Goal: Task Accomplishment & Management: Use online tool/utility

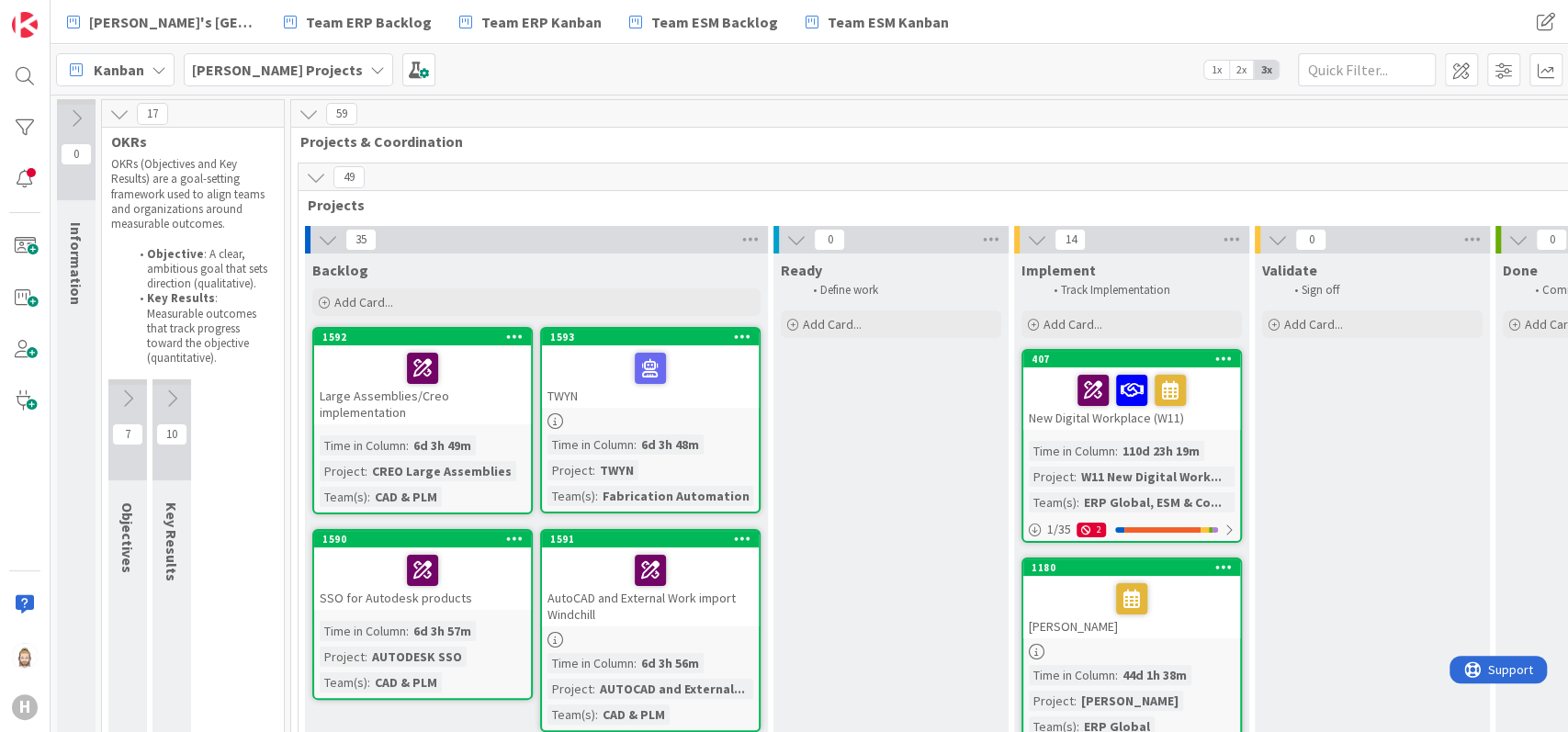
click at [1242, 70] on span "2x" at bounding box center [1240, 69] width 24 height 19
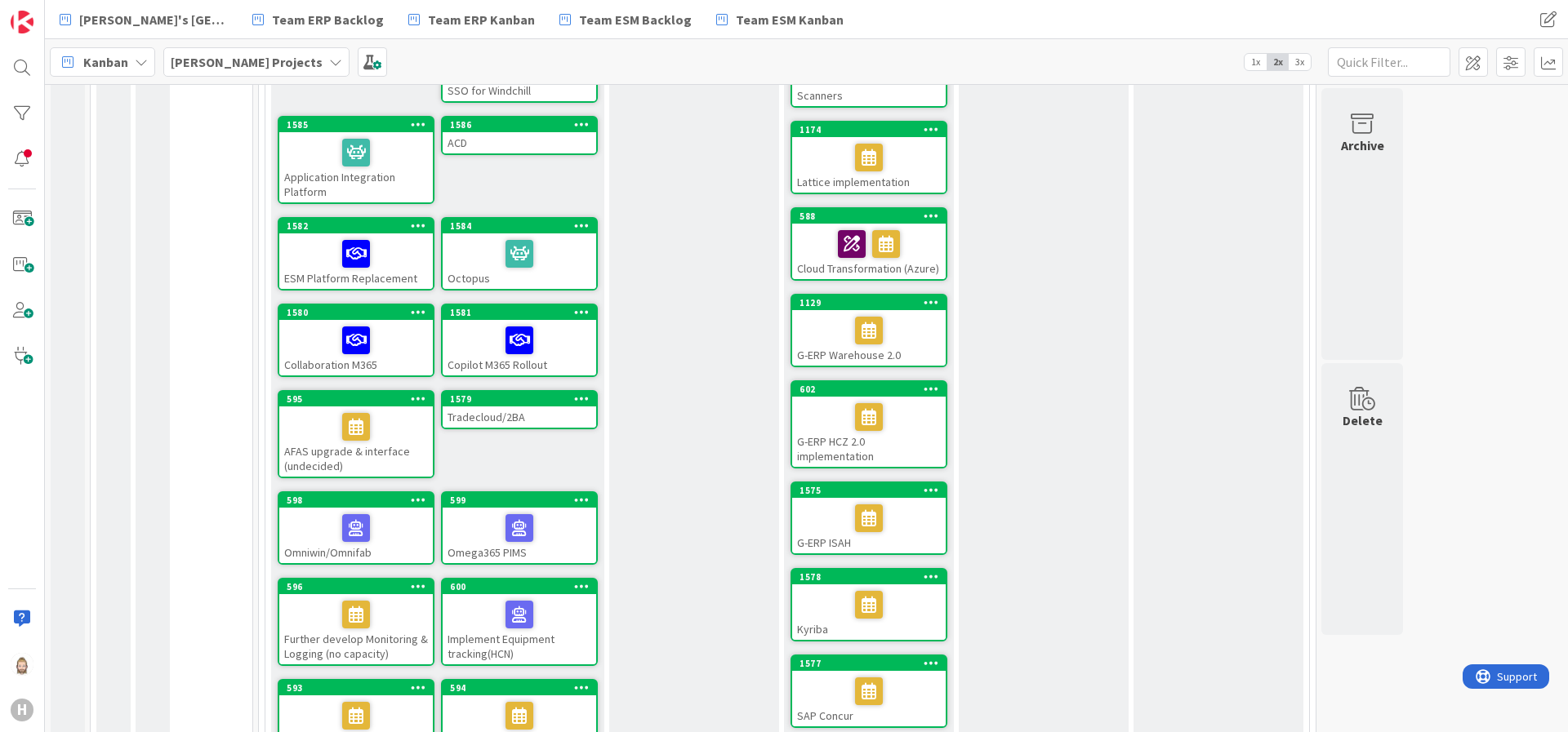
scroll to position [463, 0]
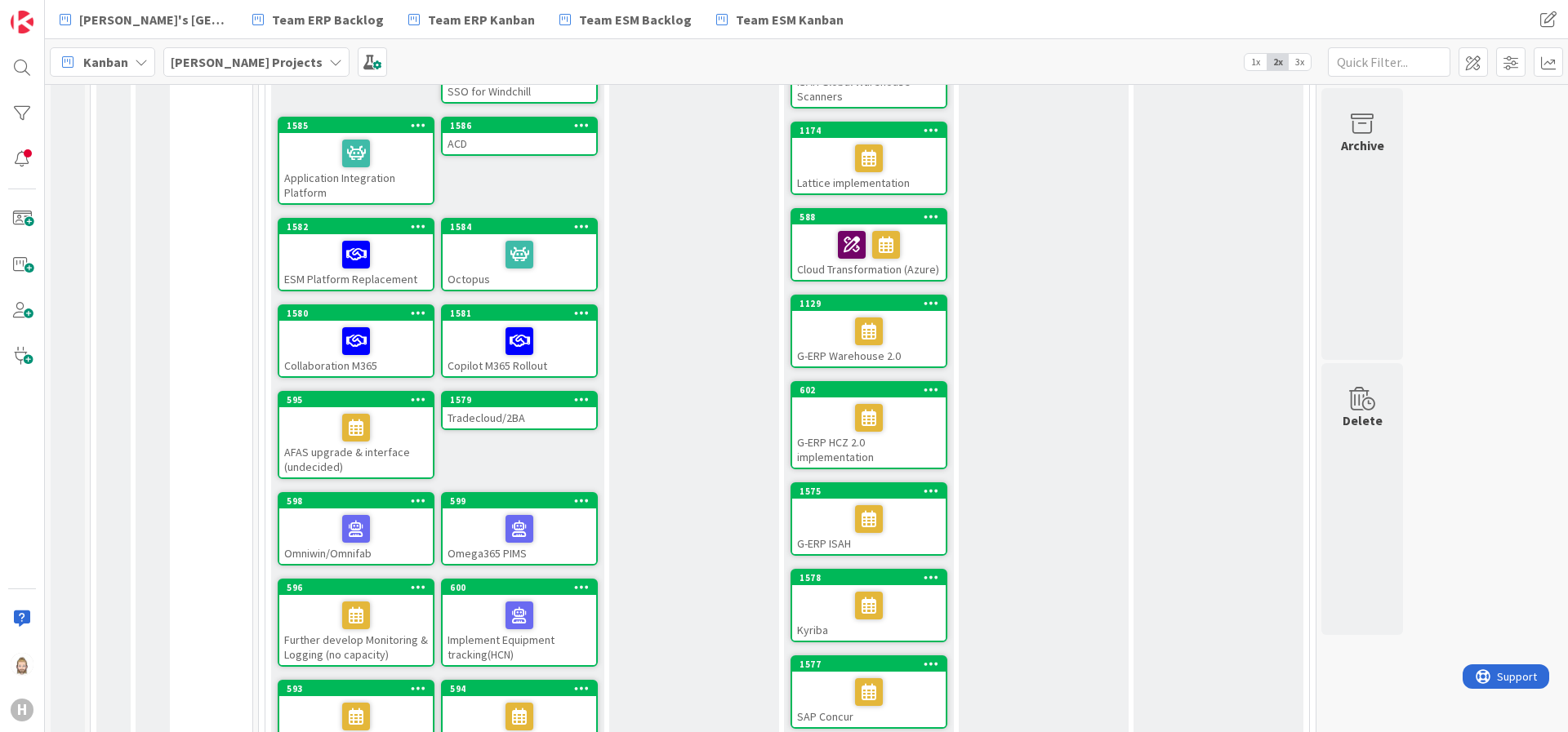
click at [108, 66] on span "Kanban" at bounding box center [106, 62] width 45 height 20
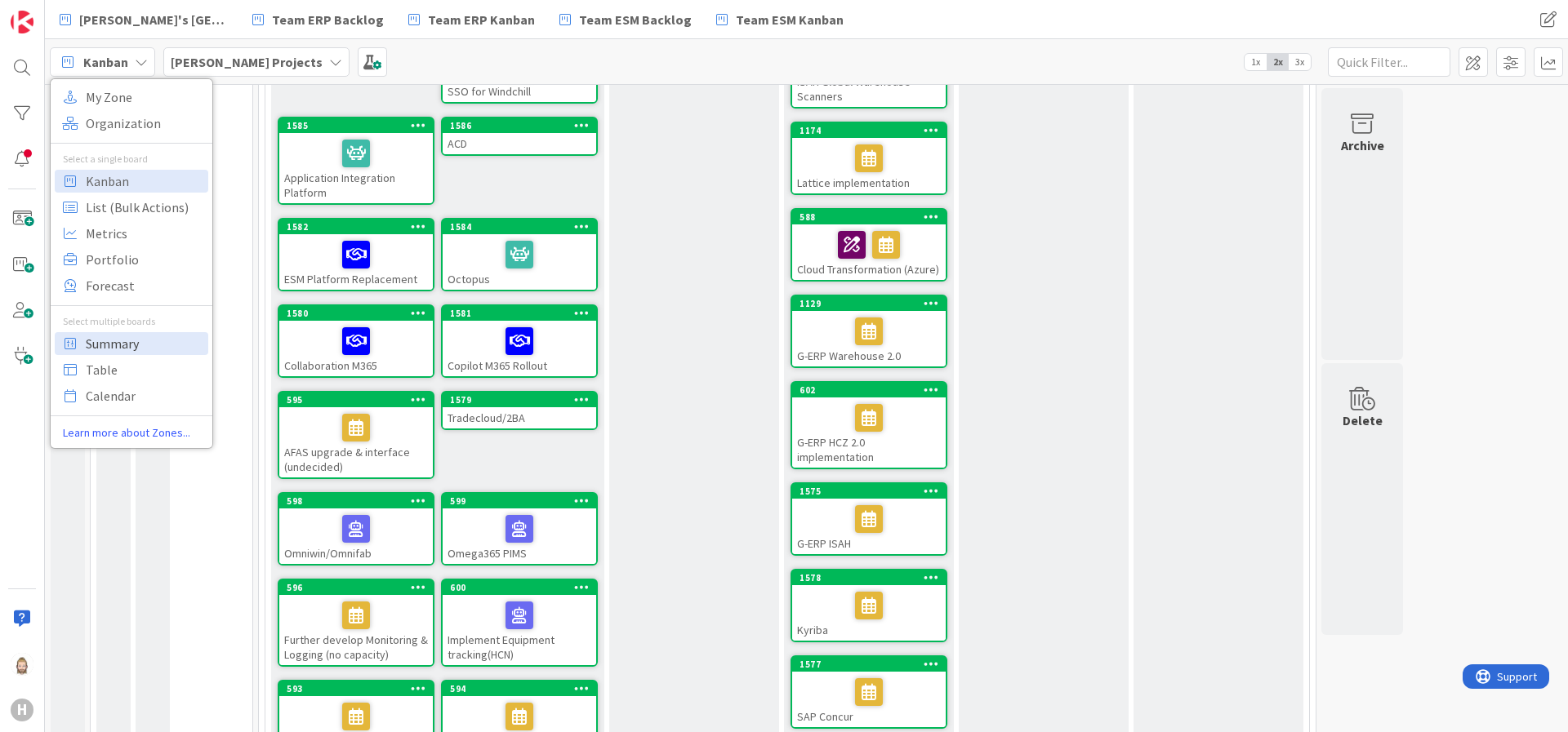
click at [144, 340] on span "Summary" at bounding box center [145, 343] width 118 height 24
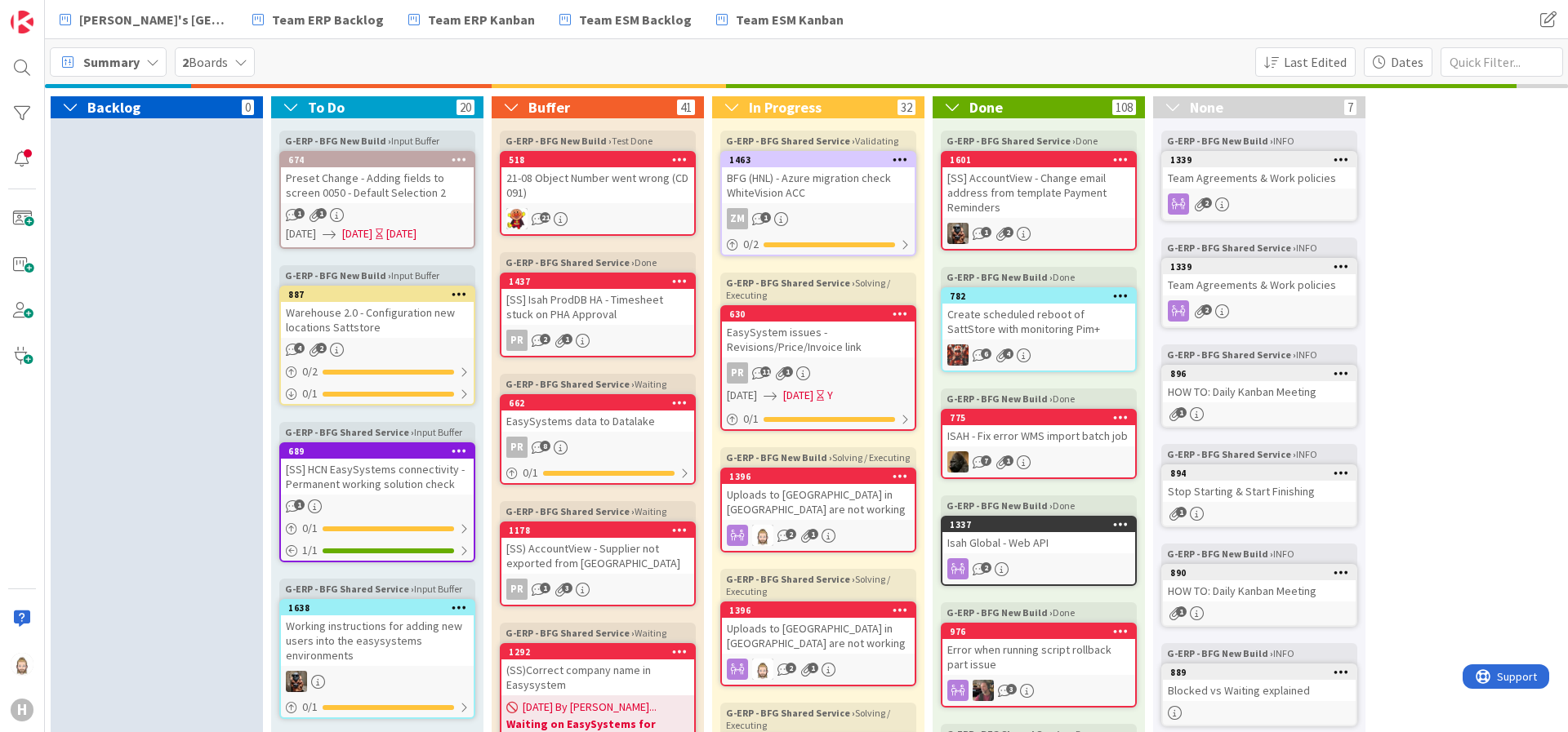
click at [139, 59] on span "Summary" at bounding box center [111, 62] width 56 height 20
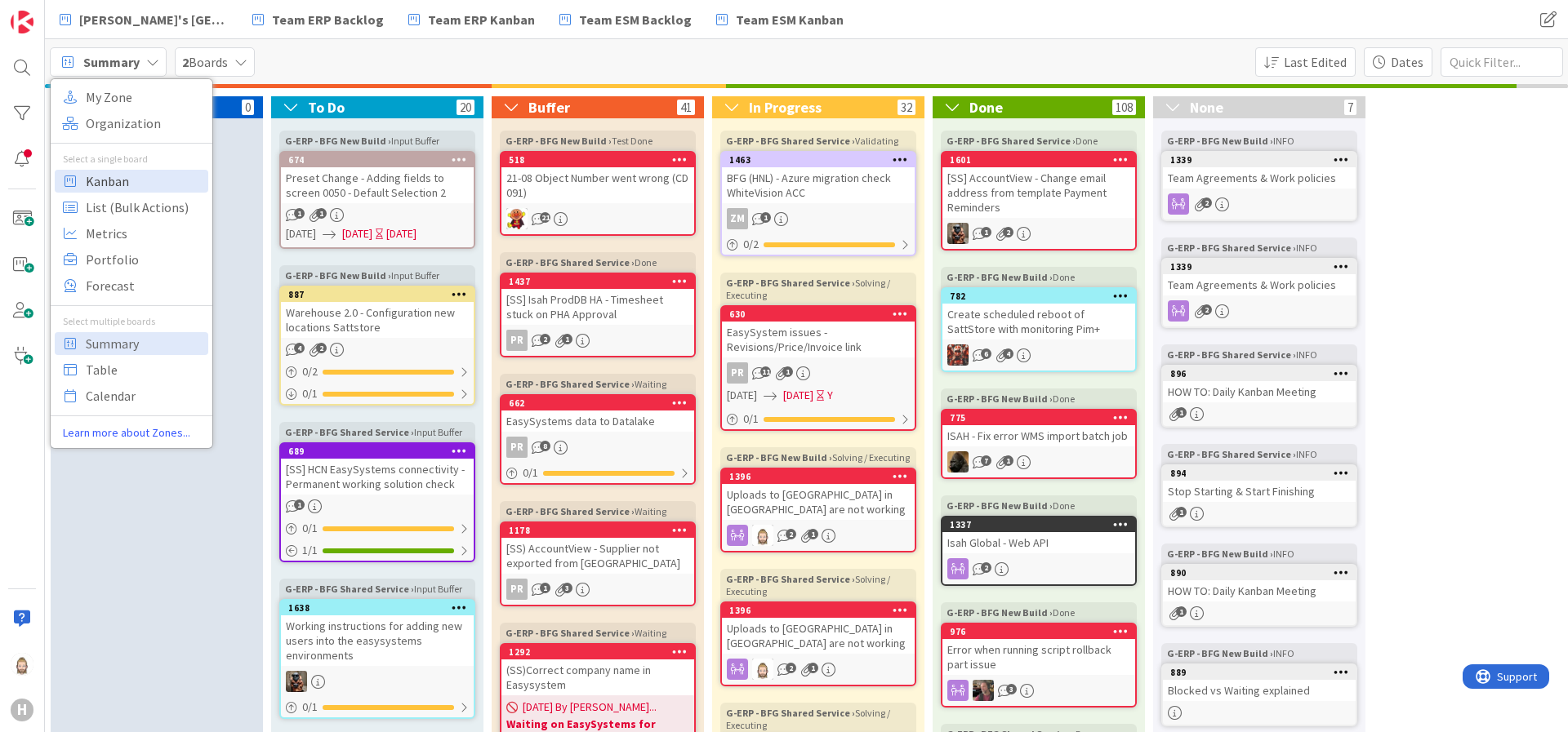
click at [146, 173] on span "Kanban" at bounding box center [145, 181] width 118 height 24
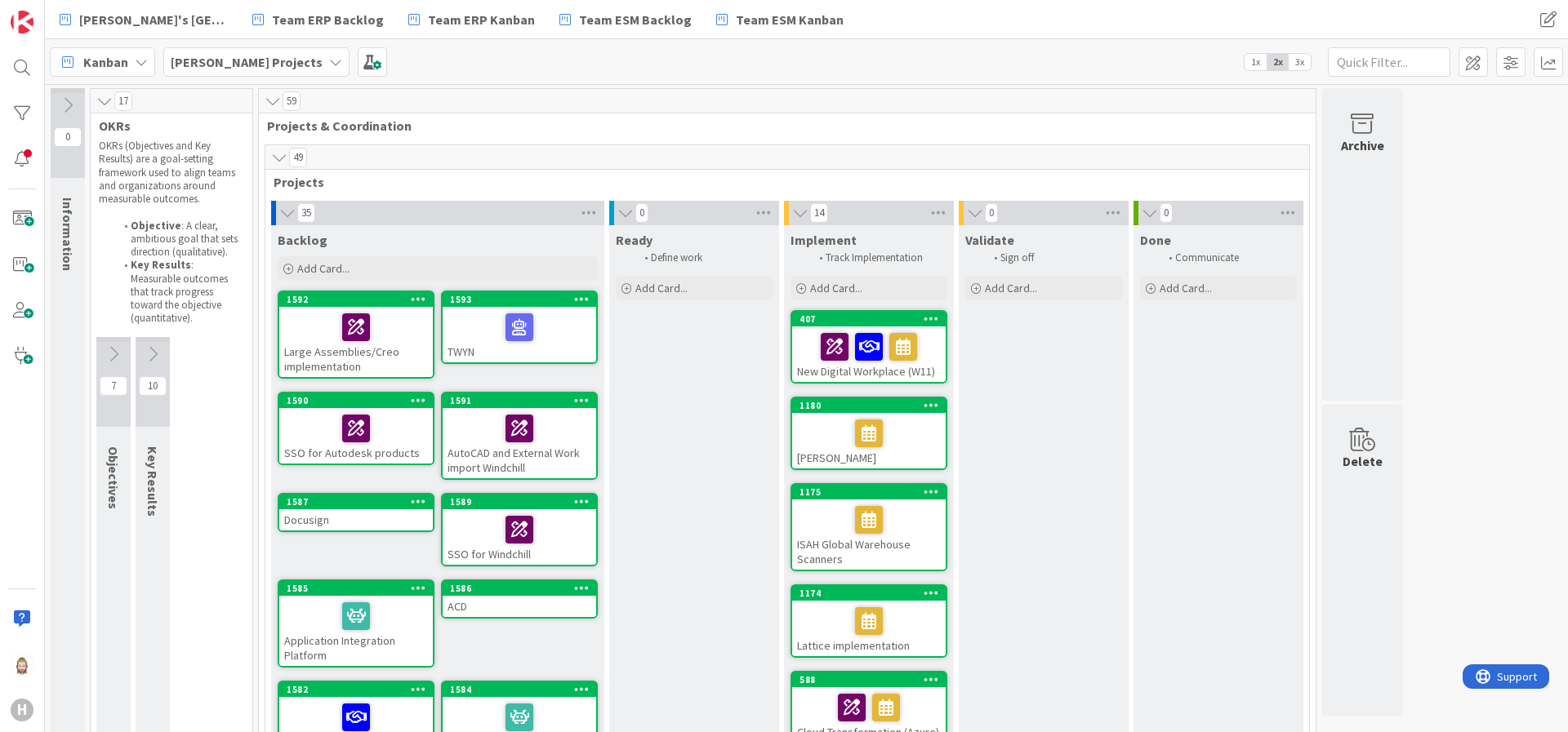
click at [228, 69] on b "Huisman Projects" at bounding box center [246, 62] width 152 height 16
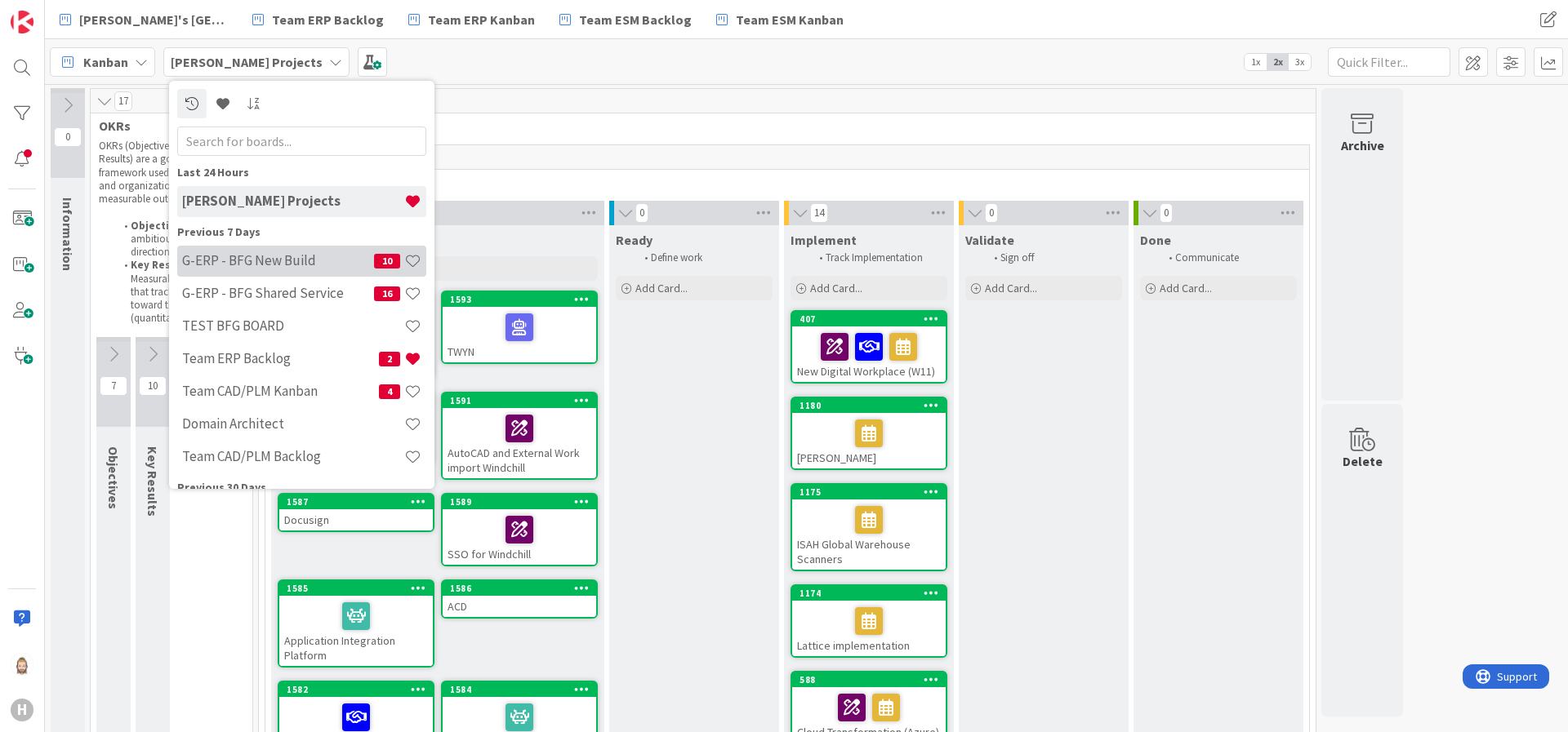
click at [308, 255] on h4 "G-ERP - BFG New Build" at bounding box center [278, 260] width 192 height 16
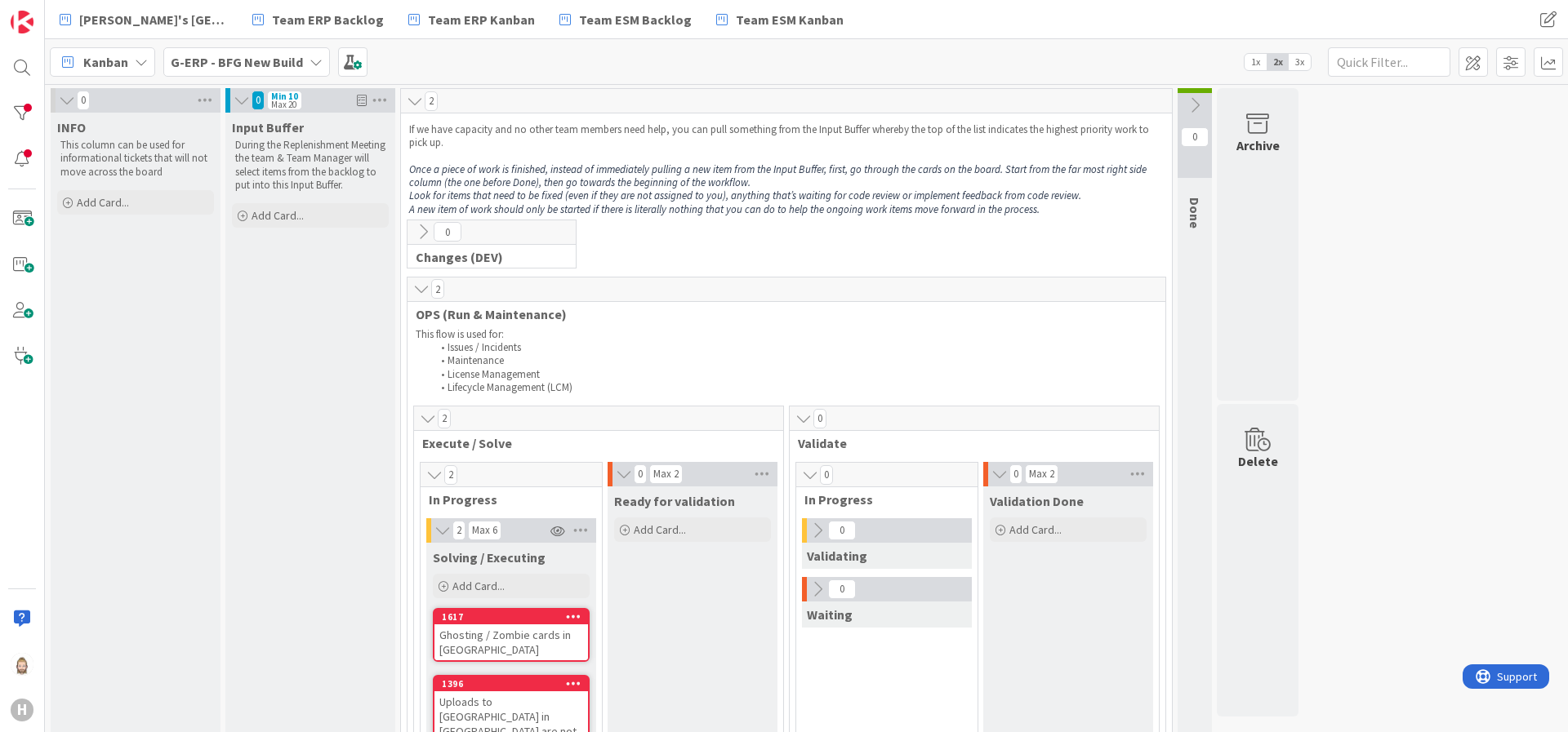
click at [417, 291] on icon at bounding box center [421, 289] width 18 height 16
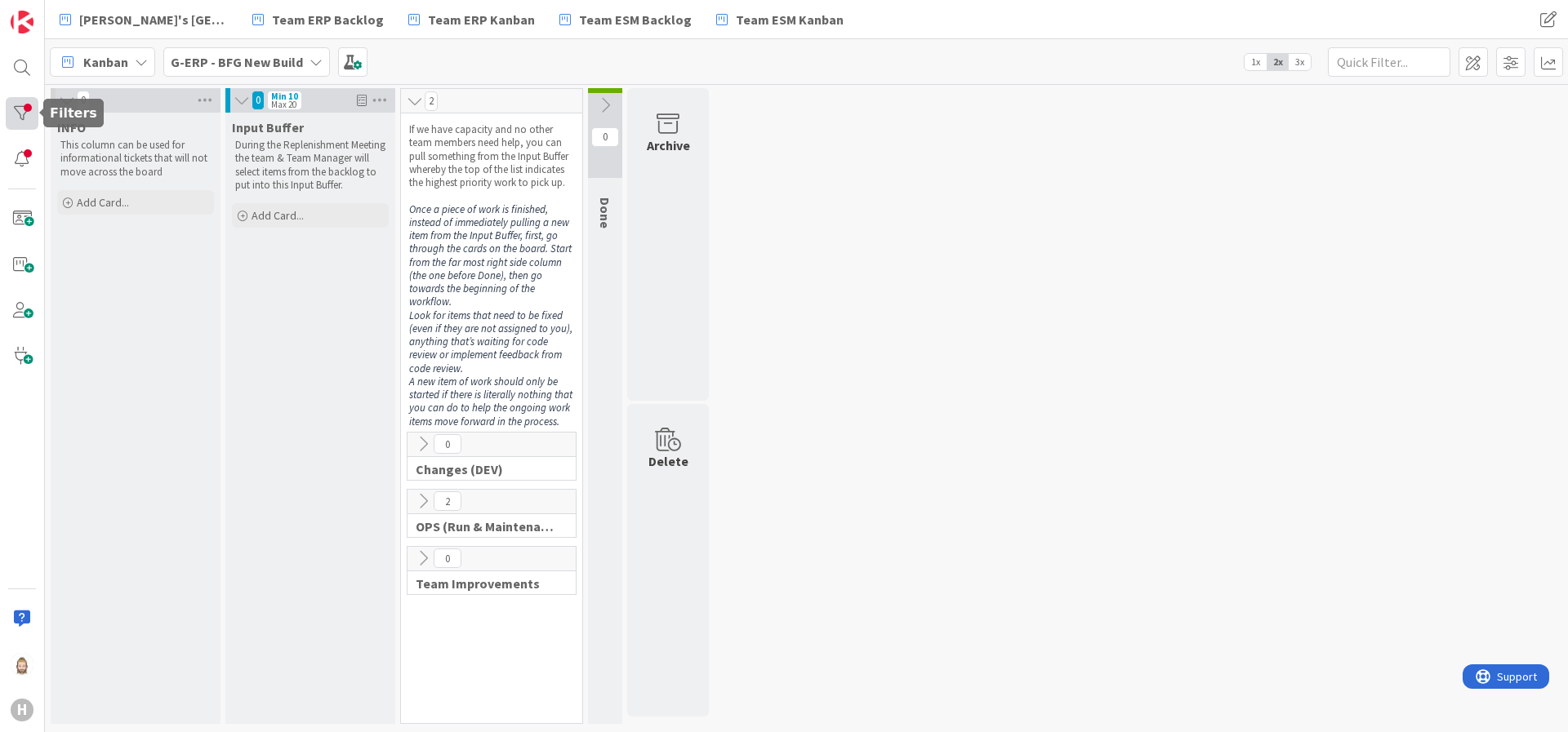
click at [25, 116] on div at bounding box center [23, 114] width 33 height 33
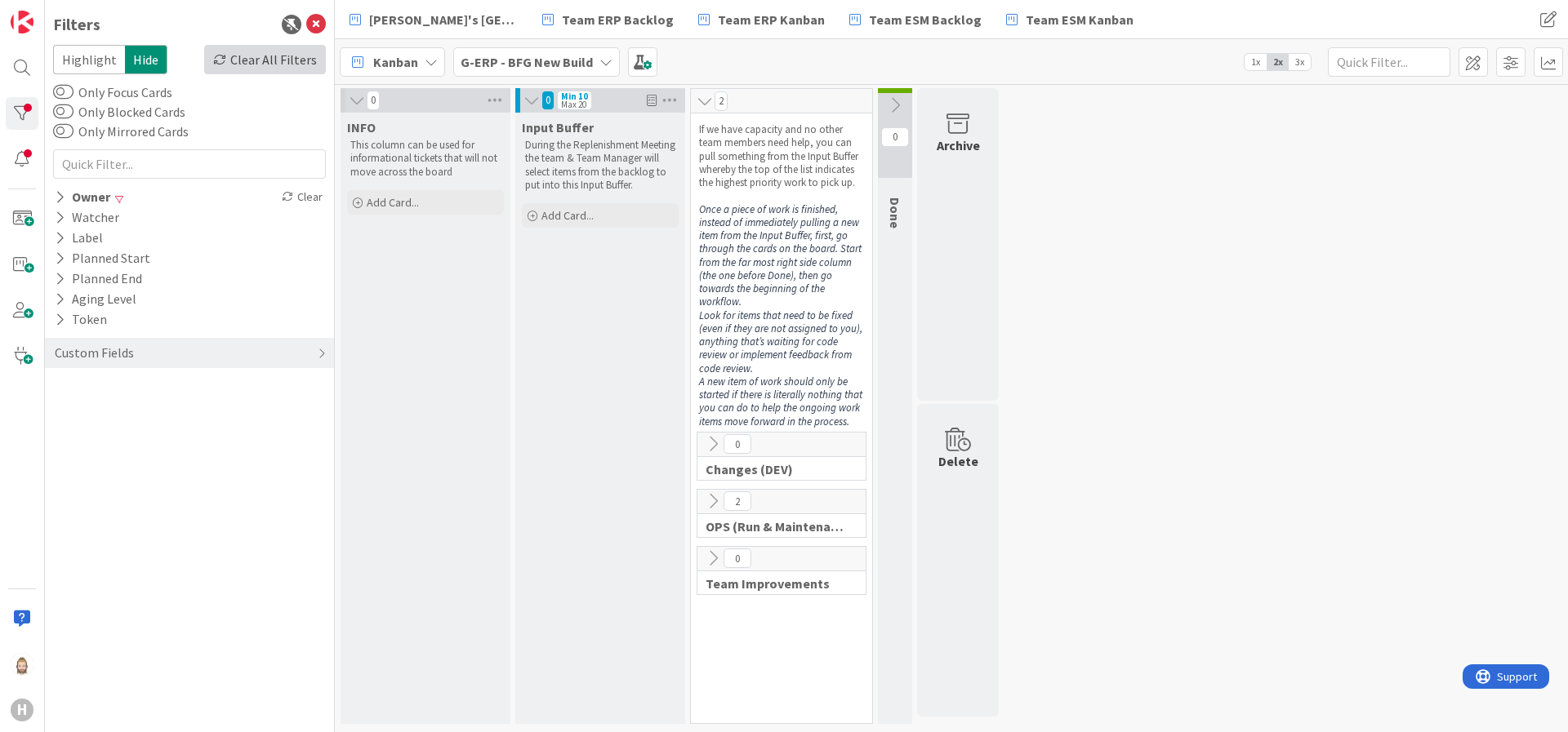
click at [275, 60] on div "Clear All Filters" at bounding box center [265, 60] width 121 height 29
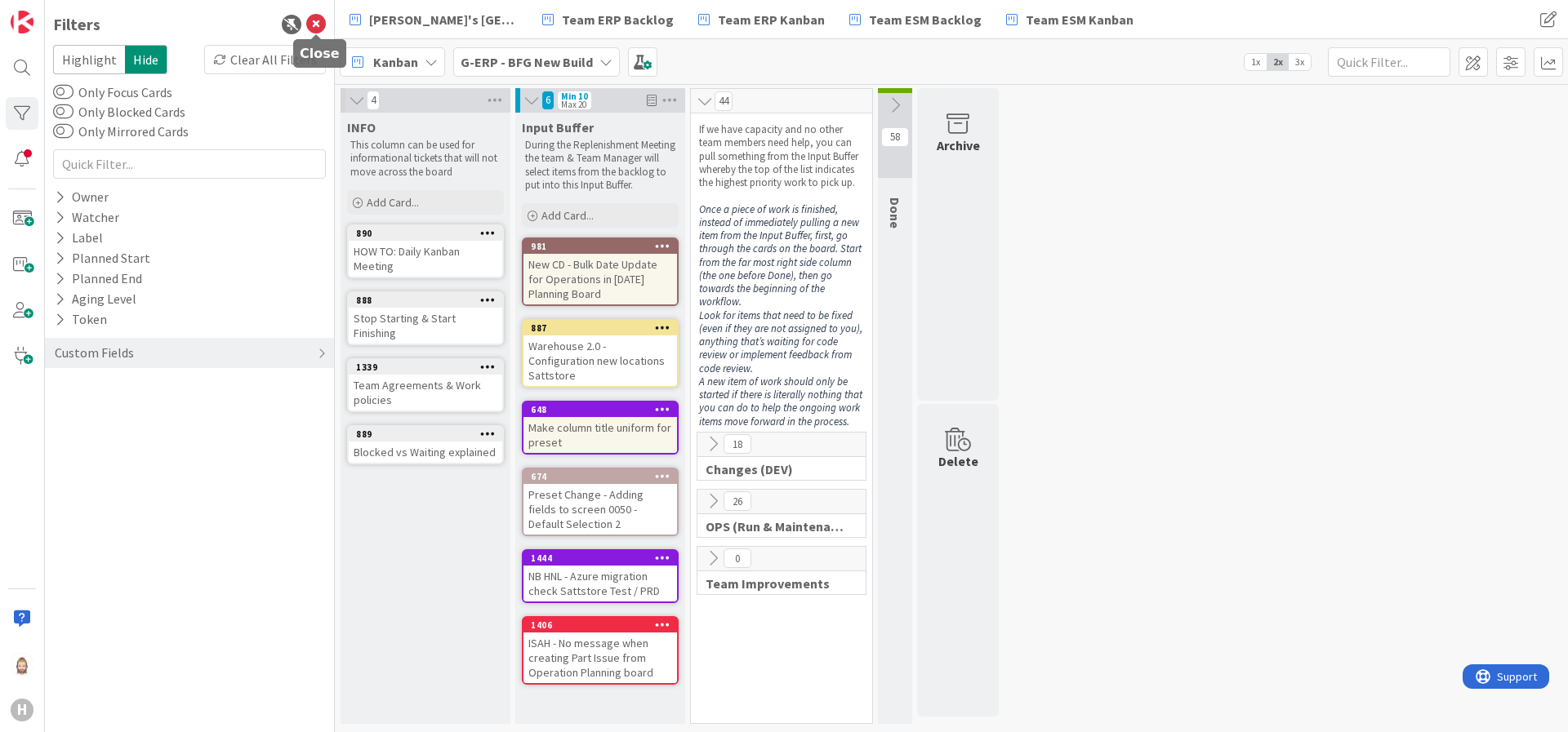
click at [313, 25] on icon at bounding box center [316, 24] width 20 height 20
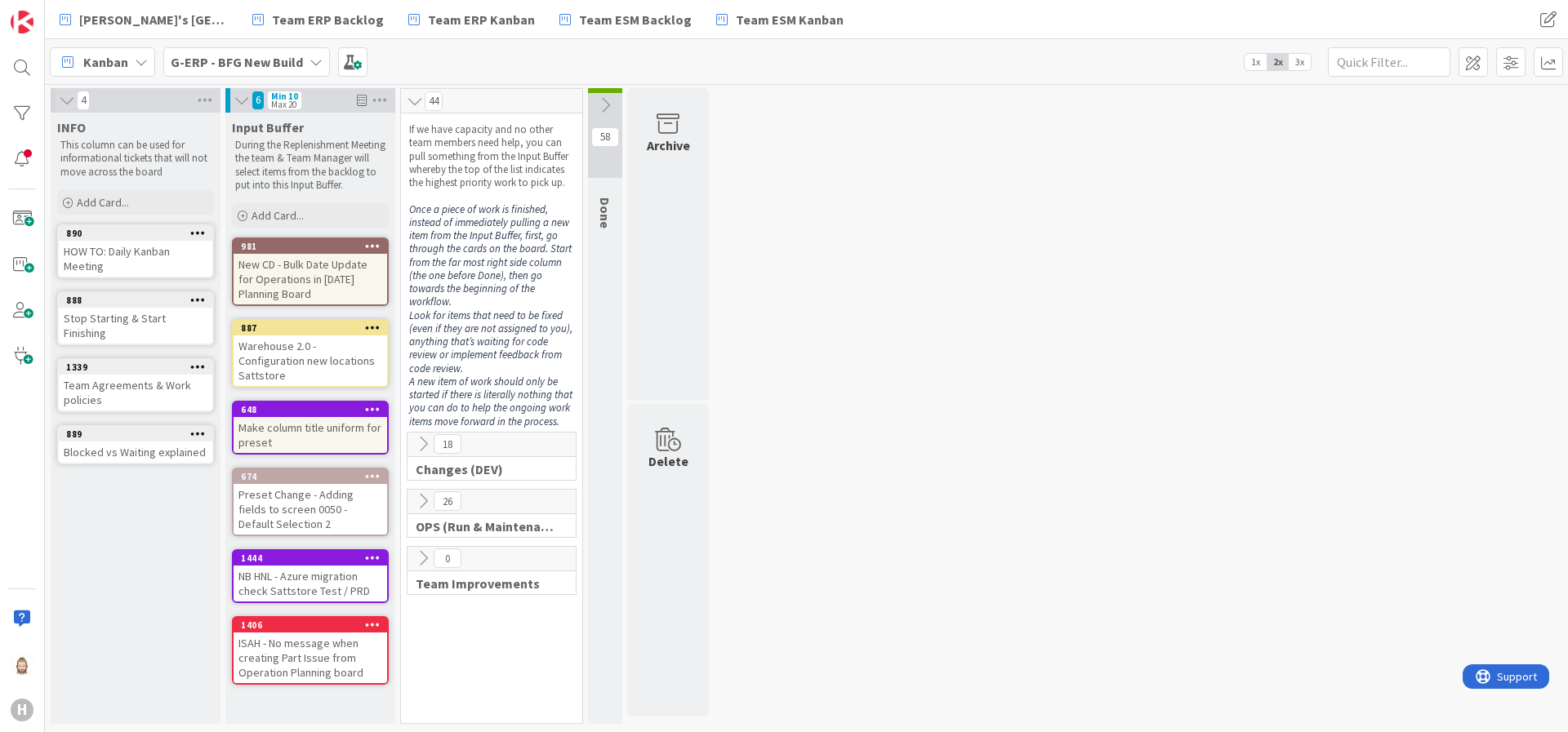
click at [423, 450] on icon at bounding box center [423, 444] width 18 height 18
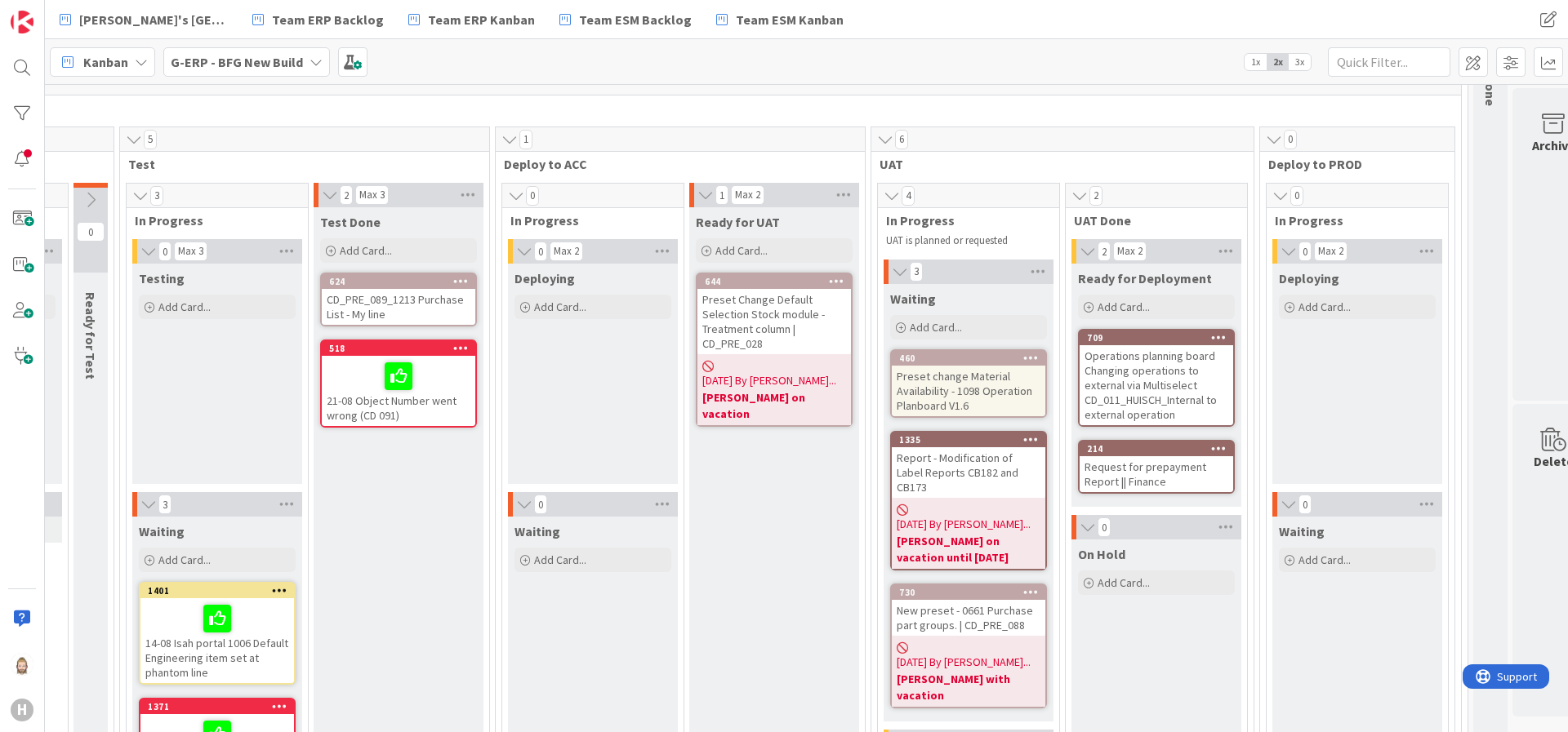
scroll to position [122, 1065]
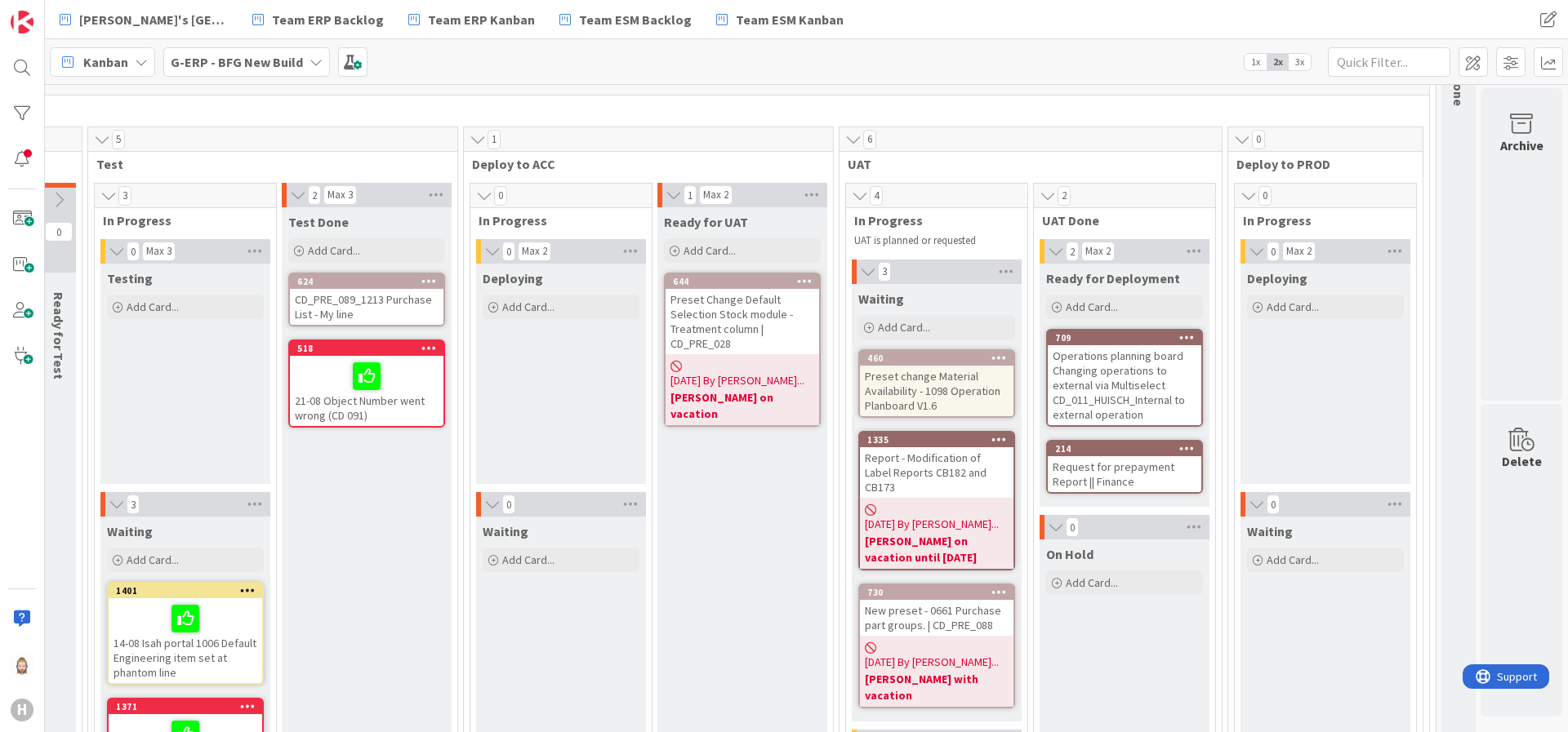
drag, startPoint x: 1264, startPoint y: 721, endPoint x: 46, endPoint y: 23, distance: 1403.8
click at [1394, 68] on span at bounding box center [1473, 62] width 30 height 29
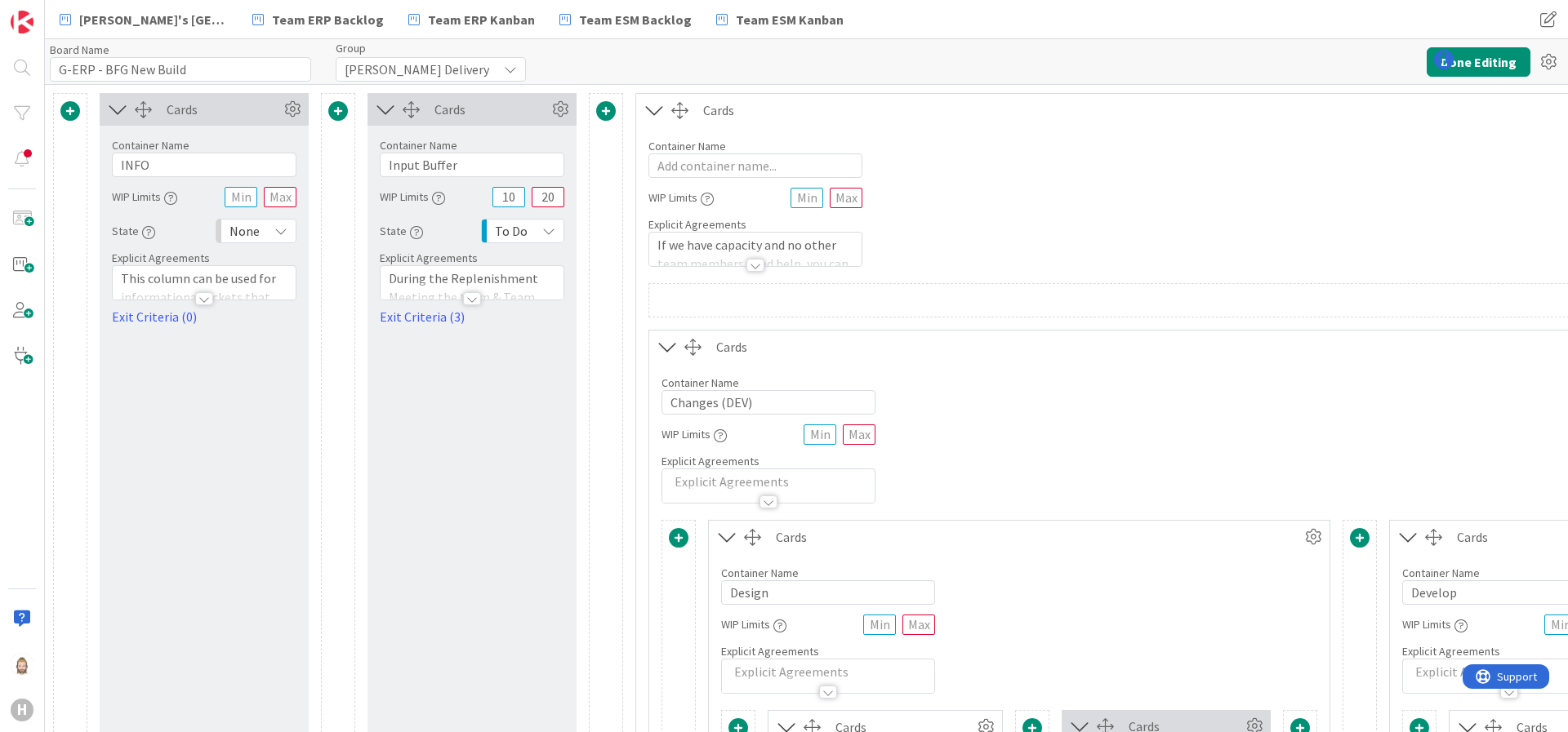
type input "G-ERP - BFG New Build"
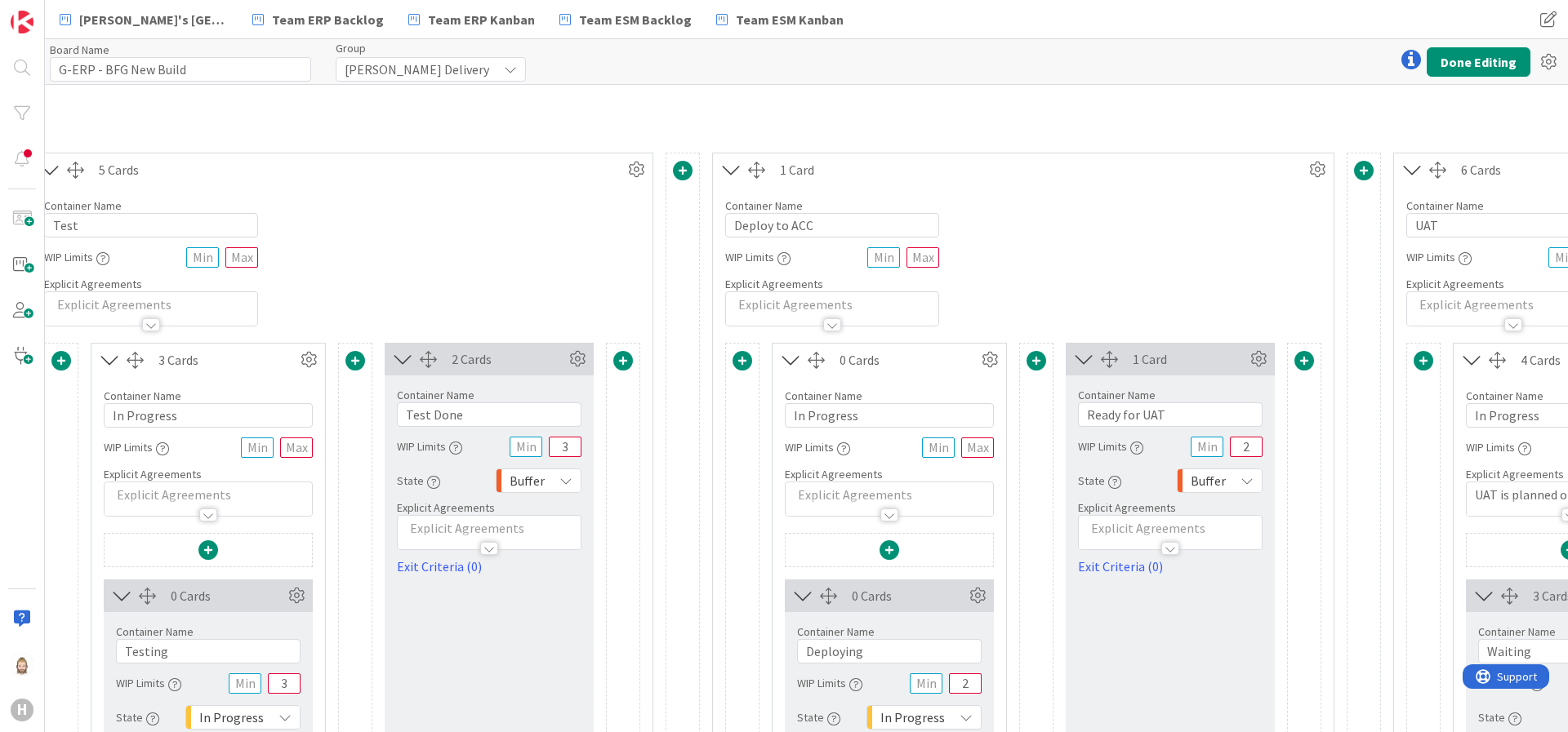
scroll to position [368, 2817]
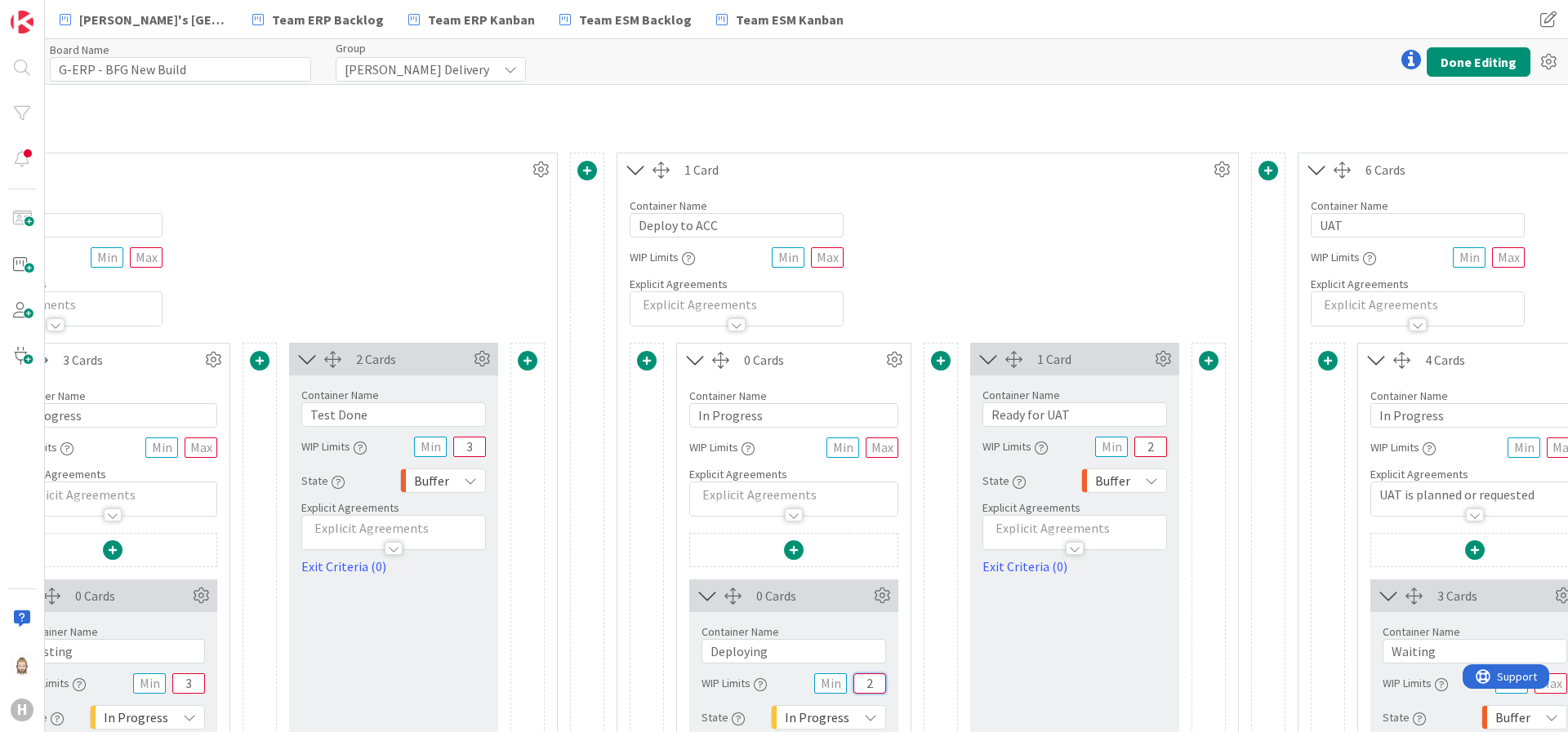
click at [874, 650] on input "2" at bounding box center [870, 684] width 33 height 21
type input "3"
click at [1161, 447] on input "2" at bounding box center [1151, 448] width 33 height 21
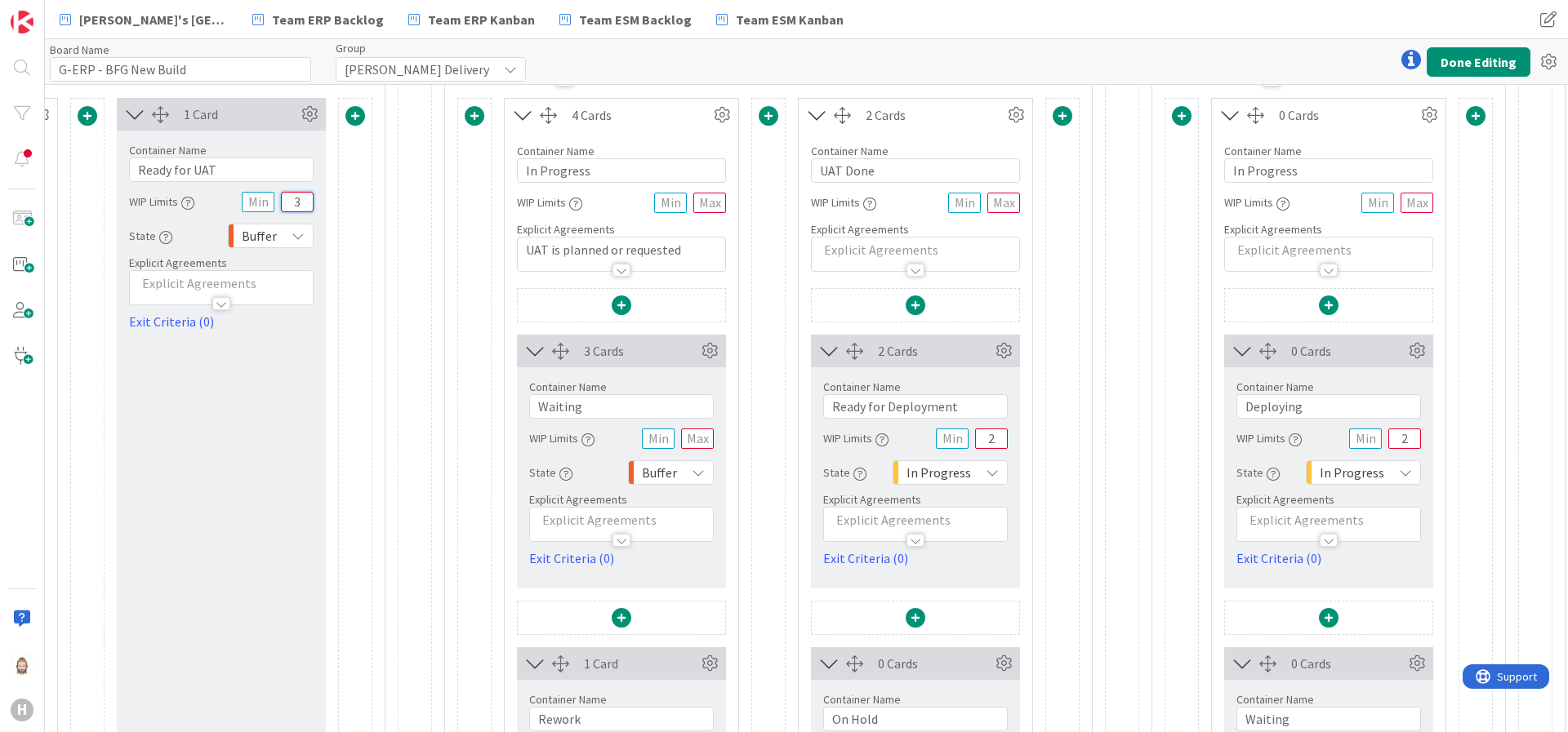
scroll to position [857, 3670]
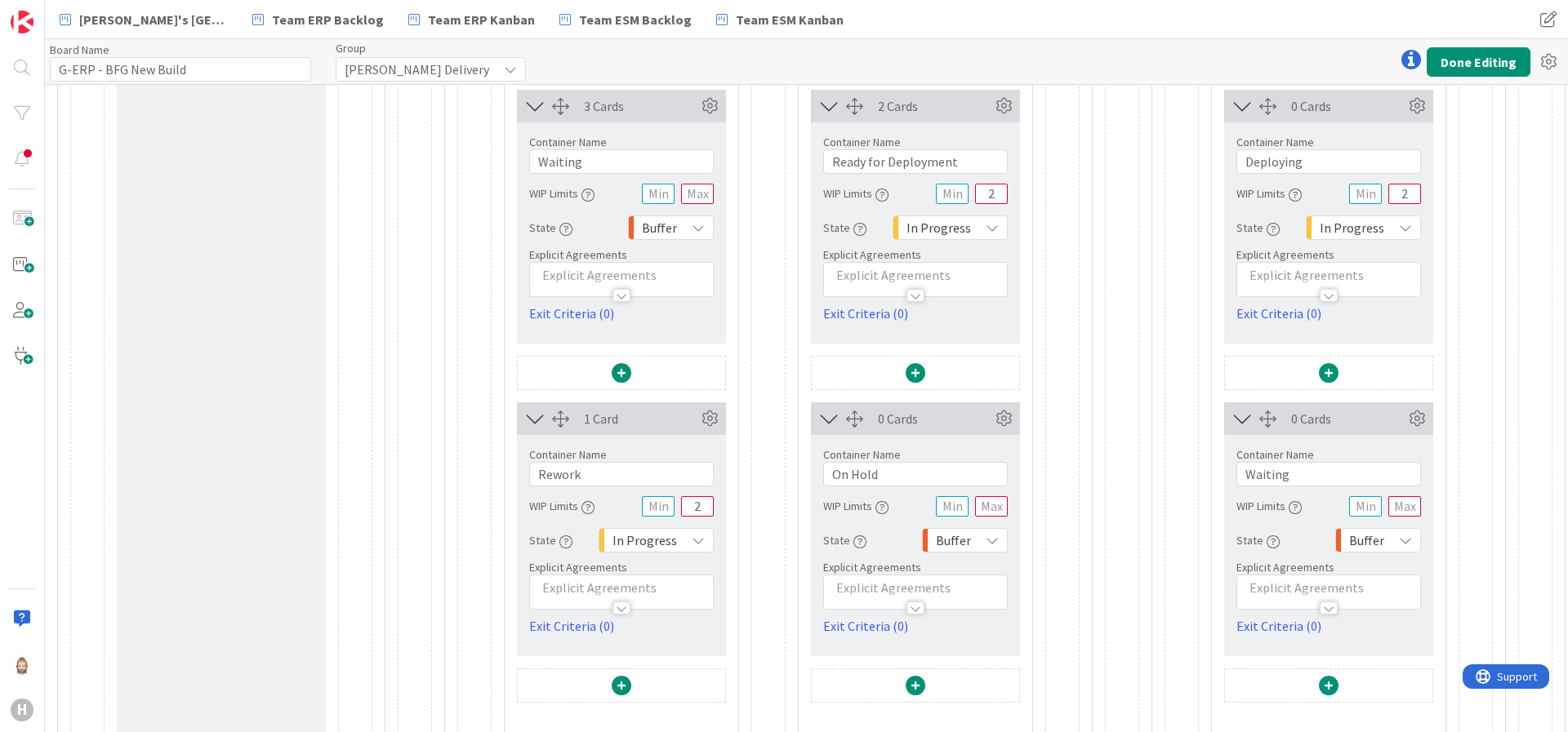
type input "3"
click at [693, 504] on input "2" at bounding box center [698, 507] width 33 height 21
type input "3"
click at [1001, 187] on input "2" at bounding box center [992, 194] width 33 height 21
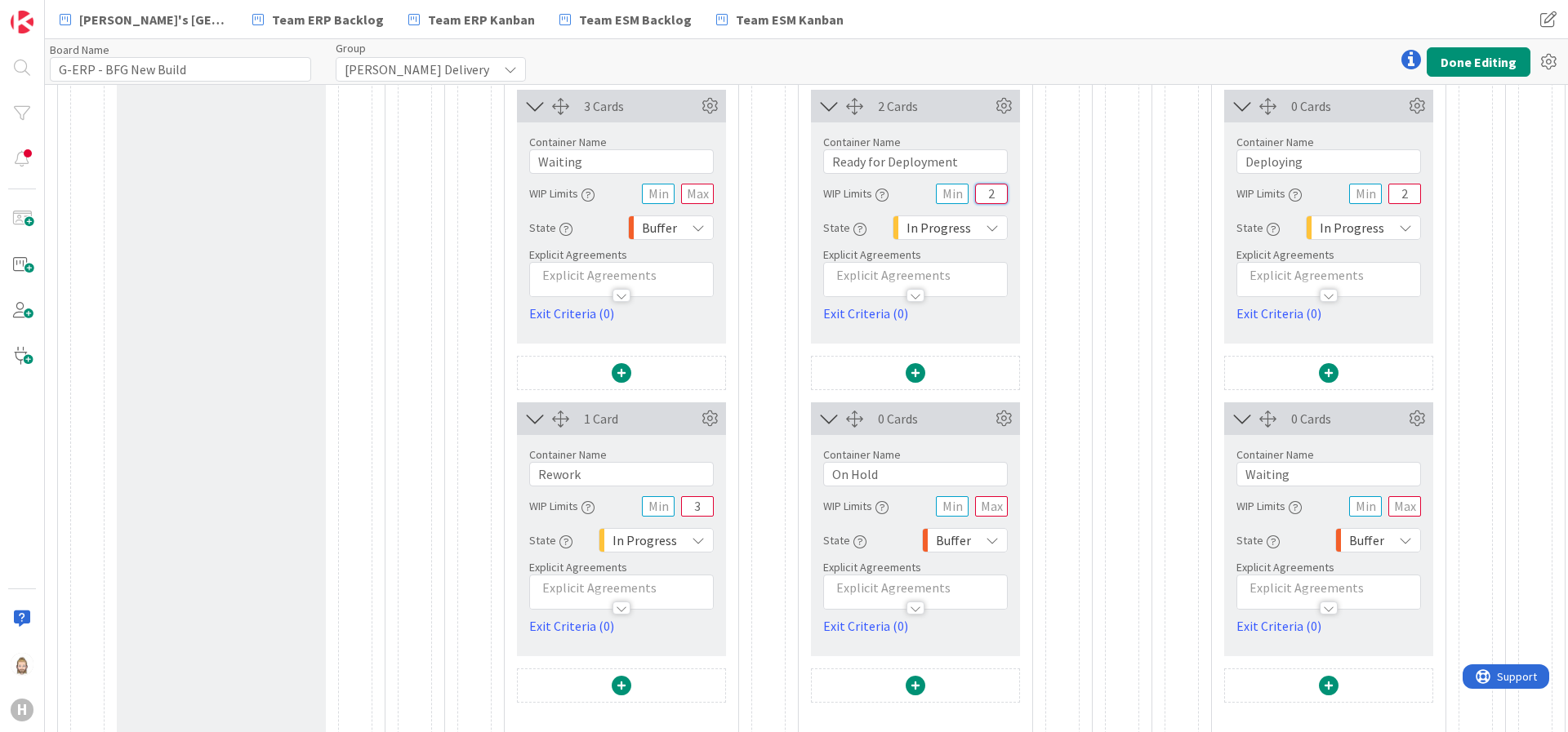
click at [1001, 187] on input "2" at bounding box center [992, 194] width 33 height 21
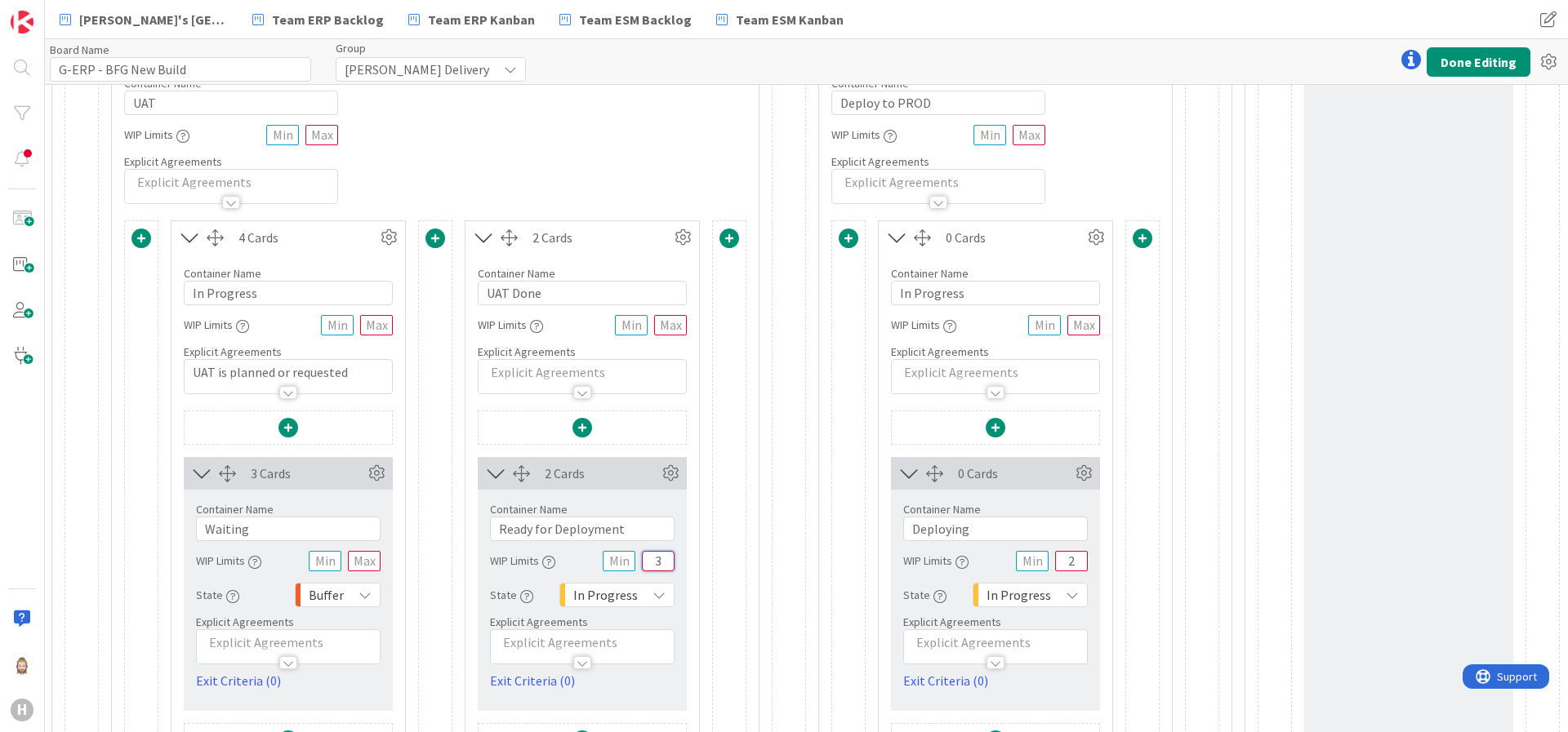
scroll to position [368, 4022]
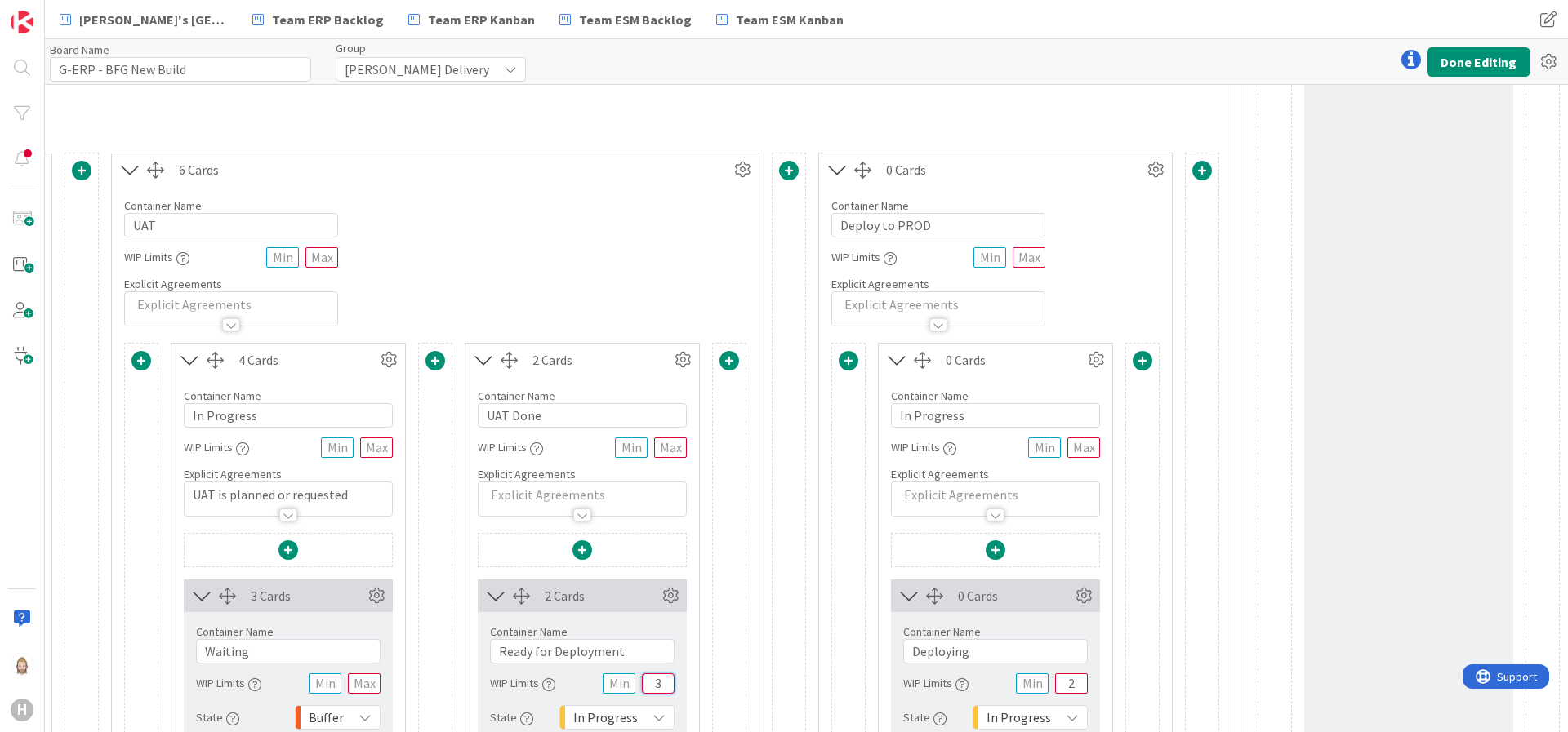
type input "3"
click at [1394, 56] on button "Done Editing" at bounding box center [1479, 62] width 104 height 29
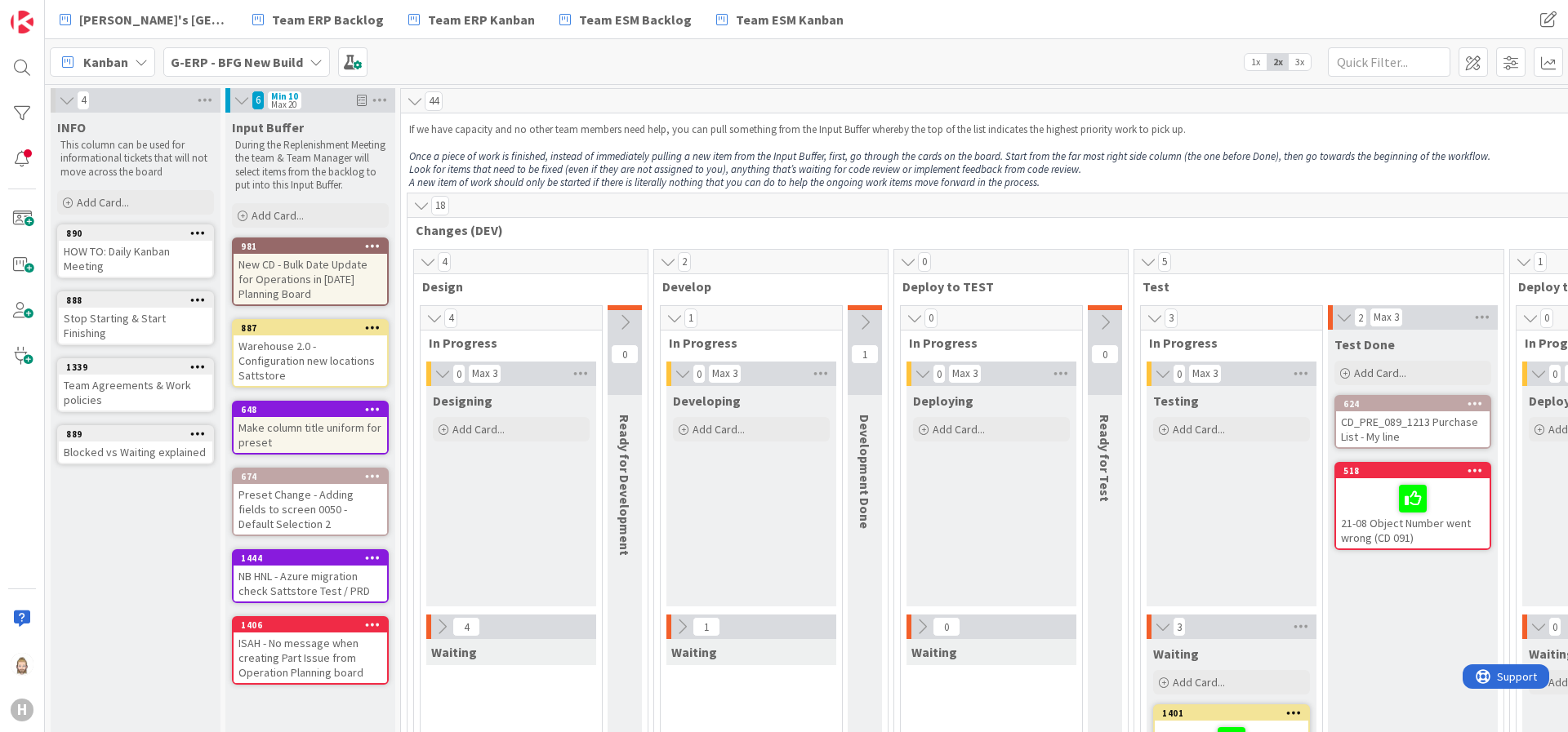
click at [271, 66] on b "G-ERP - BFG New Build" at bounding box center [237, 62] width 132 height 16
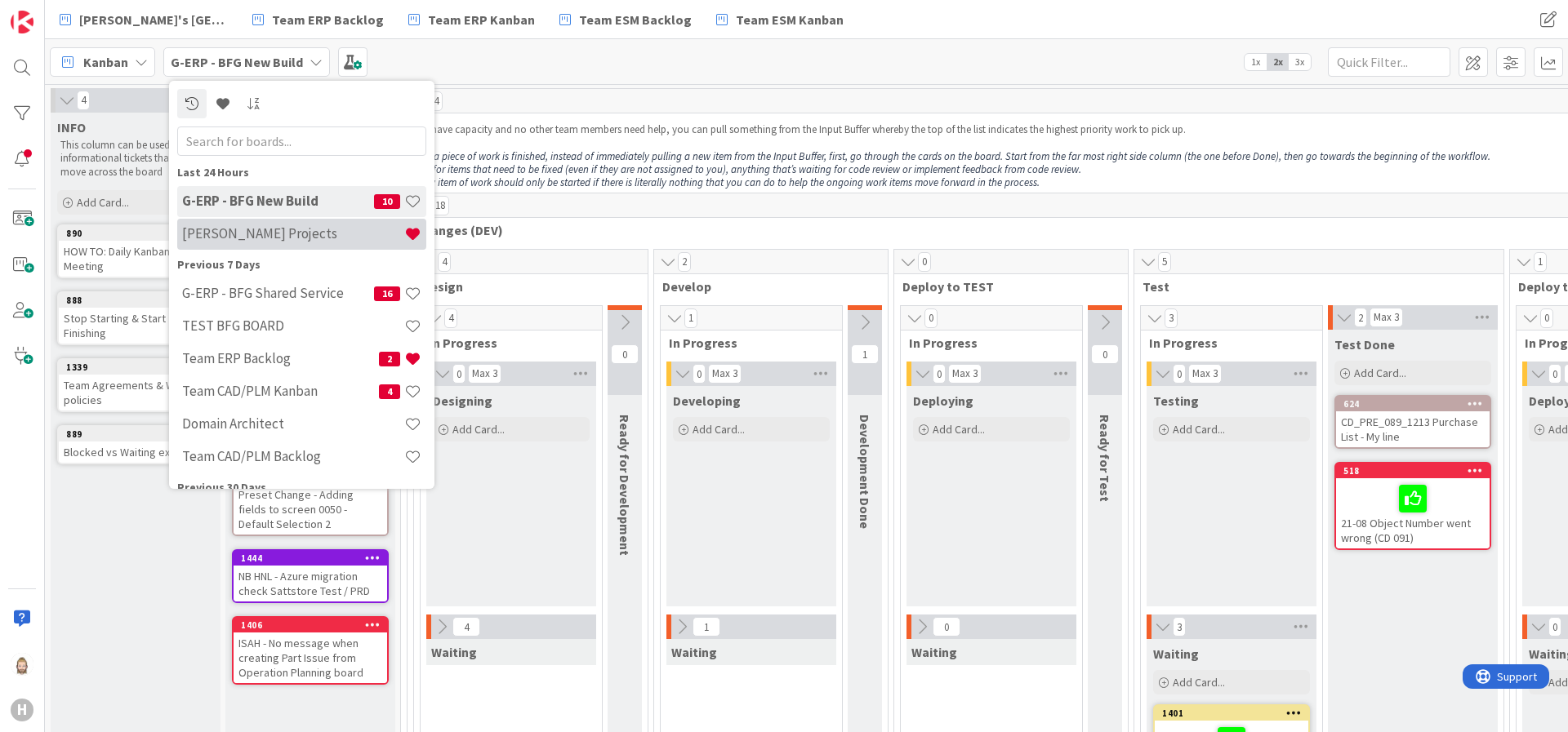
click at [288, 239] on h4 "Huisman Projects" at bounding box center [293, 233] width 222 height 16
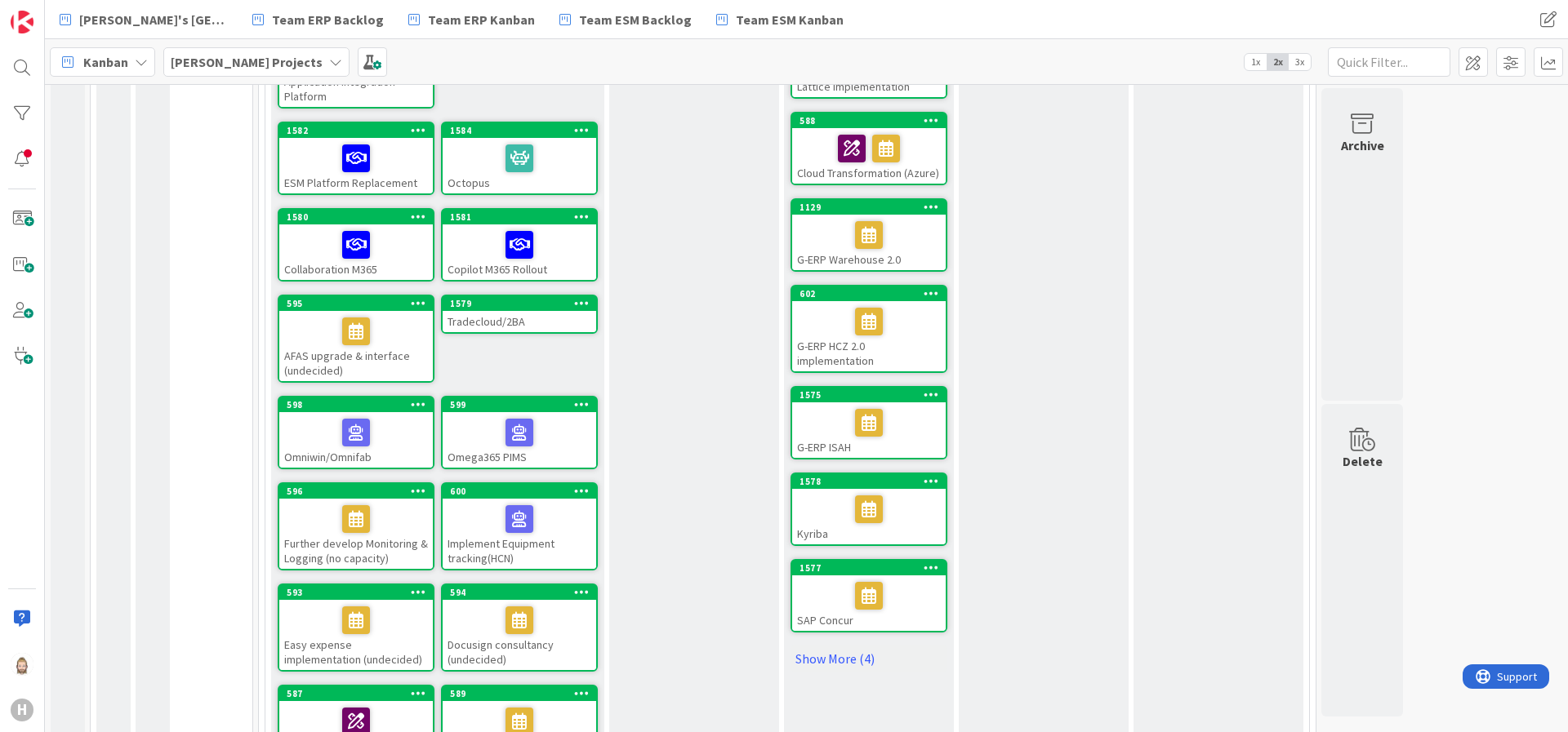
scroll to position [612, 0]
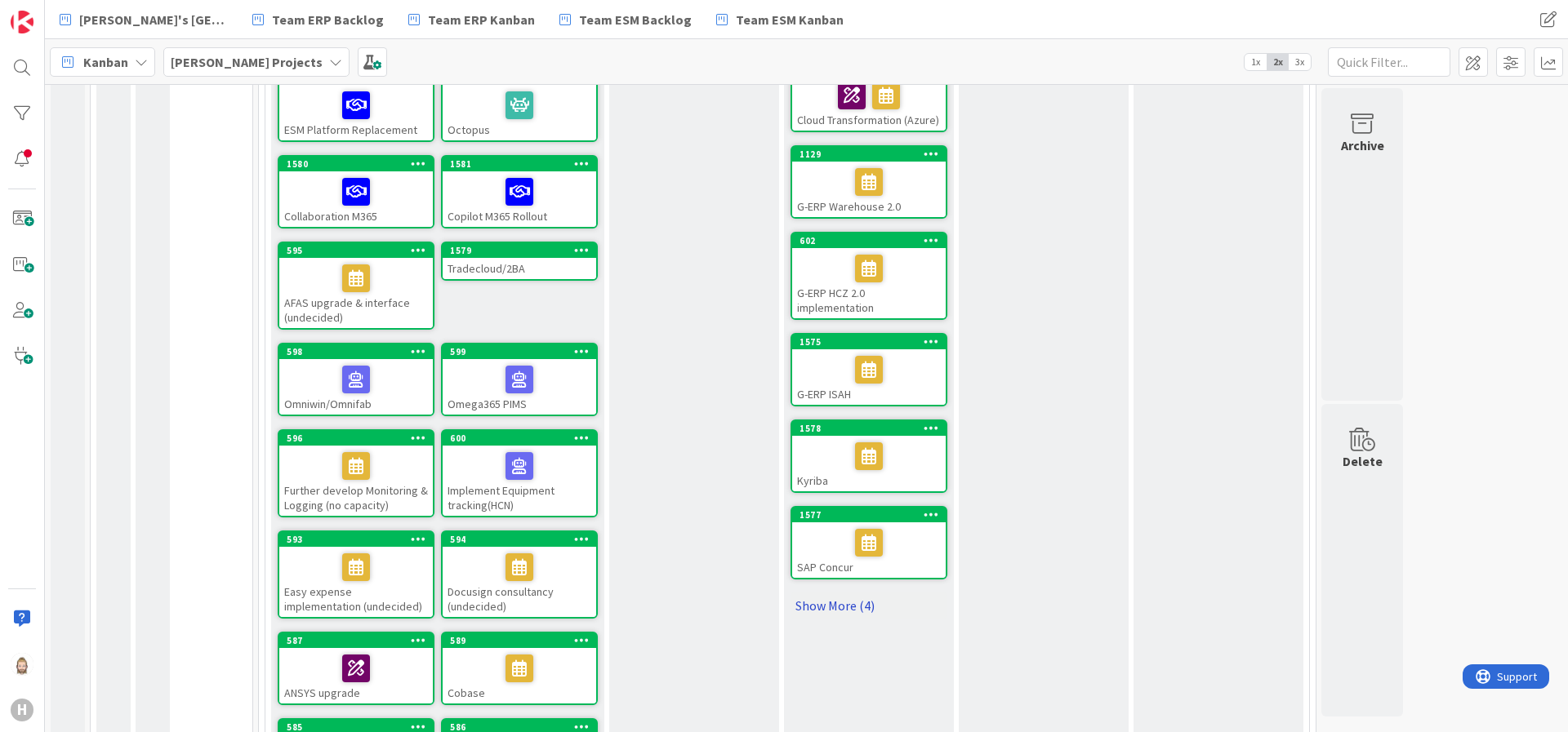
click at [855, 607] on link "Show More (4)" at bounding box center [869, 605] width 157 height 26
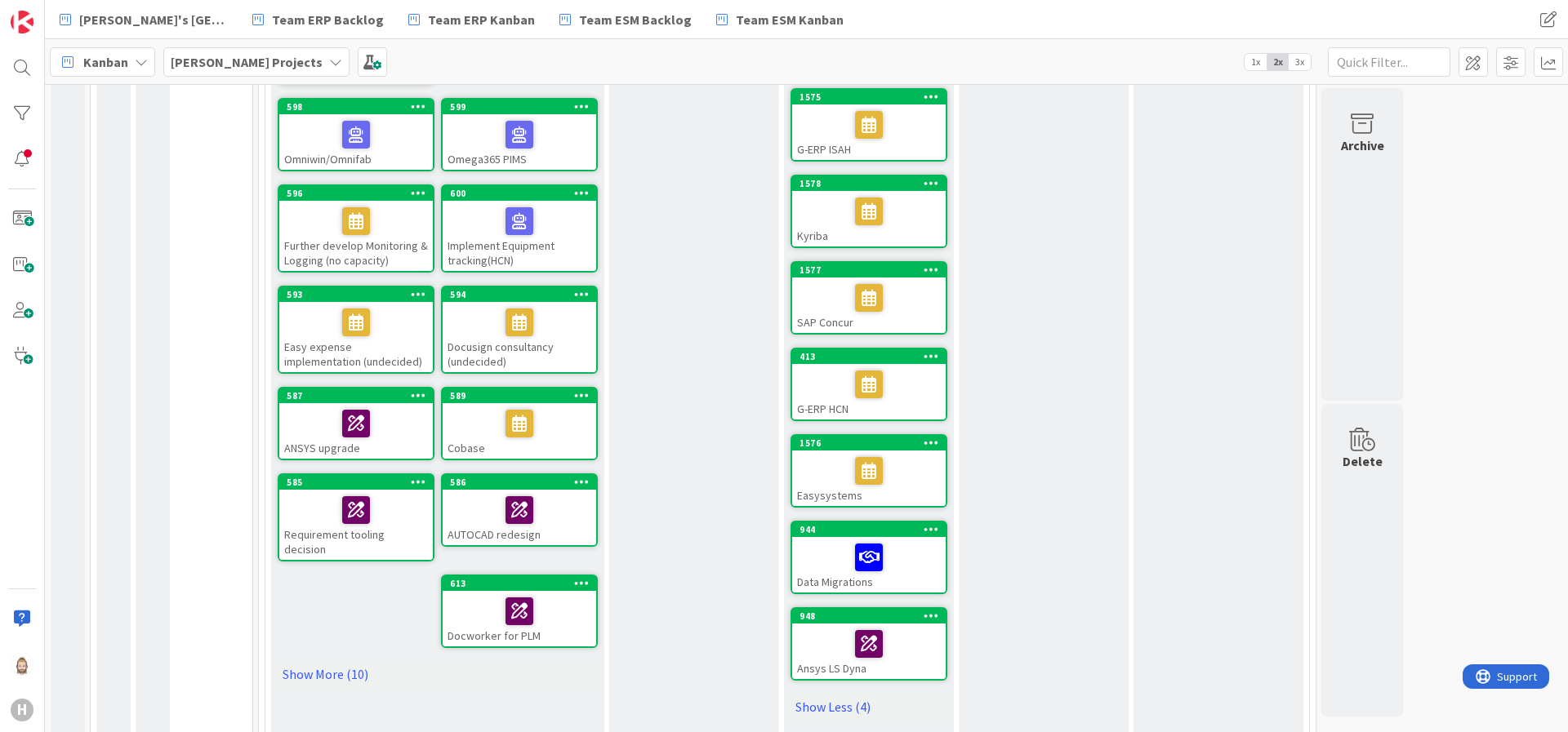
scroll to position [1102, 0]
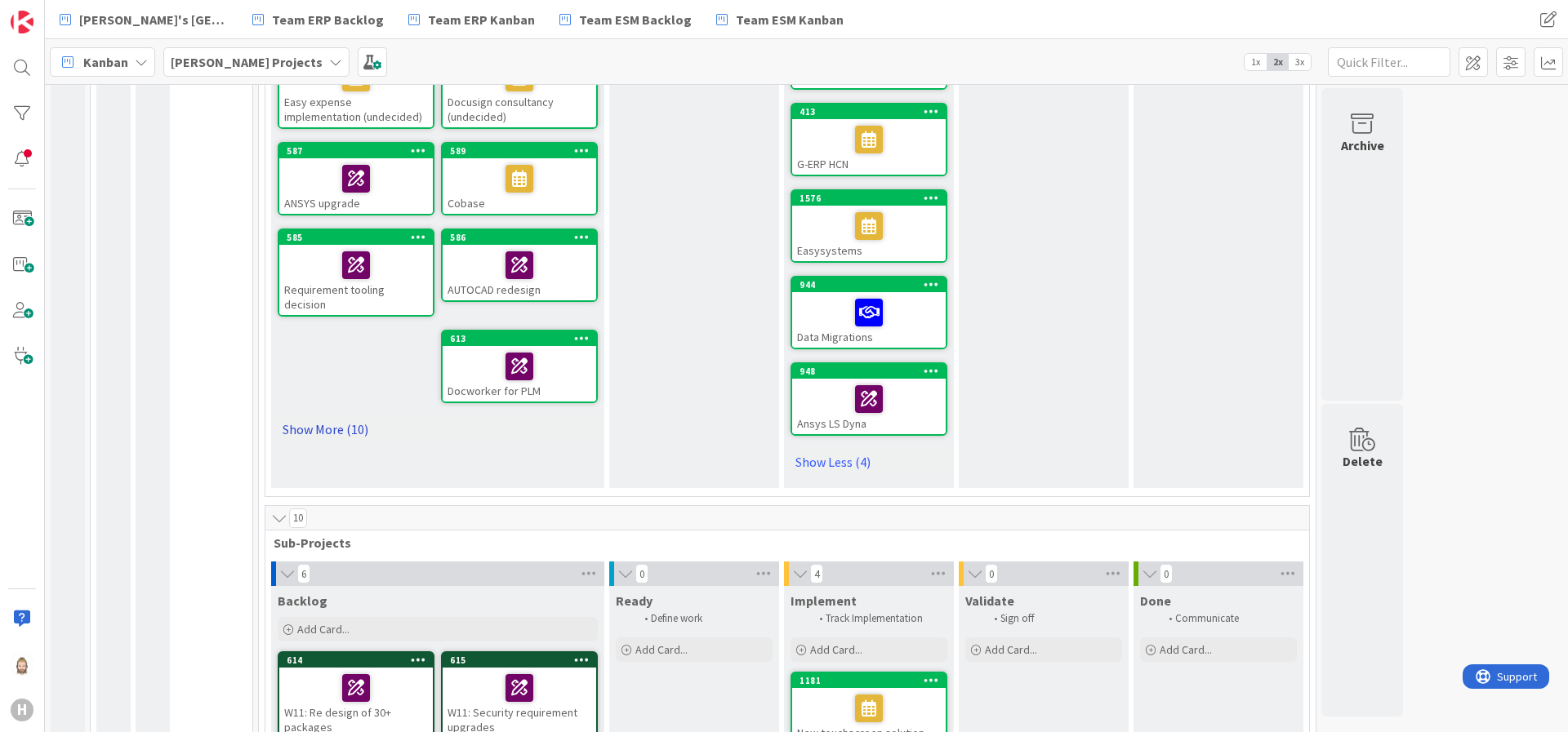
click at [351, 416] on link "Show More (10)" at bounding box center [437, 429] width 320 height 26
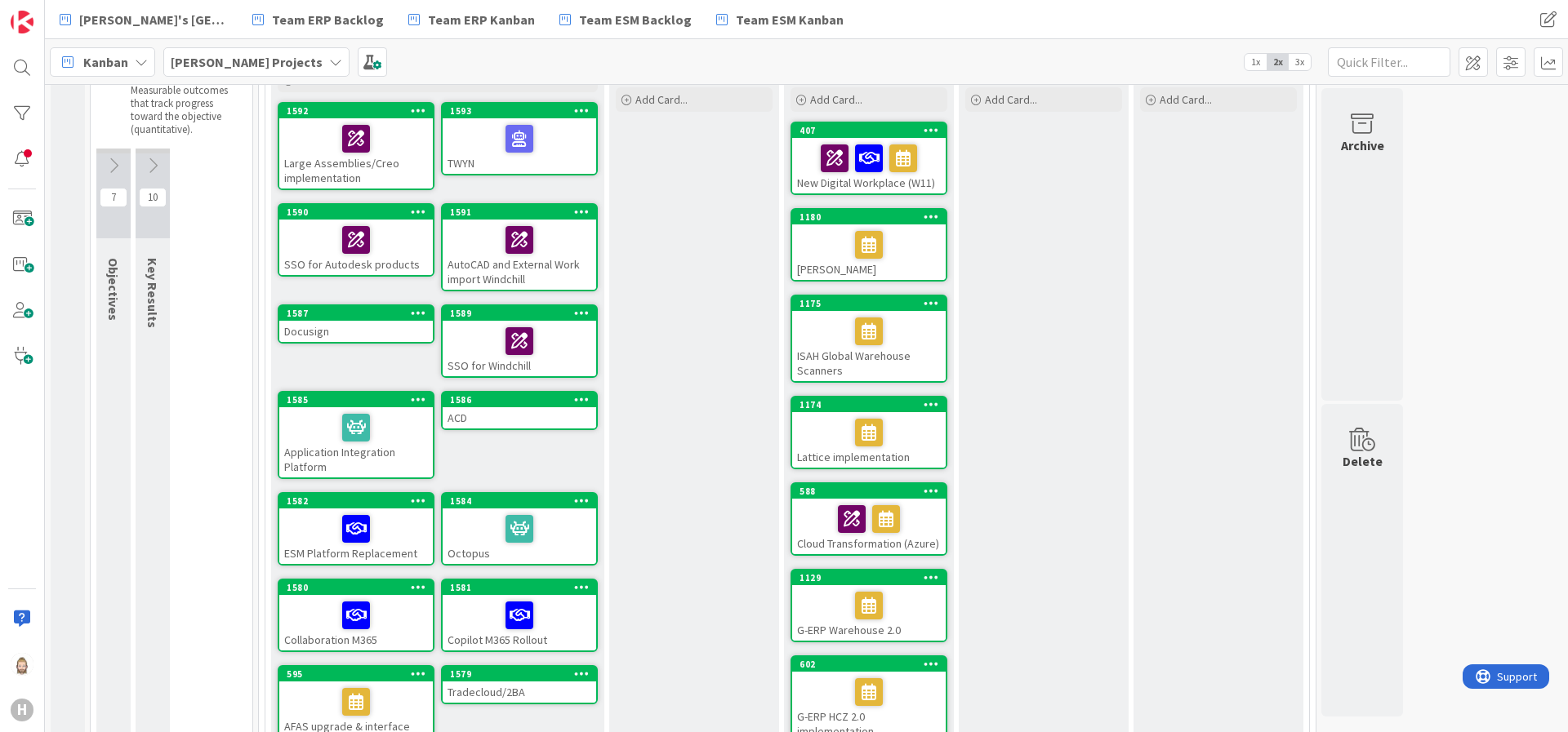
scroll to position [245, 0]
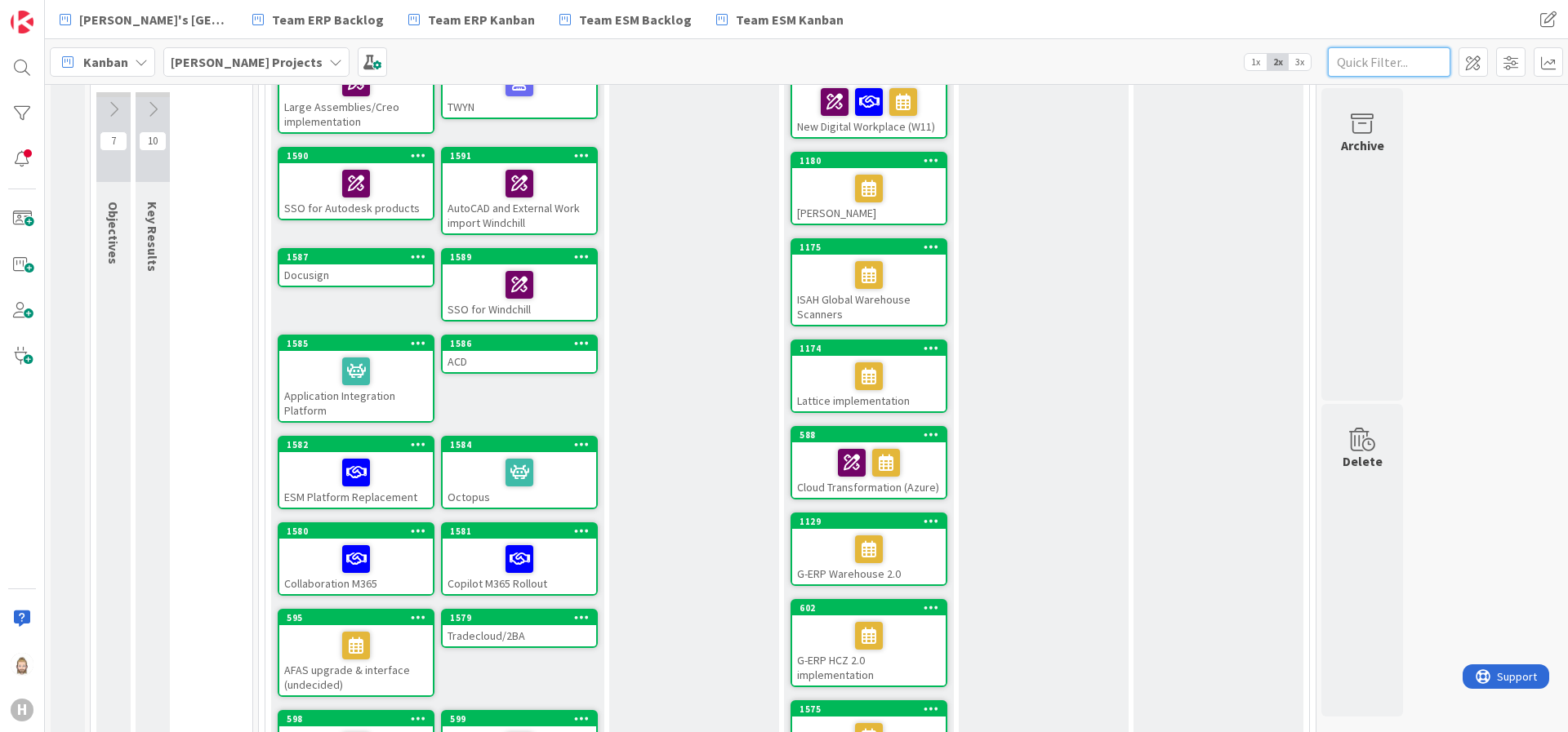
click at [1394, 65] on input "text" at bounding box center [1389, 62] width 122 height 29
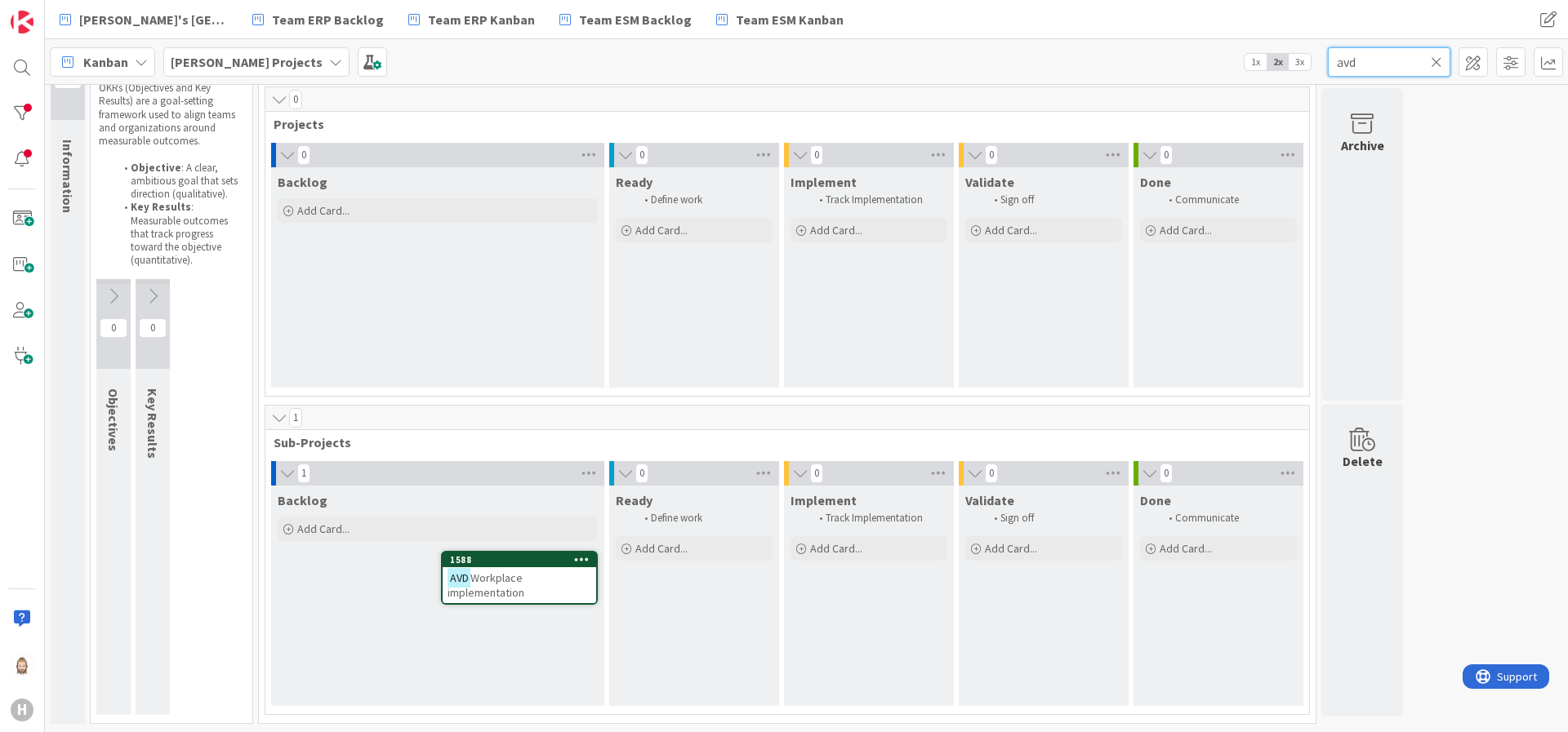
scroll to position [58, 0]
type input "avd"
click at [587, 556] on icon at bounding box center [582, 559] width 16 height 11
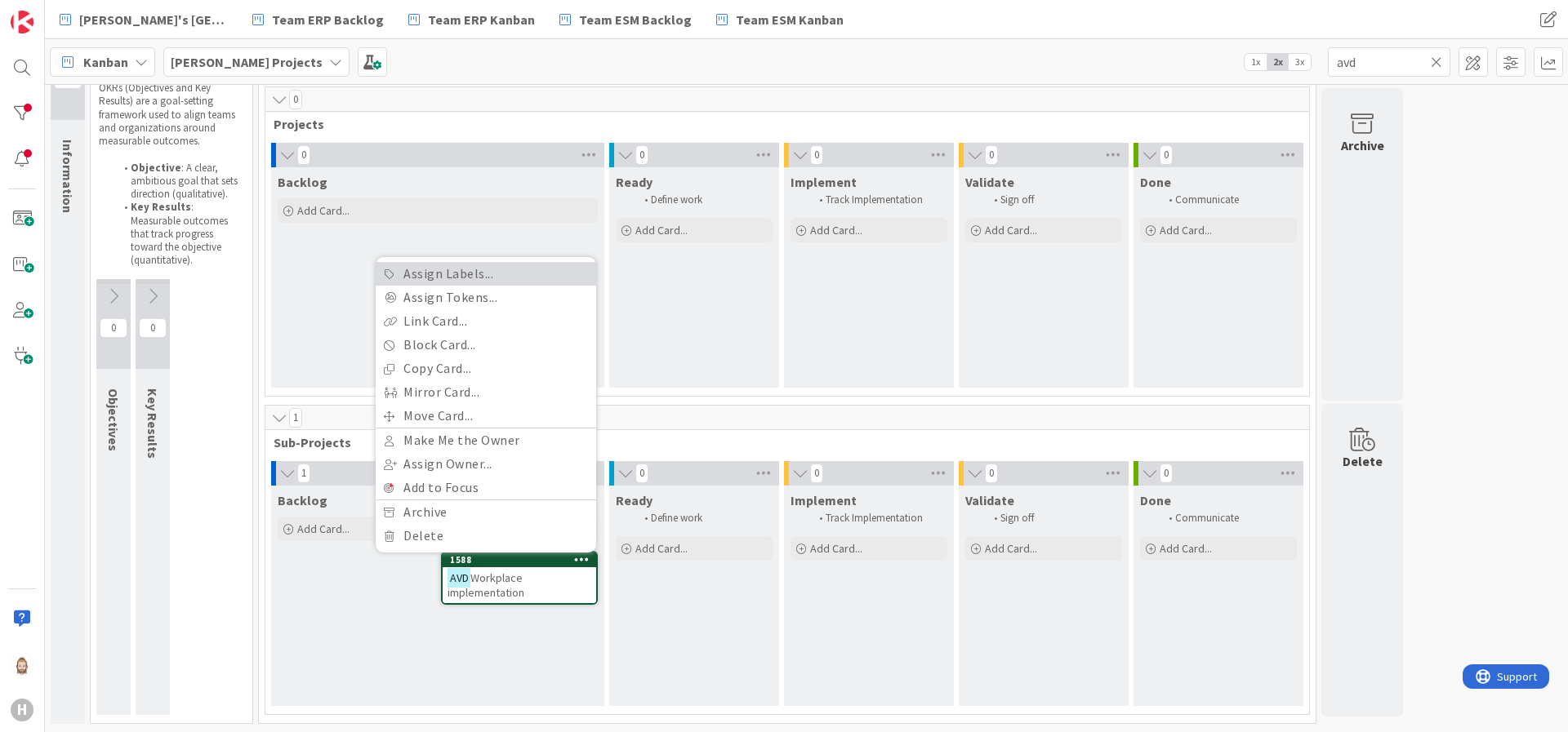
click at [509, 263] on link "Assign Labels..." at bounding box center [486, 273] width 220 height 23
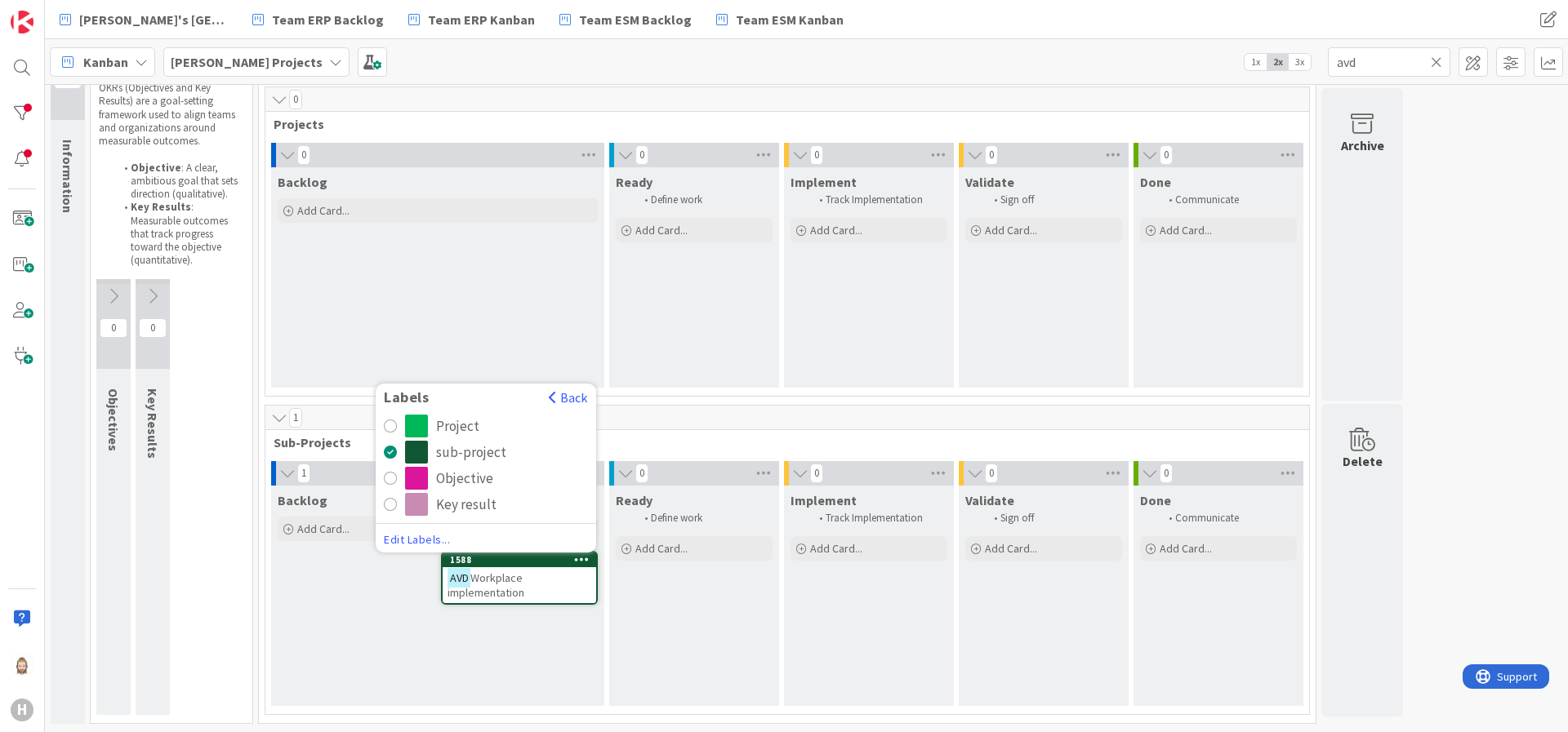
click at [442, 424] on div "Project" at bounding box center [458, 426] width 43 height 23
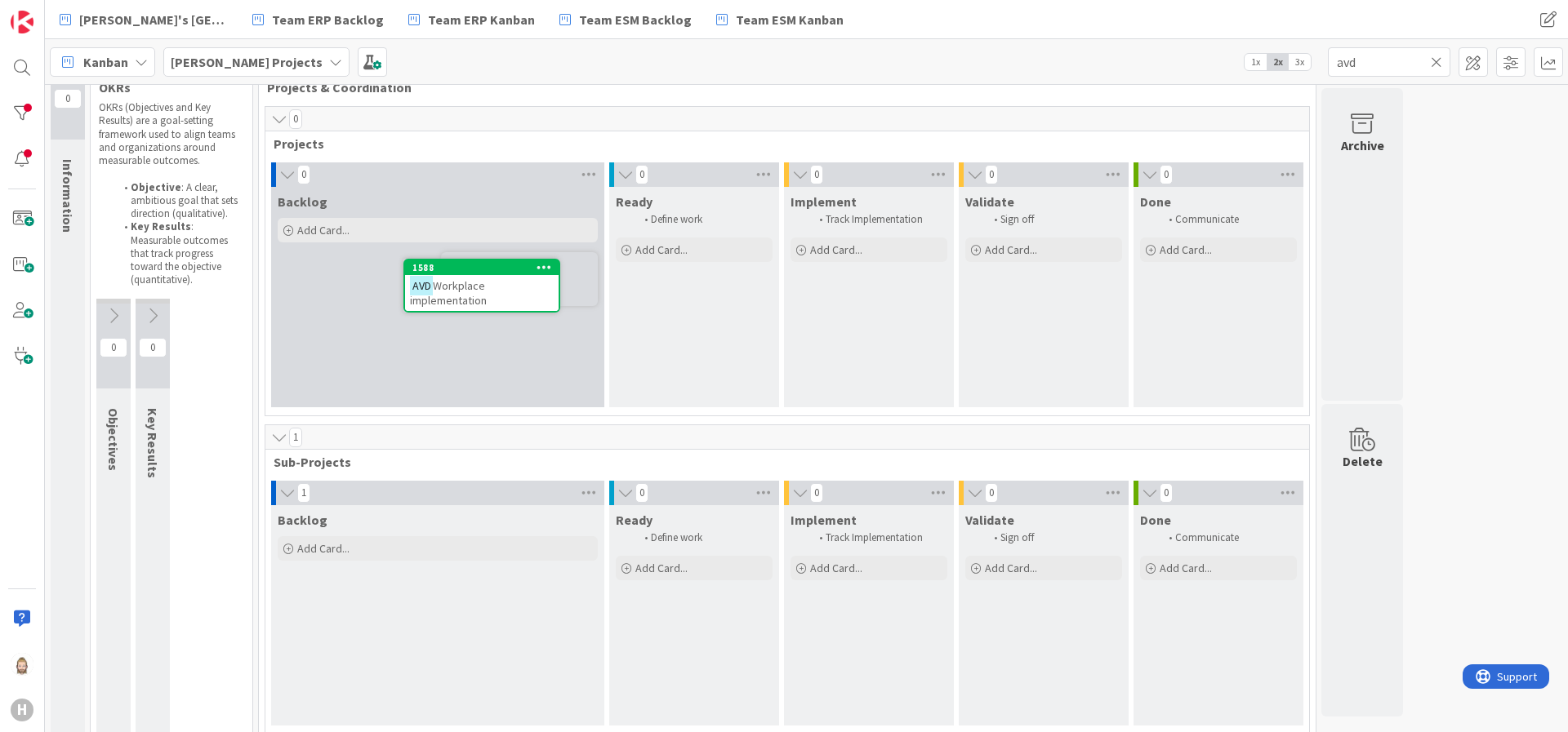
scroll to position [36, 0]
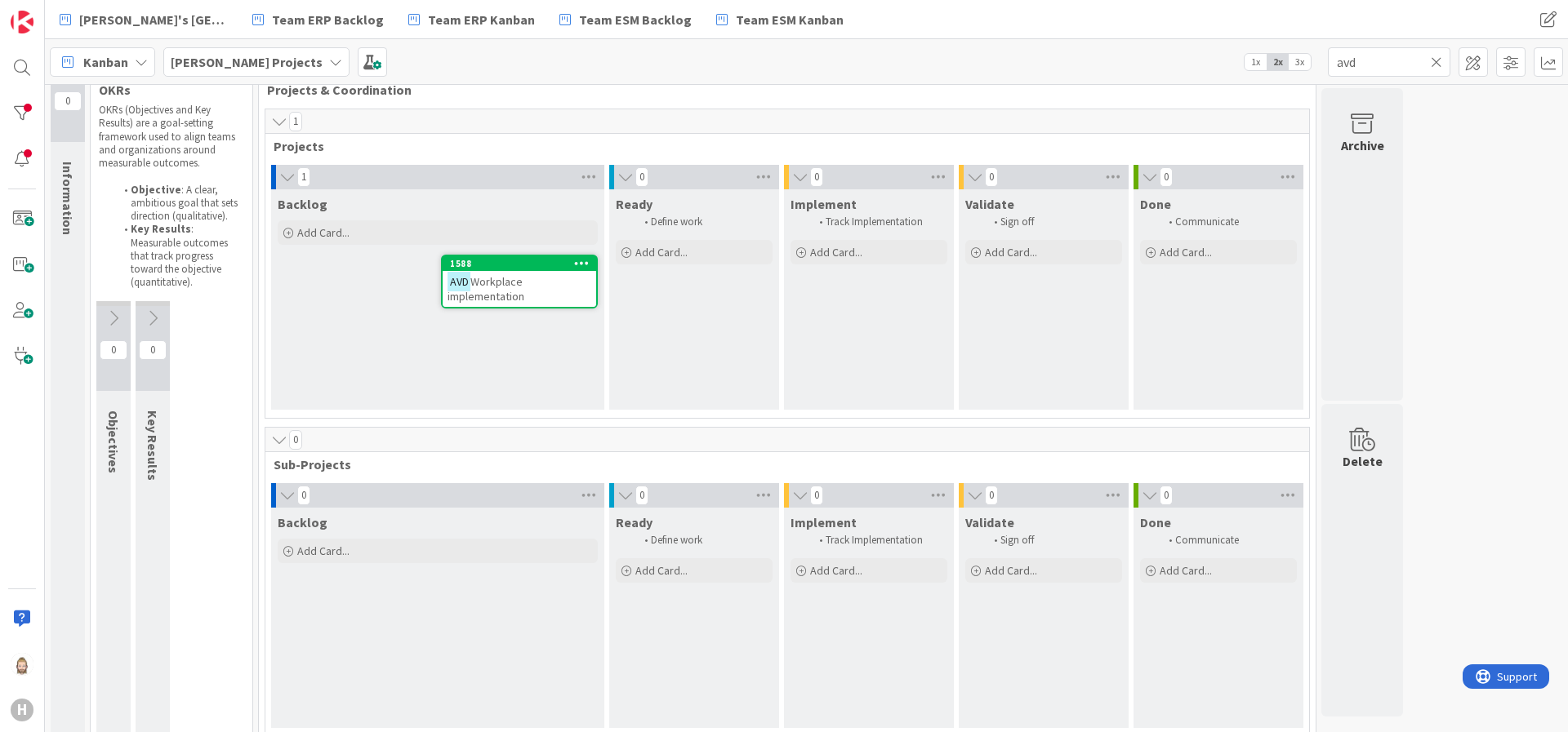
click at [1394, 62] on icon at bounding box center [1436, 62] width 11 height 15
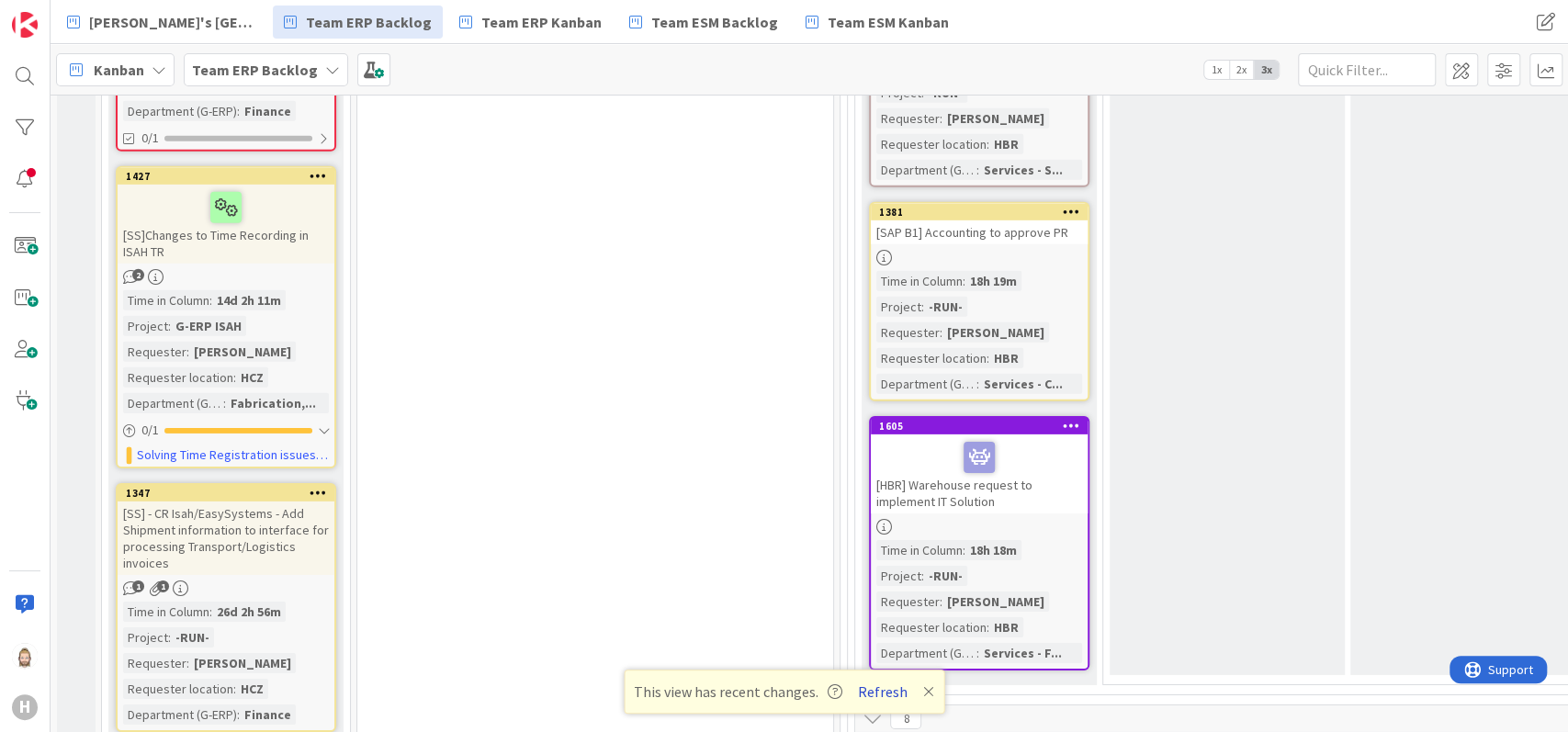
click at [882, 687] on button "Refresh" at bounding box center [883, 692] width 62 height 23
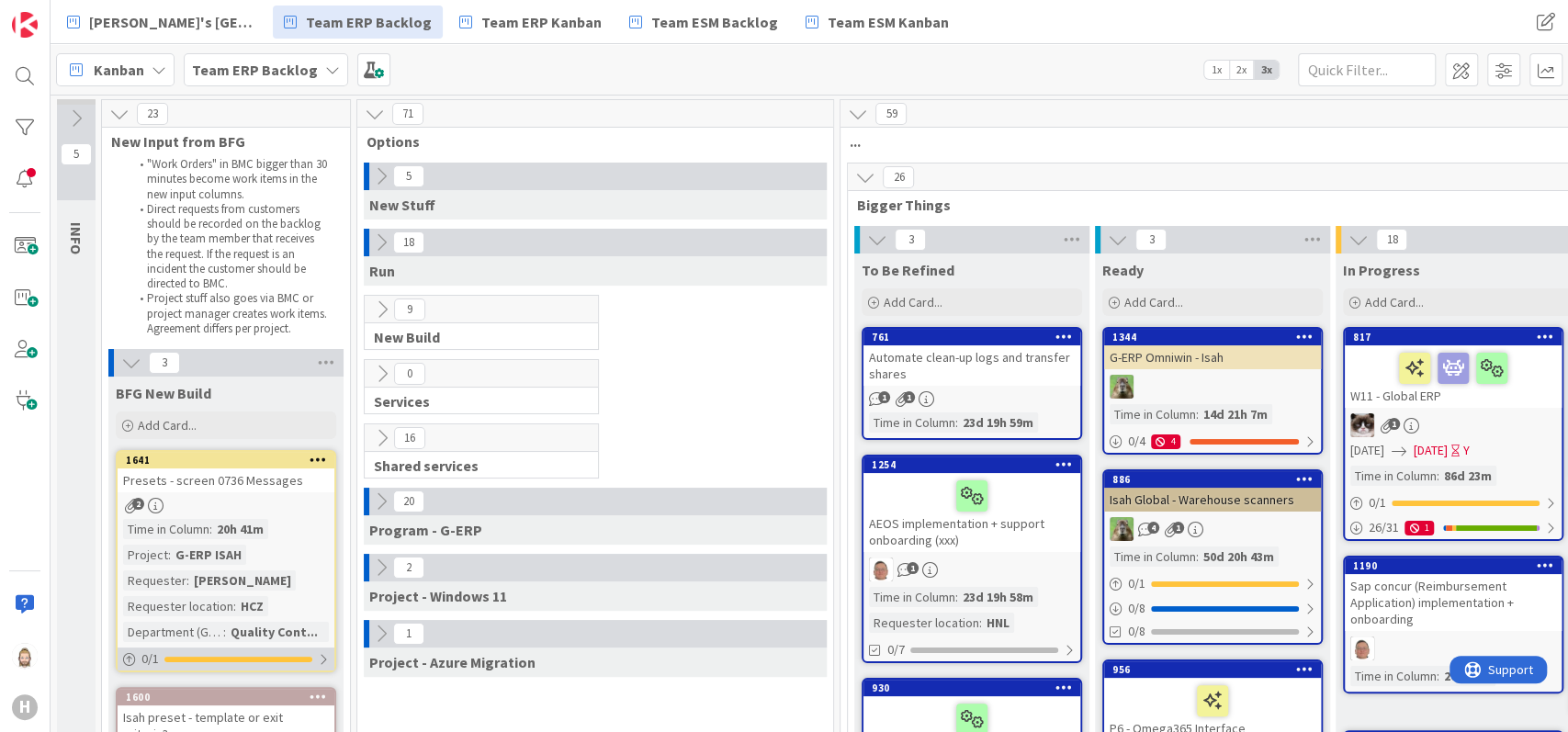
click at [305, 654] on div "0 / 1" at bounding box center [225, 660] width 217 height 23
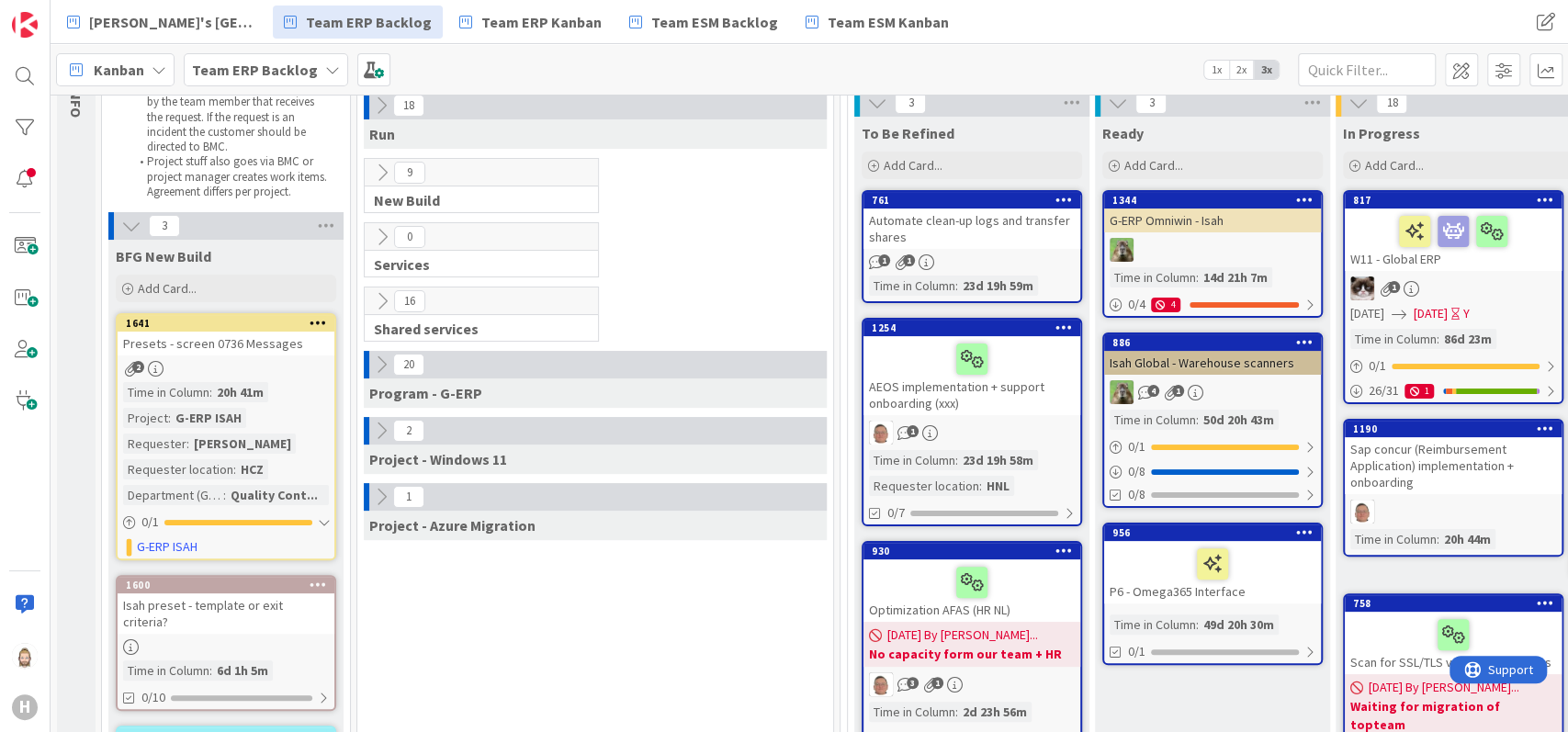
scroll to position [244, 0]
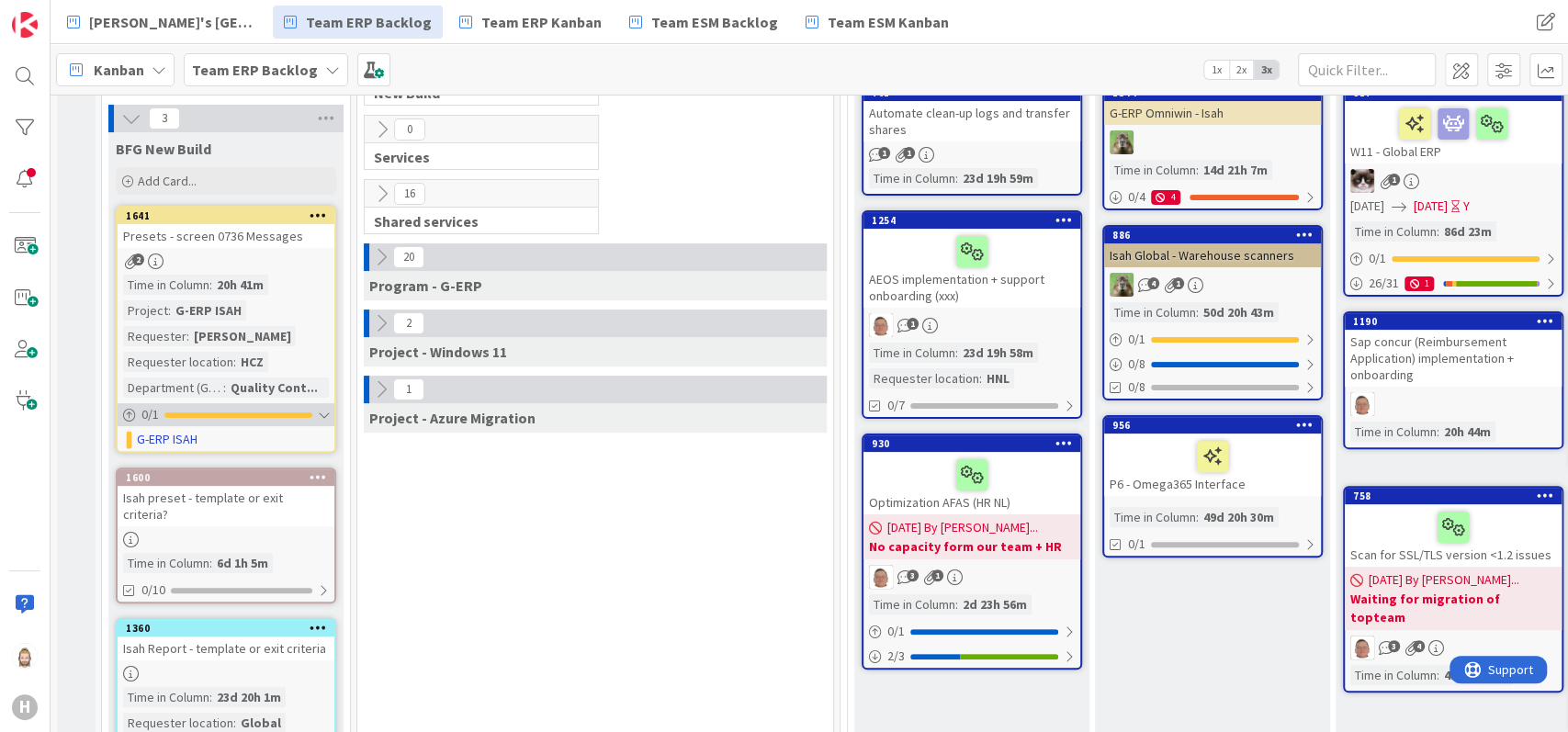
click at [287, 413] on div at bounding box center [238, 416] width 148 height 6
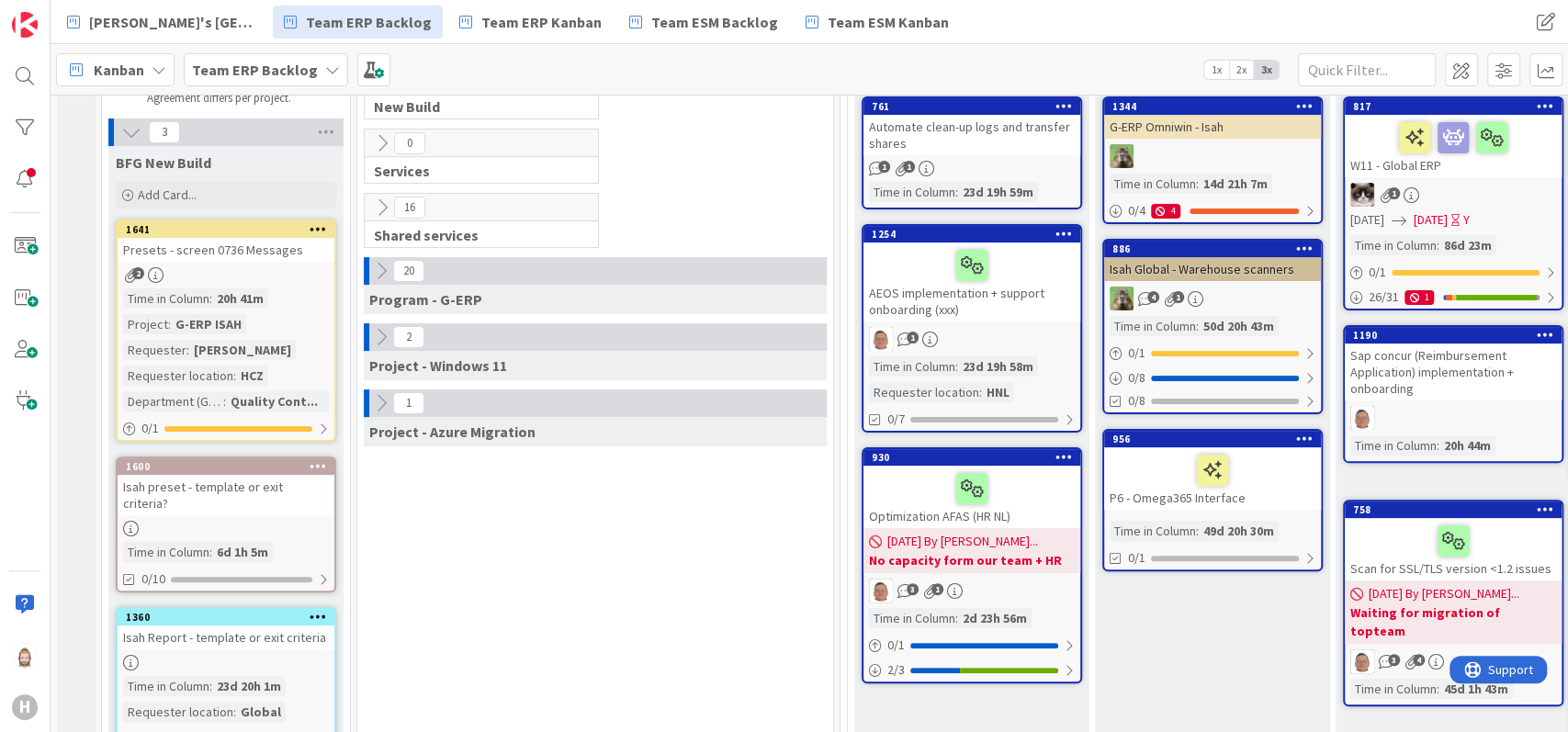
scroll to position [0, 0]
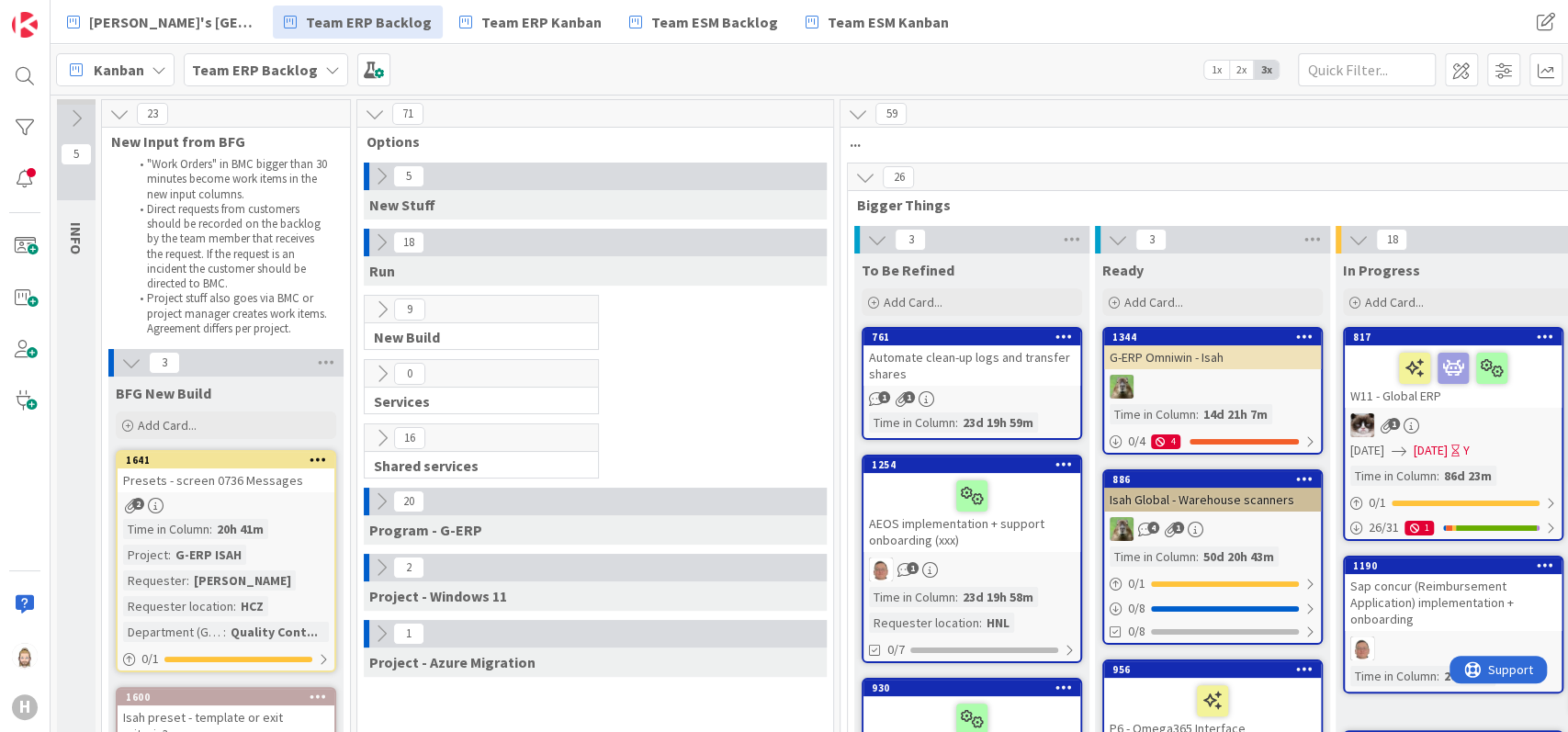
click at [133, 361] on icon at bounding box center [131, 362] width 20 height 20
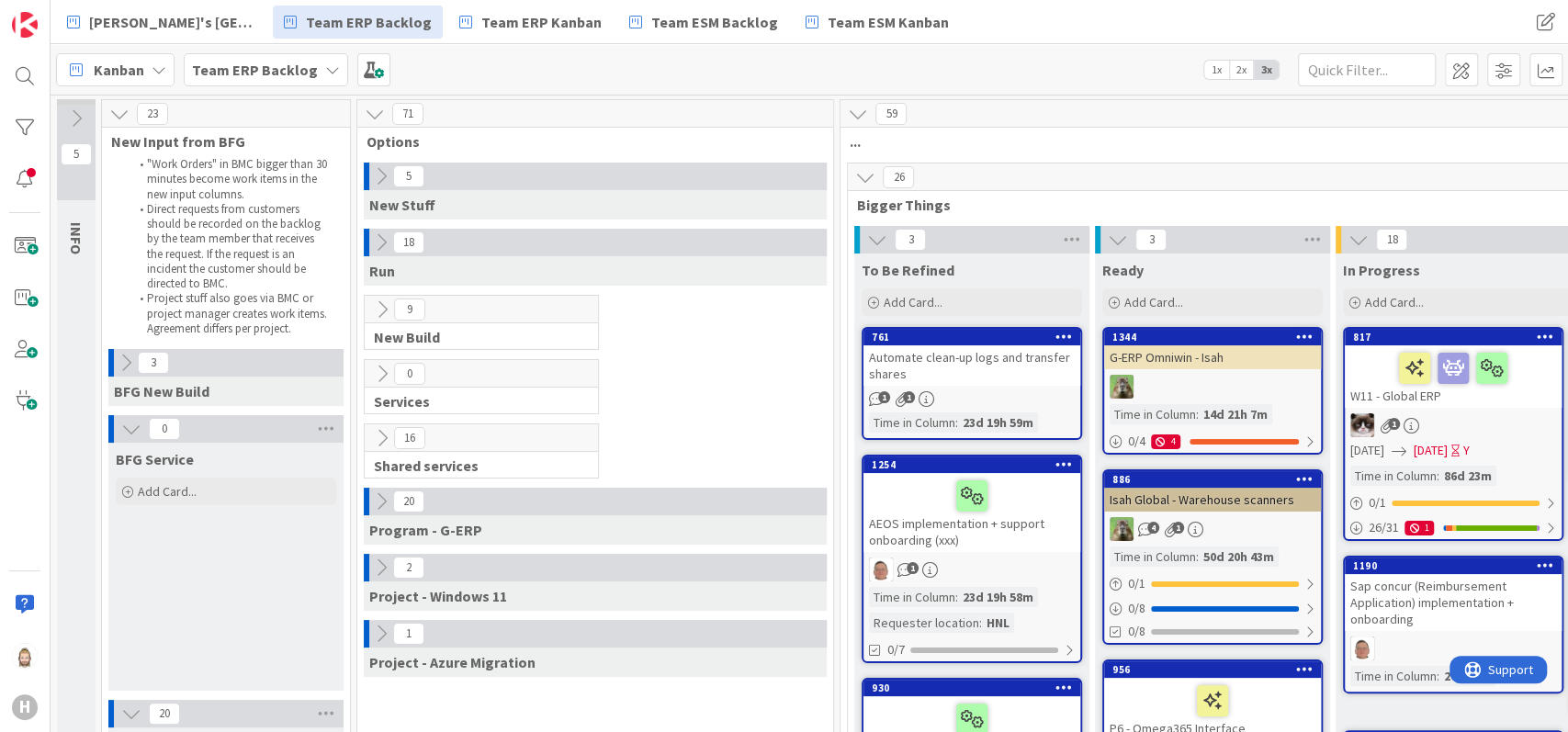
click at [139, 430] on icon at bounding box center [131, 428] width 20 height 20
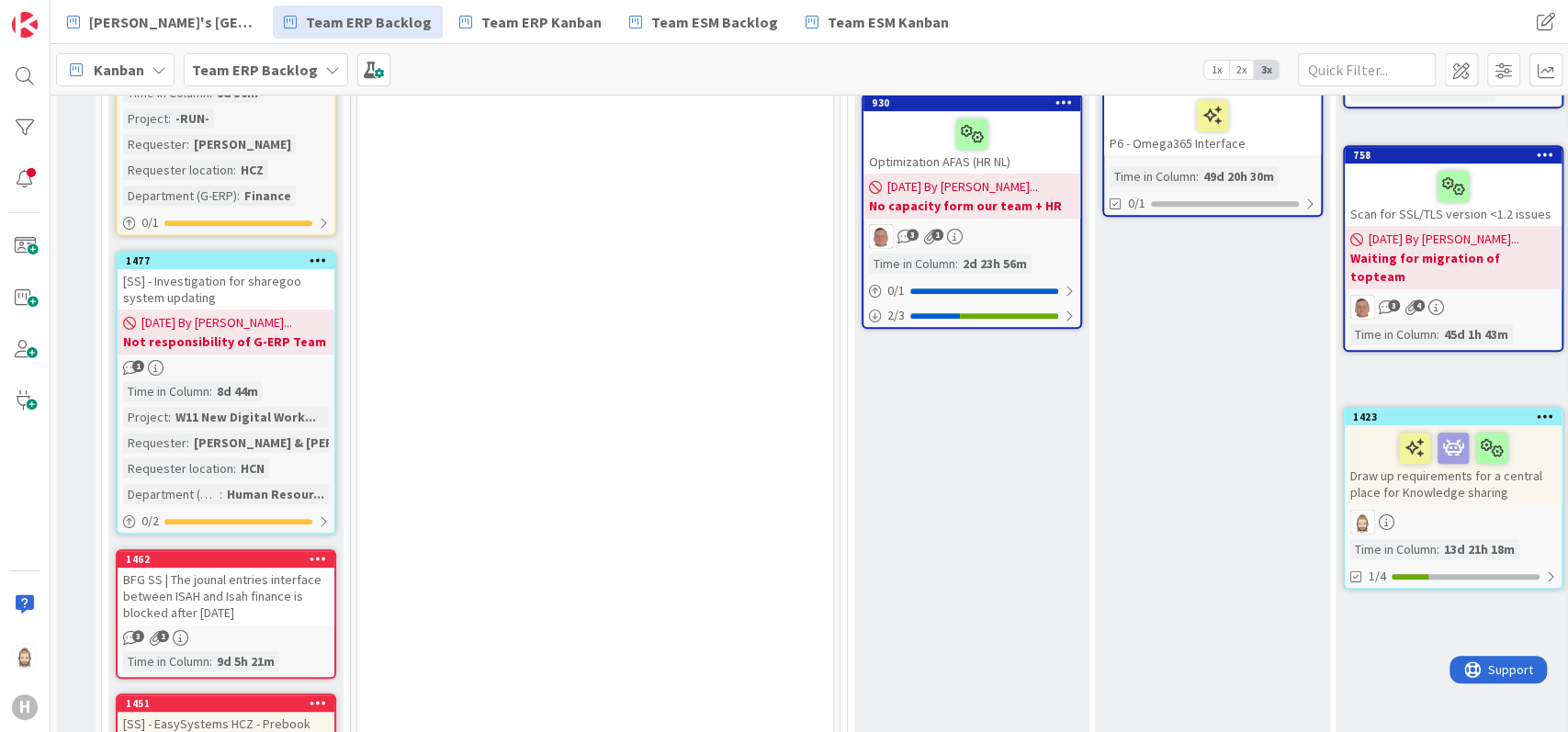
scroll to position [612, 0]
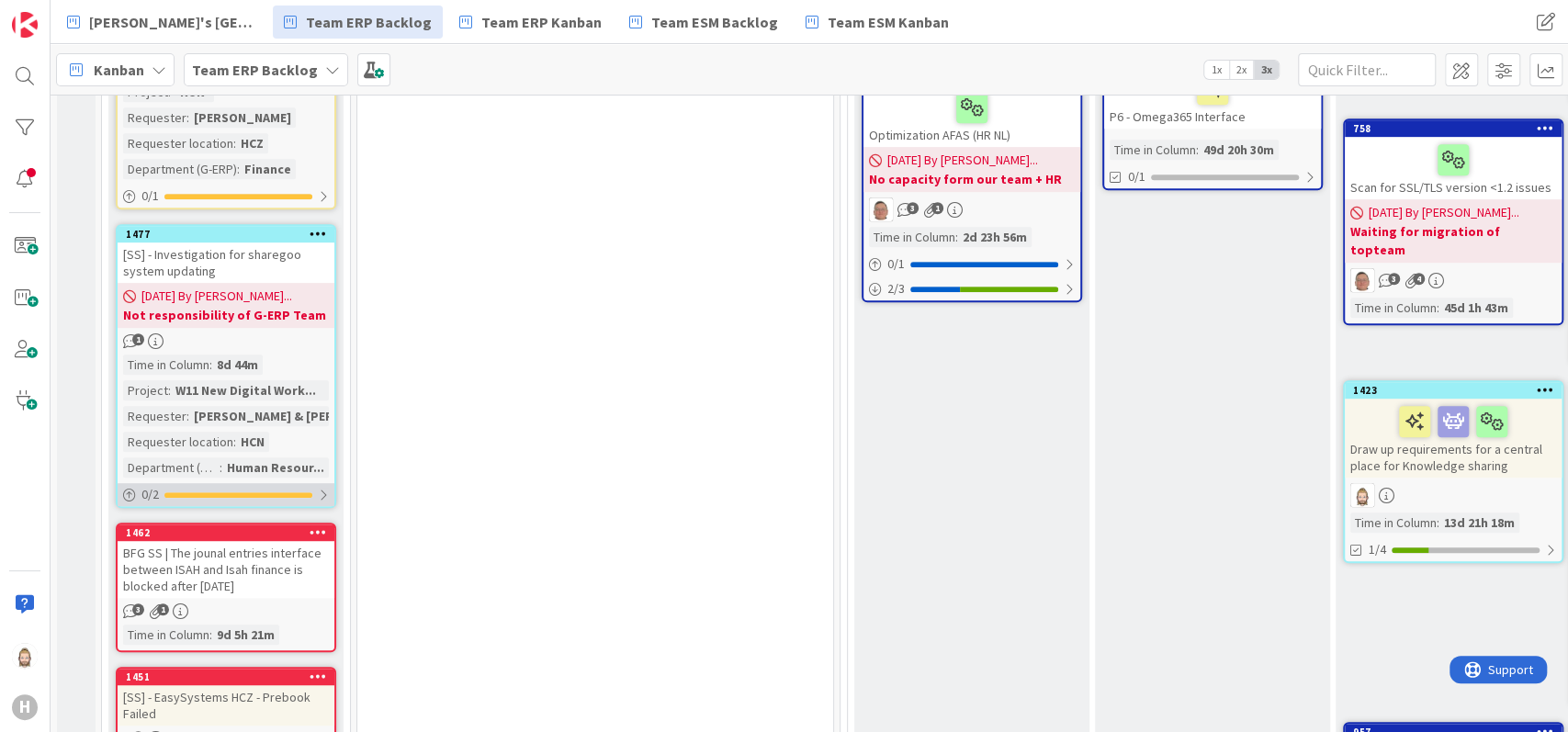
click at [250, 494] on div at bounding box center [238, 496] width 148 height 6
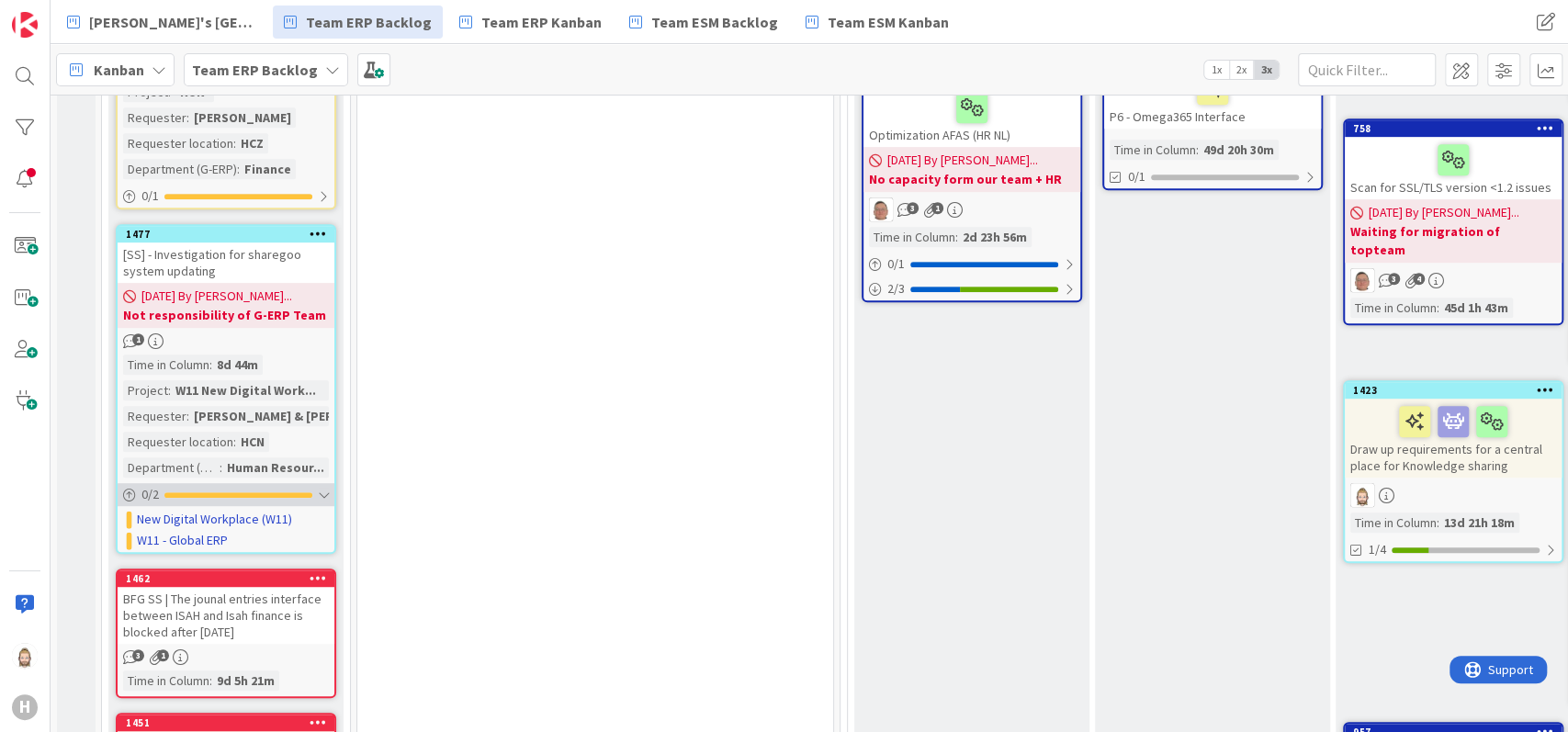
click at [295, 487] on div "0 / 2" at bounding box center [225, 495] width 217 height 23
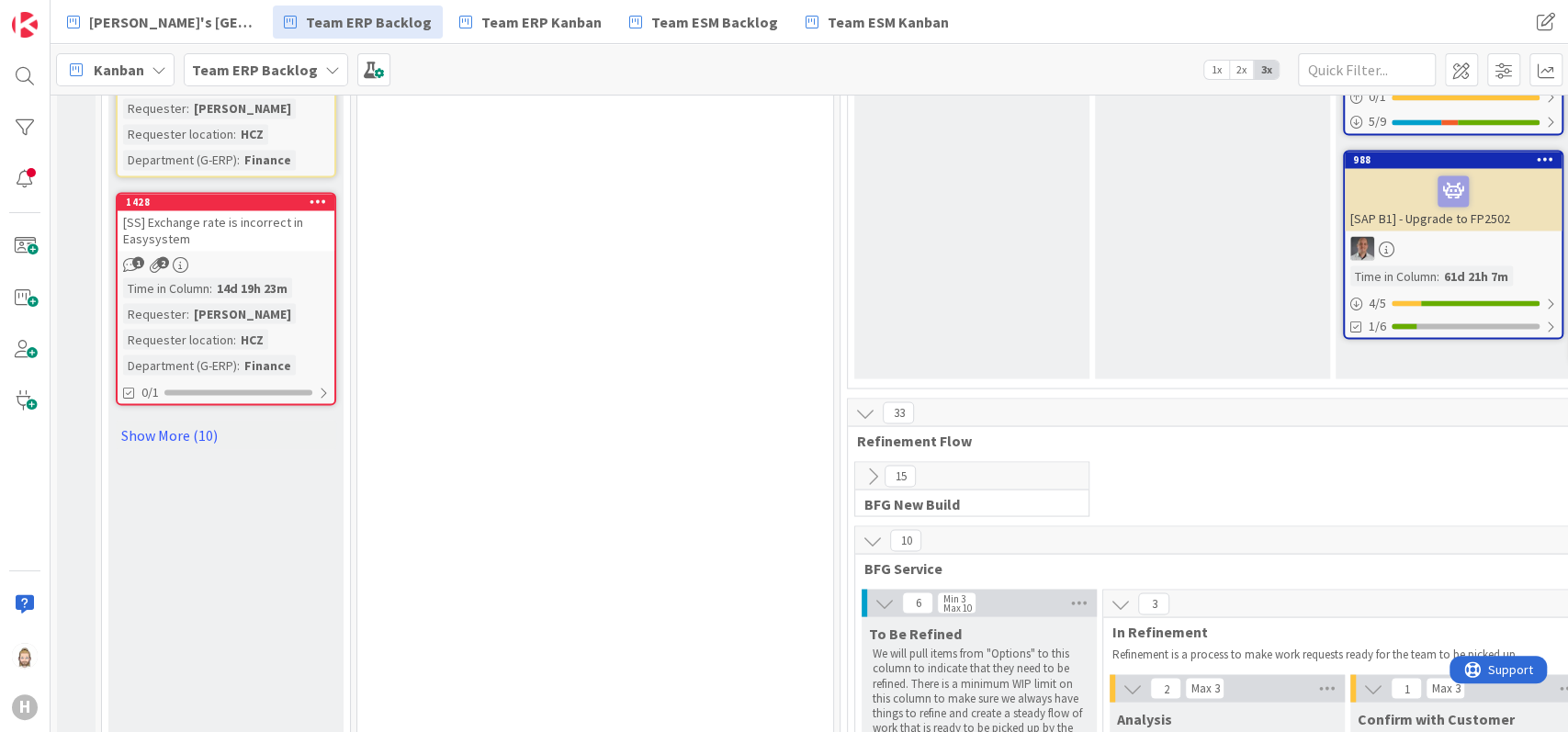
scroll to position [2205, 0]
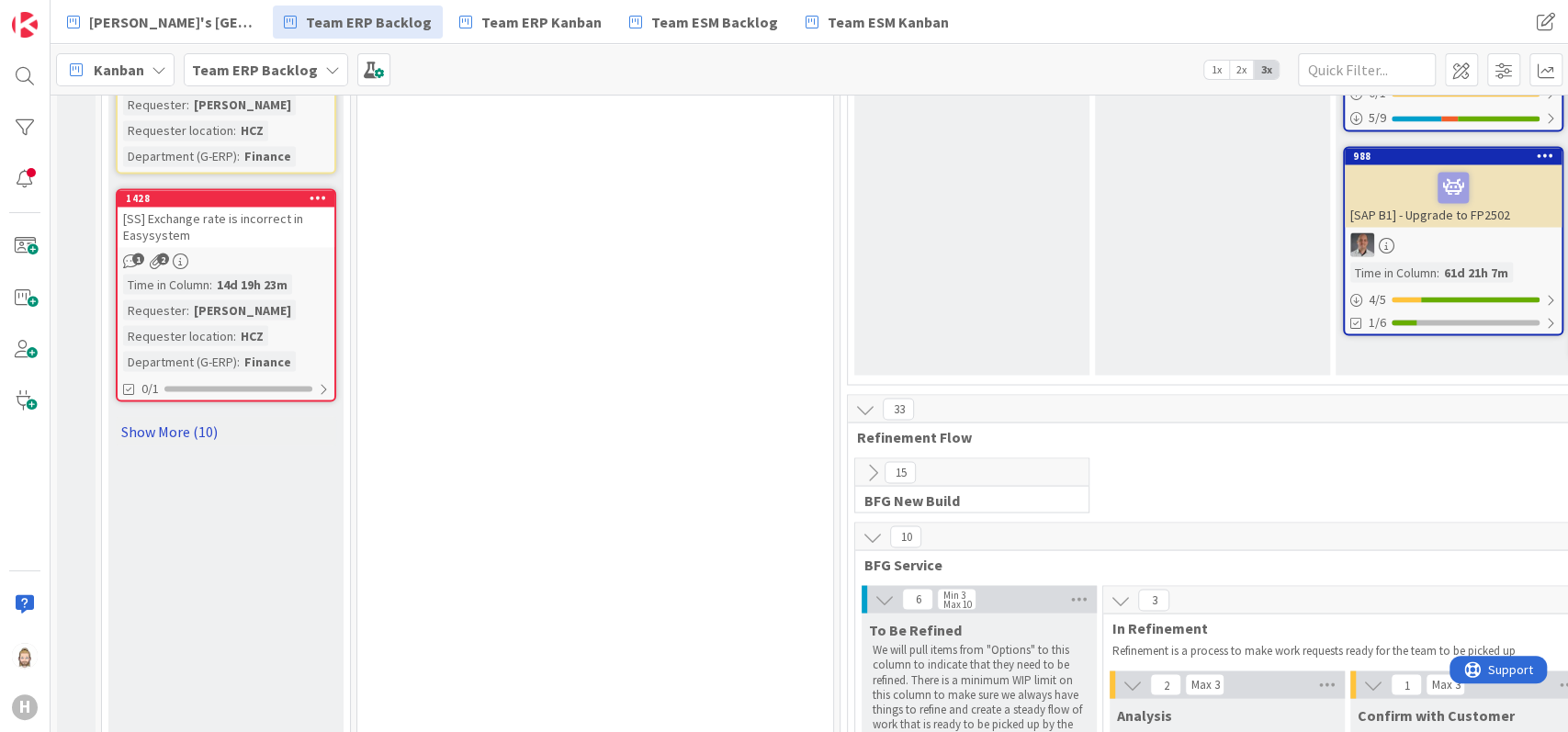
click at [207, 416] on link "Show More (10)" at bounding box center [226, 430] width 221 height 29
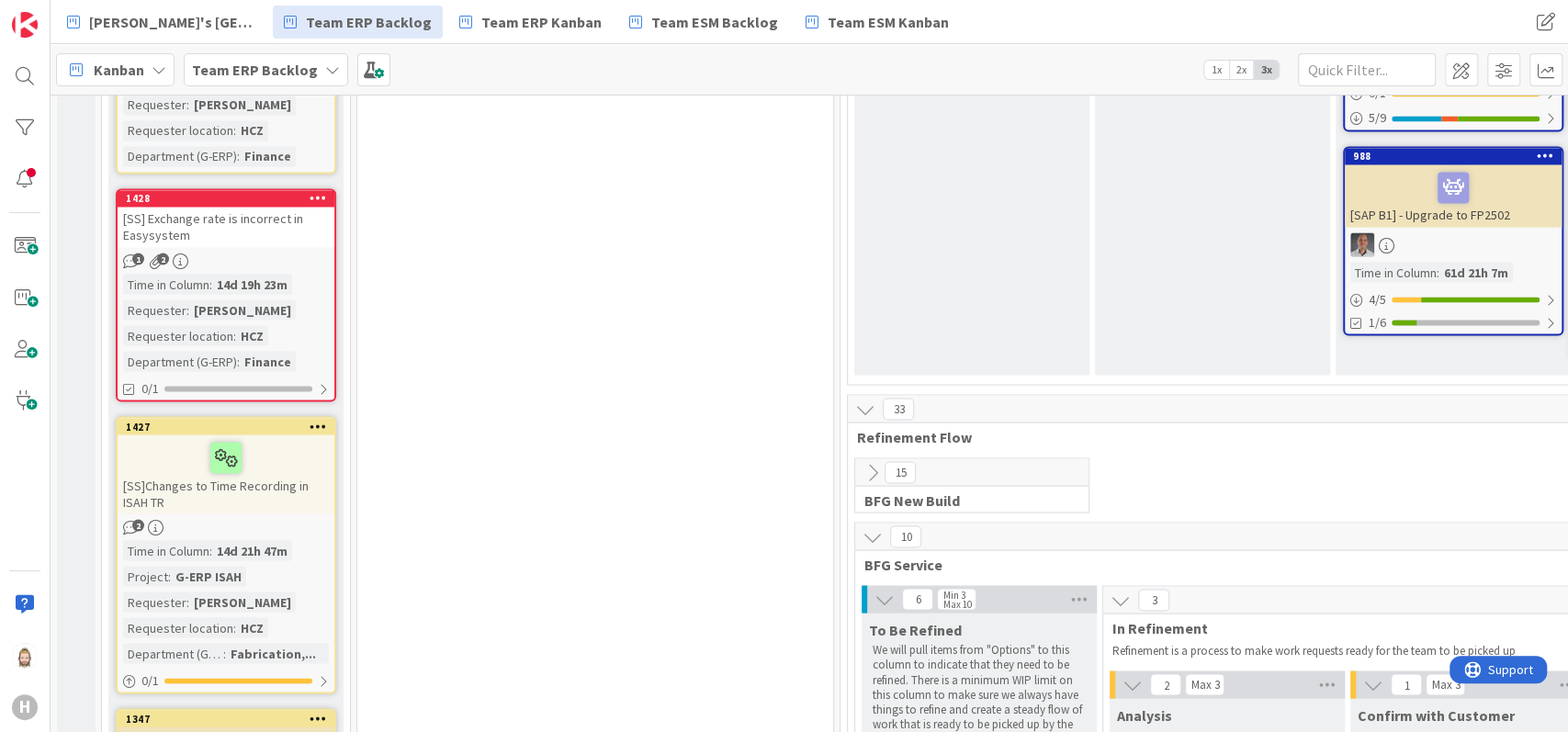
scroll to position [2327, 0]
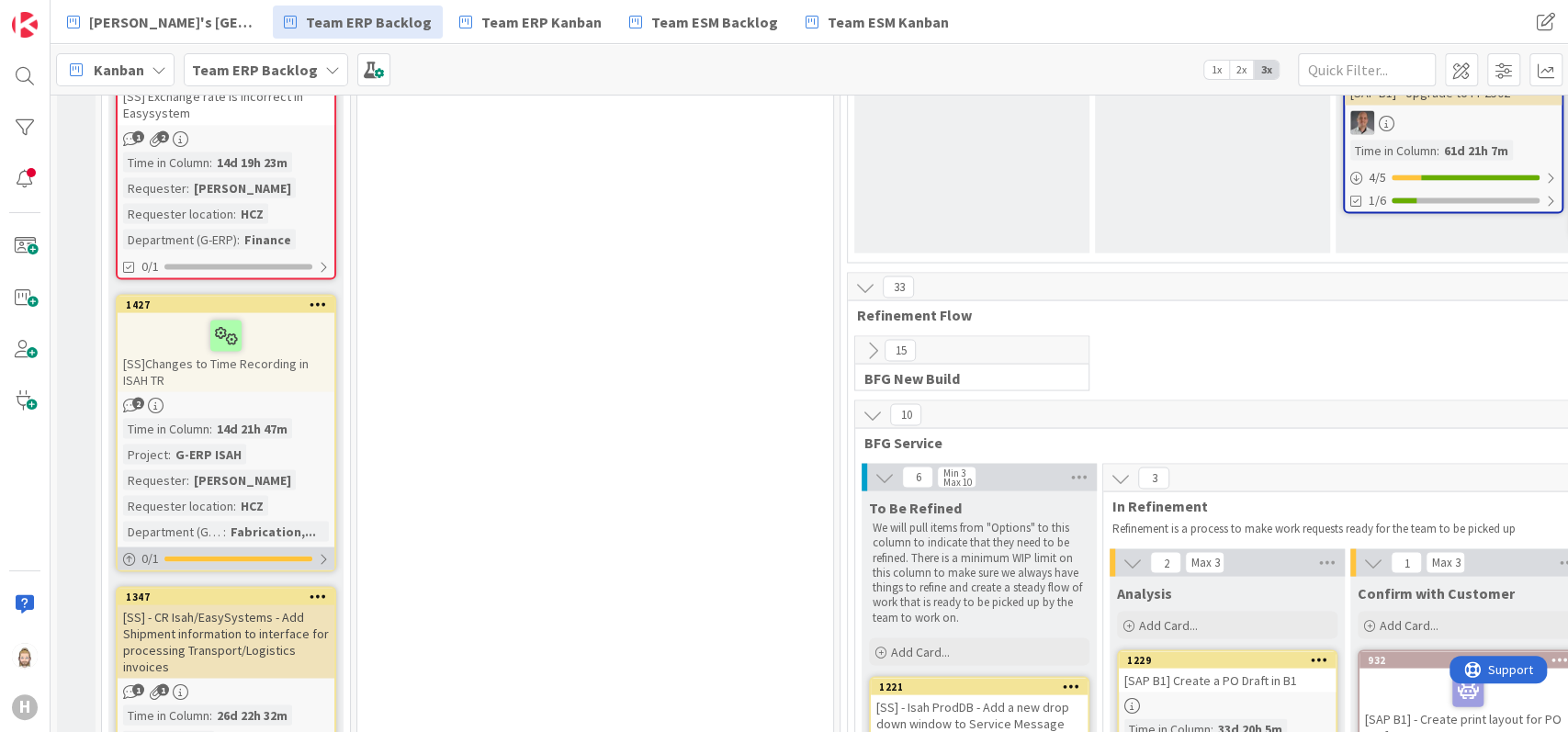
click at [241, 555] on div at bounding box center [238, 558] width 148 height 6
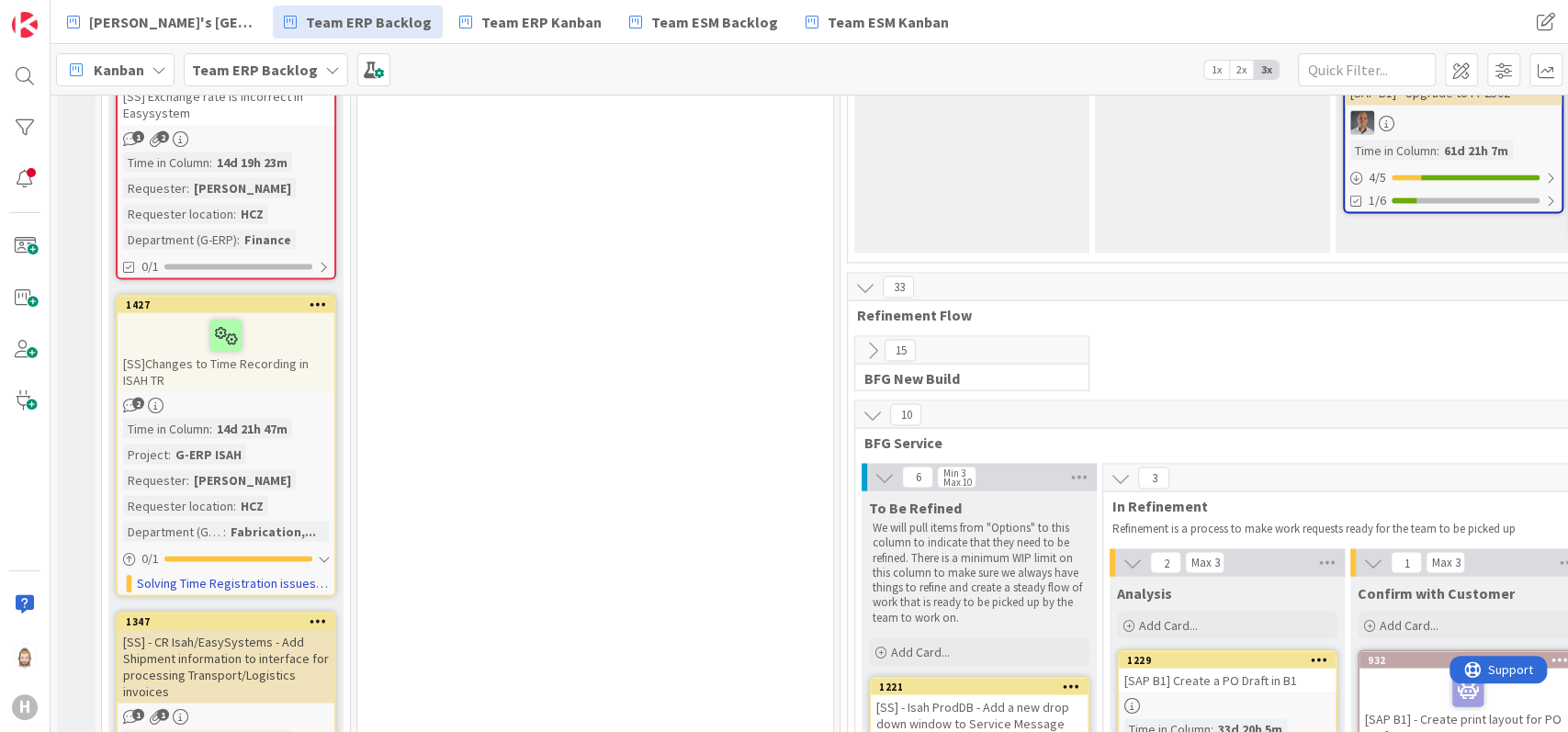
click at [244, 356] on div "[SS]Changes to Time Recording in ISAH TR" at bounding box center [225, 351] width 217 height 79
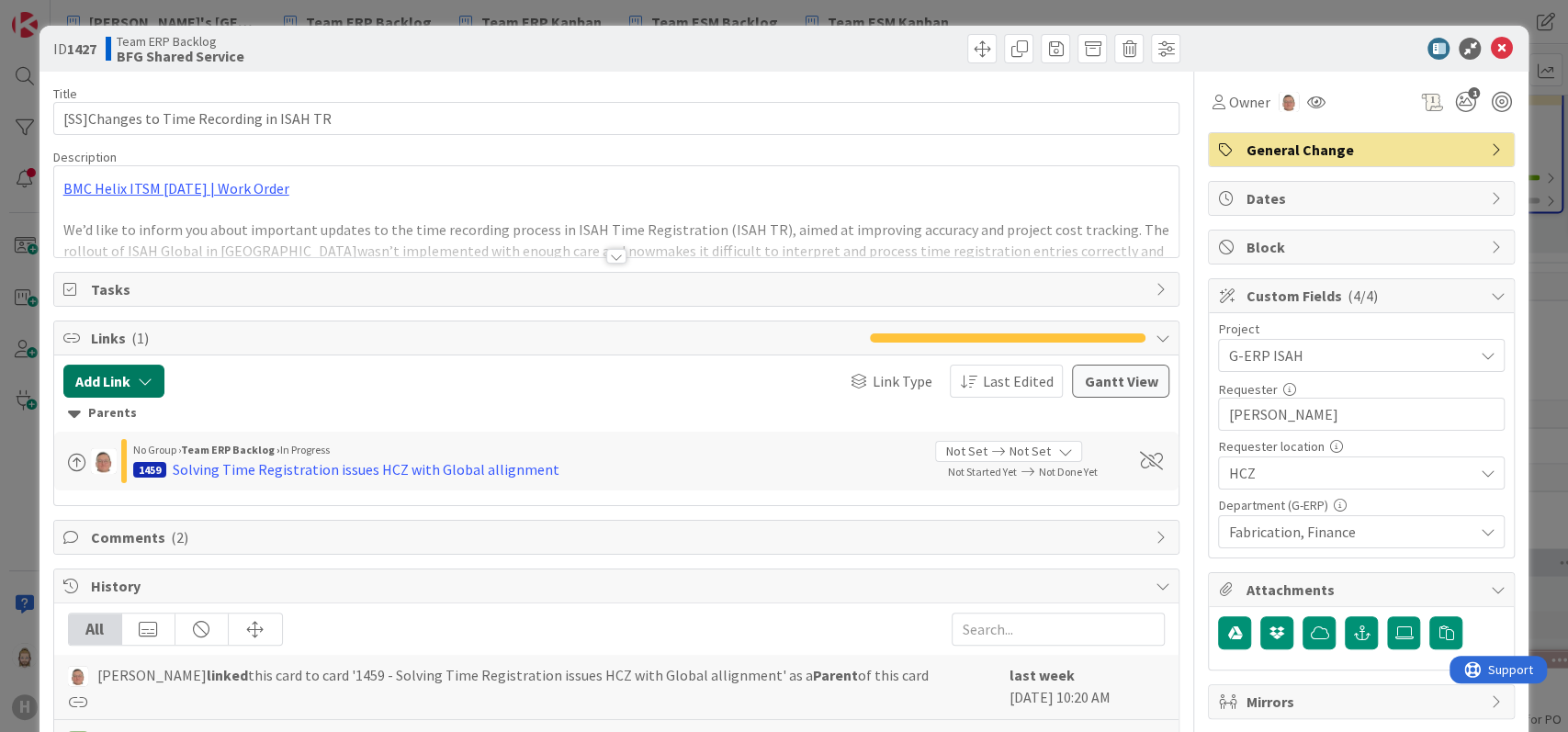
click at [141, 384] on icon "button" at bounding box center [144, 381] width 15 height 15
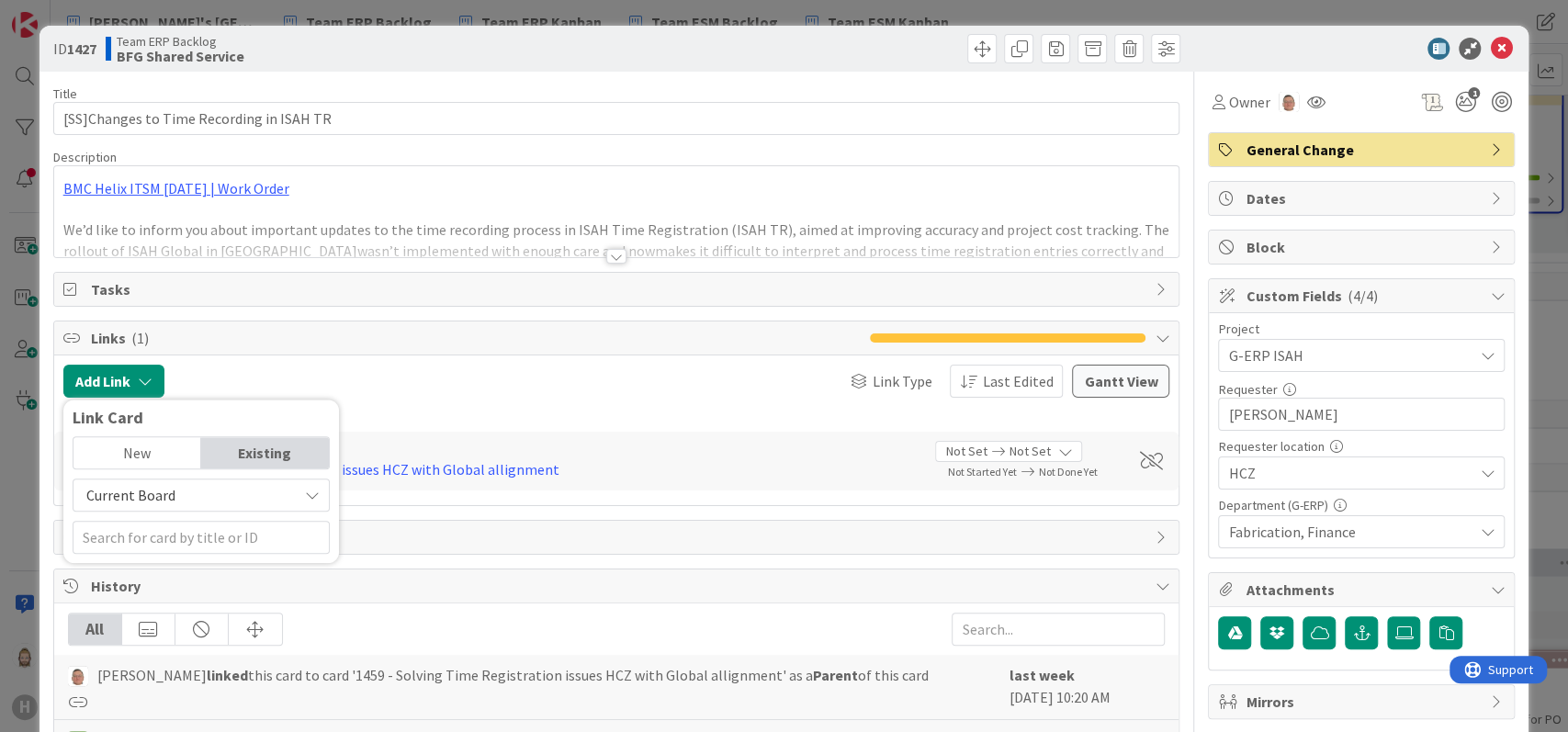
click at [258, 446] on div "Existing" at bounding box center [264, 453] width 128 height 31
click at [265, 496] on span "Current Board" at bounding box center [185, 495] width 206 height 25
click at [257, 562] on span "All Boards" at bounding box center [211, 571] width 256 height 27
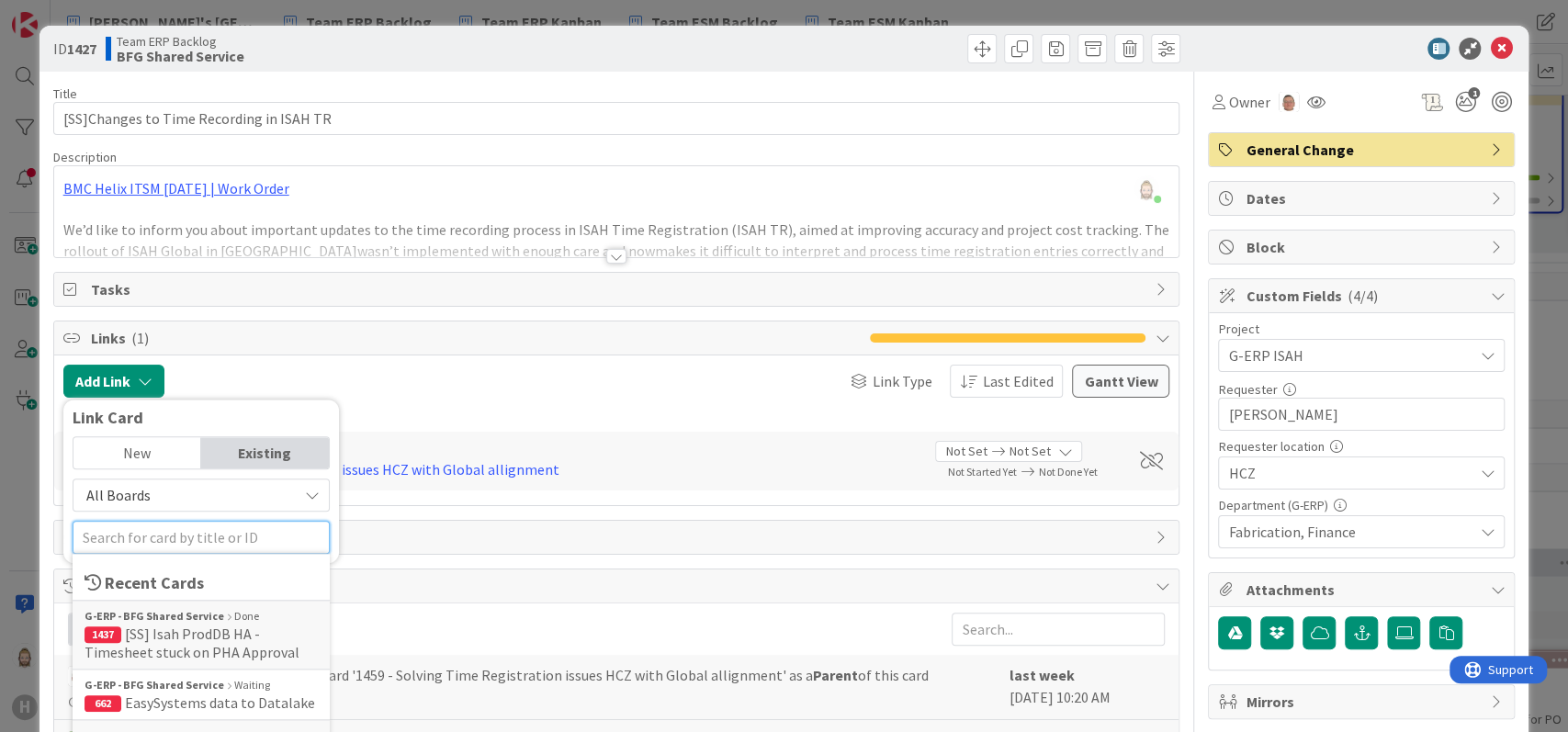
click at [234, 543] on input "text" at bounding box center [201, 538] width 258 height 33
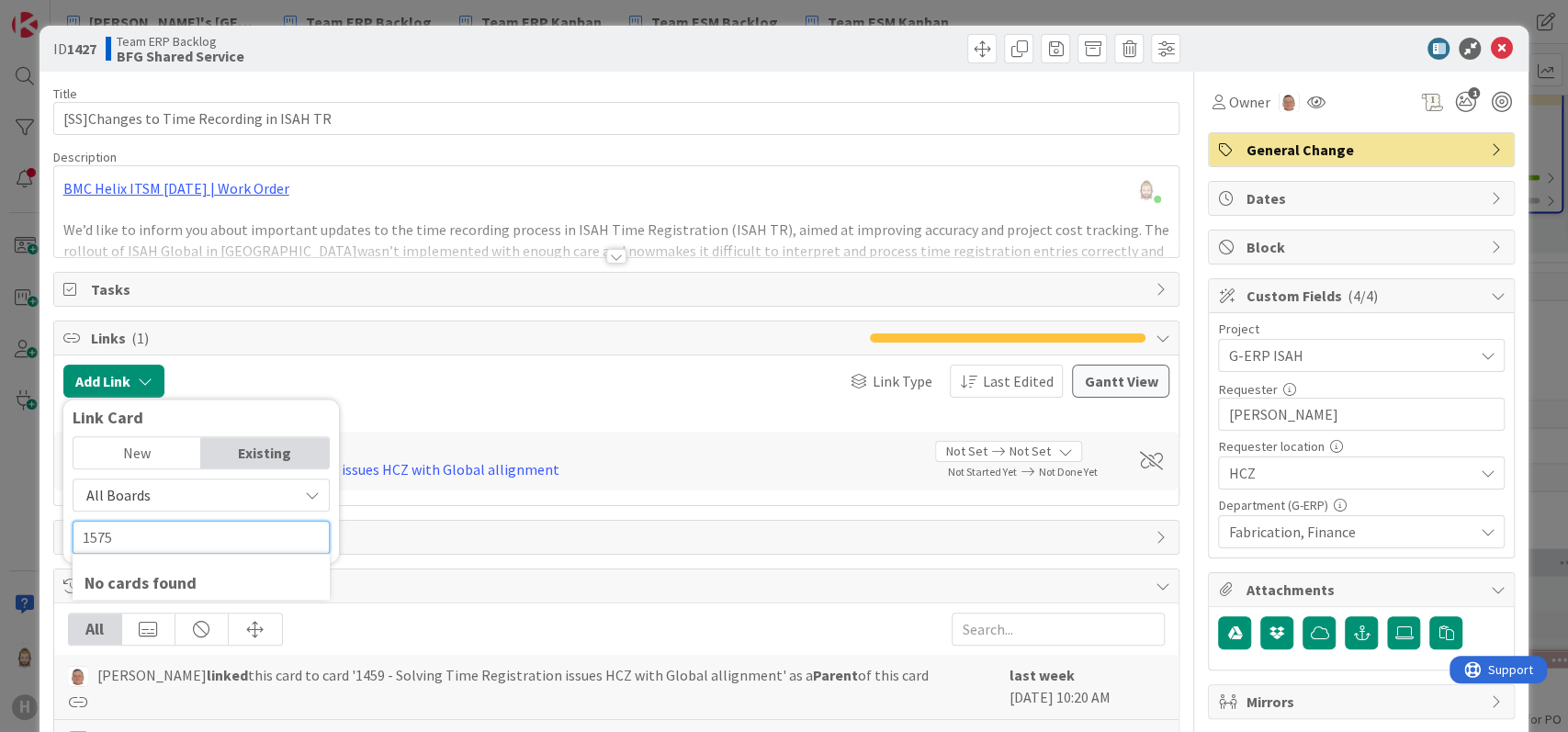
type input "1575"
click at [162, 447] on div "New" at bounding box center [137, 453] width 128 height 31
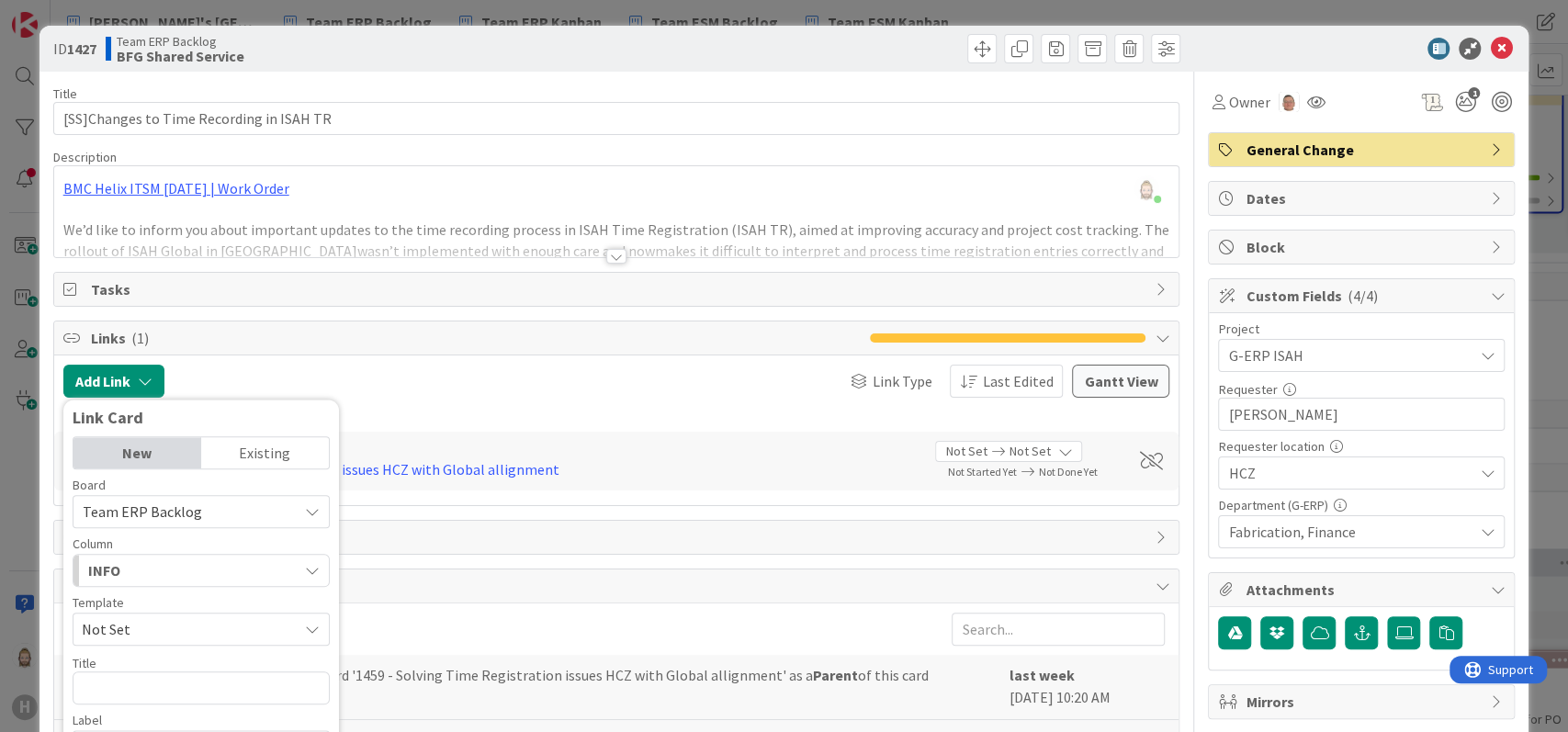
click at [264, 446] on div "Existing" at bounding box center [264, 453] width 128 height 31
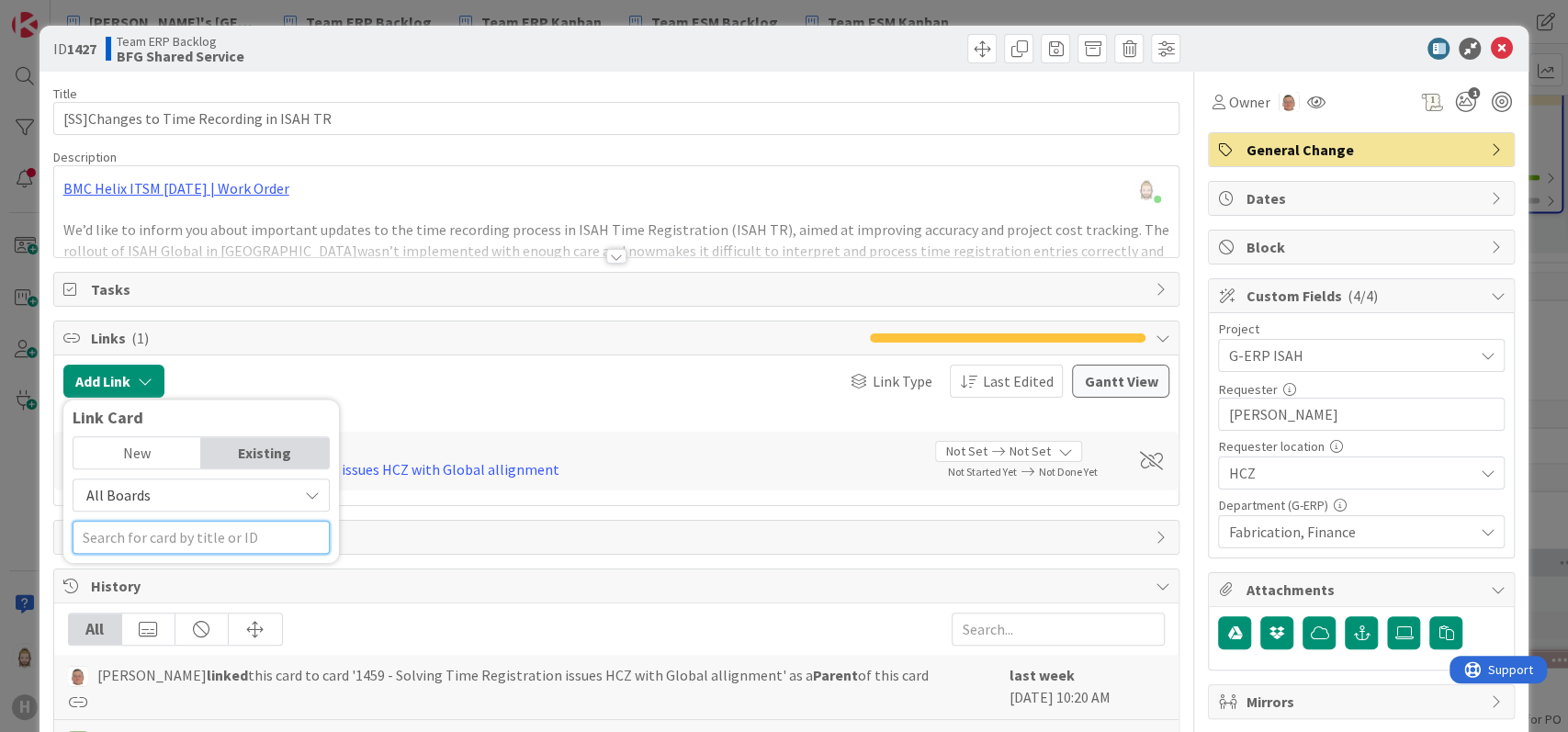
click at [198, 536] on input "text" at bounding box center [201, 538] width 258 height 33
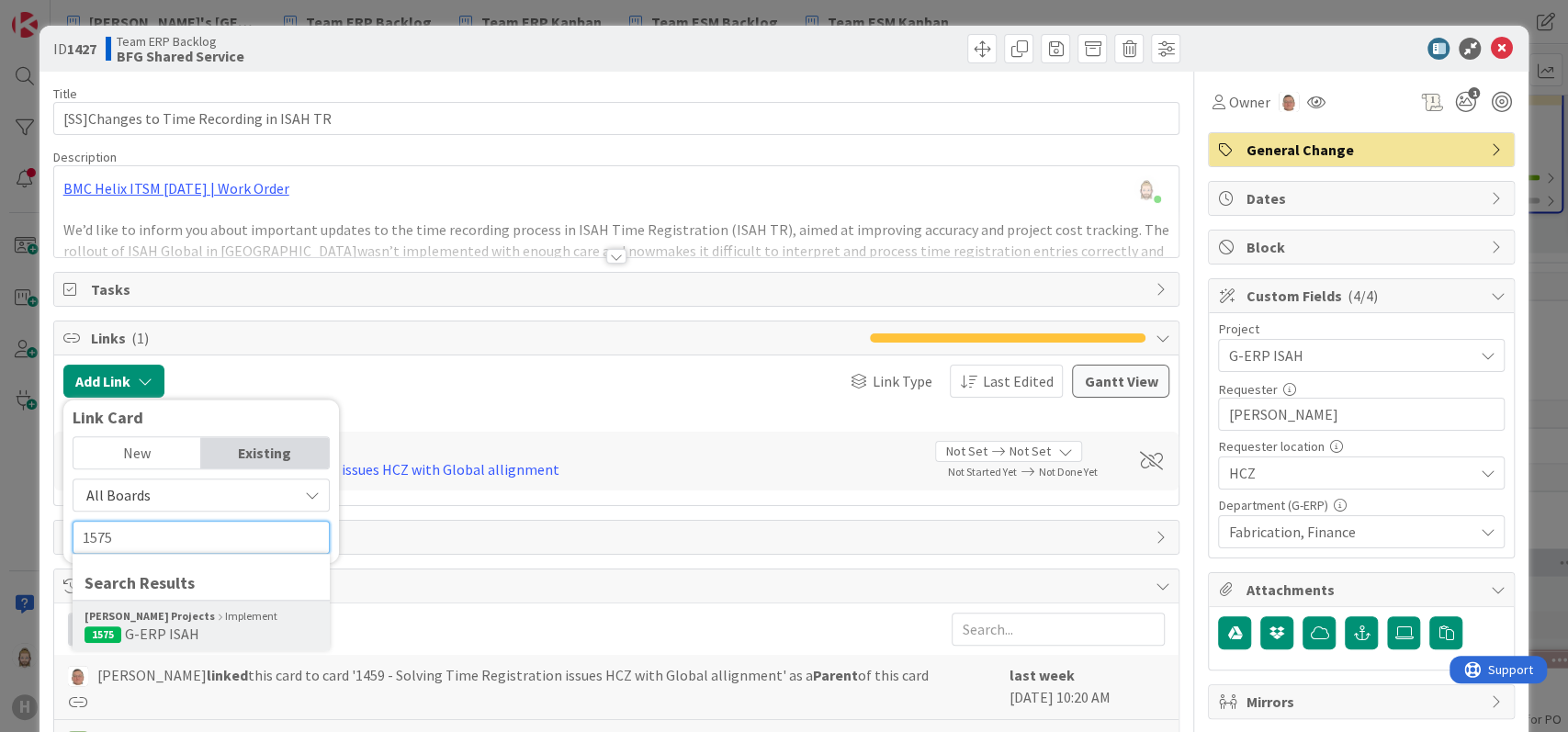
type input "1575"
click at [187, 625] on span "G-ERP ISAH" at bounding box center [162, 633] width 74 height 19
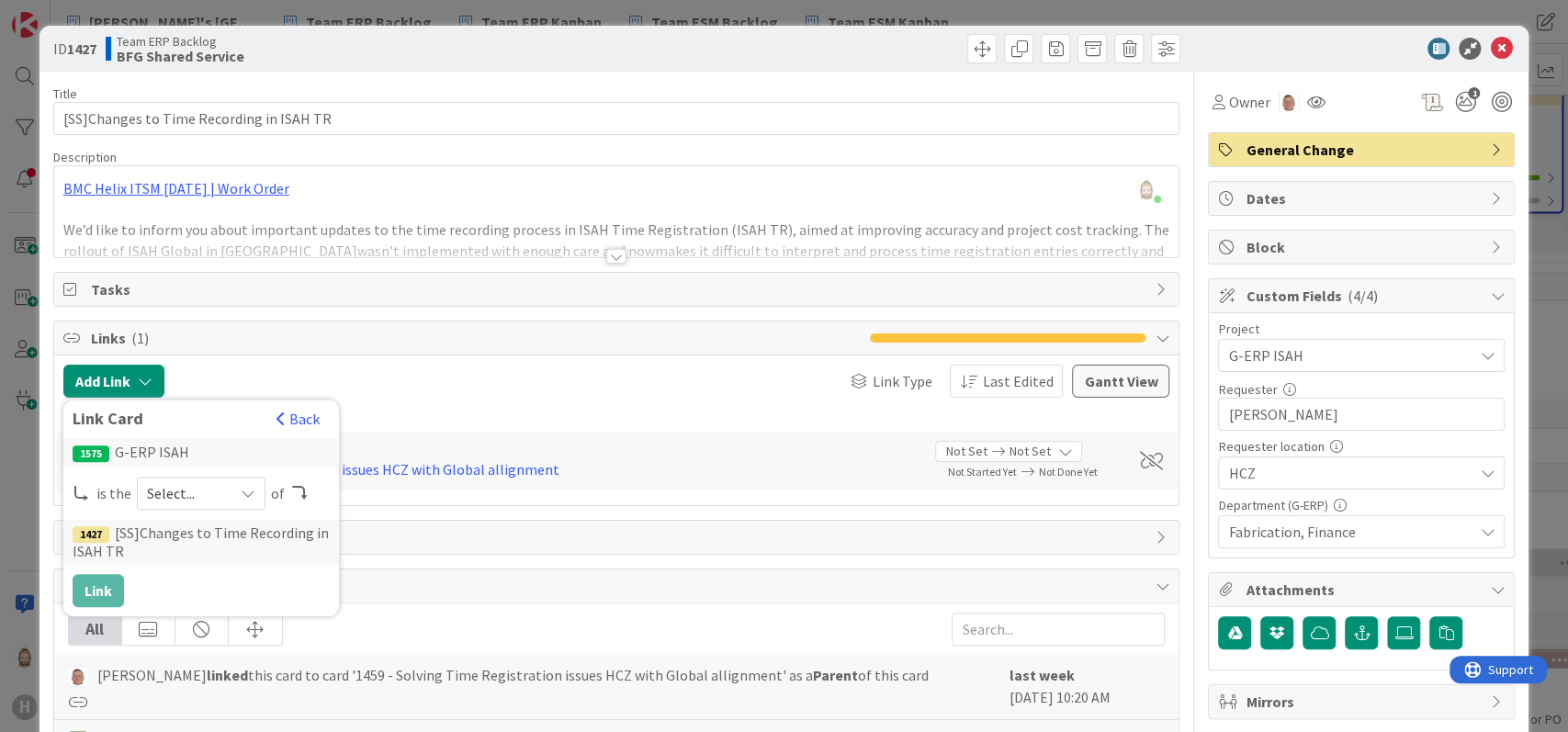
click at [191, 504] on span "Select..." at bounding box center [185, 493] width 77 height 25
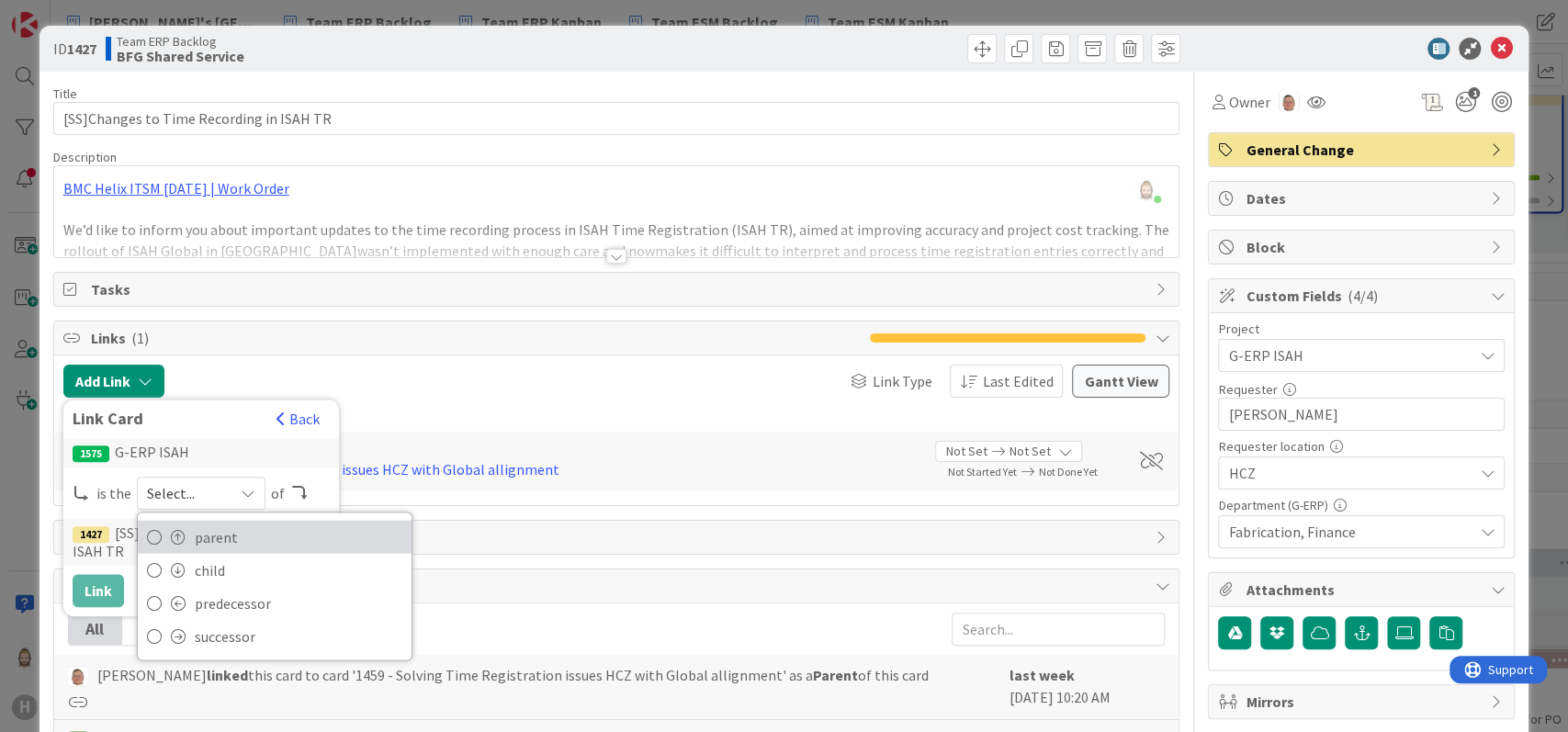
click at [206, 535] on span "parent" at bounding box center [299, 537] width 208 height 27
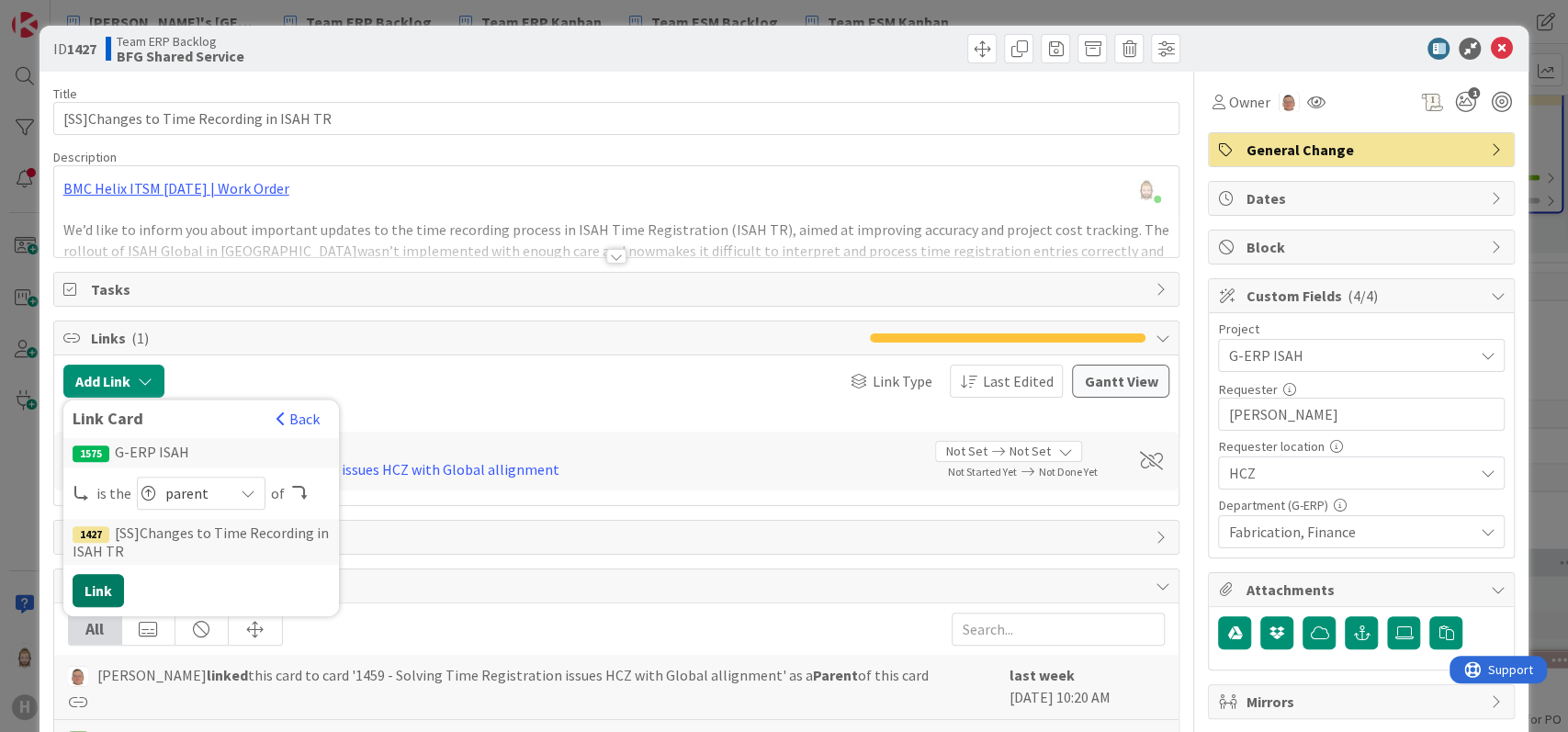
click at [97, 585] on button "Link" at bounding box center [98, 590] width 52 height 33
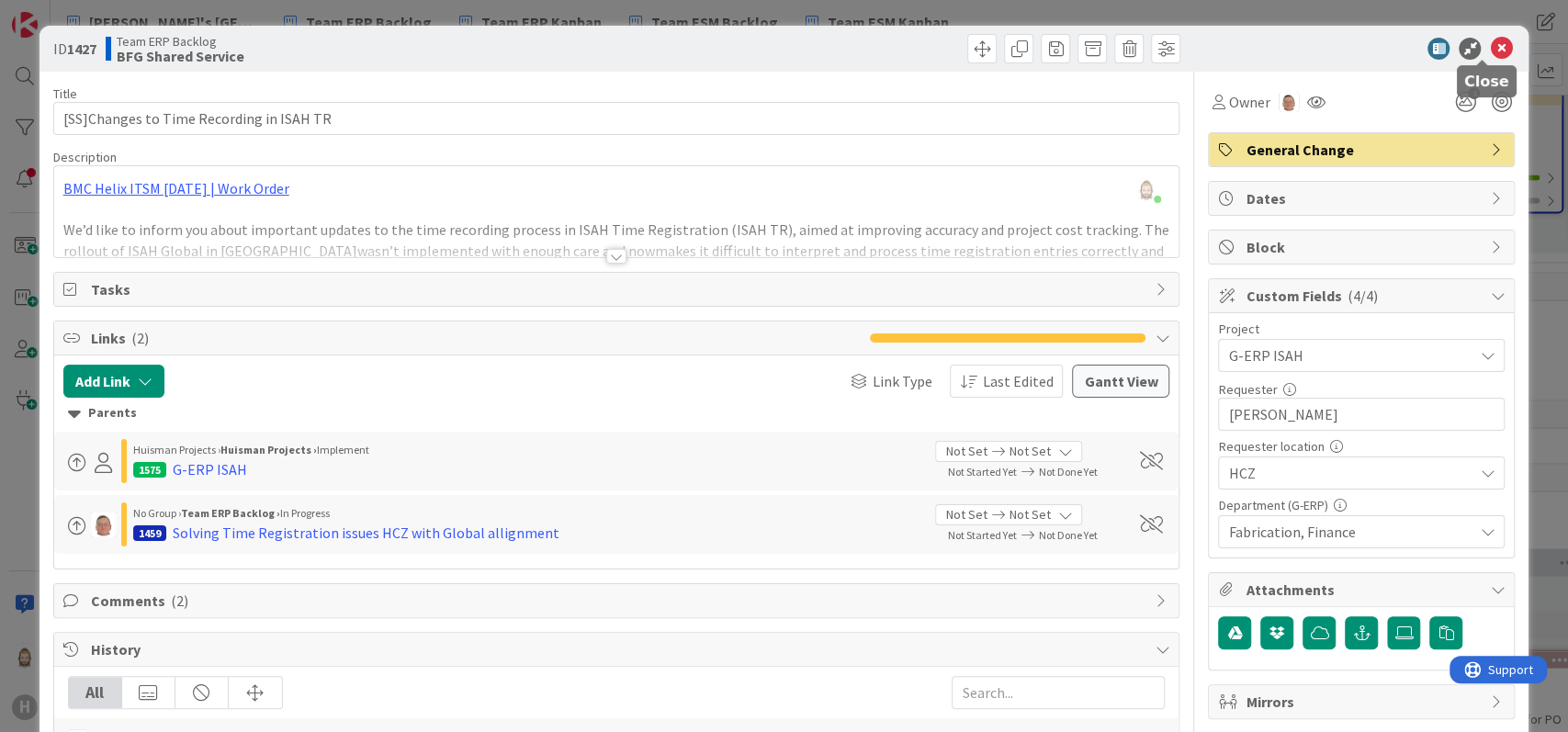
click at [1490, 46] on icon at bounding box center [1501, 49] width 22 height 22
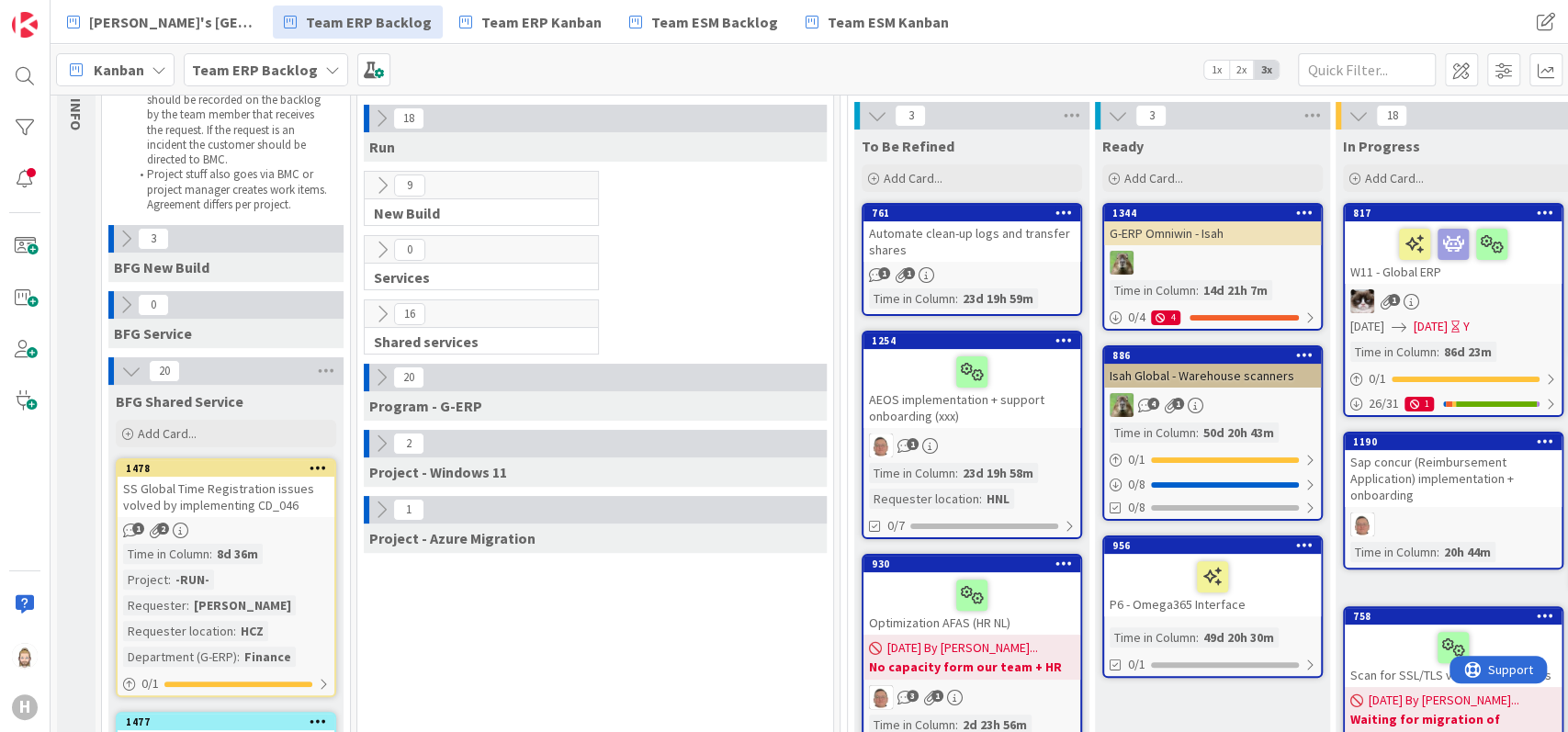
scroll to position [122, 0]
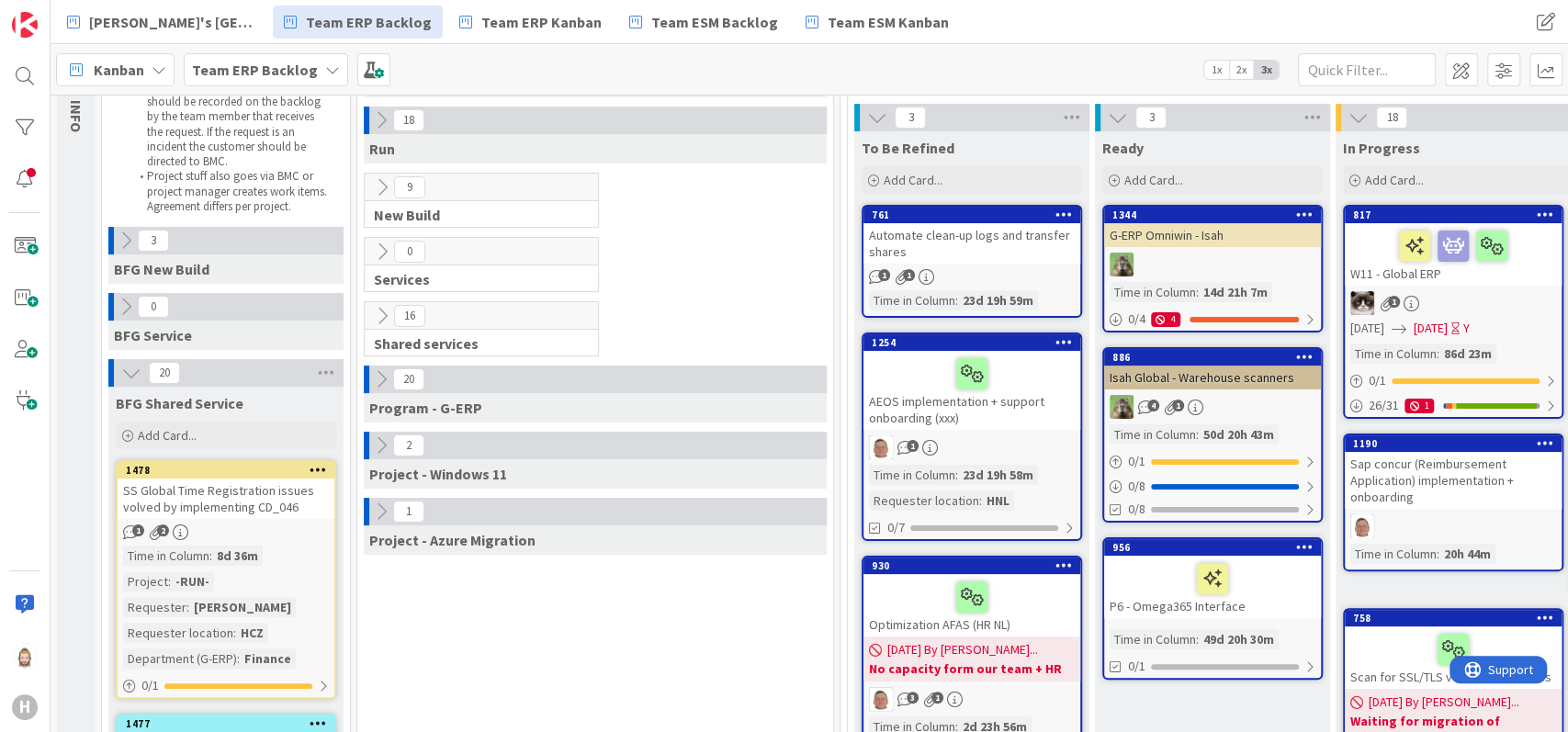
click at [135, 379] on icon at bounding box center [131, 373] width 20 height 20
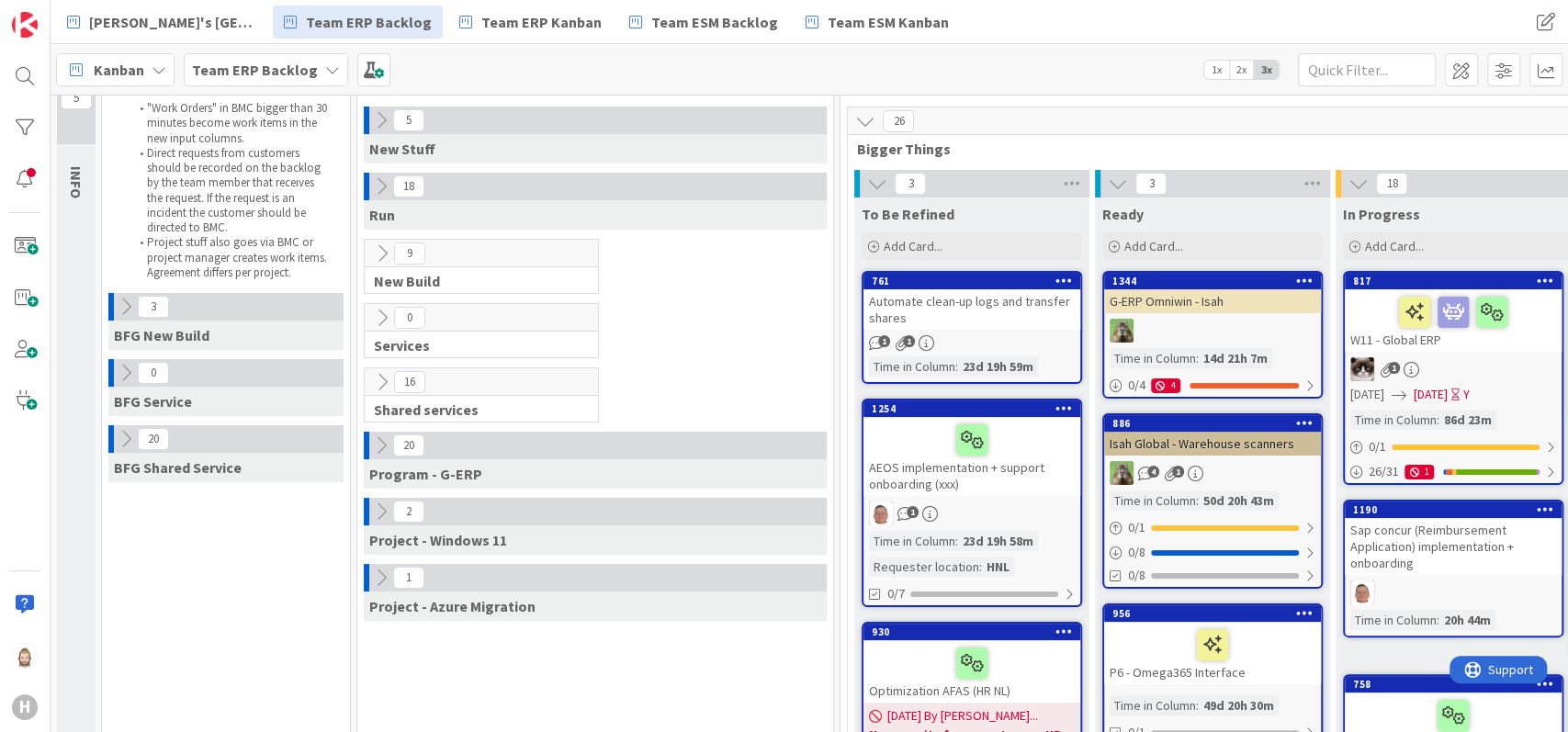
scroll to position [0, 0]
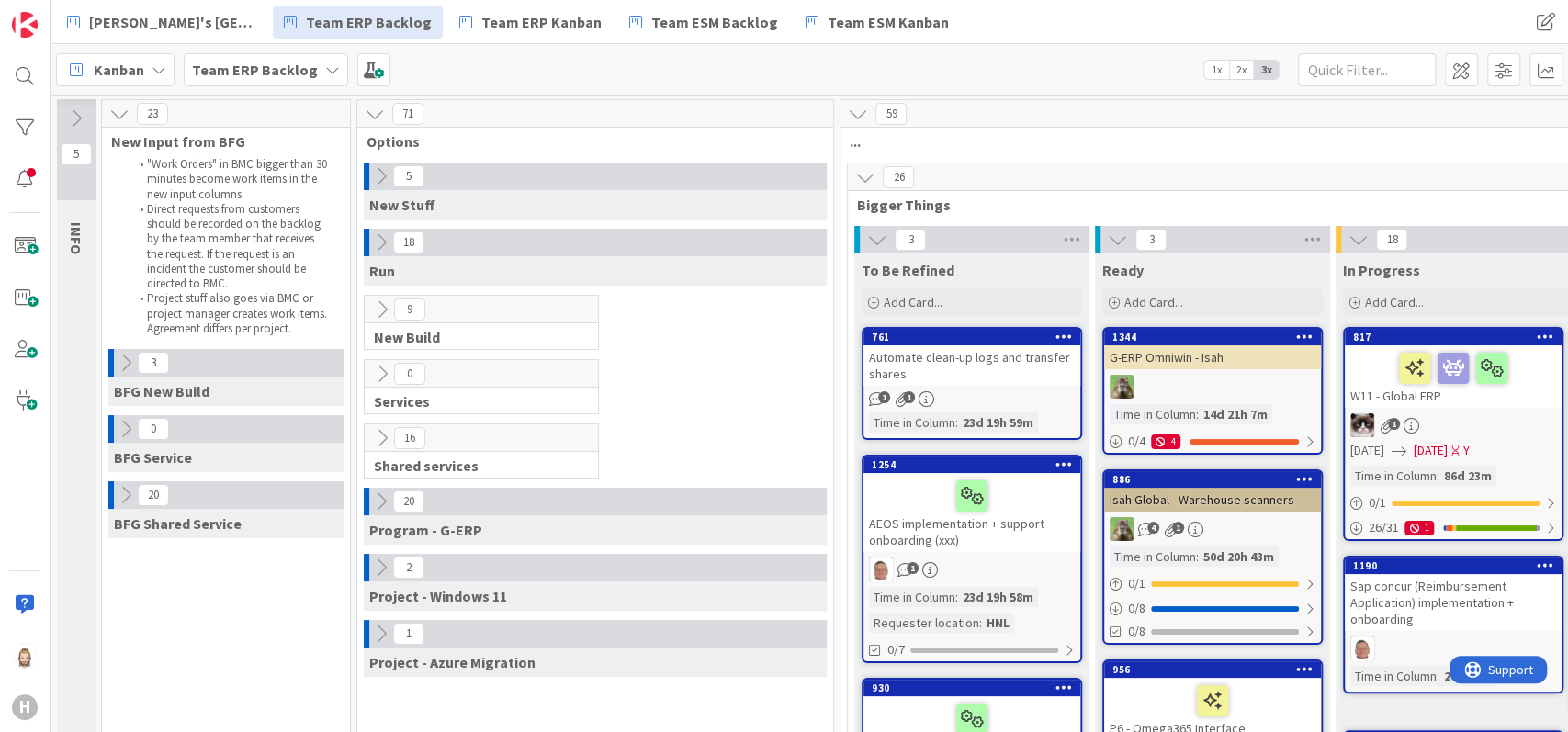
click at [368, 181] on div at bounding box center [367, 177] width 6 height 27
click at [380, 176] on icon at bounding box center [381, 176] width 20 height 20
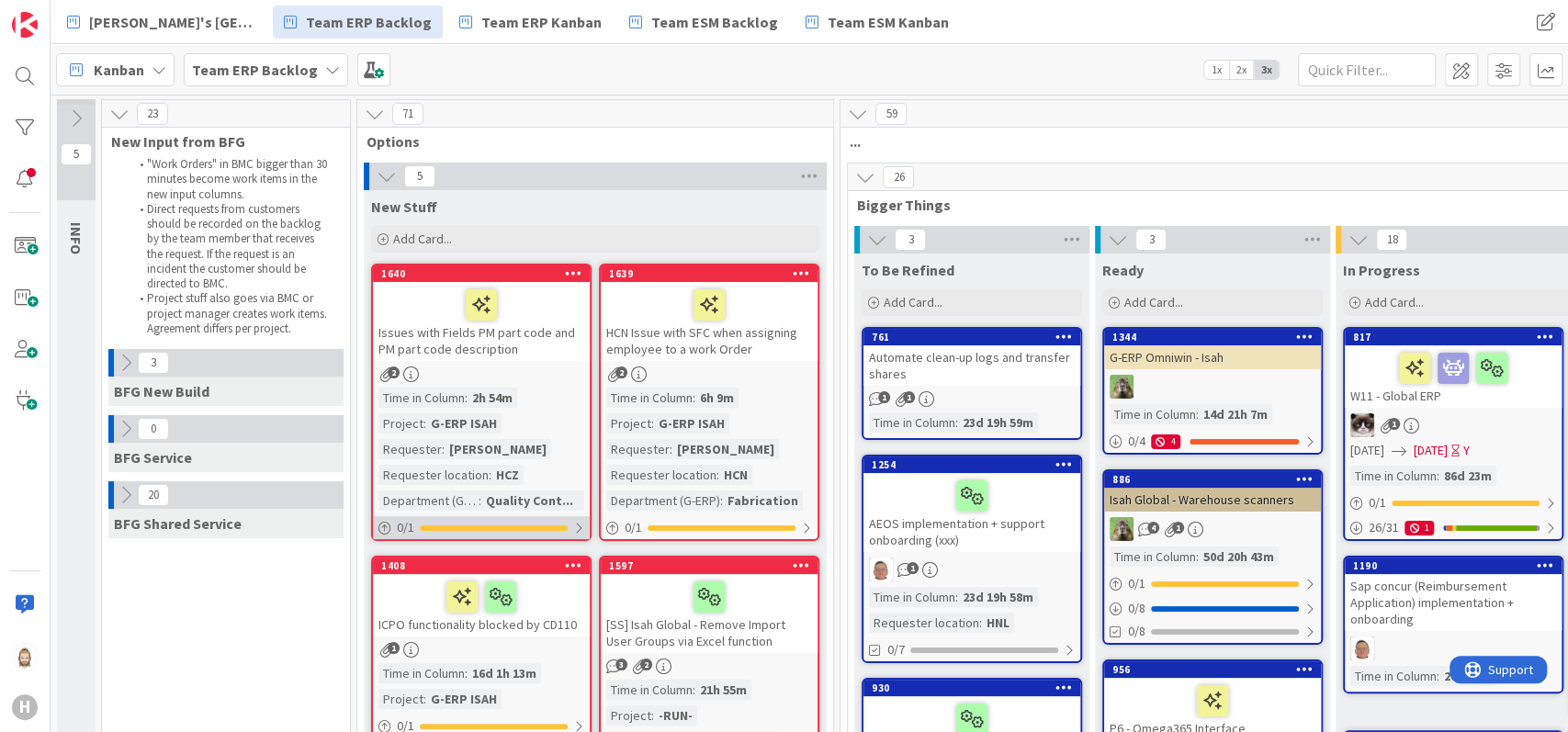
click at [551, 523] on div "0 / 1" at bounding box center [481, 528] width 217 height 23
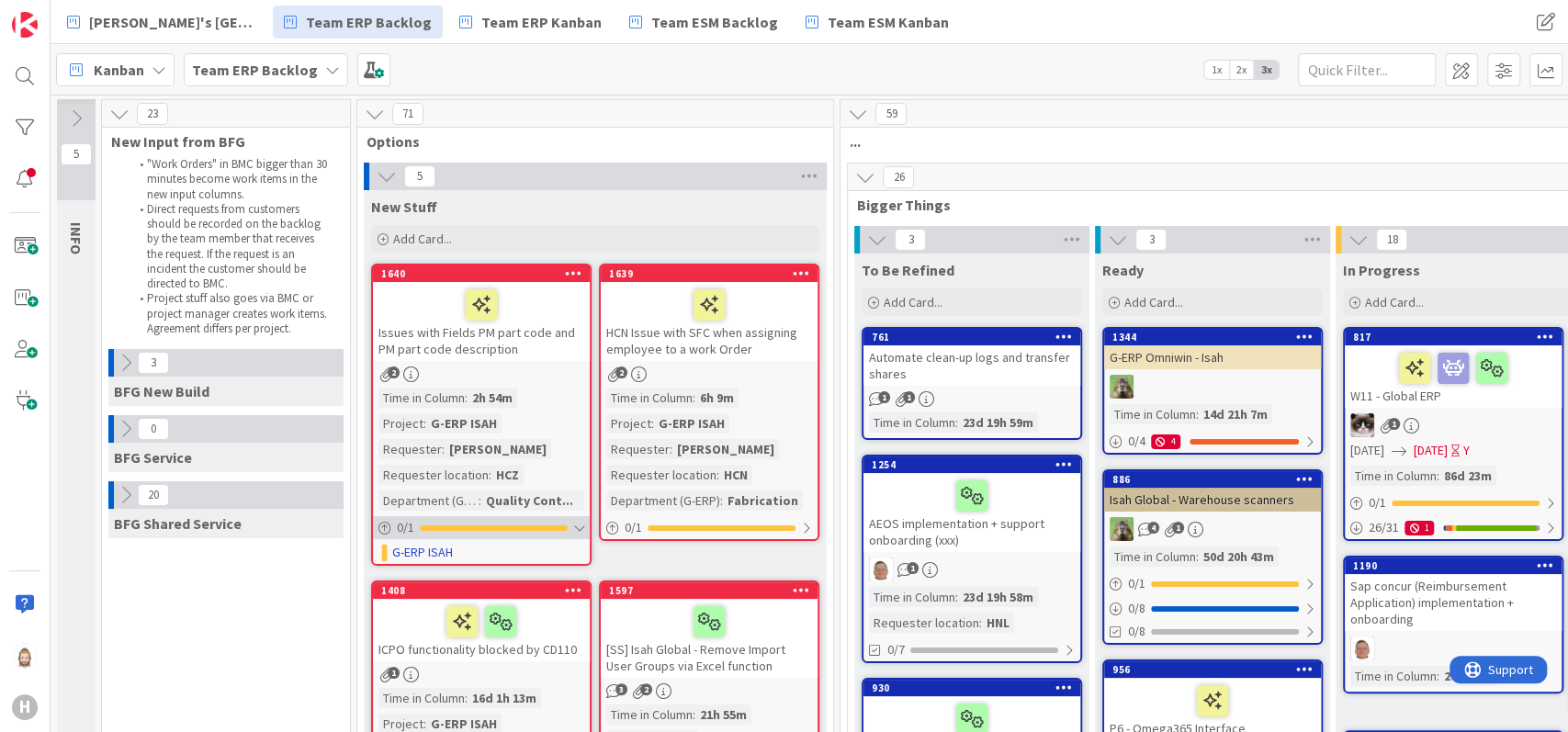
click at [551, 523] on div "0 / 1" at bounding box center [481, 528] width 217 height 23
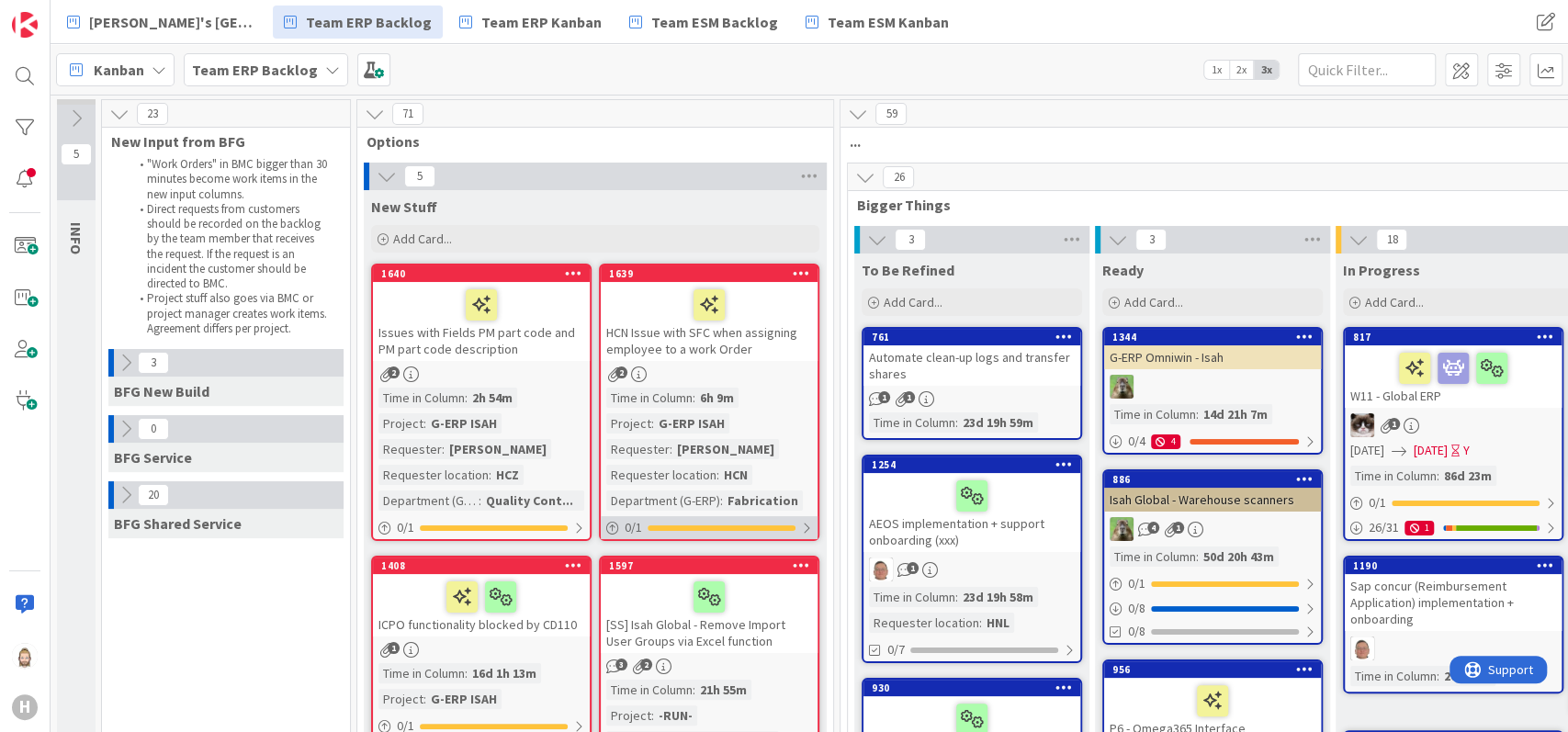
click at [674, 517] on div "0 / 1" at bounding box center [709, 528] width 217 height 23
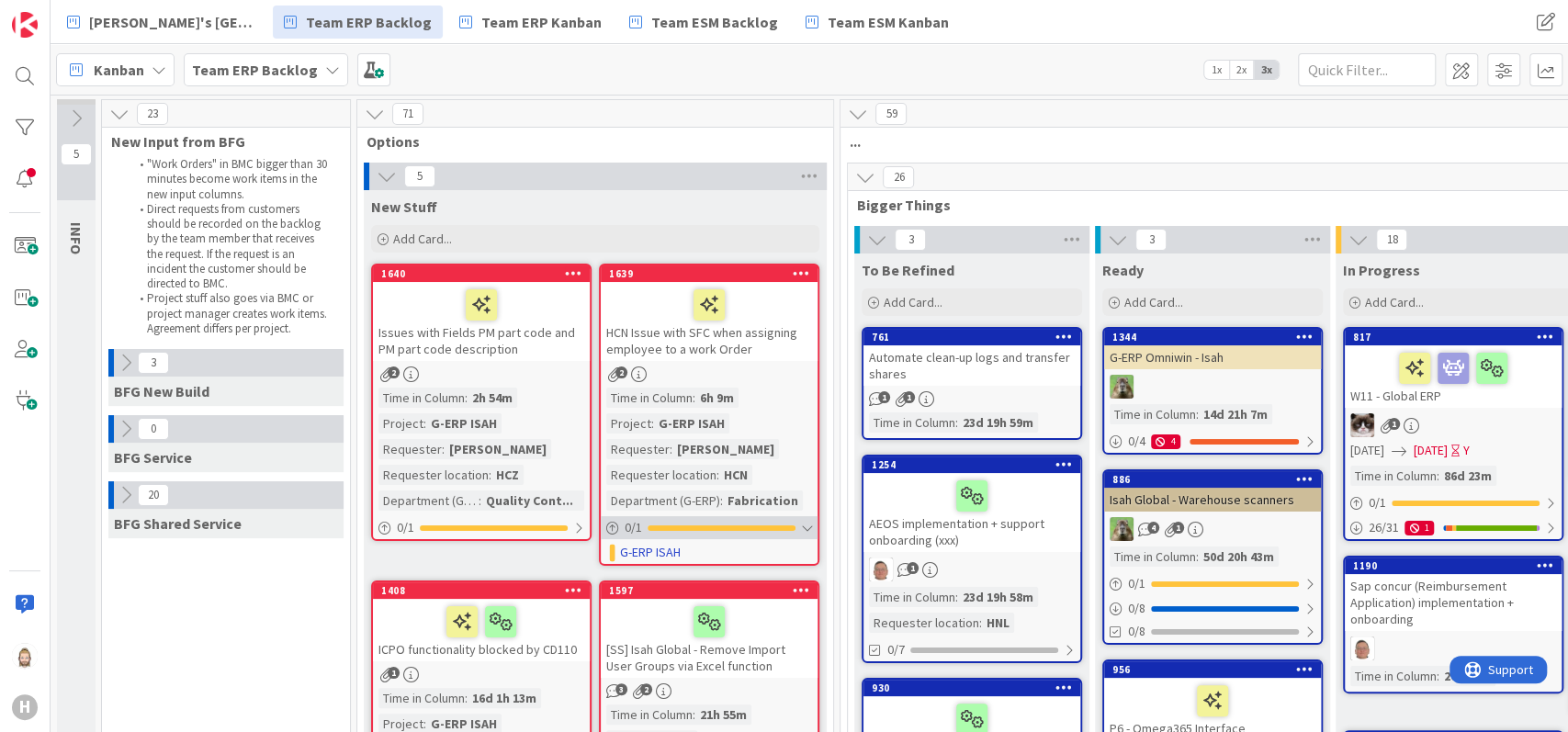
click at [674, 517] on div "0 / 1" at bounding box center [709, 528] width 217 height 23
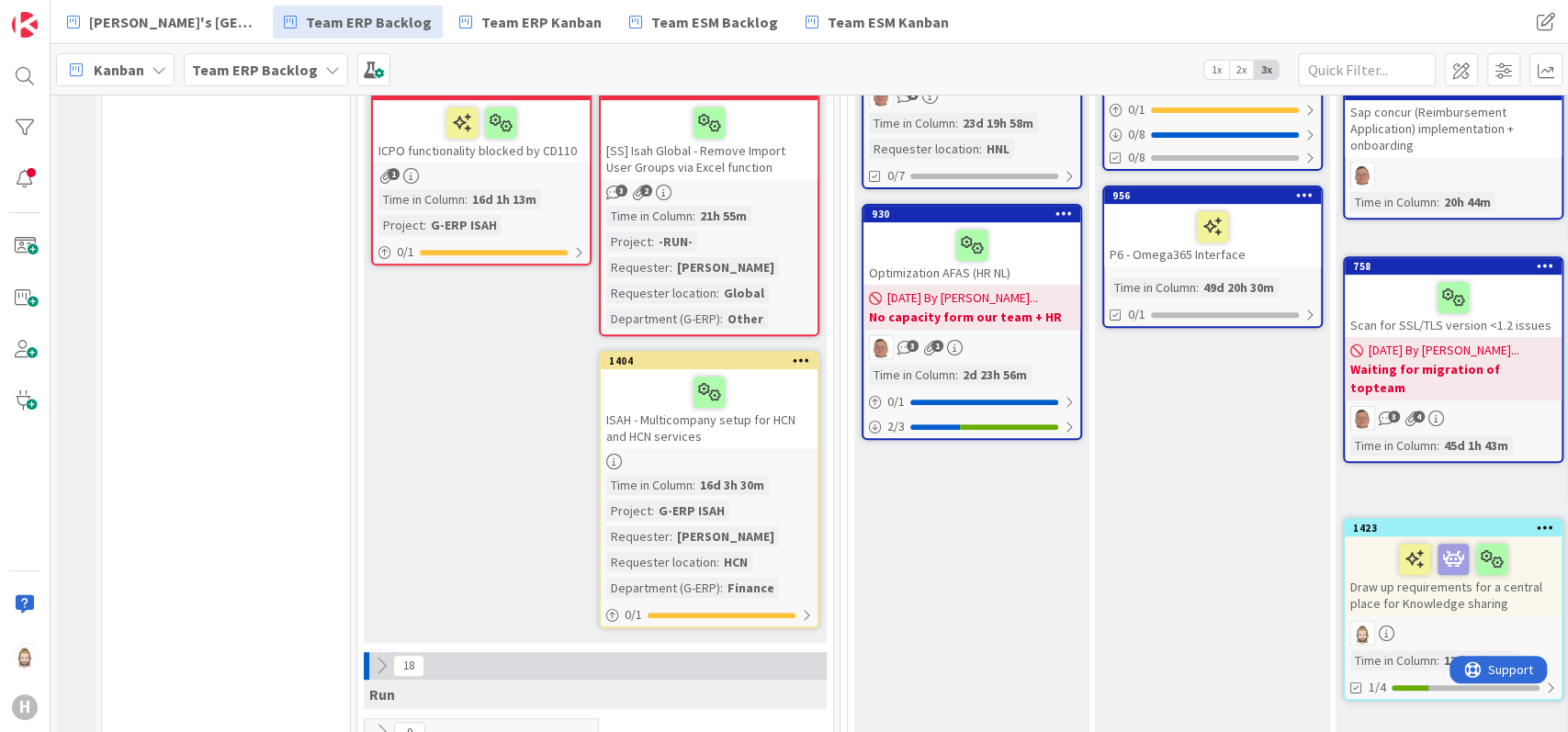
scroll to position [490, 0]
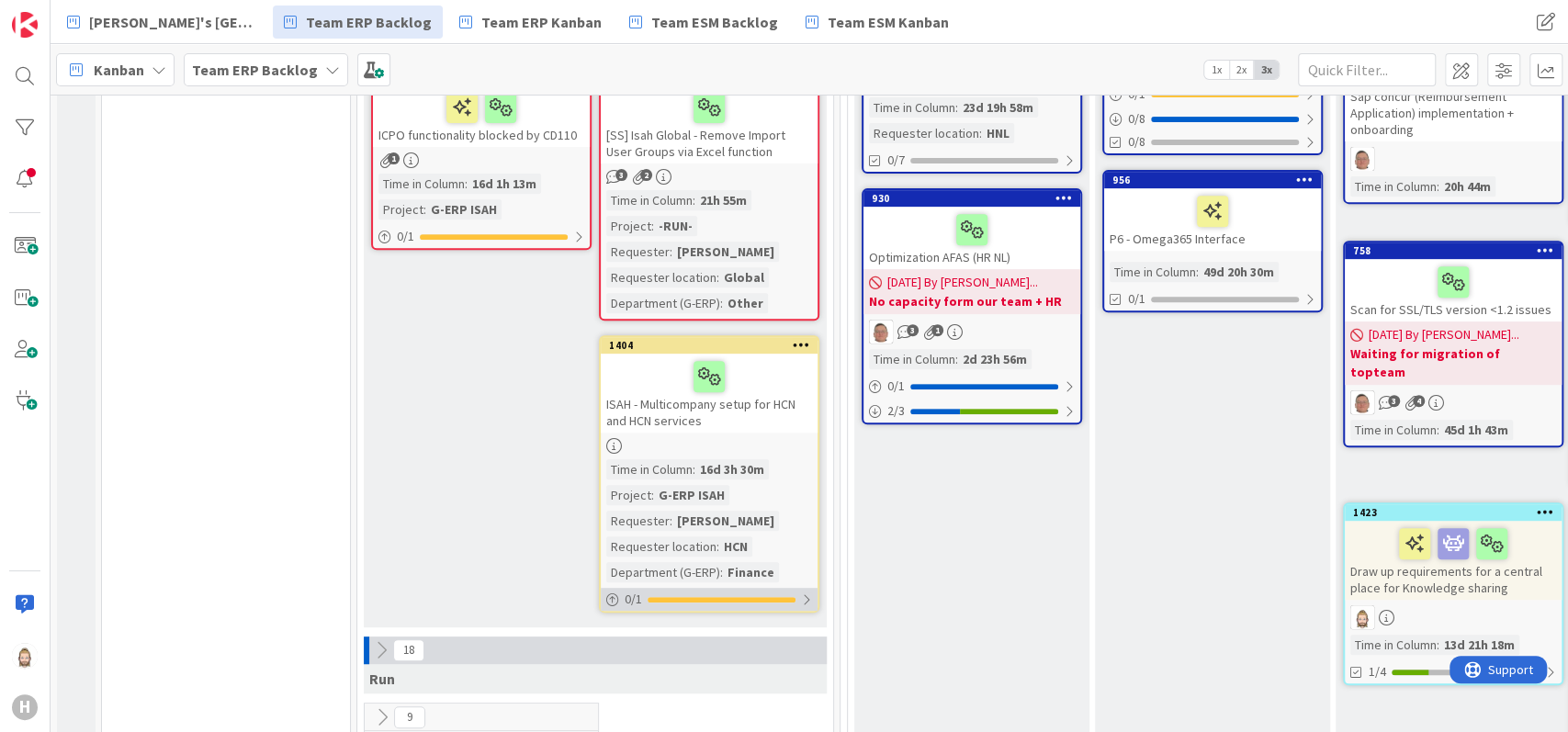
click at [743, 591] on div "0 / 1" at bounding box center [709, 599] width 217 height 23
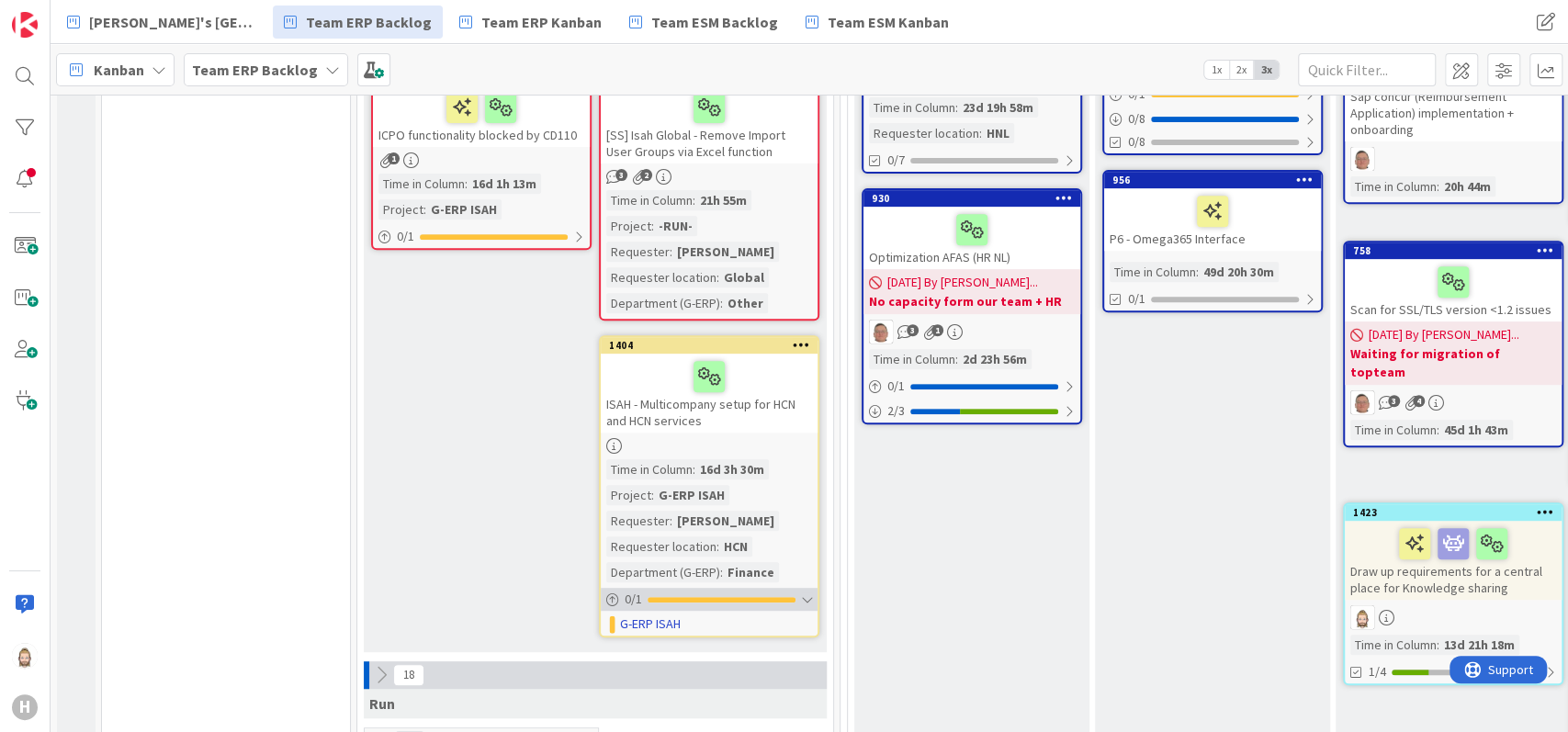
click at [743, 591] on div "0 / 1" at bounding box center [709, 599] width 217 height 23
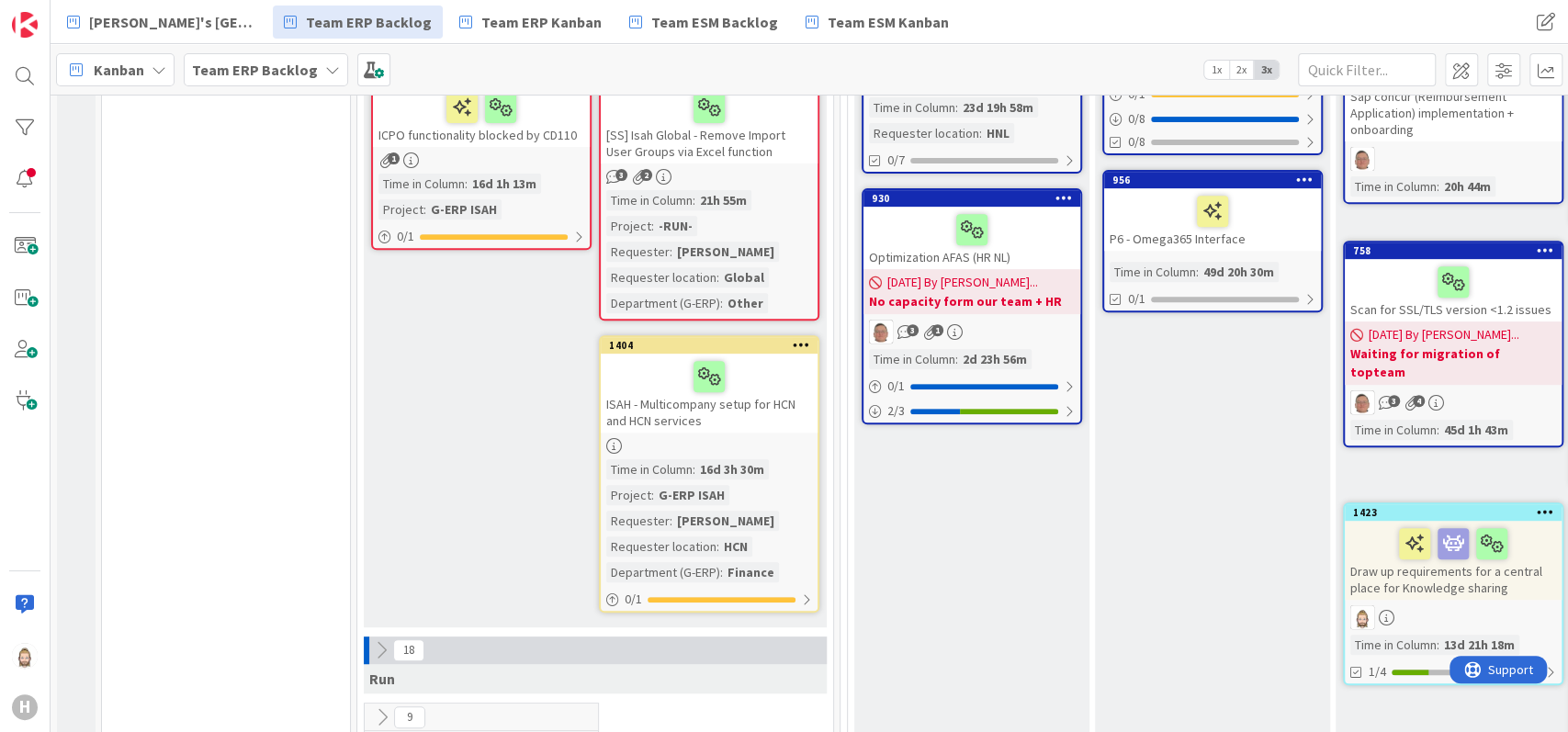
scroll to position [0, 0]
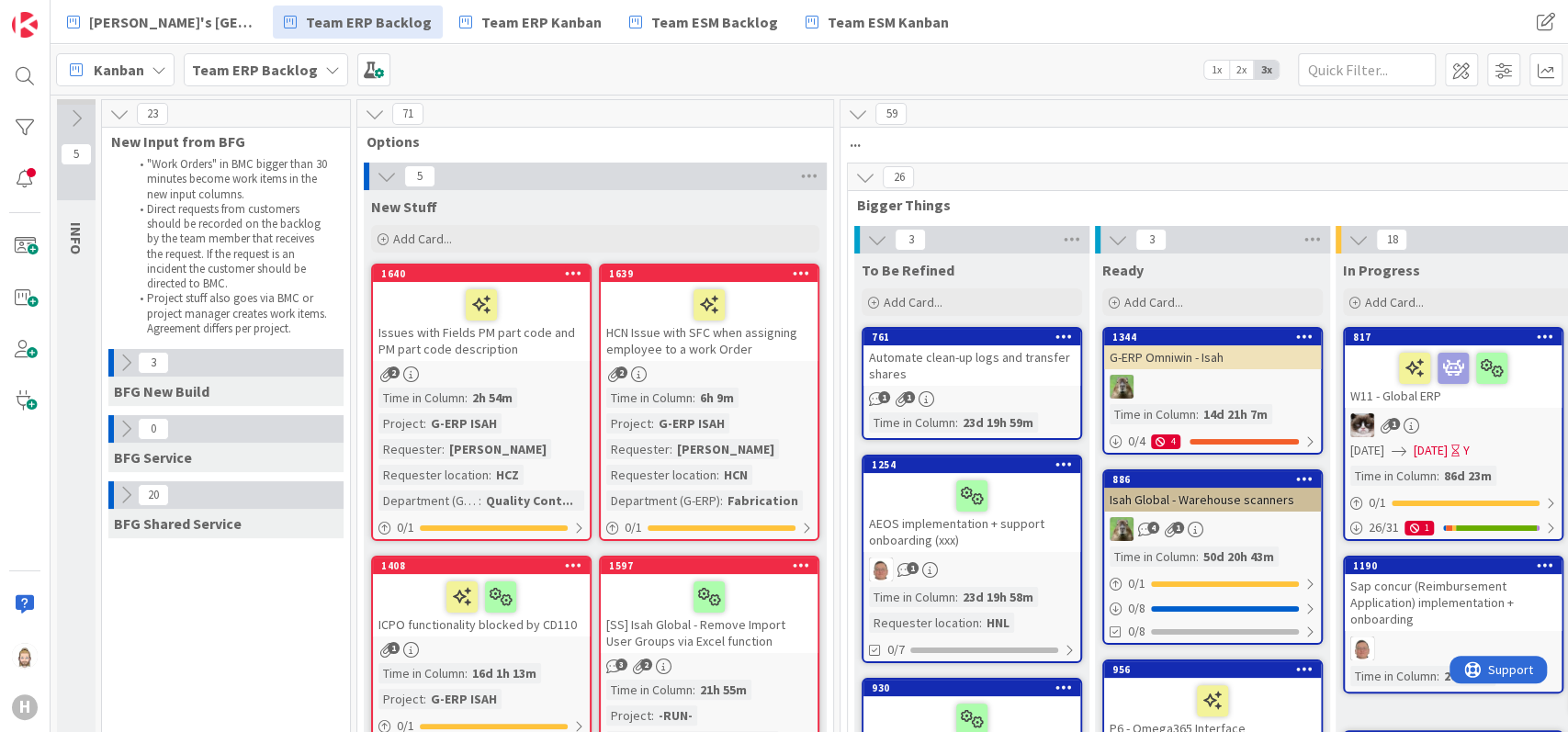
click at [386, 175] on icon at bounding box center [386, 176] width 20 height 20
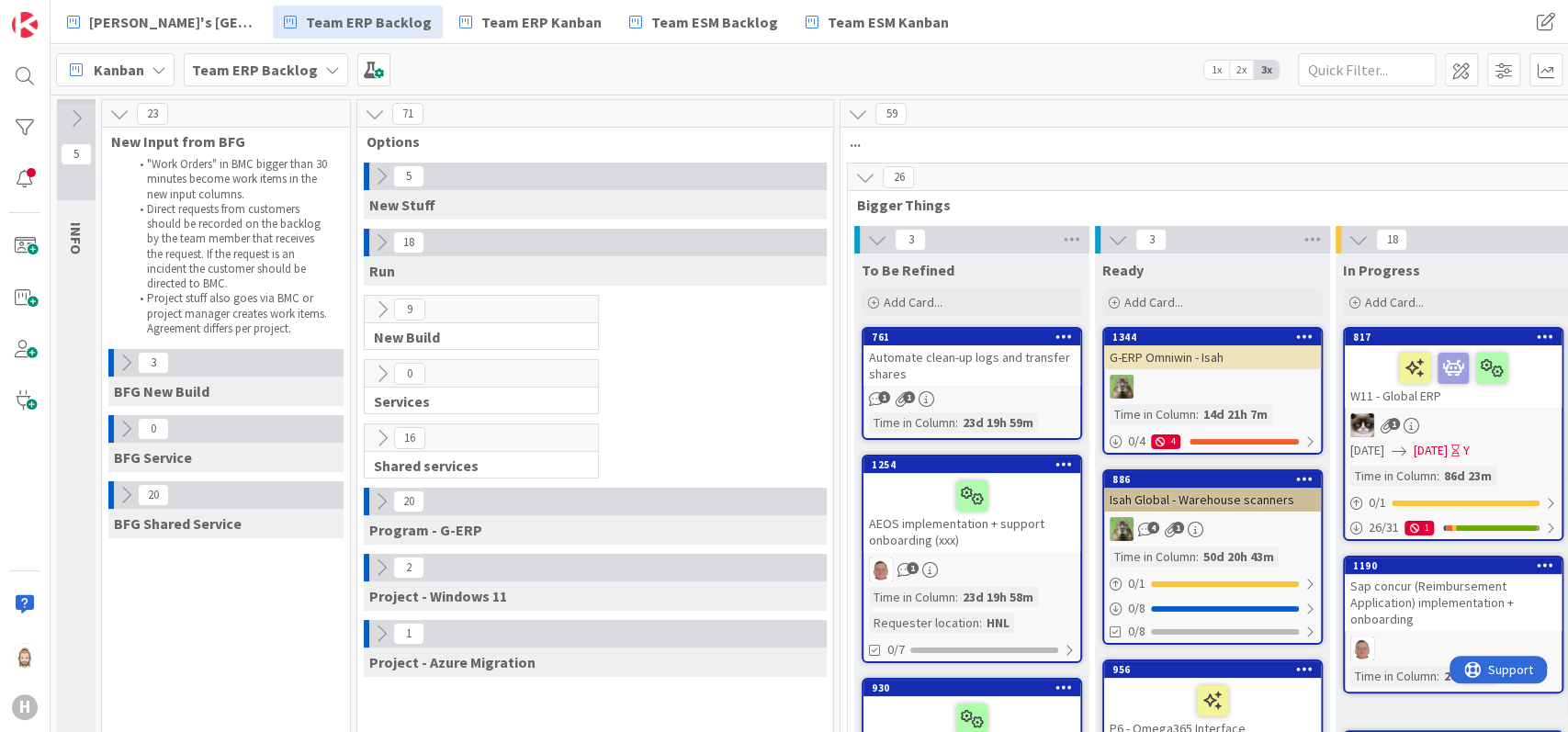
click at [380, 246] on icon at bounding box center [381, 242] width 20 height 20
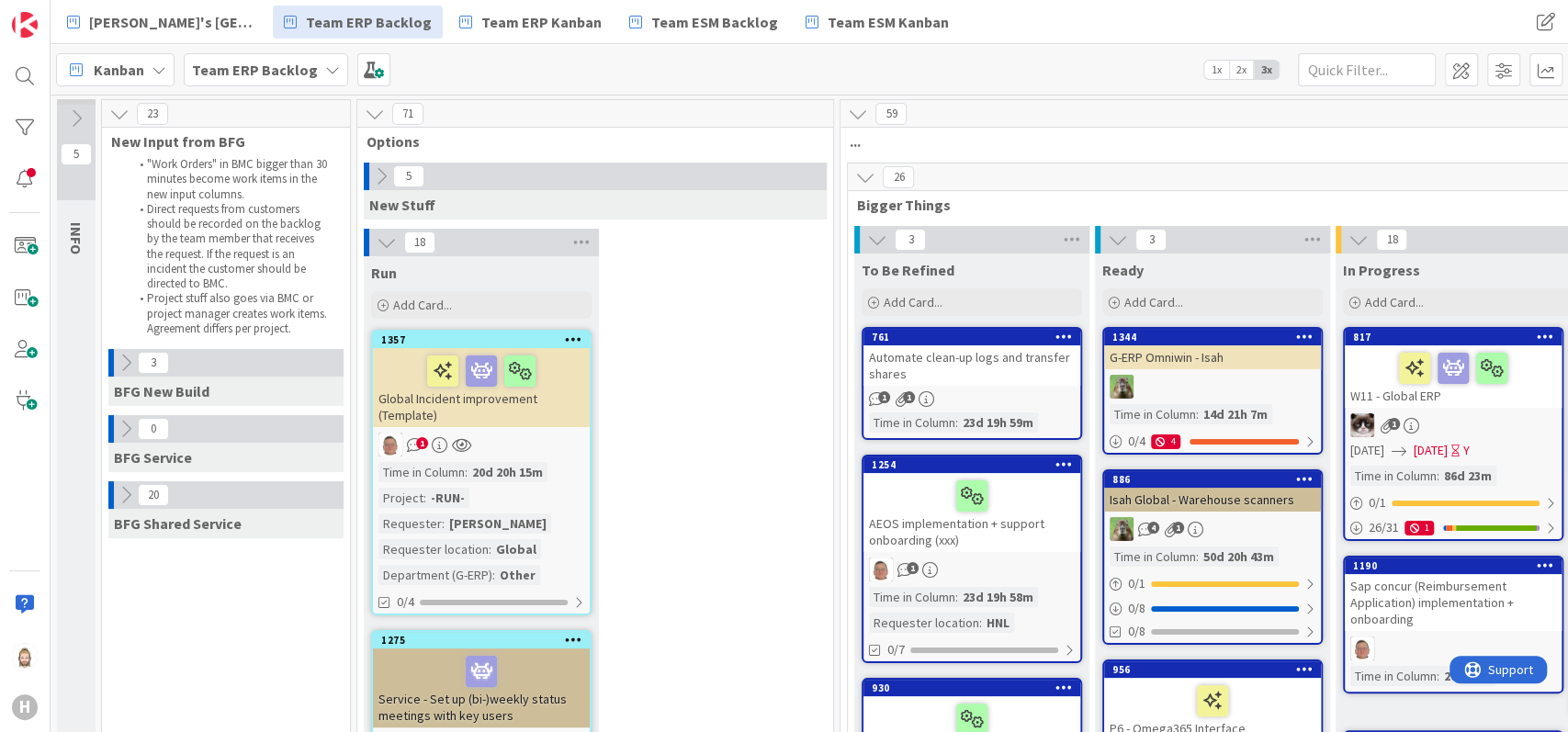
click at [386, 241] on icon at bounding box center [386, 242] width 20 height 20
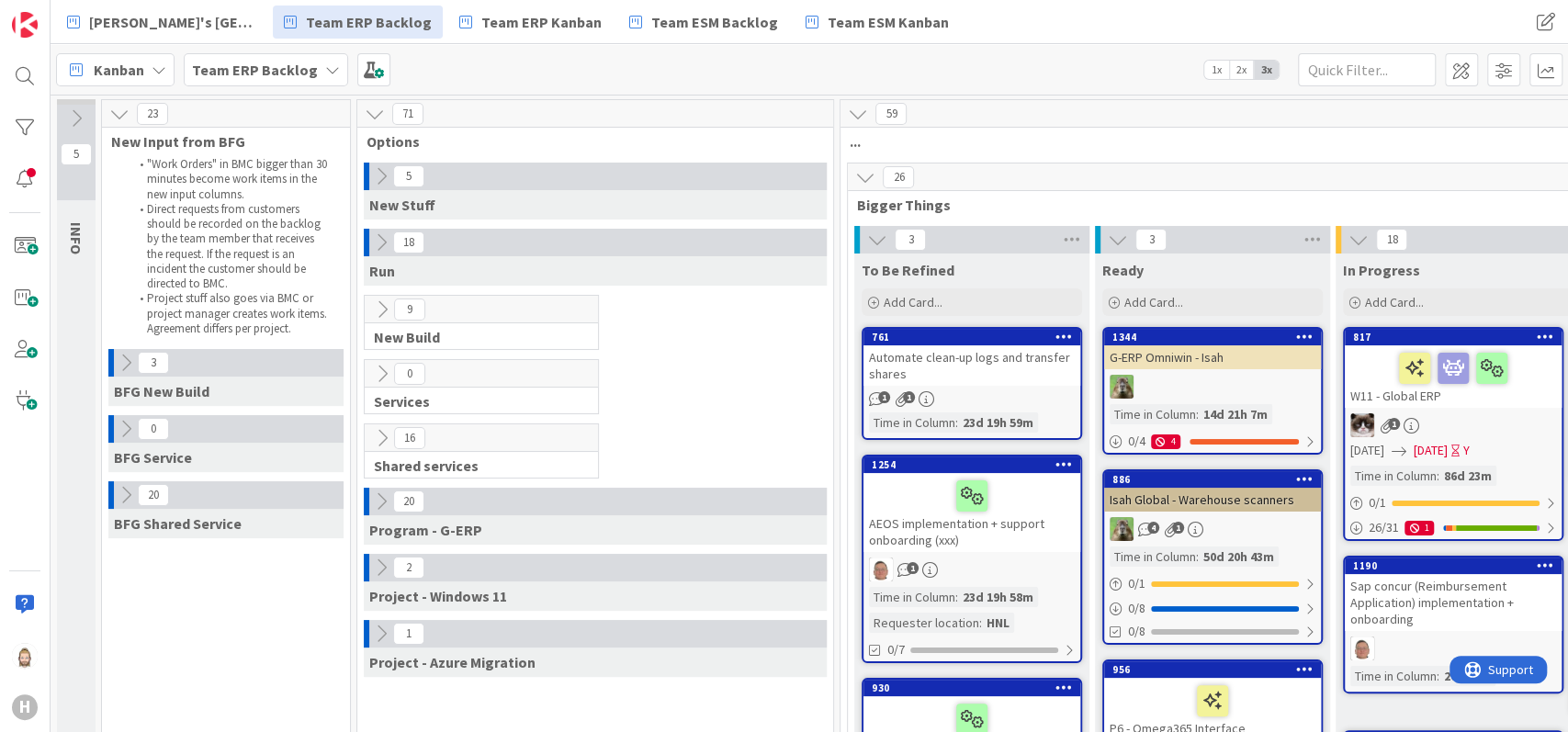
click at [387, 310] on icon at bounding box center [382, 309] width 20 height 20
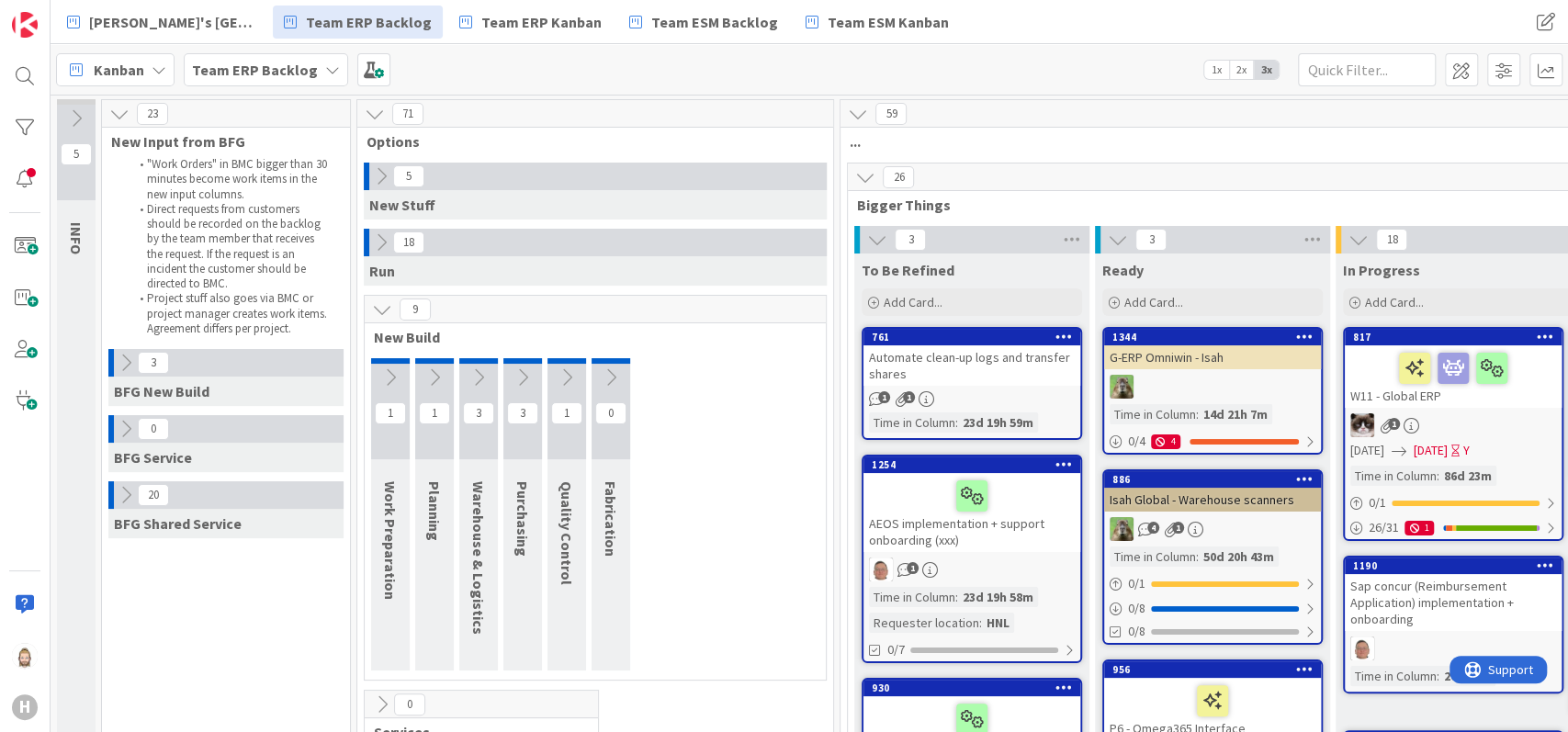
click at [392, 370] on icon at bounding box center [390, 378] width 20 height 20
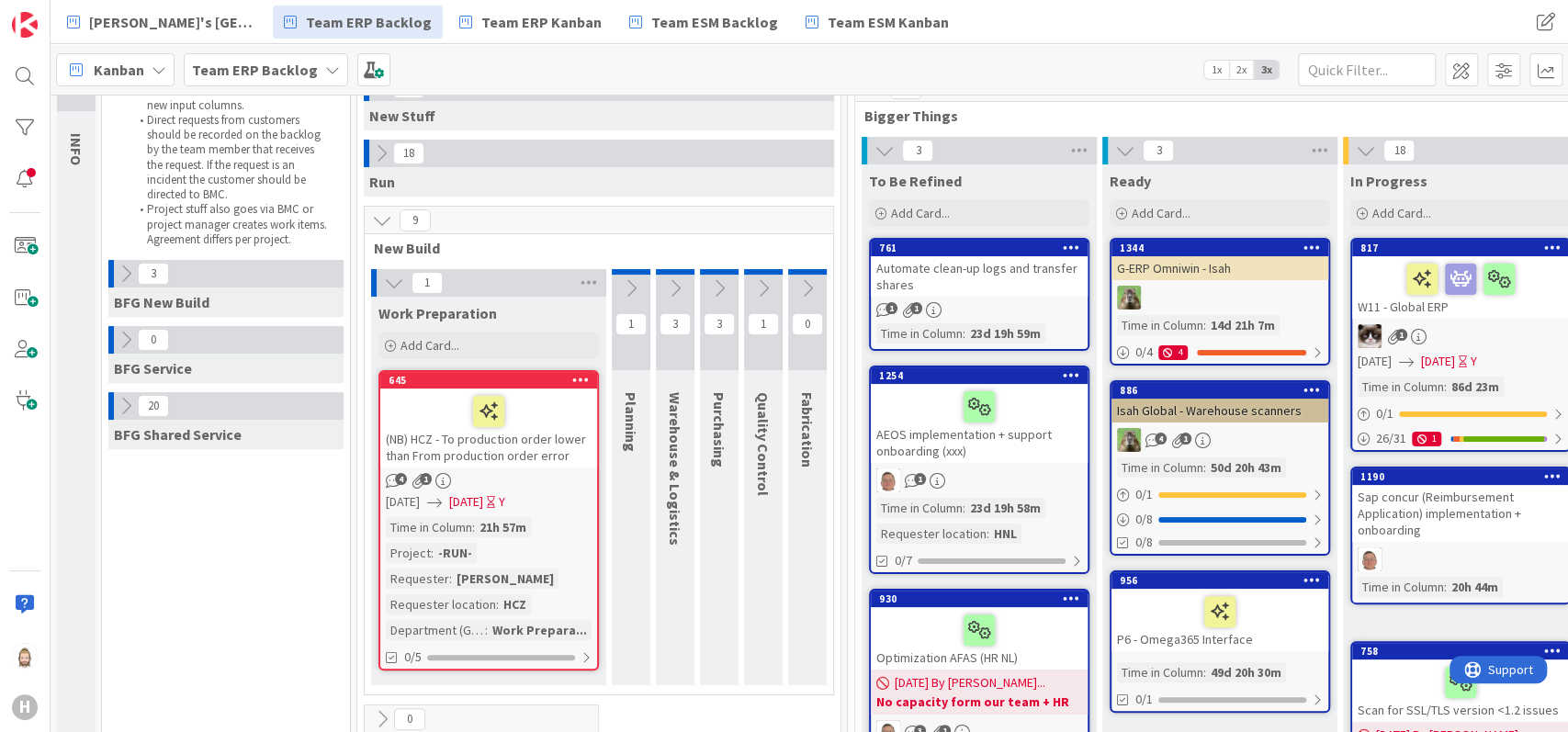
scroll to position [122, 0]
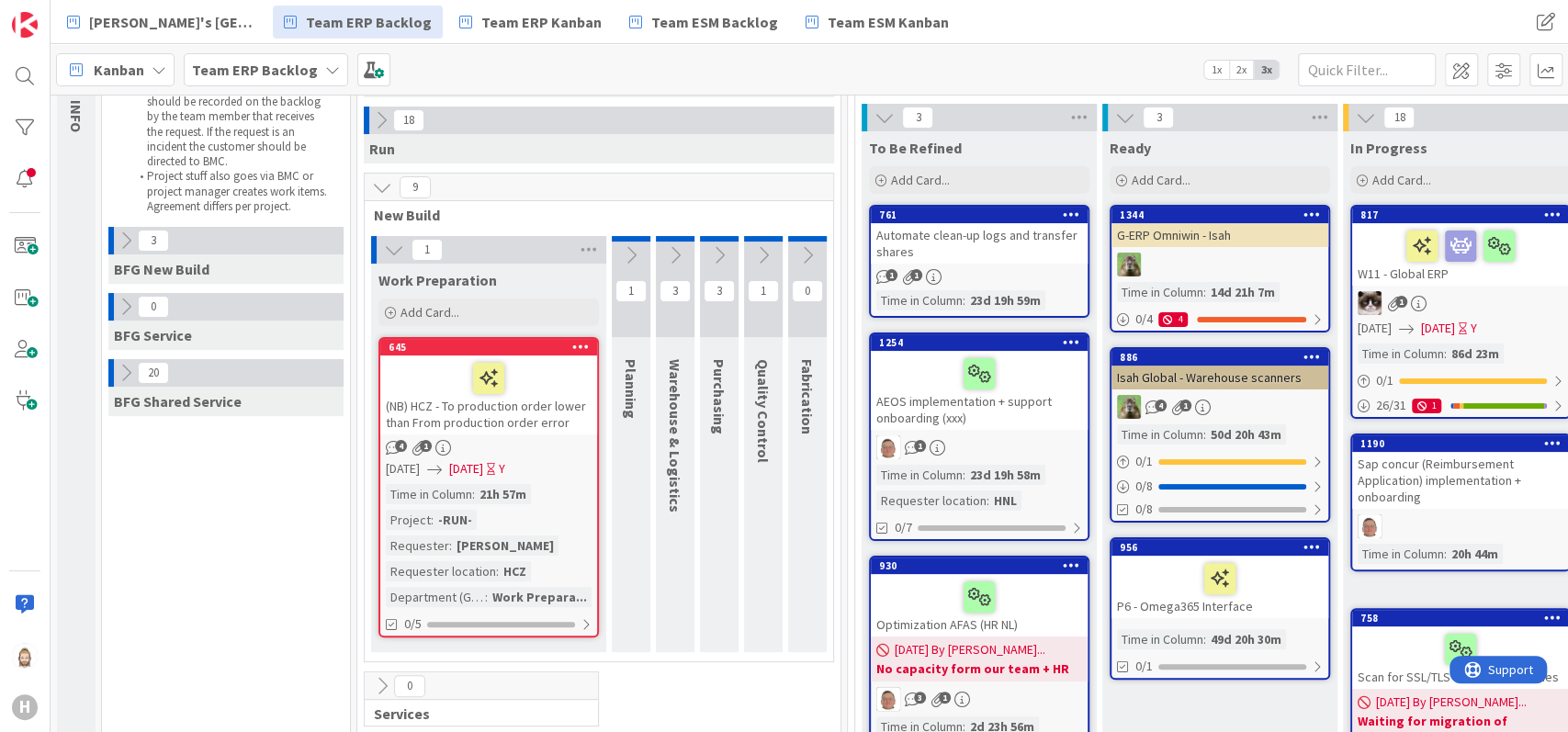
click at [398, 257] on icon at bounding box center [393, 250] width 20 height 20
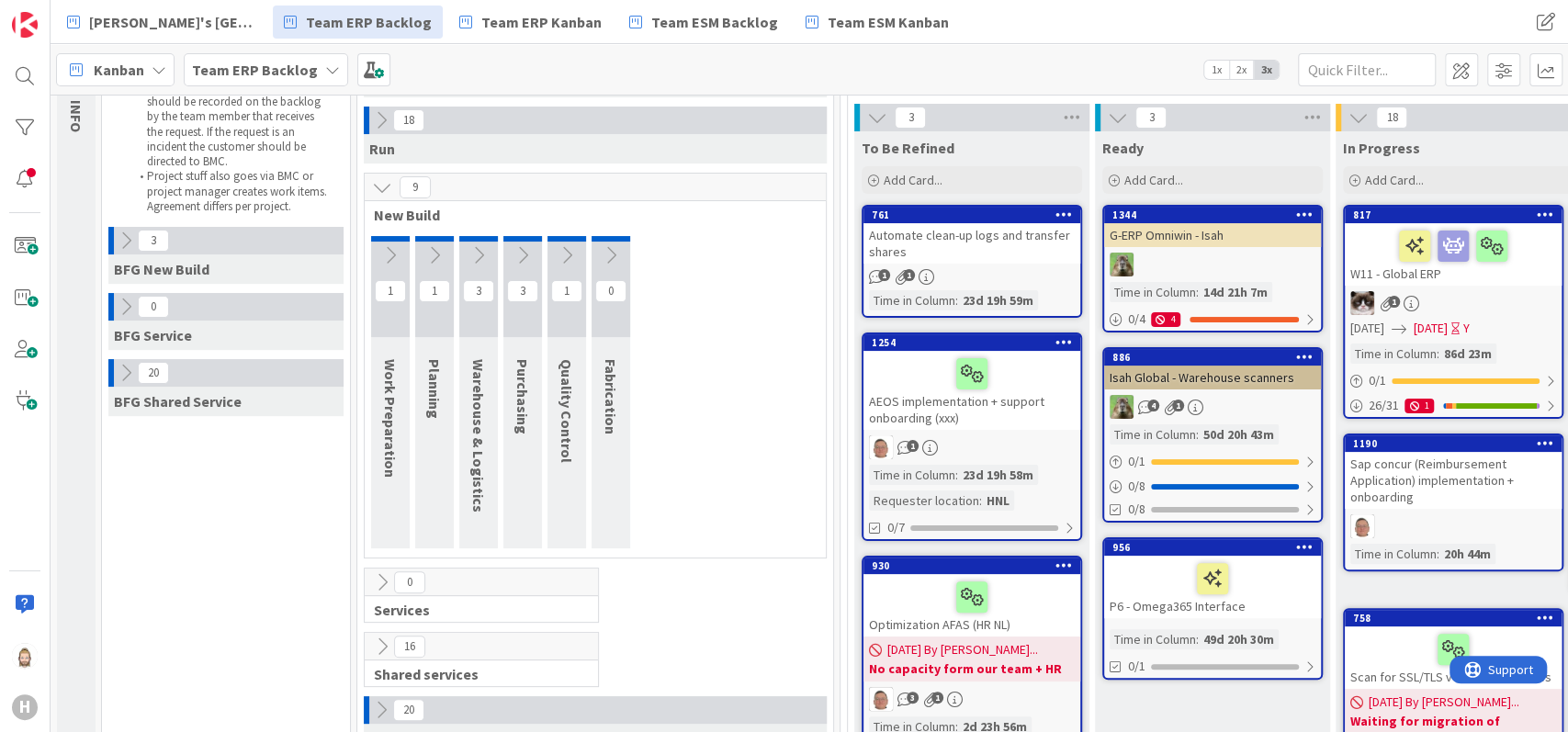
click at [431, 256] on icon at bounding box center [434, 255] width 20 height 20
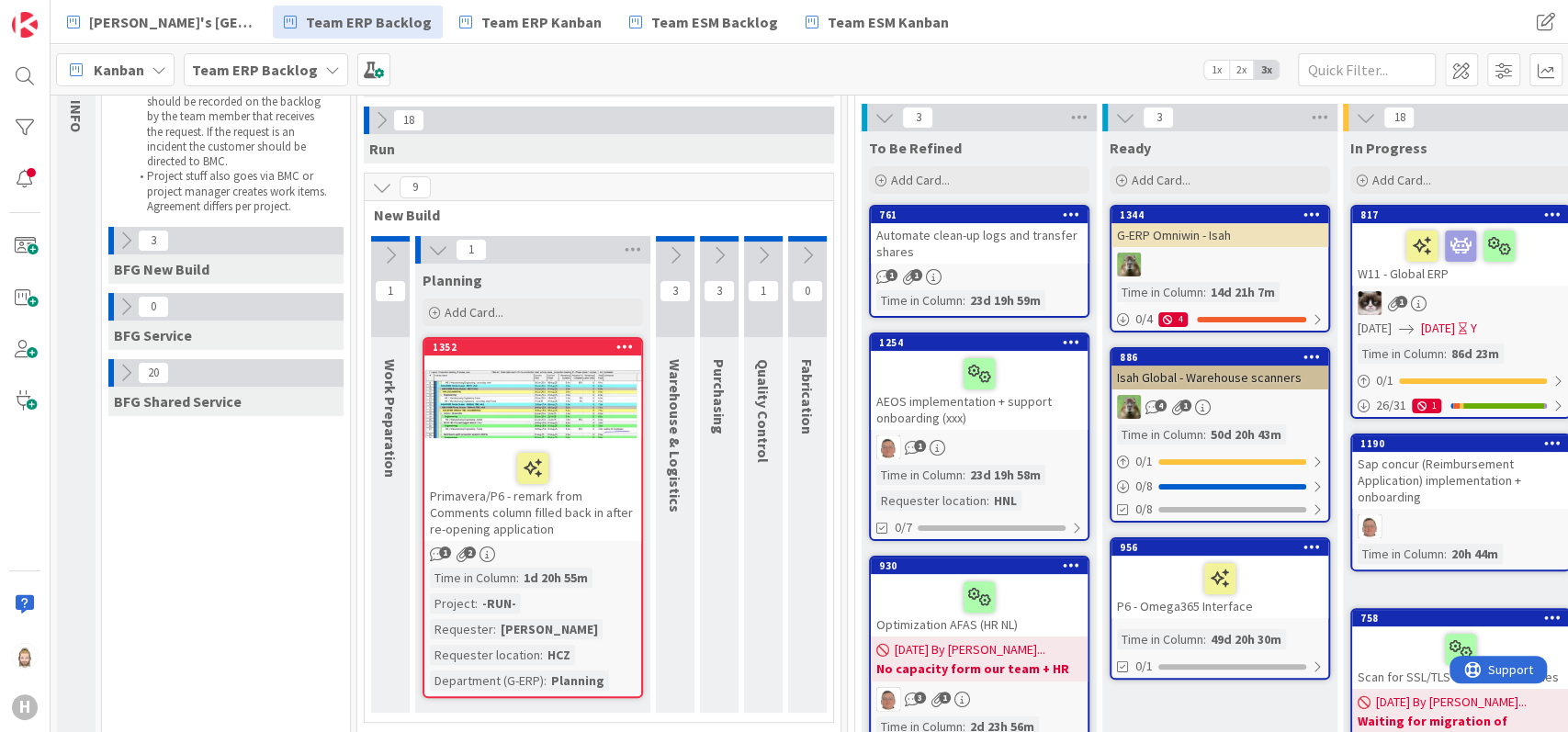
click at [431, 256] on icon at bounding box center [438, 250] width 20 height 20
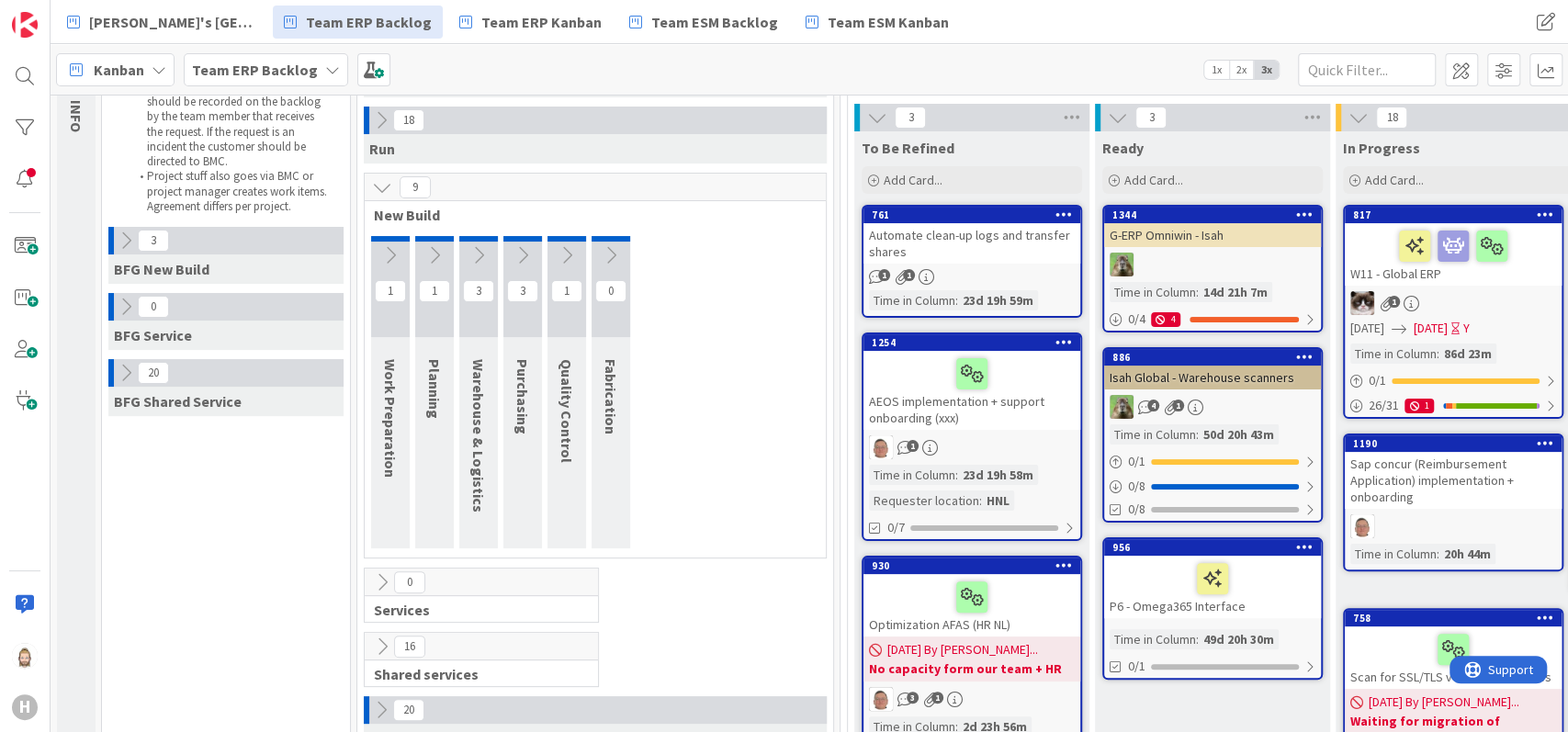
click at [483, 254] on icon at bounding box center [478, 255] width 20 height 20
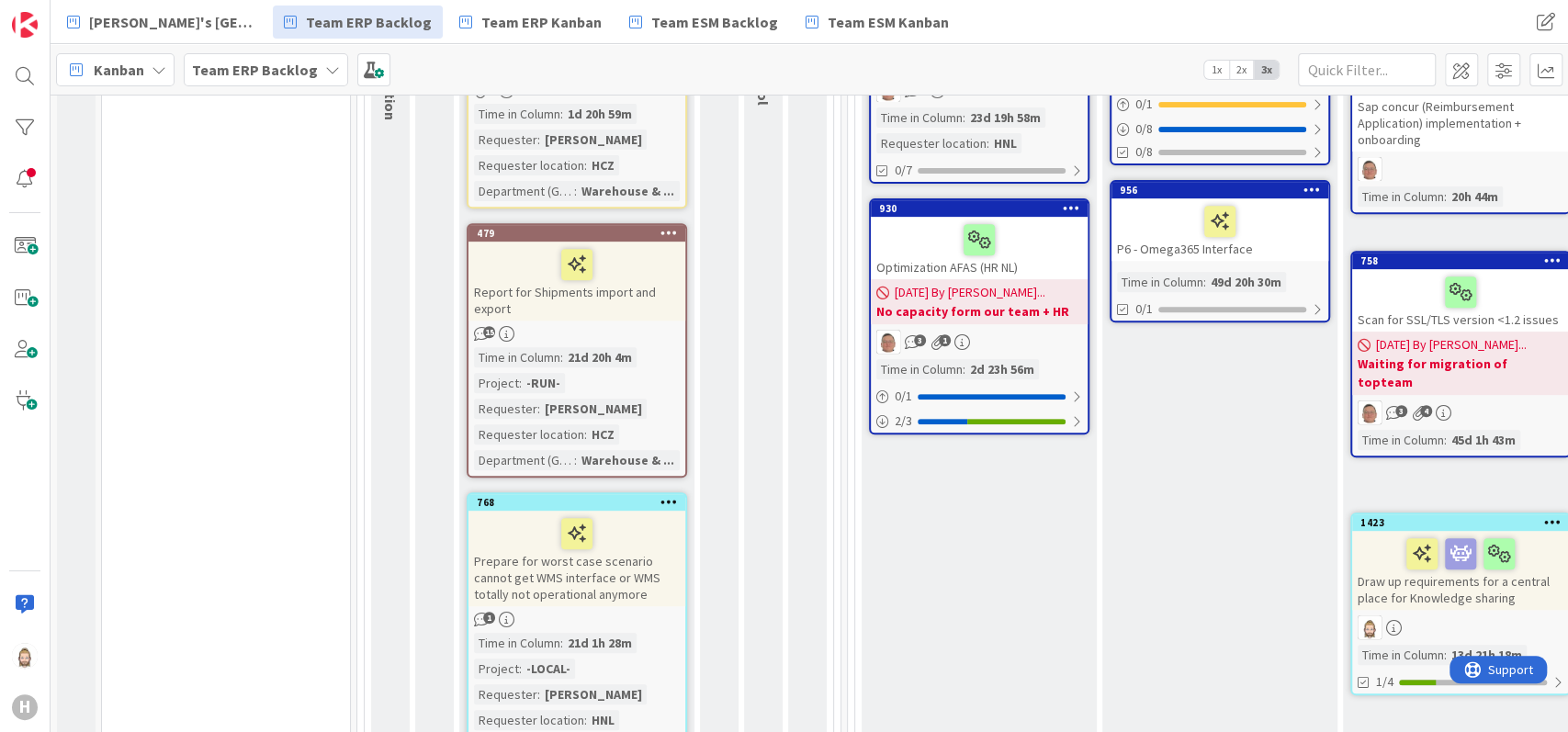
scroll to position [0, 0]
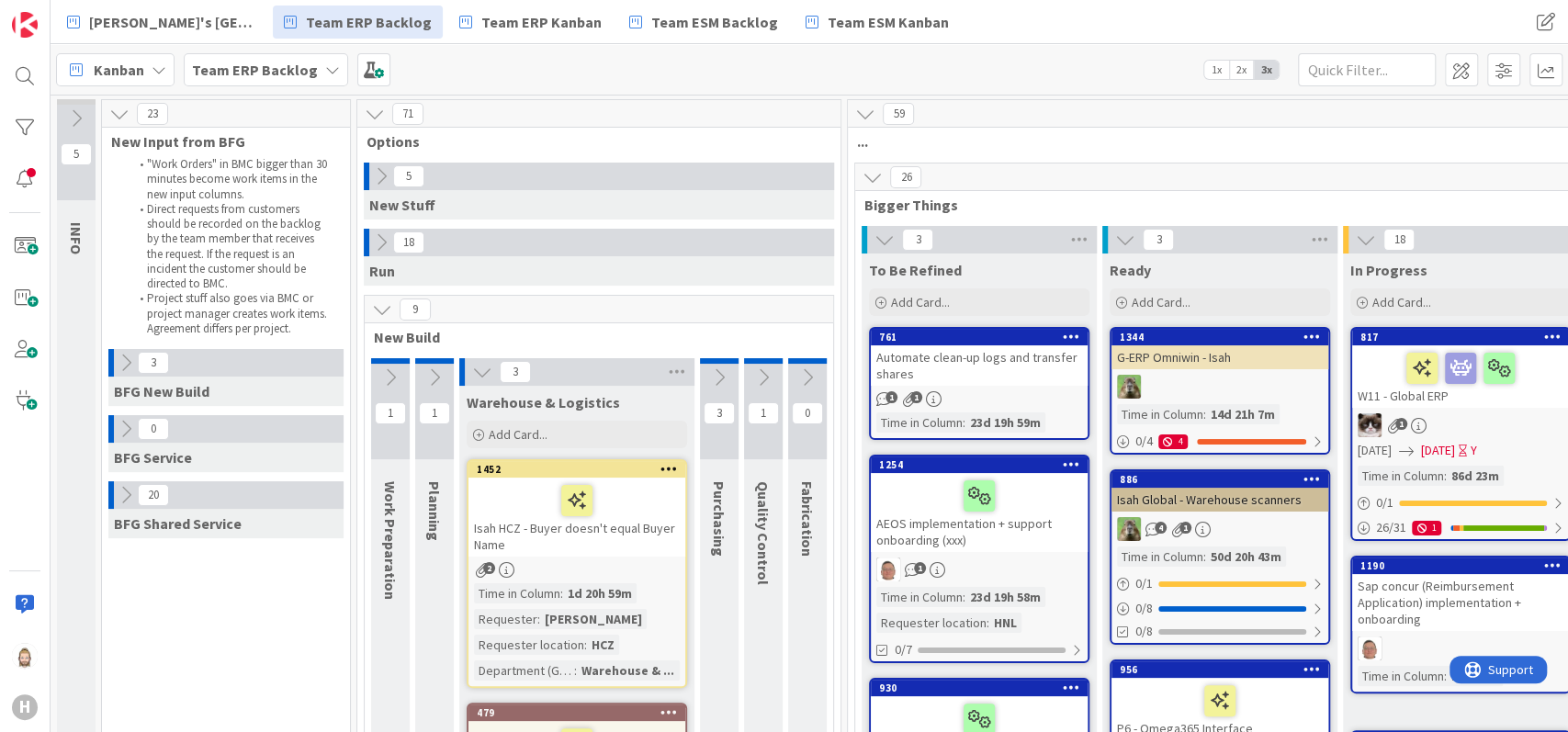
click at [488, 378] on icon at bounding box center [482, 372] width 20 height 20
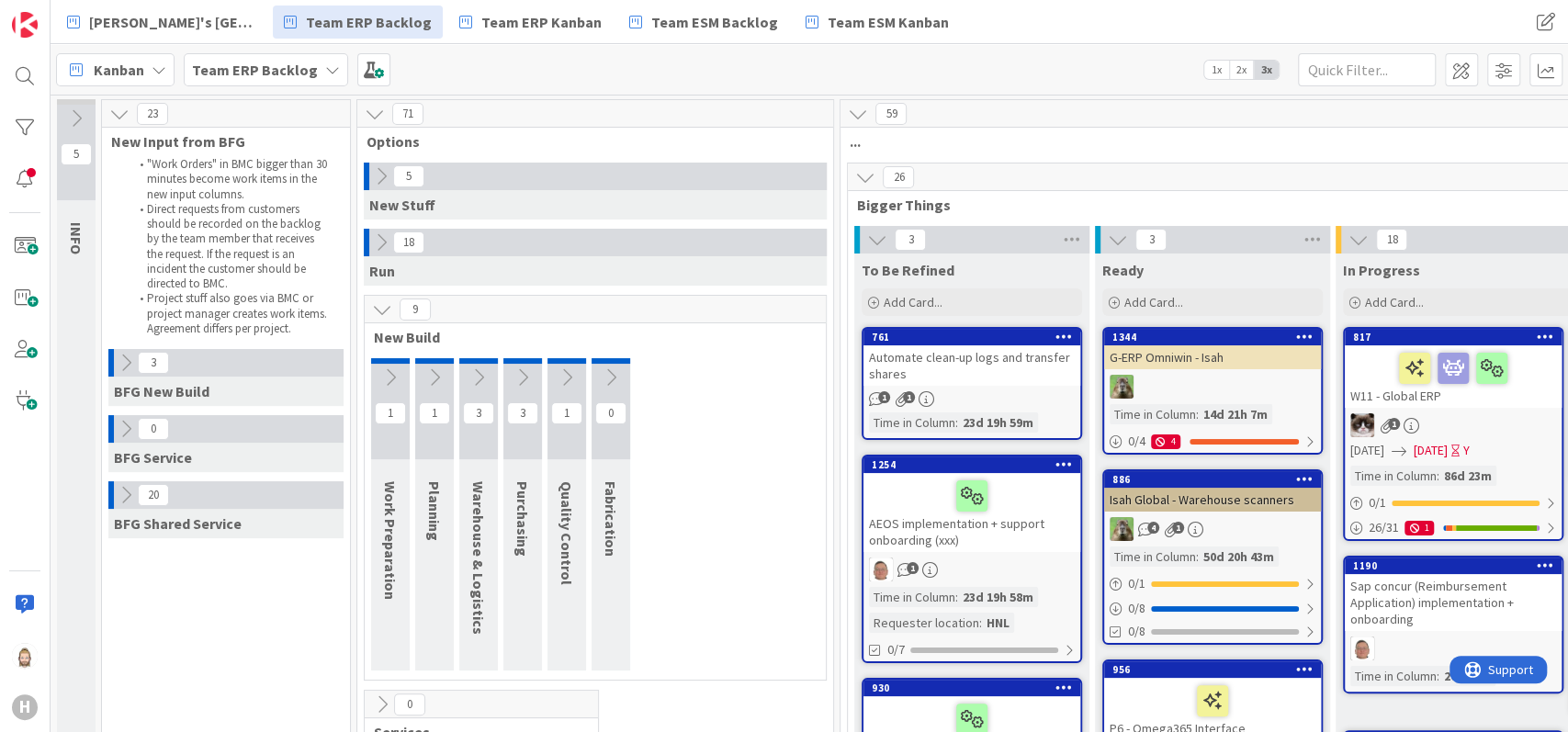
click at [528, 374] on icon at bounding box center [522, 378] width 20 height 20
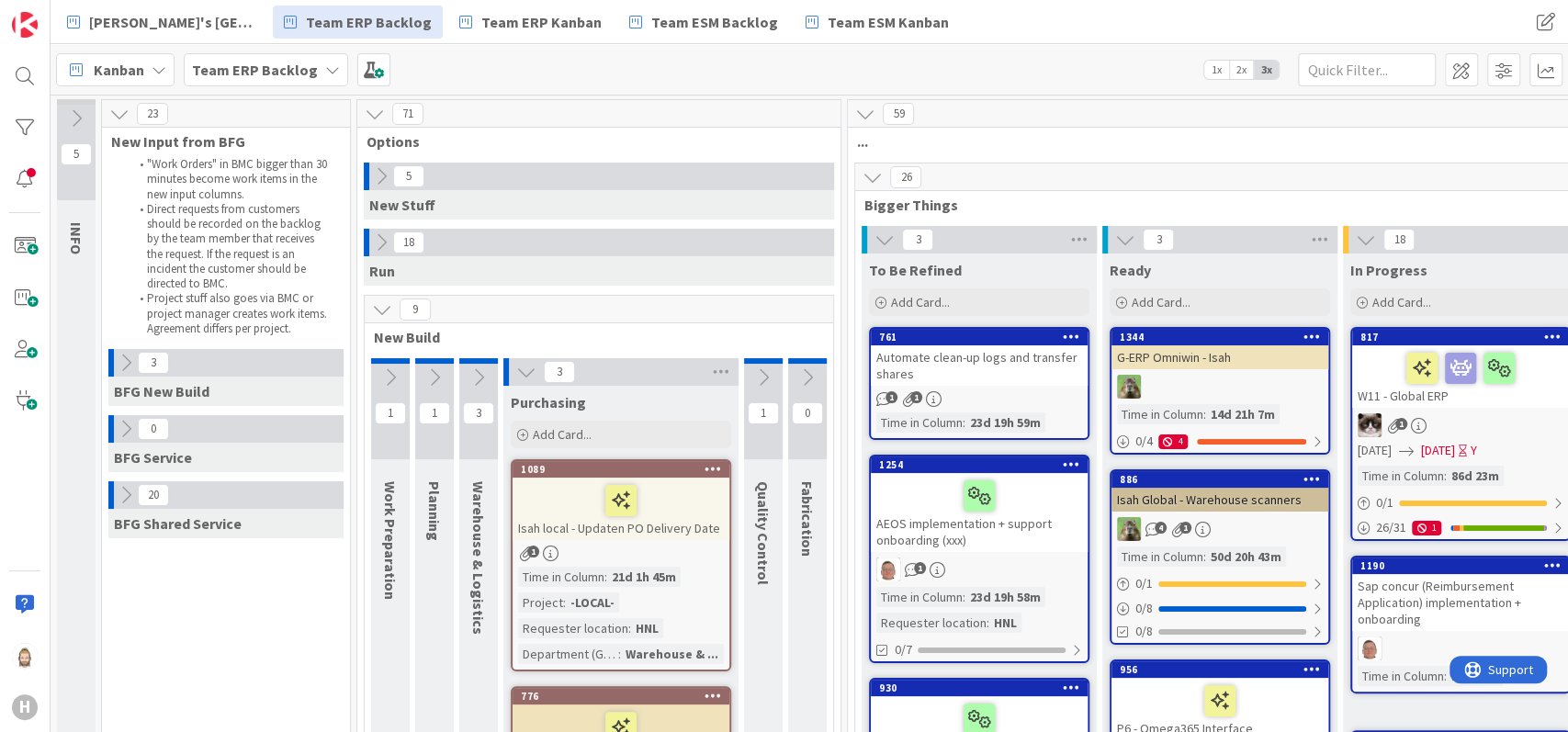
click at [524, 373] on icon at bounding box center [526, 372] width 20 height 20
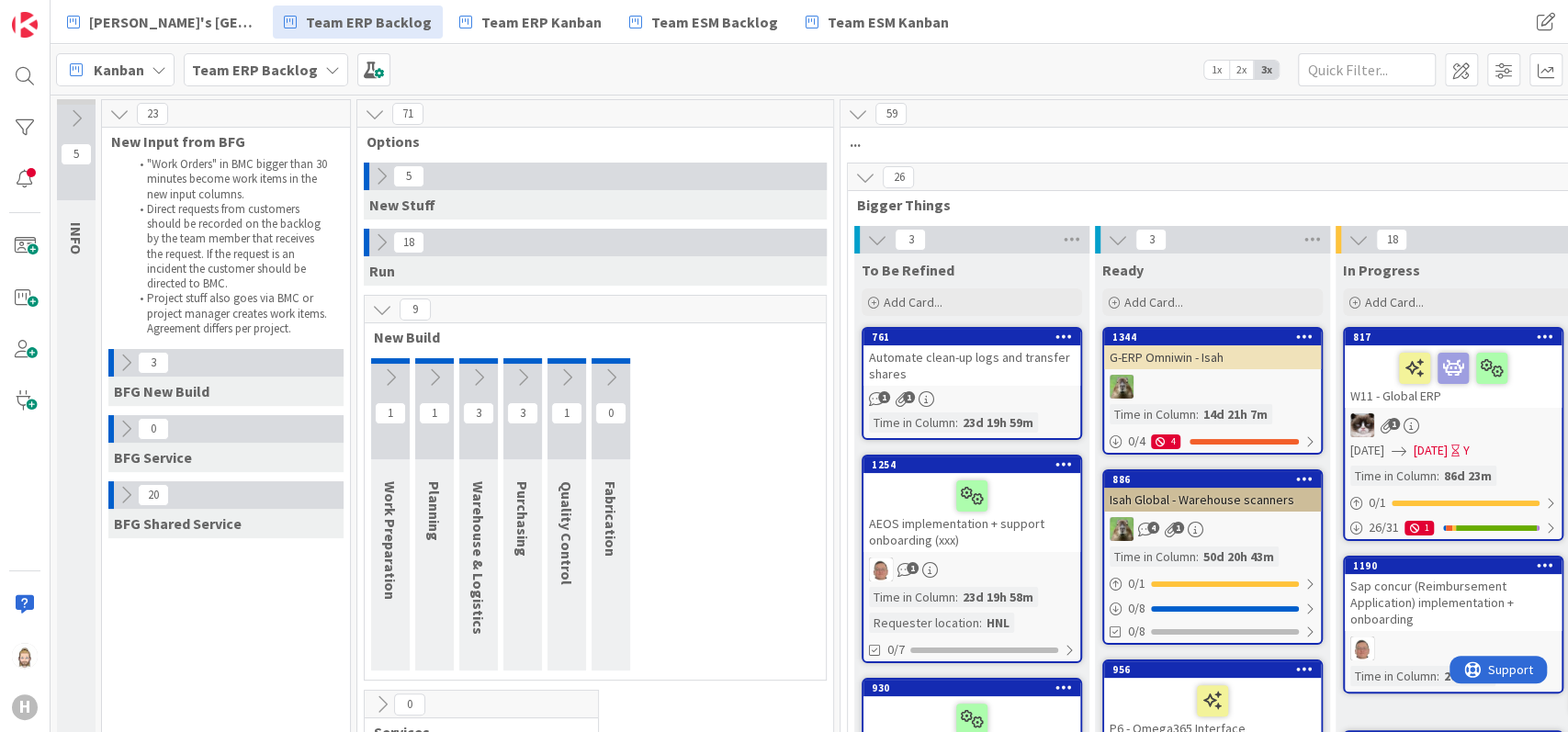
click at [570, 374] on icon at bounding box center [566, 378] width 20 height 20
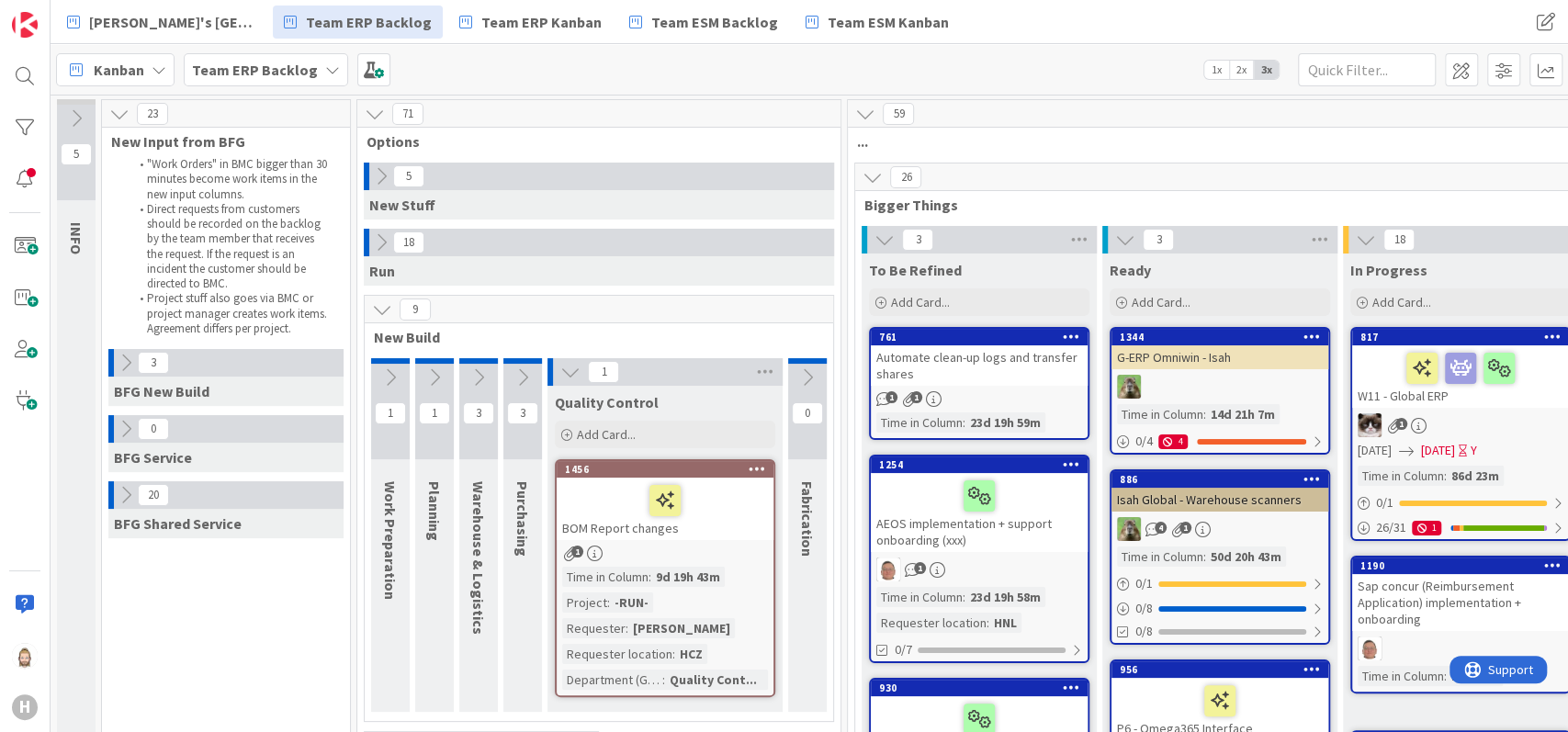
click at [570, 374] on icon at bounding box center [570, 372] width 20 height 20
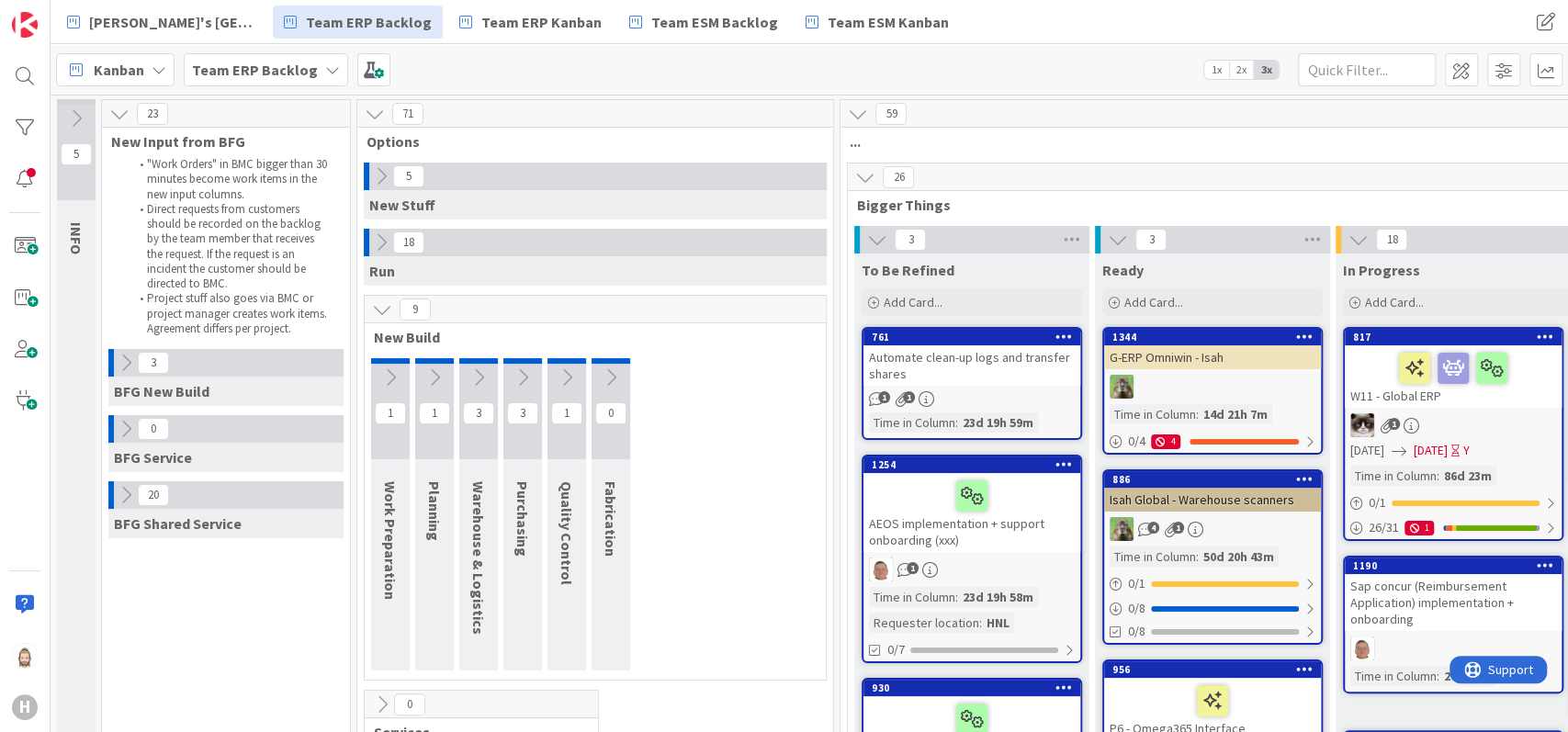
click at [375, 313] on icon at bounding box center [382, 309] width 20 height 20
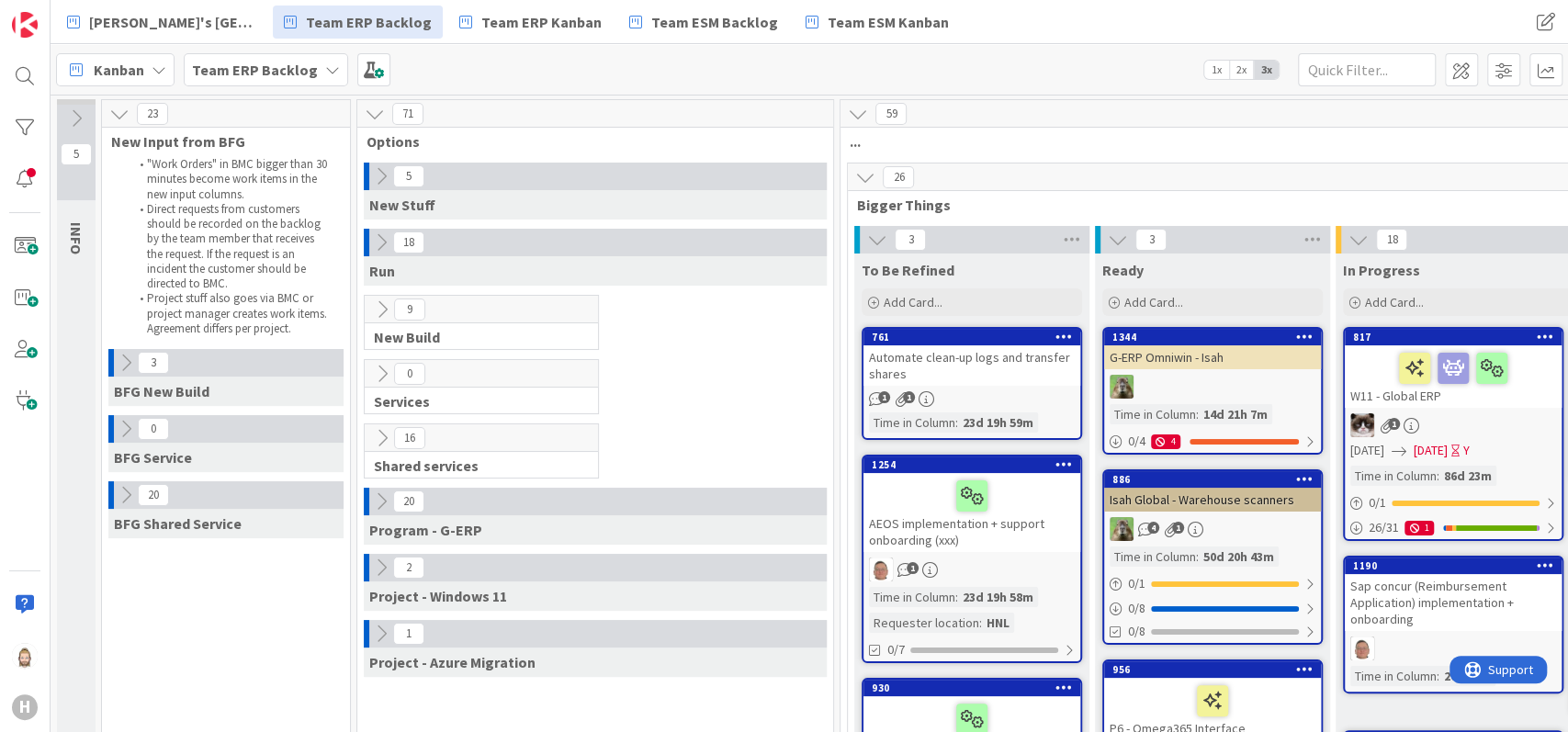
click at [376, 428] on icon at bounding box center [382, 438] width 20 height 20
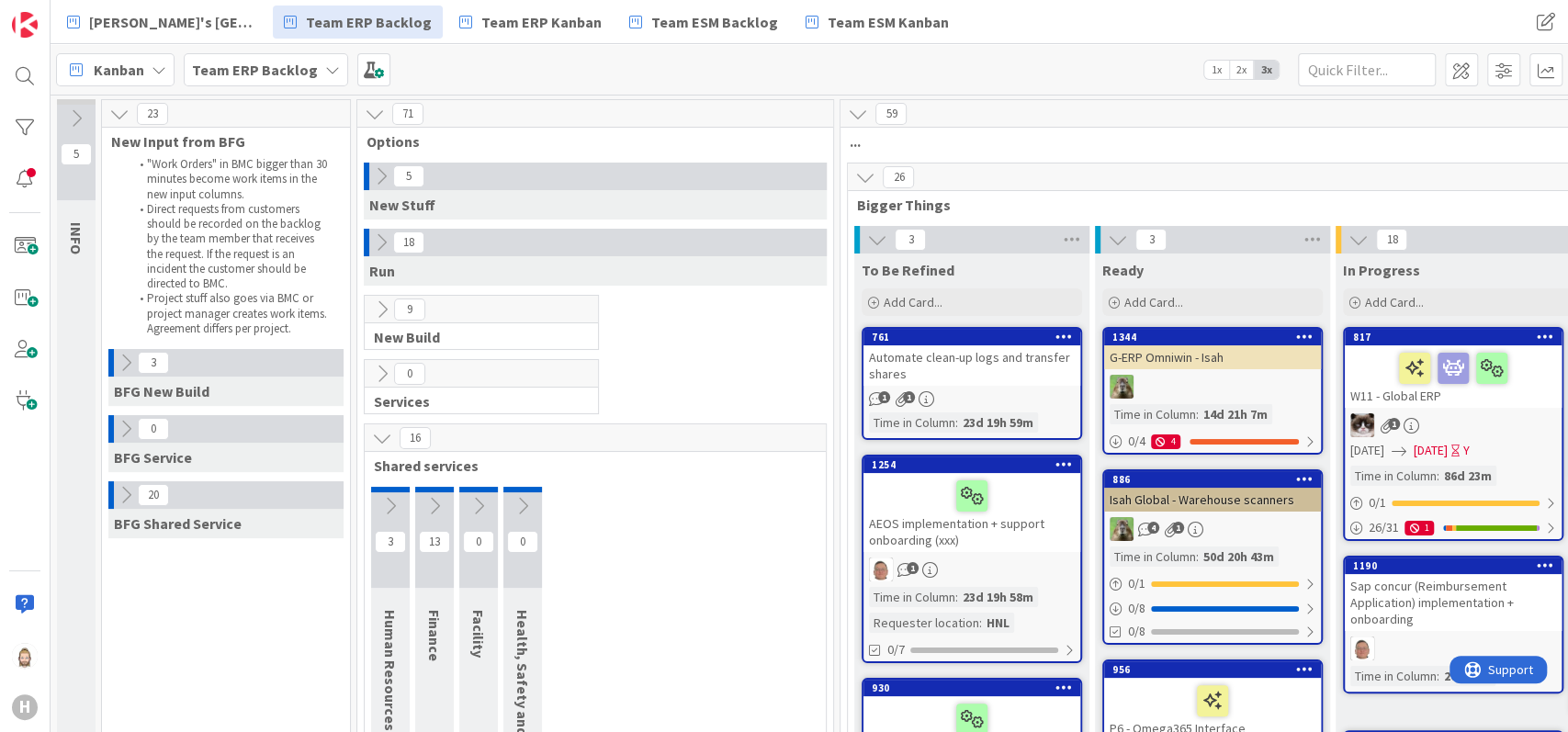
scroll to position [244, 0]
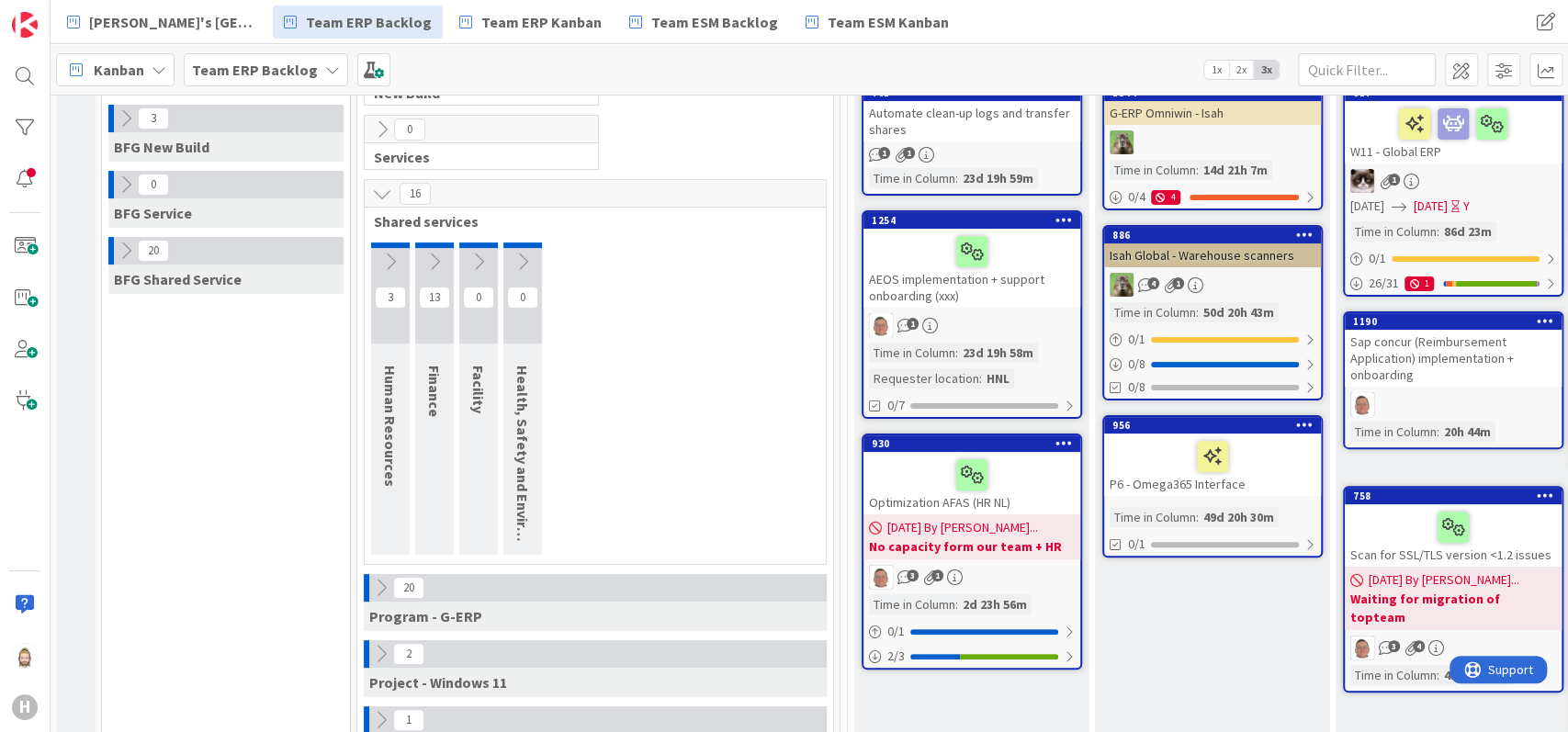
click at [386, 259] on icon at bounding box center [390, 262] width 20 height 20
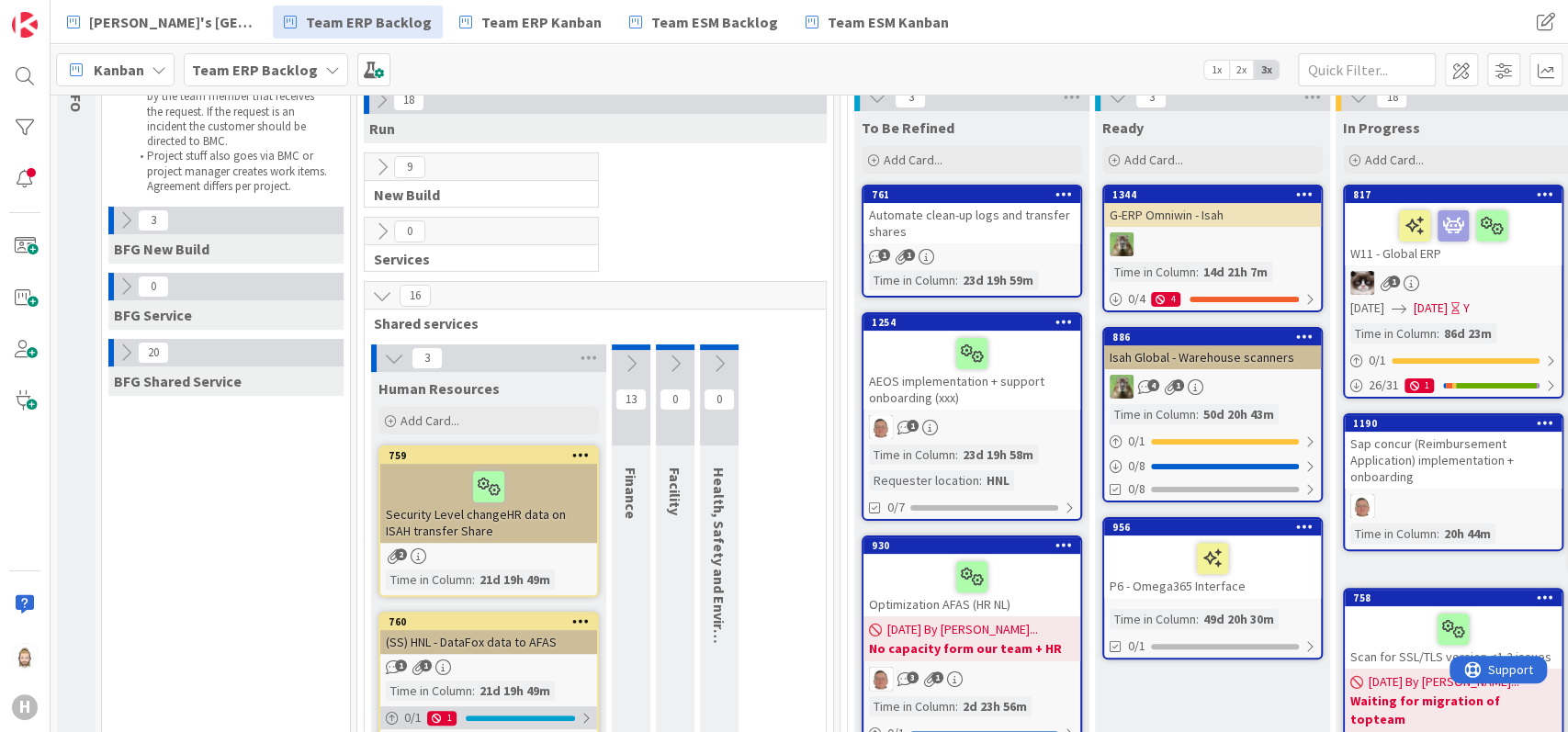
scroll to position [122, 0]
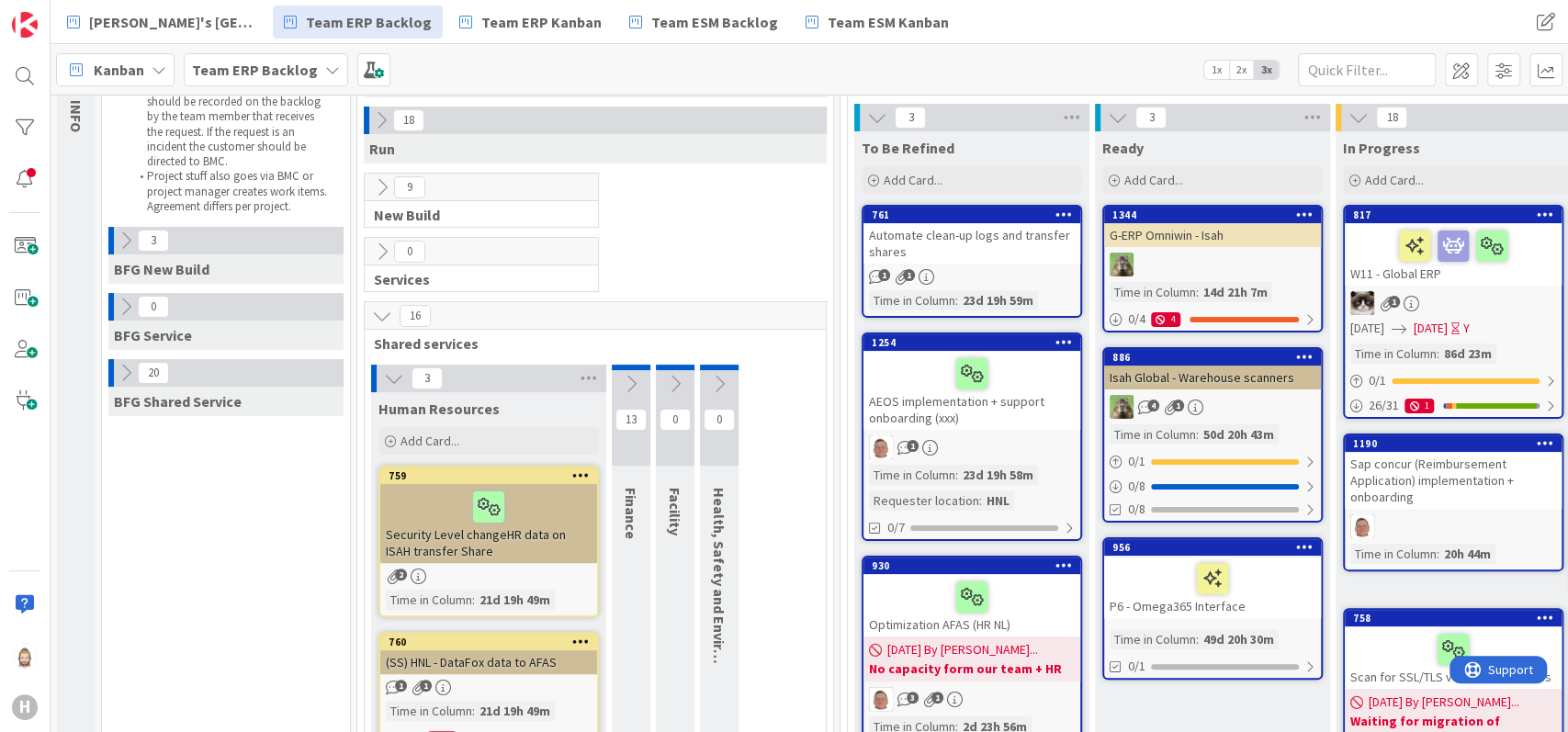
click at [388, 373] on icon at bounding box center [393, 378] width 20 height 20
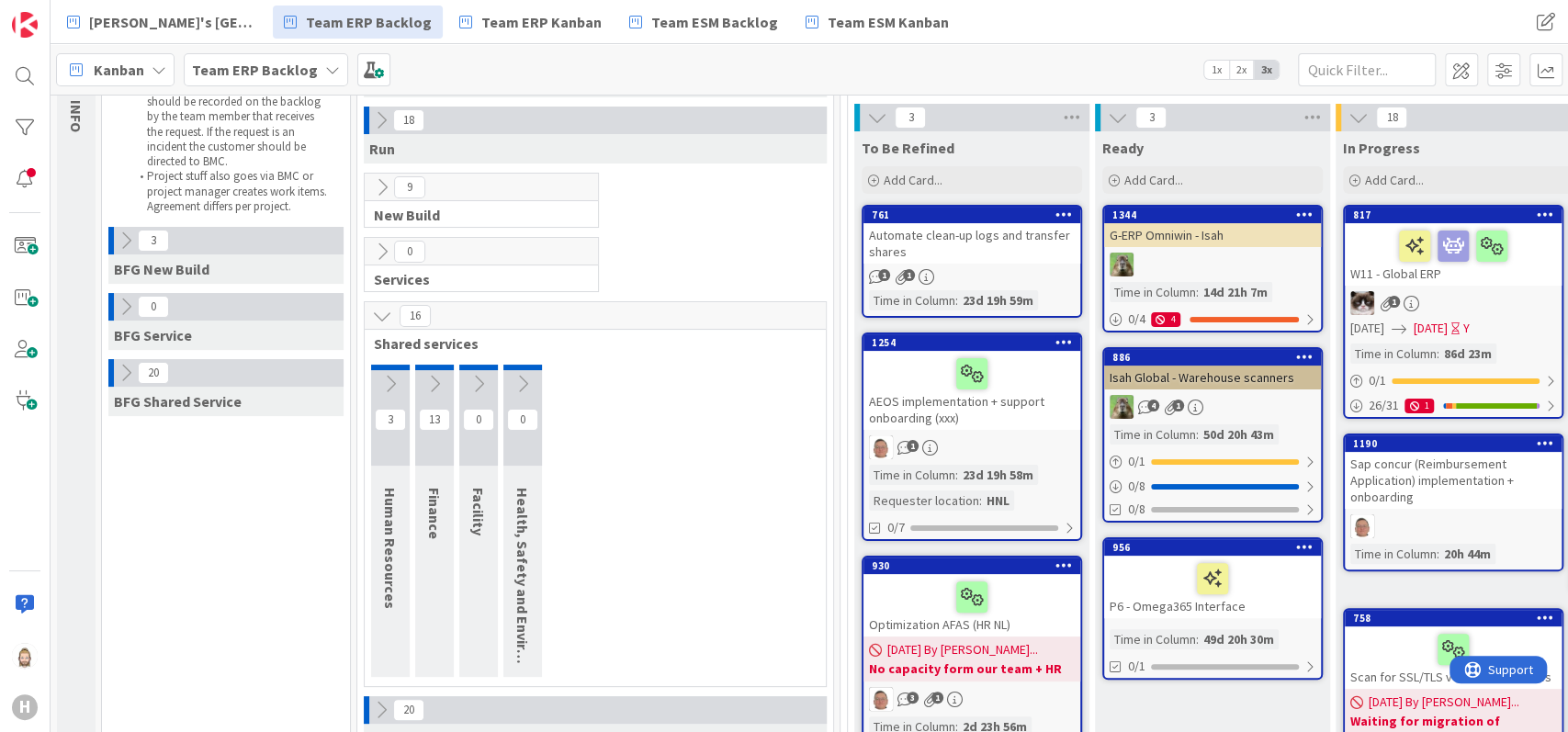
click at [432, 378] on icon at bounding box center [434, 384] width 20 height 20
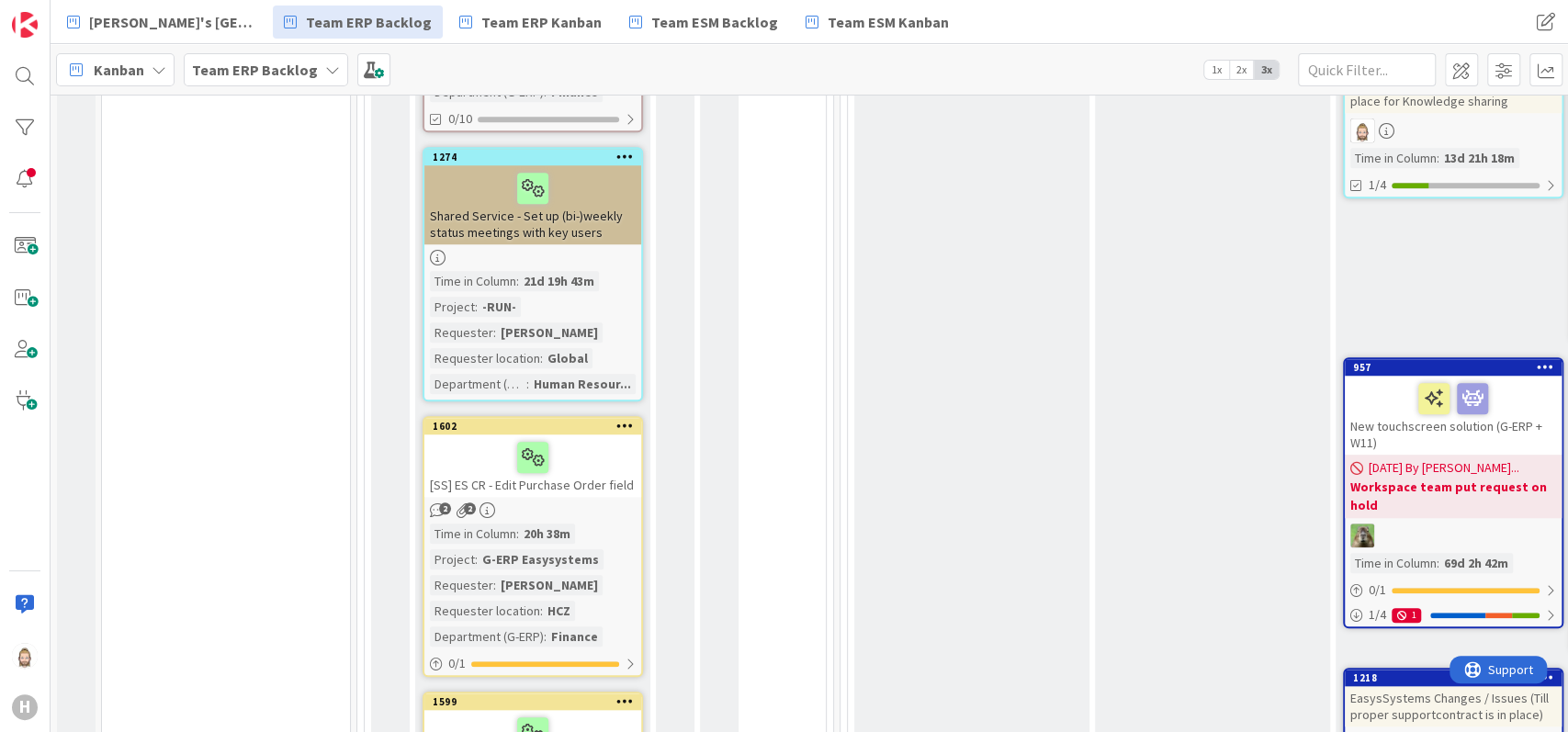
scroll to position [1225, 0]
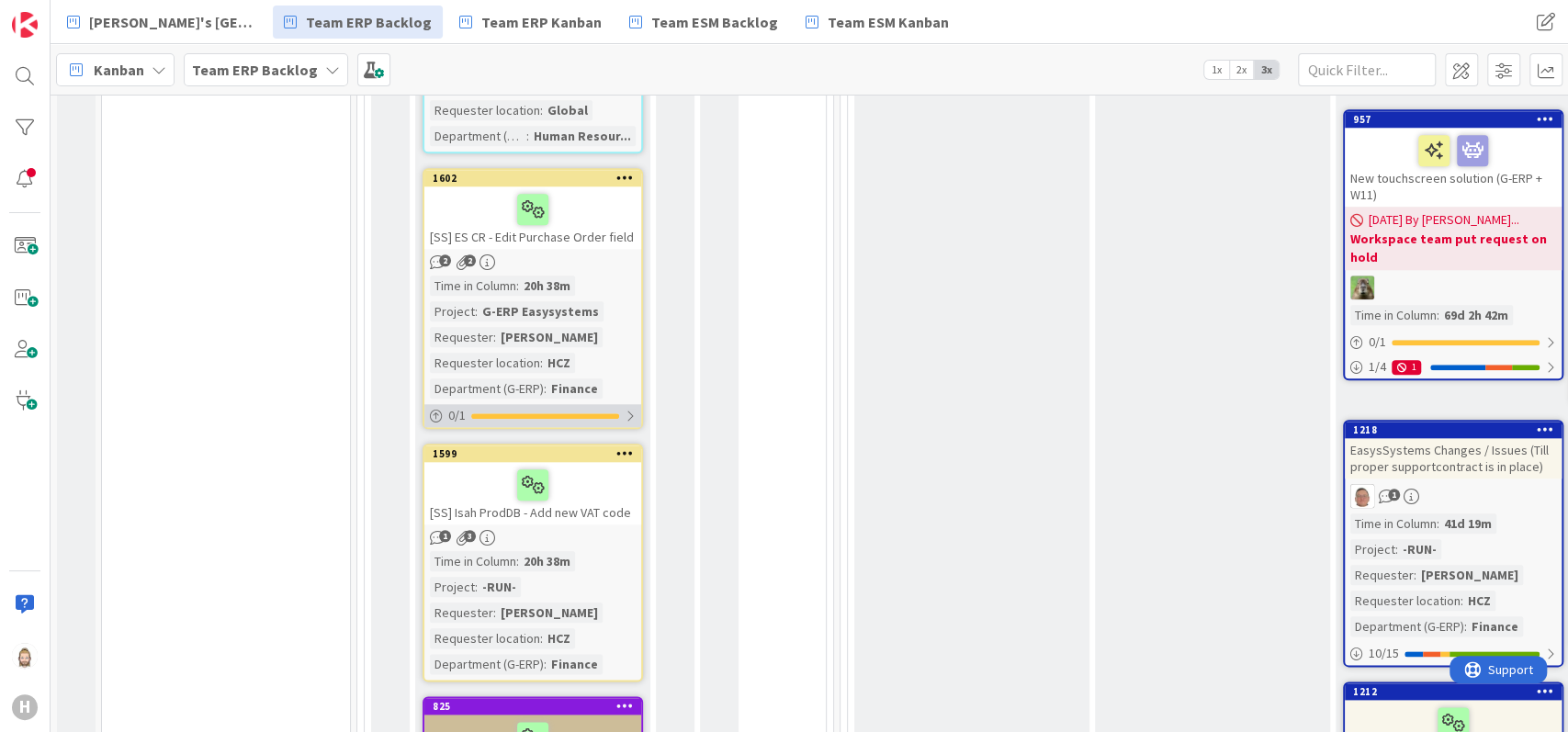
click at [555, 415] on div at bounding box center [545, 417] width 148 height 6
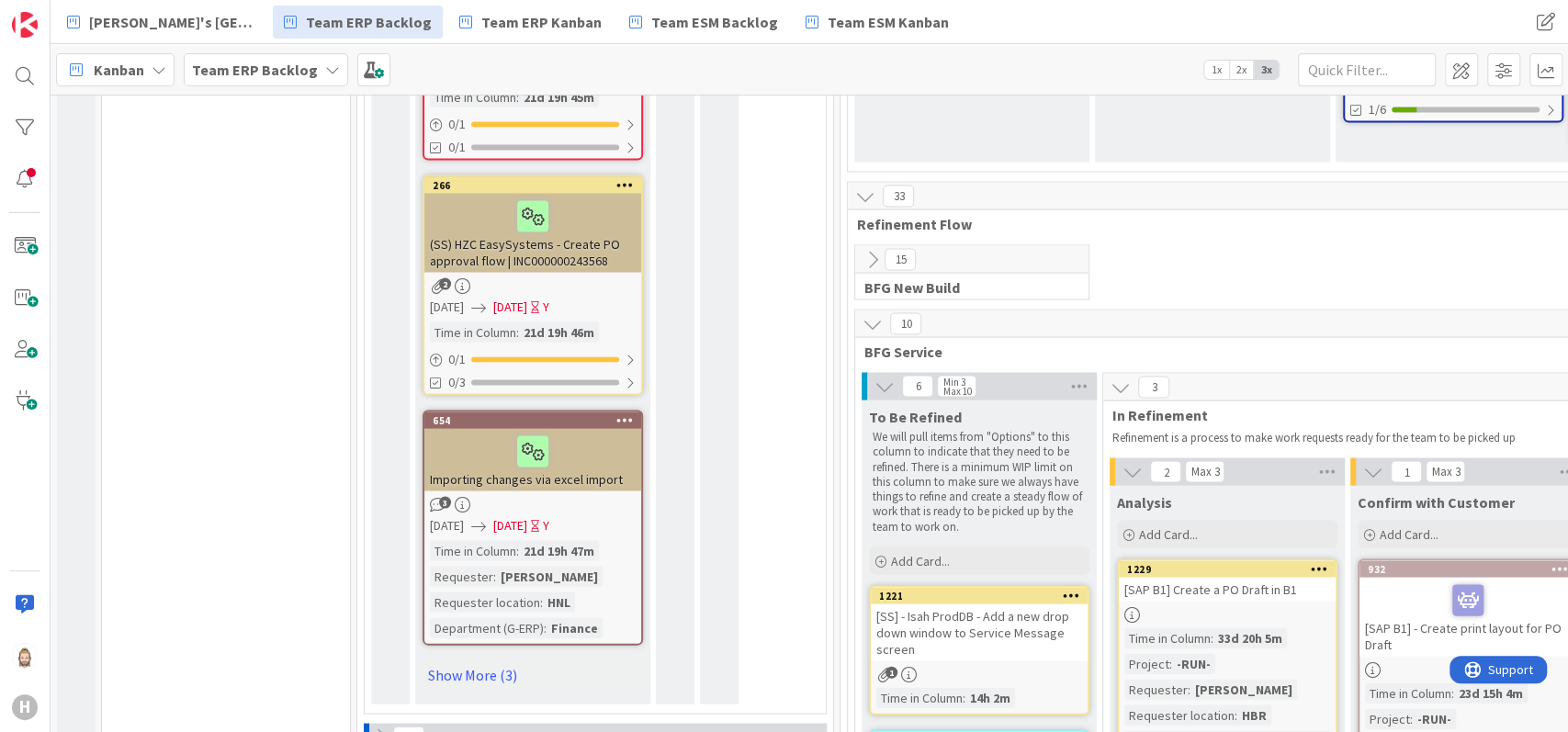
scroll to position [2449, 0]
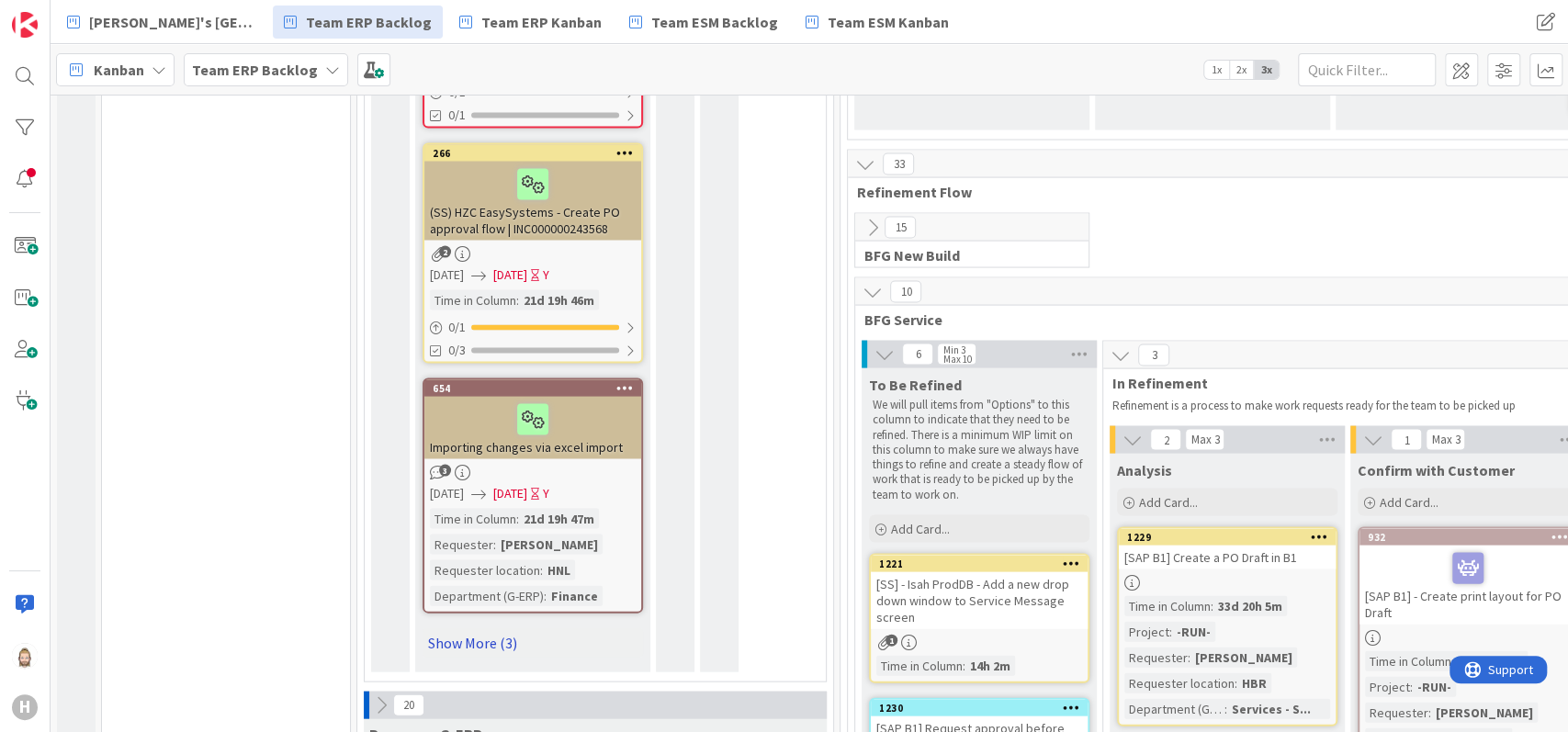
click at [508, 629] on link "Show More (3)" at bounding box center [533, 643] width 221 height 29
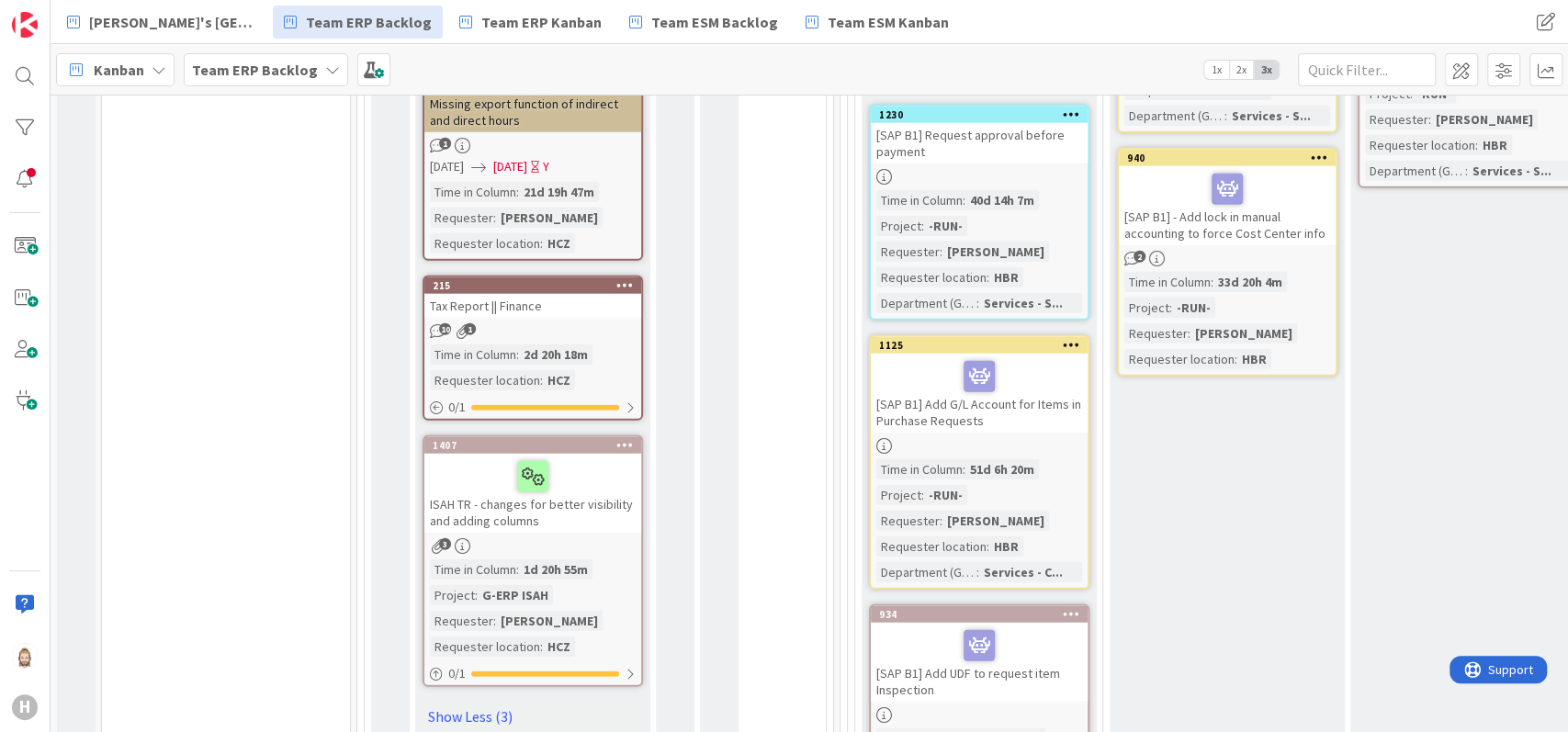
scroll to position [3062, 0]
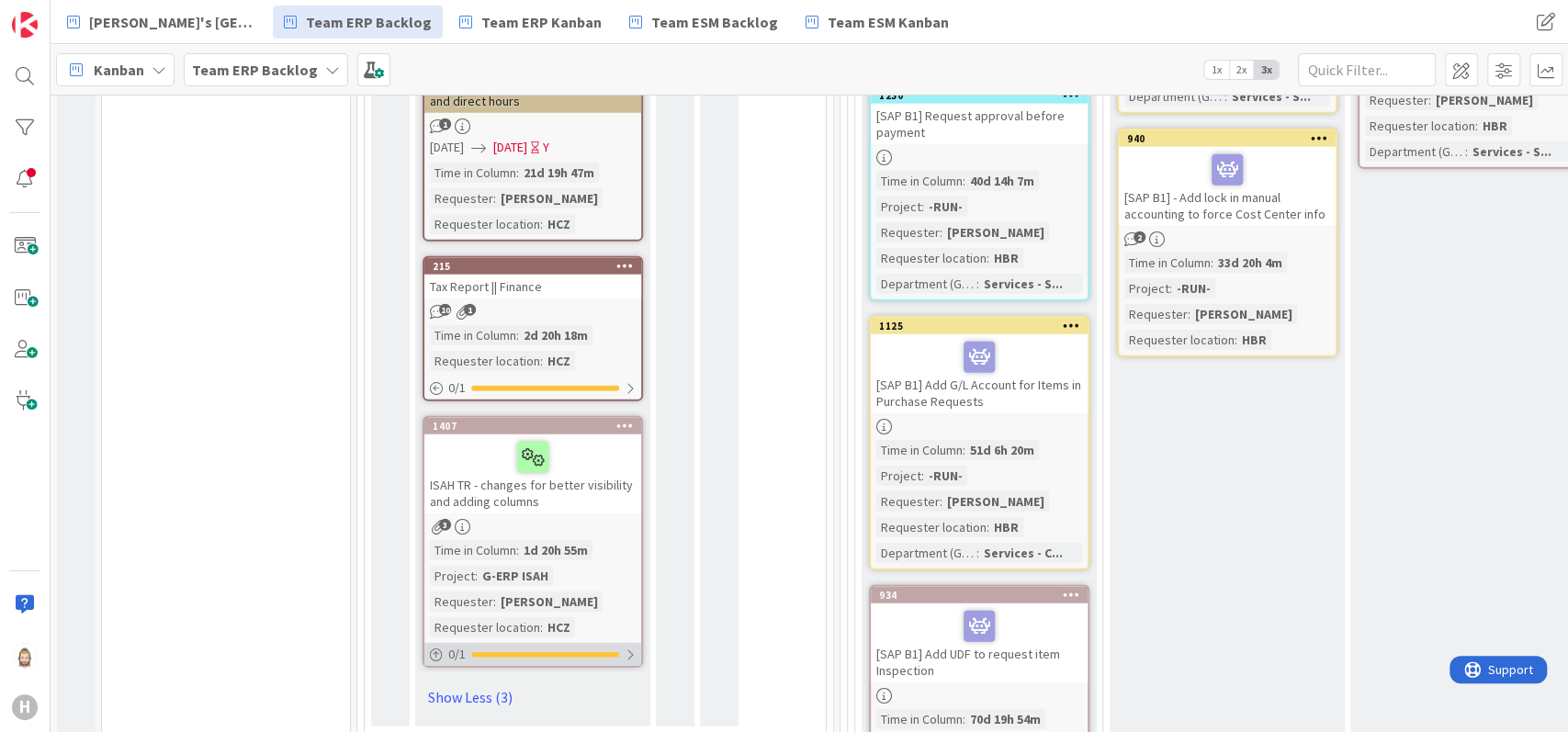
click at [544, 643] on div "0 / 1" at bounding box center [533, 655] width 217 height 23
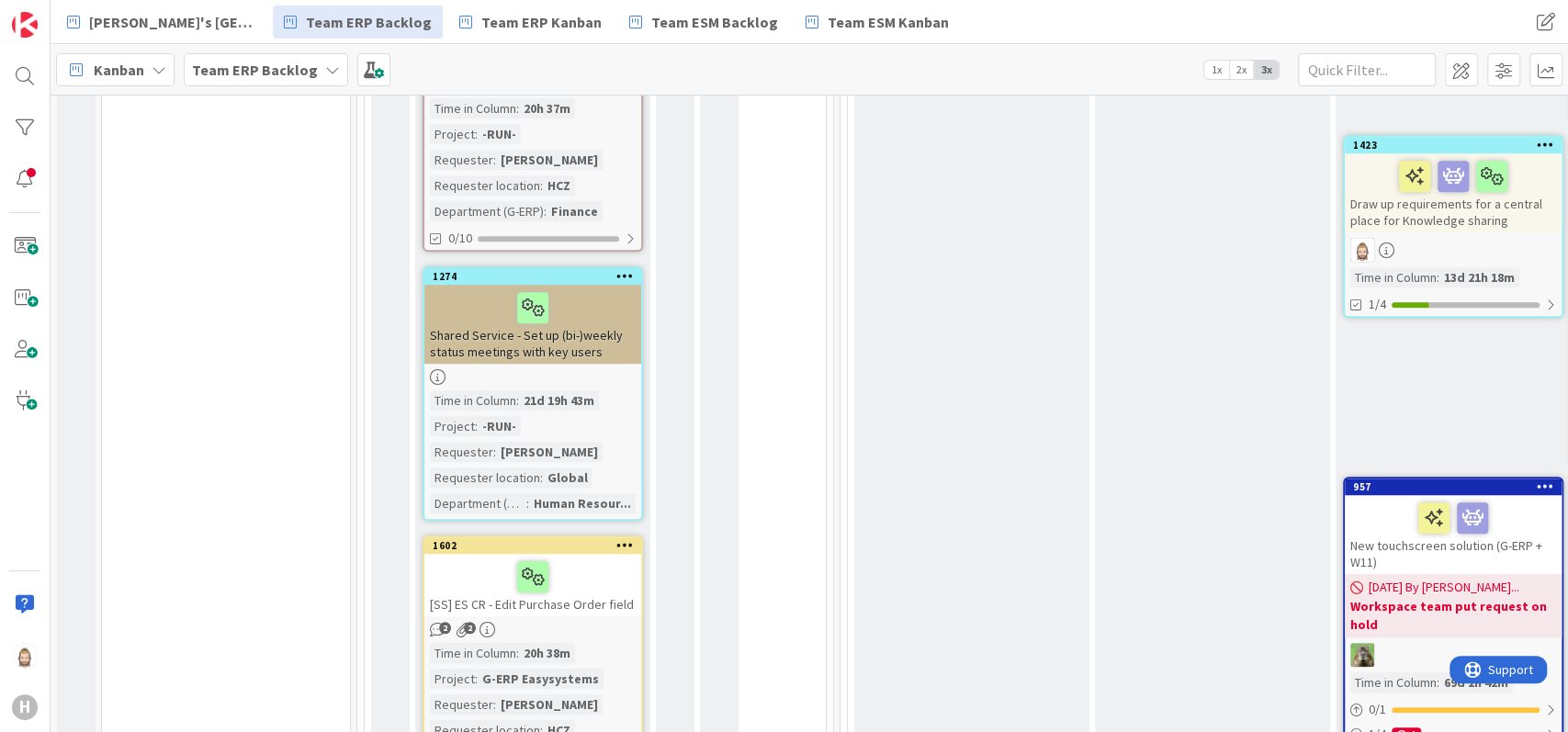
scroll to position [244, 0]
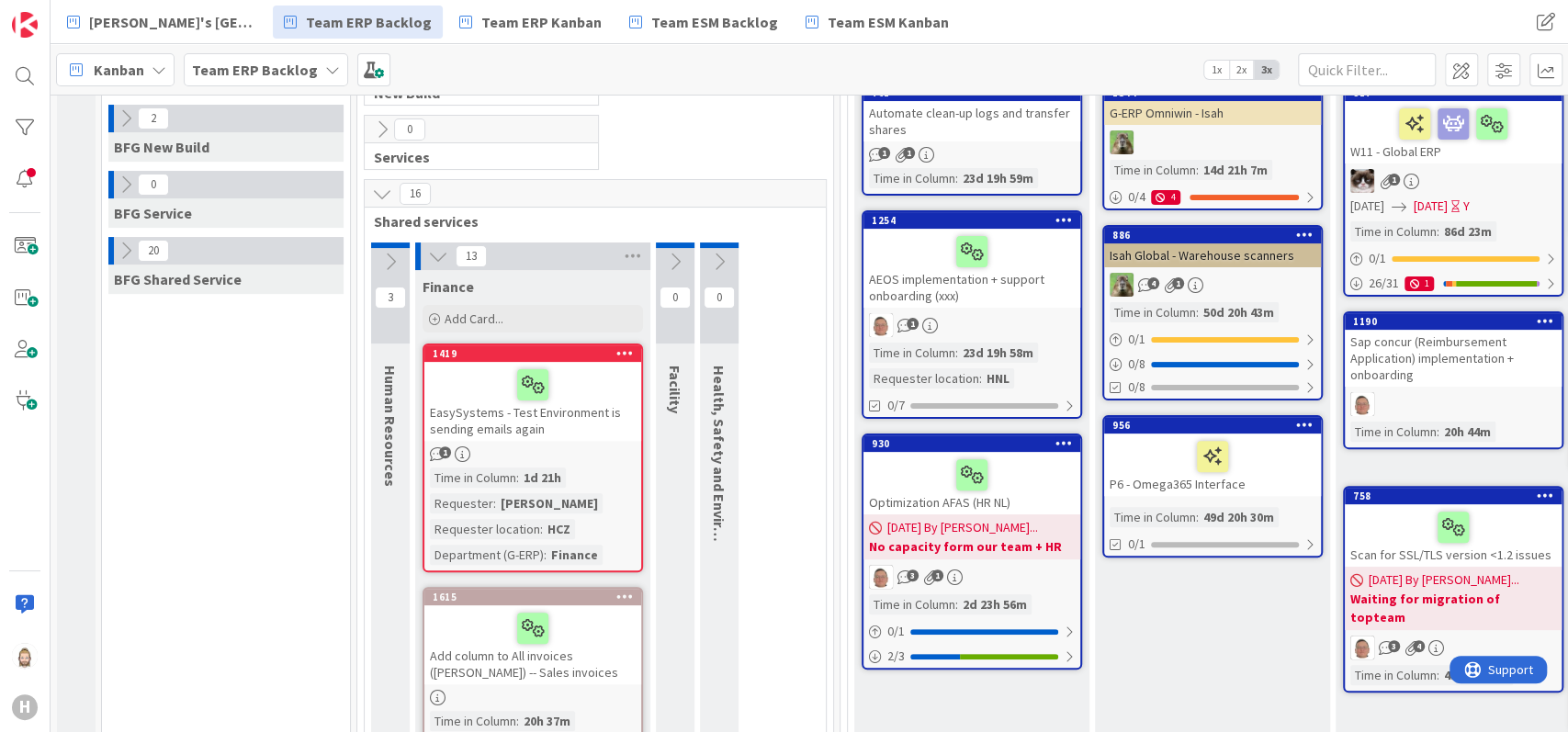
click at [433, 251] on icon at bounding box center [438, 256] width 20 height 20
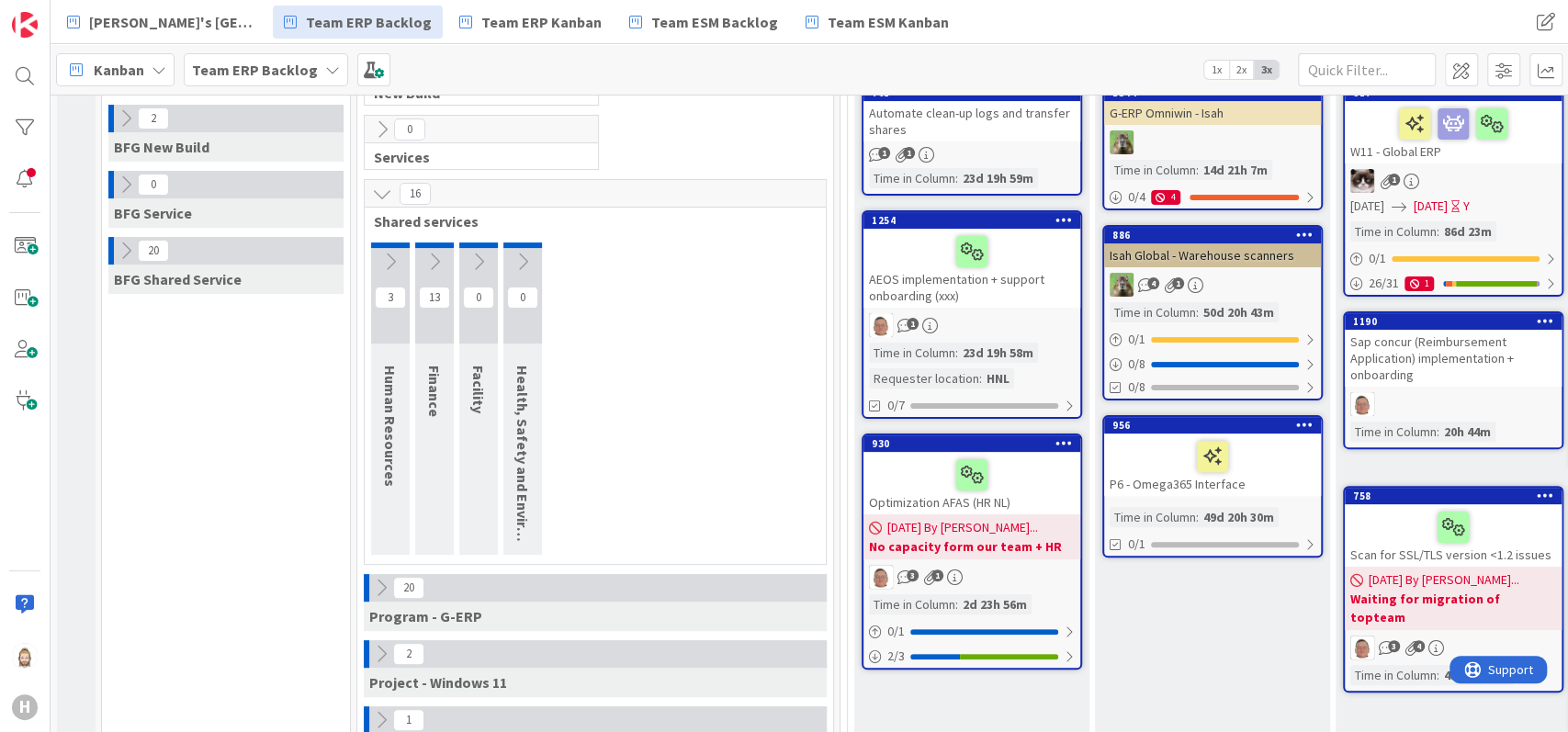
click at [381, 193] on icon at bounding box center [382, 193] width 20 height 20
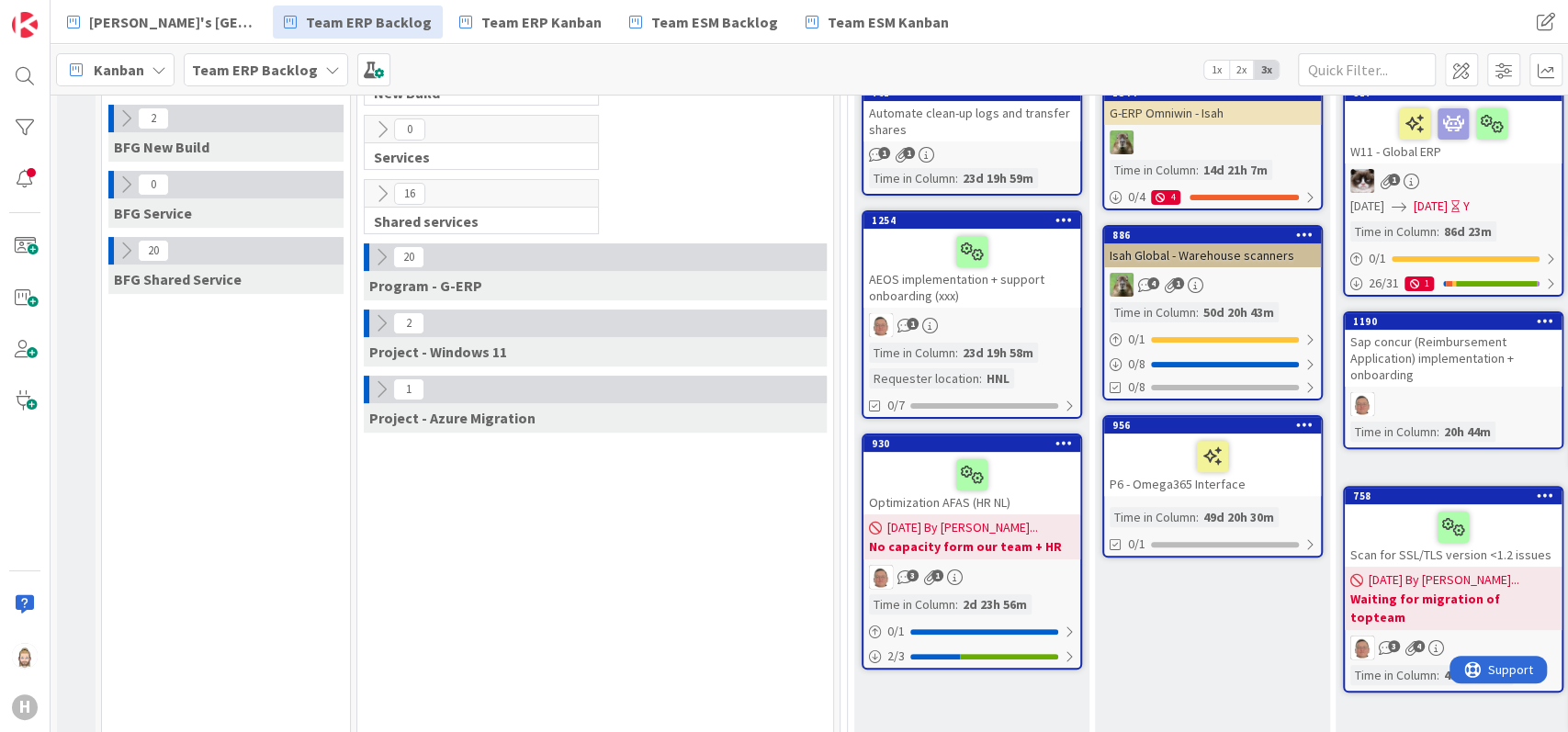
click at [389, 328] on icon at bounding box center [381, 323] width 20 height 20
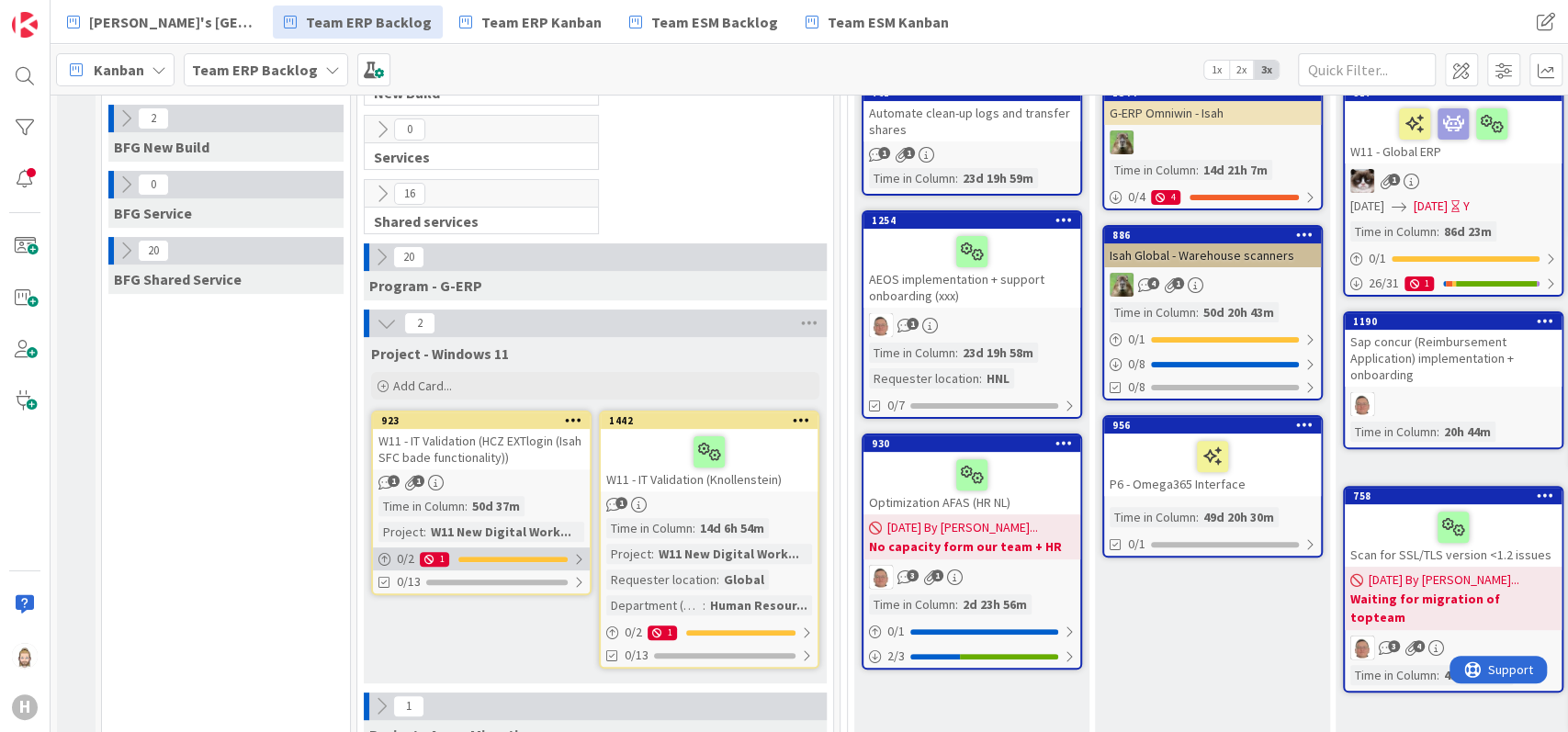
click at [529, 564] on div "0 / 2 1" at bounding box center [481, 559] width 217 height 23
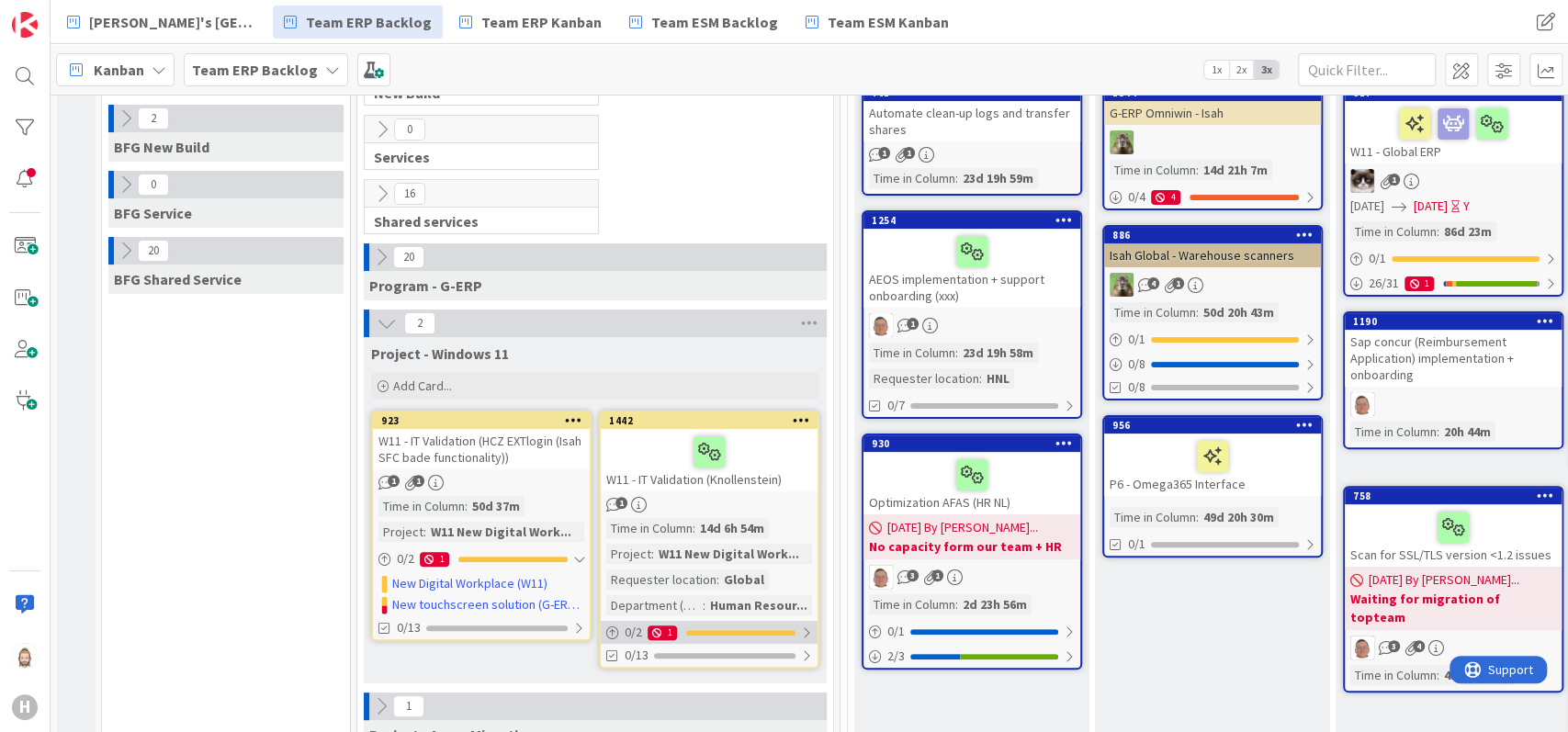
click at [752, 630] on div at bounding box center [741, 633] width 109 height 6
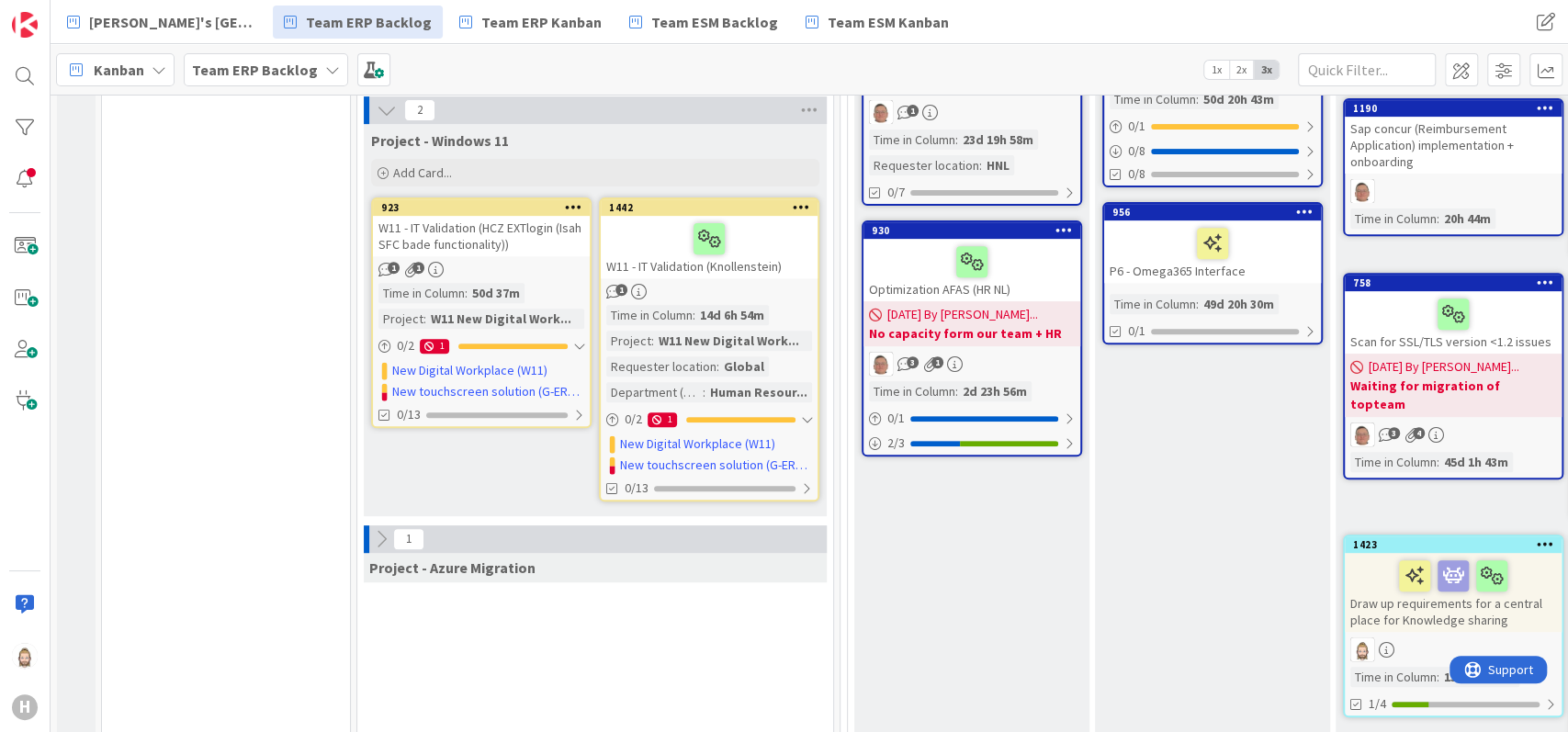
scroll to position [490, 0]
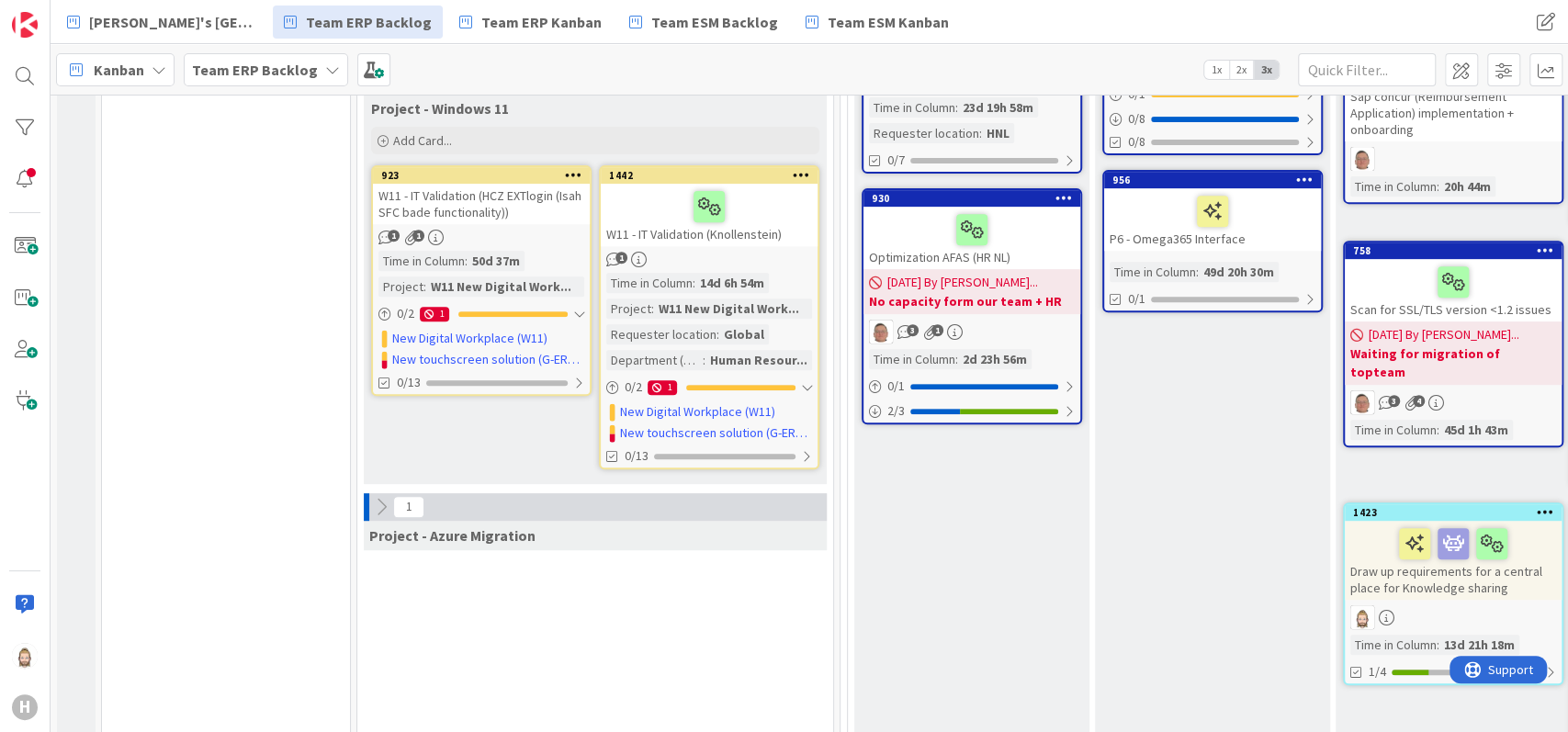
click at [382, 502] on icon at bounding box center [381, 507] width 20 height 20
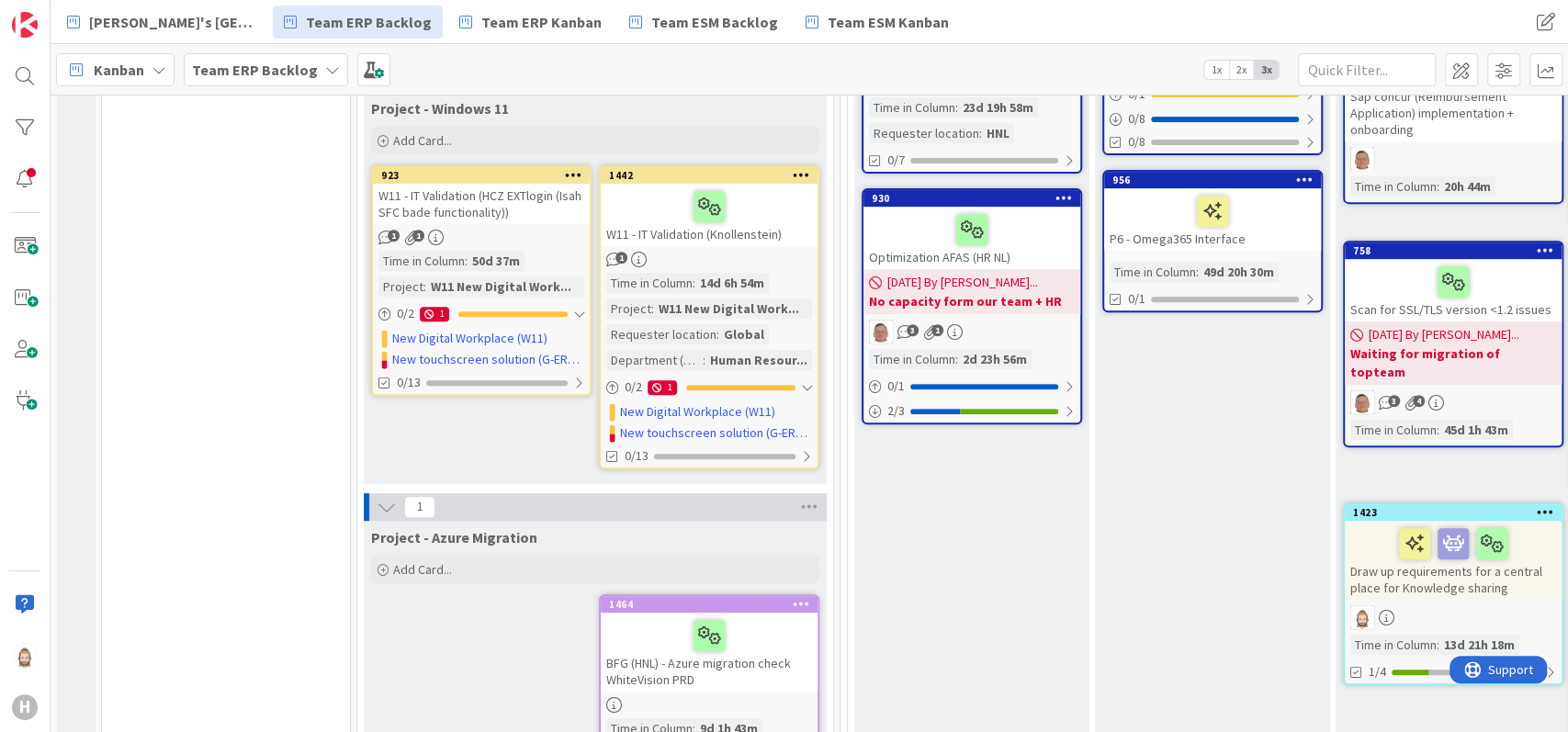
scroll to position [735, 0]
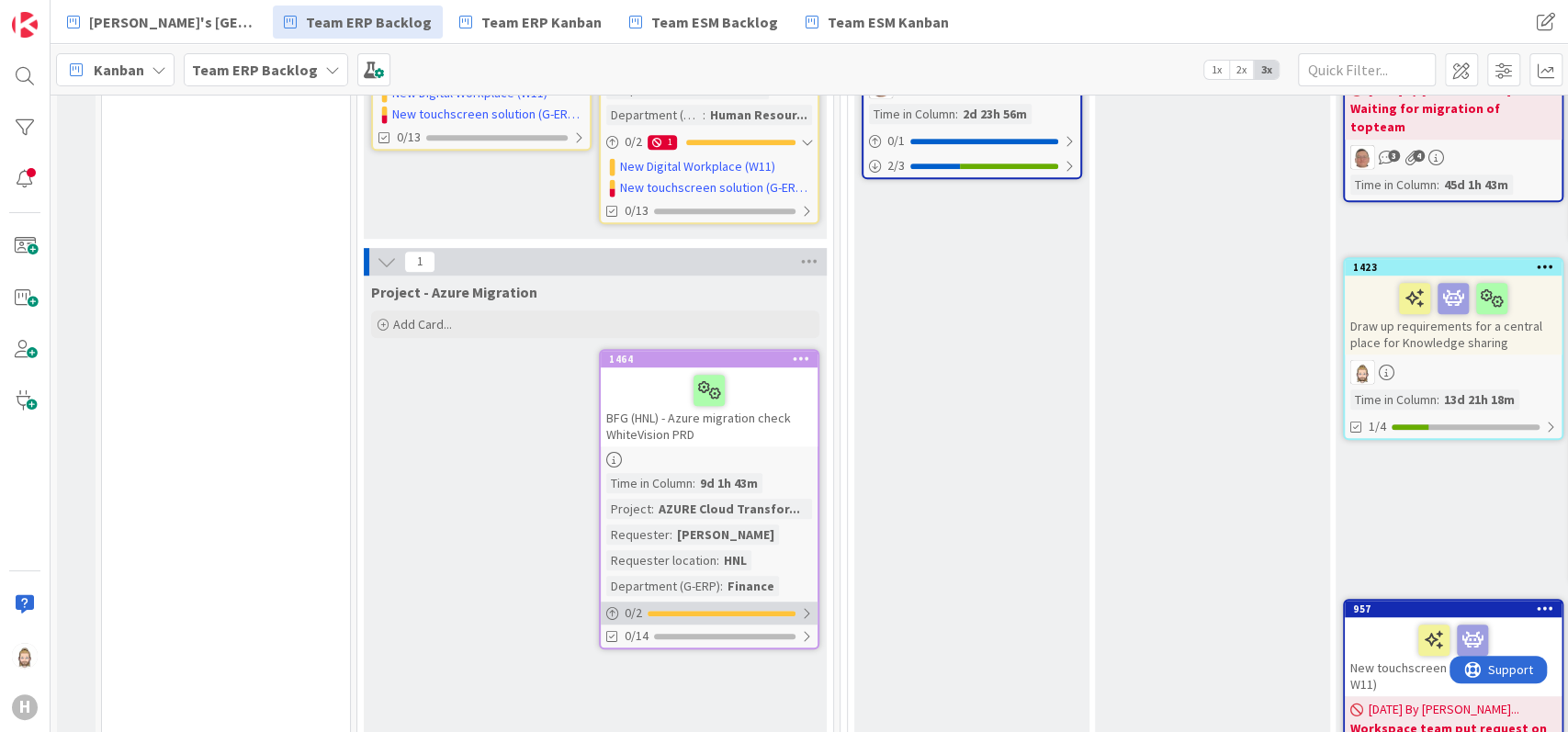
click at [694, 603] on div "0 / 2" at bounding box center [709, 614] width 217 height 23
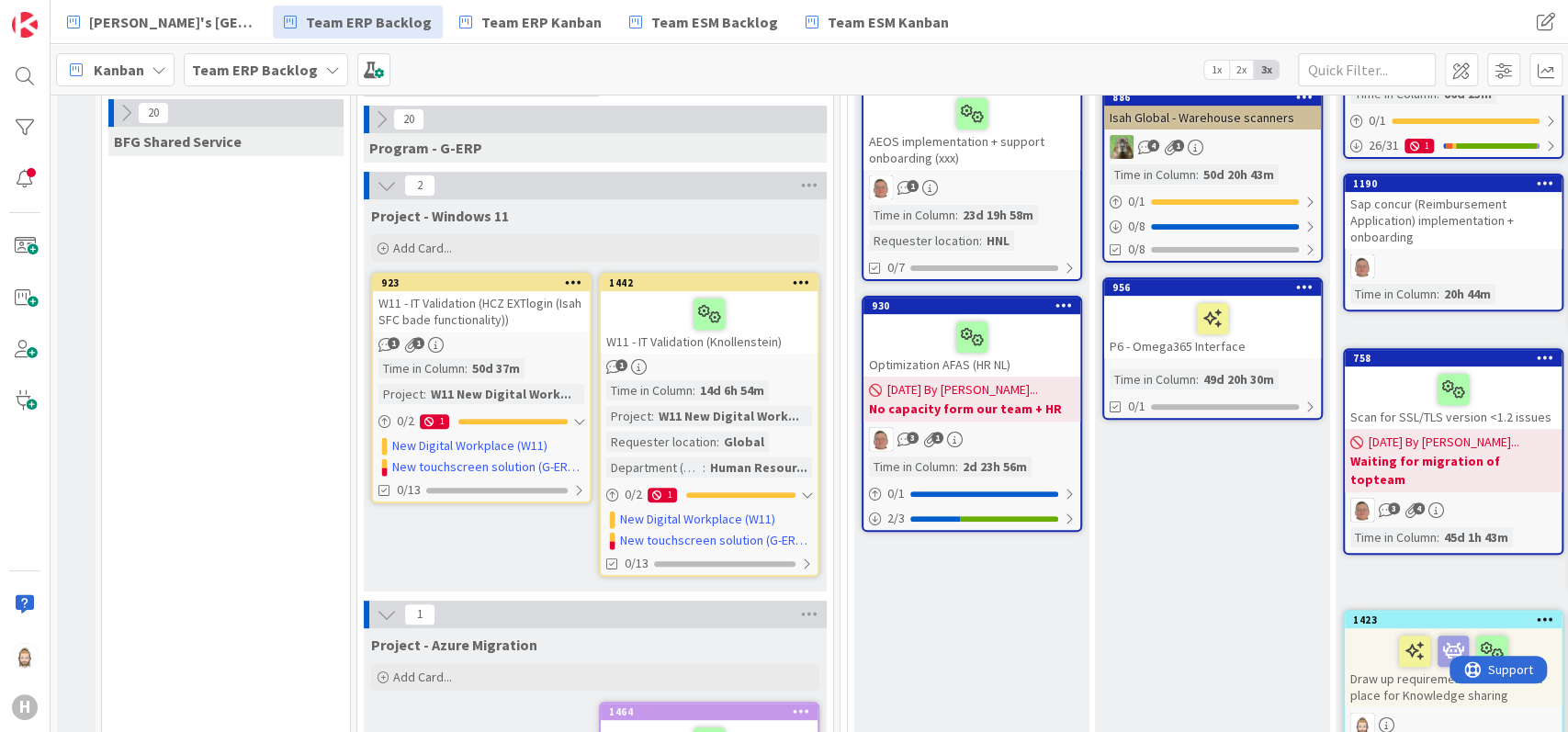
scroll to position [368, 0]
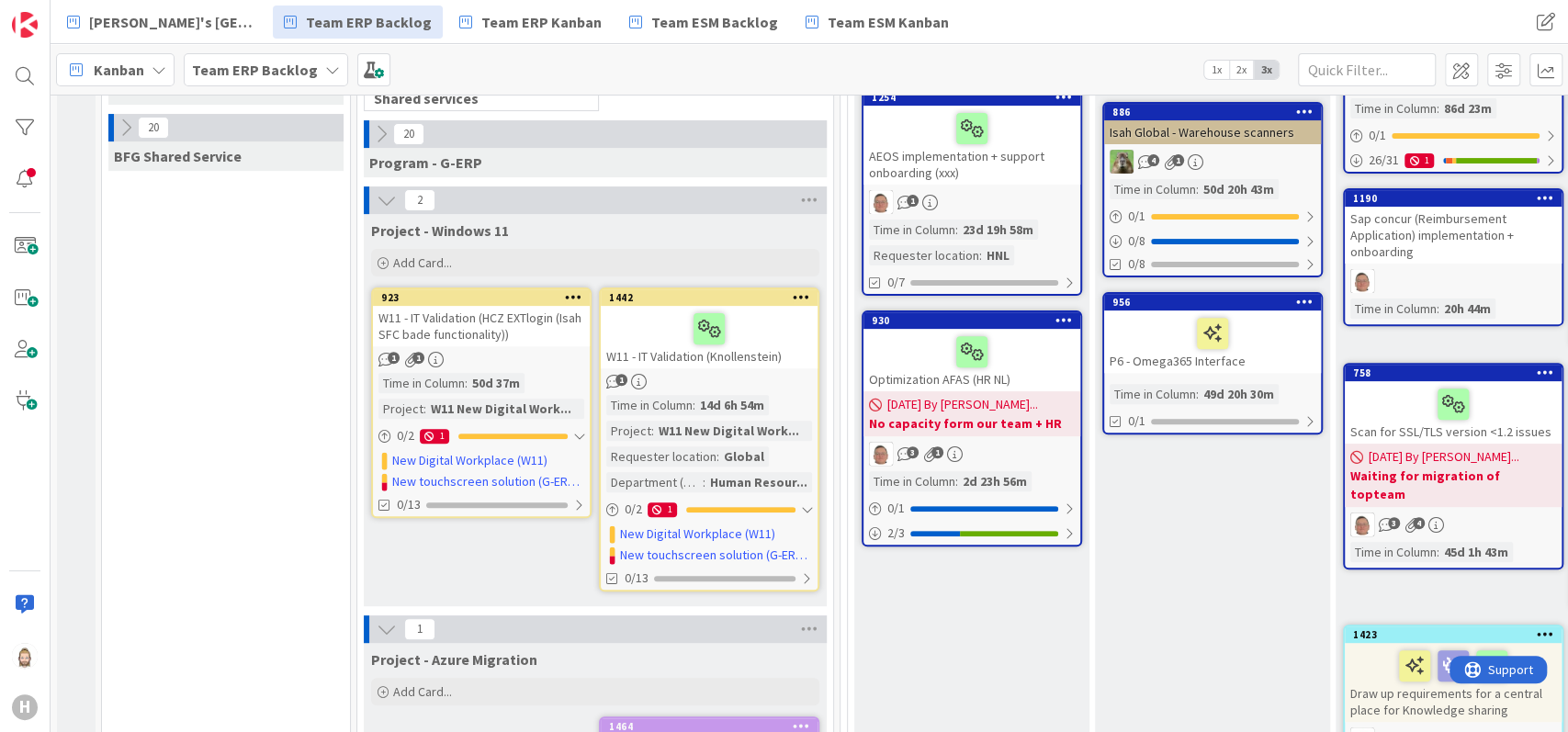
click at [384, 195] on icon at bounding box center [386, 200] width 20 height 20
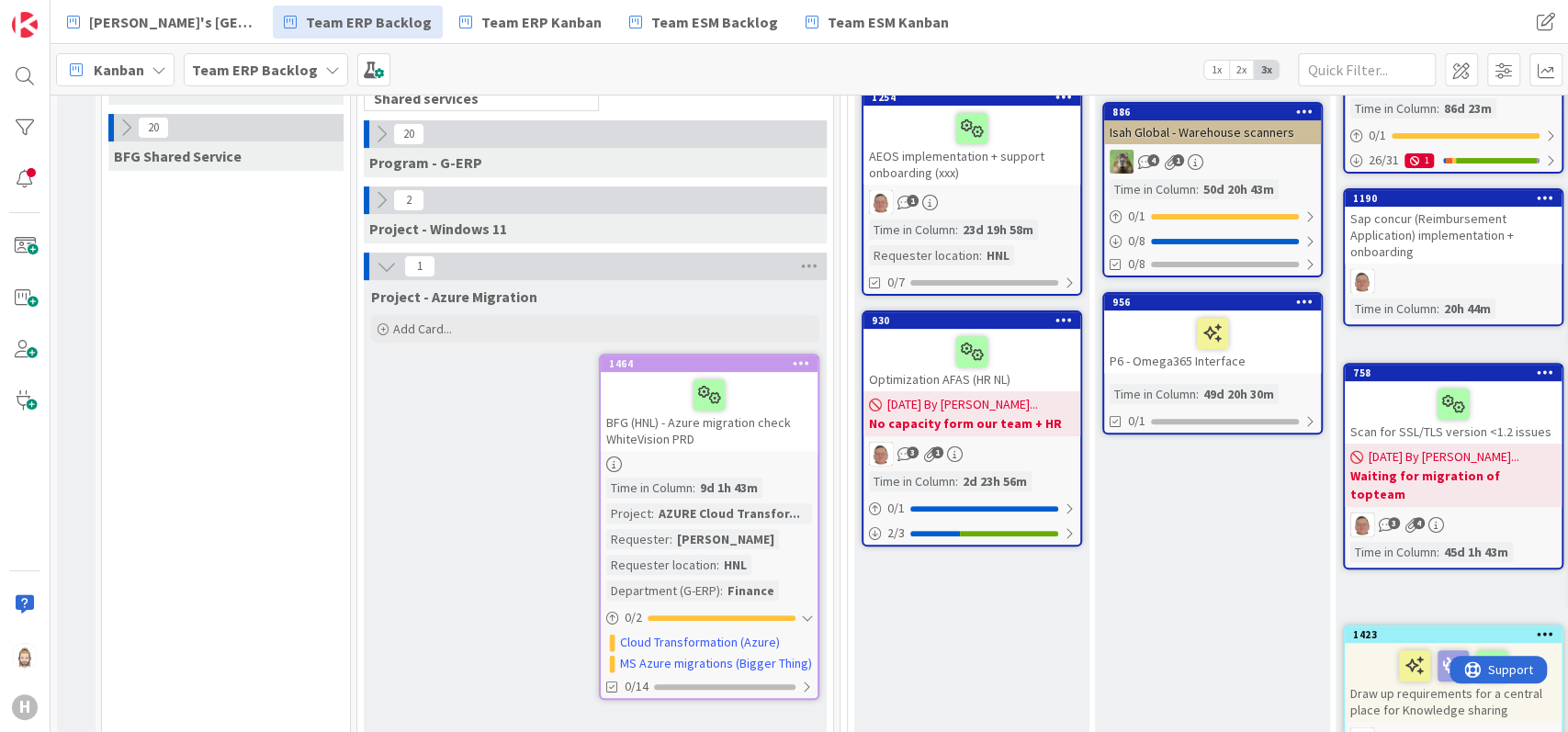
click at [386, 263] on icon at bounding box center [386, 266] width 20 height 20
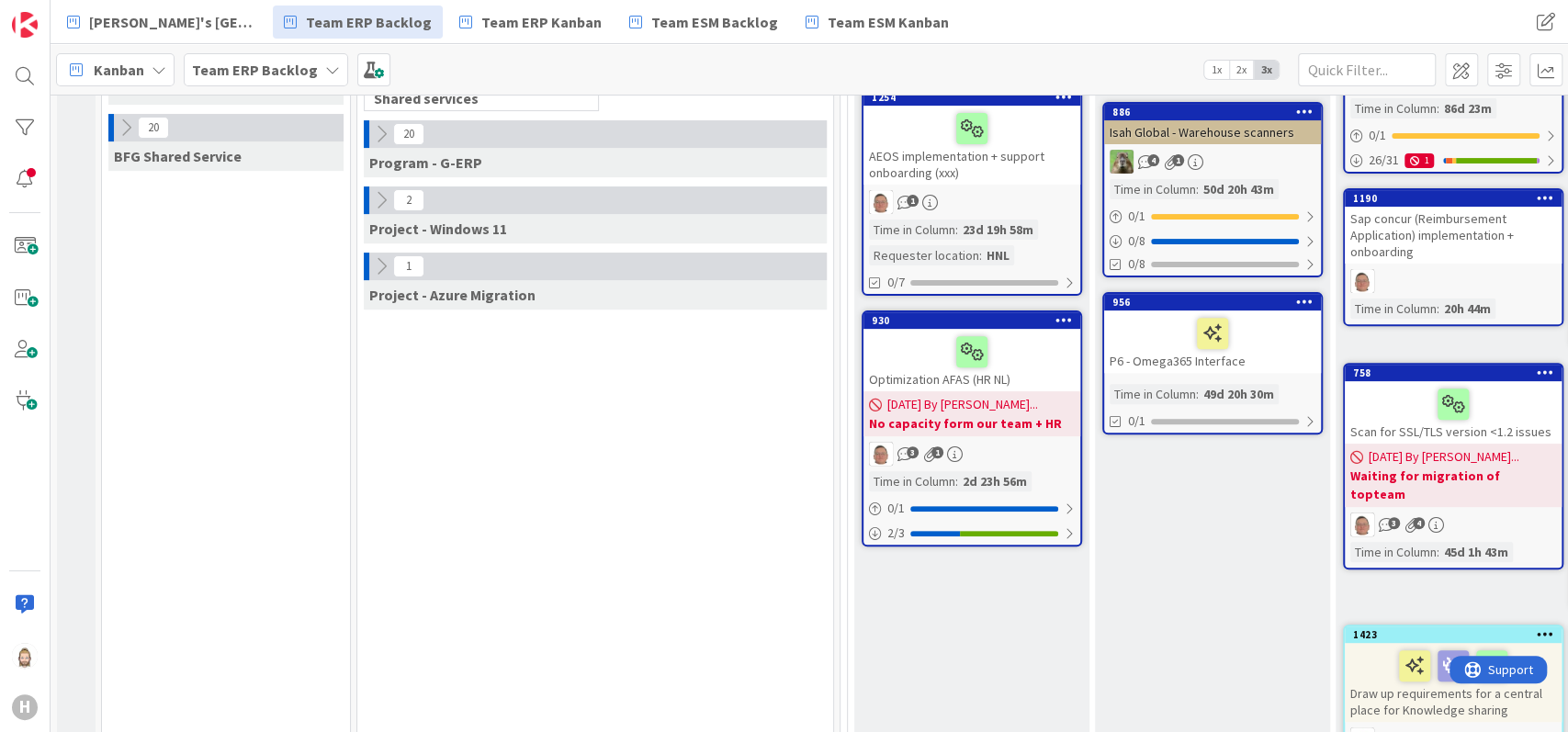
click at [385, 129] on icon at bounding box center [381, 134] width 20 height 20
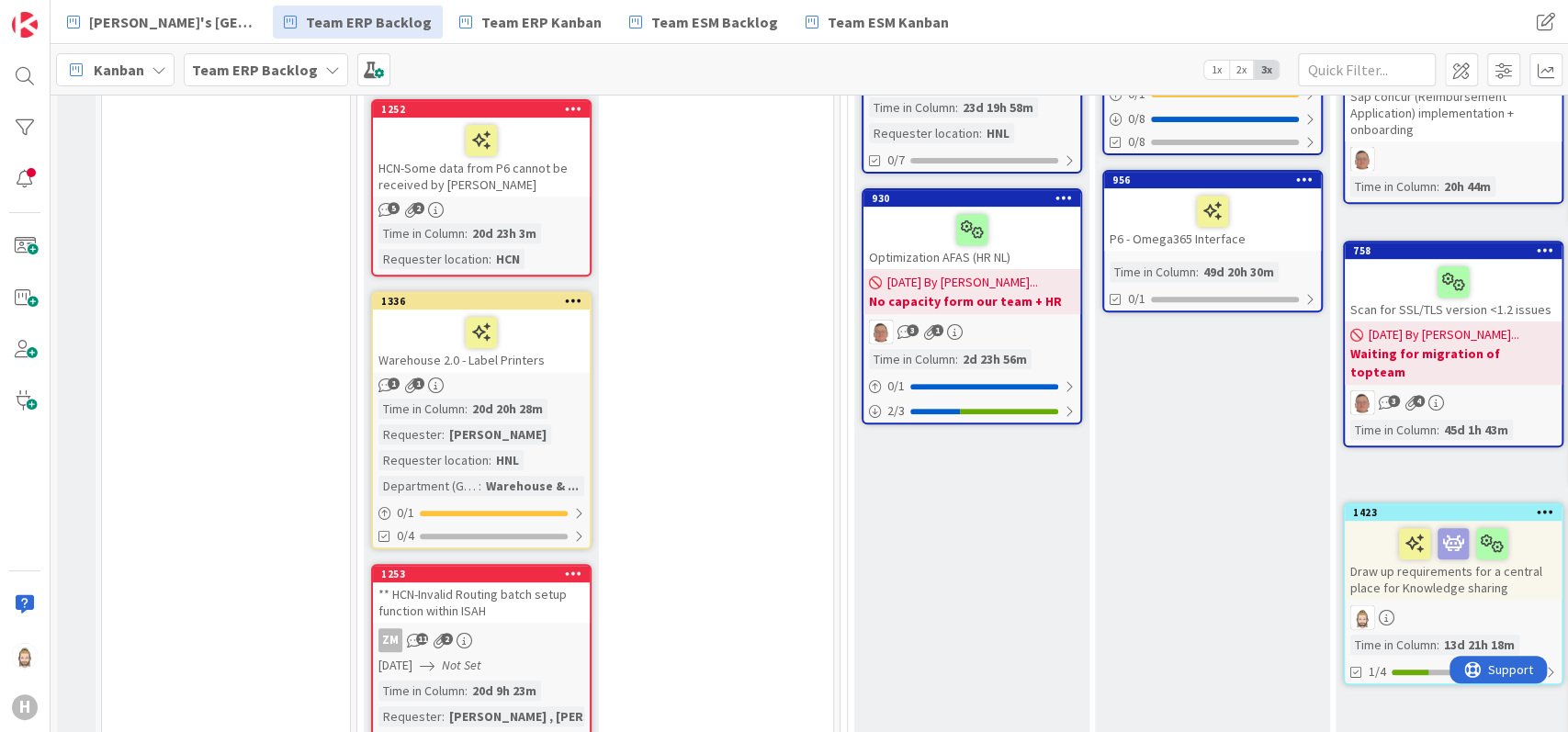
scroll to position [612, 0]
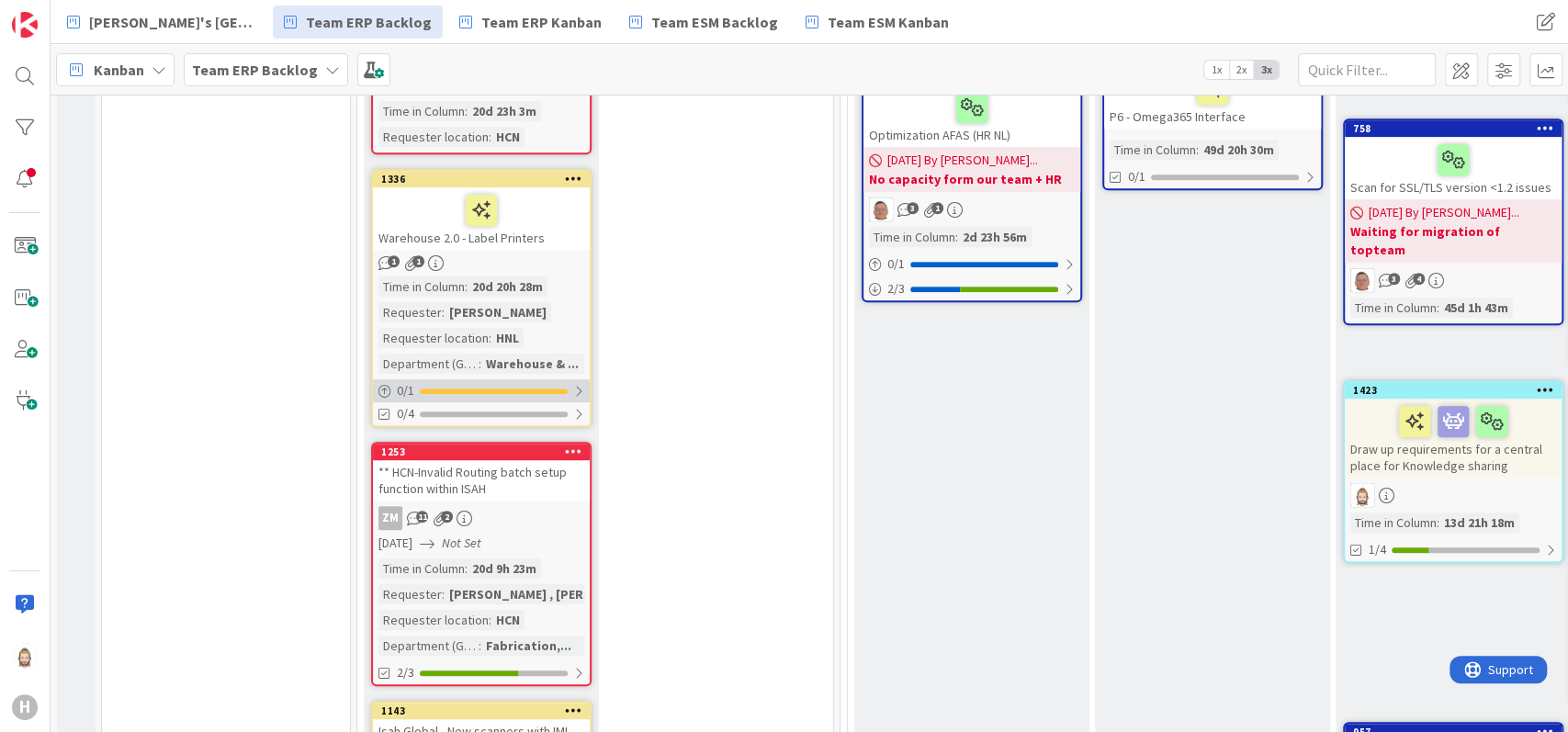
click at [549, 388] on div at bounding box center [494, 391] width 148 height 6
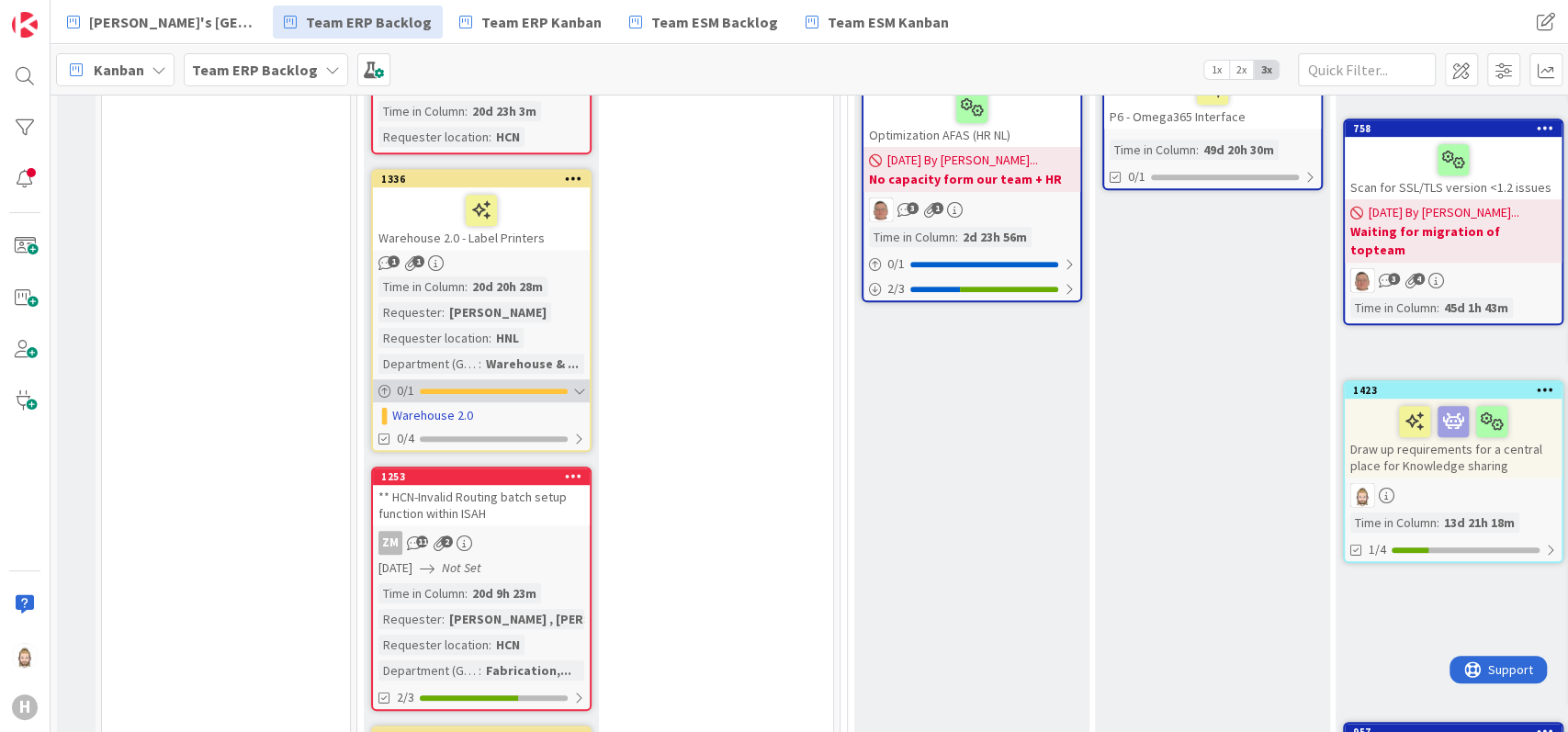
click at [508, 383] on div "0 / 1" at bounding box center [481, 391] width 217 height 23
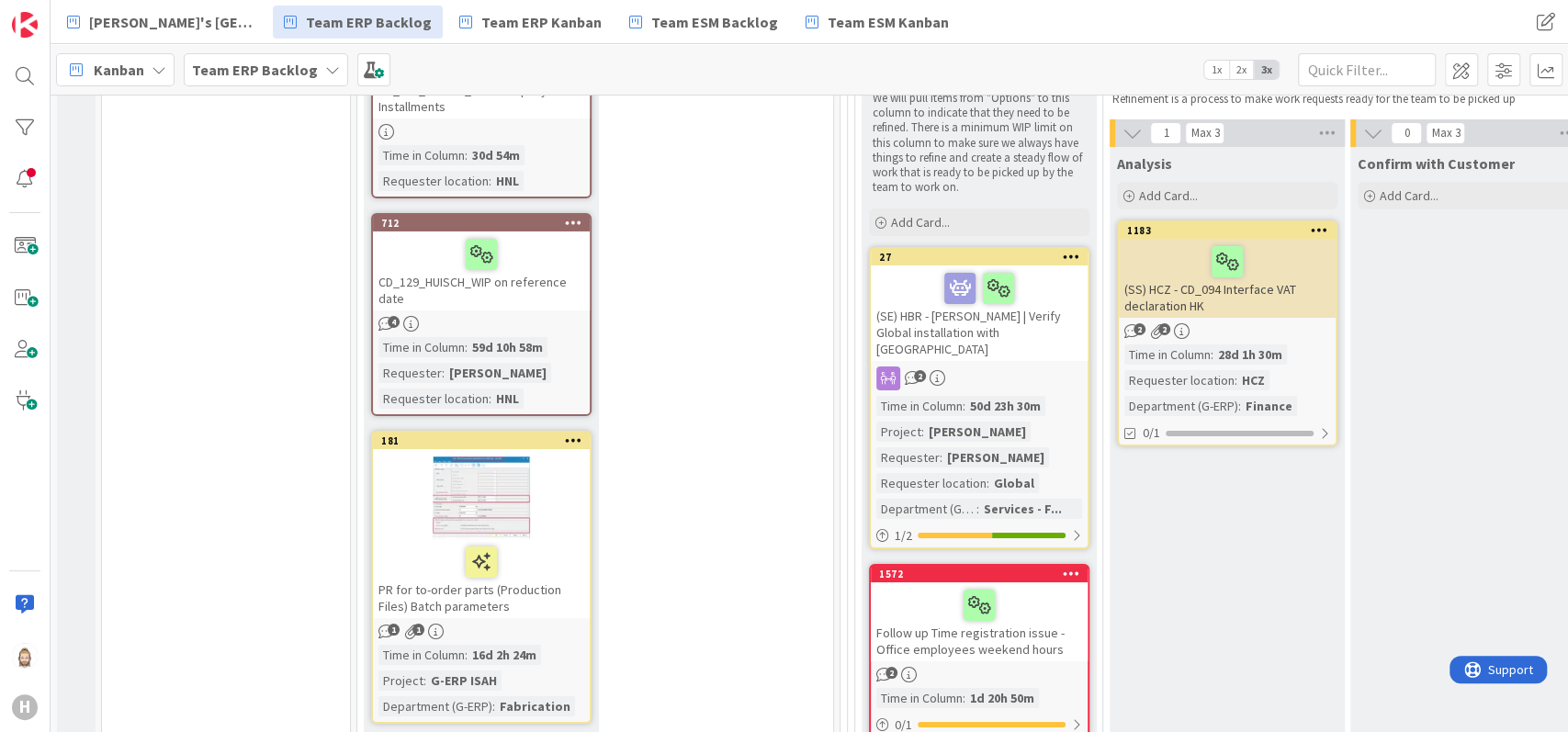
scroll to position [4655, 0]
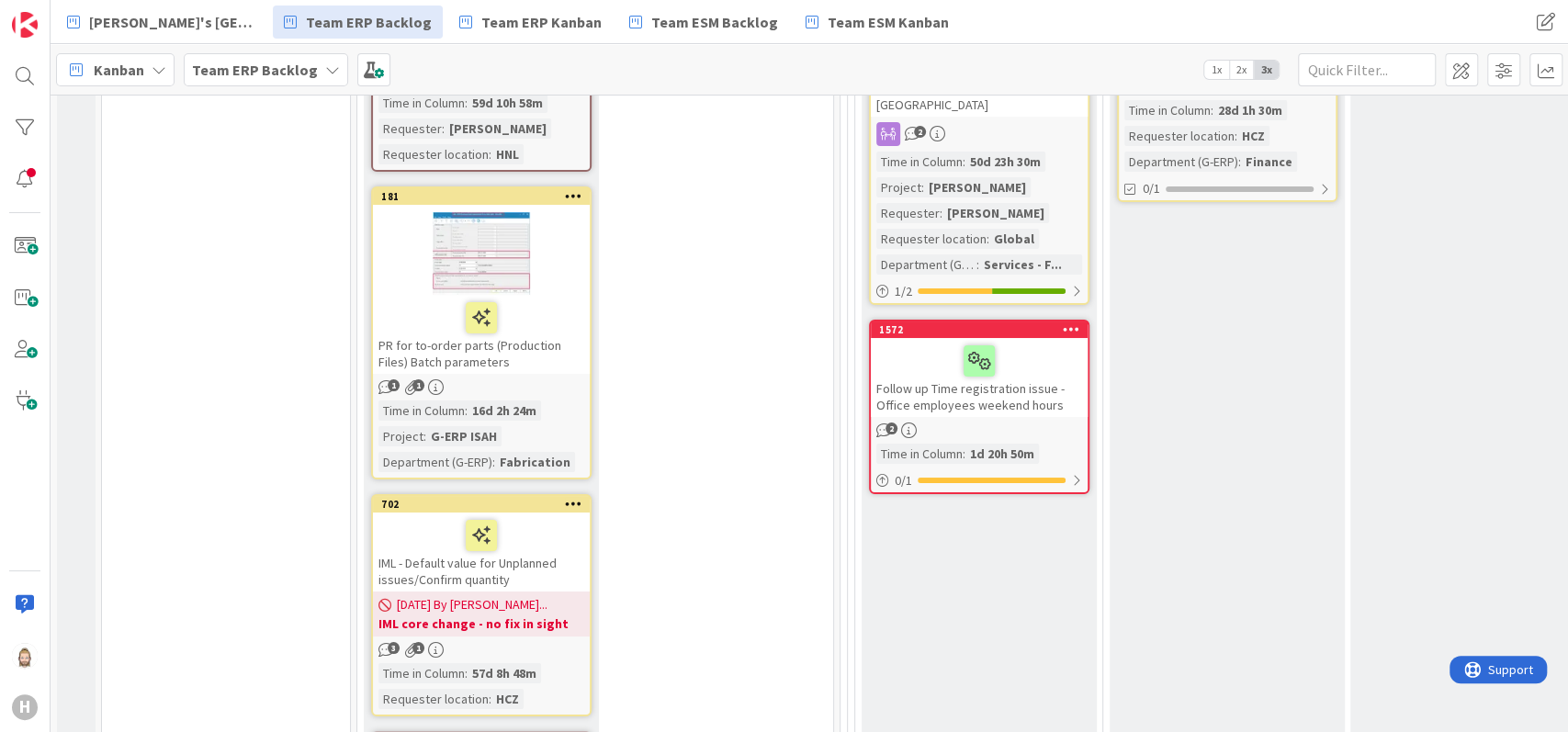
click at [561, 314] on div "PR for to-order parts (Production Files) Batch parameters" at bounding box center [481, 334] width 217 height 79
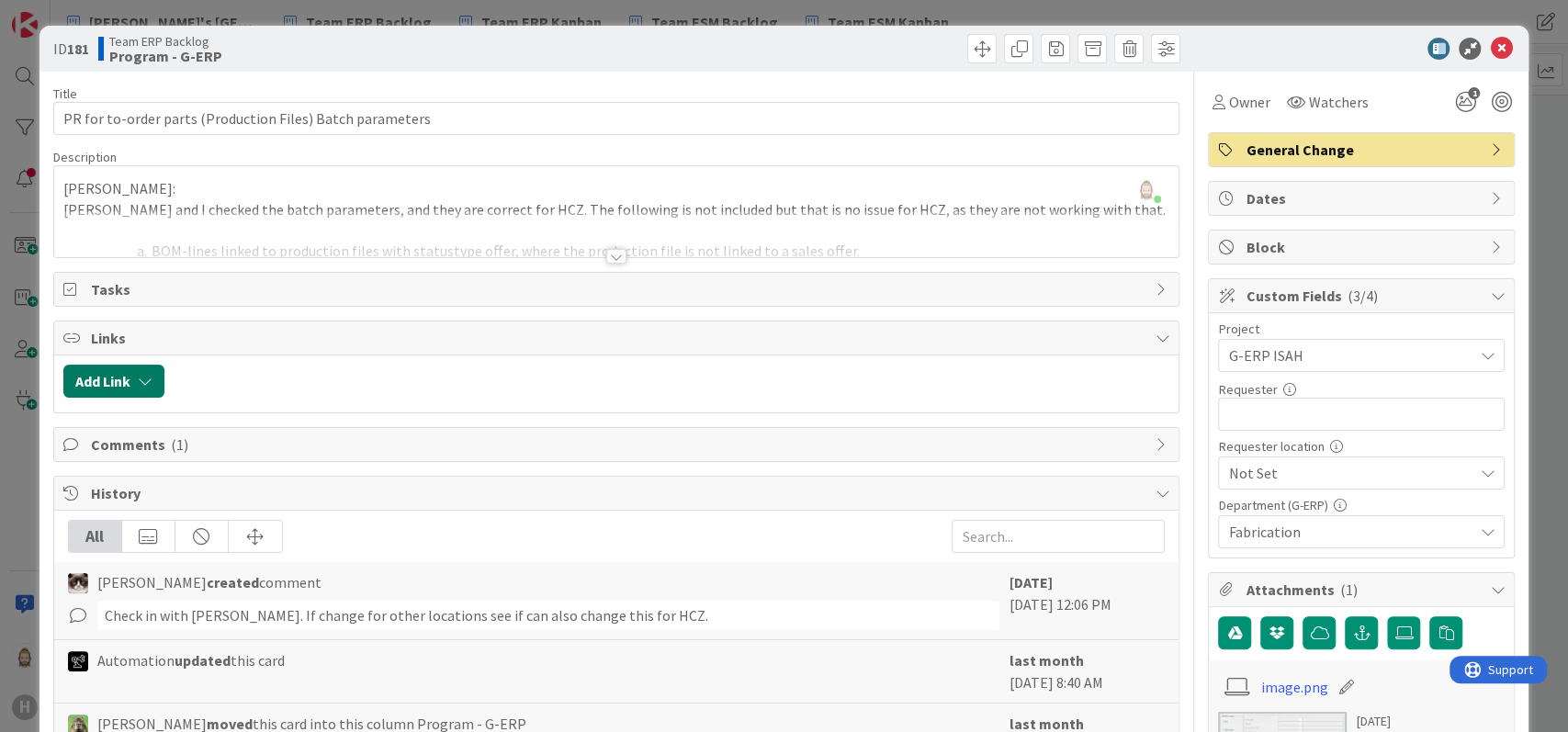
click at [138, 377] on icon "button" at bounding box center [144, 381] width 15 height 15
click at [239, 455] on div "Existing" at bounding box center [264, 453] width 128 height 31
click at [236, 500] on span "Current Board" at bounding box center [185, 495] width 206 height 25
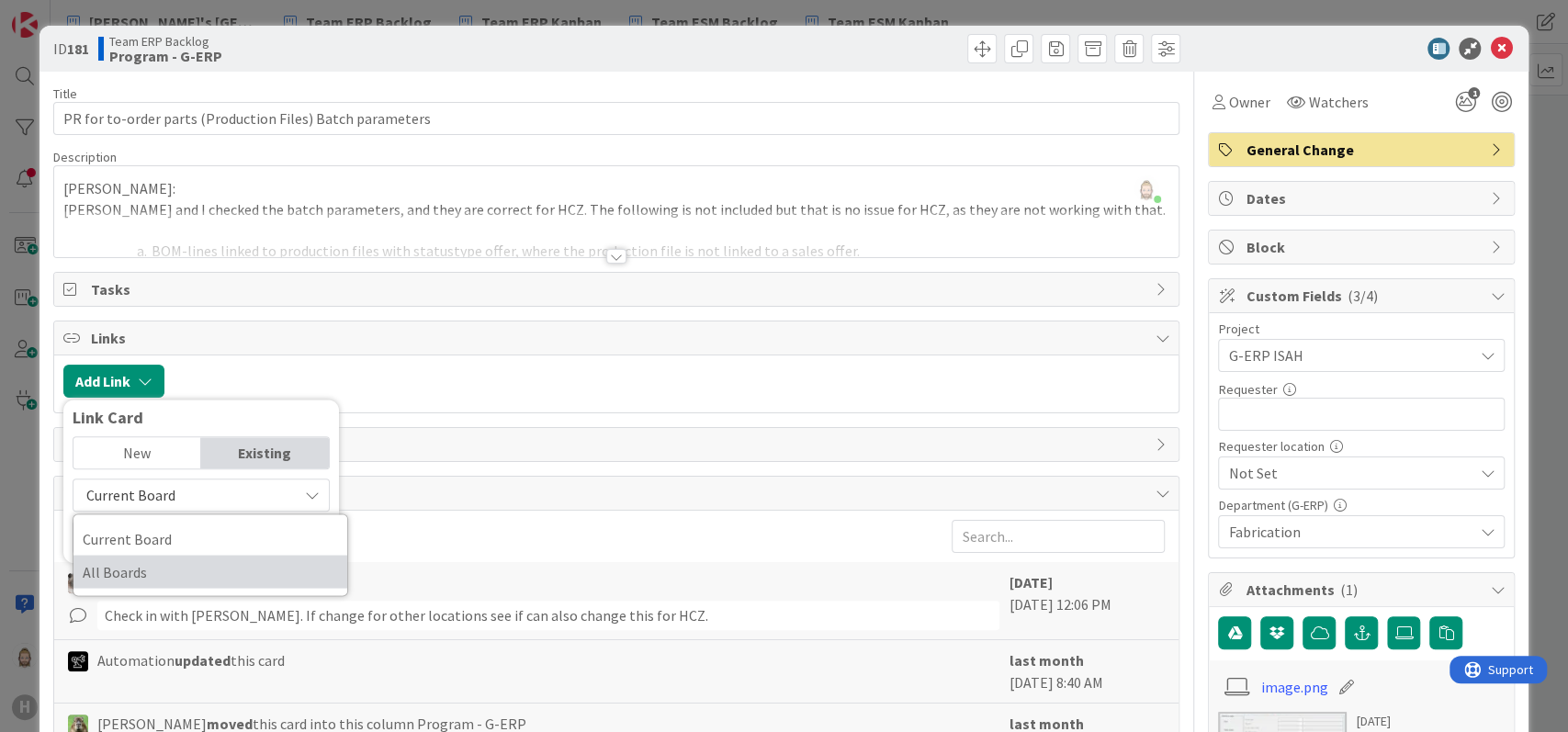
click at [224, 558] on span "All Boards" at bounding box center [211, 571] width 256 height 27
click at [237, 533] on input "text" at bounding box center [201, 538] width 258 height 33
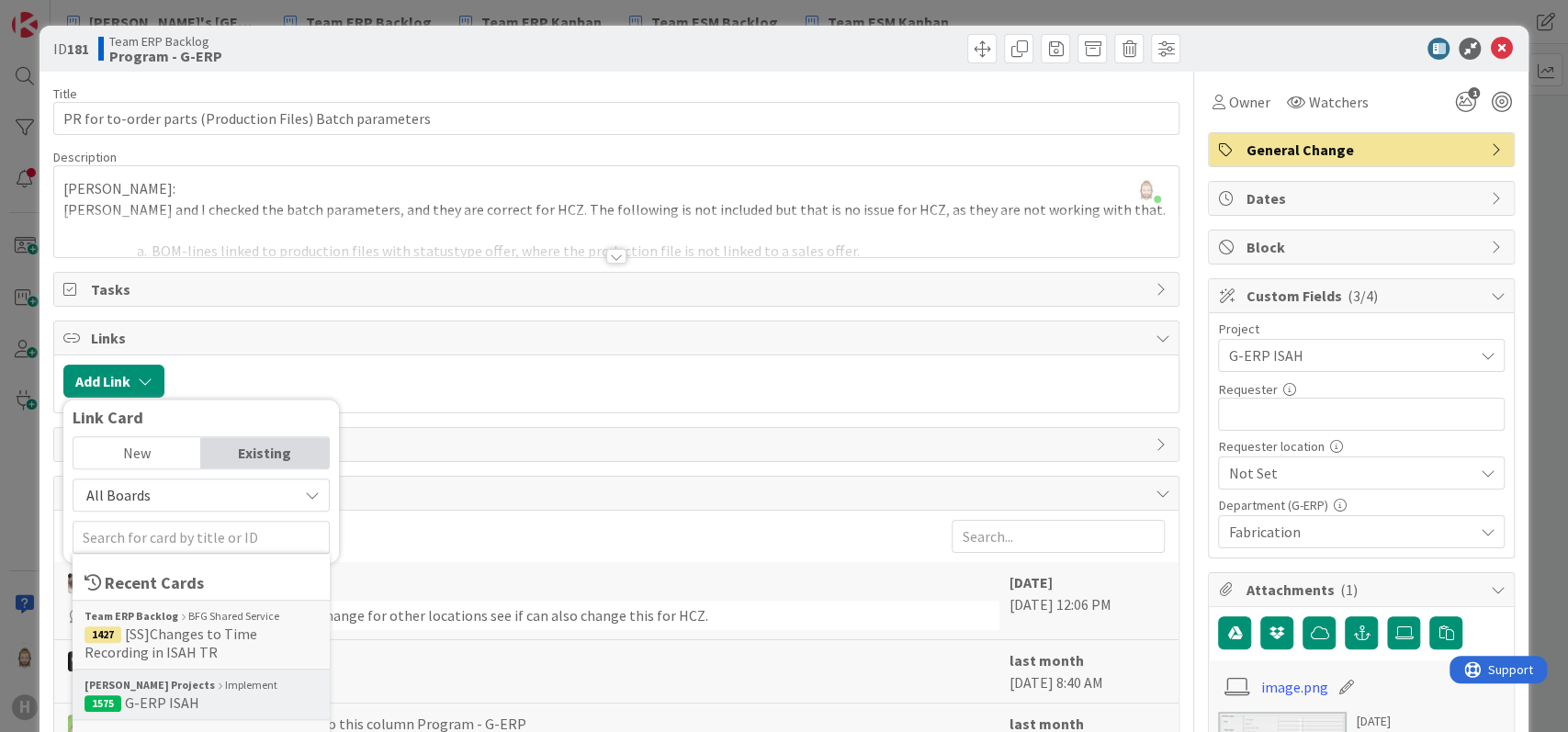
click at [197, 702] on span "1575 G-ERP ISAH" at bounding box center [201, 703] width 233 height 19
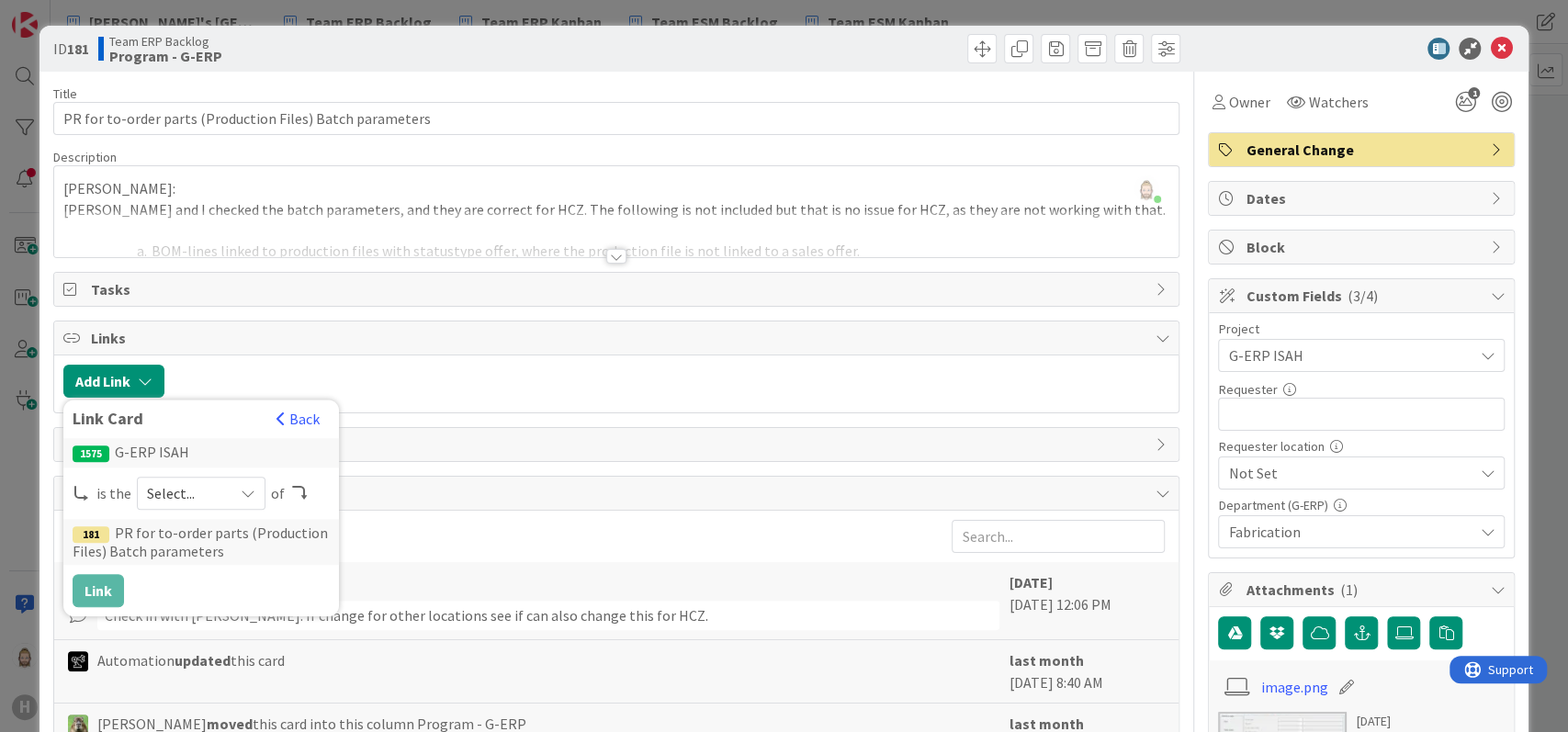
click at [202, 496] on span "Select..." at bounding box center [185, 493] width 77 height 25
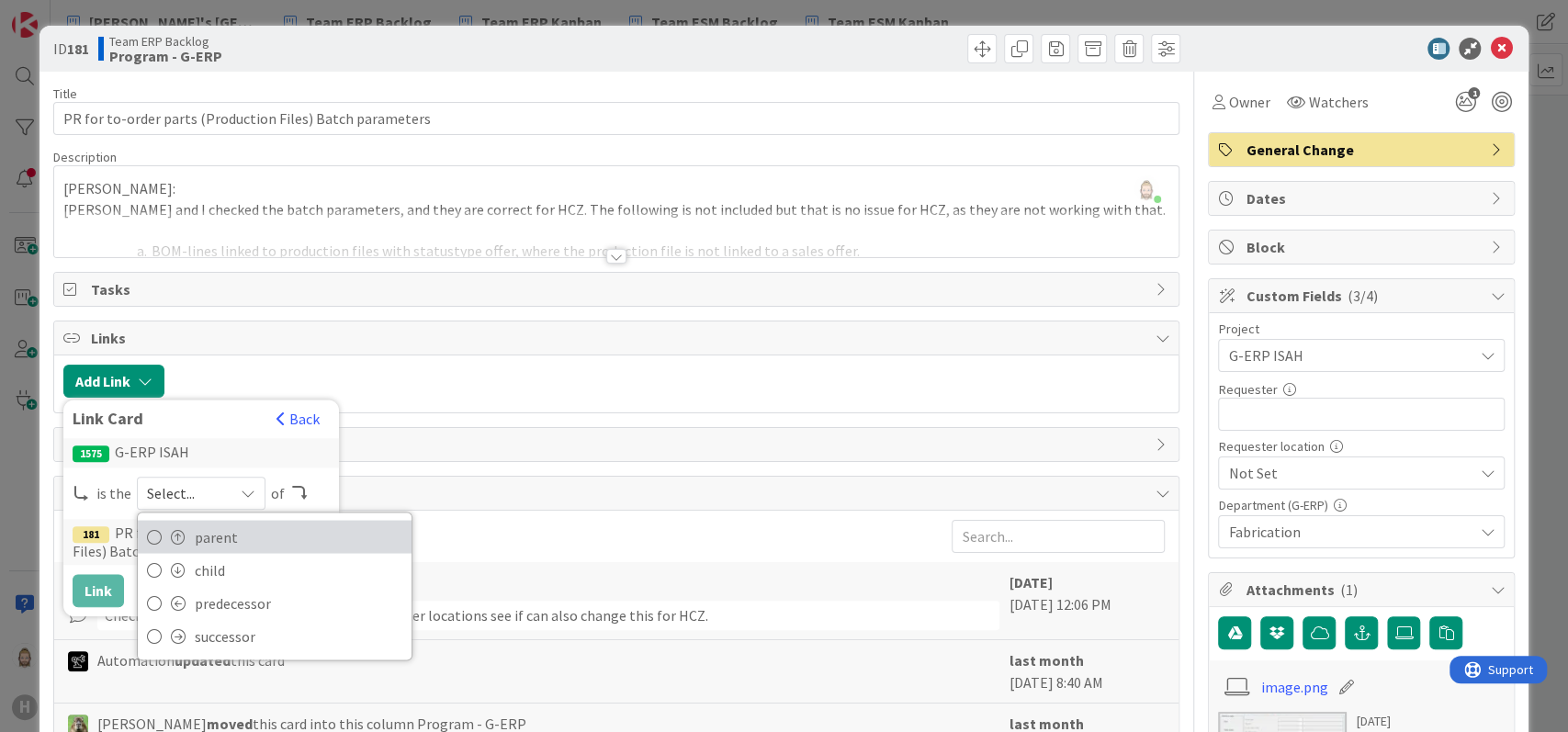
click at [209, 531] on span "parent" at bounding box center [299, 537] width 208 height 27
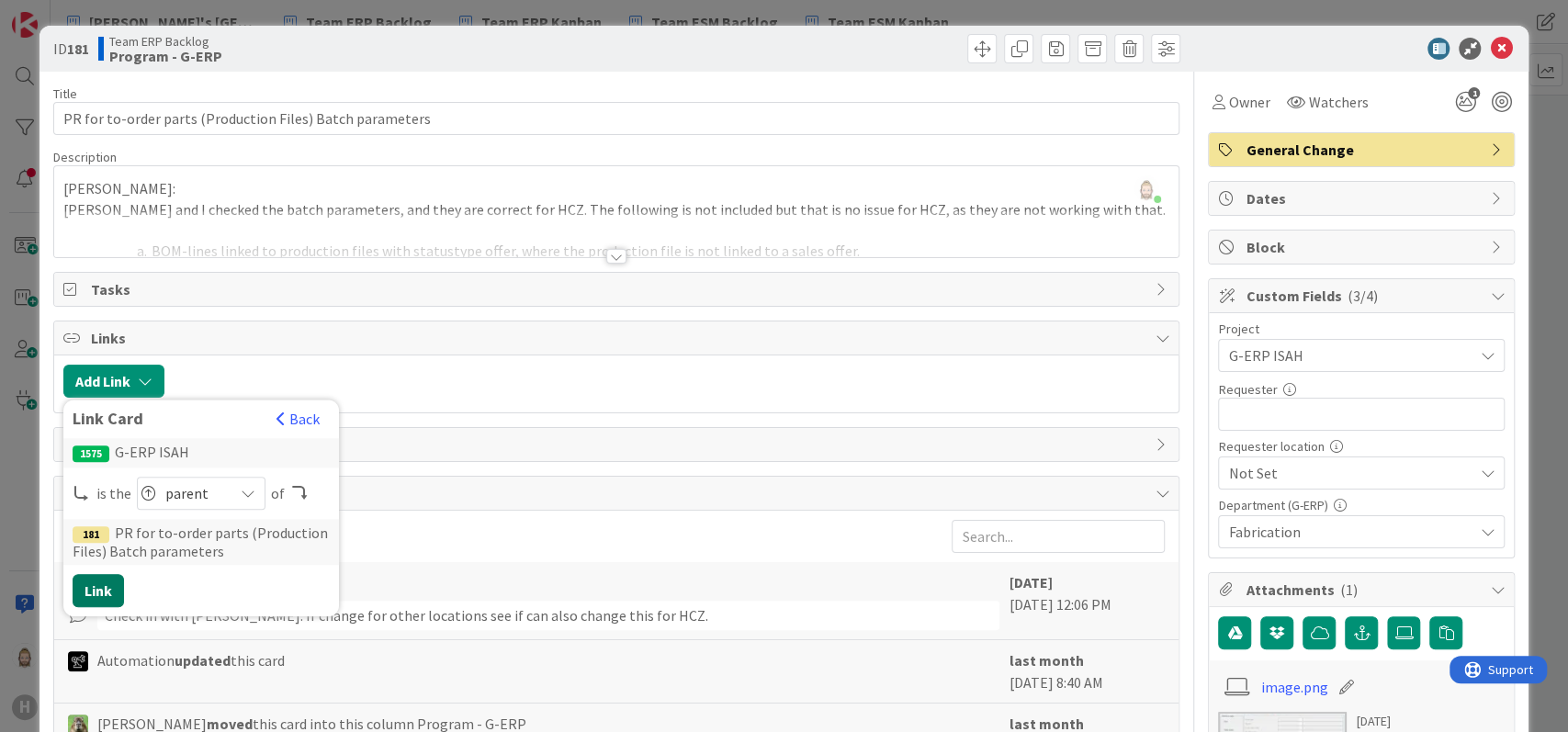
click at [90, 582] on button "Link" at bounding box center [98, 590] width 52 height 33
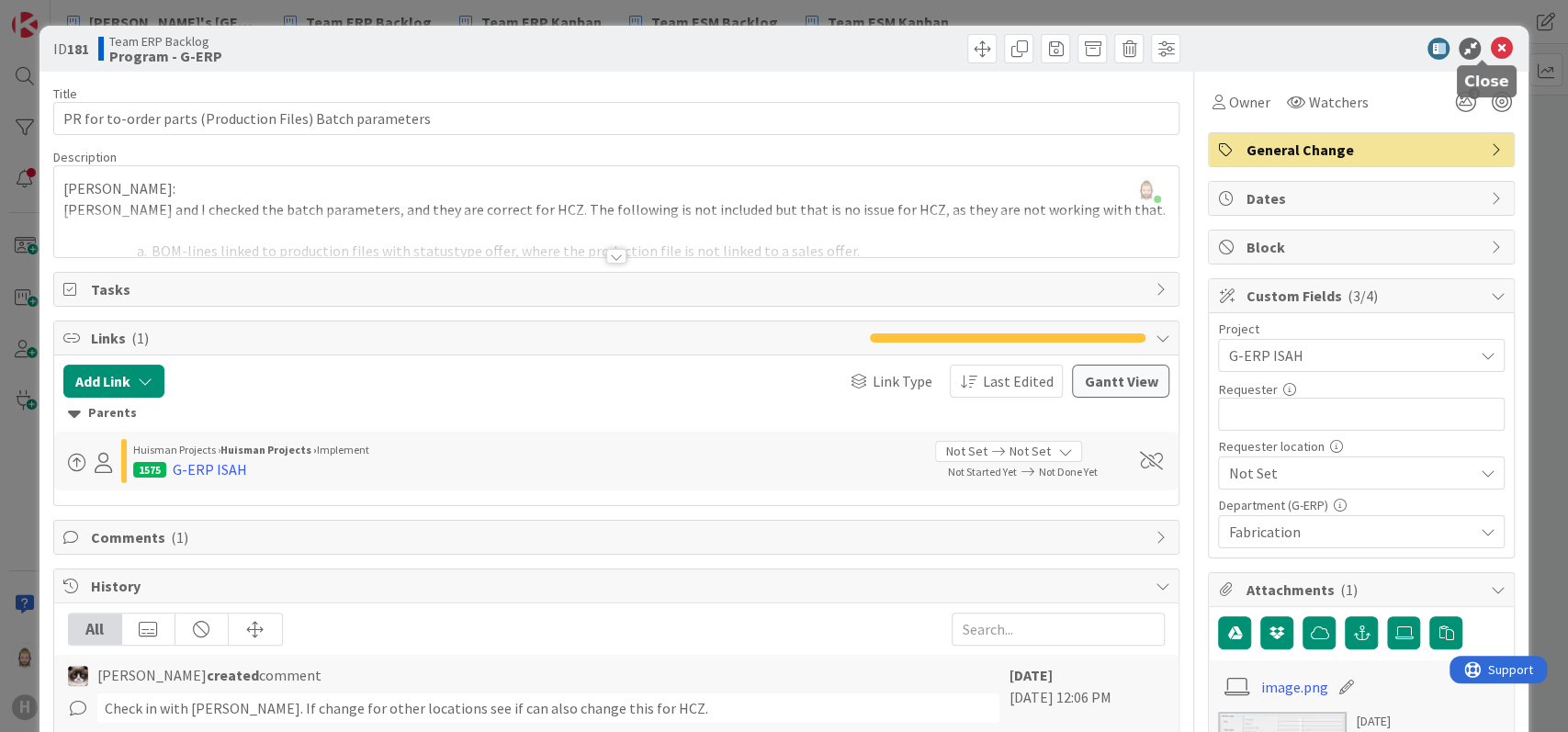
click at [1490, 44] on icon at bounding box center [1501, 49] width 22 height 22
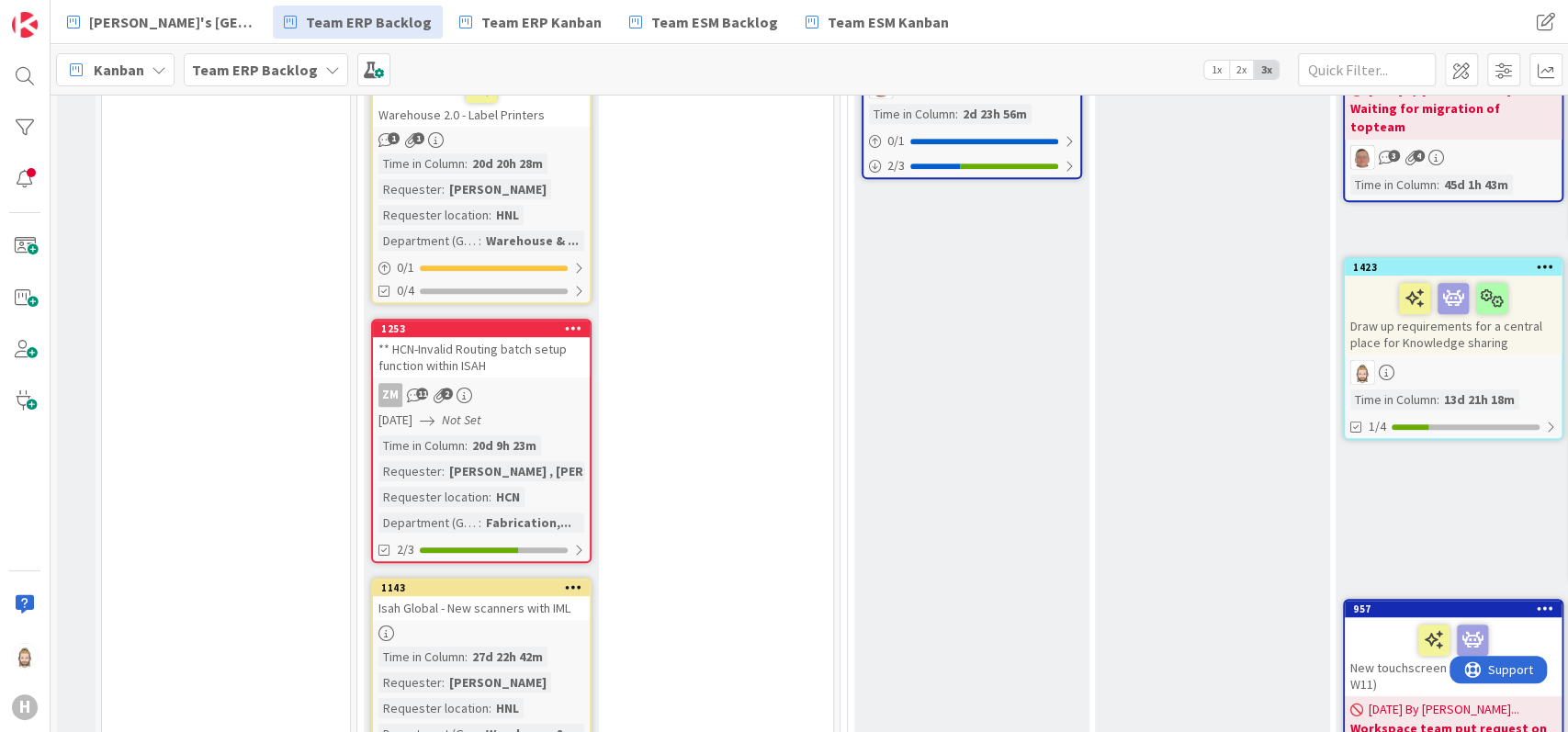
scroll to position [122, 0]
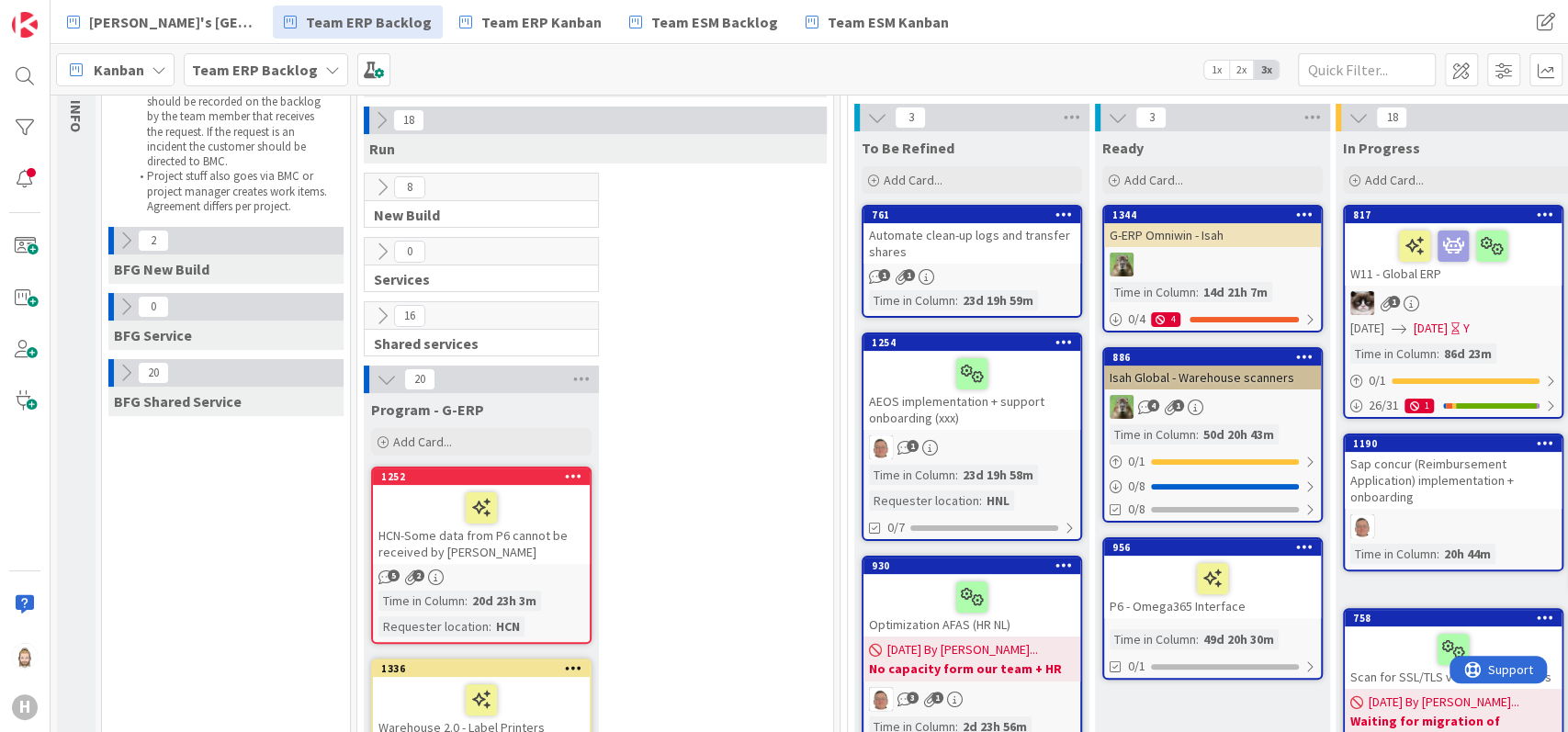
click at [382, 375] on icon at bounding box center [386, 379] width 20 height 20
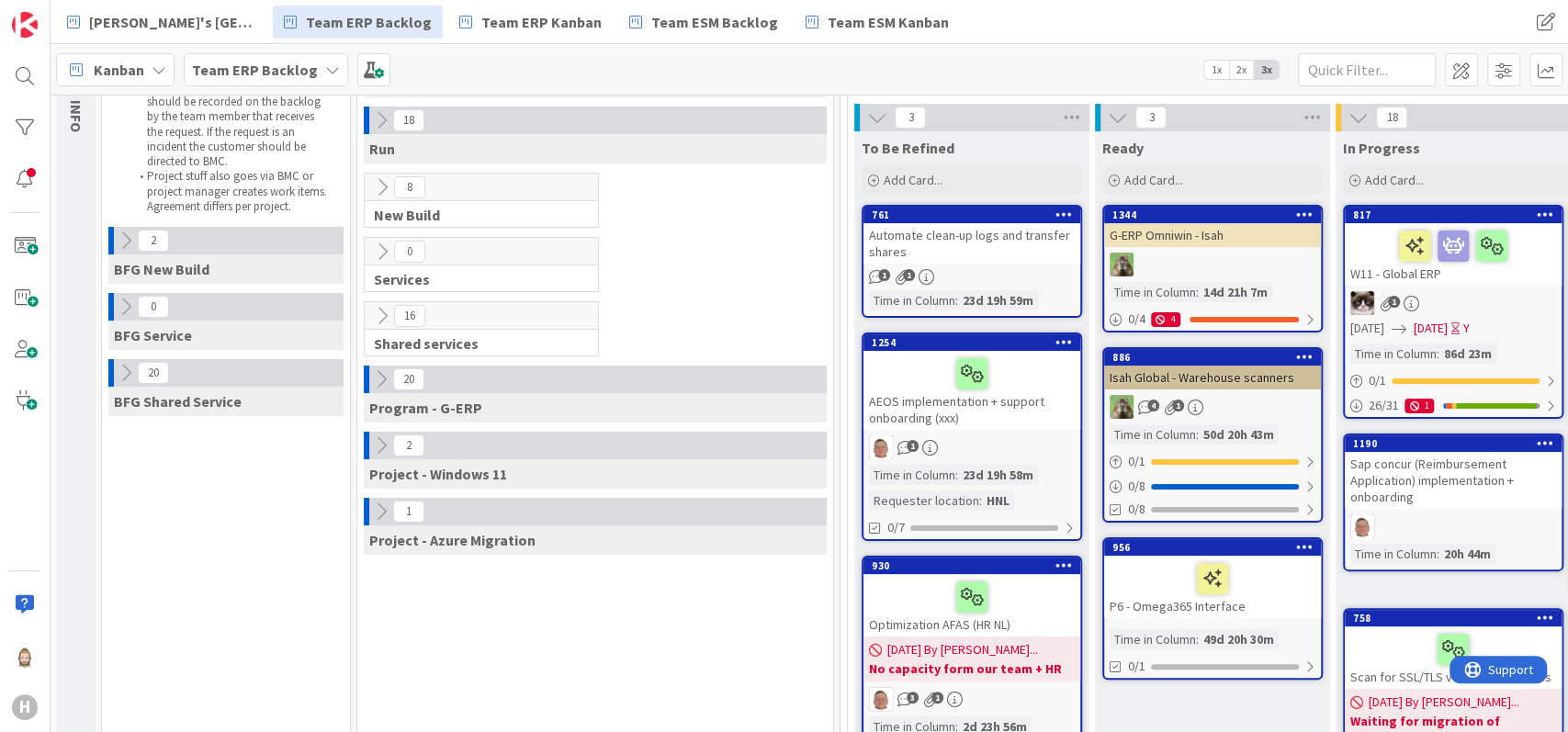
click at [382, 510] on icon at bounding box center [381, 511] width 20 height 20
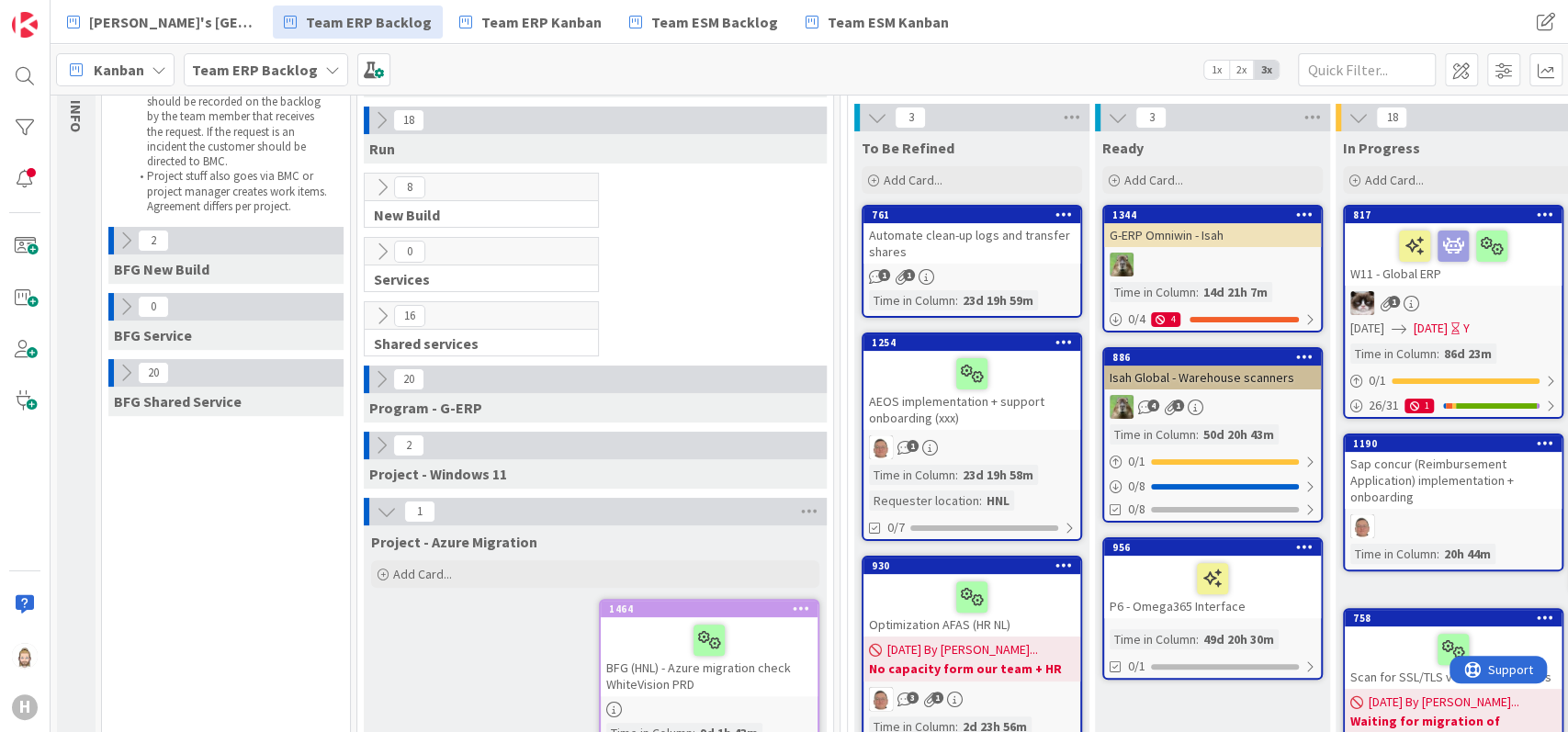
click at [382, 510] on icon at bounding box center [386, 511] width 20 height 20
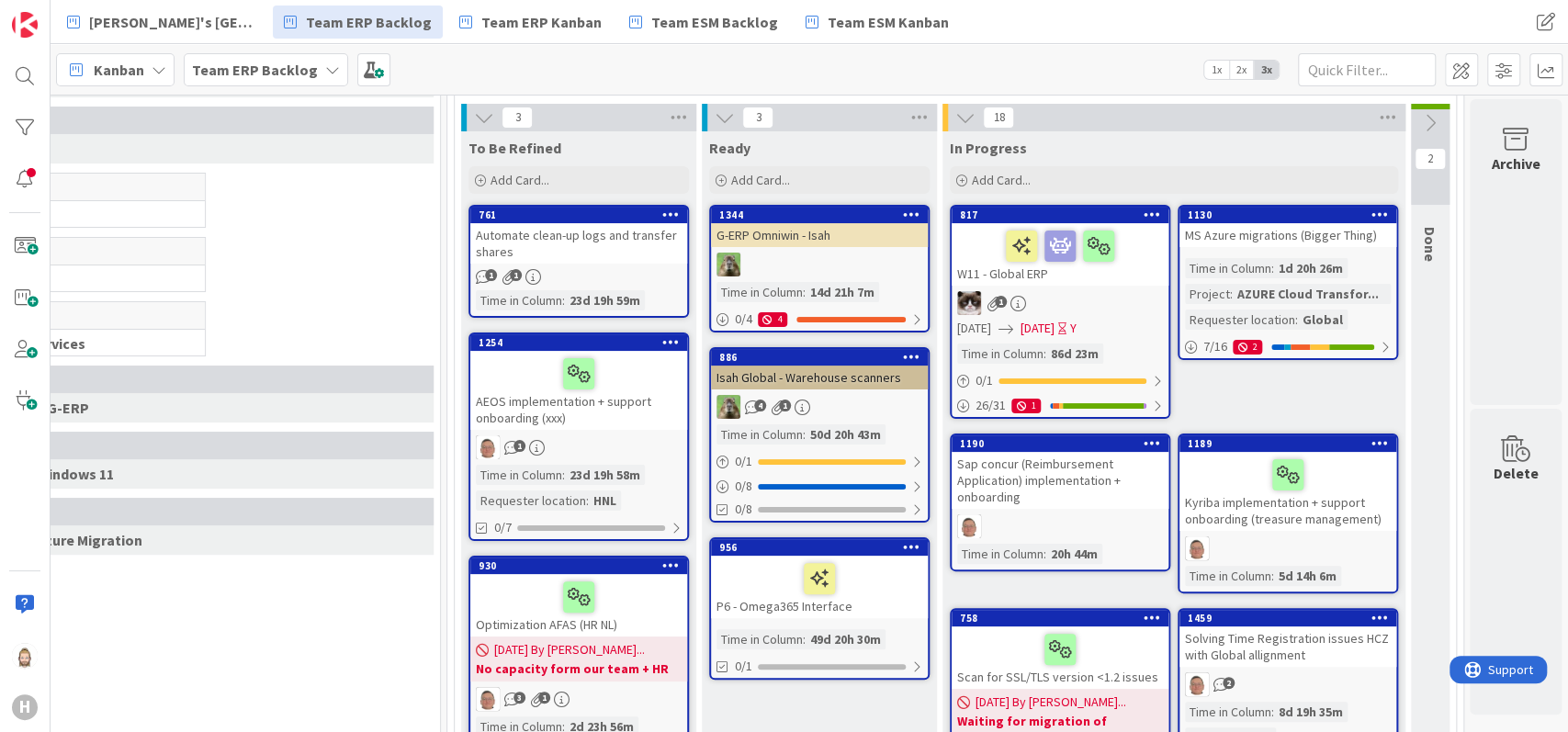
scroll to position [122, 412]
click at [1420, 116] on icon at bounding box center [1429, 123] width 20 height 20
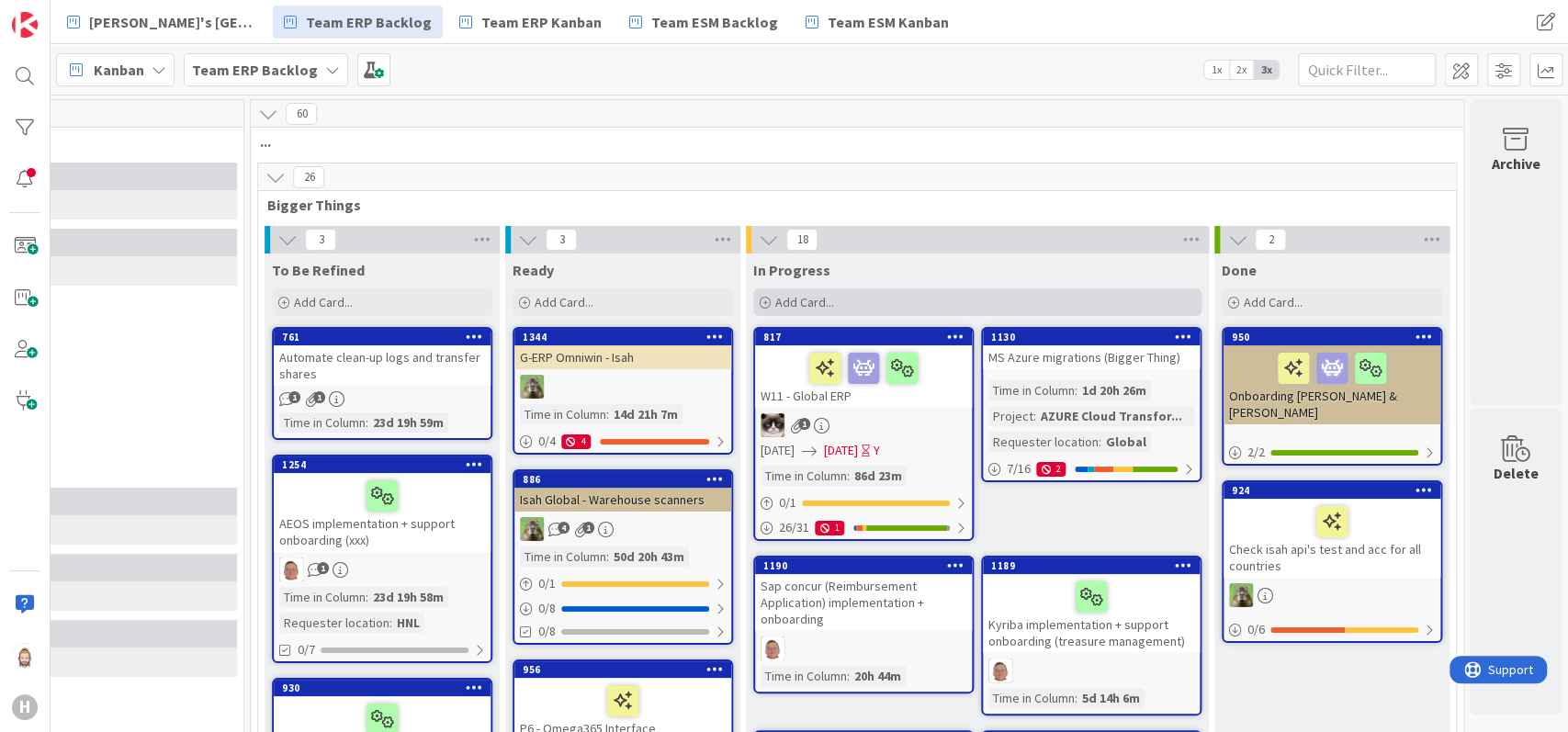
scroll to position [122, 608]
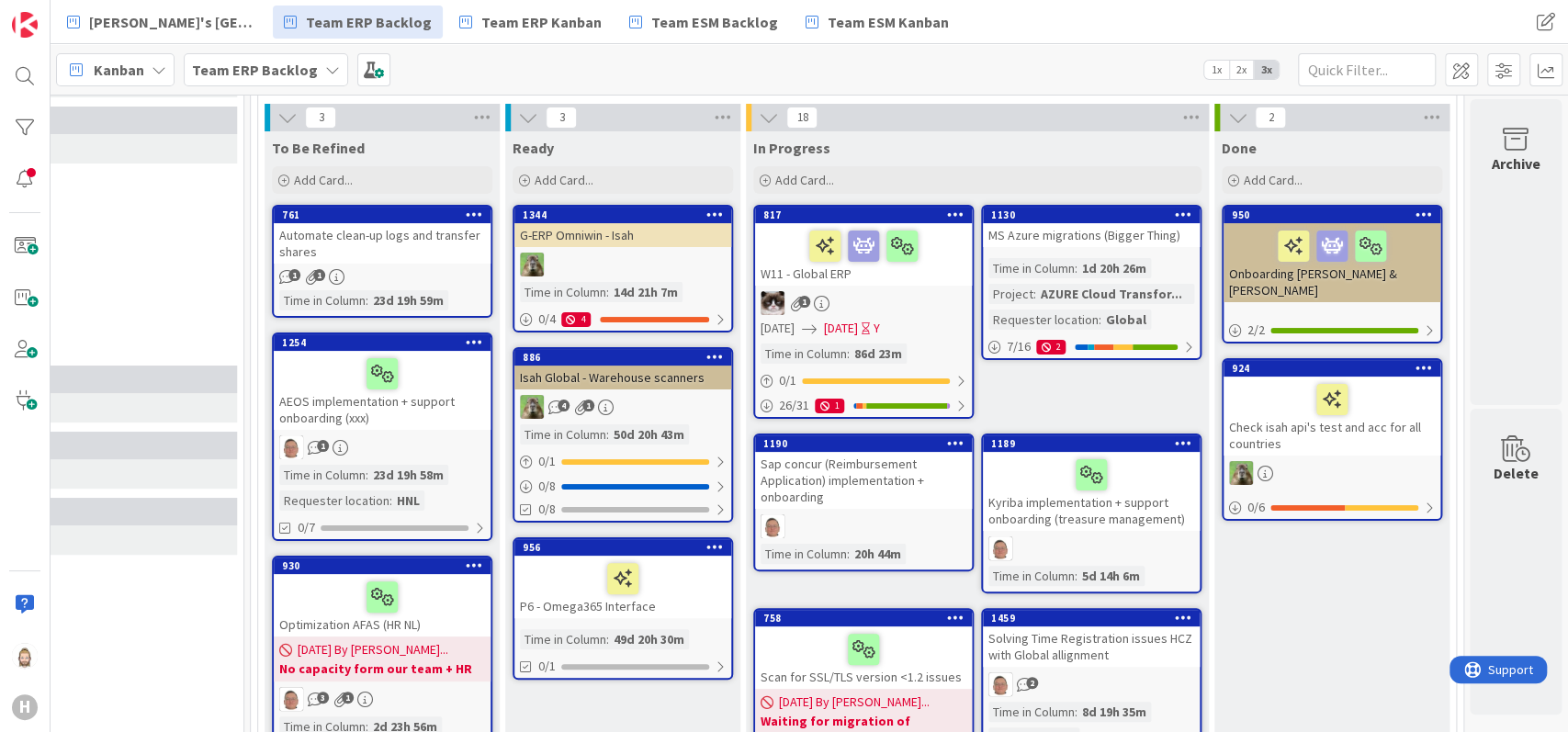
click at [1041, 230] on div "MS Azure migrations (Bigger Thing)" at bounding box center [1091, 235] width 217 height 23
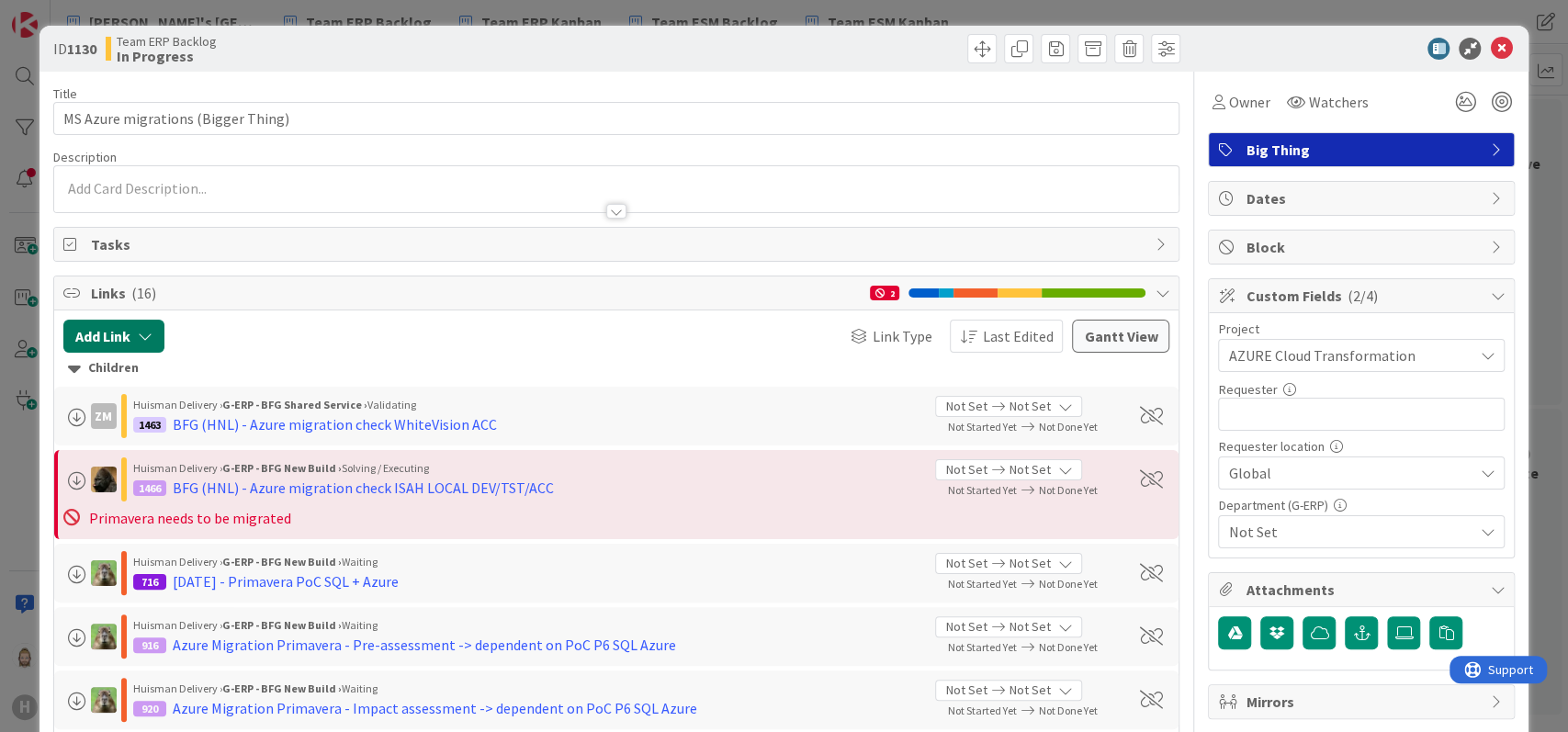
click at [131, 332] on button "Add Link" at bounding box center [114, 337] width 101 height 33
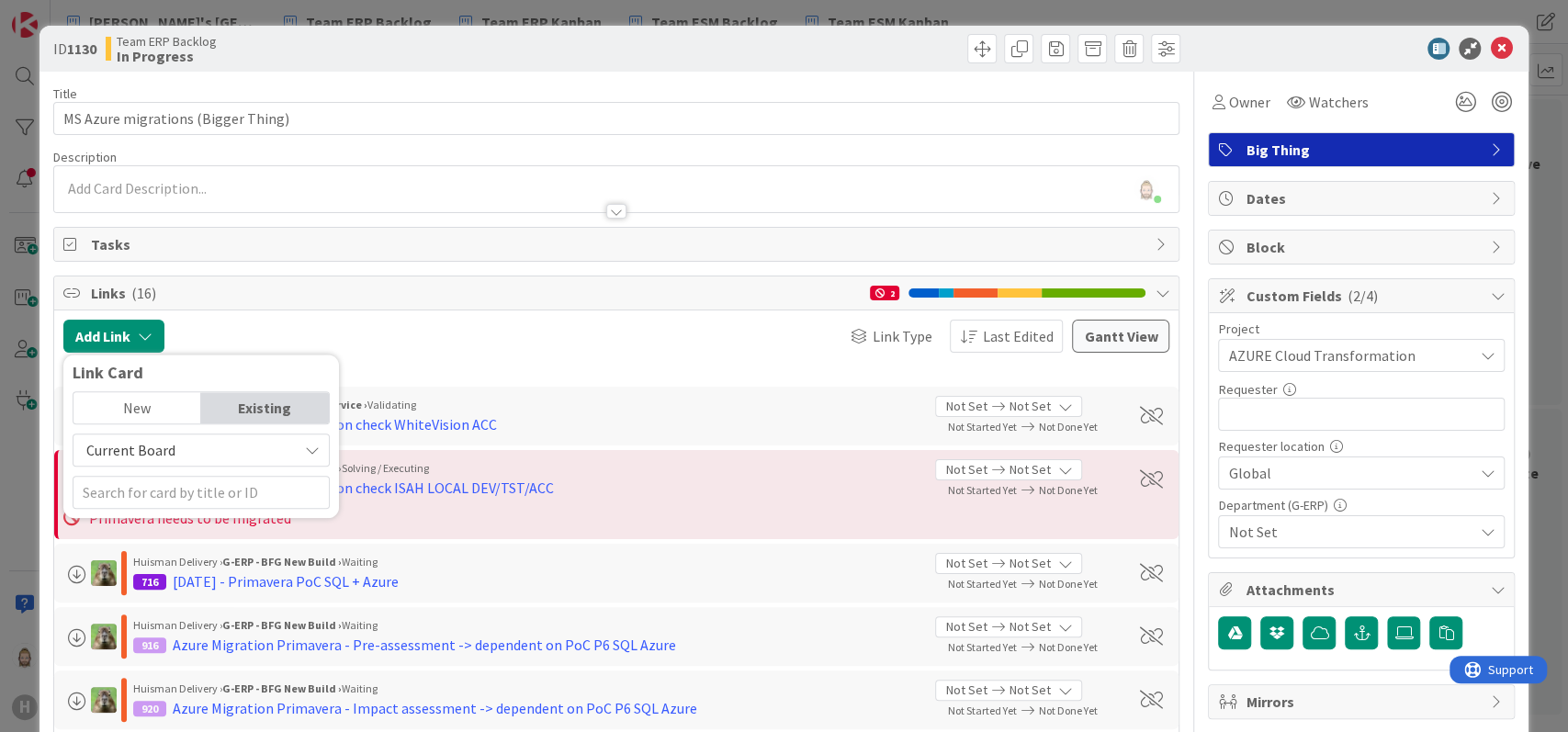
click at [250, 392] on div "Existing" at bounding box center [264, 408] width 128 height 31
click at [243, 448] on span "Current Board" at bounding box center [185, 450] width 206 height 25
click at [227, 520] on span "All Boards" at bounding box center [211, 526] width 256 height 27
click at [237, 497] on input "text" at bounding box center [201, 493] width 258 height 33
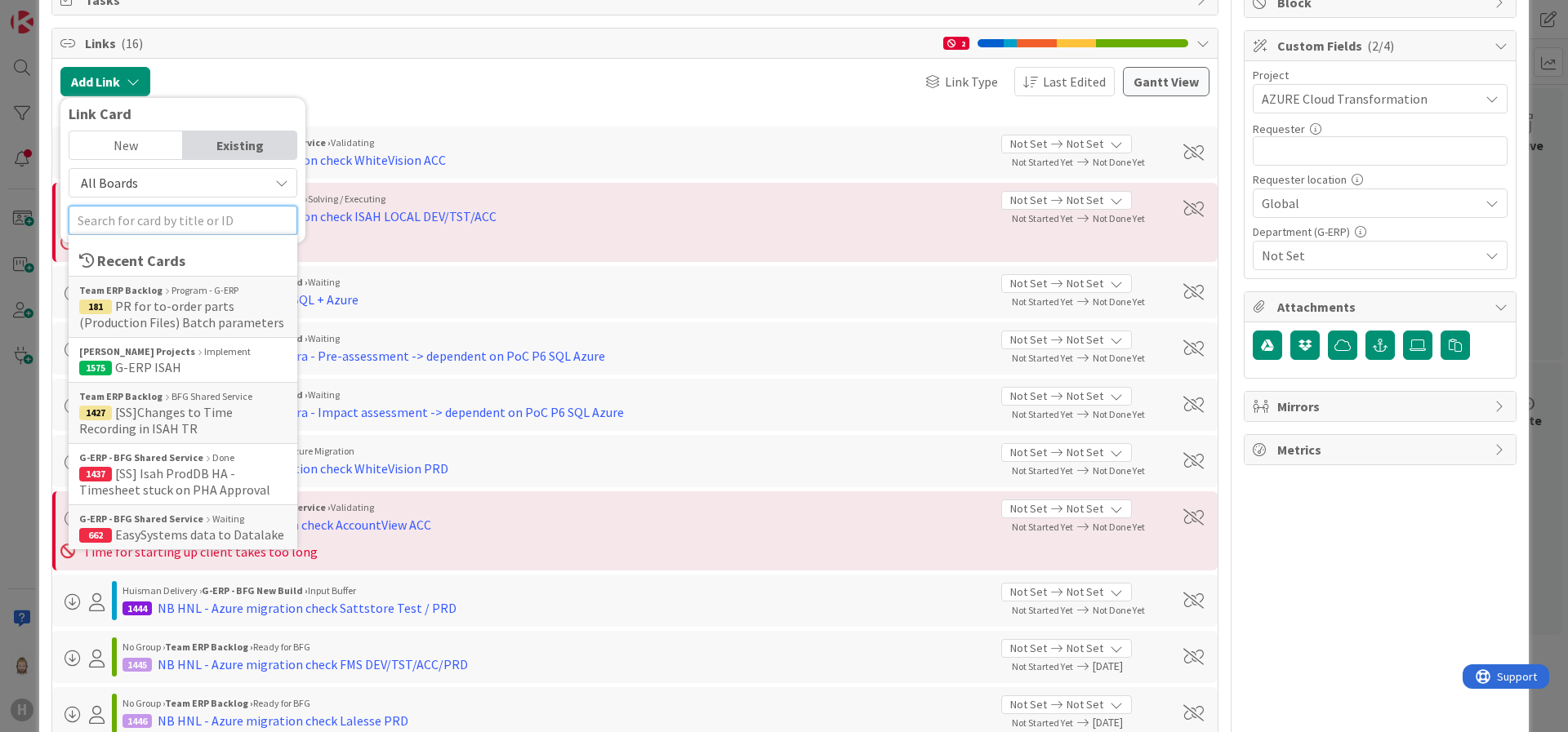
scroll to position [218, 0]
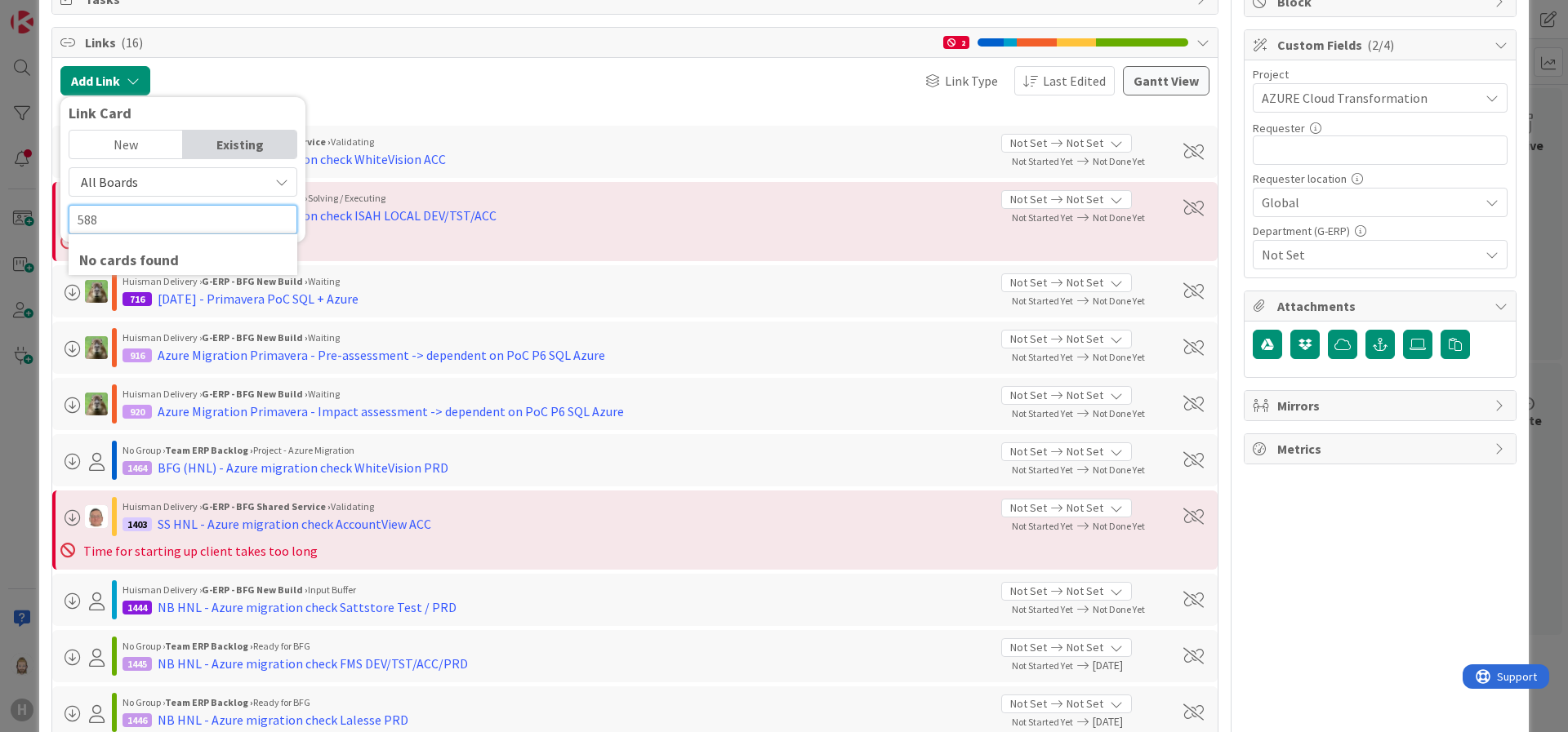
type input "588"
click at [148, 139] on div "New" at bounding box center [126, 145] width 114 height 28
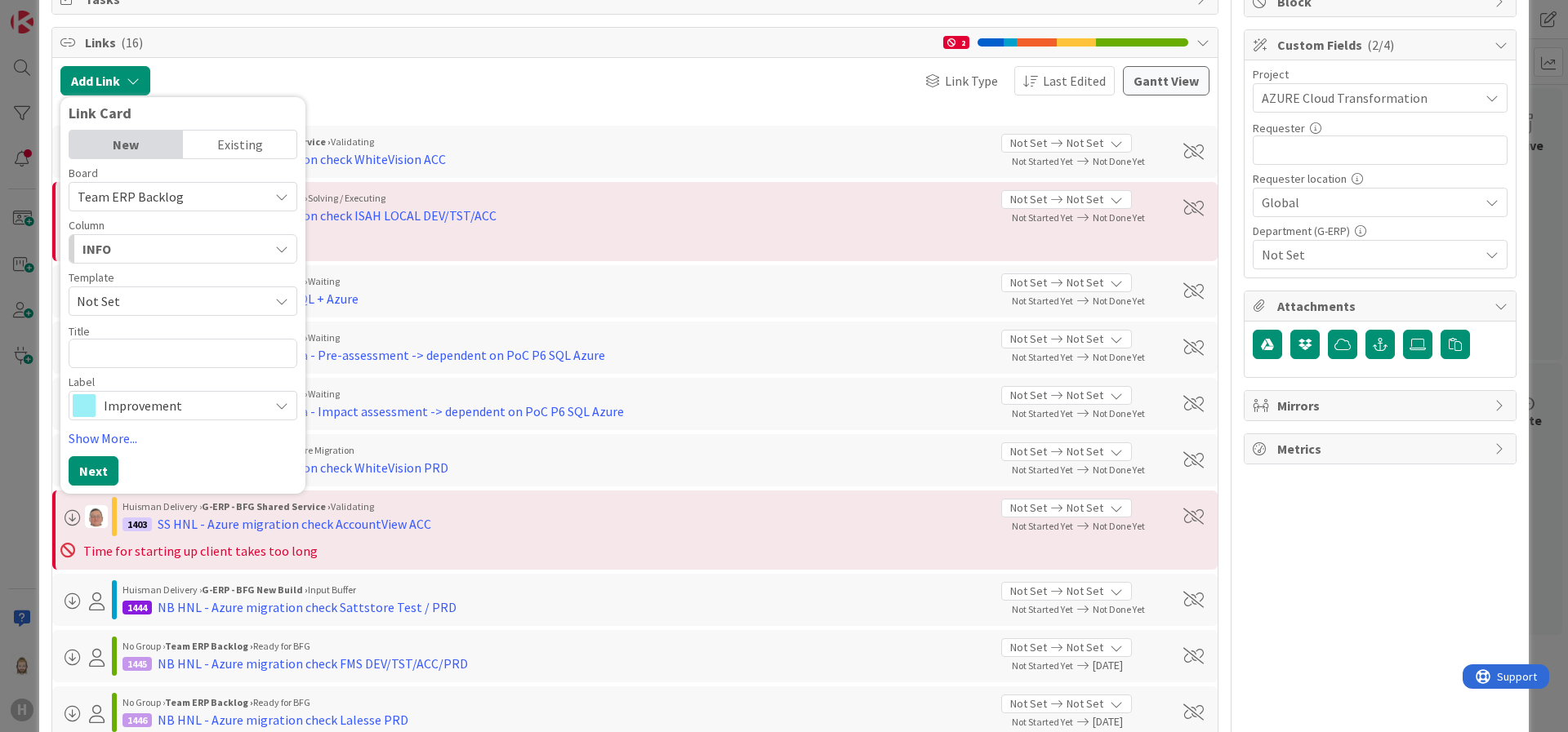
click at [207, 135] on div "Existing" at bounding box center [239, 145] width 114 height 28
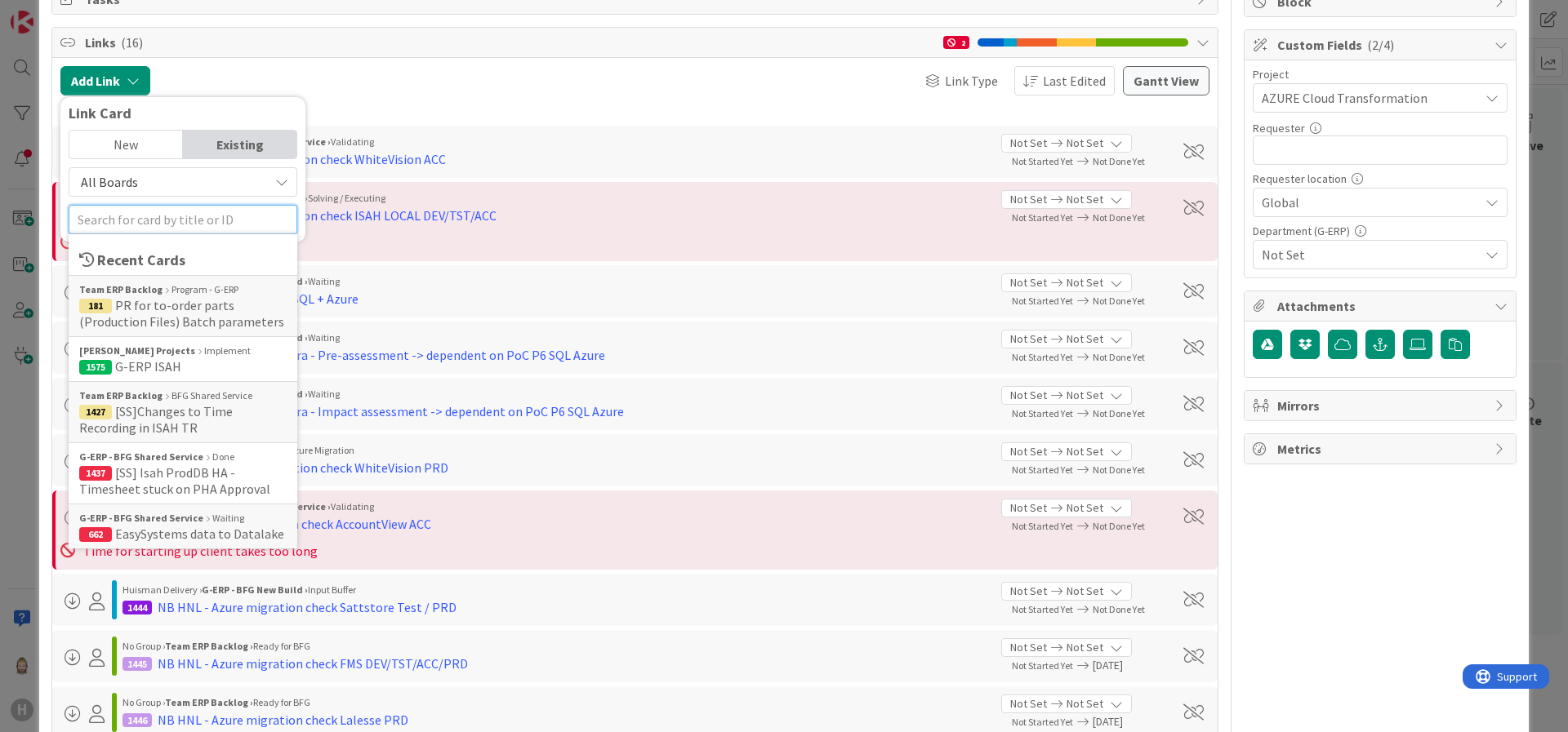
click at [180, 219] on input "text" at bounding box center [183, 219] width 229 height 29
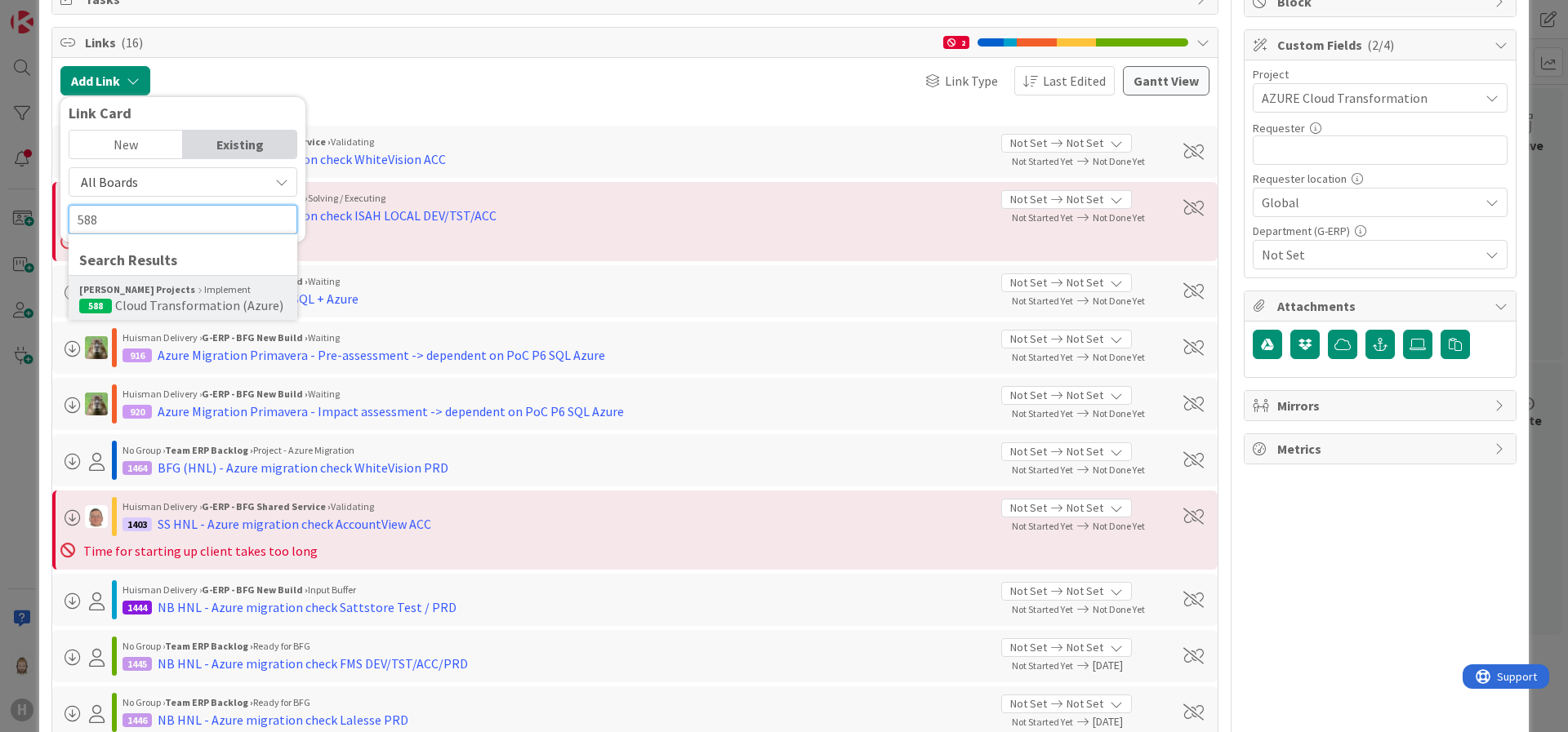
type input "588"
click at [167, 304] on span "Cloud Transformation (Azure)" at bounding box center [200, 305] width 168 height 16
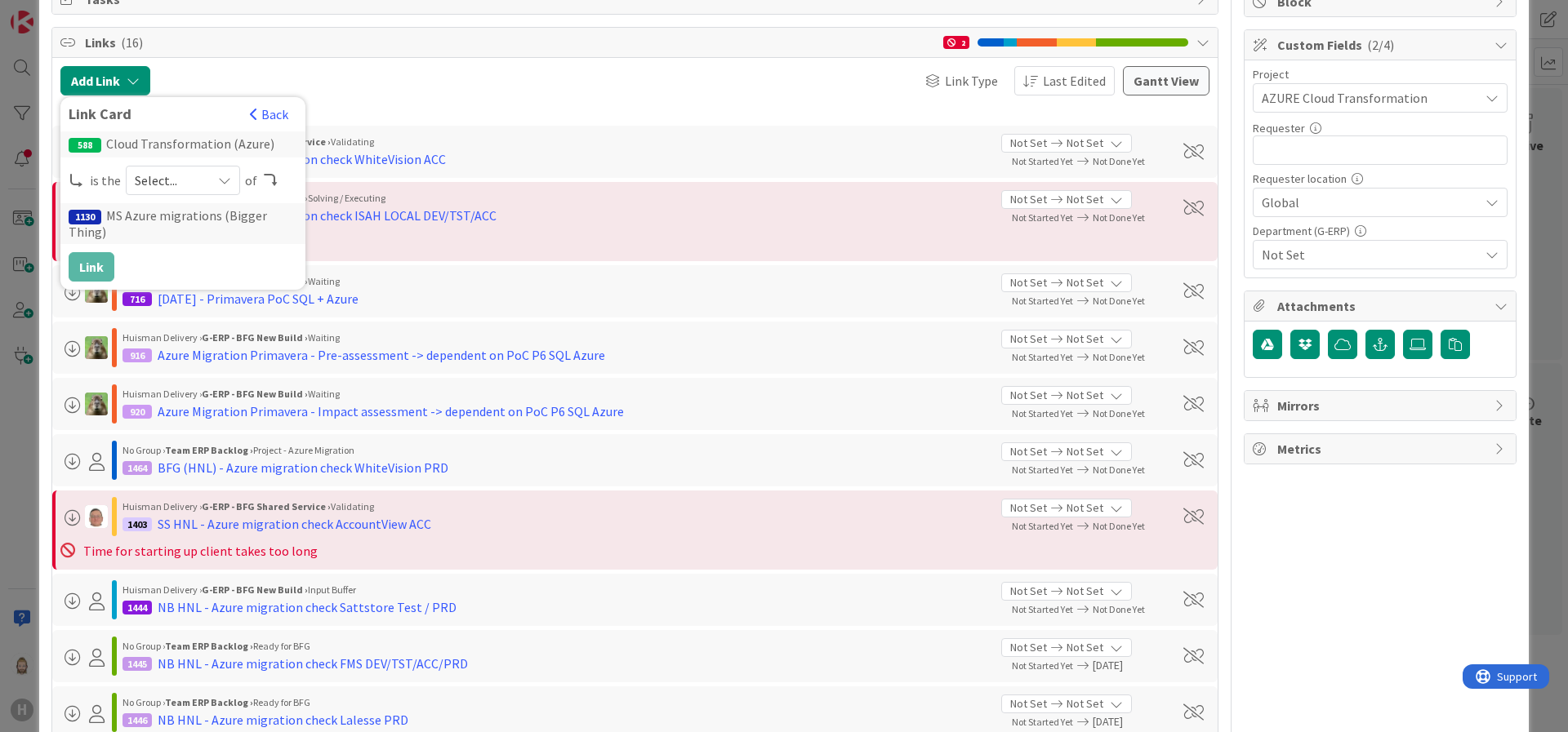
click at [213, 180] on div "Select..." at bounding box center [183, 180] width 115 height 29
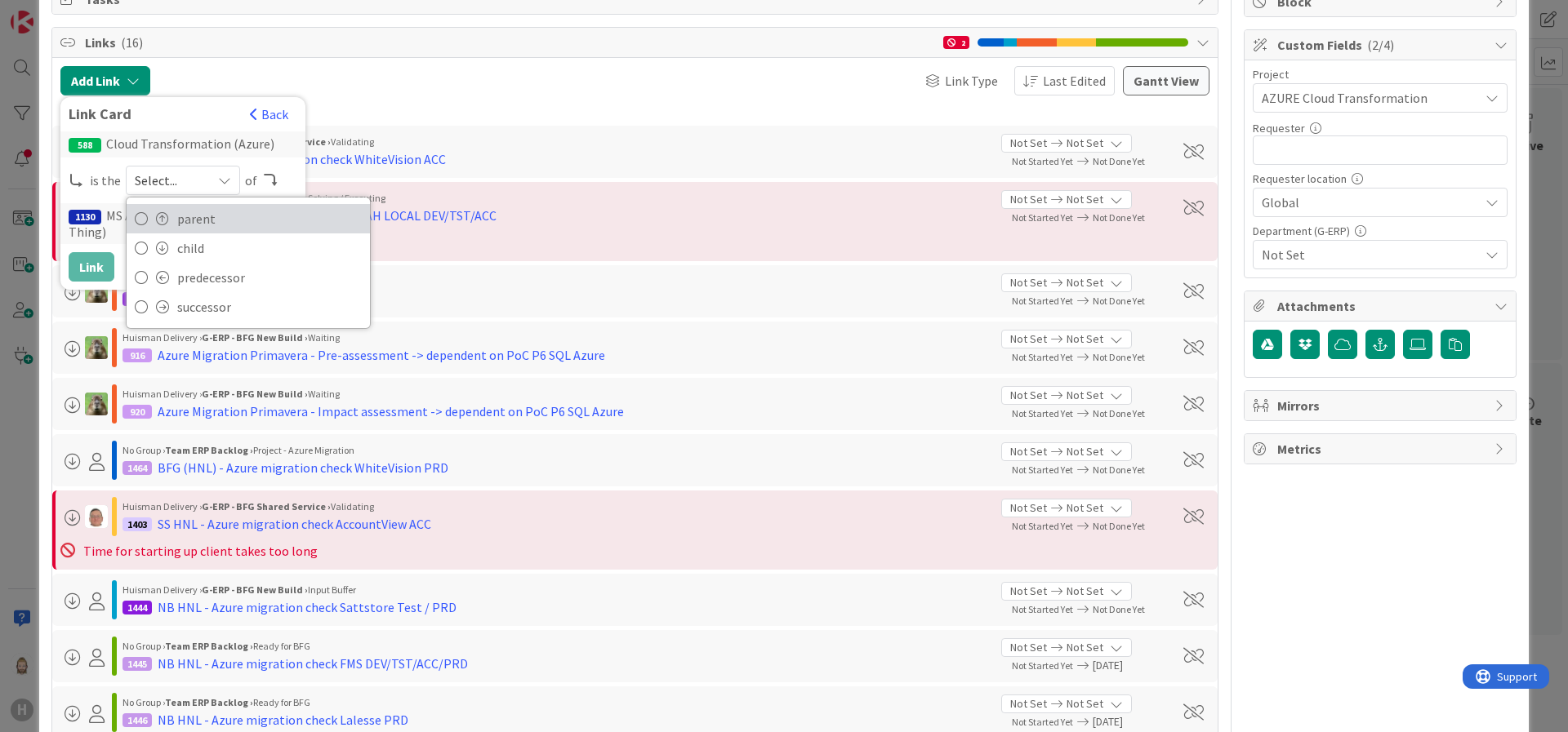
click at [213, 219] on span "parent" at bounding box center [269, 219] width 185 height 24
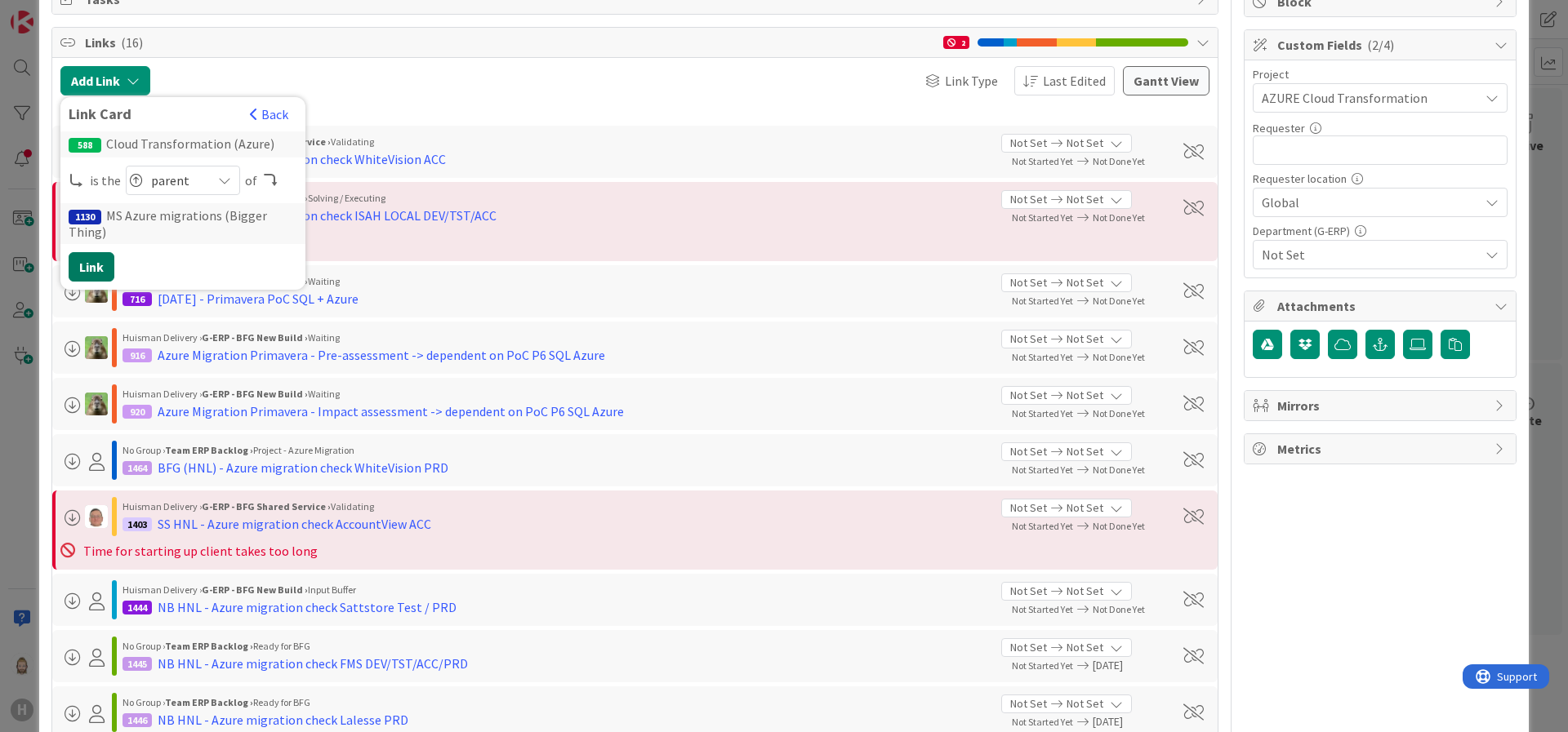
click at [89, 252] on button "Link" at bounding box center [91, 267] width 46 height 29
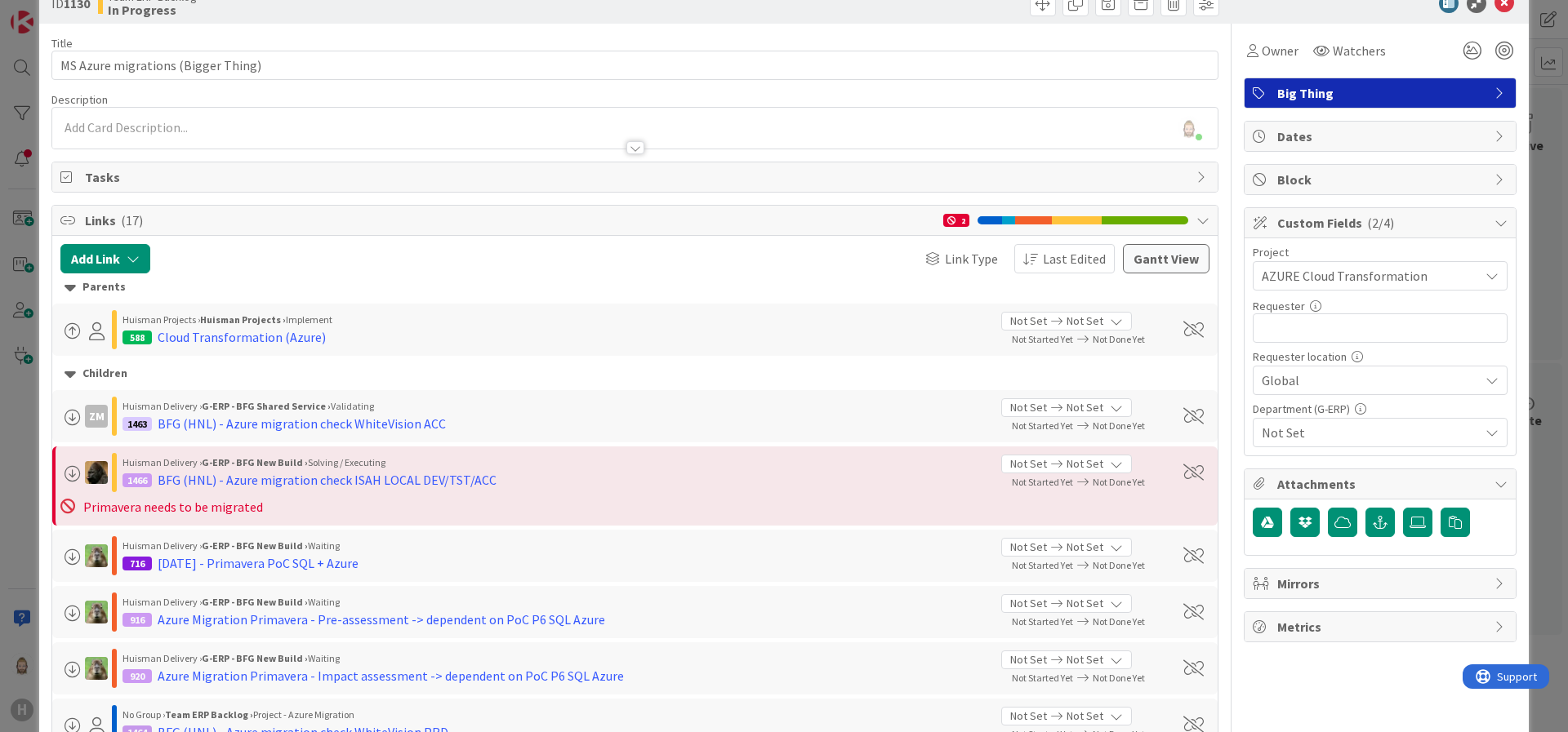
scroll to position [0, 0]
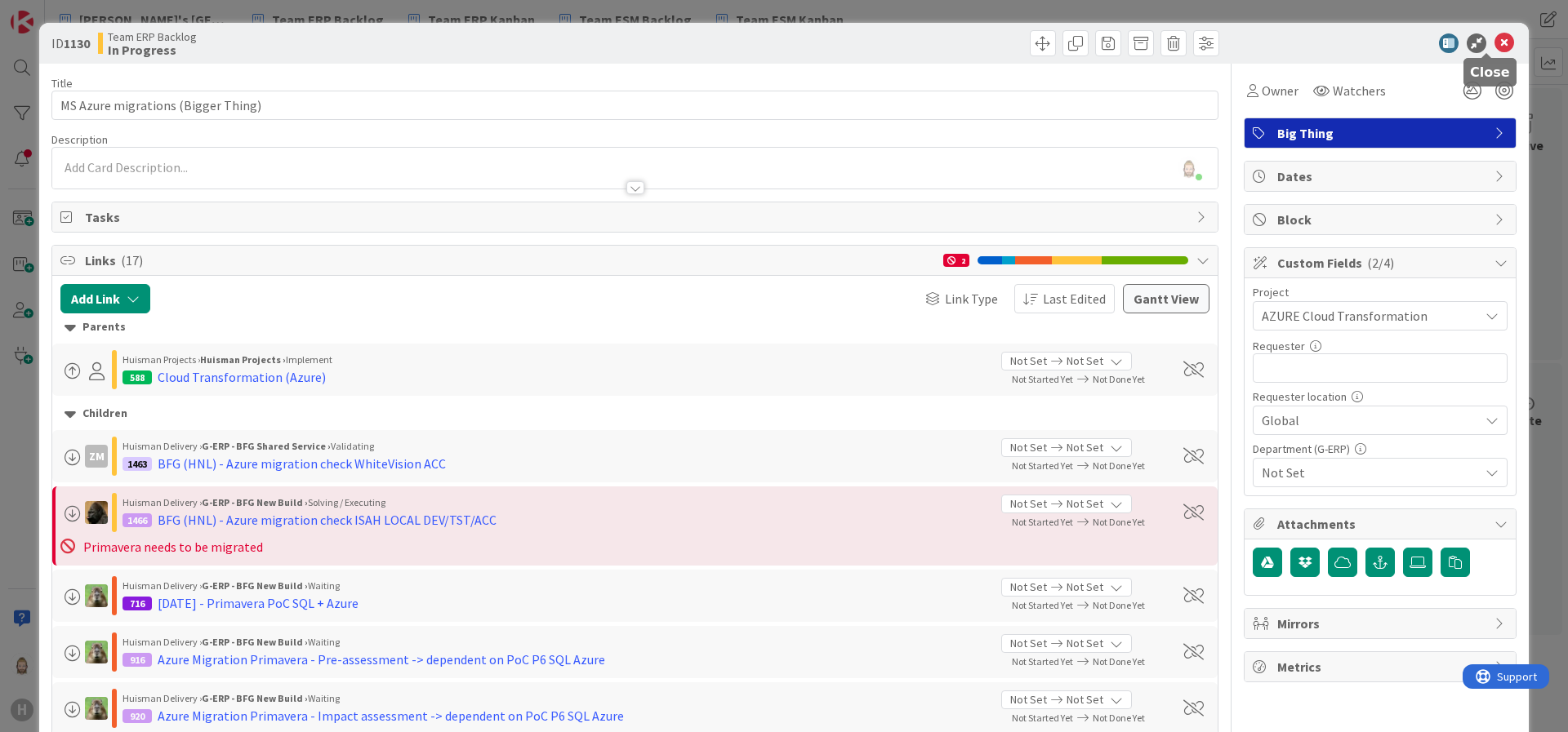
click at [1394, 42] on icon at bounding box center [1505, 43] width 20 height 20
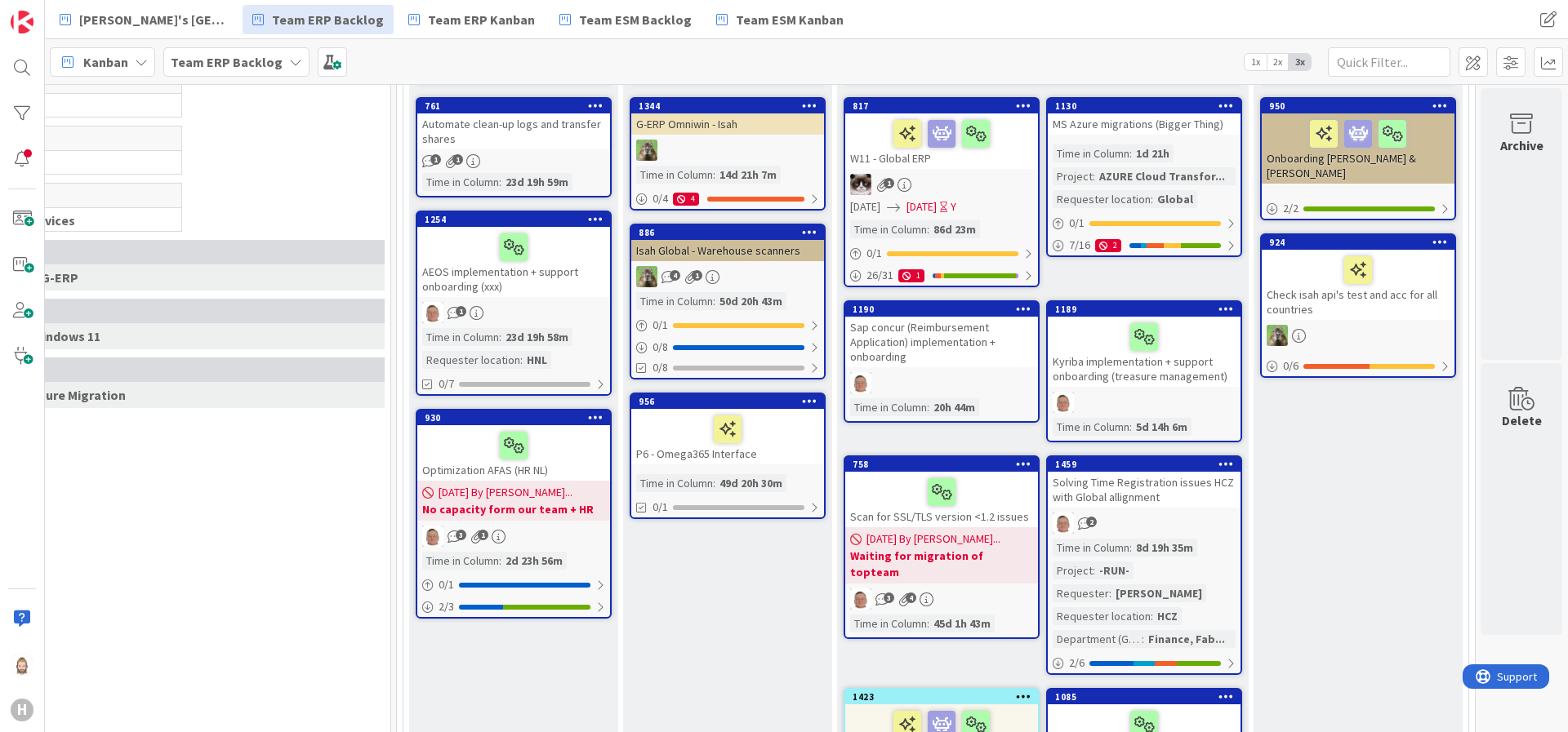
scroll to position [231, 369]
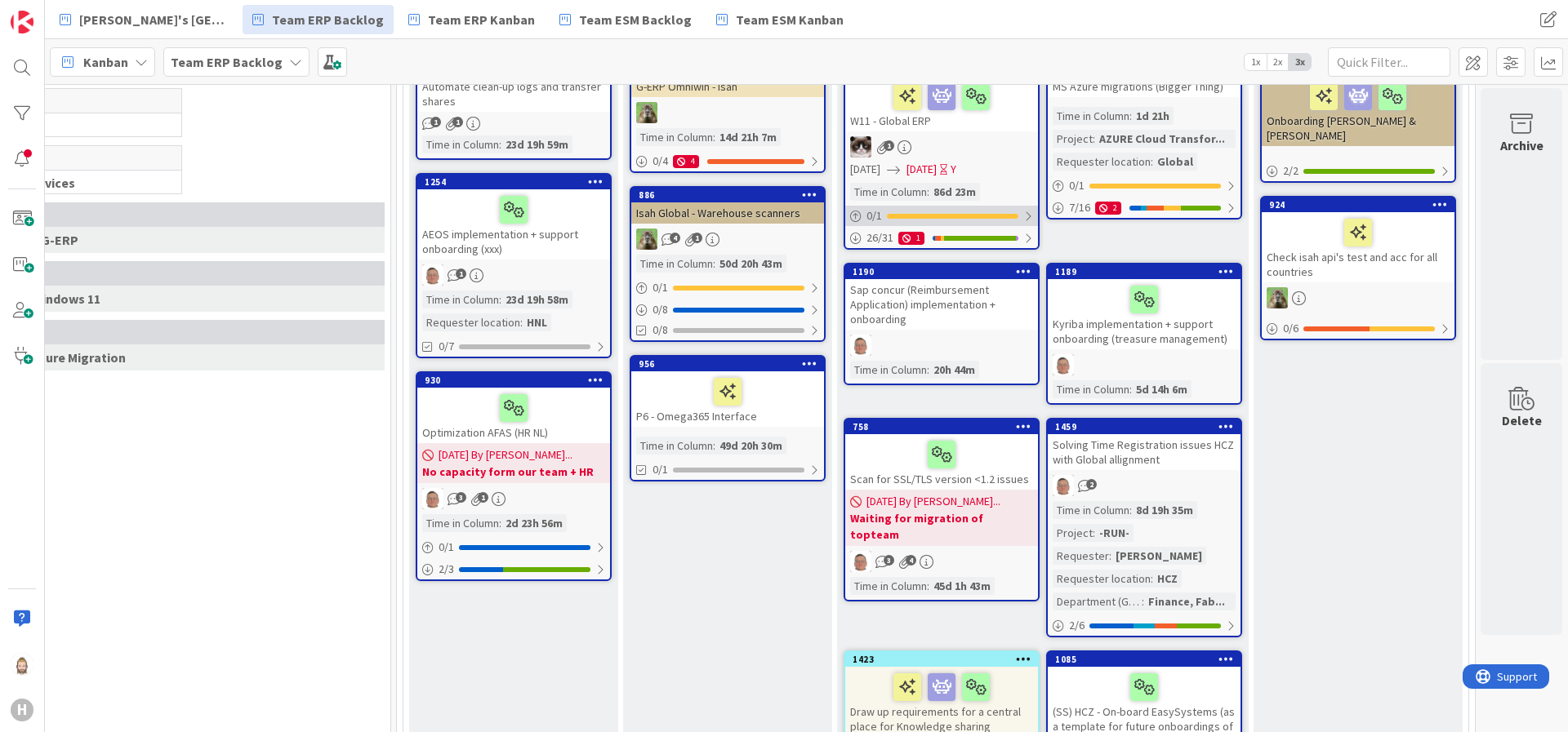
click at [992, 206] on div "0 / 1" at bounding box center [941, 216] width 193 height 21
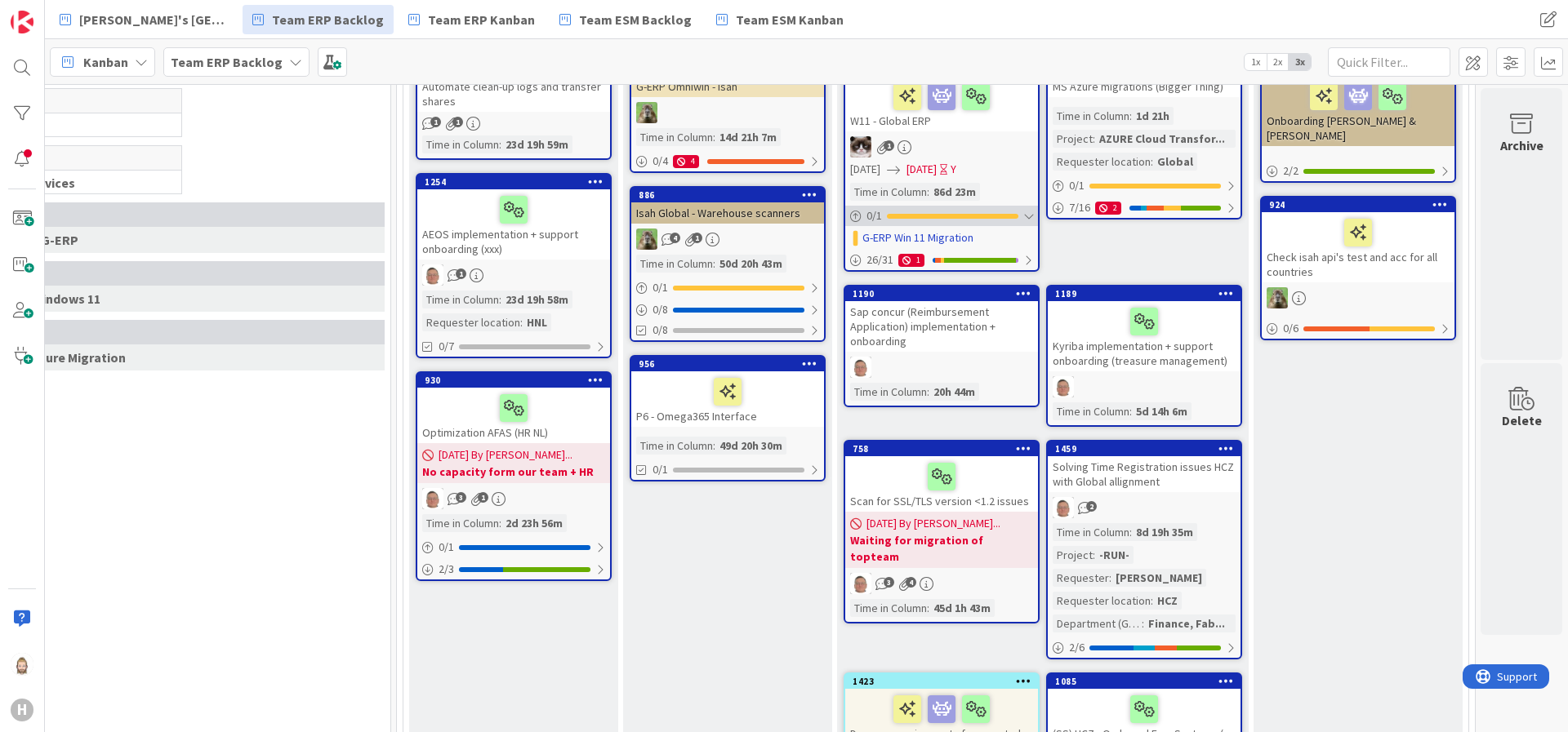
click at [994, 212] on div "0 / 1" at bounding box center [941, 216] width 193 height 21
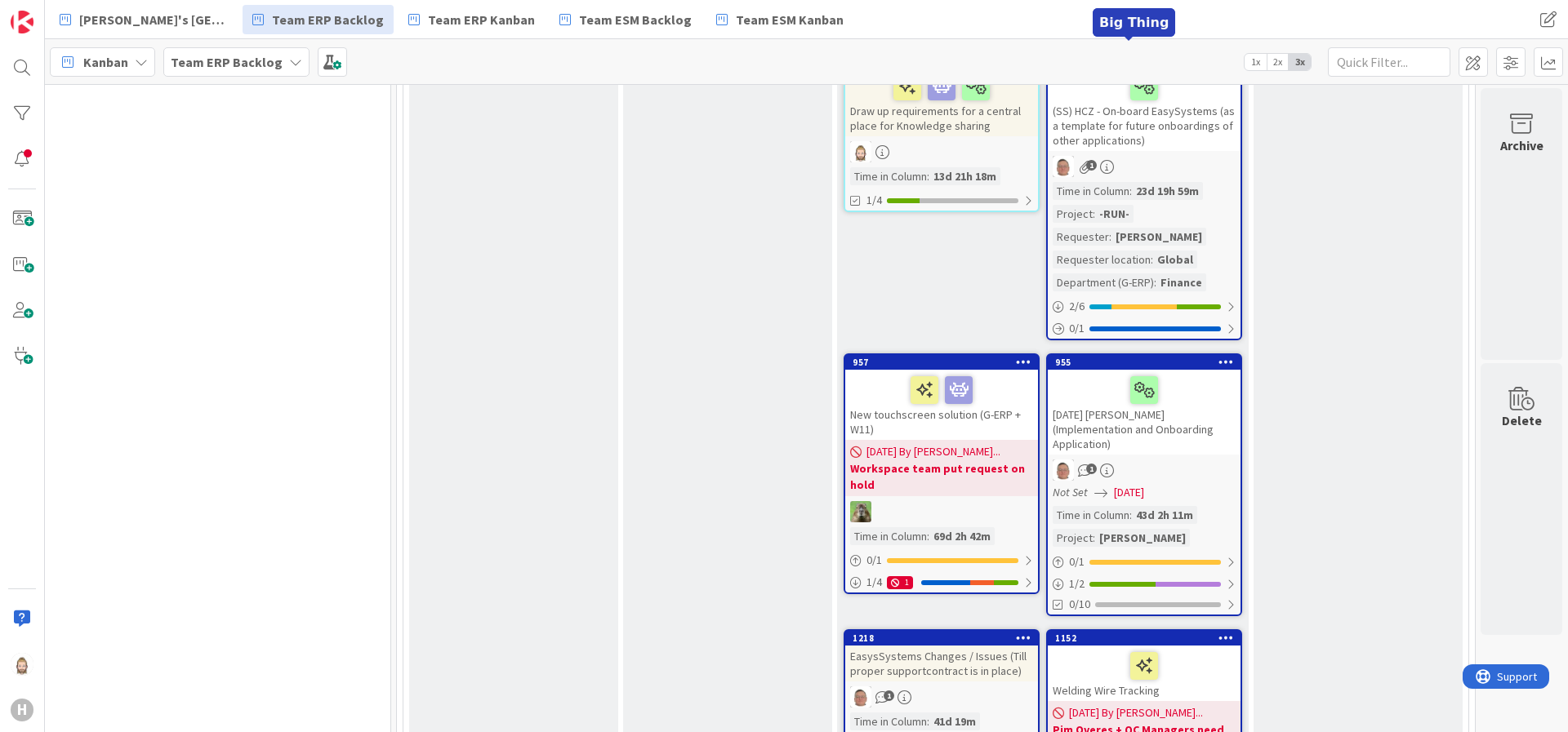
scroll to position [843, 369]
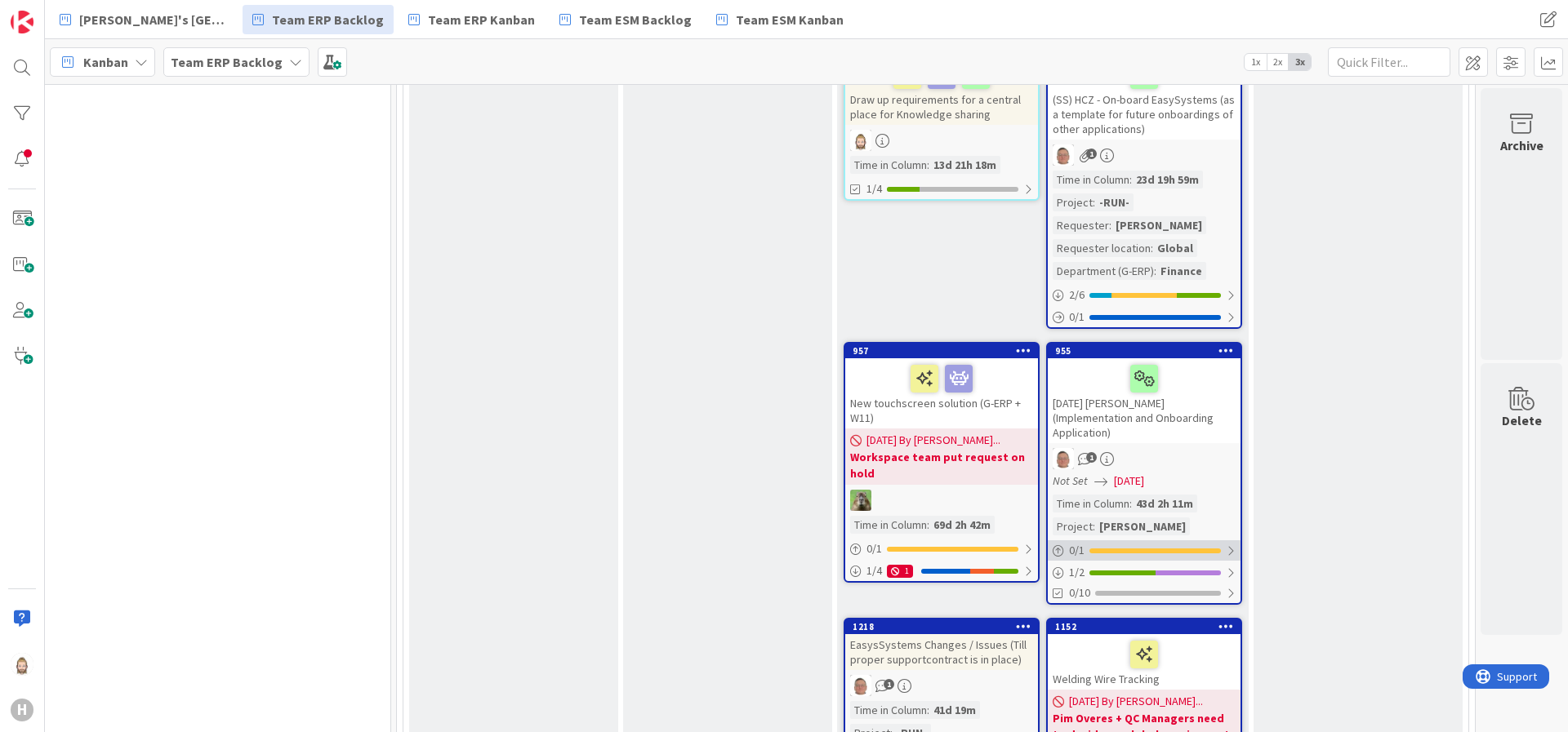
click at [1171, 540] on div "0 / 1" at bounding box center [1145, 551] width 193 height 21
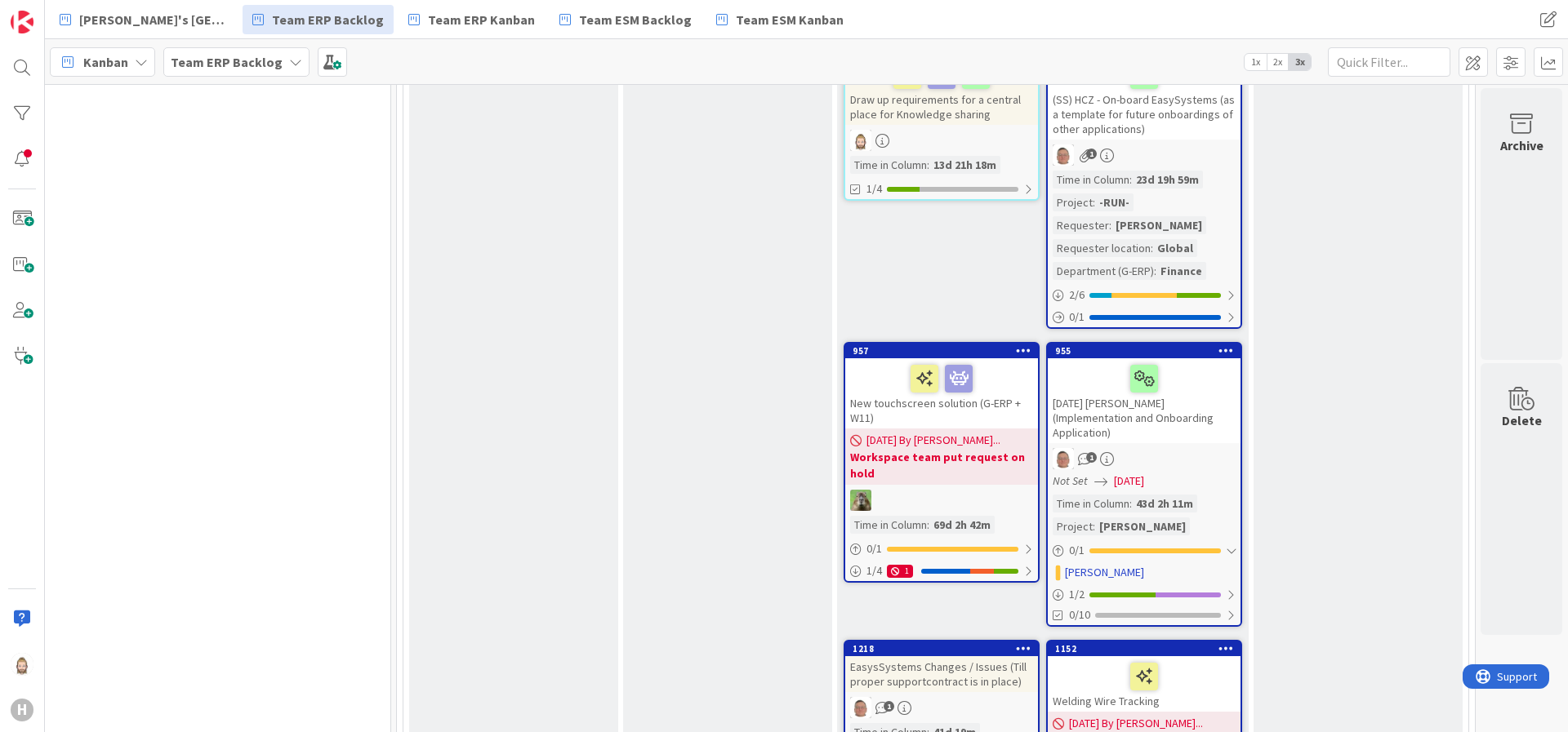
click at [1171, 409] on div "[DATE] [PERSON_NAME] (Implementation and Onboarding Application)" at bounding box center [1145, 401] width 193 height 85
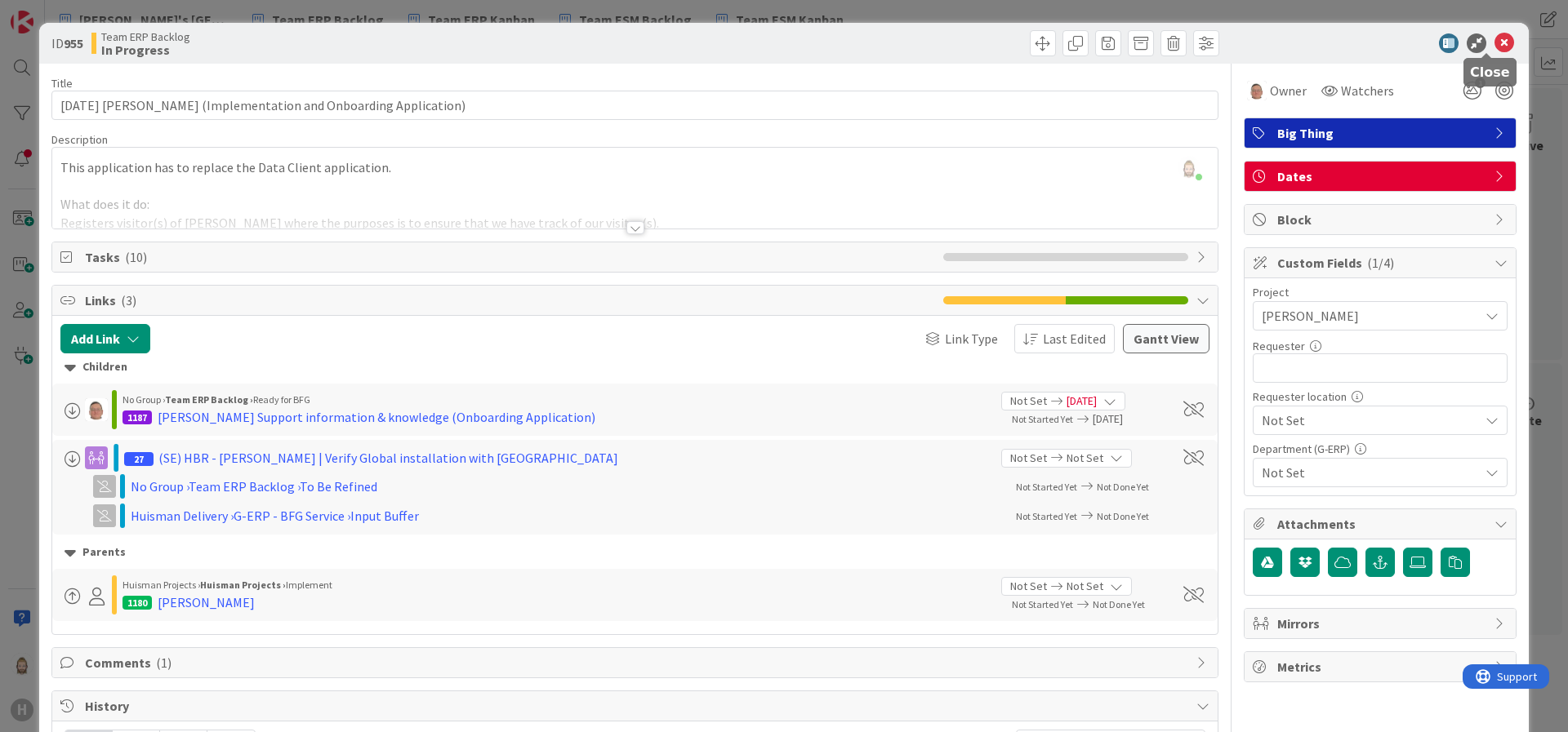
click at [1394, 40] on icon at bounding box center [1505, 43] width 20 height 20
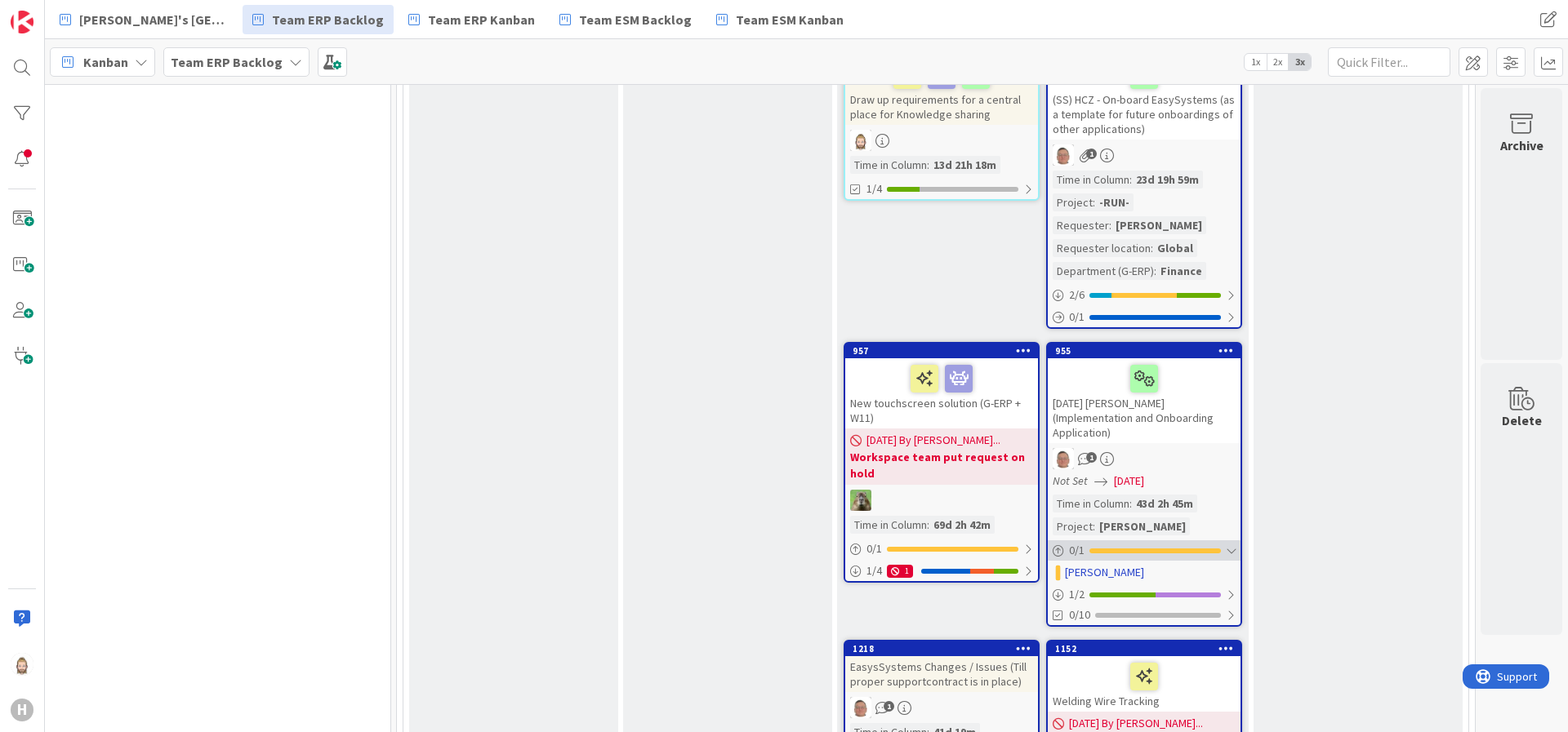
click at [1179, 549] on div at bounding box center [1156, 552] width 132 height 5
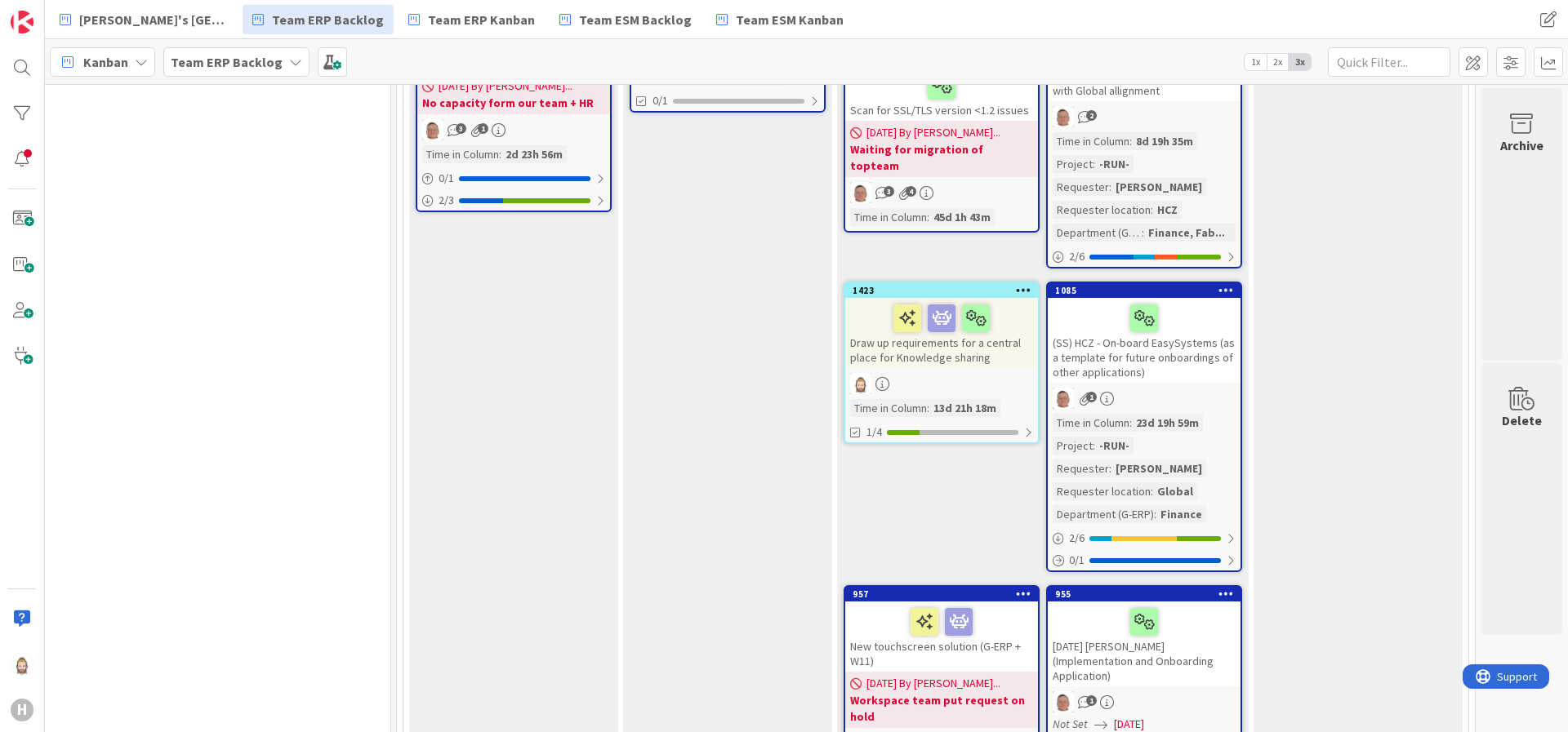
scroll to position [598, 369]
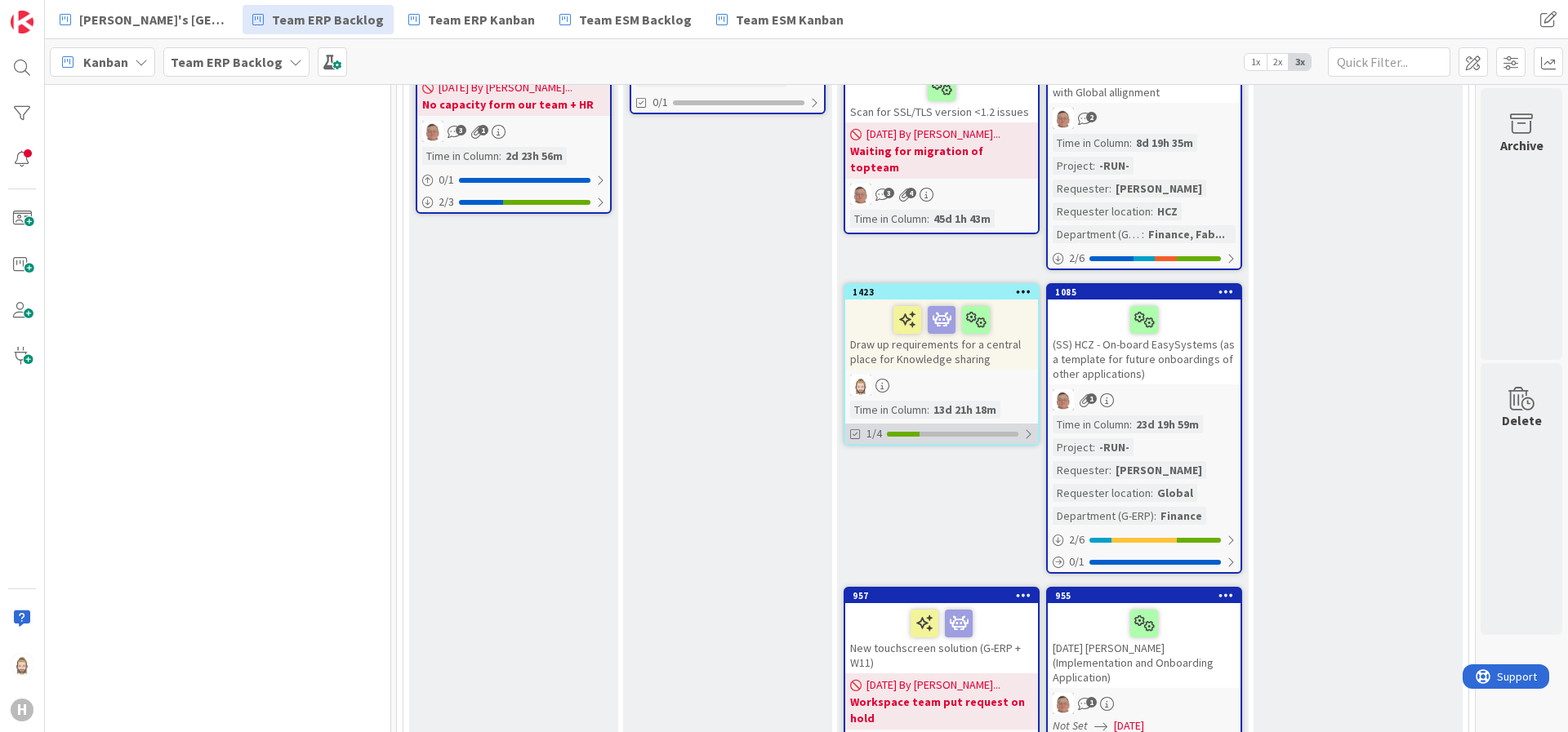
click at [1009, 424] on div "1/4" at bounding box center [941, 435] width 193 height 21
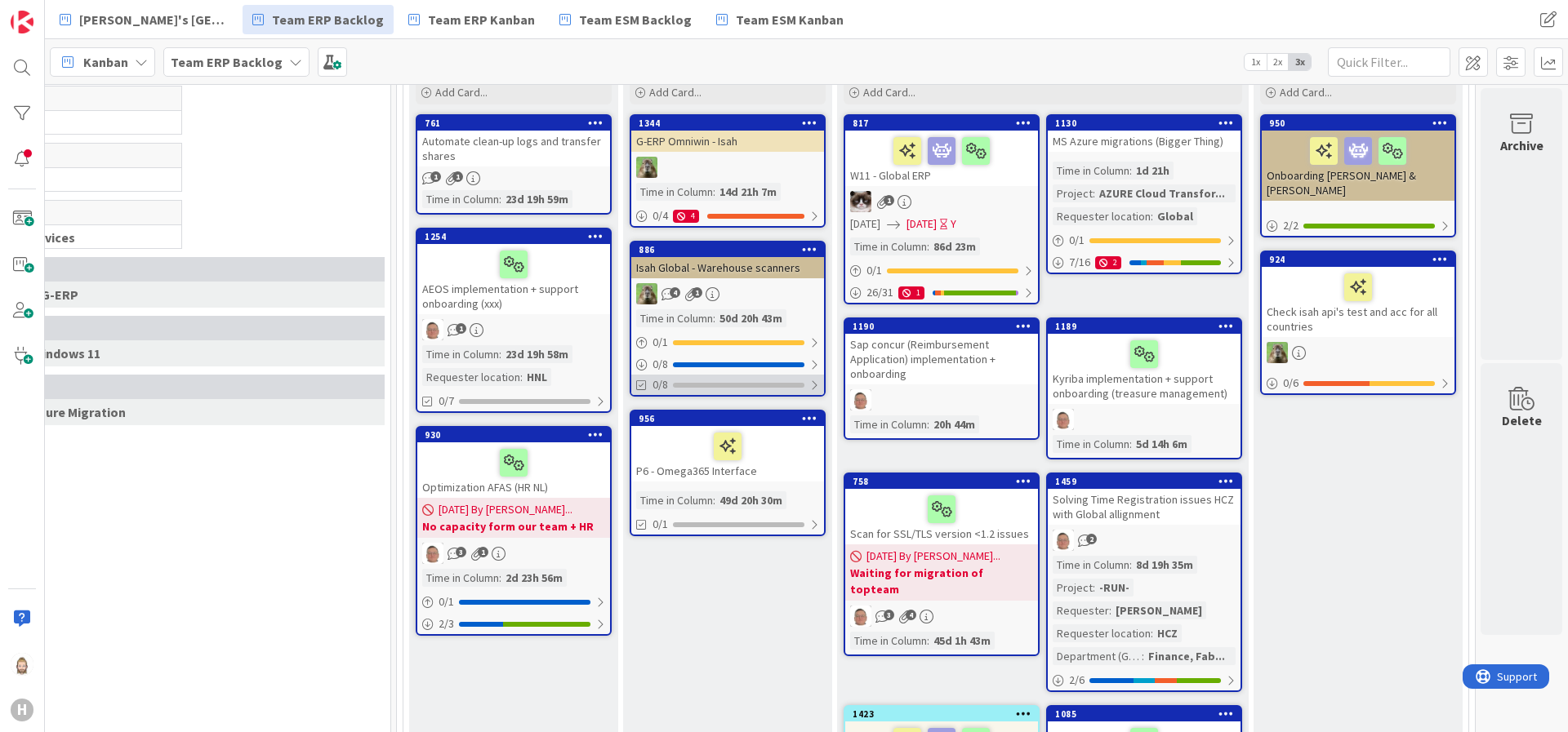
scroll to position [245, 369]
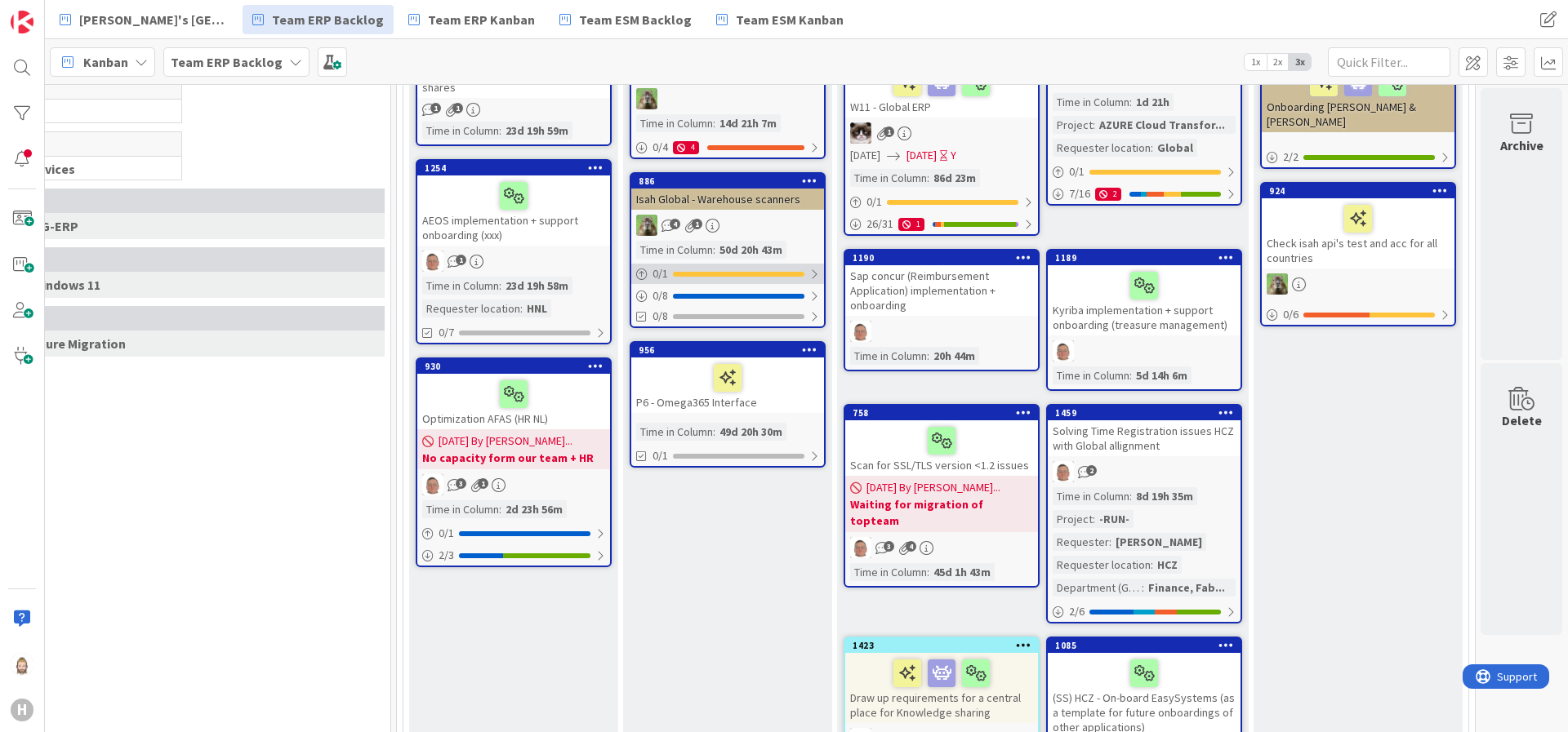
click at [749, 266] on div "0 / 1" at bounding box center [728, 274] width 193 height 21
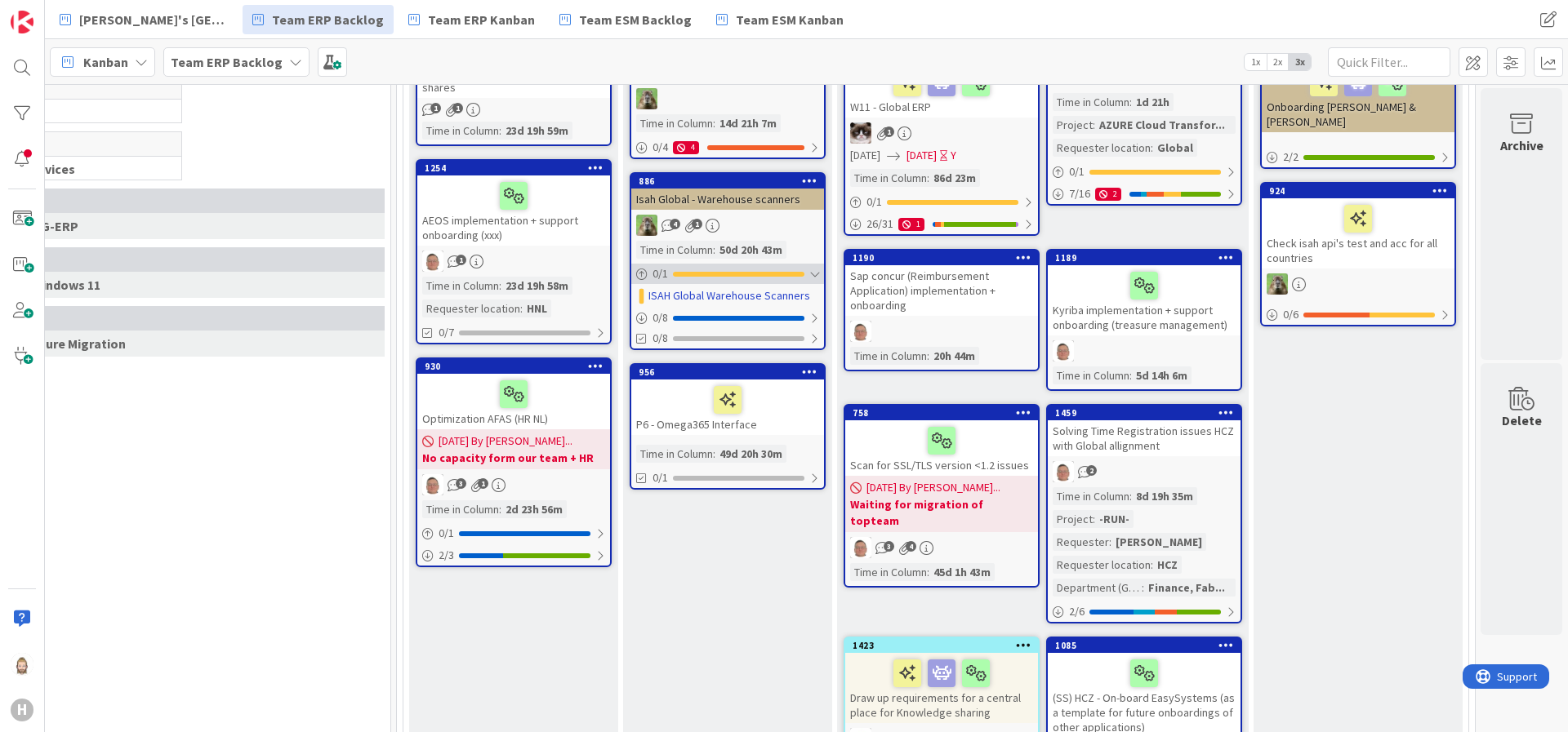
click at [810, 274] on div at bounding box center [814, 274] width 10 height 13
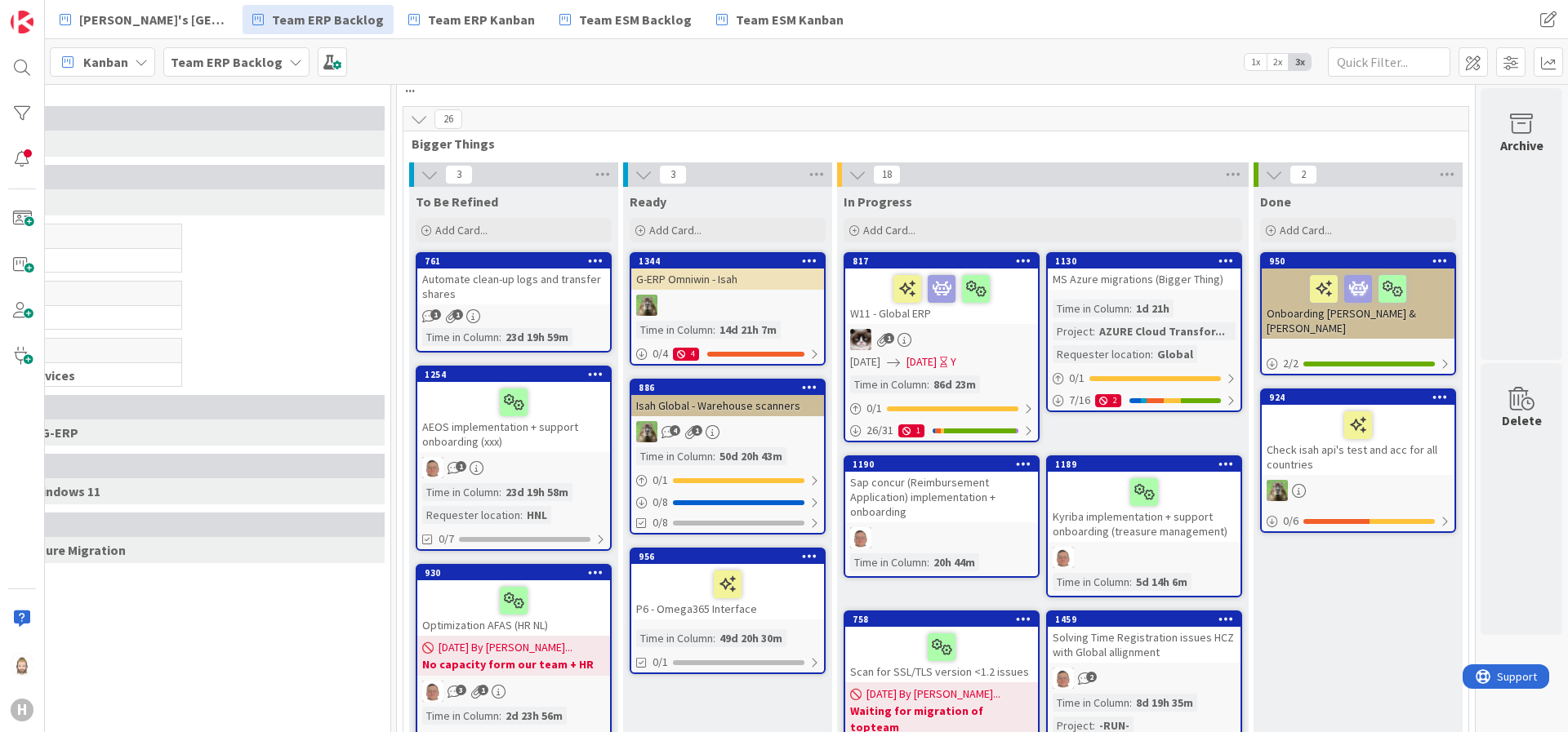
scroll to position [0, 369]
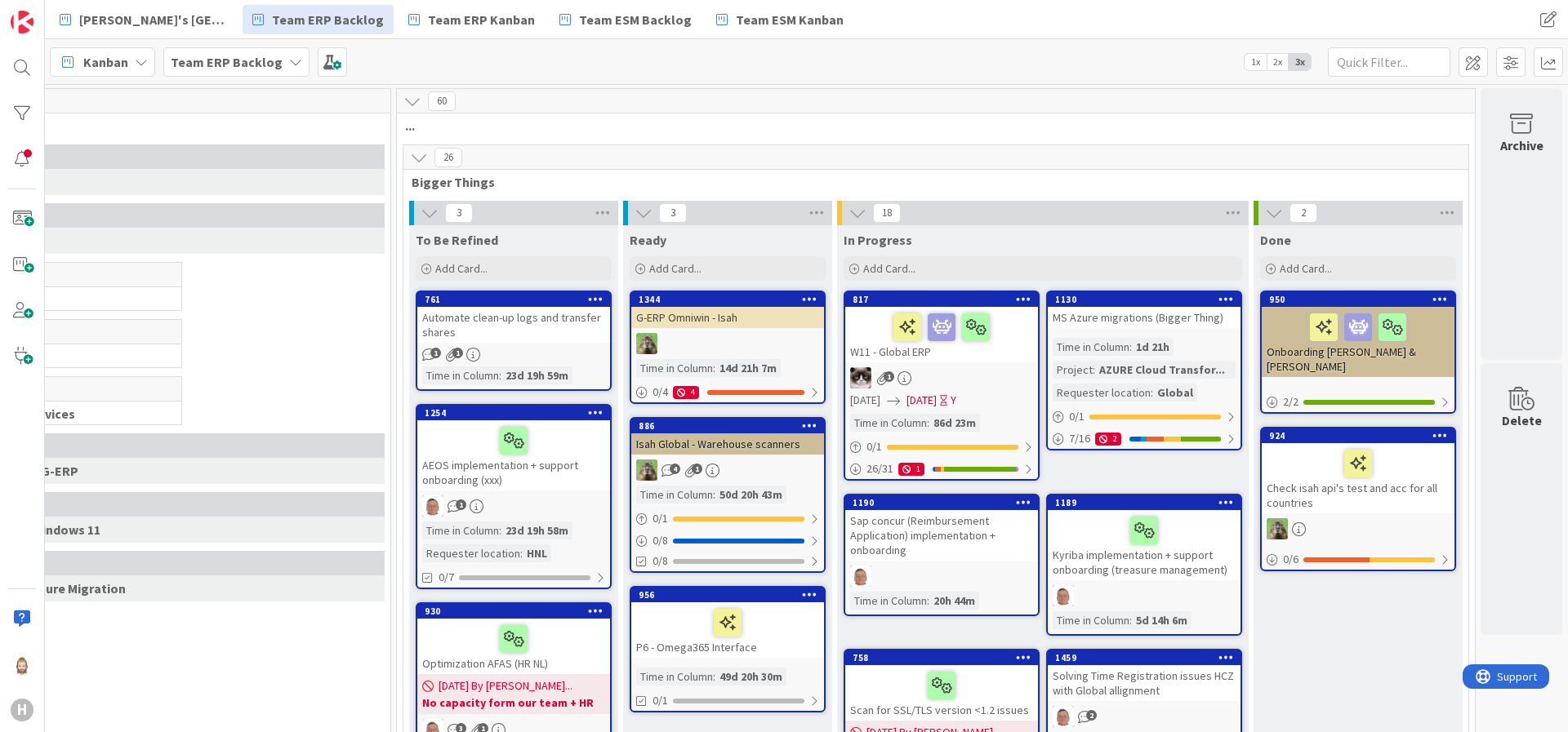
click at [410, 149] on icon at bounding box center [419, 157] width 18 height 18
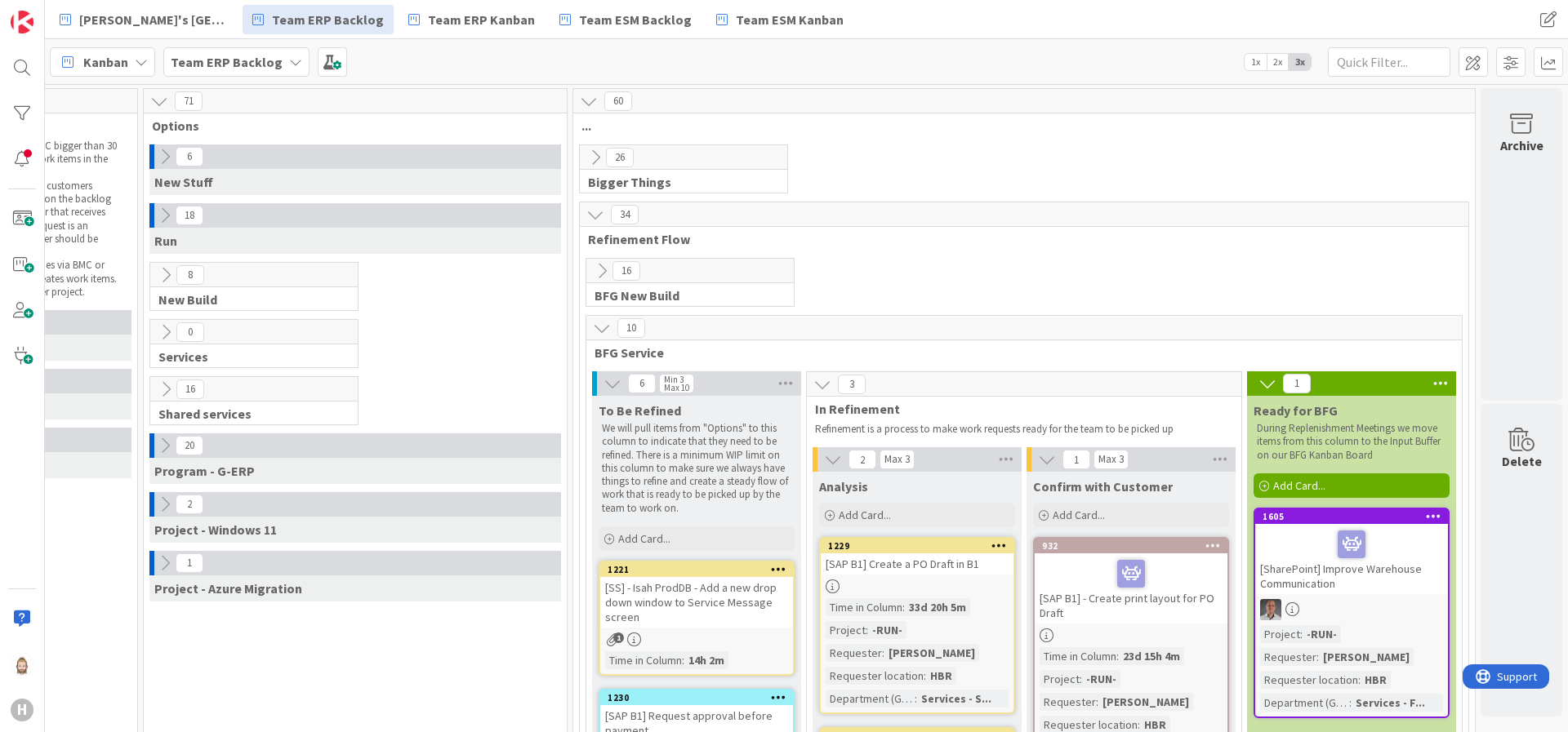
click at [157, 275] on icon at bounding box center [166, 275] width 18 height 18
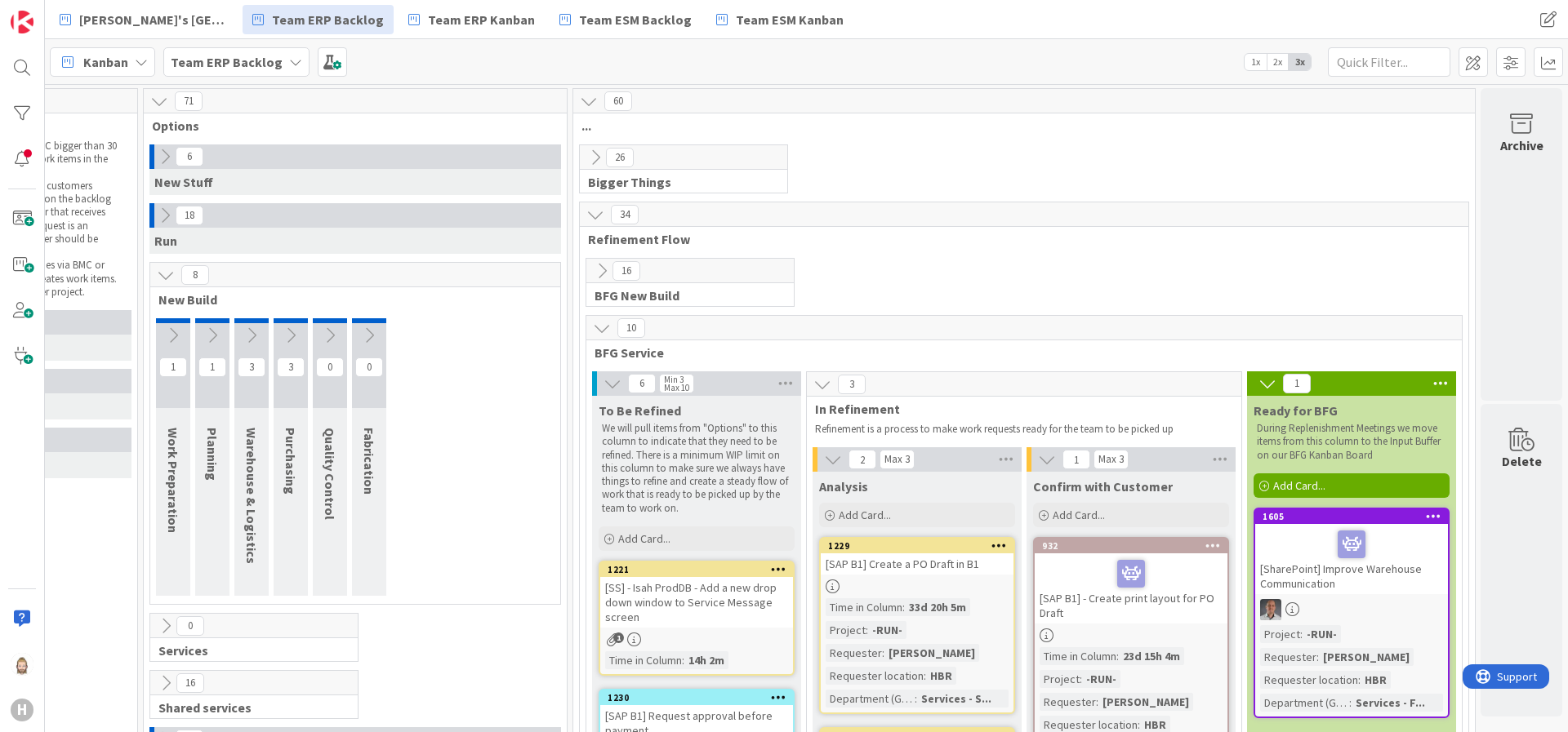
click at [157, 273] on icon at bounding box center [166, 275] width 18 height 18
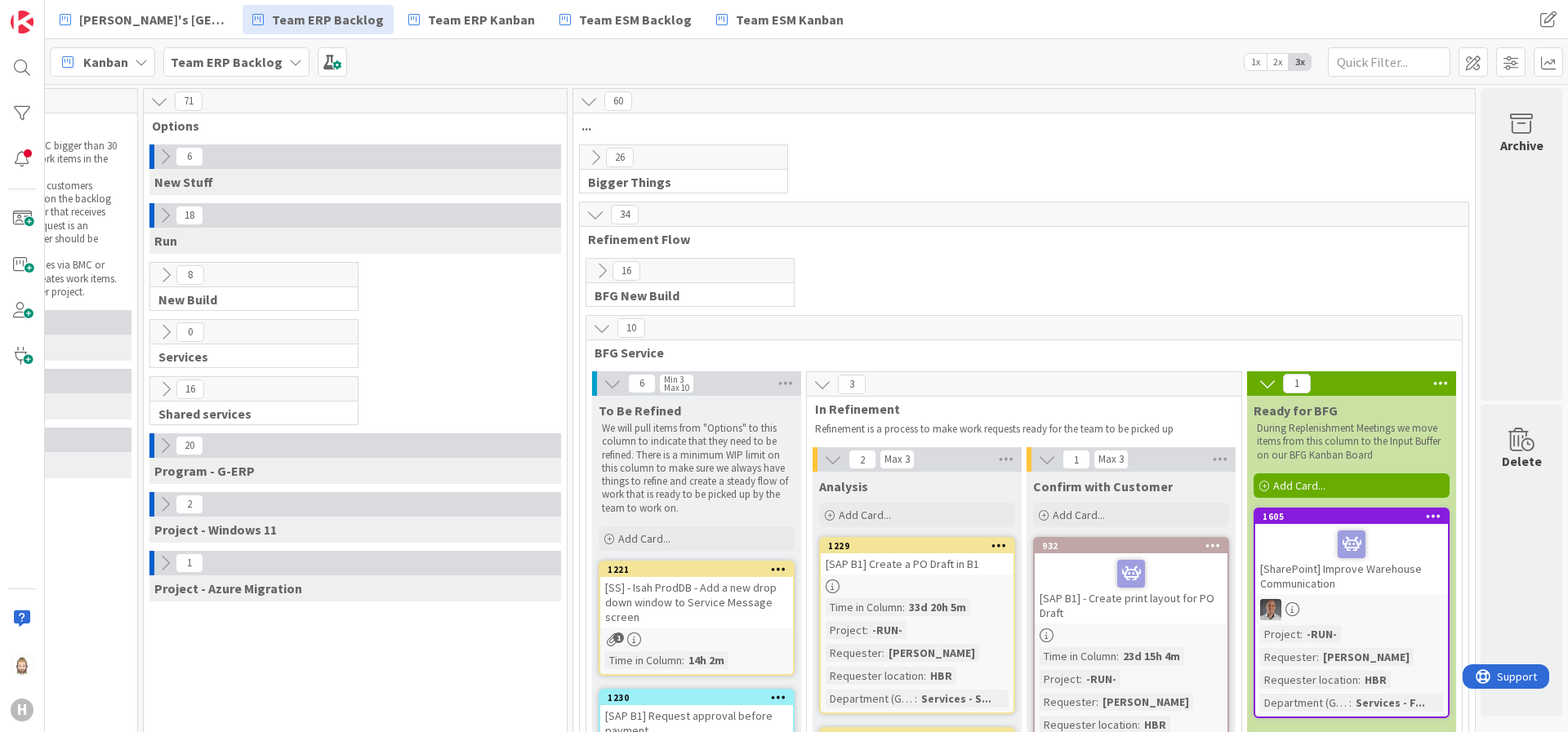
click at [593, 332] on icon at bounding box center [601, 328] width 18 height 18
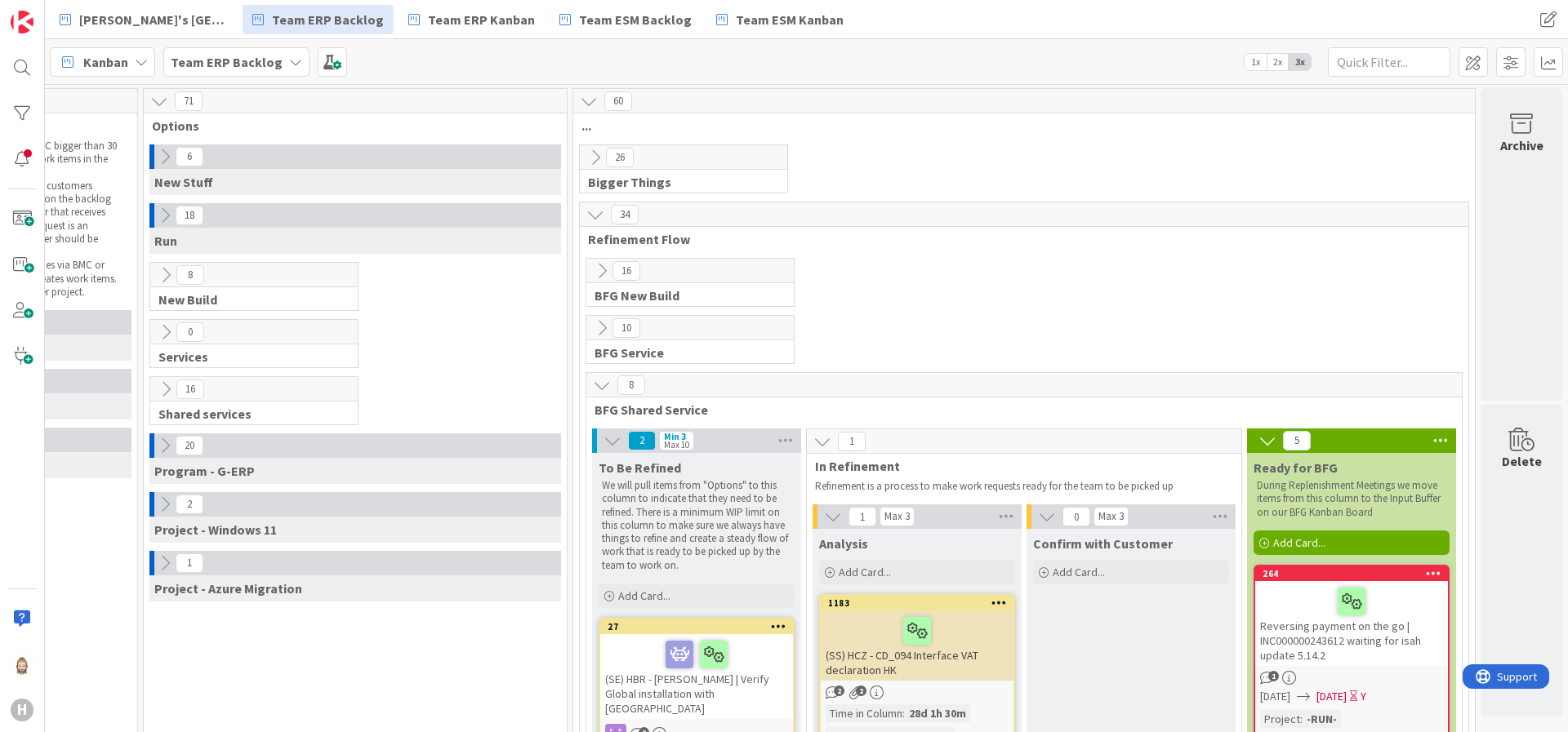
click at [593, 382] on icon at bounding box center [601, 385] width 18 height 18
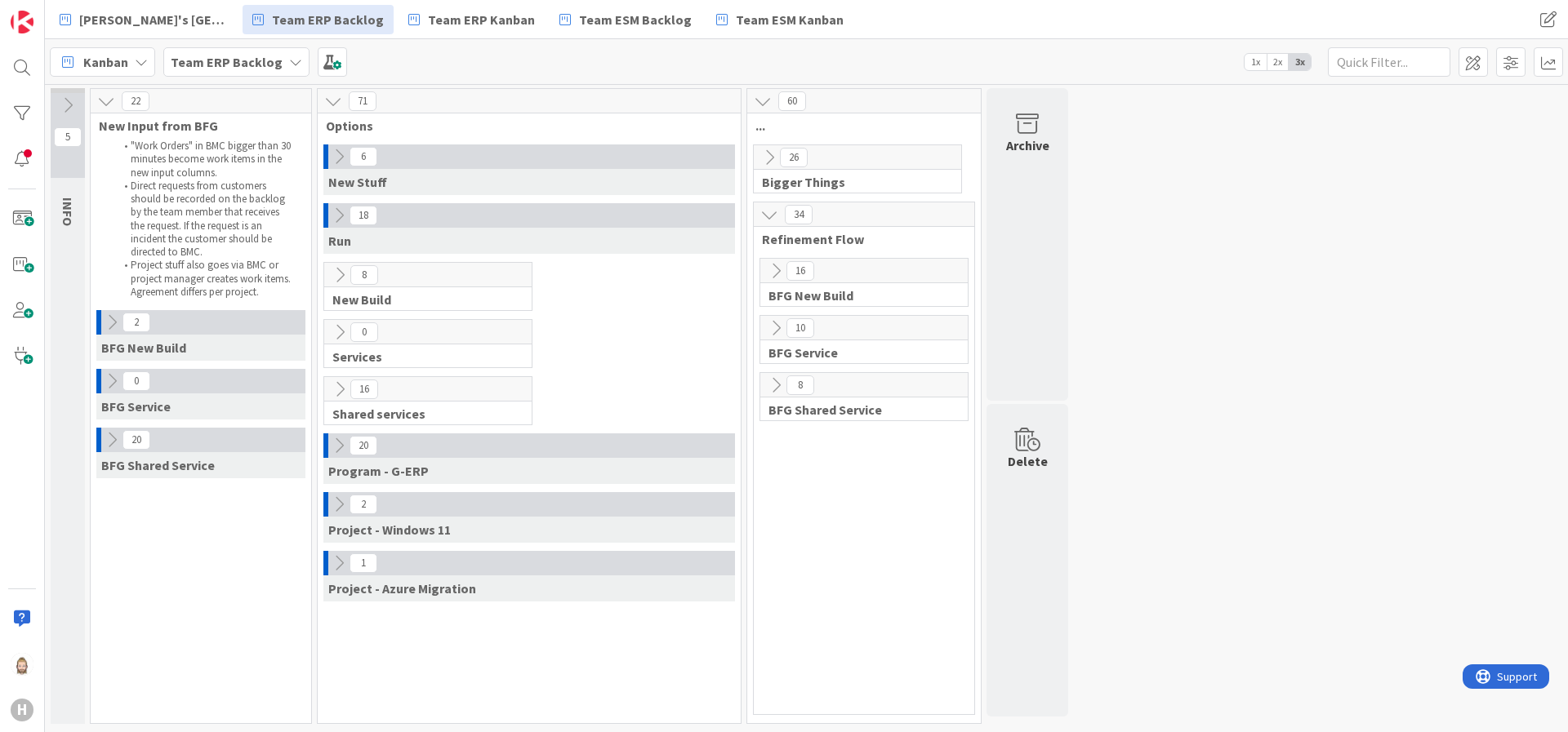
click at [342, 277] on icon at bounding box center [339, 275] width 18 height 18
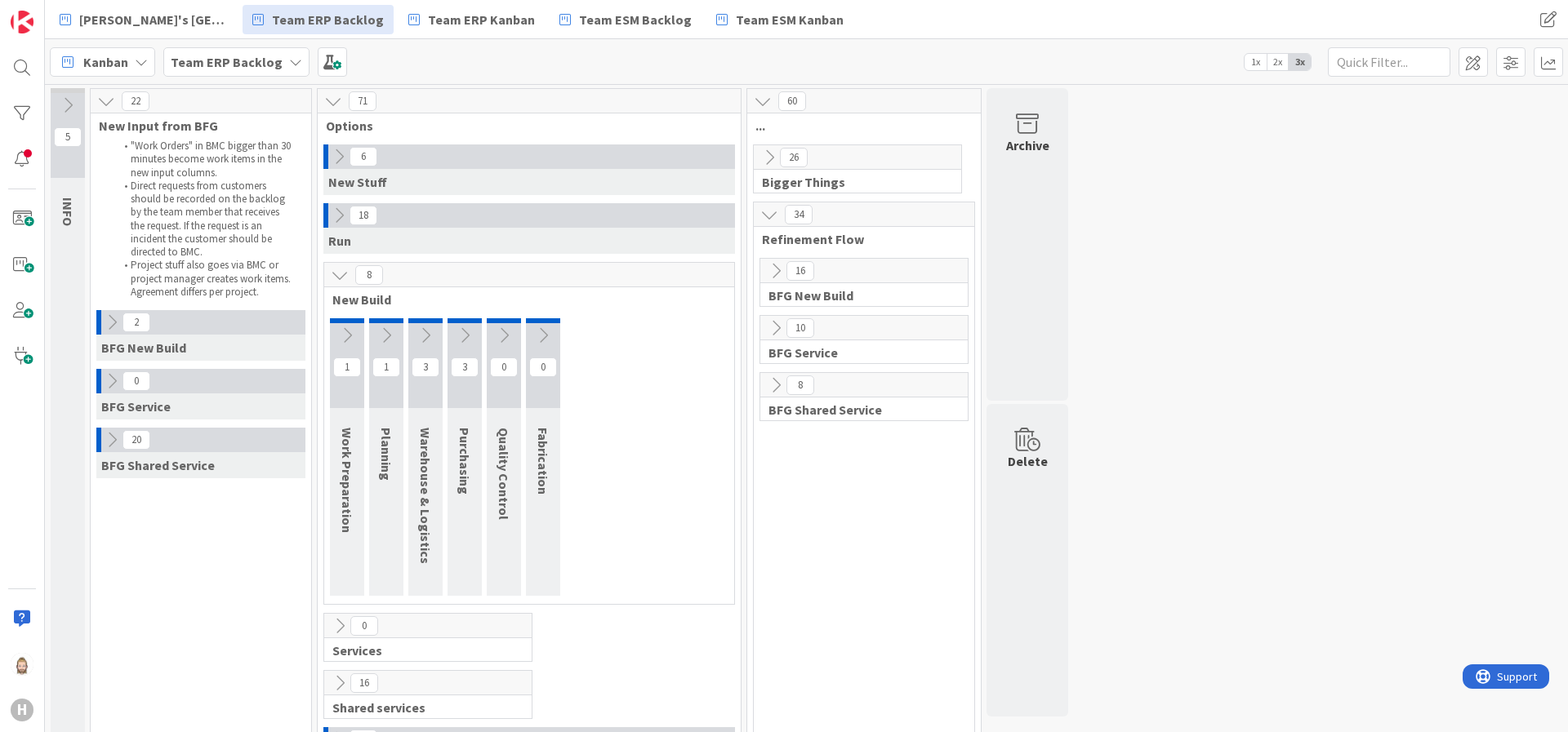
click at [342, 277] on icon at bounding box center [339, 275] width 18 height 18
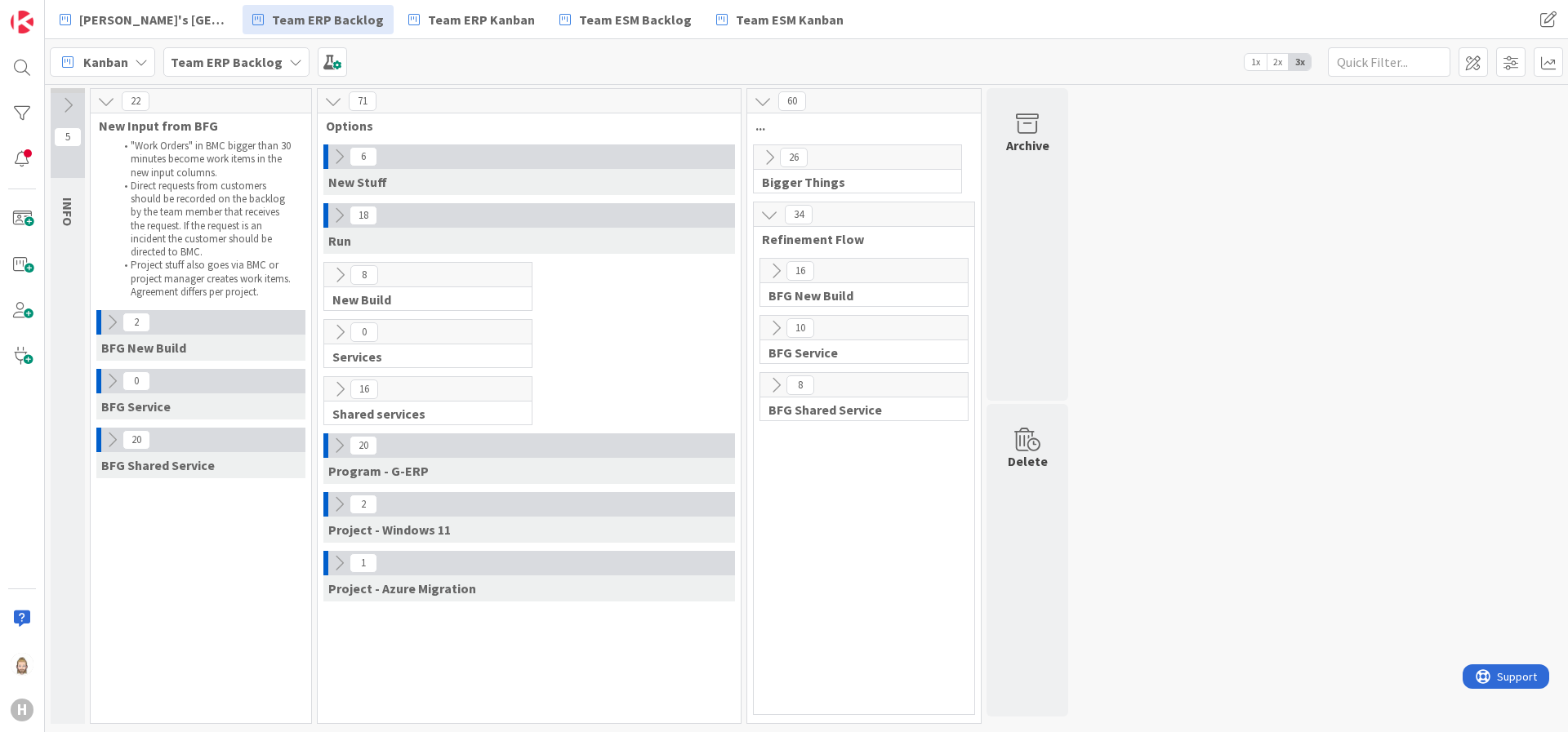
click at [336, 101] on icon at bounding box center [333, 101] width 18 height 18
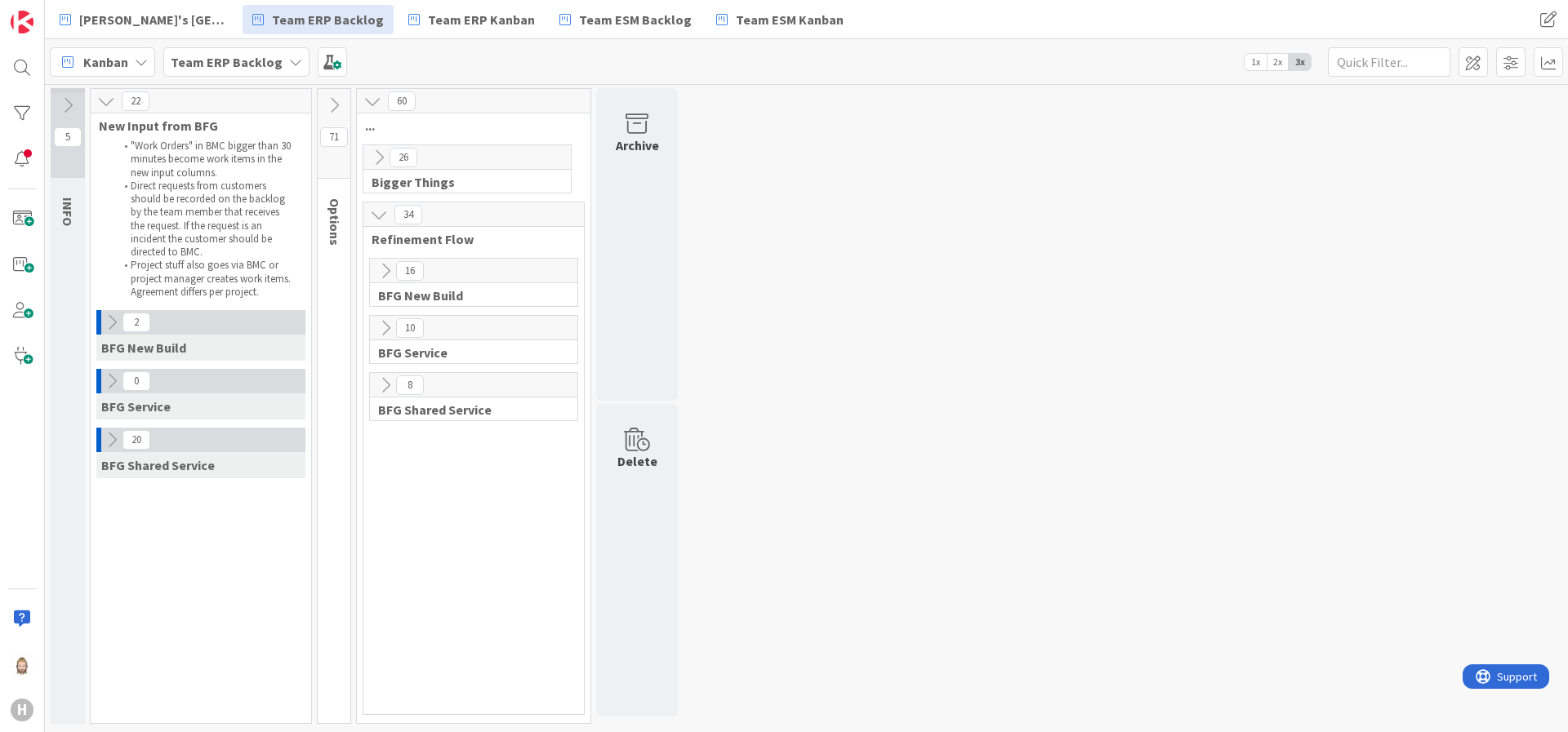
click at [377, 206] on icon at bounding box center [378, 214] width 18 height 18
click at [383, 384] on icon at bounding box center [385, 385] width 18 height 18
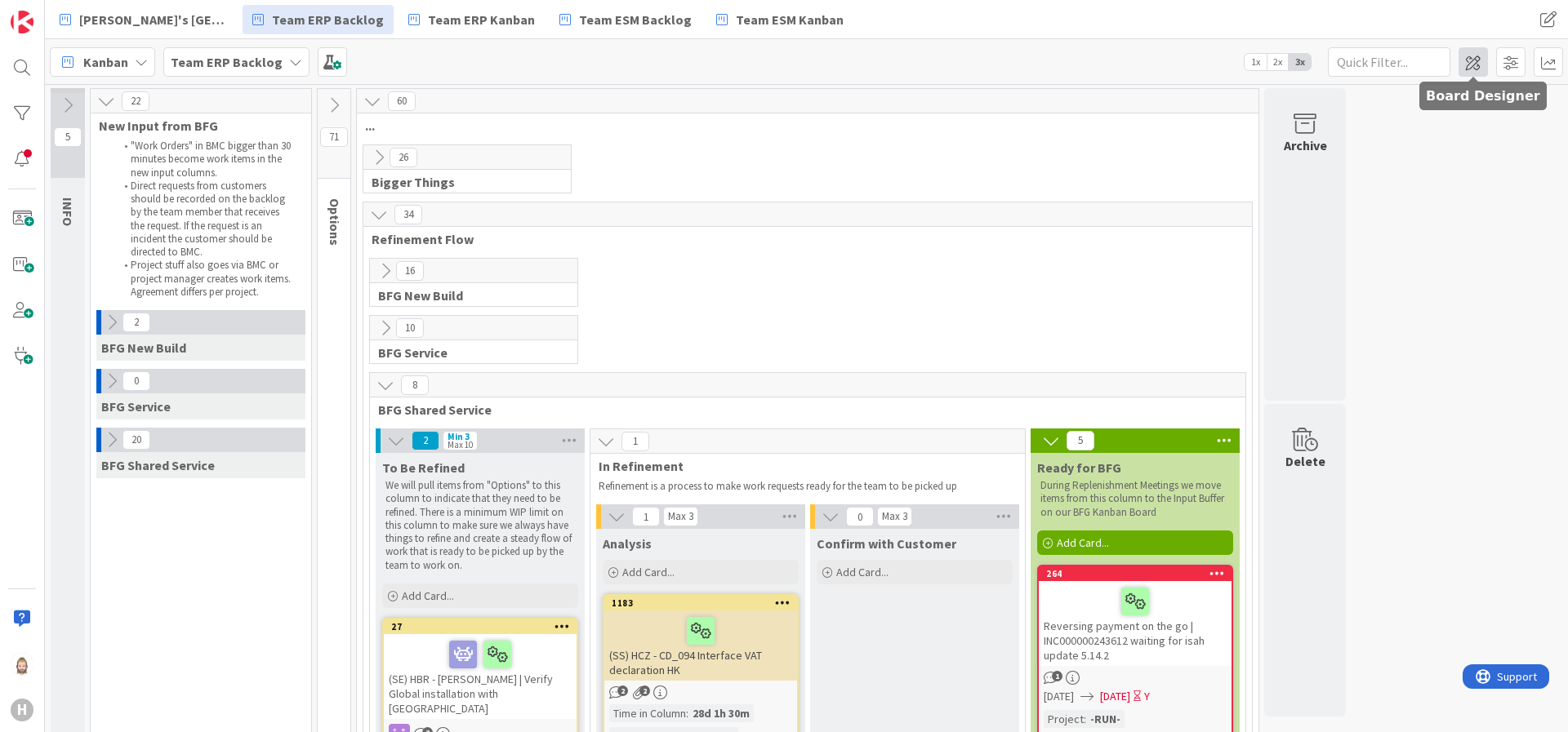
click at [1394, 62] on span at bounding box center [1473, 62] width 30 height 29
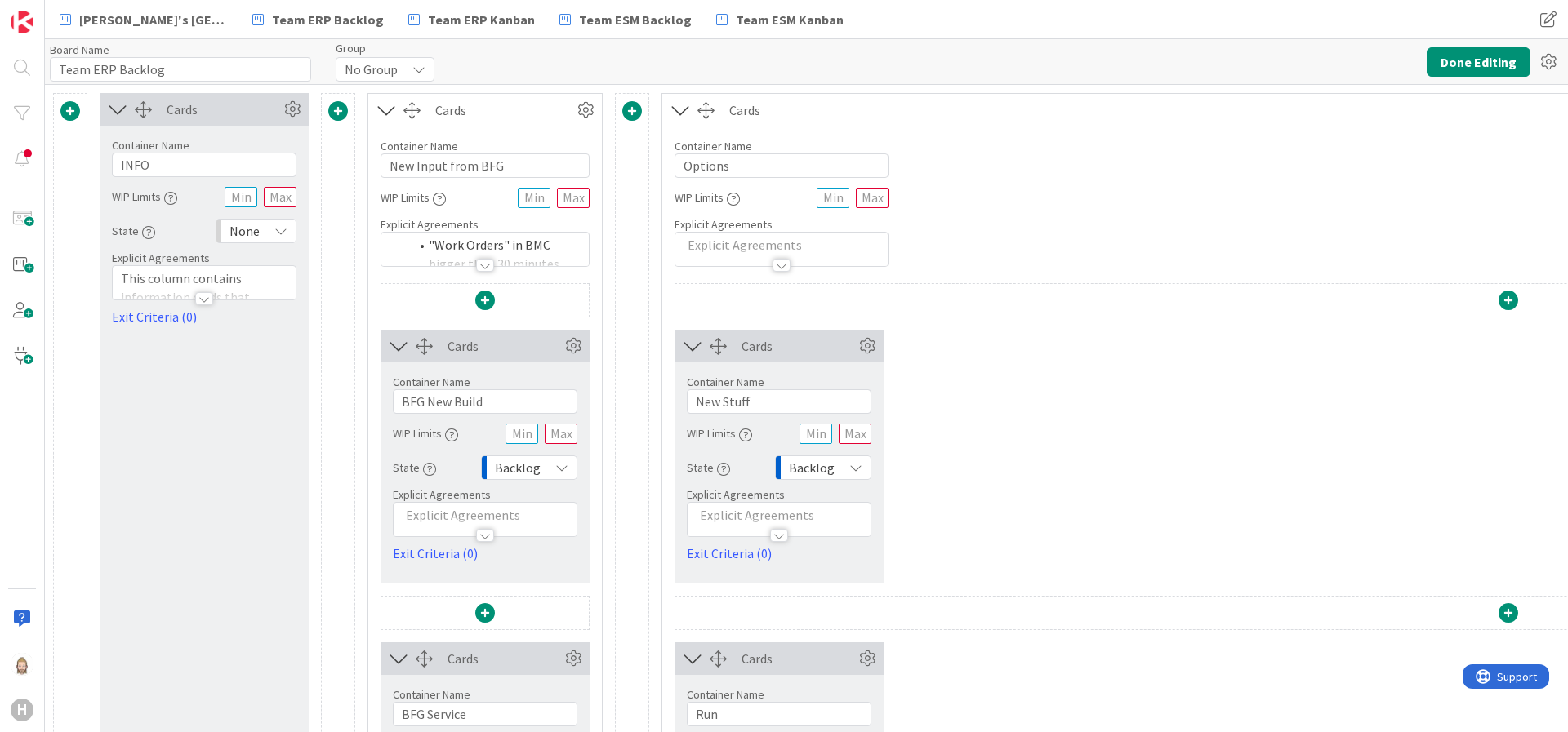
type input "Team ERP Backlog"
click at [117, 104] on icon at bounding box center [117, 109] width 27 height 21
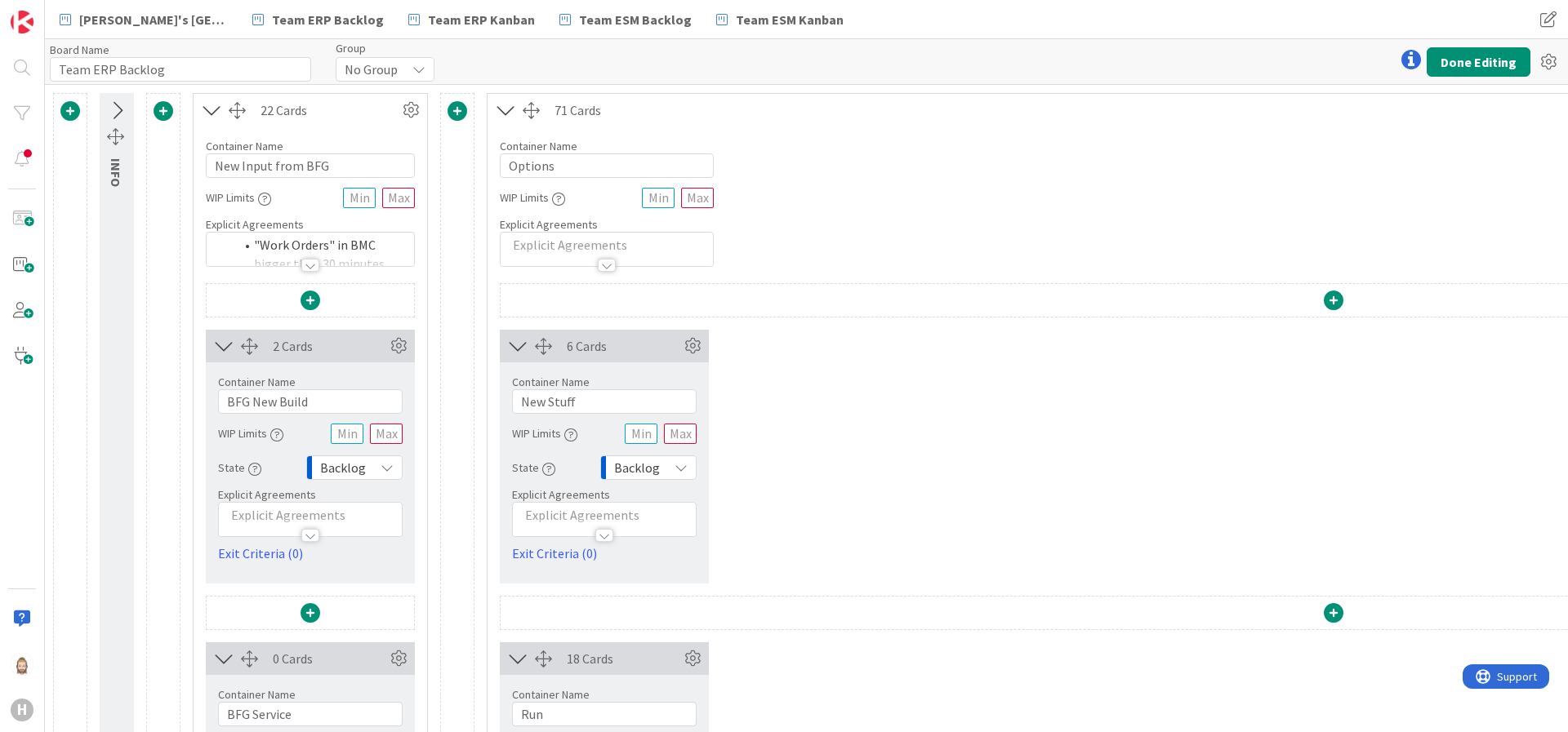
click at [213, 105] on icon at bounding box center [212, 110] width 27 height 21
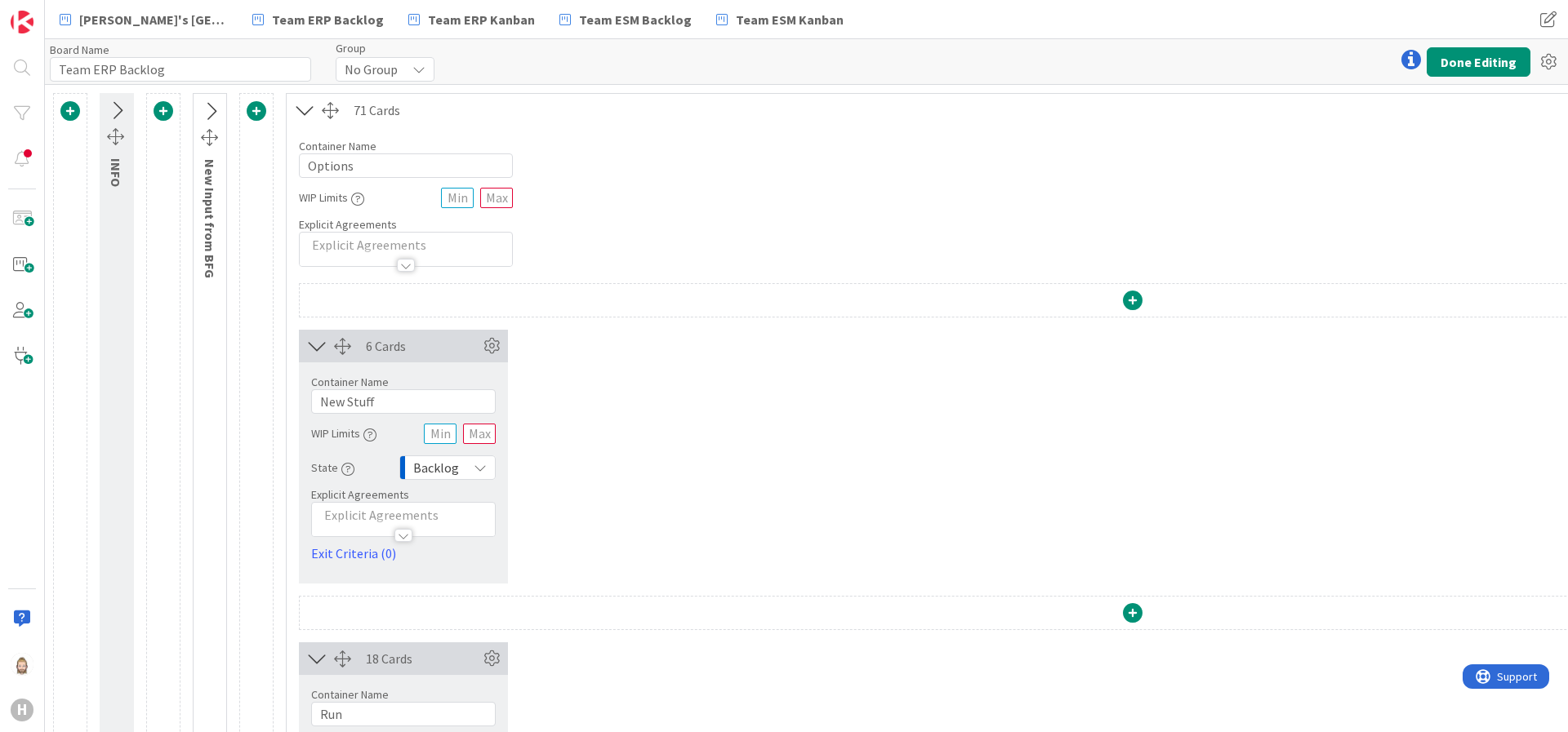
click at [300, 108] on icon at bounding box center [305, 110] width 27 height 21
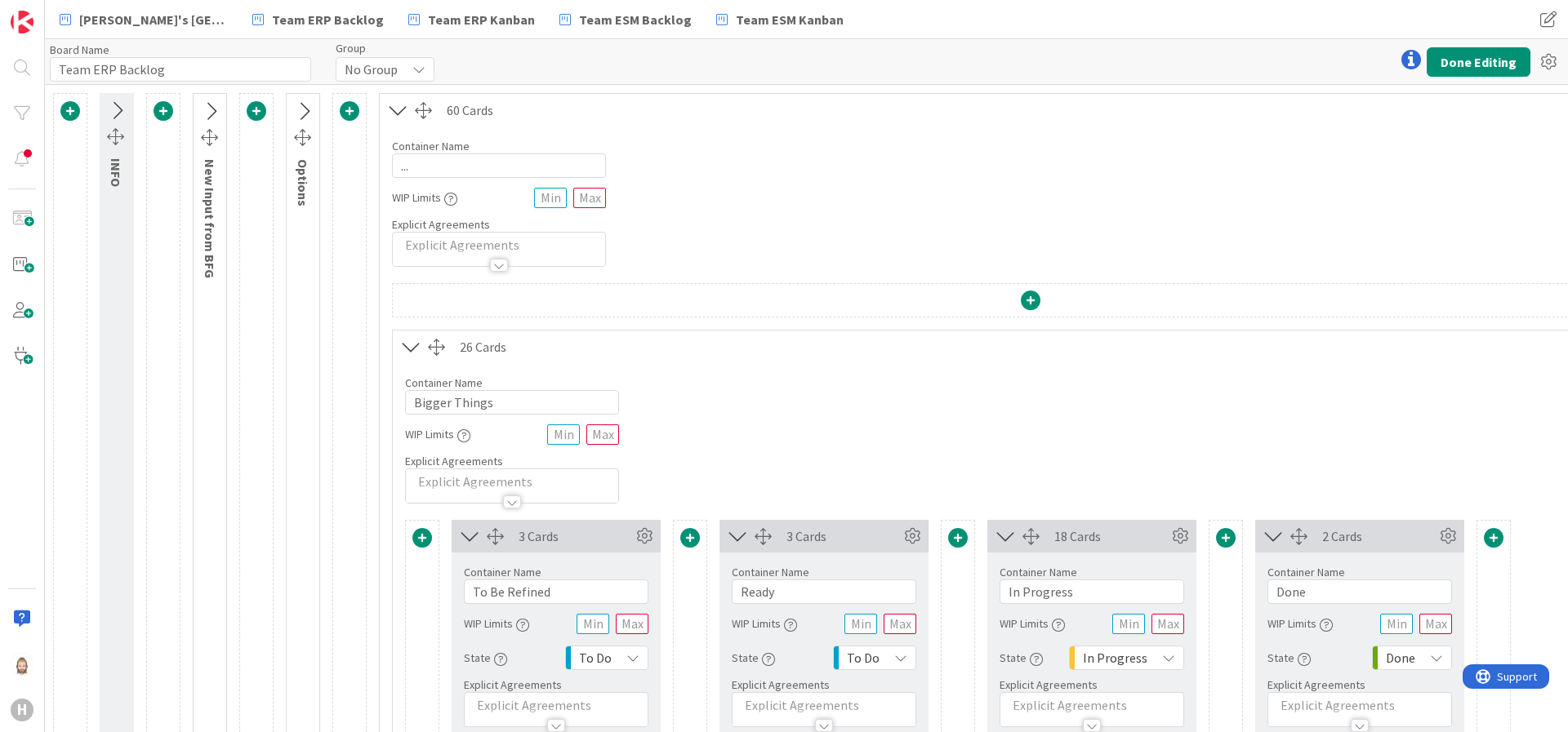
click at [411, 344] on icon at bounding box center [410, 347] width 27 height 21
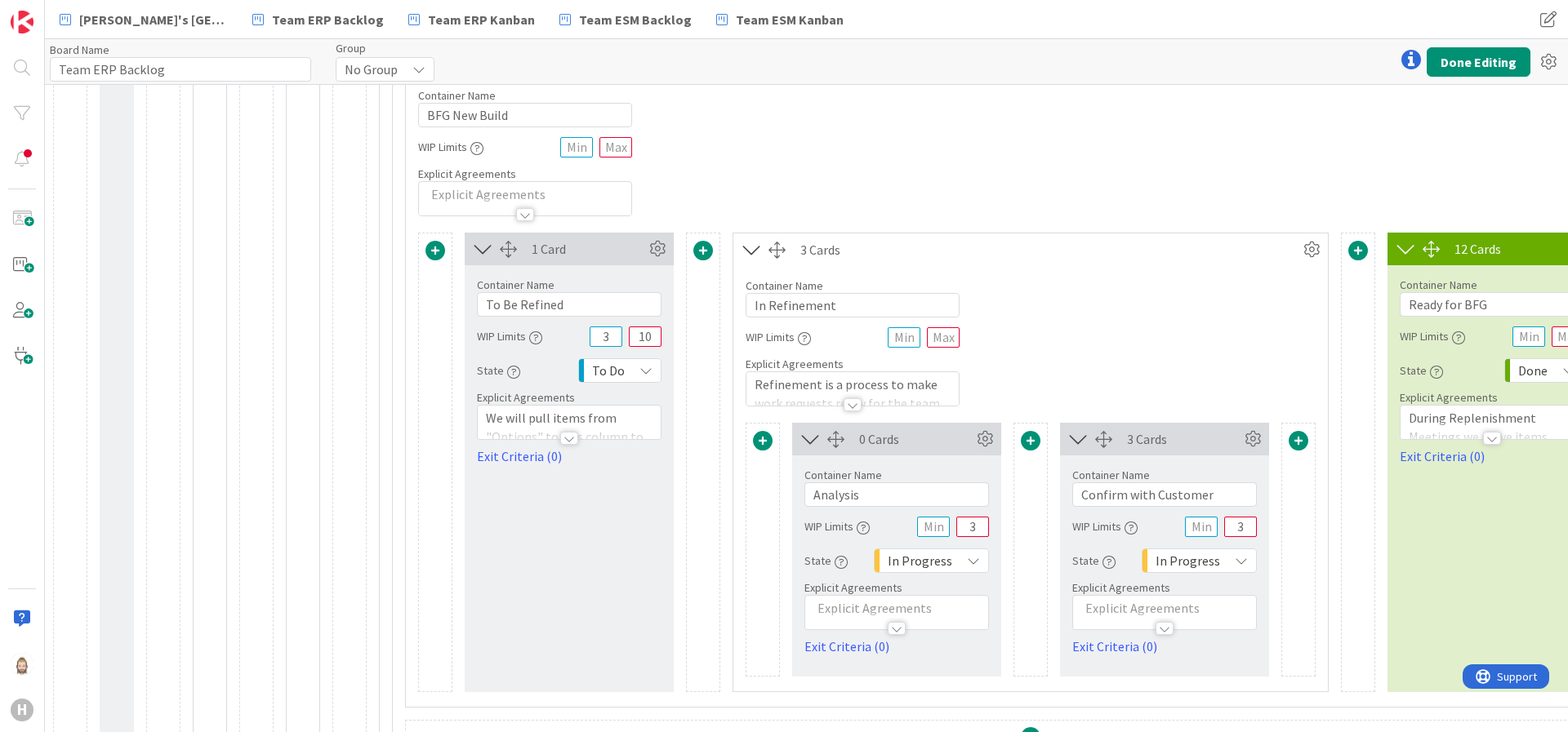
scroll to position [735, 0]
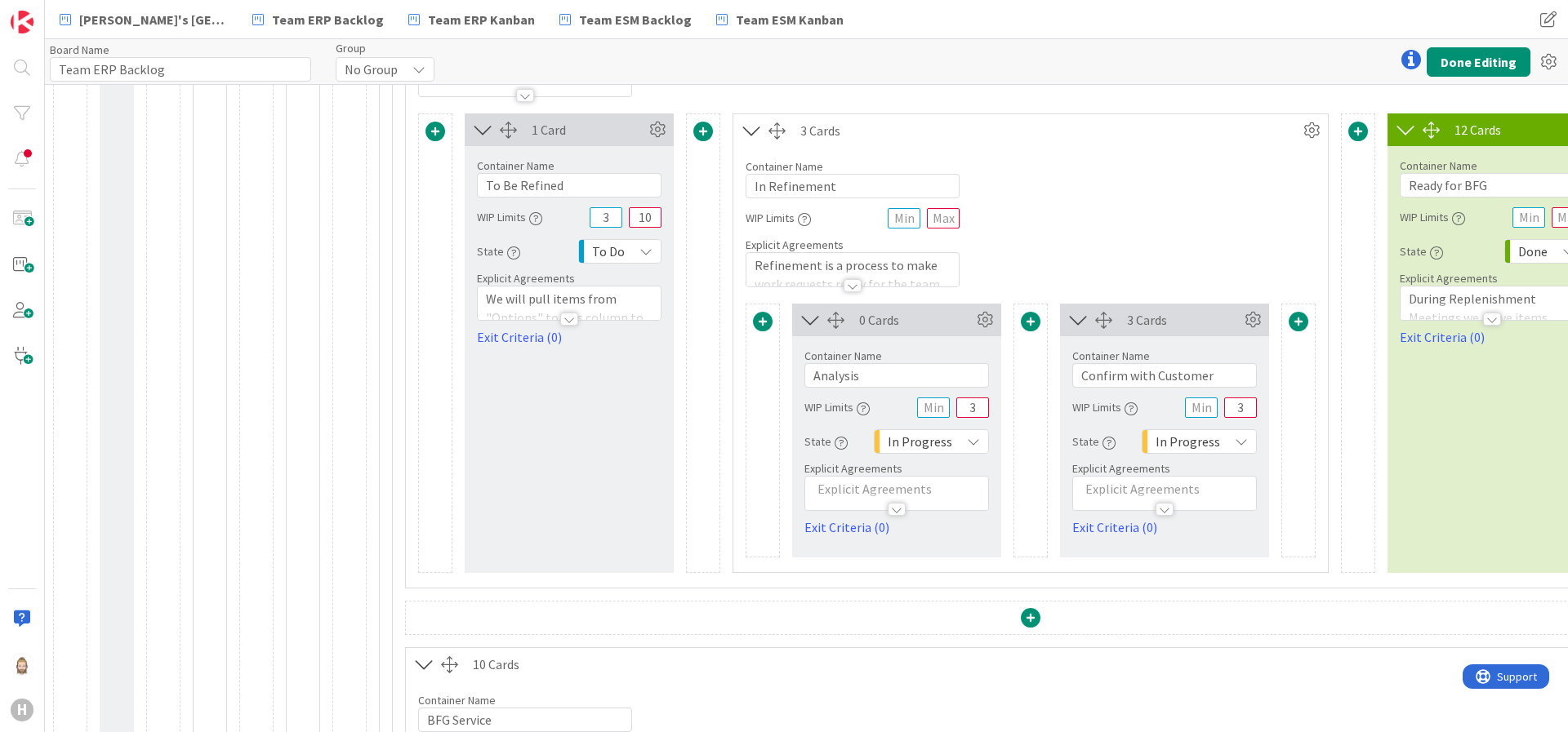
click at [624, 252] on span "To Do" at bounding box center [608, 252] width 33 height 23
click at [641, 277] on span "Backlog" at bounding box center [689, 287] width 135 height 24
click at [961, 444] on div "In Progress" at bounding box center [931, 441] width 115 height 24
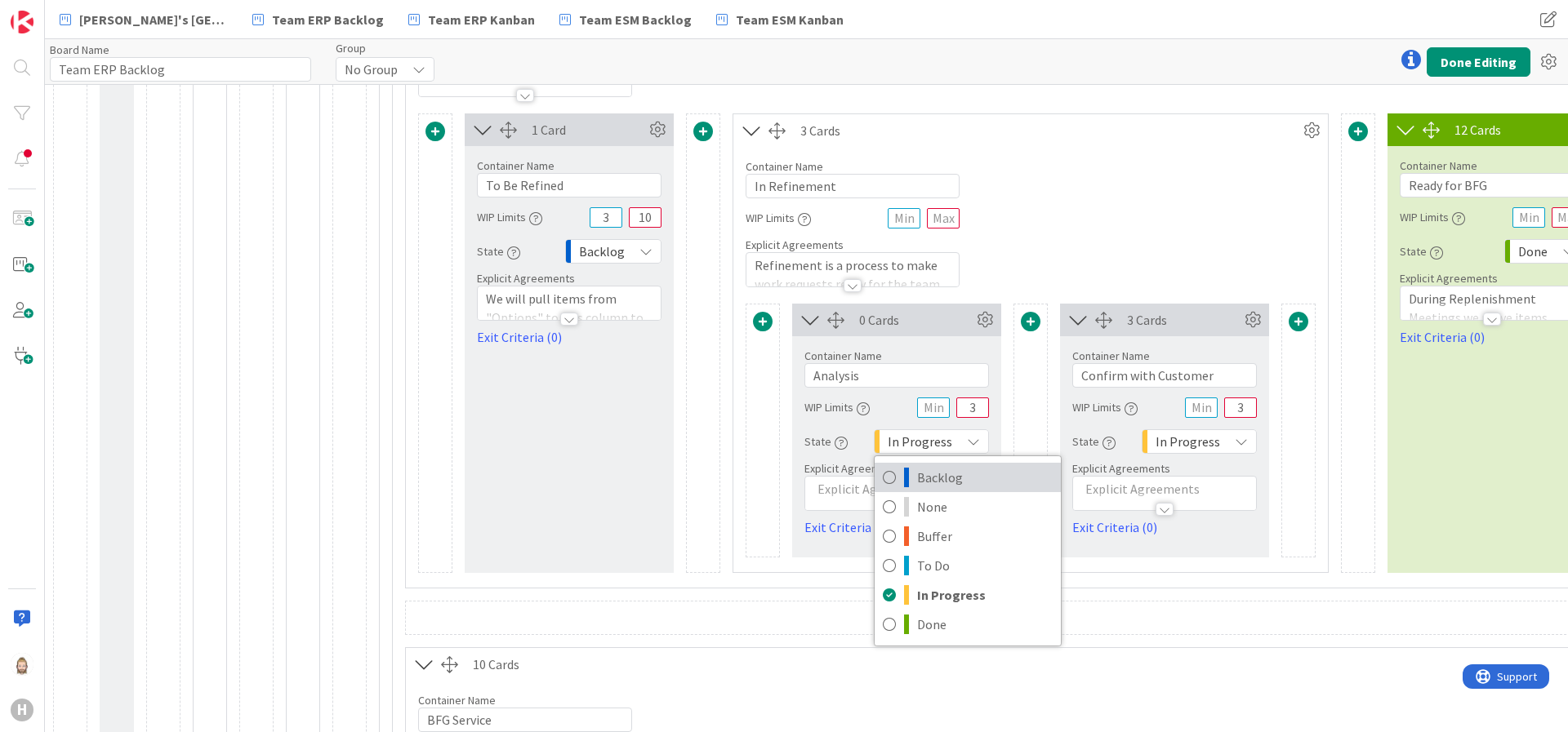
click at [961, 464] on link "Backlog" at bounding box center [968, 478] width 187 height 29
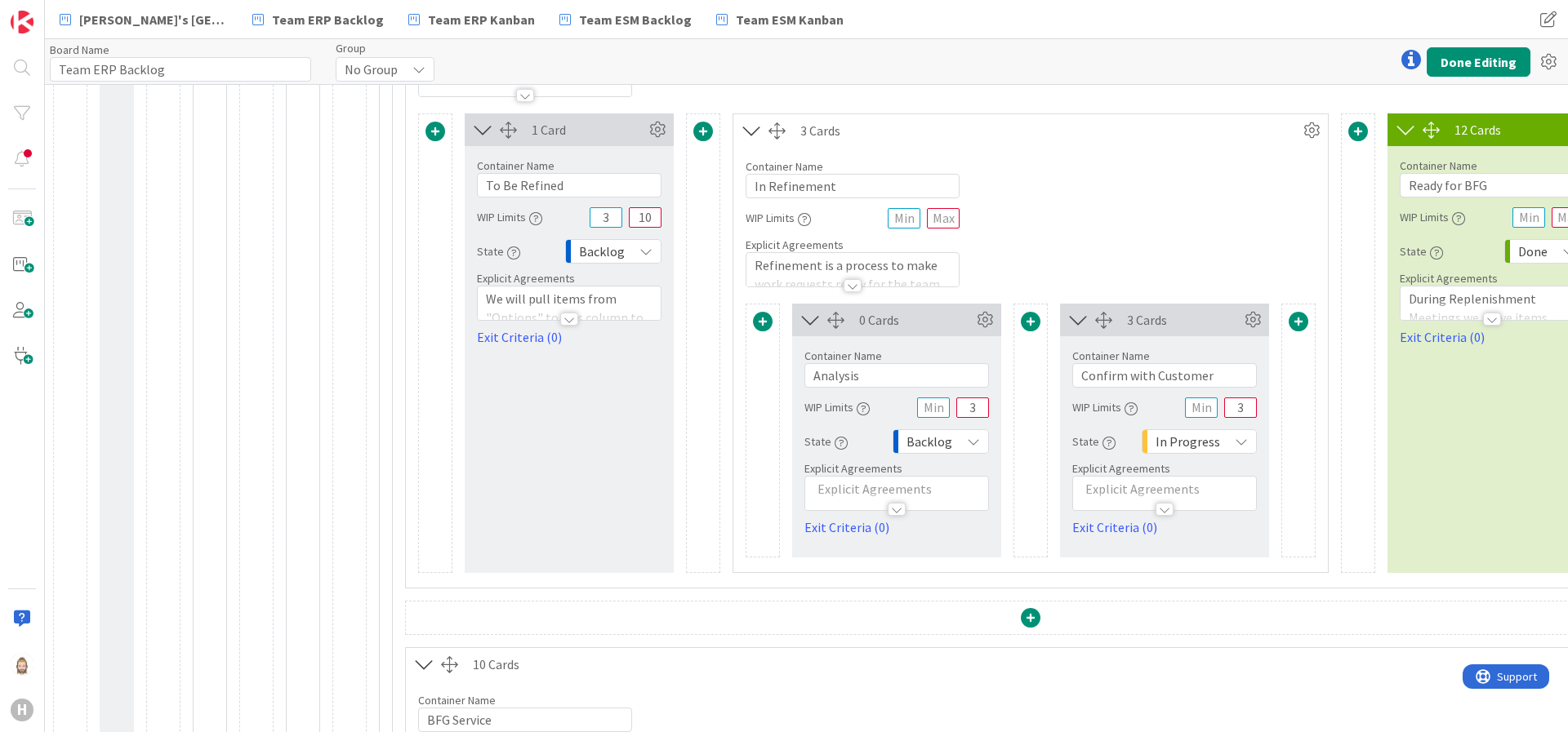
click at [1237, 438] on icon at bounding box center [1241, 441] width 13 height 13
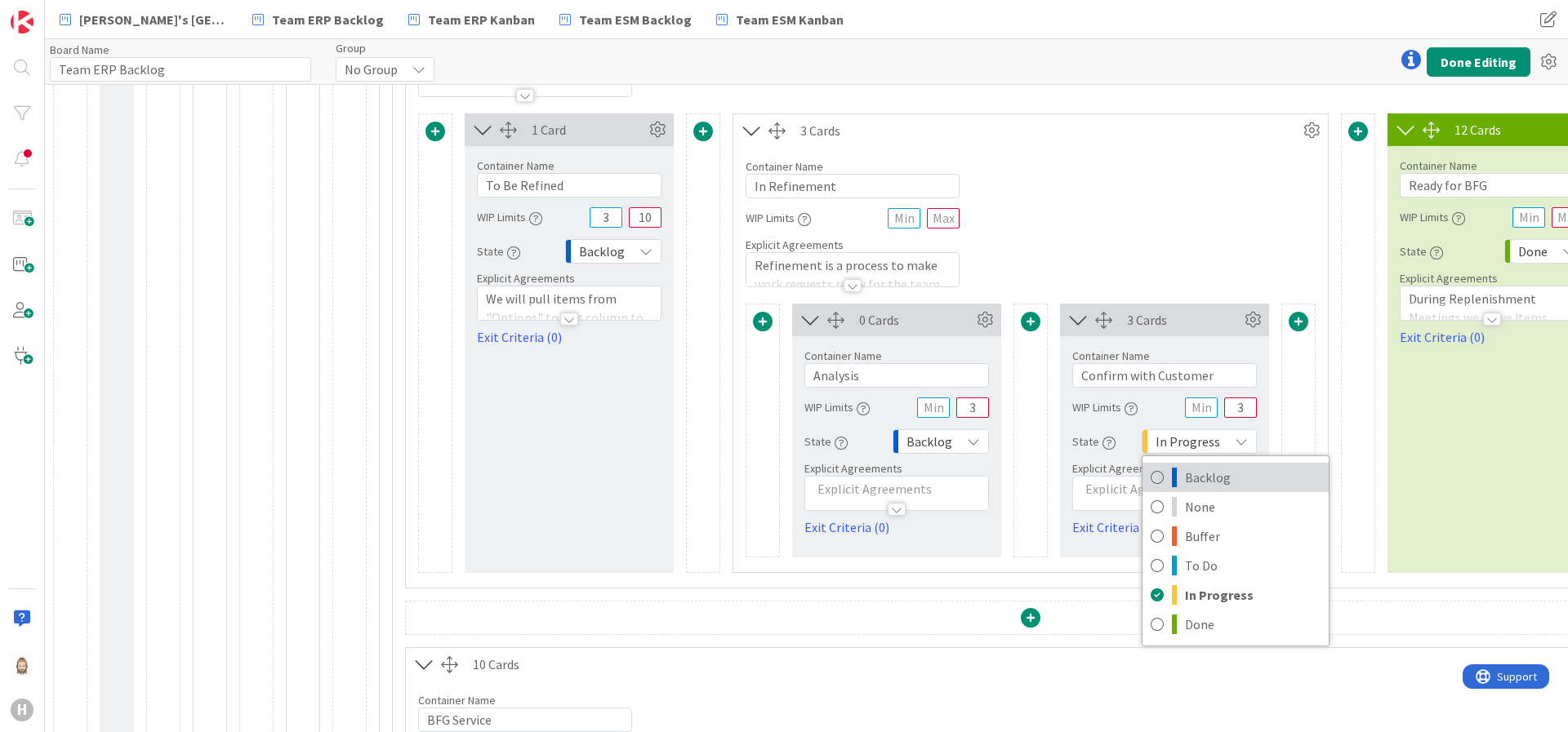
click at [1238, 467] on span "Backlog" at bounding box center [1253, 478] width 135 height 24
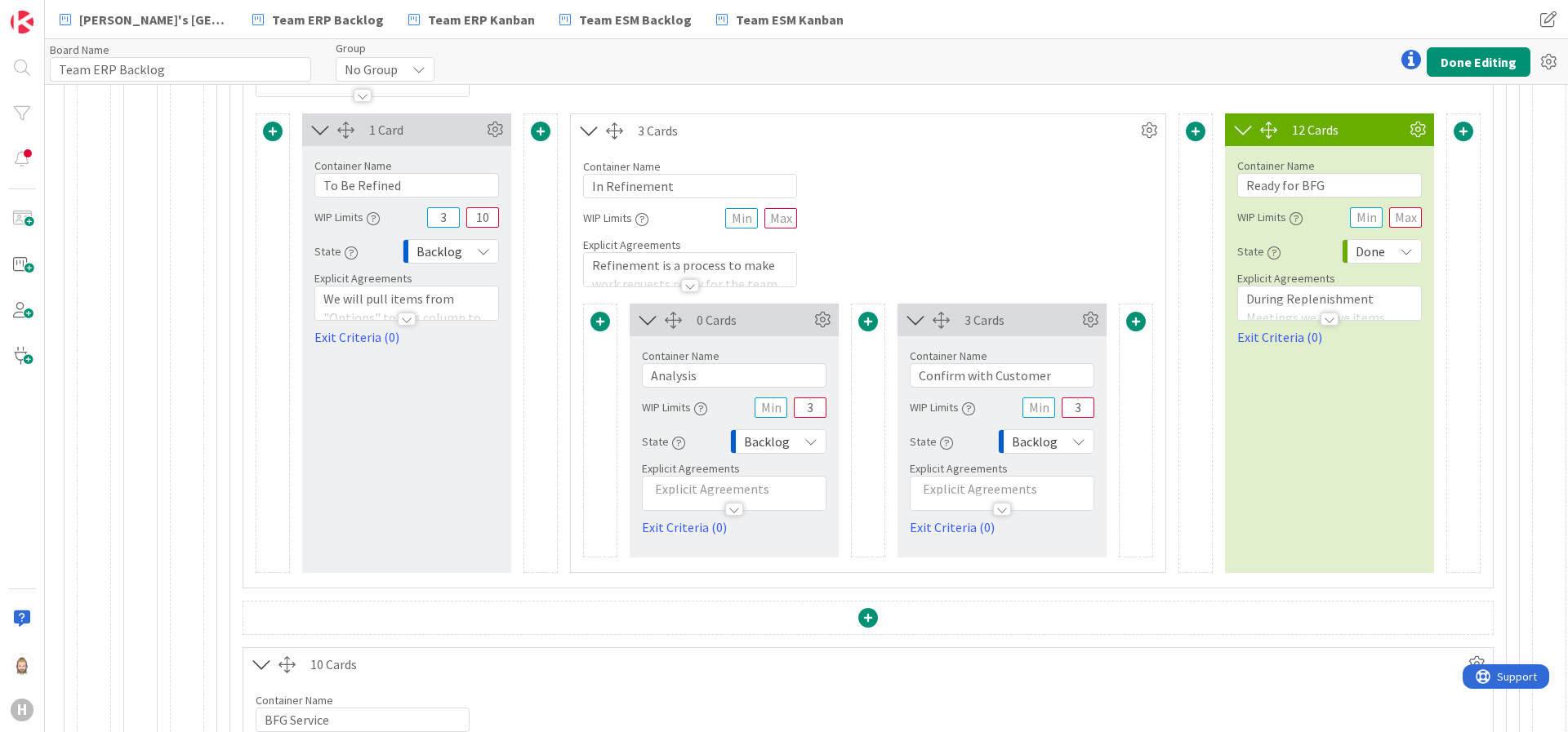
scroll to position [735, 187]
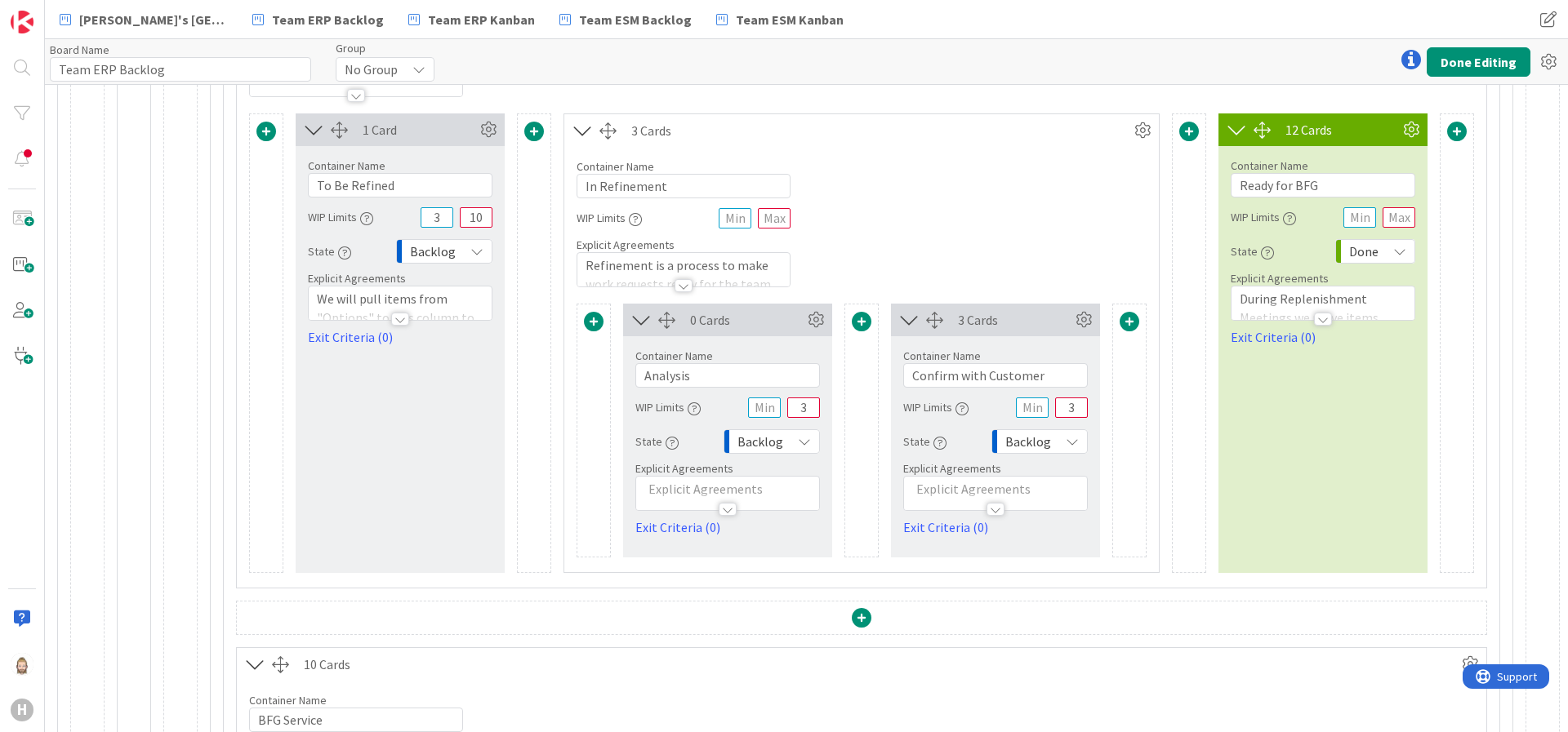
click at [1352, 248] on span "Done" at bounding box center [1364, 252] width 30 height 23
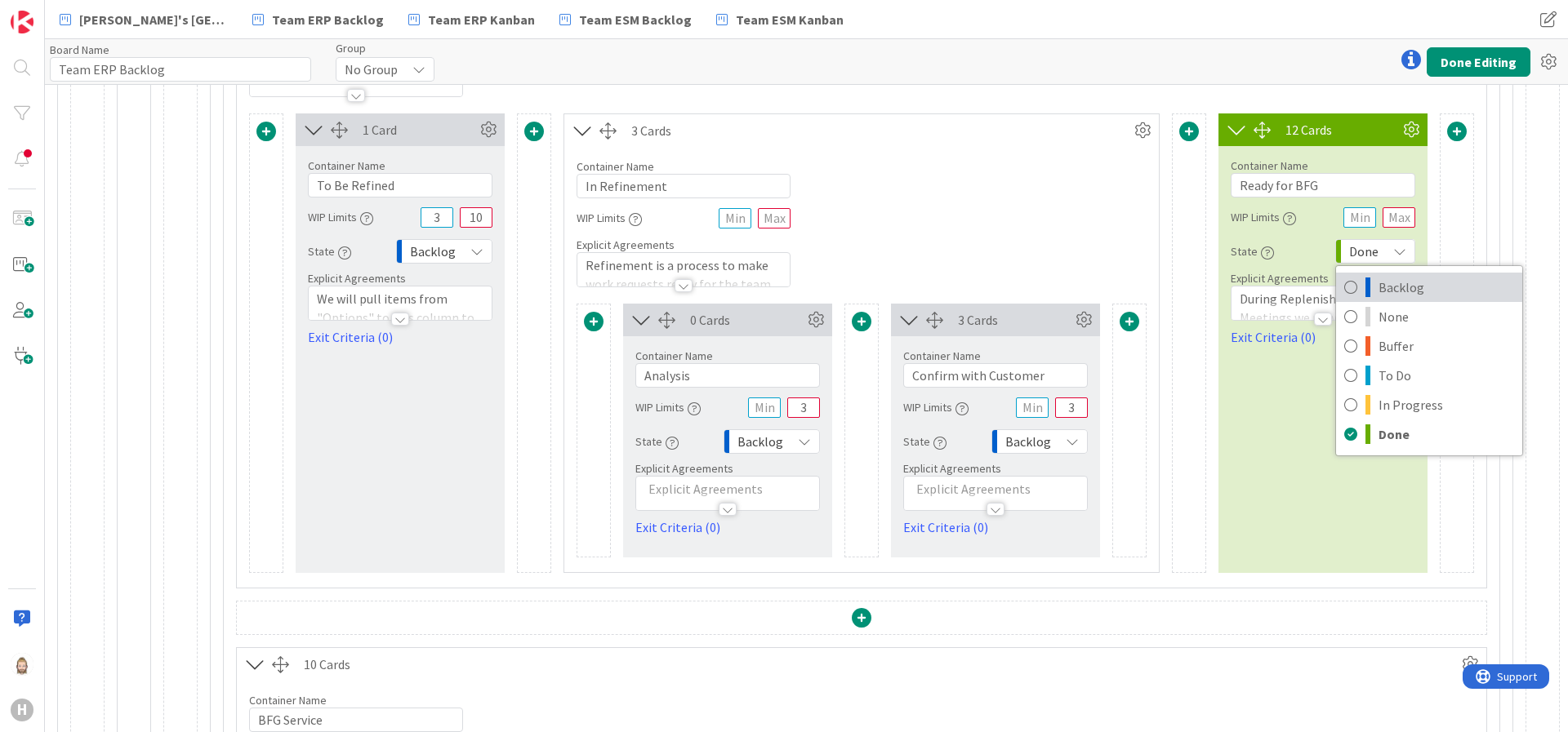
click at [1394, 281] on span "Backlog" at bounding box center [1447, 287] width 135 height 24
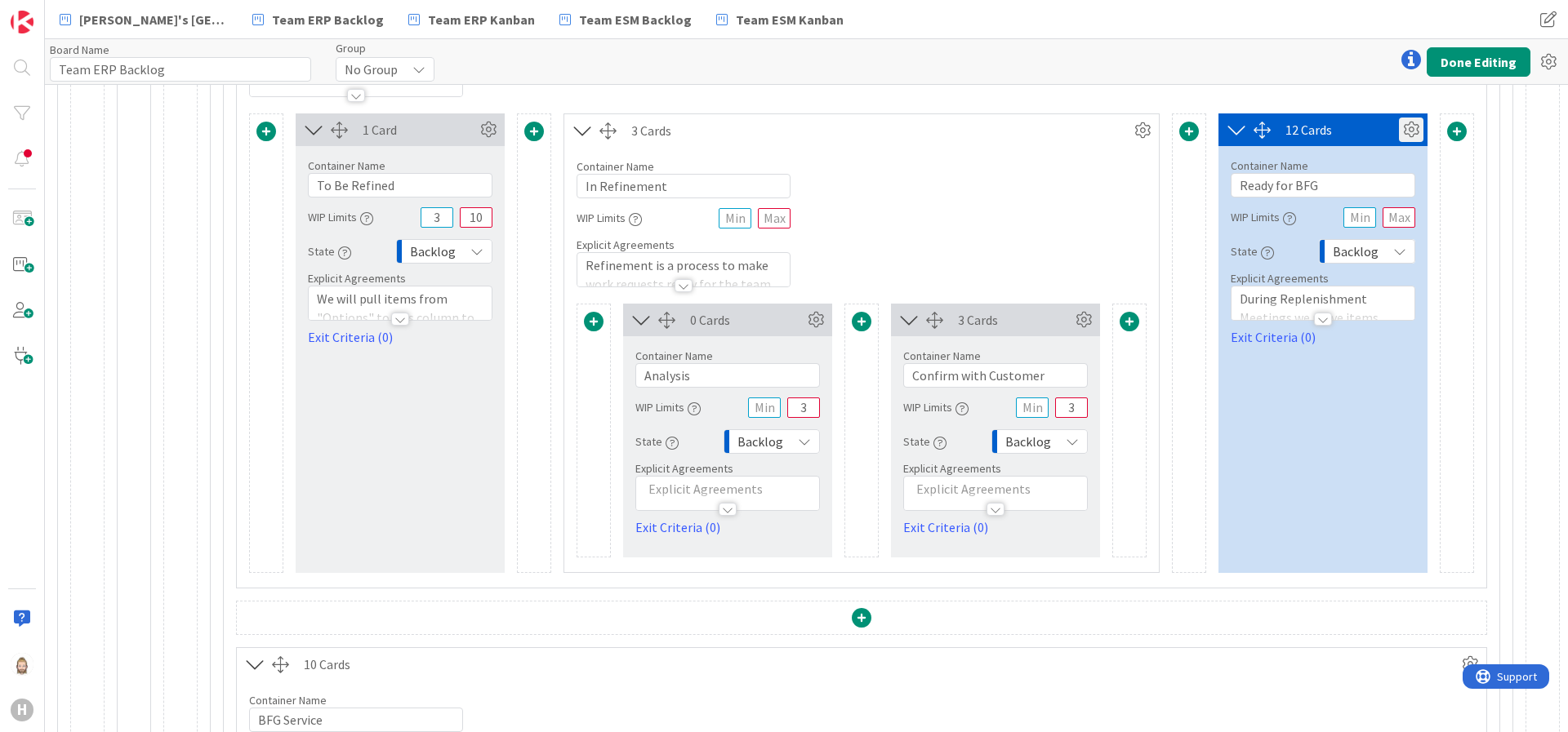
click at [1394, 123] on icon at bounding box center [1411, 130] width 24 height 24
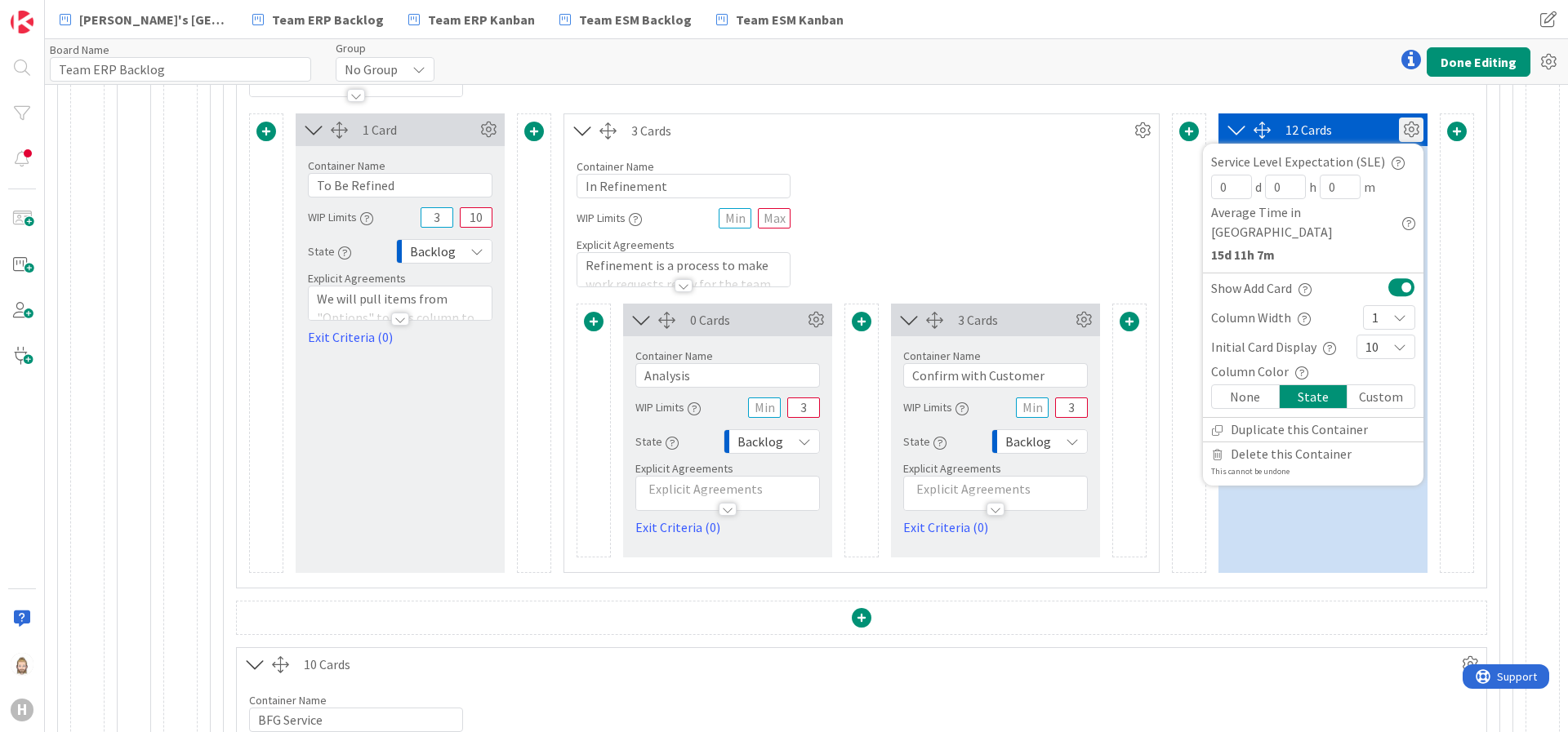
click at [1361, 385] on div "Custom" at bounding box center [1381, 396] width 67 height 23
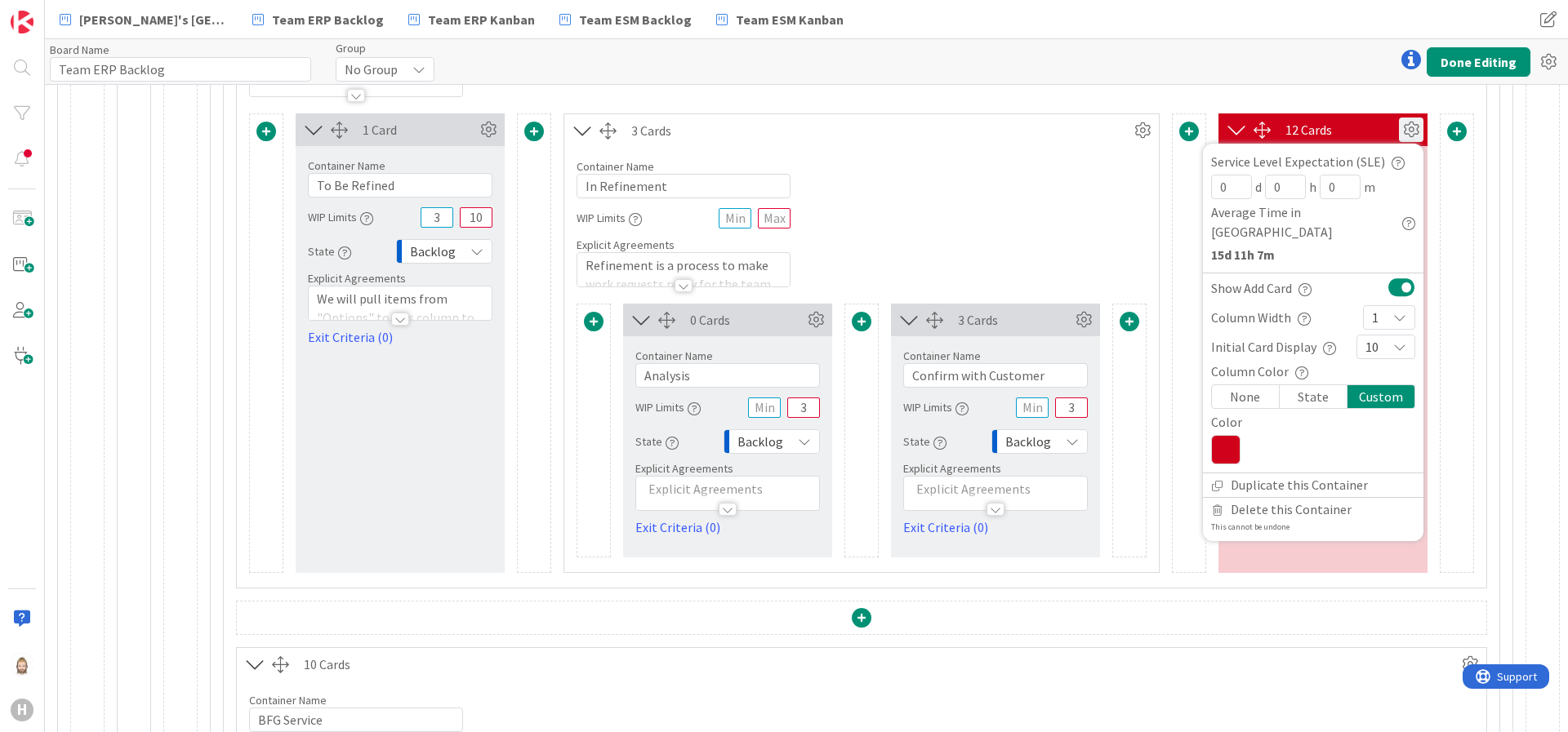
click at [1217, 435] on icon at bounding box center [1226, 450] width 30 height 29
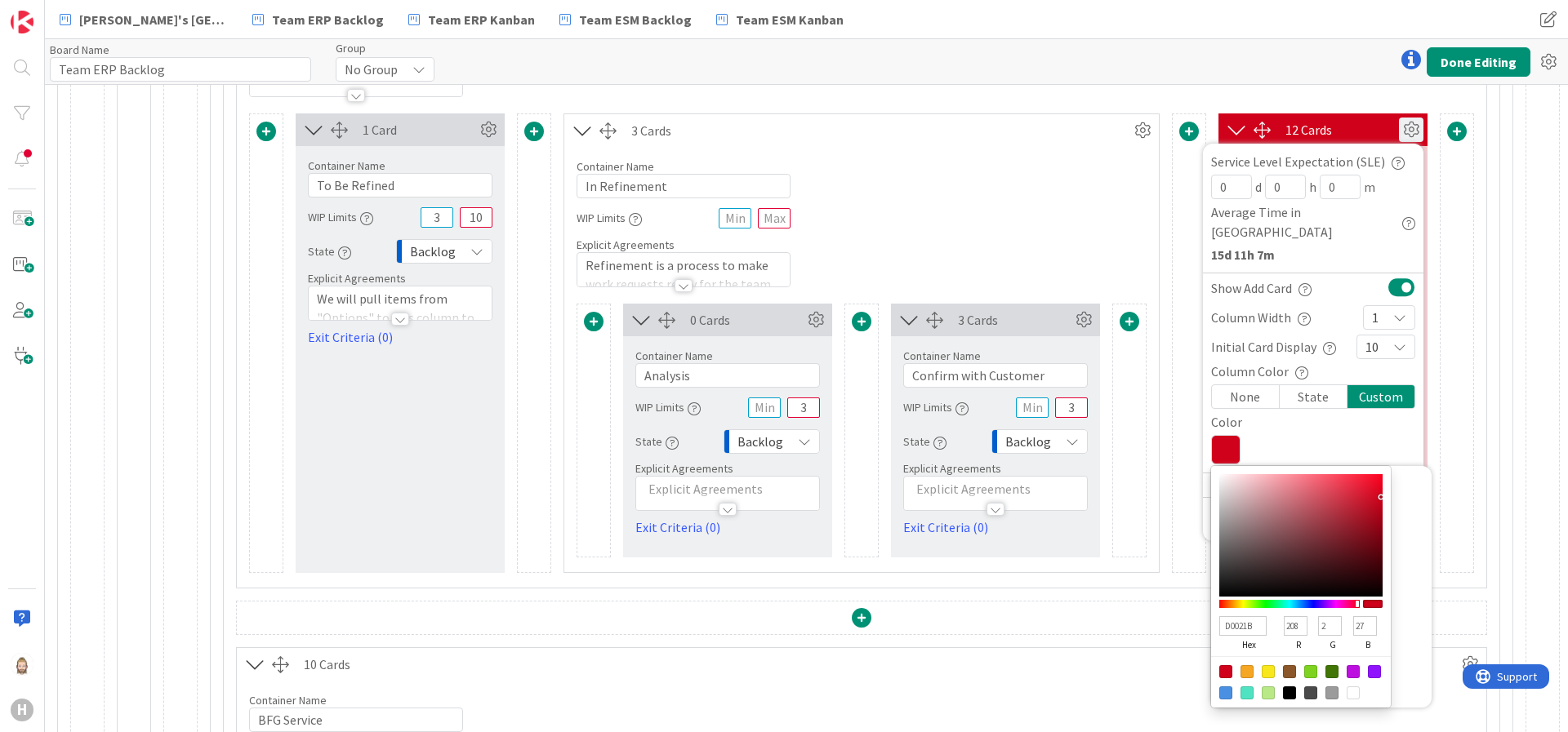
click at [1304, 650] on div at bounding box center [1310, 671] width 13 height 13
type input "7ED321"
type input "126"
type input "211"
type input "33"
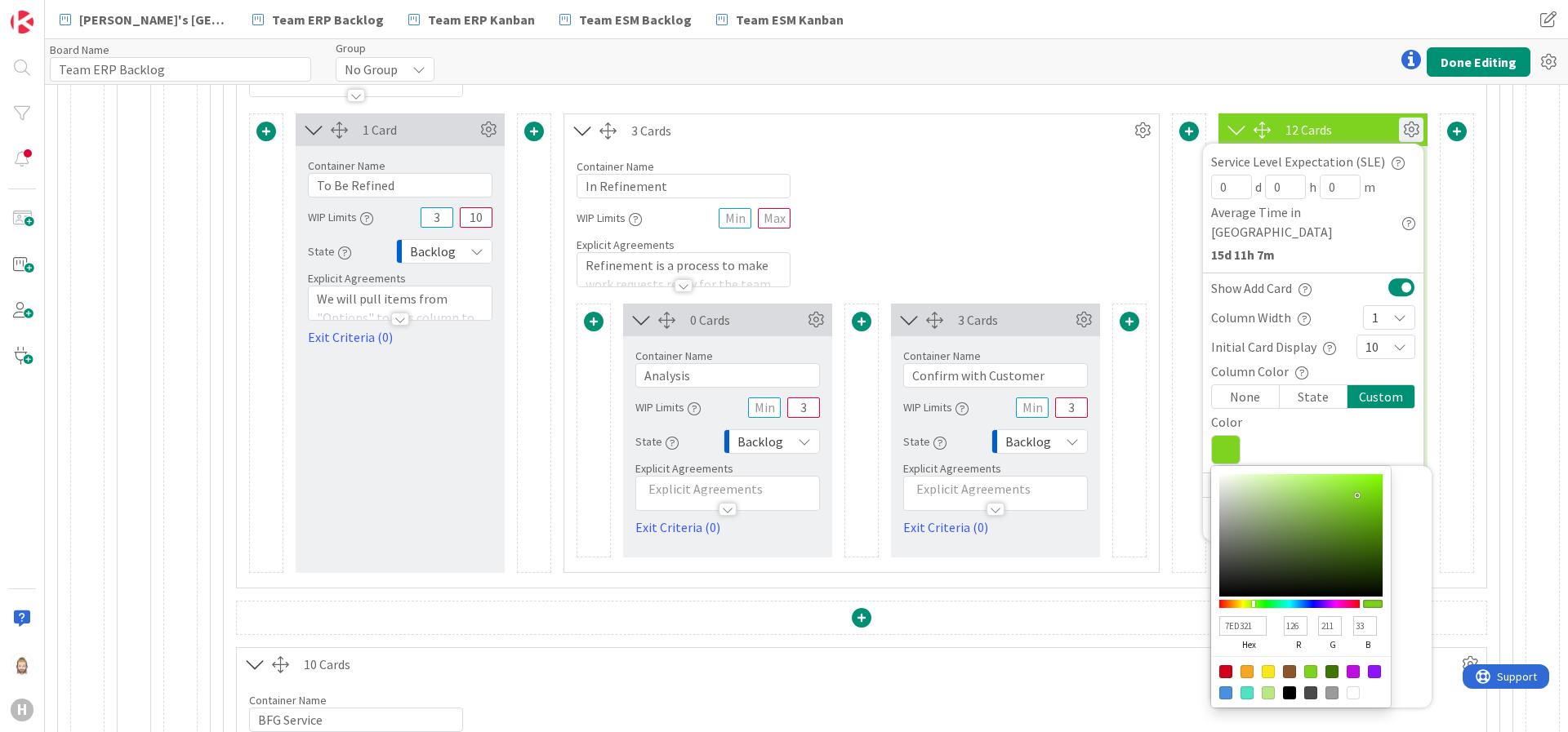
click at [1245, 100] on div "16 Cards Container Name 13 / 64 BFG New Build WIP Limits Explicit Agreements 1 …" at bounding box center [862, 256] width 1251 height 665
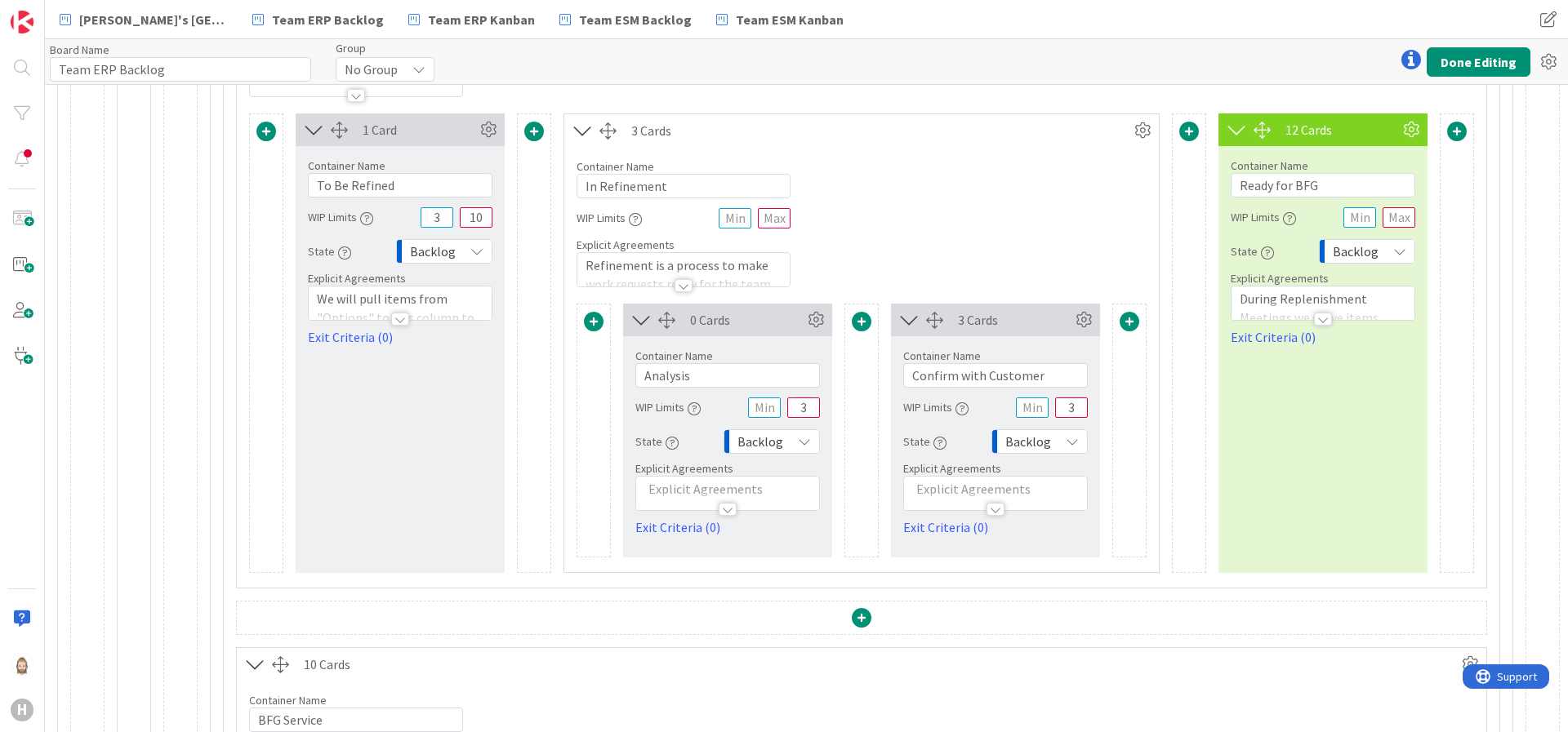
click at [1315, 314] on div at bounding box center [1323, 319] width 18 height 13
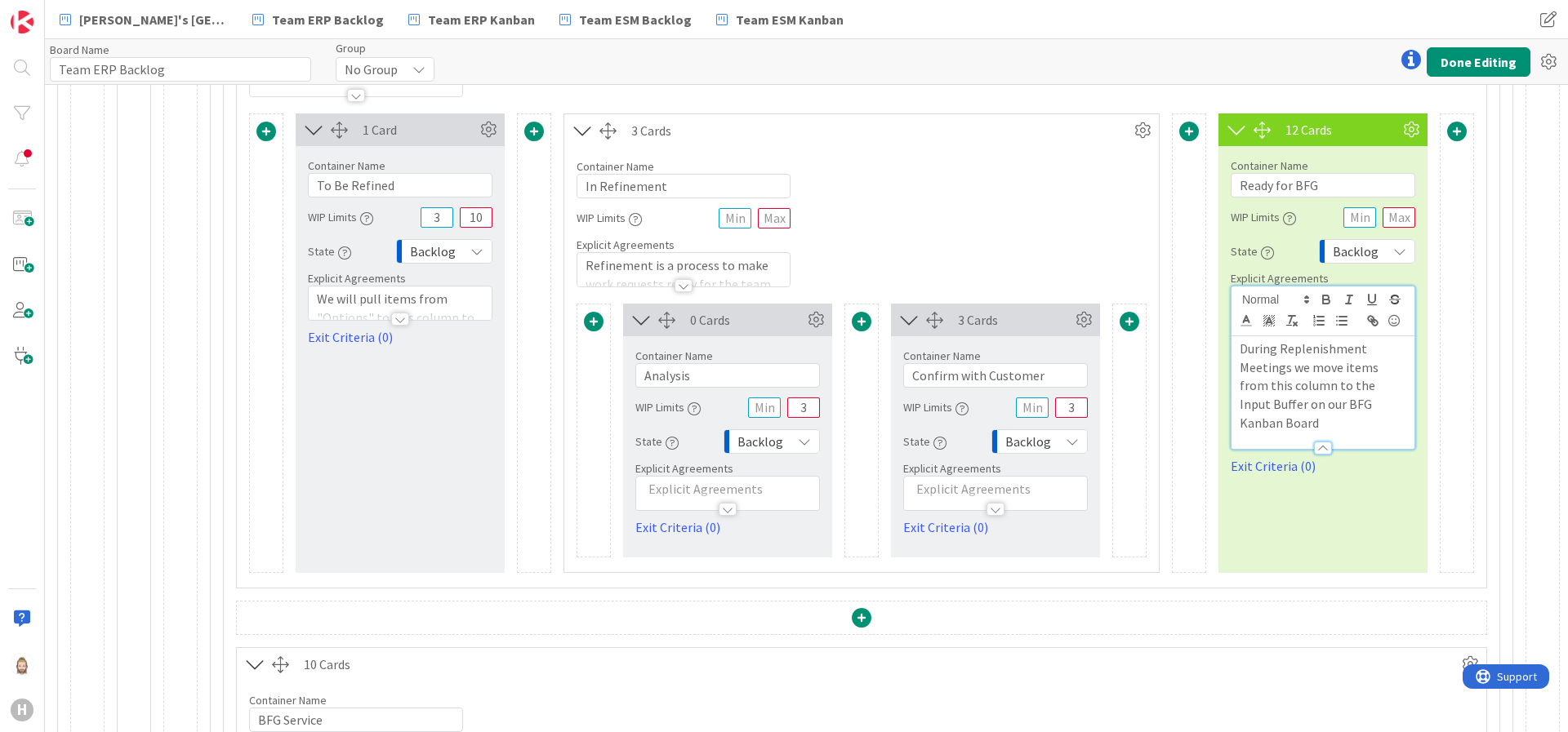
click at [1377, 405] on p "During Replenishment Meetings we move items from this column to the Input Buffe…" at bounding box center [1323, 386] width 167 height 93
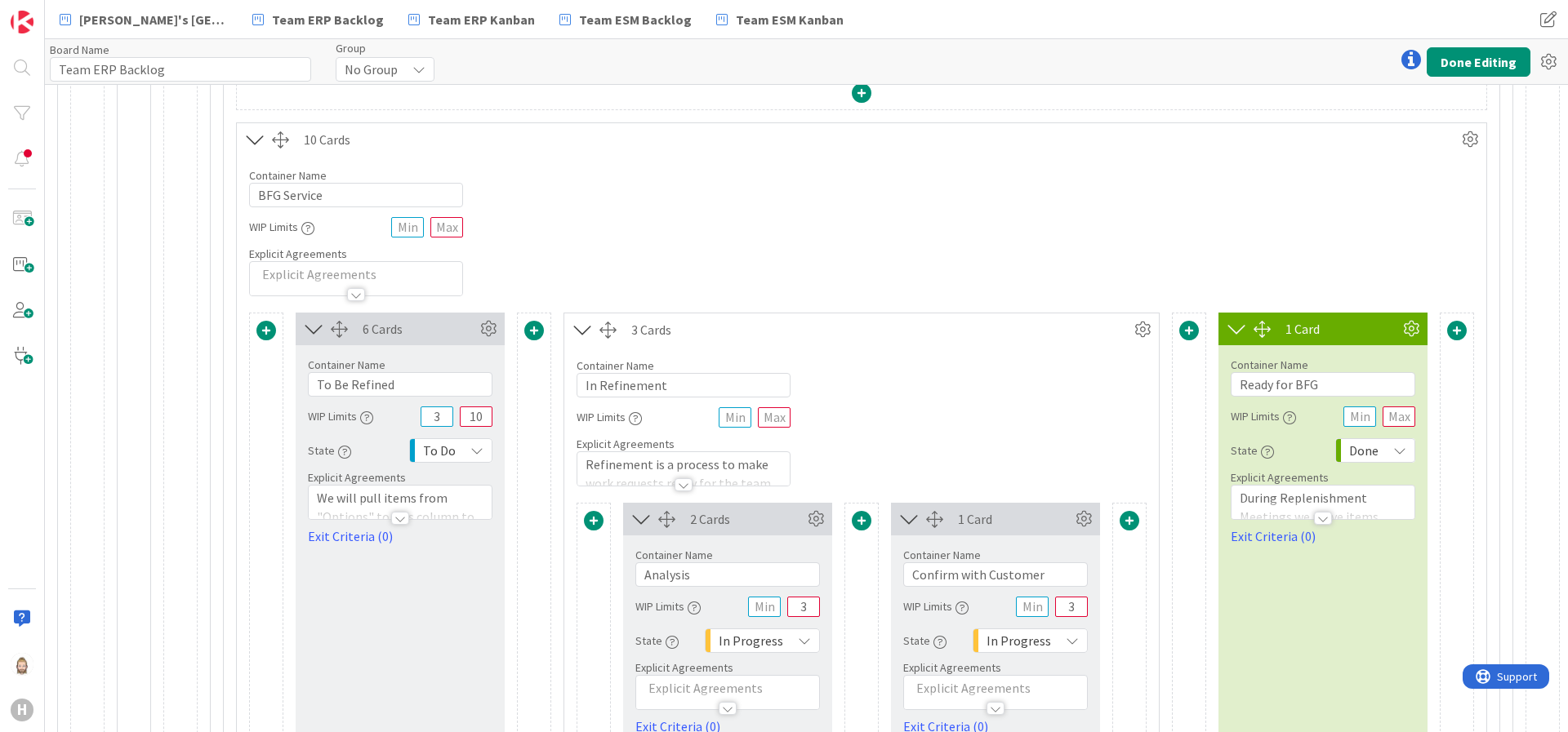
scroll to position [1347, 187]
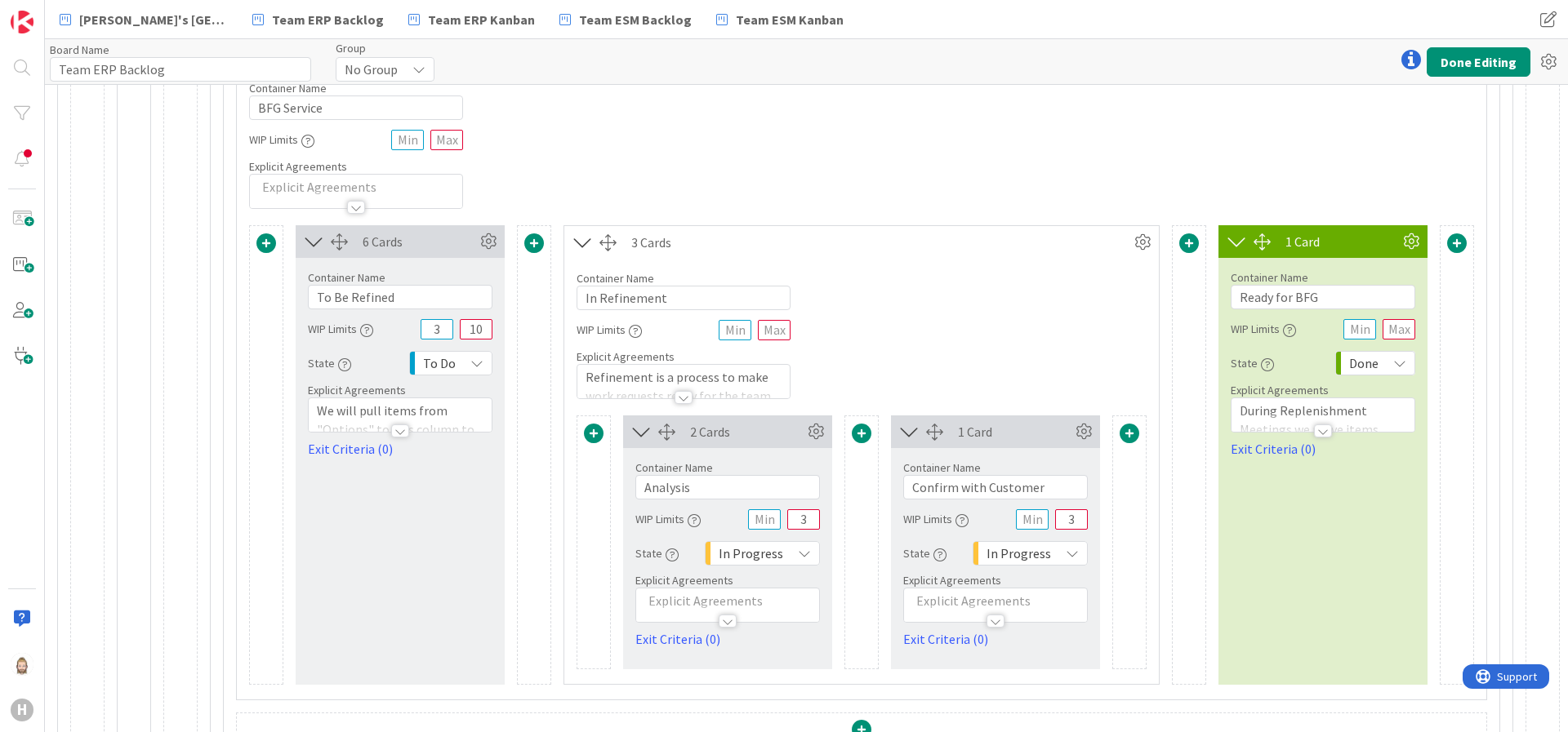
click at [437, 370] on div "To Do" at bounding box center [451, 363] width 83 height 24
click at [452, 397] on span "Backlog" at bounding box center [520, 399] width 135 height 24
click at [798, 559] on icon at bounding box center [804, 553] width 13 height 13
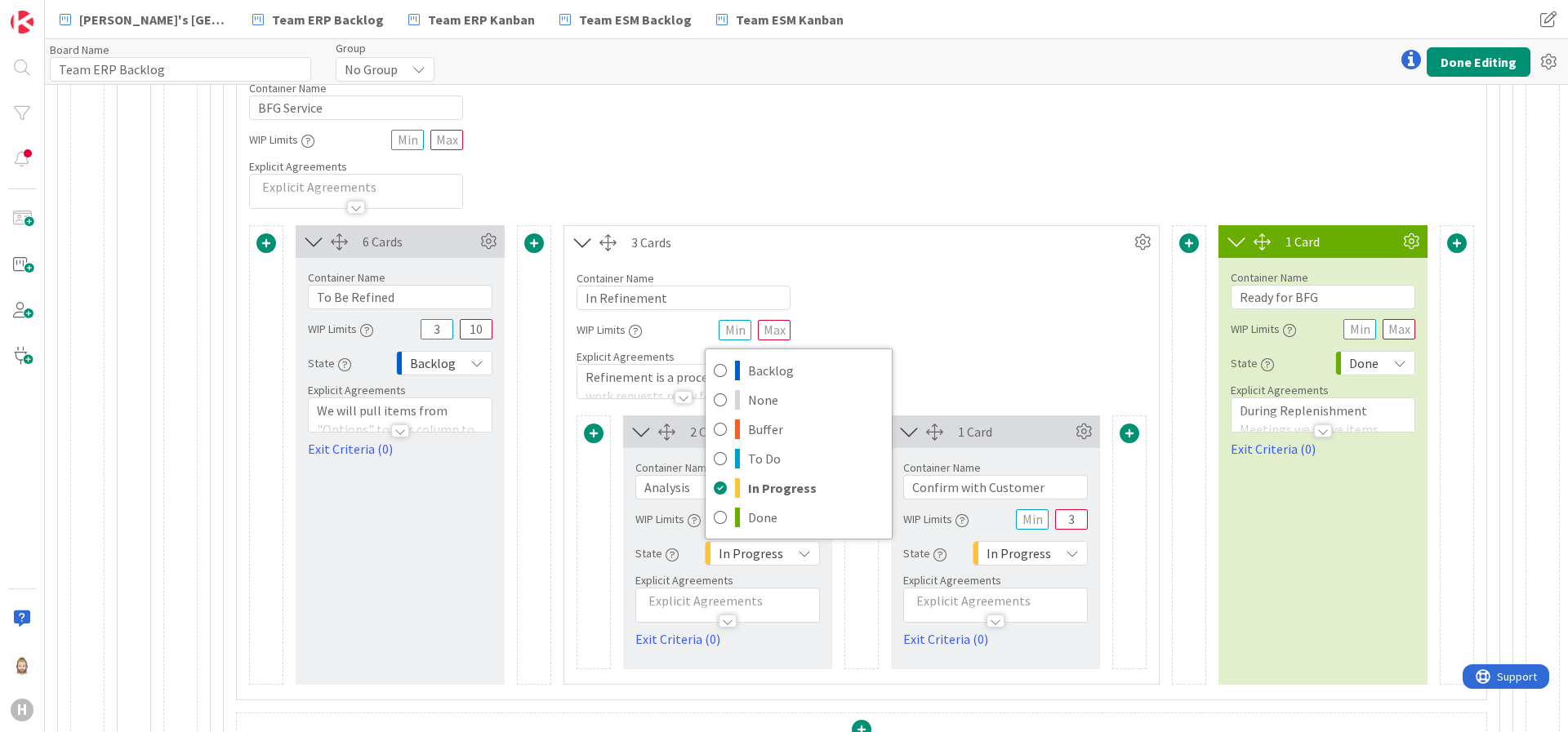
click at [750, 355] on div "Backlog None Buffer To Do In Progress Done" at bounding box center [798, 444] width 187 height 191
click at [751, 369] on span "Backlog" at bounding box center [816, 370] width 135 height 24
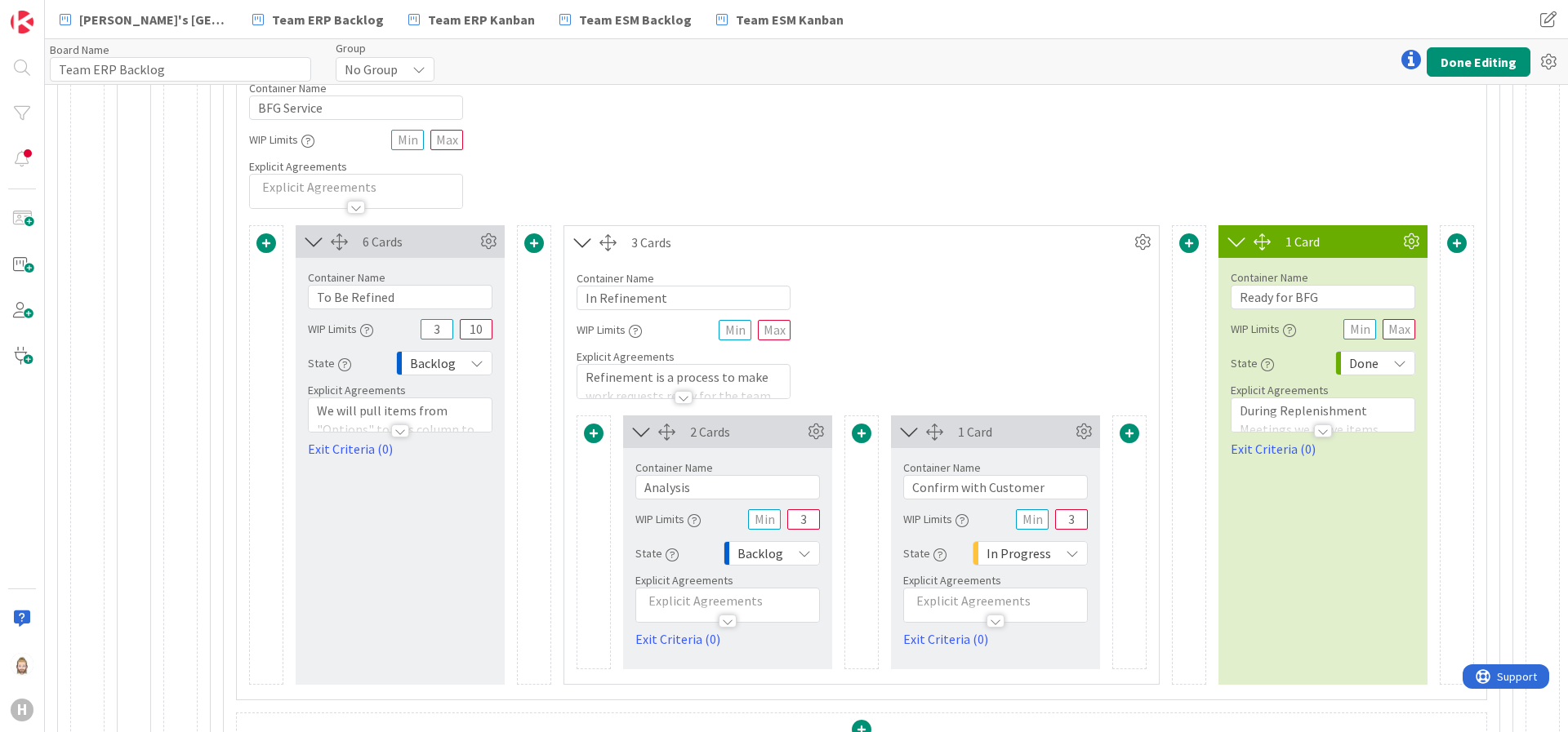
click at [1007, 553] on span "In Progress" at bounding box center [1019, 553] width 64 height 23
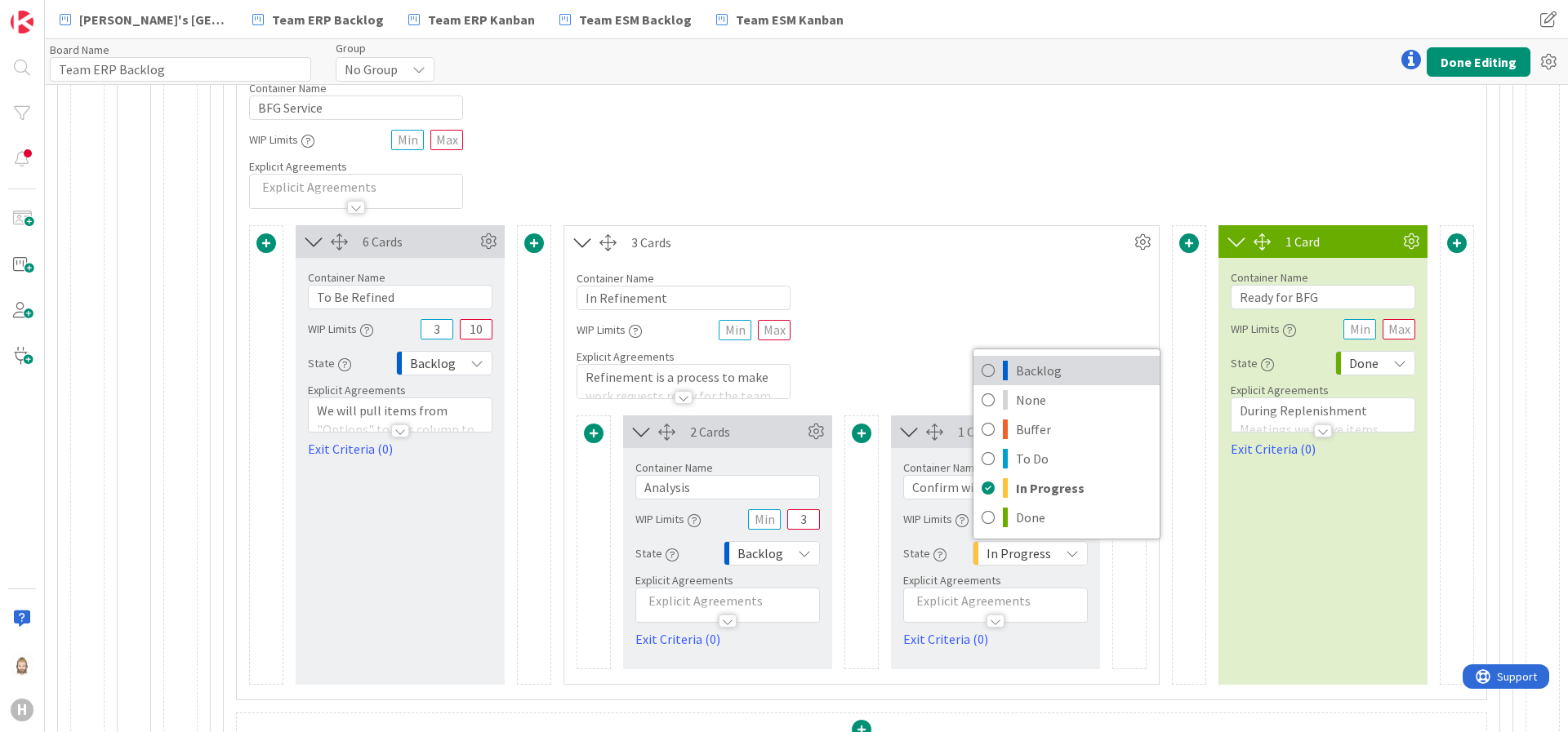
click at [1047, 377] on span "Backlog" at bounding box center [1084, 370] width 135 height 24
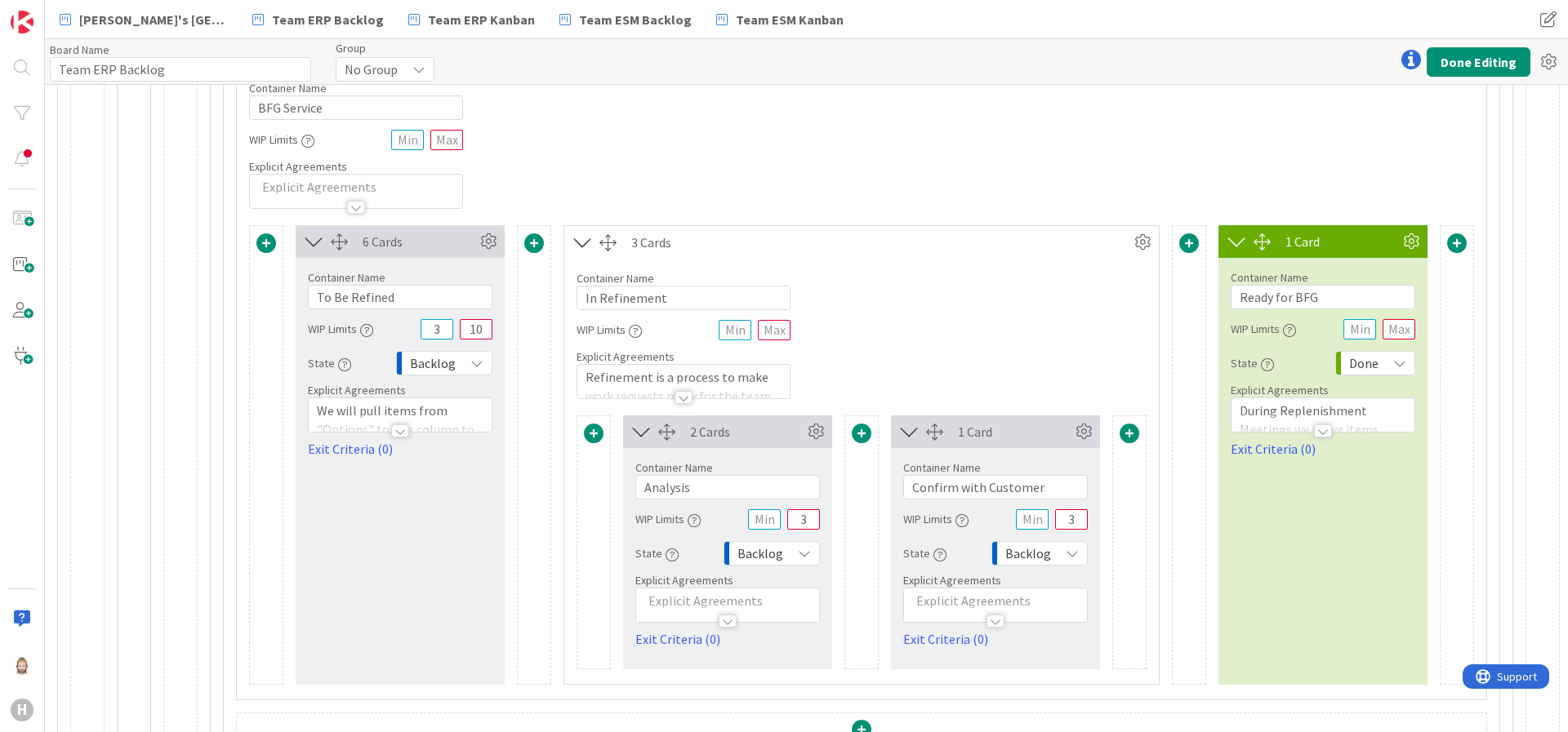
click at [1371, 368] on div "Done" at bounding box center [1375, 363] width 80 height 24
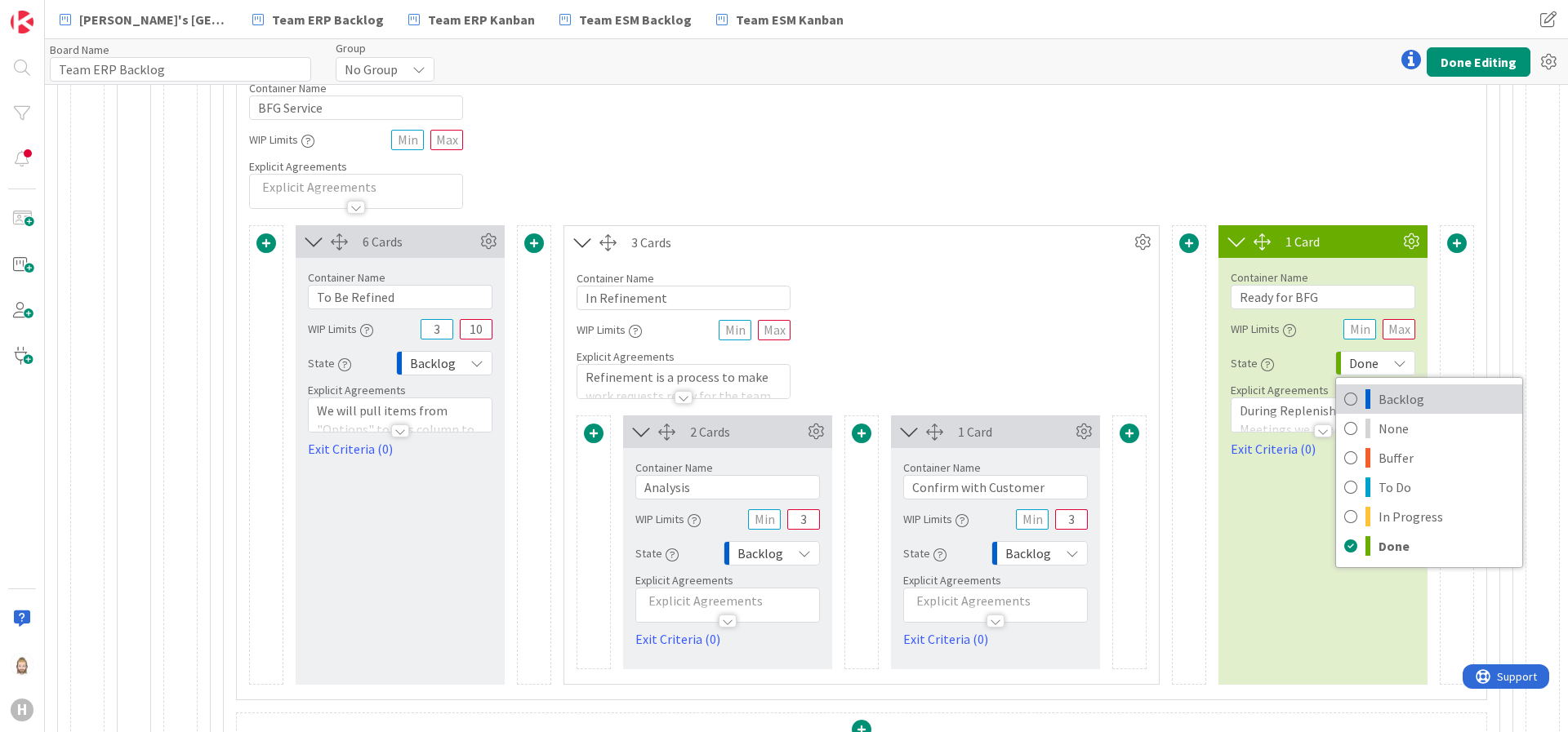
click at [1379, 395] on span "Backlog" at bounding box center [1447, 399] width 135 height 24
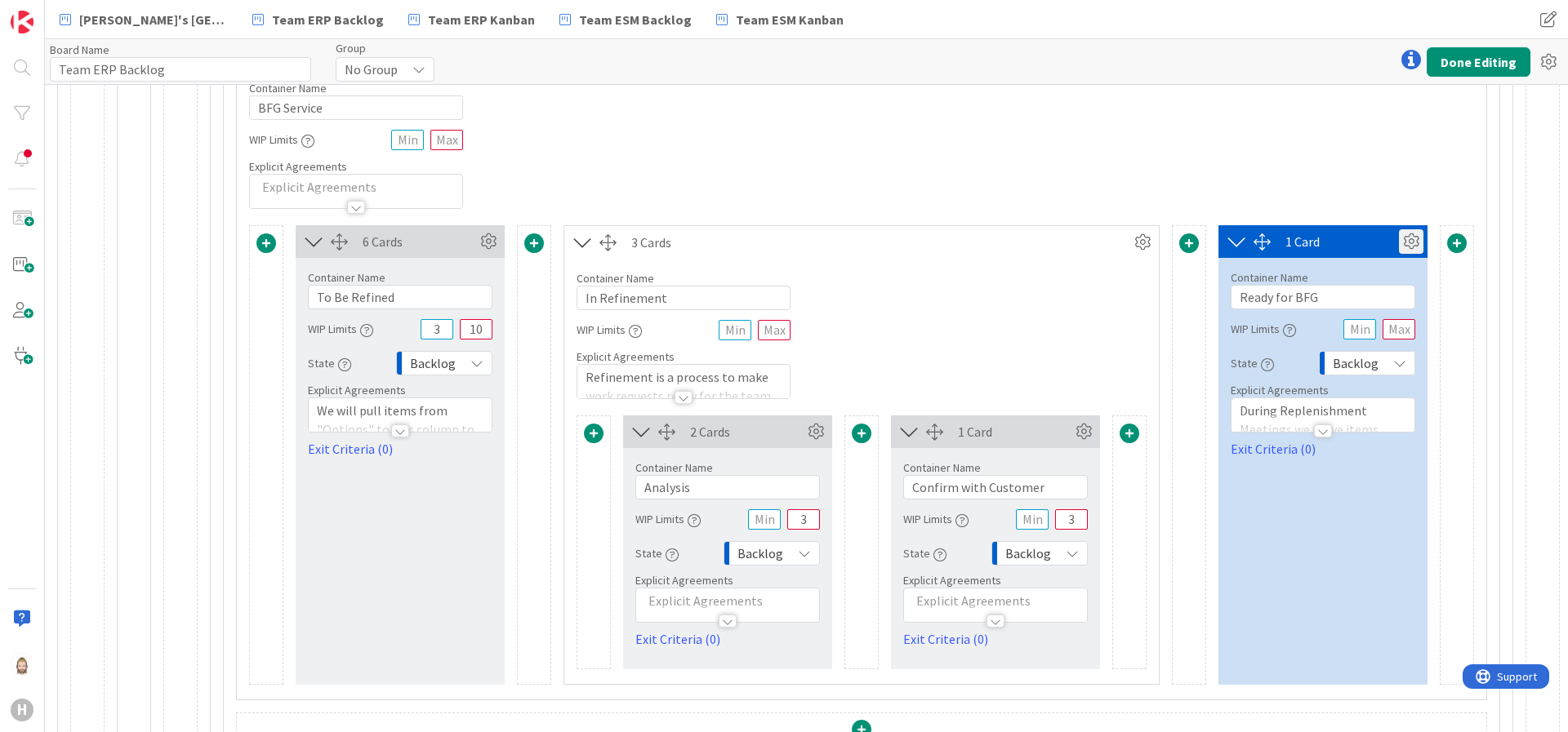
click at [1394, 242] on icon at bounding box center [1411, 242] width 24 height 24
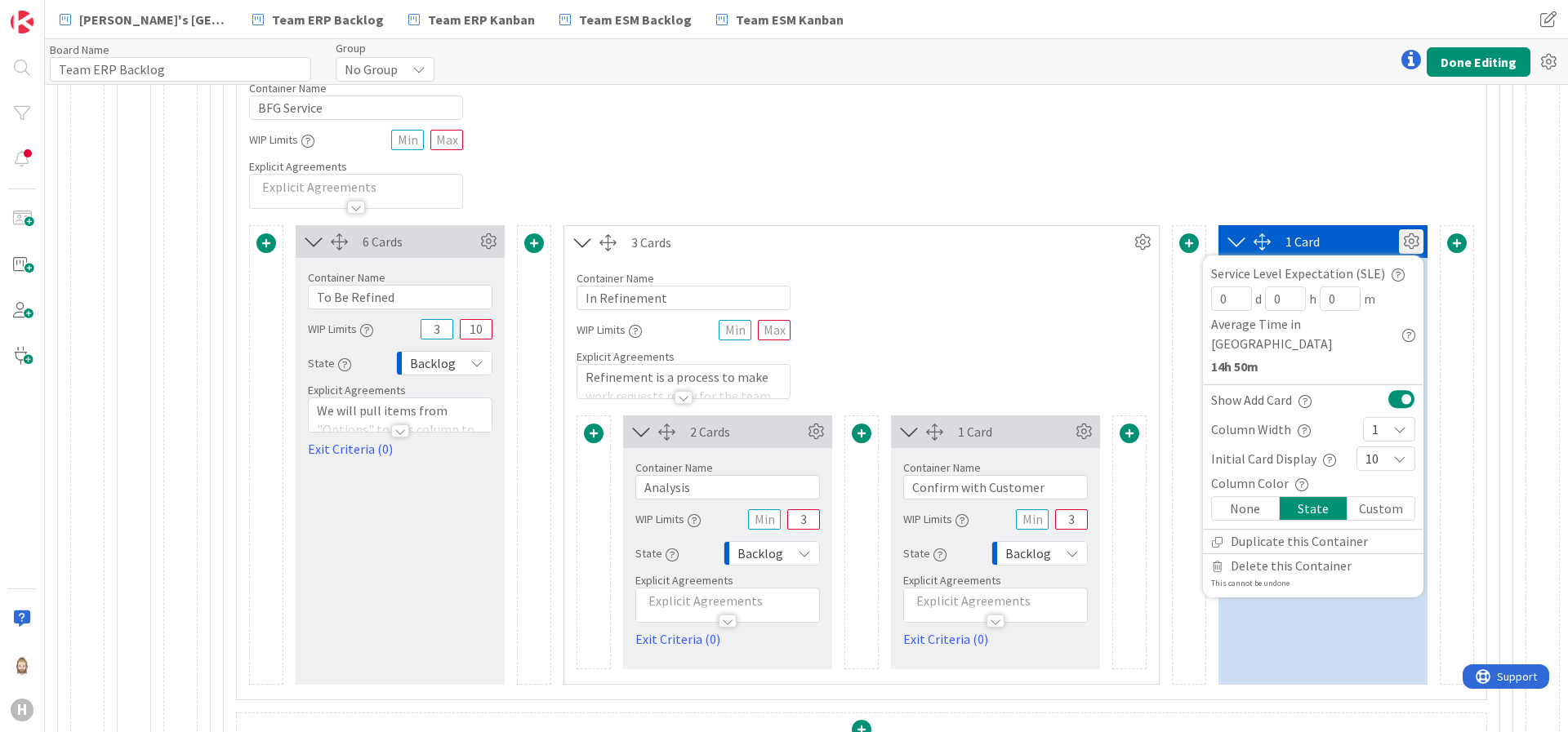
click at [1348, 497] on div "Custom" at bounding box center [1381, 508] width 67 height 23
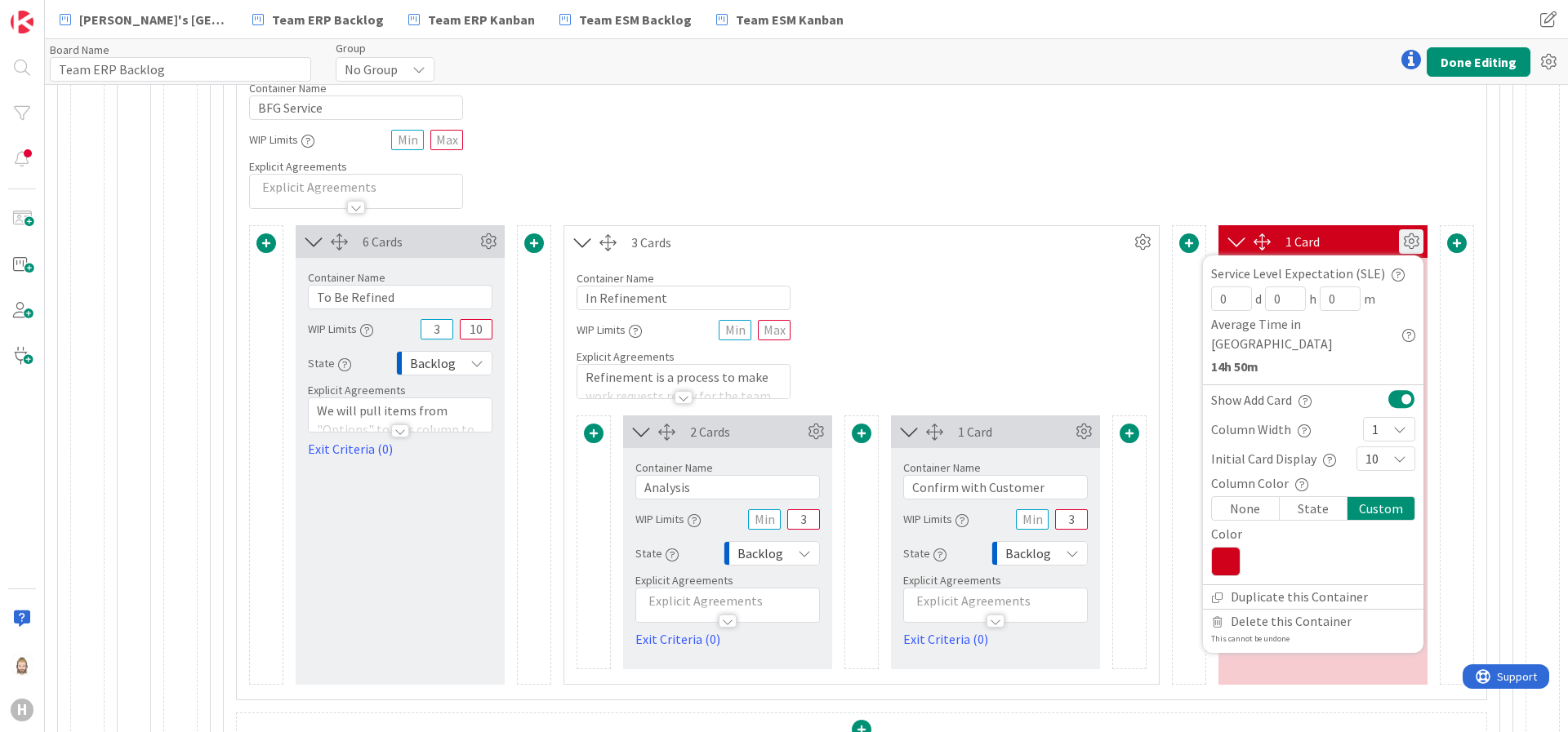
click at [1211, 547] on icon at bounding box center [1226, 562] width 30 height 29
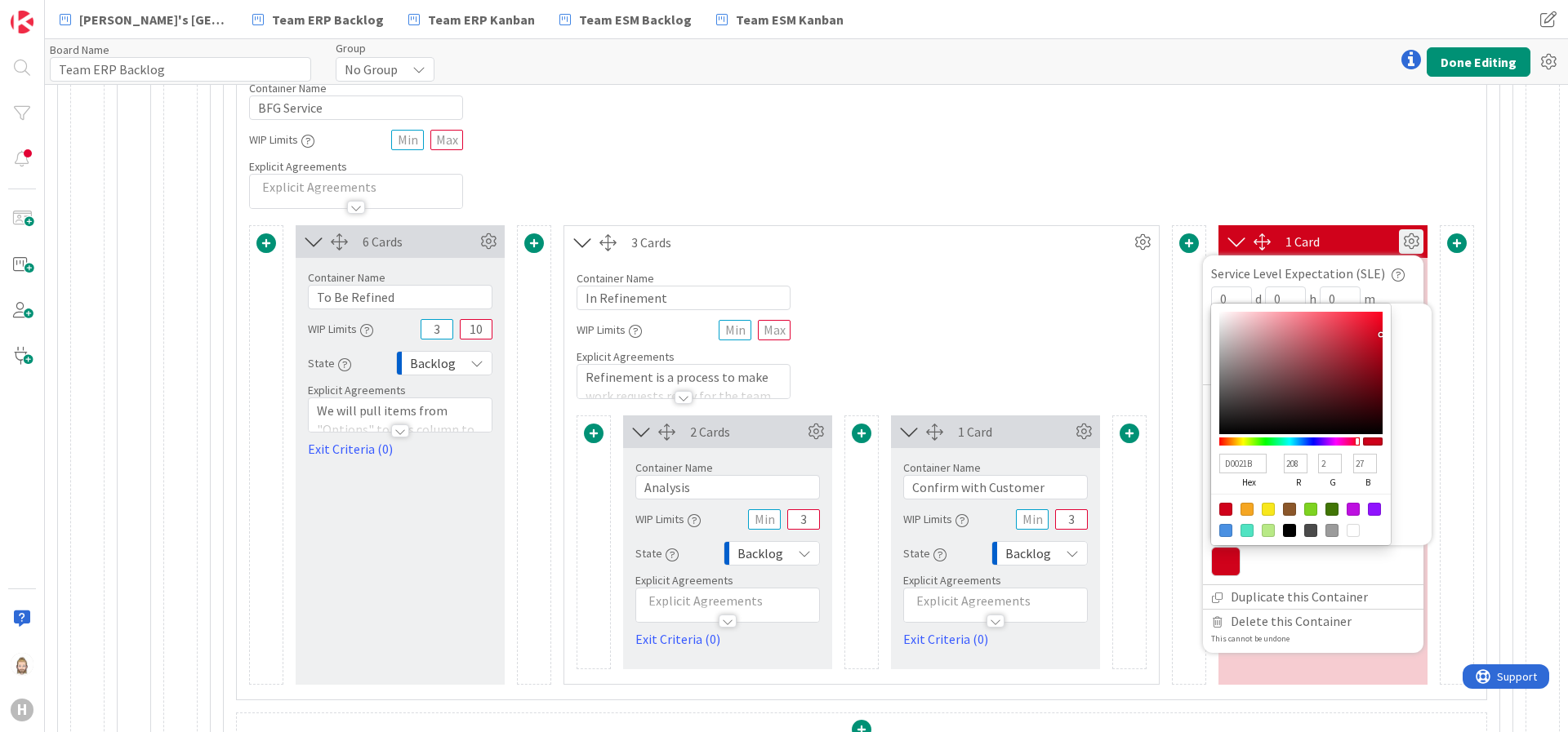
click at [1304, 503] on div at bounding box center [1310, 509] width 13 height 13
type input "7ED321"
type input "126"
type input "211"
type input "33"
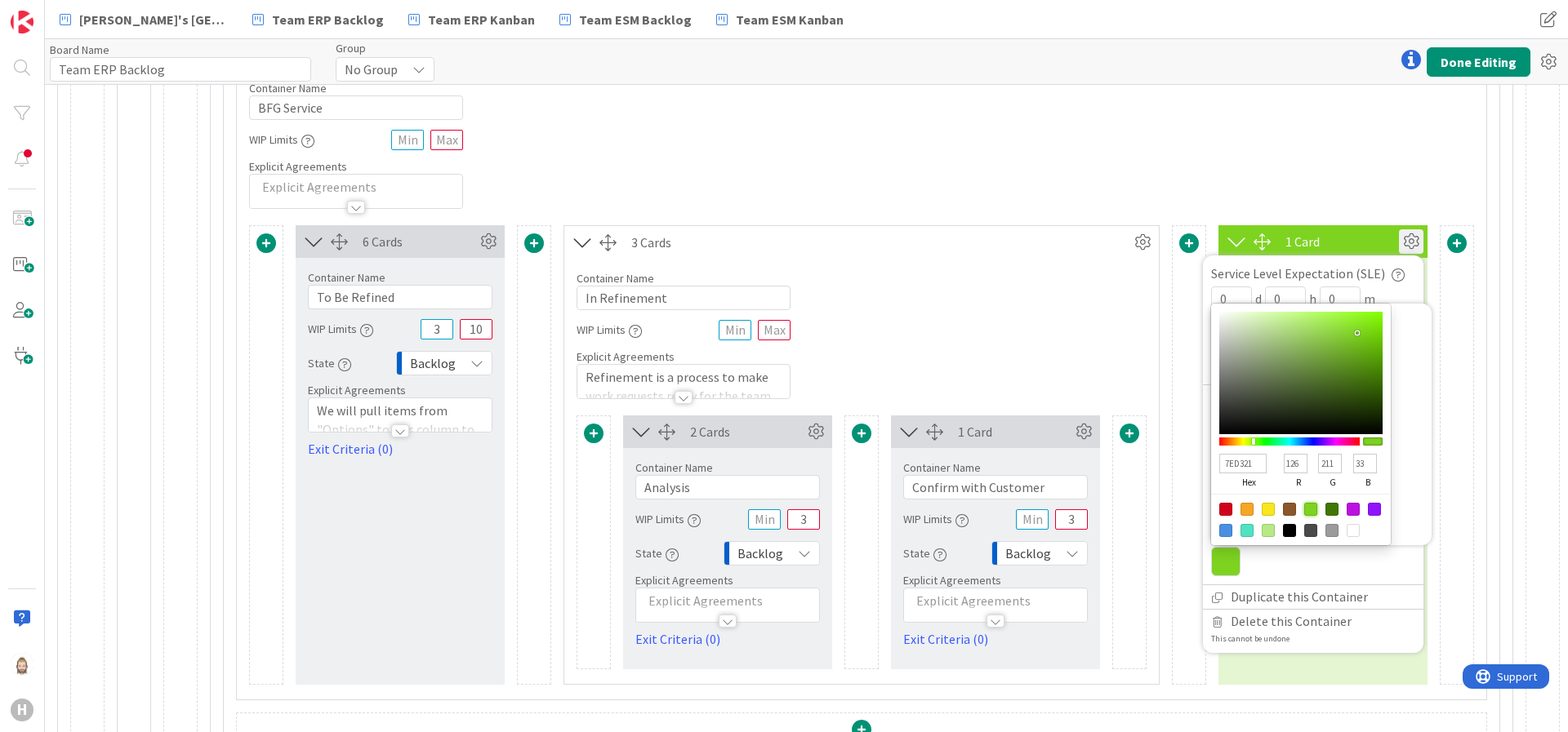
click at [1220, 138] on div "Container Name 11 / 64 BFG Service WIP Limits Explicit Agreements" at bounding box center [862, 139] width 1250 height 141
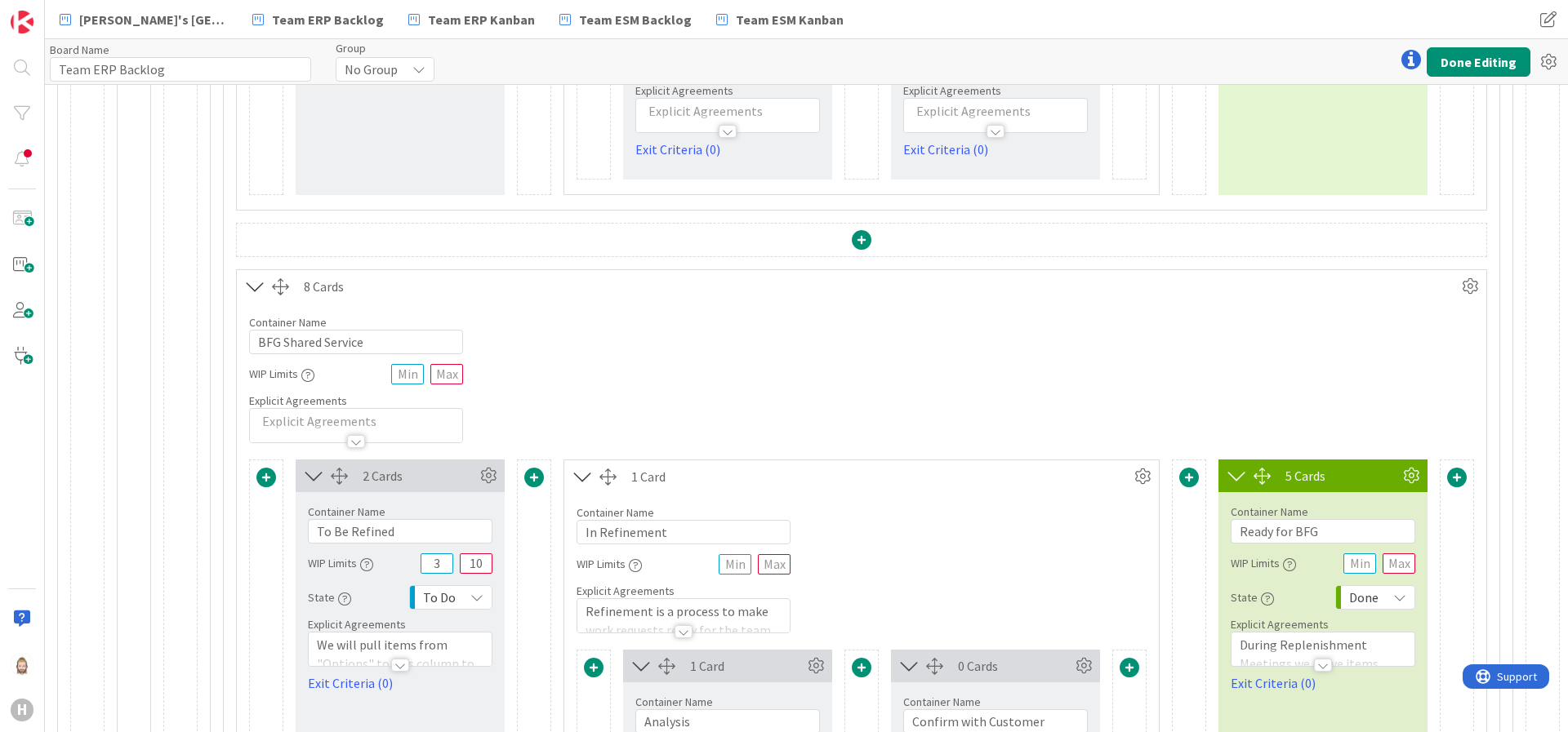
scroll to position [2082, 187]
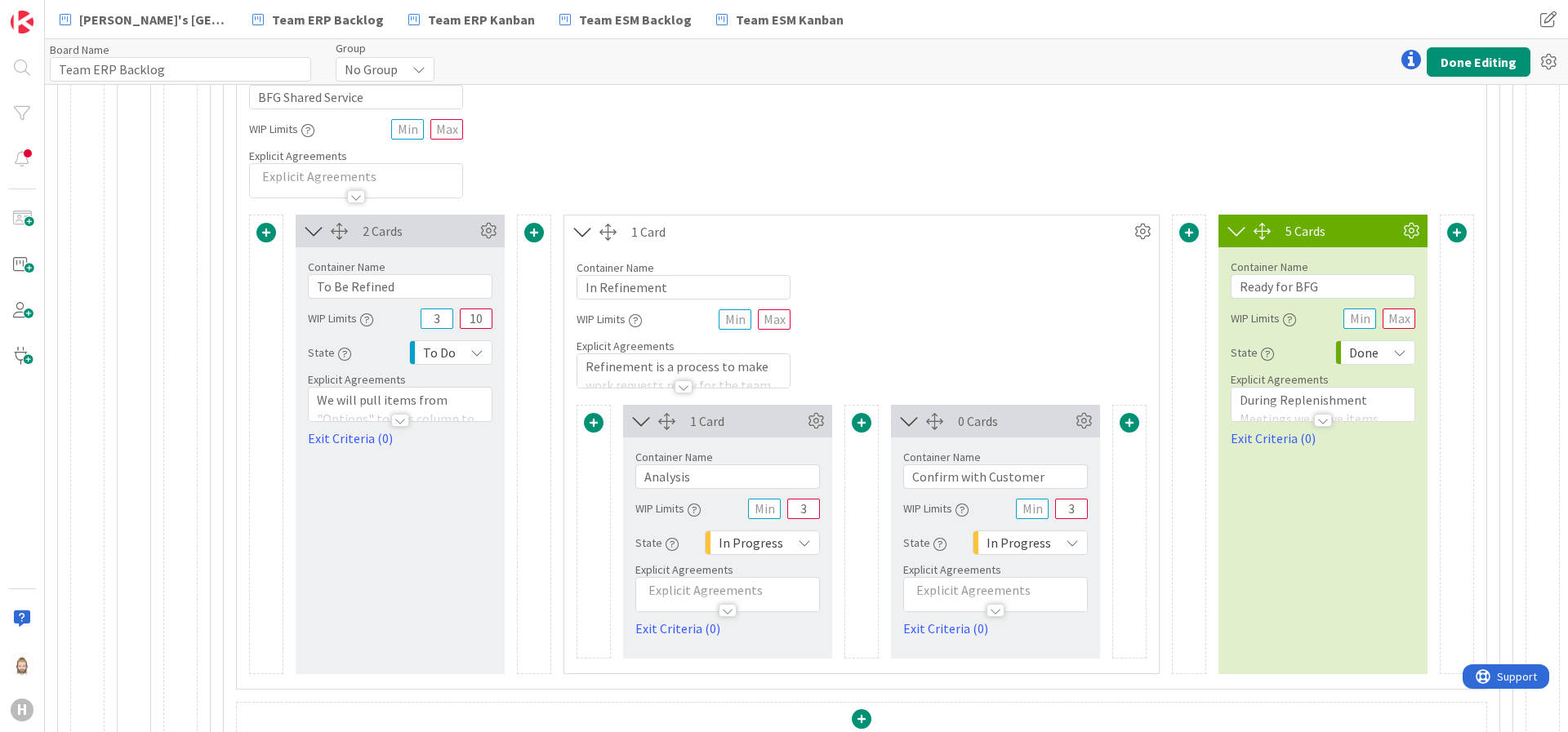
click at [470, 351] on icon at bounding box center [476, 352] width 13 height 13
click at [460, 389] on span "Backlog" at bounding box center [520, 389] width 135 height 24
click at [771, 550] on div "In Progress" at bounding box center [762, 543] width 115 height 24
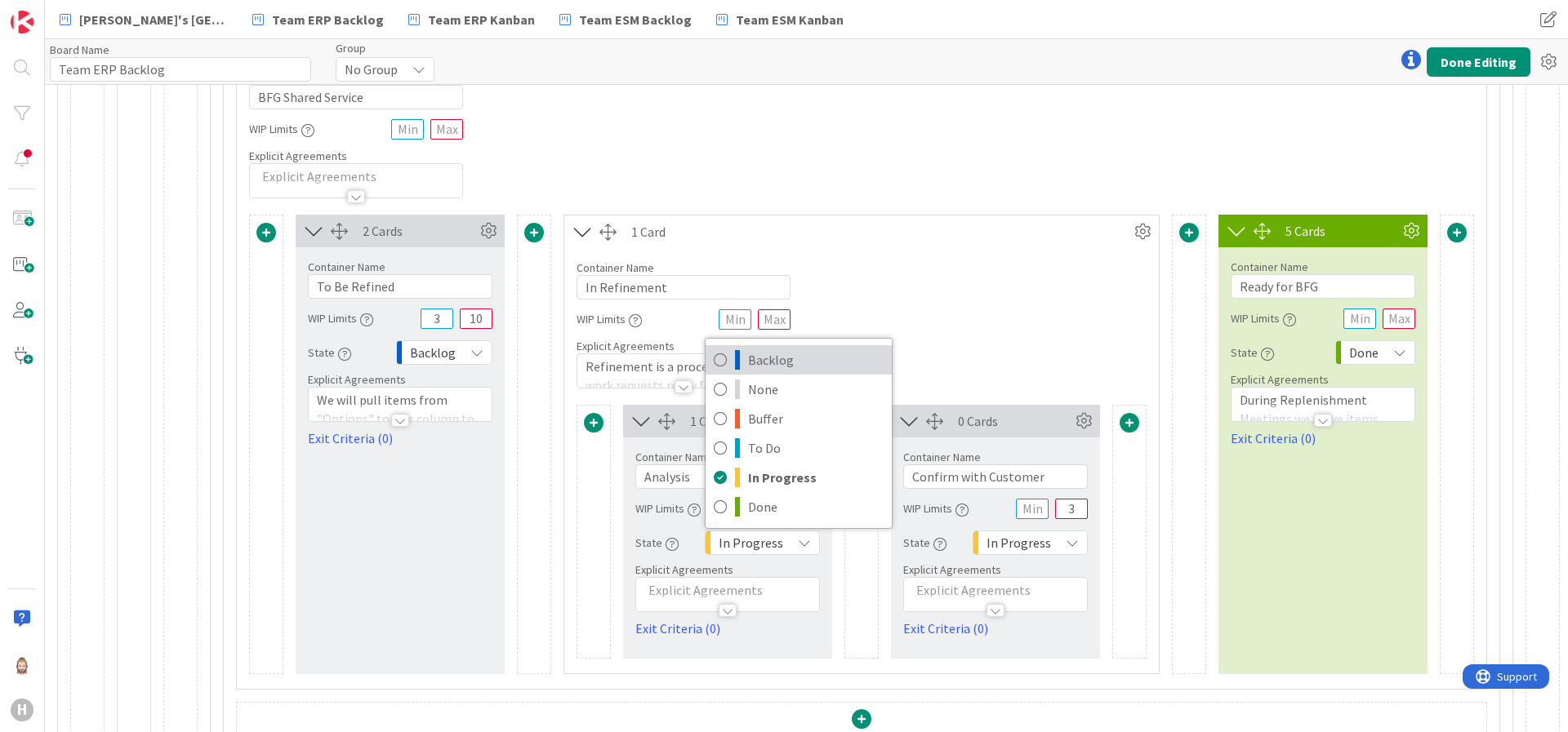
click at [771, 356] on span "Backlog" at bounding box center [816, 360] width 135 height 24
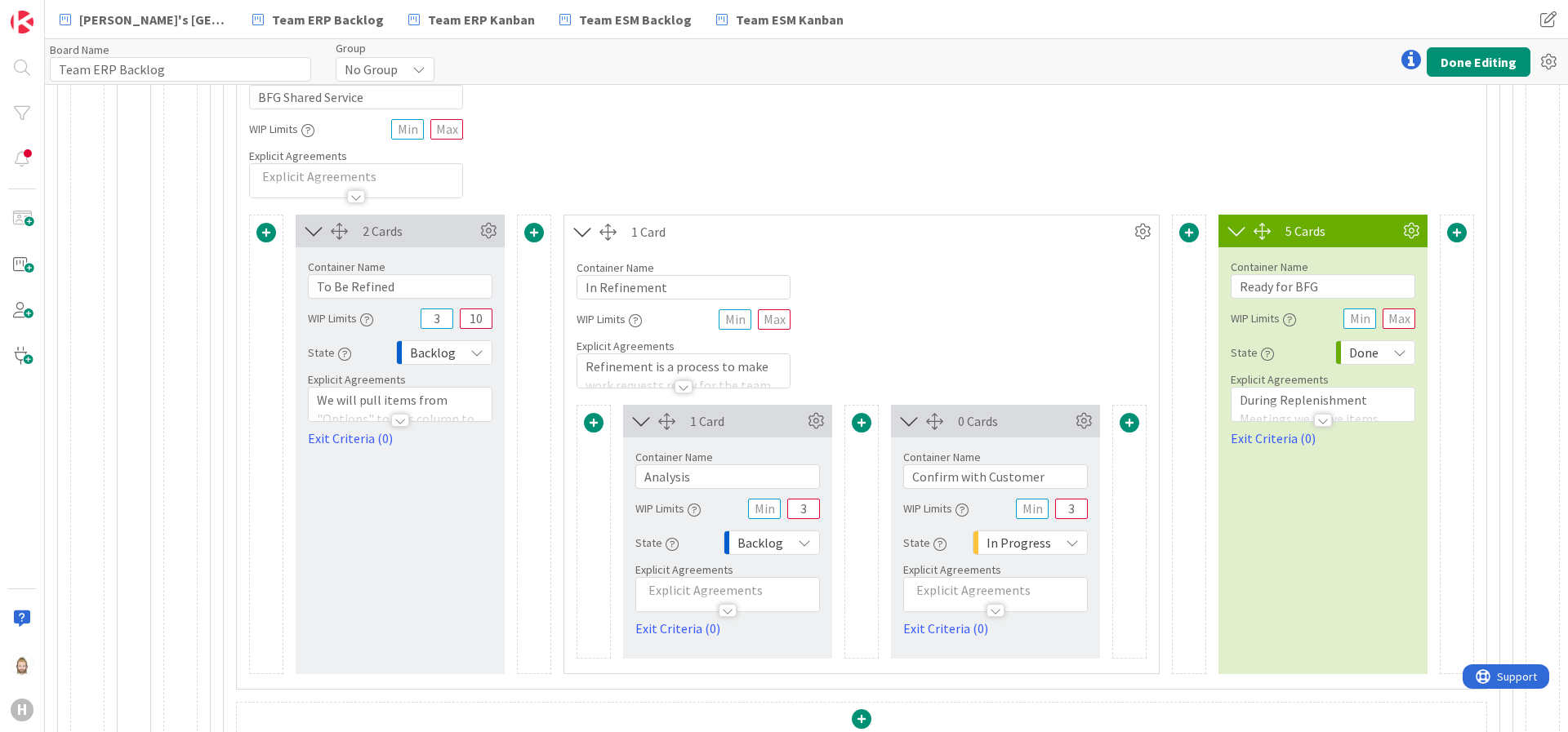
click at [1002, 543] on span "In Progress" at bounding box center [1019, 543] width 64 height 23
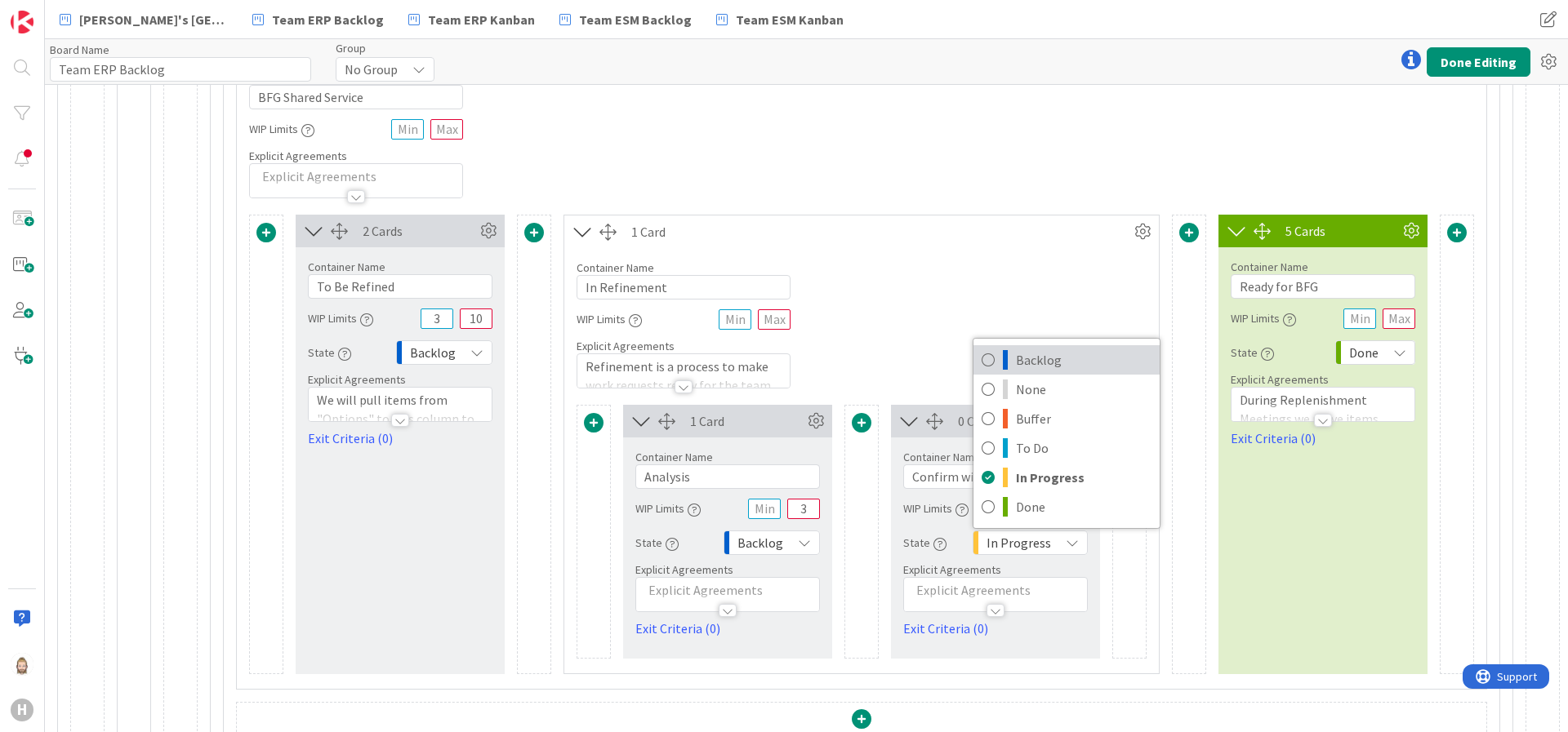
click at [1057, 356] on span "Backlog" at bounding box center [1084, 360] width 135 height 24
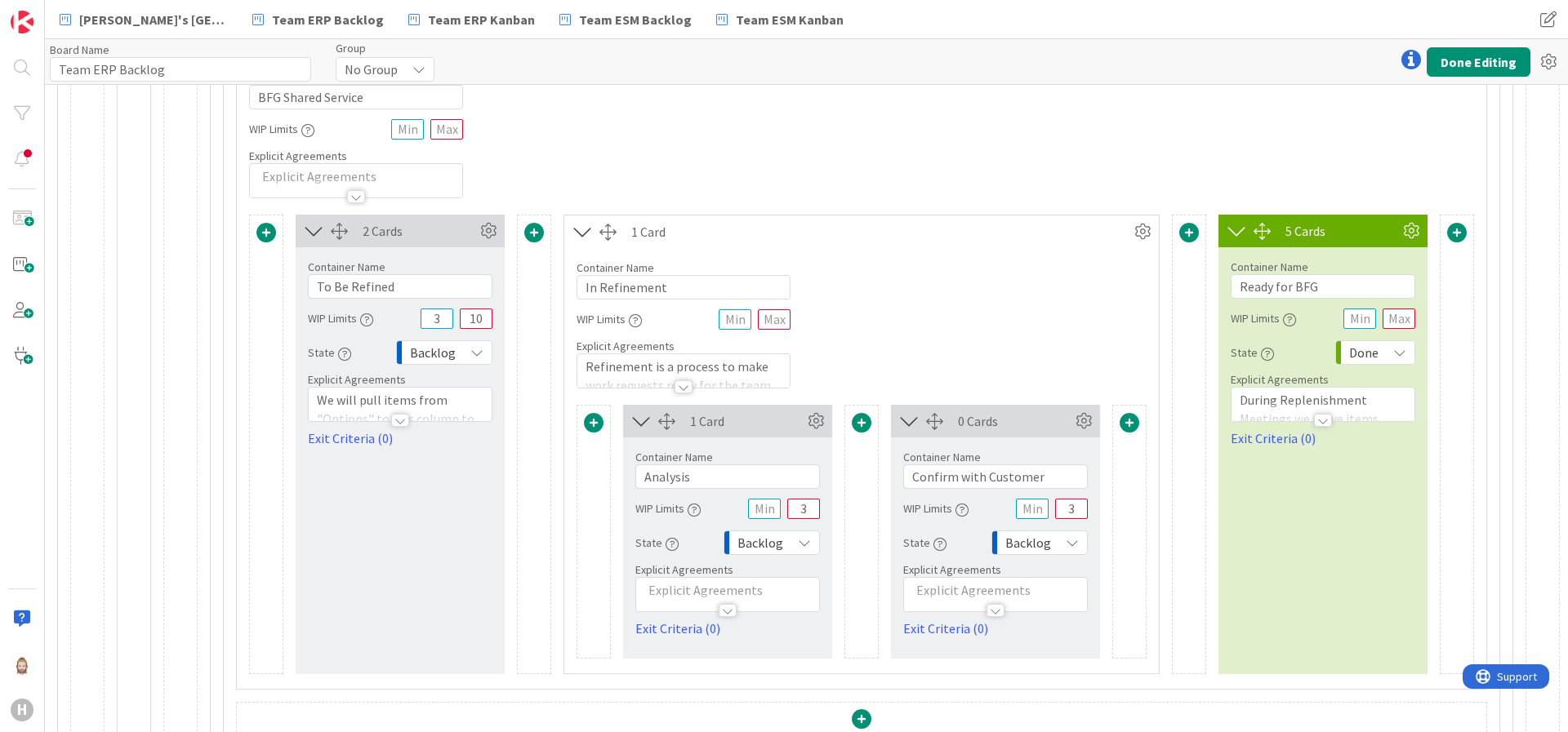
click at [1368, 360] on div "Done" at bounding box center [1375, 353] width 80 height 24
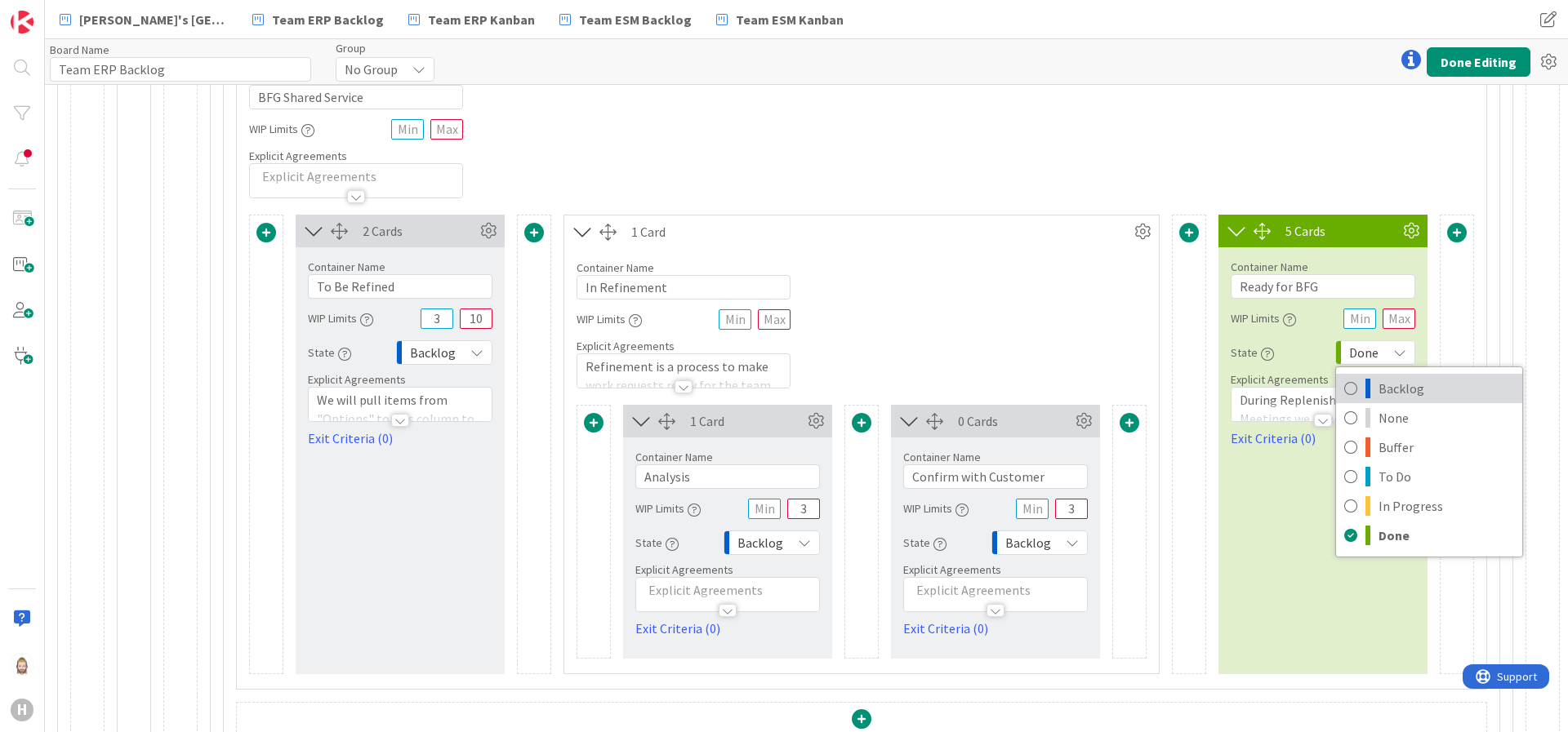
click at [1379, 386] on span "Backlog" at bounding box center [1447, 389] width 135 height 24
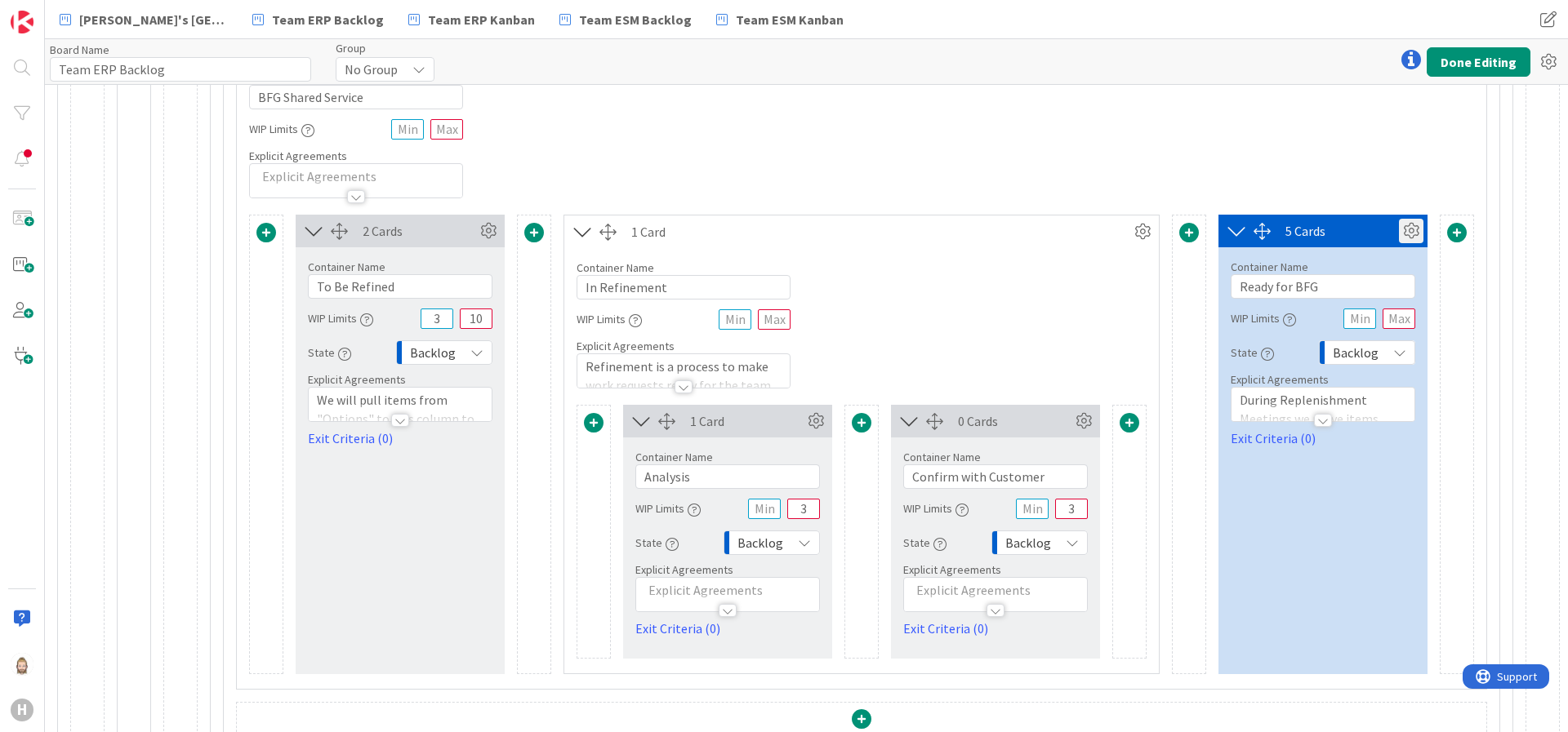
click at [1394, 230] on icon at bounding box center [1411, 231] width 24 height 24
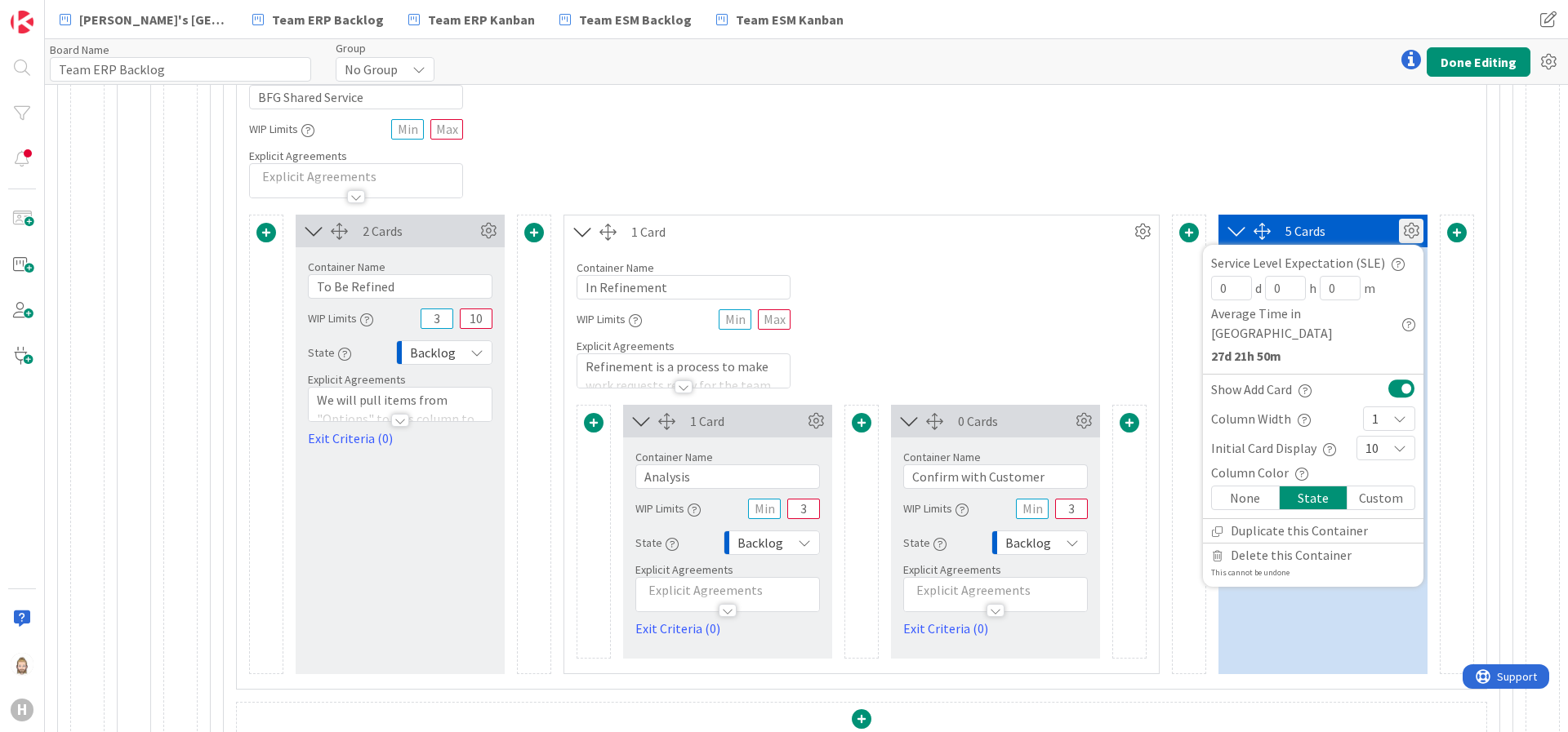
click at [1355, 487] on div "Custom" at bounding box center [1381, 498] width 67 height 23
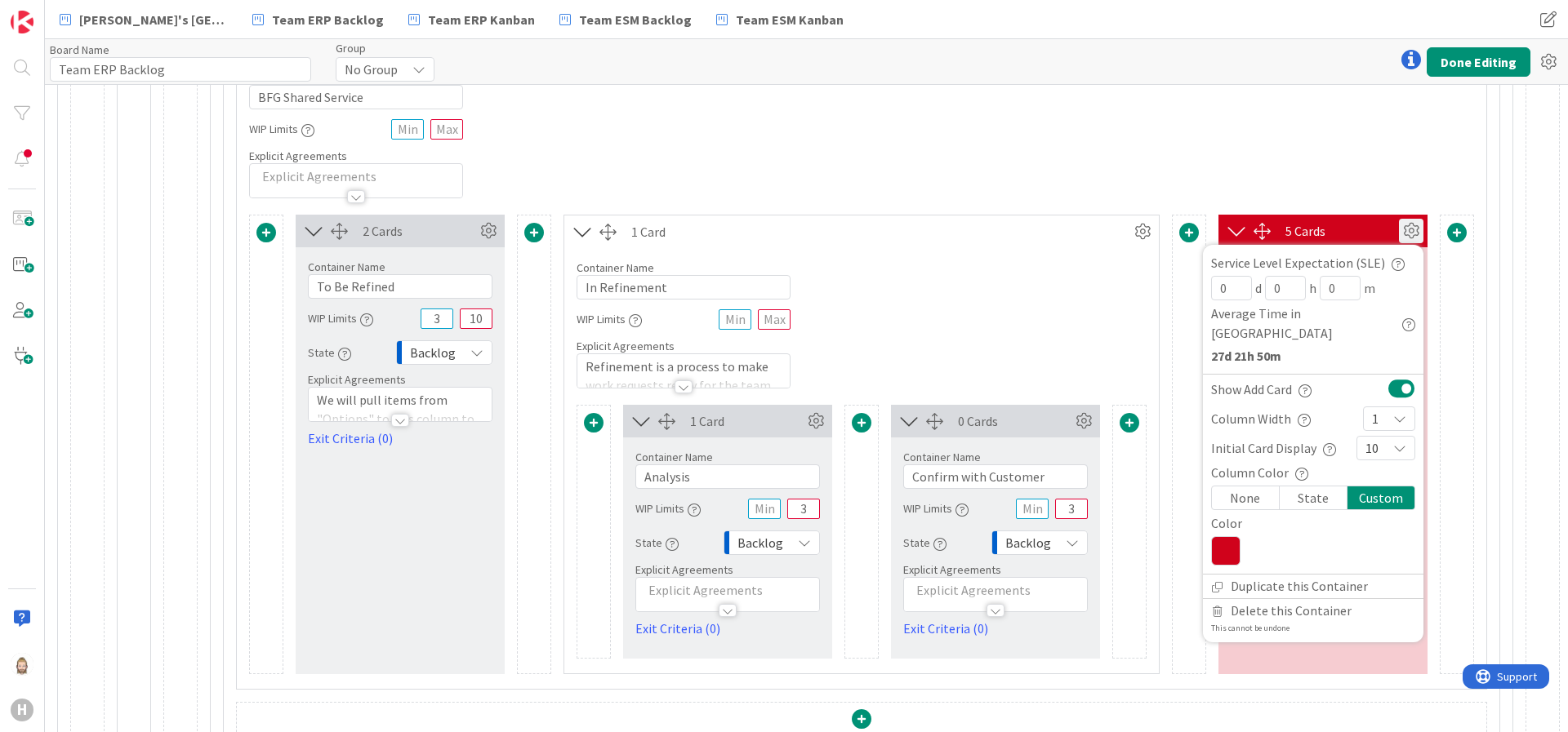
click at [1217, 536] on icon at bounding box center [1226, 551] width 30 height 29
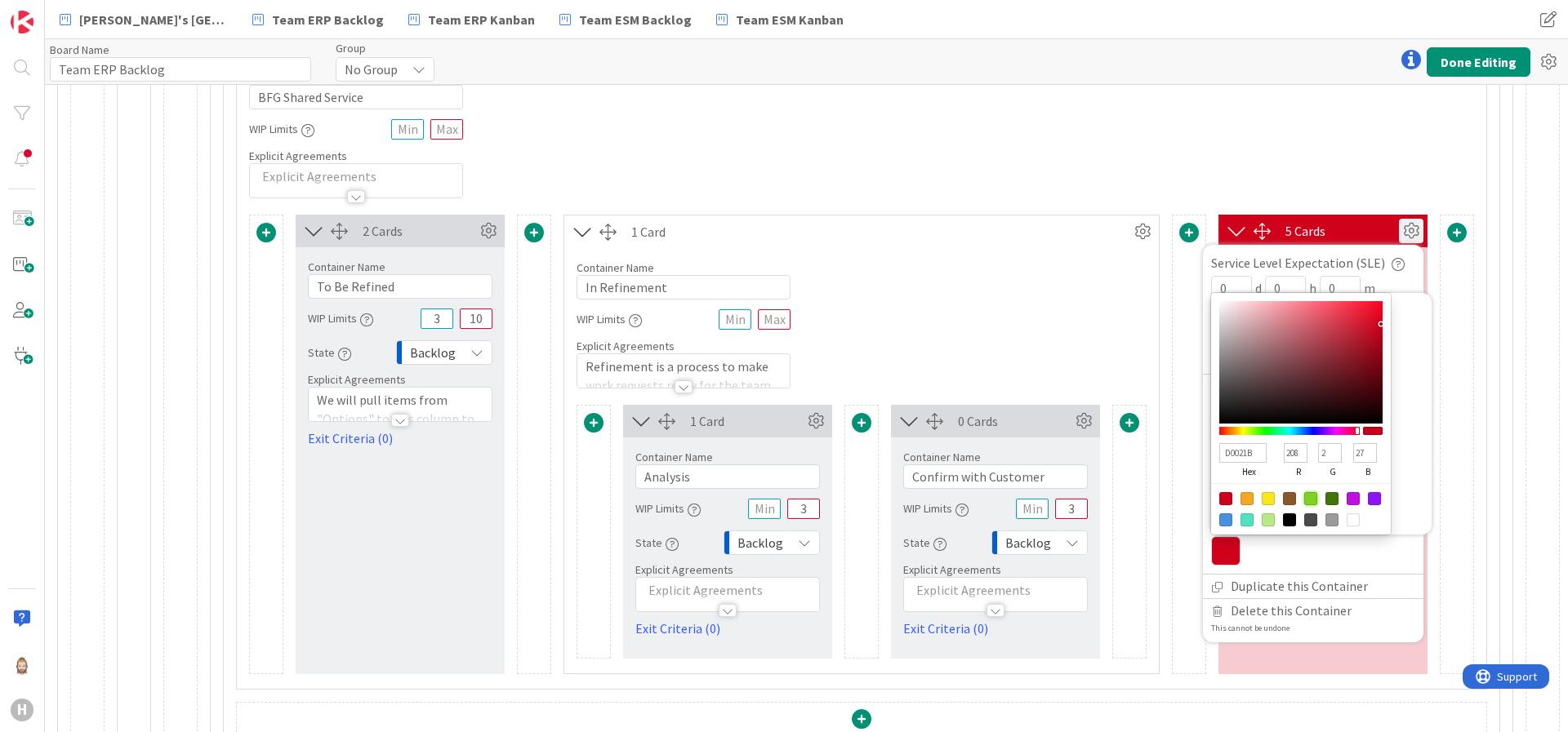
click at [1304, 493] on div at bounding box center [1310, 499] width 13 height 13
type input "7ED321"
type input "126"
type input "211"
type input "33"
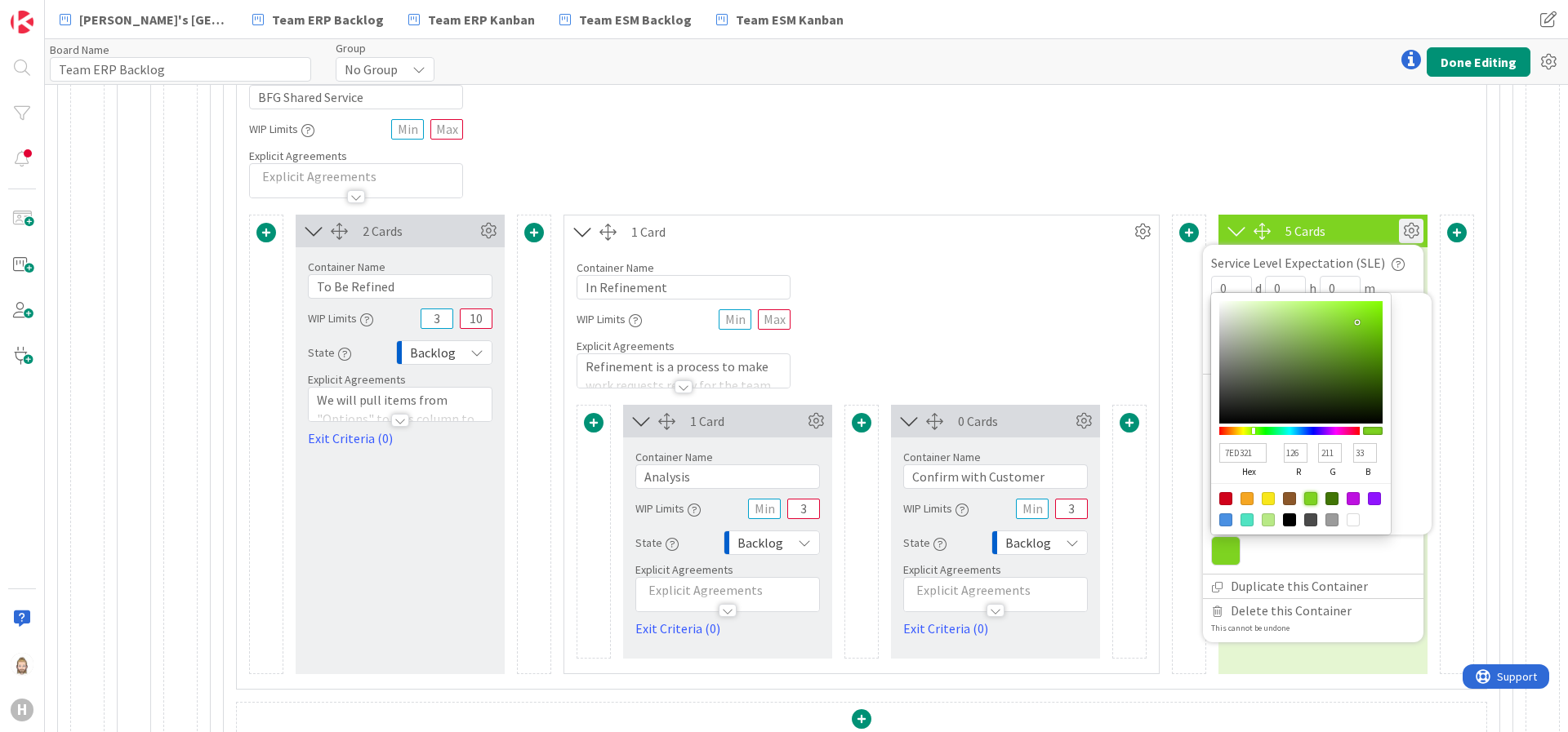
click at [1212, 160] on div "Container Name 18 / 64 BFG Shared Service WIP Limits Explicit Agreements" at bounding box center [862, 128] width 1250 height 141
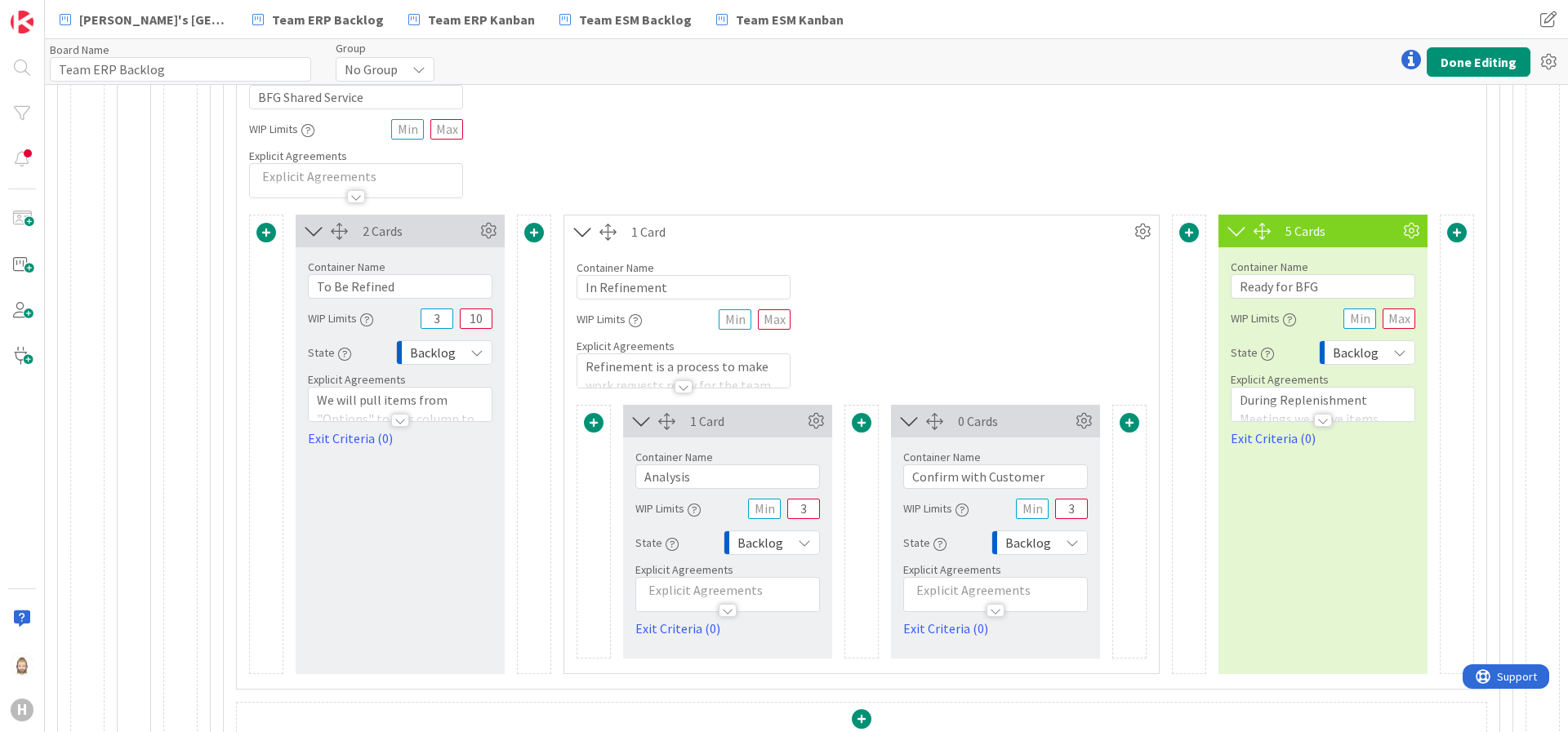
scroll to position [2161, 187]
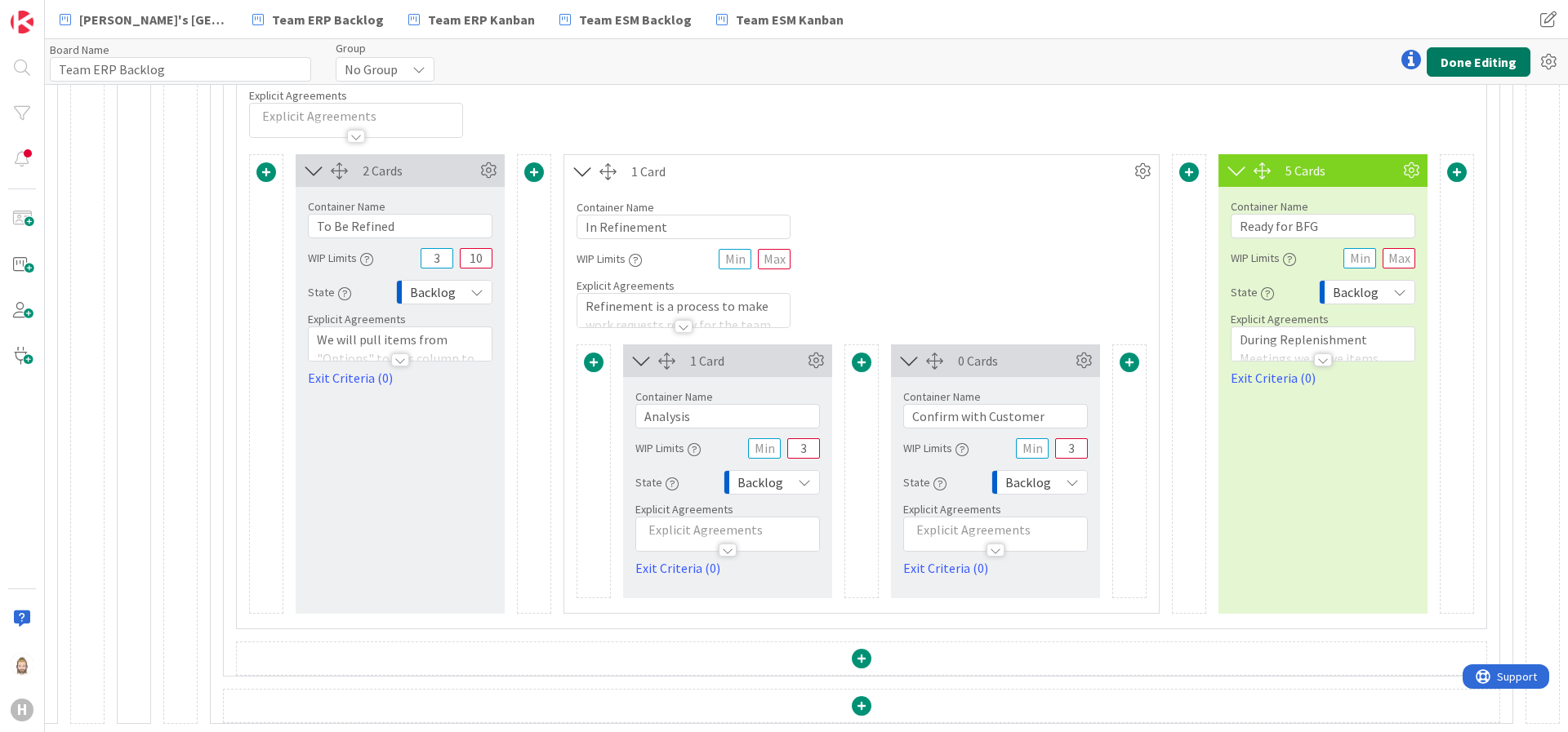
click at [1394, 59] on button "Done Editing" at bounding box center [1479, 62] width 104 height 29
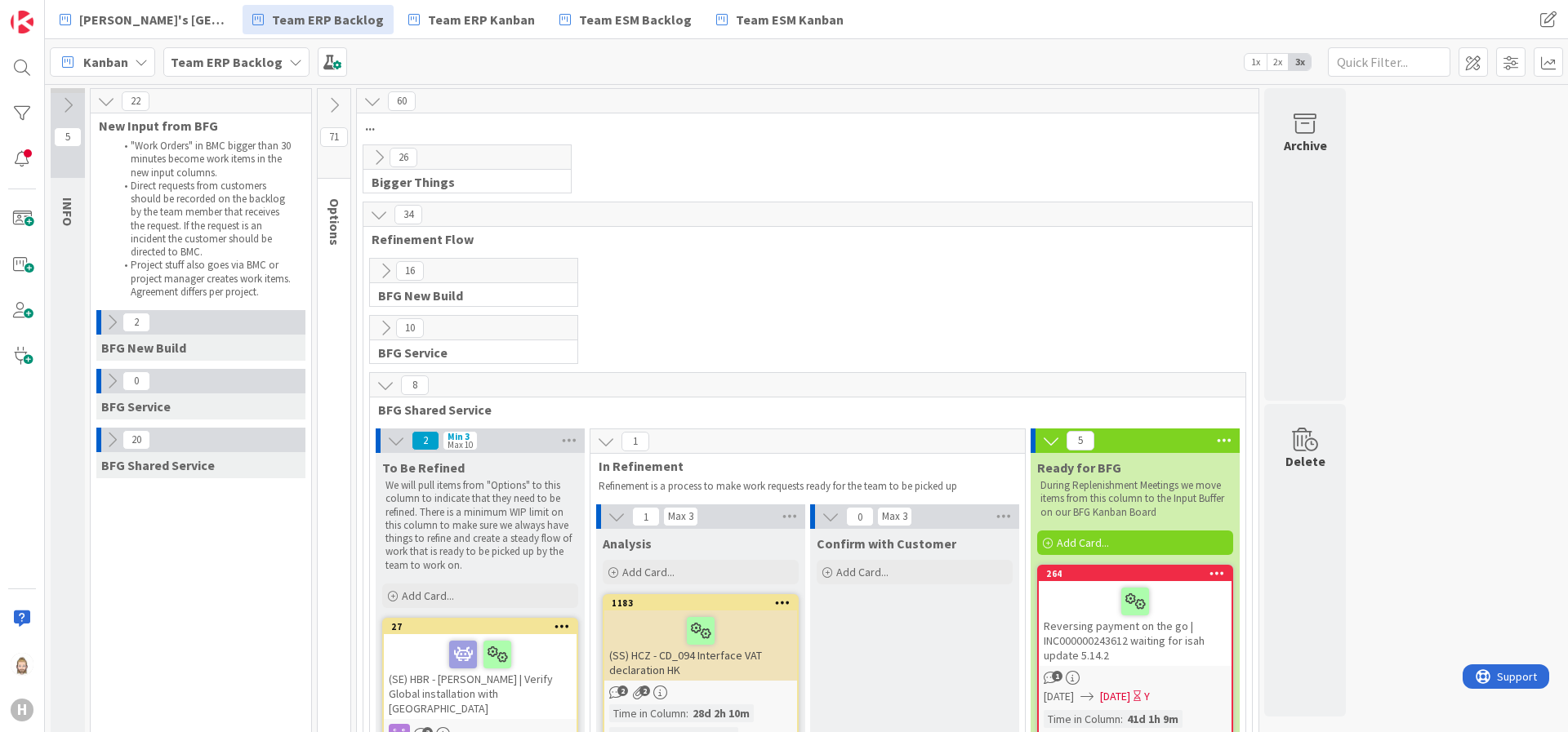
click at [105, 95] on icon at bounding box center [106, 101] width 18 height 18
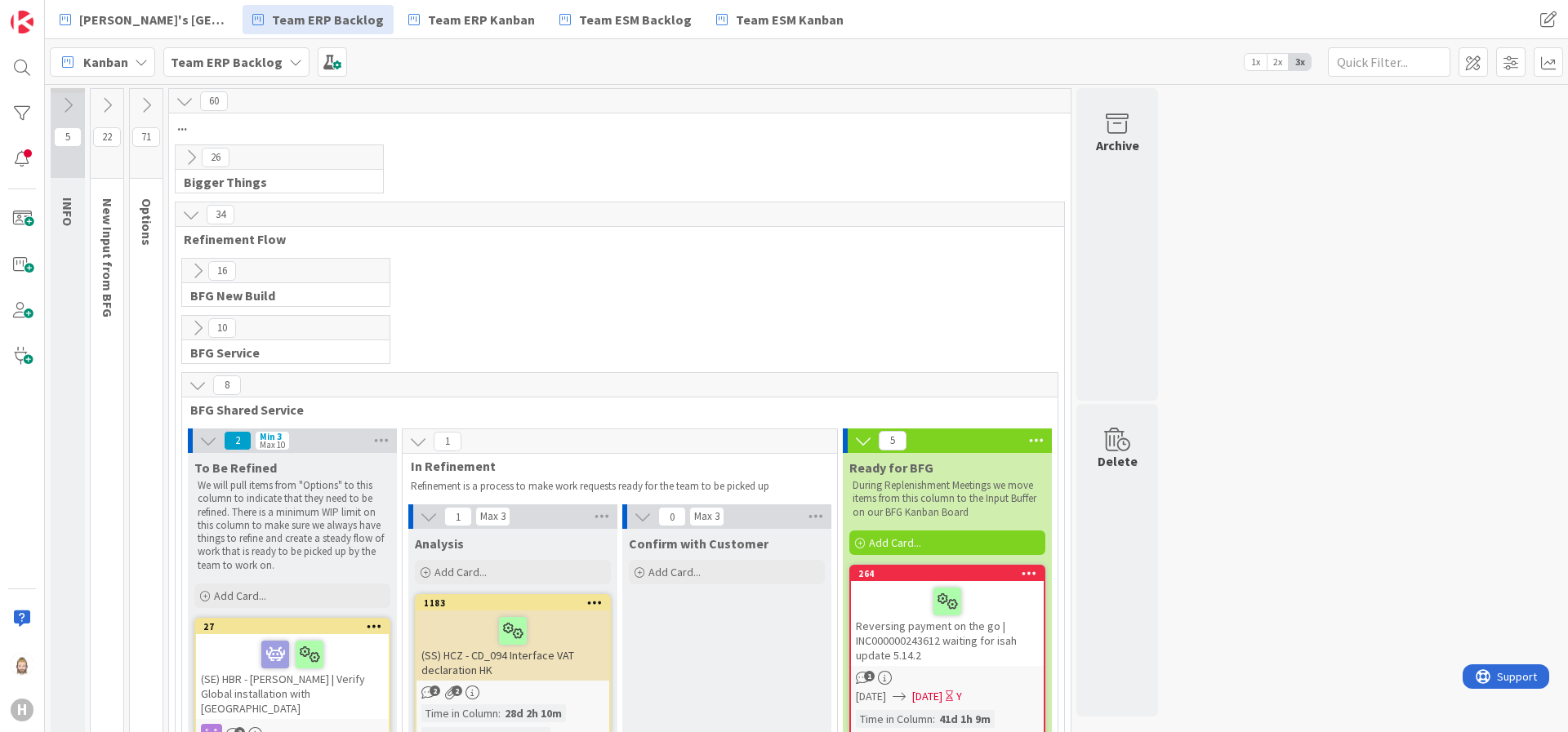
click at [152, 99] on icon at bounding box center [146, 105] width 18 height 18
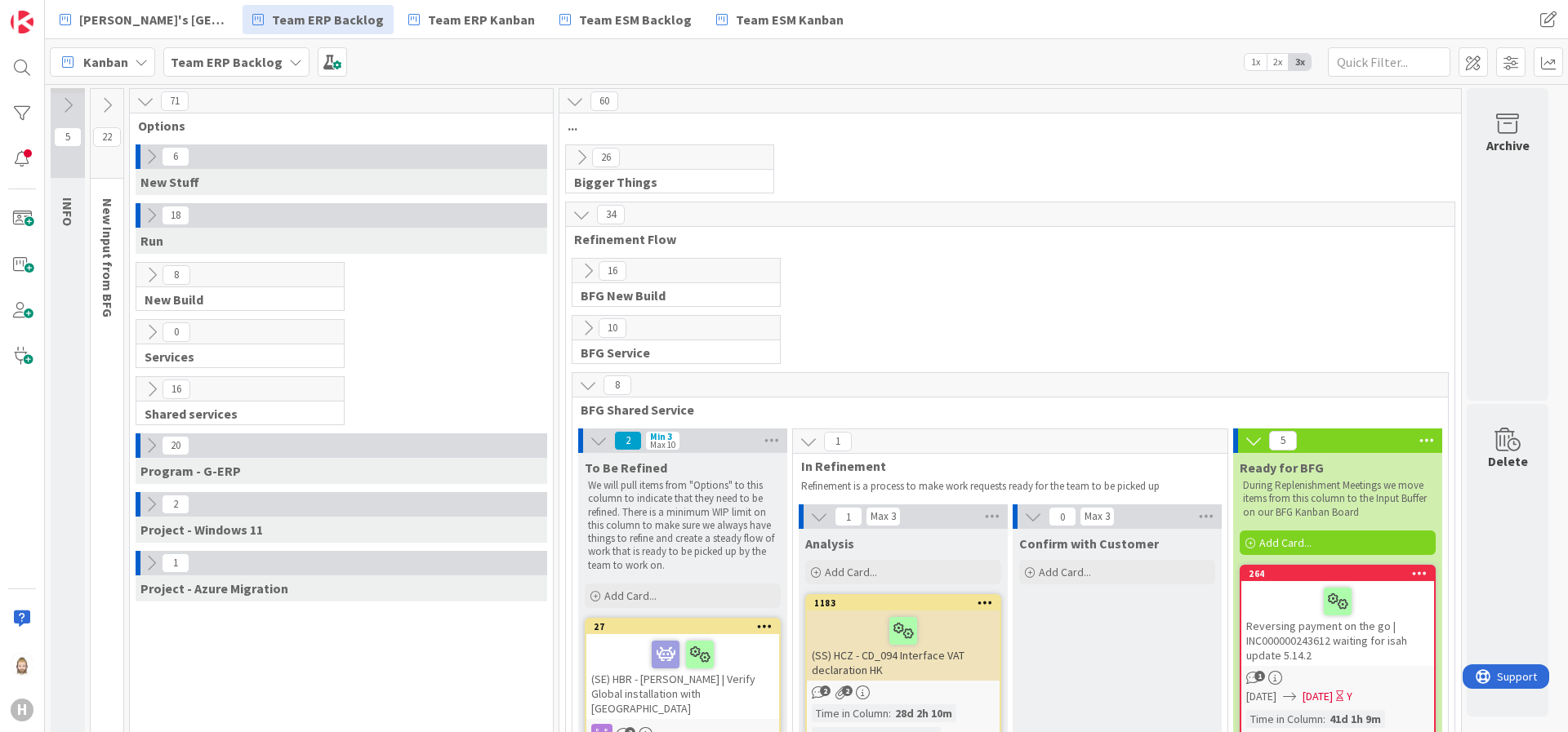
click at [587, 382] on icon at bounding box center [587, 385] width 18 height 18
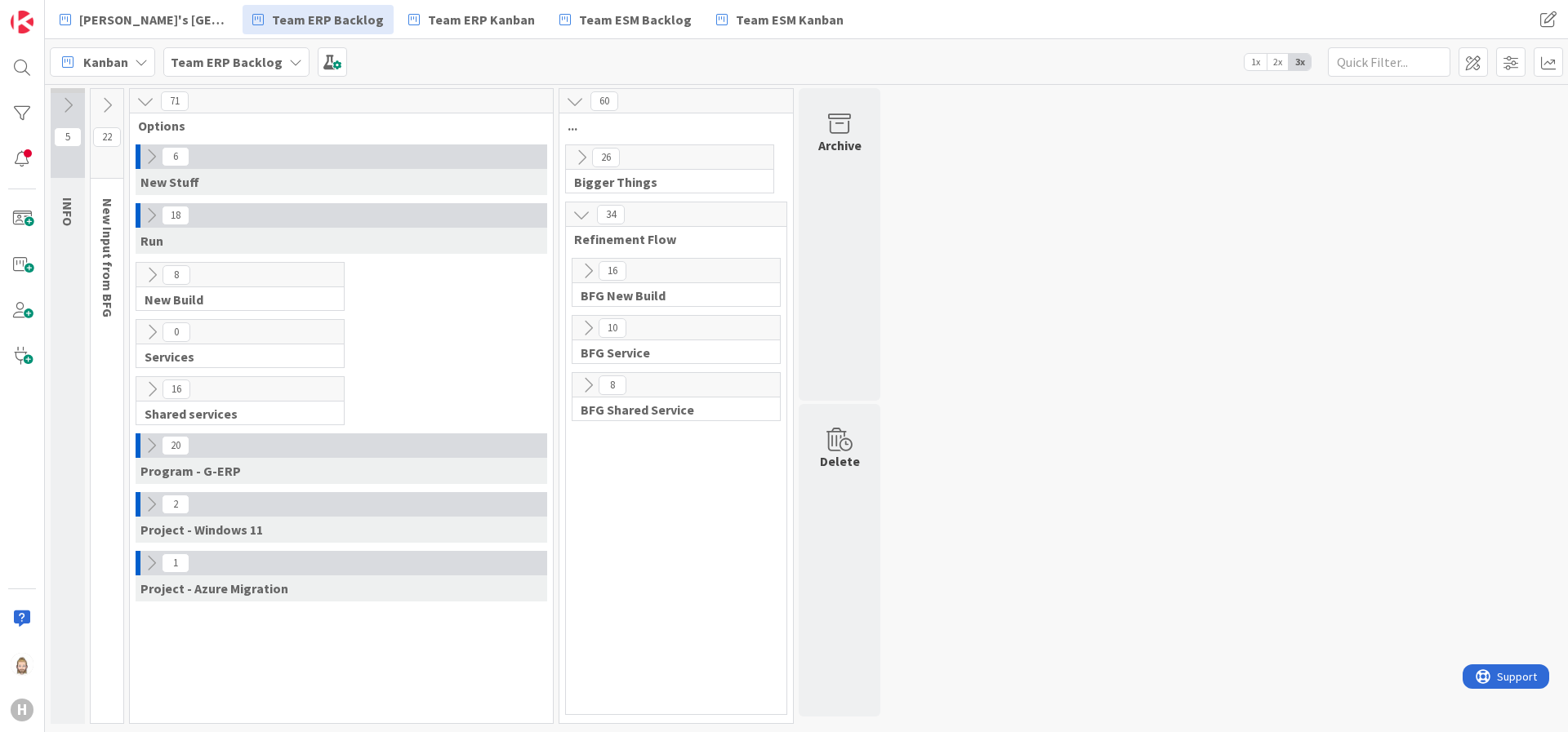
click at [587, 382] on icon at bounding box center [587, 385] width 18 height 18
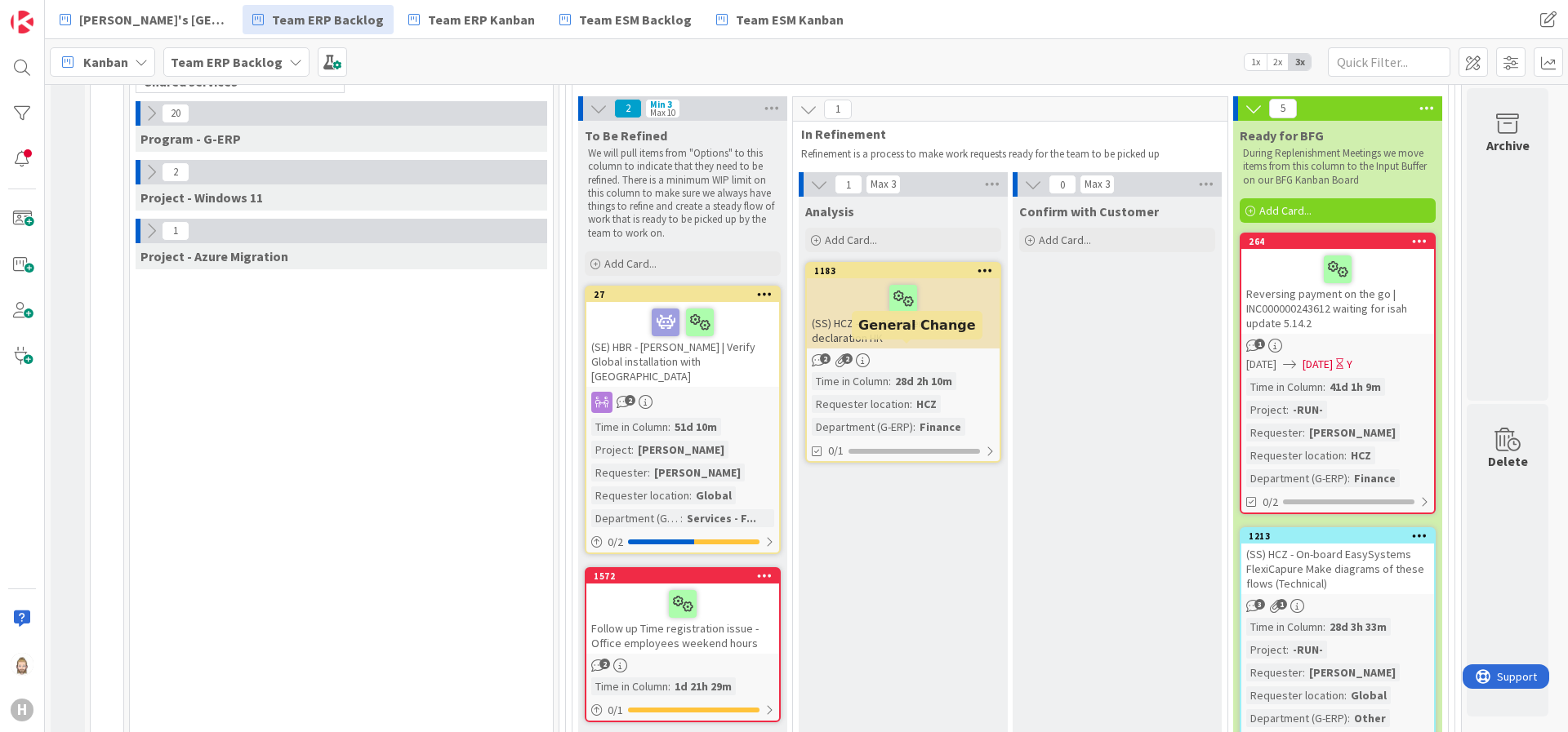
scroll to position [368, 0]
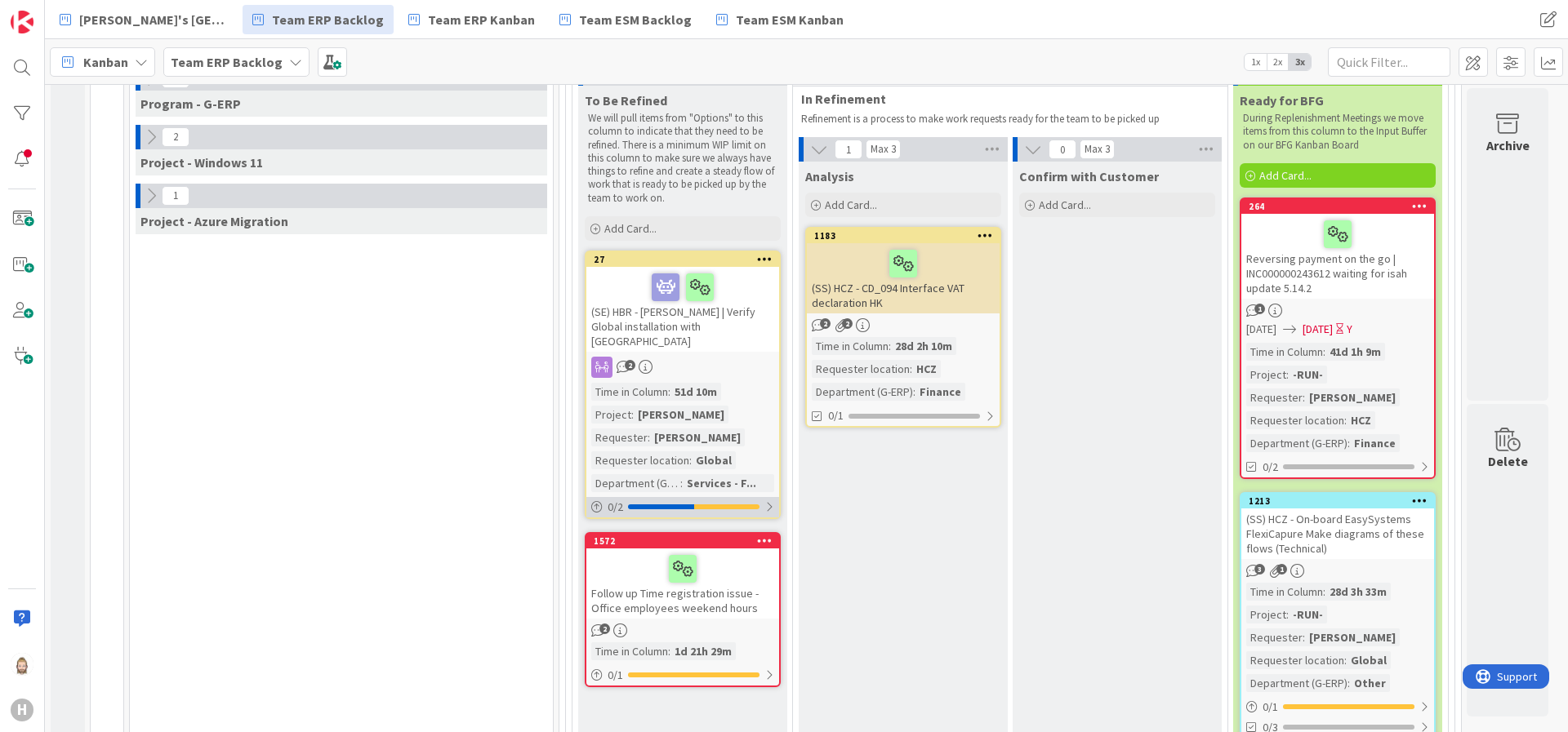
click at [729, 497] on div "0 / 2" at bounding box center [683, 507] width 193 height 21
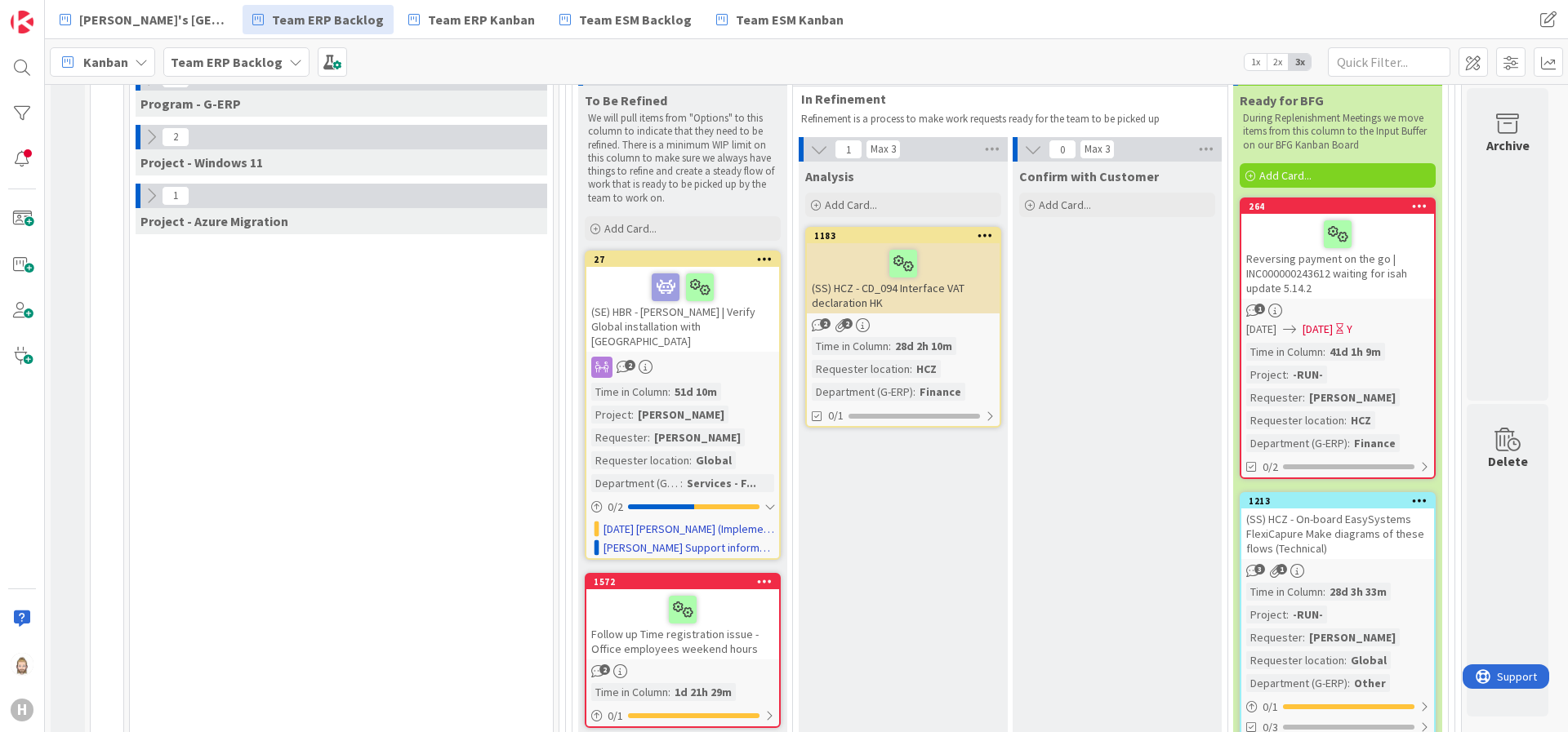
click at [724, 320] on div "(SE) HBR - [PERSON_NAME] | Verify Global installation with [GEOGRAPHIC_DATA]" at bounding box center [683, 310] width 193 height 85
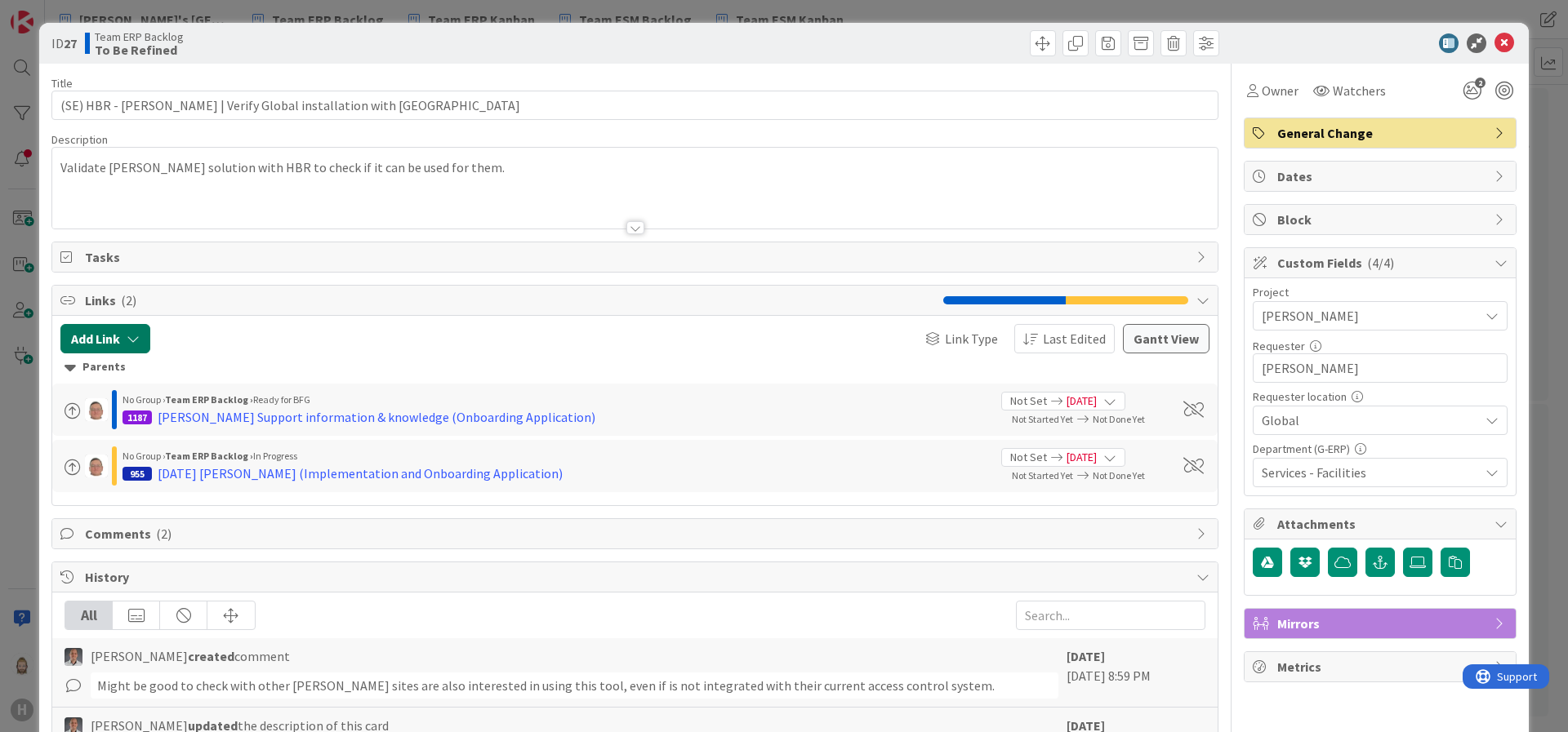
click at [118, 332] on button "Add Link" at bounding box center [106, 339] width 90 height 29
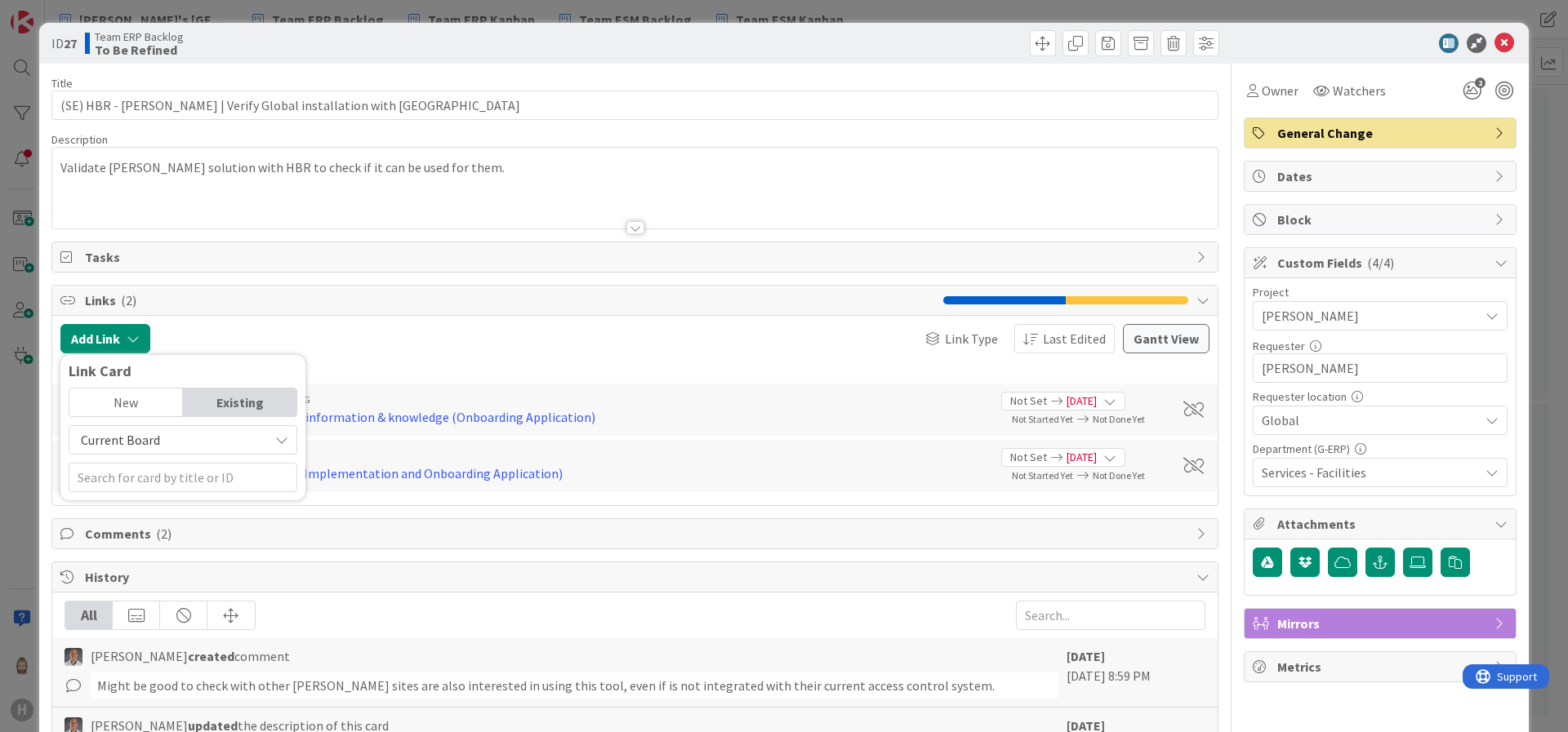
click at [229, 410] on div "Existing" at bounding box center [239, 402] width 114 height 28
click at [223, 436] on span "Current Board" at bounding box center [168, 440] width 183 height 23
click at [213, 495] on span "All Boards" at bounding box center [191, 507] width 227 height 24
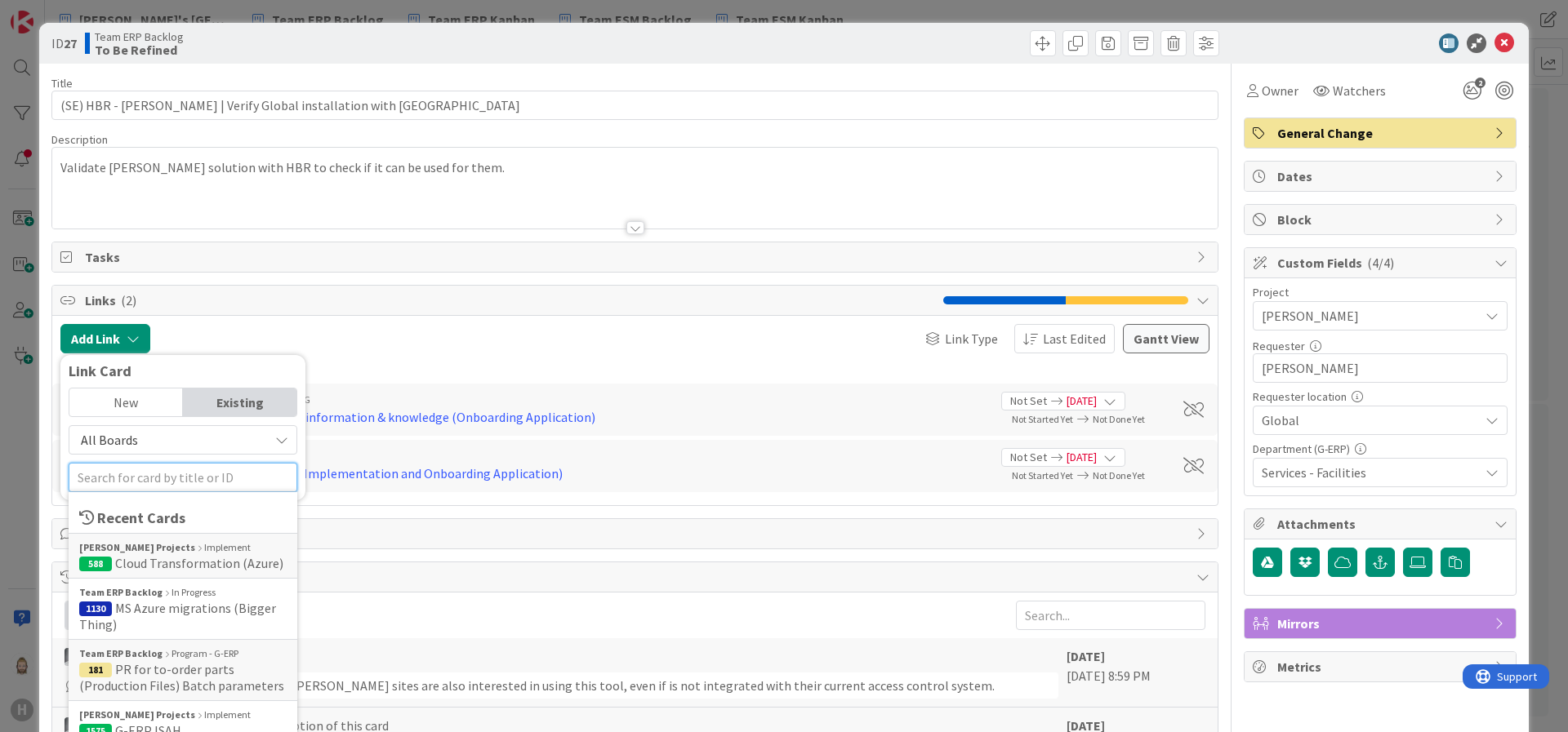
click at [217, 482] on input "text" at bounding box center [183, 478] width 229 height 29
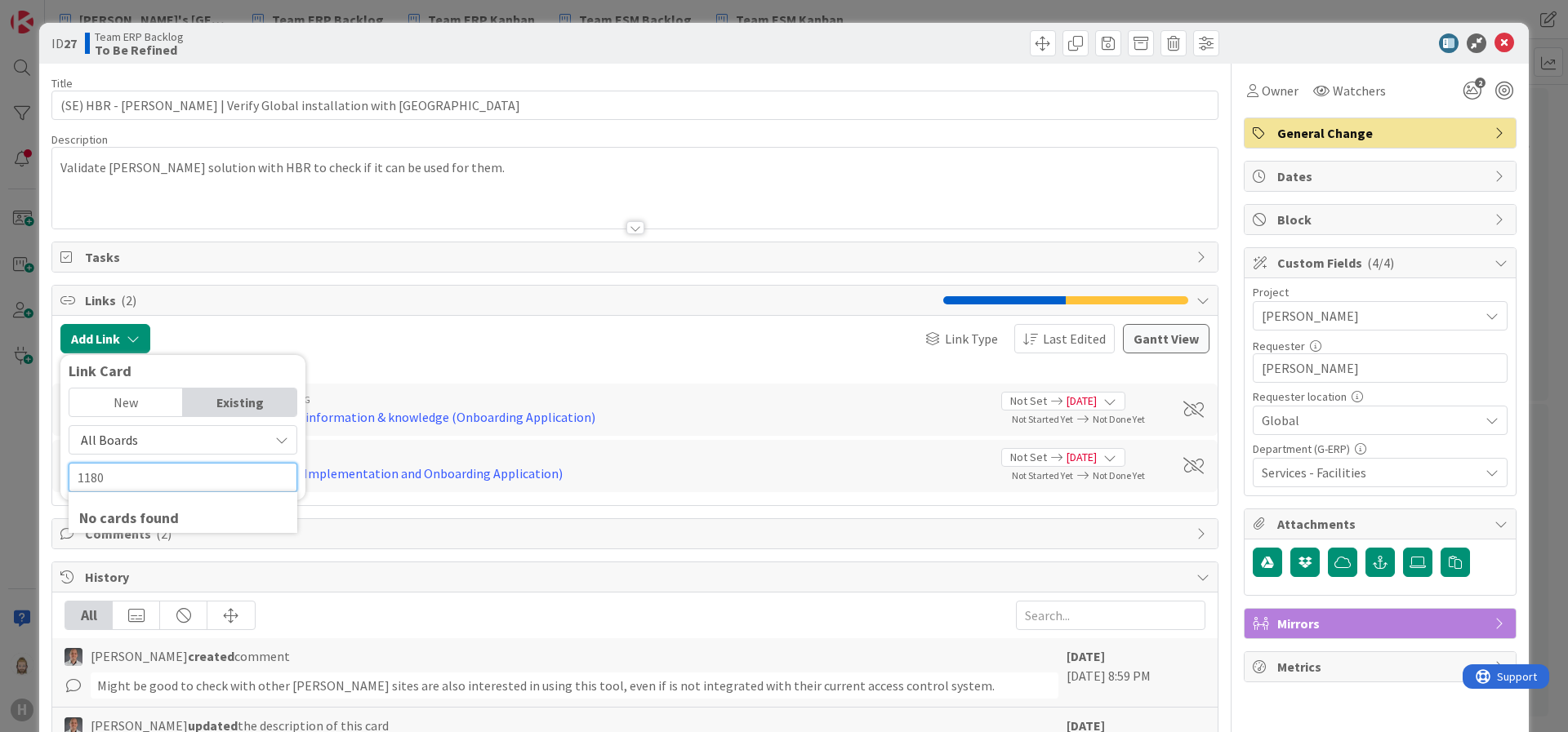
type input "1180"
click at [125, 394] on div "New" at bounding box center [126, 402] width 114 height 28
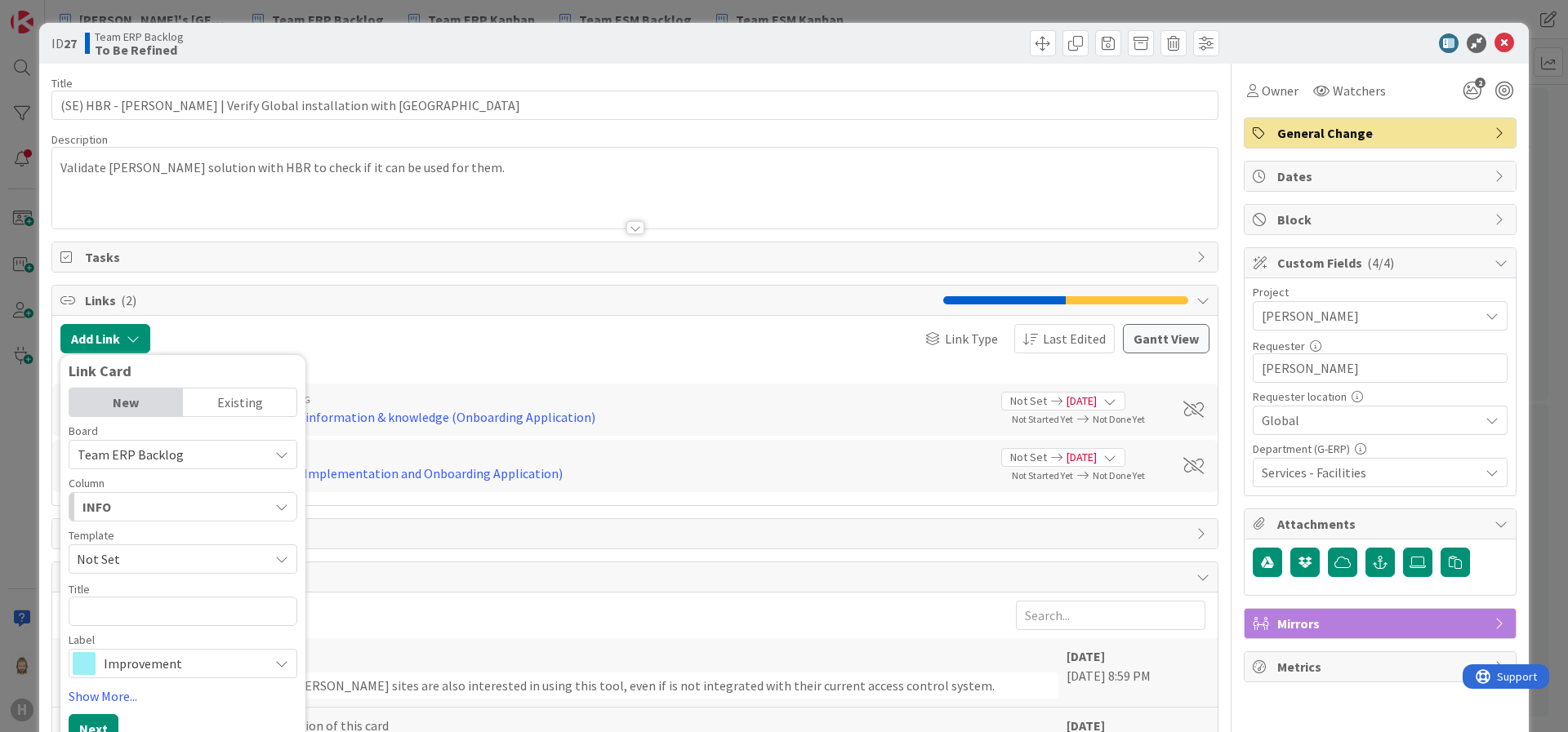
click at [206, 390] on div "Existing" at bounding box center [239, 402] width 114 height 28
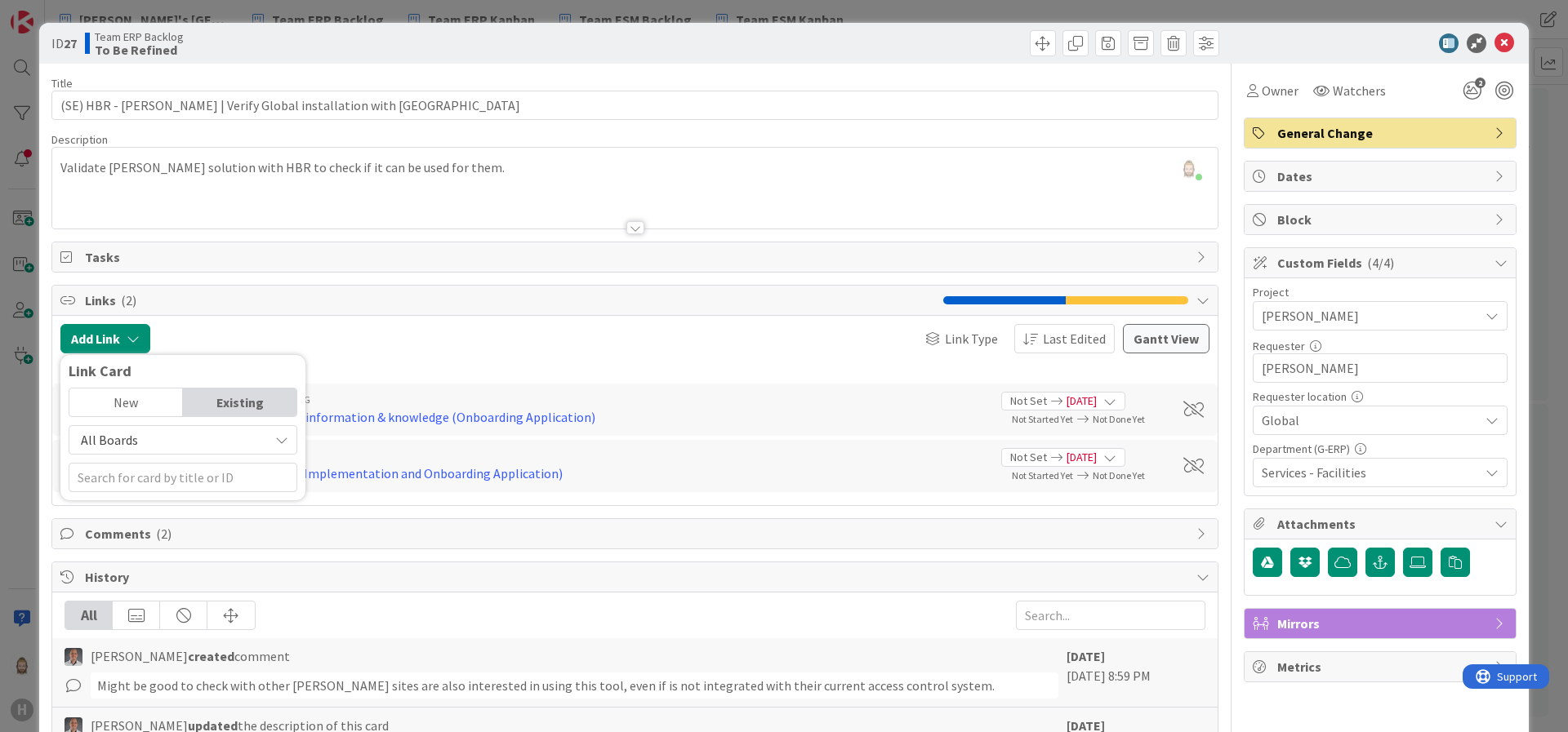
click at [209, 436] on span "All Boards" at bounding box center [168, 440] width 183 height 23
click at [195, 481] on input "text" at bounding box center [183, 478] width 229 height 29
type input "1180"
click at [174, 546] on div "Huisman Projects Implement" at bounding box center [182, 547] width 207 height 15
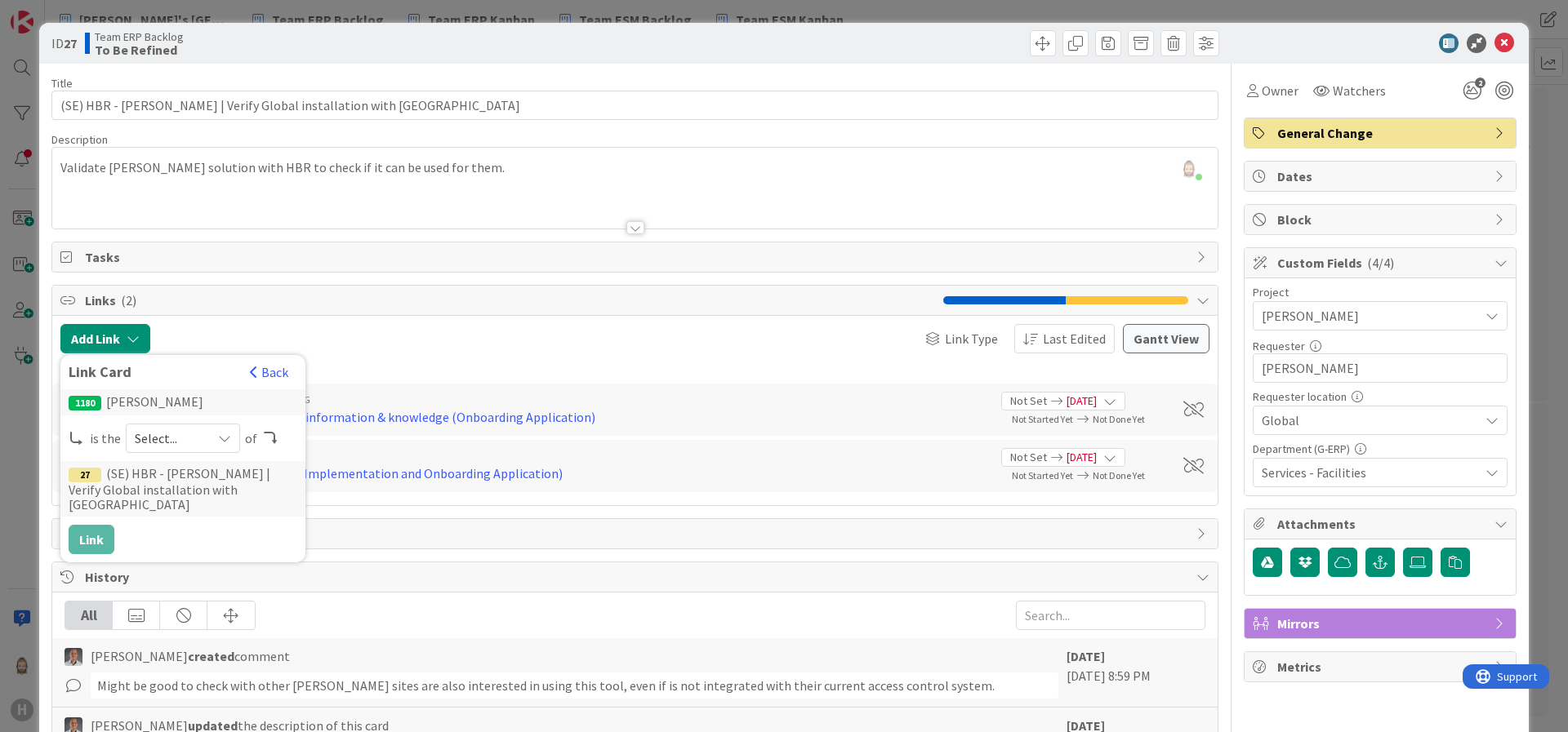
click at [202, 437] on div "Select..." at bounding box center [183, 439] width 115 height 29
click at [199, 467] on span "parent" at bounding box center [269, 477] width 185 height 24
click at [89, 525] on button "Link" at bounding box center [91, 539] width 46 height 29
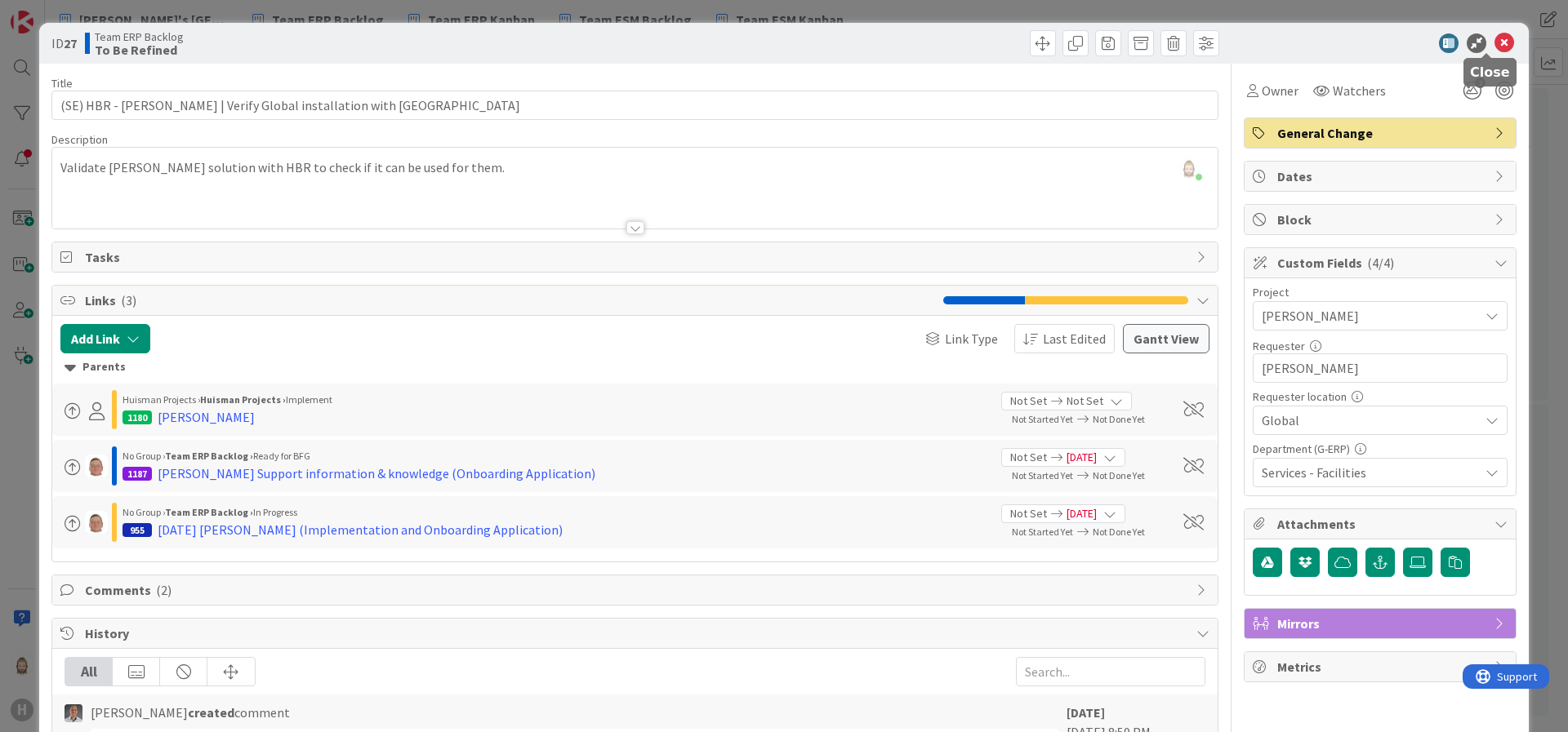
click at [1394, 42] on icon at bounding box center [1505, 43] width 20 height 20
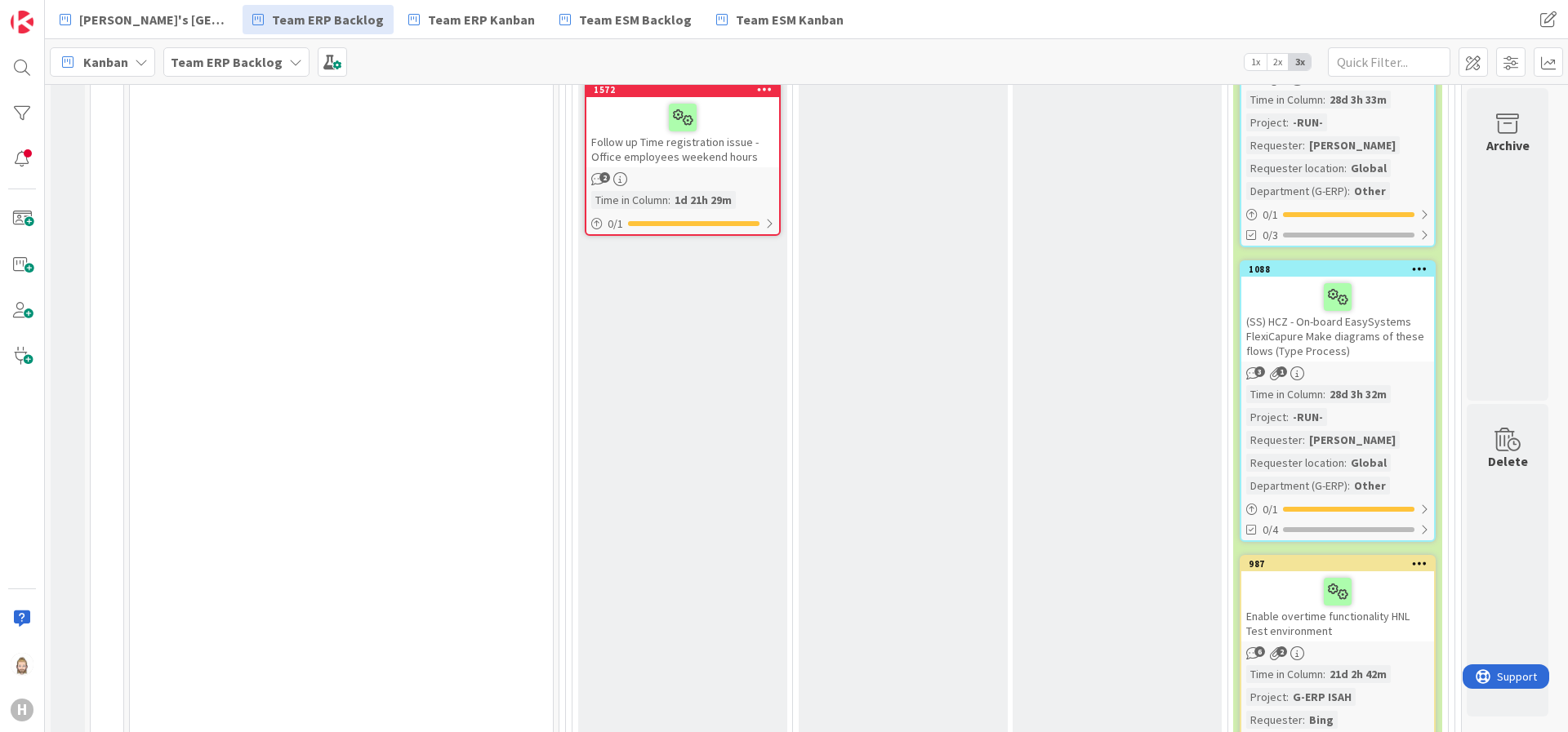
scroll to position [1102, 0]
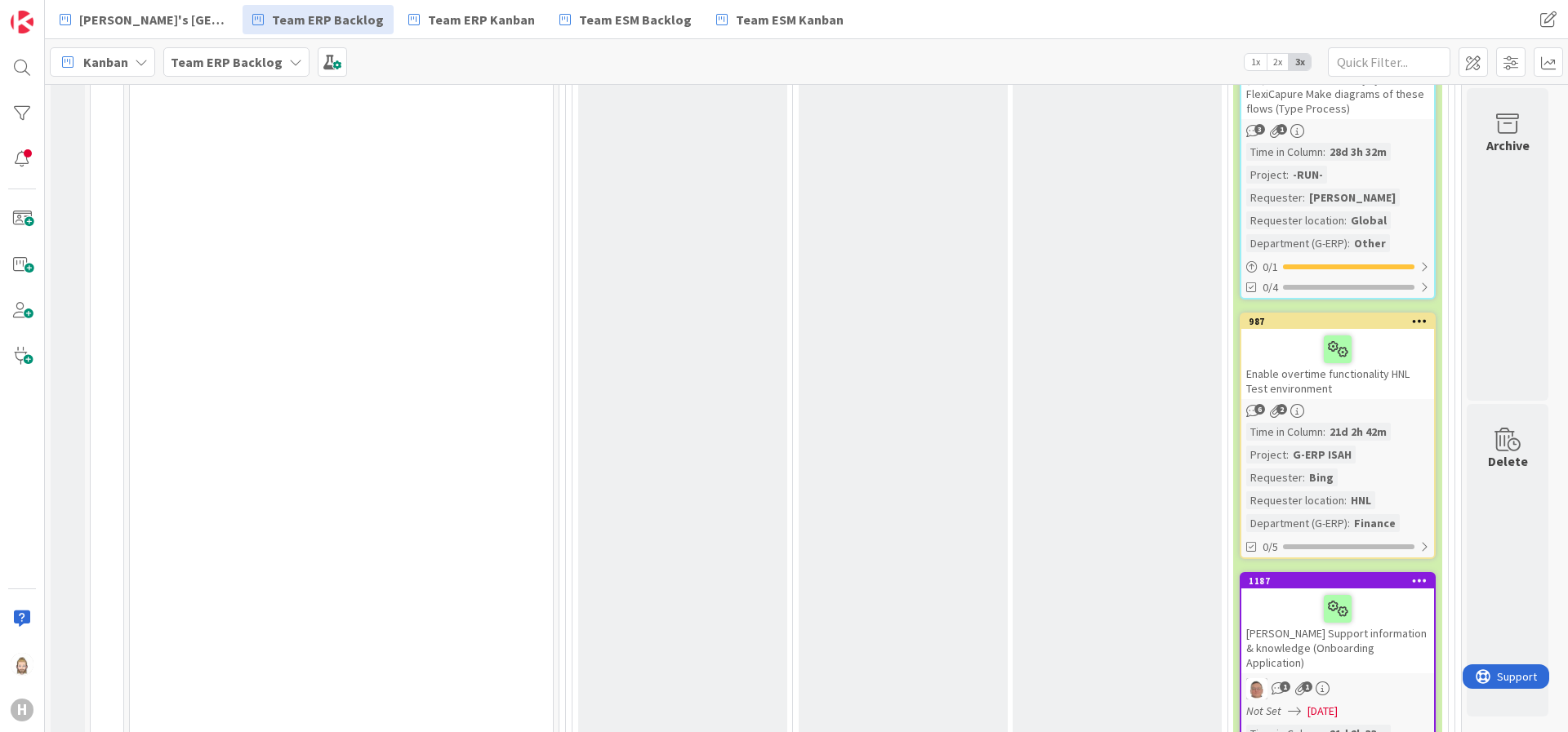
click at [1394, 402] on link "987 Enable overtime functionality HNL Test environment 6 2 Time in Column : 21d…" at bounding box center [1338, 436] width 196 height 246
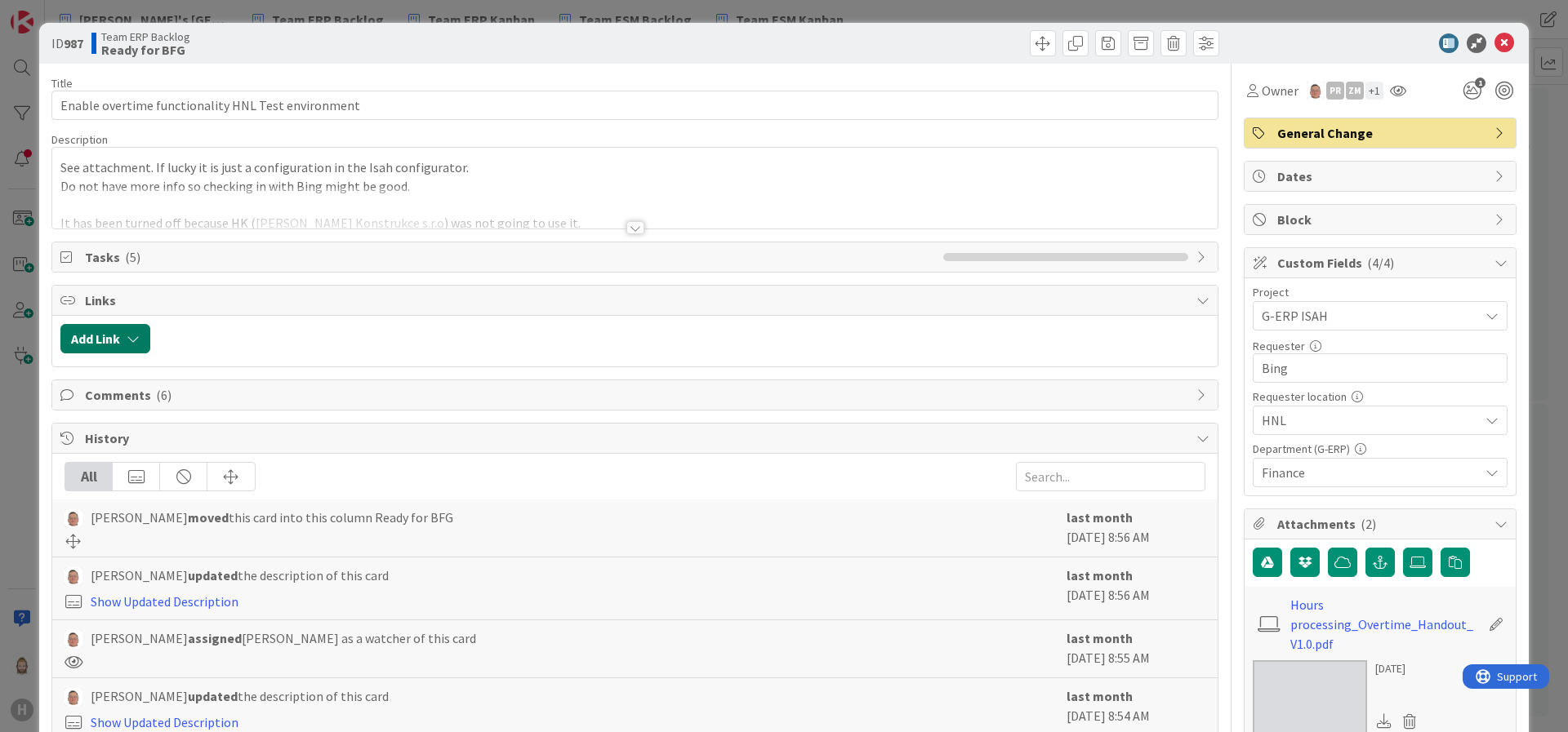
click at [120, 330] on button "Add Link" at bounding box center [106, 339] width 90 height 29
click at [248, 402] on div "Existing" at bounding box center [239, 402] width 114 height 28
click at [243, 429] on span "Current Board" at bounding box center [168, 440] width 183 height 23
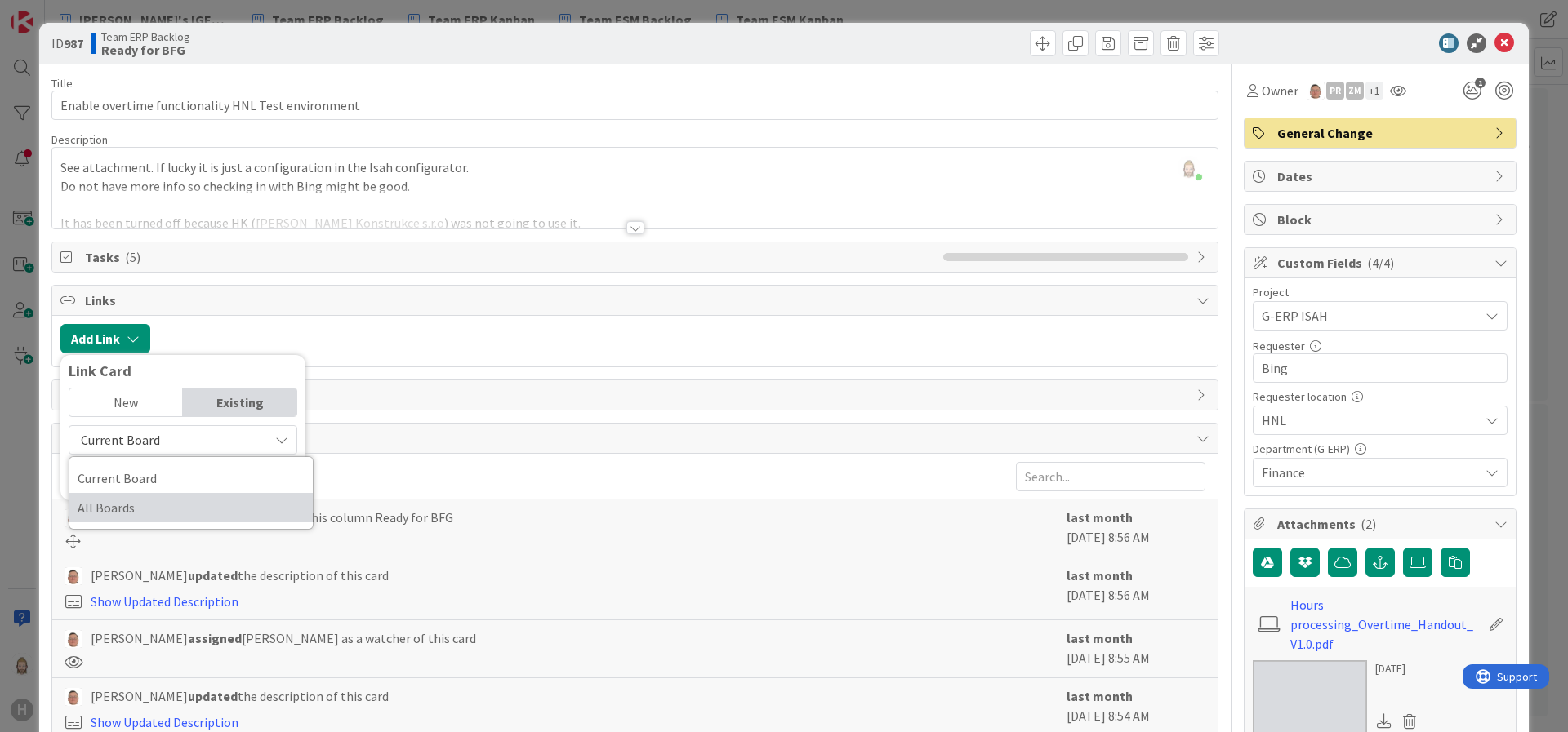
click at [234, 495] on span "All Boards" at bounding box center [191, 507] width 227 height 24
click at [245, 480] on input "text" at bounding box center [183, 478] width 229 height 29
type input "1575"
click at [148, 408] on div "New" at bounding box center [126, 402] width 114 height 28
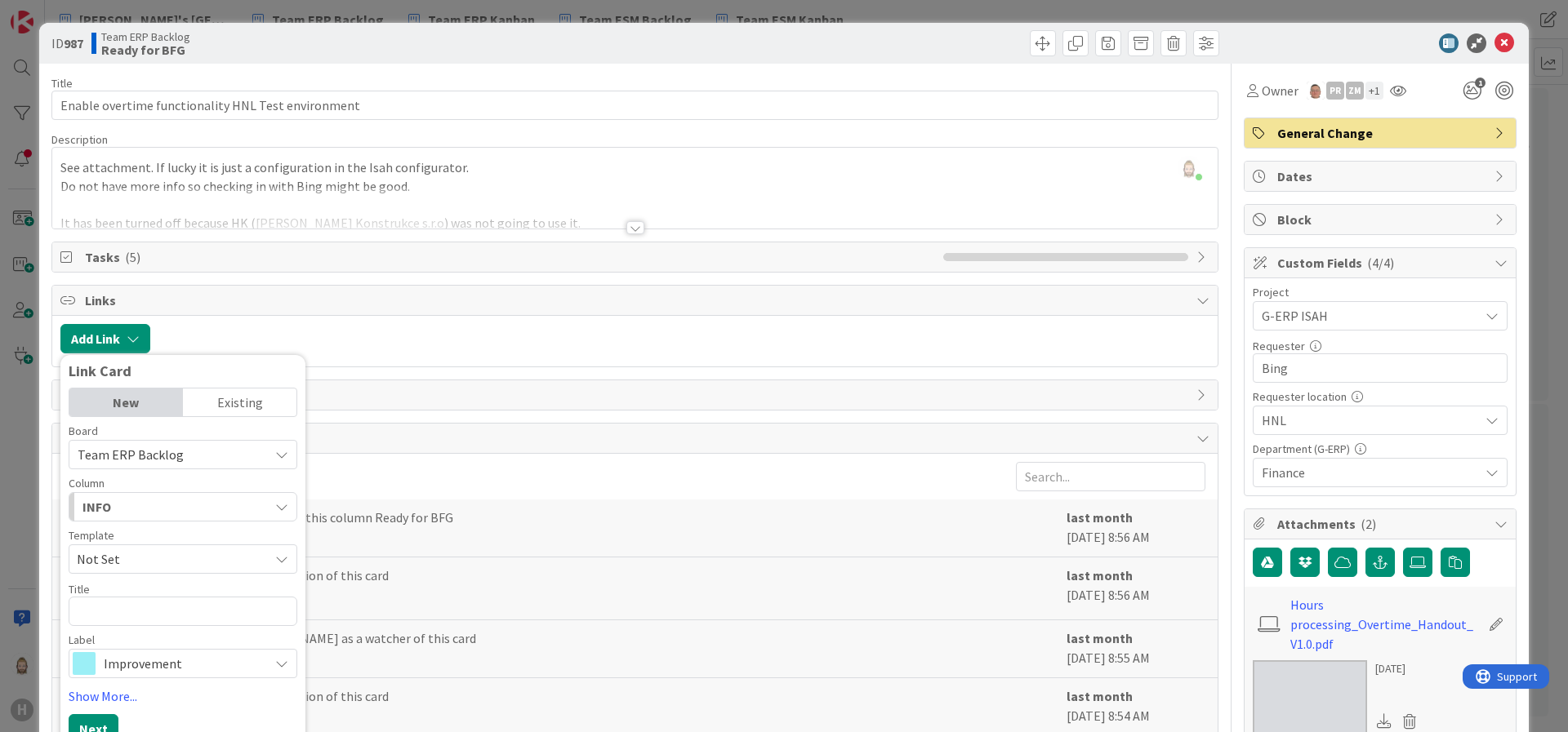
click at [228, 401] on div "Existing" at bounding box center [239, 402] width 114 height 28
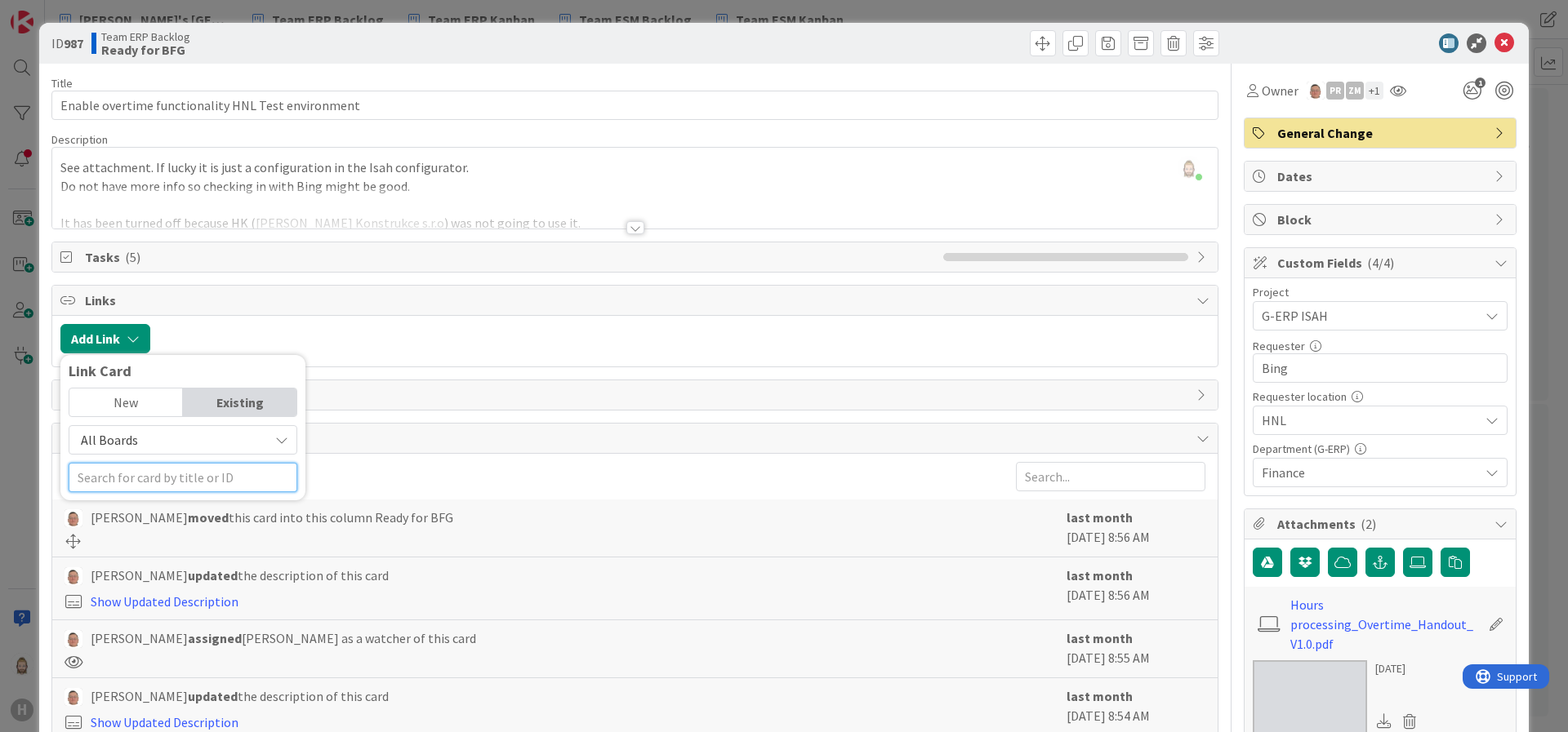
click at [199, 474] on input "text" at bounding box center [183, 478] width 229 height 29
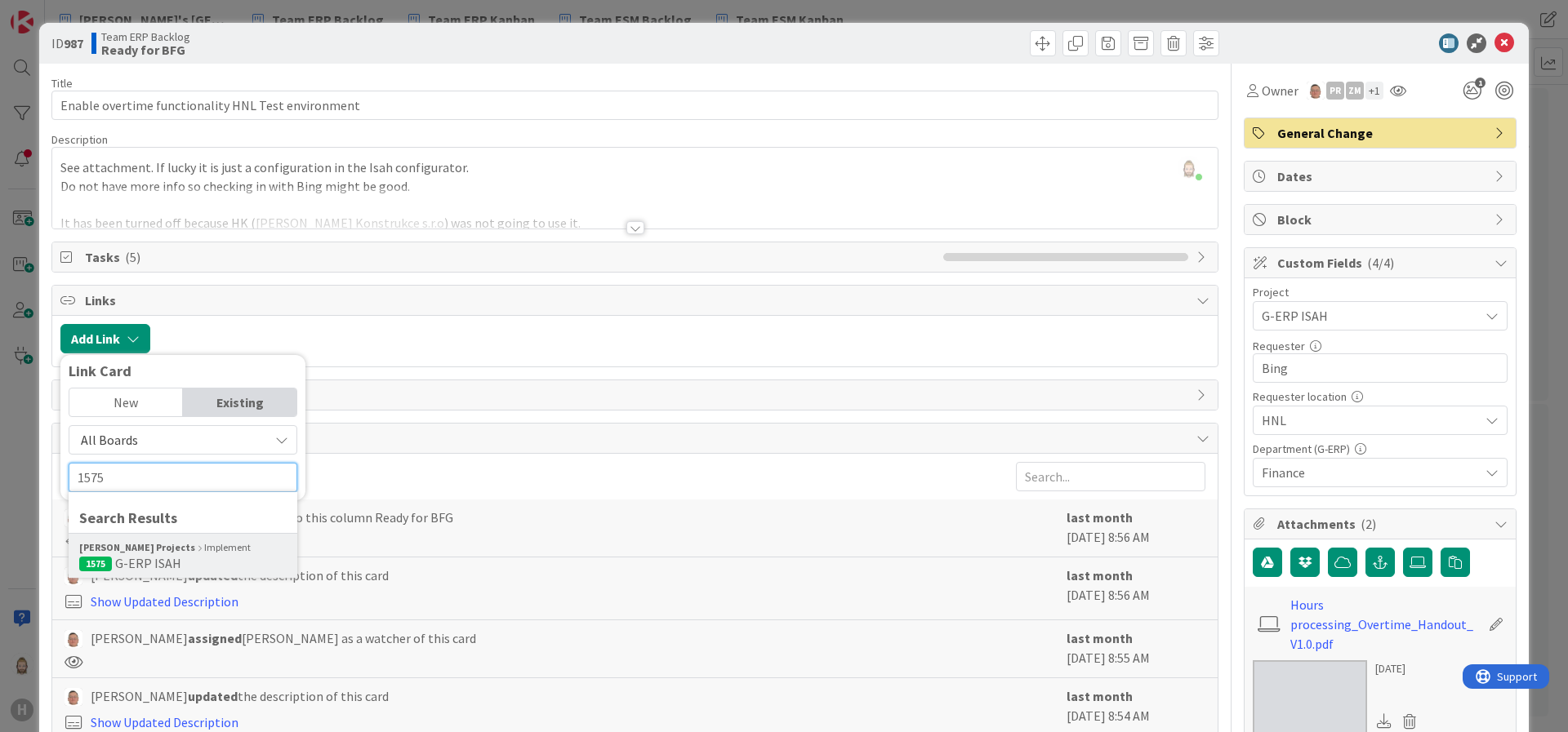
type input "1575"
click at [183, 549] on div "Huisman Projects Implement" at bounding box center [182, 547] width 207 height 15
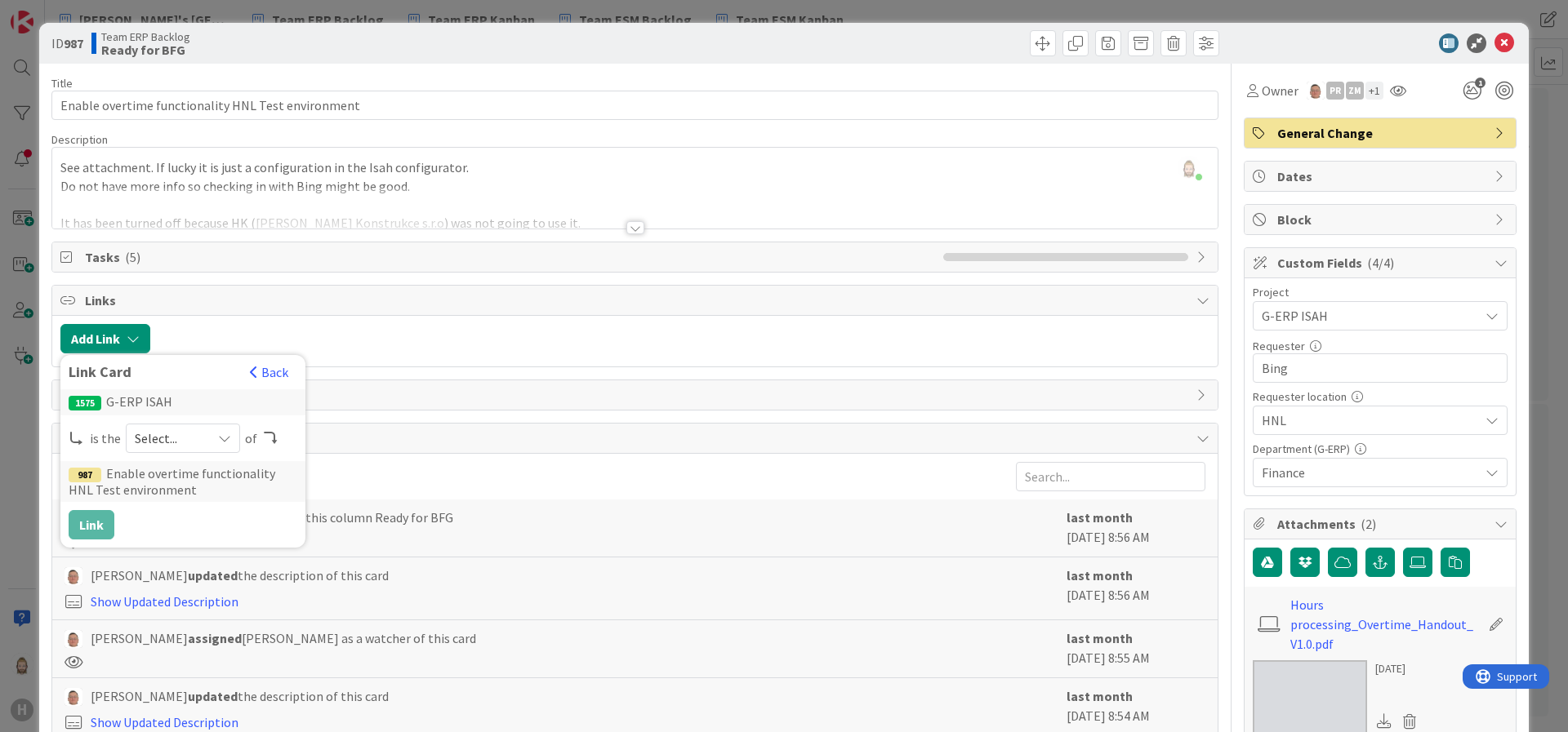
click at [214, 448] on div "Select..." at bounding box center [183, 439] width 115 height 29
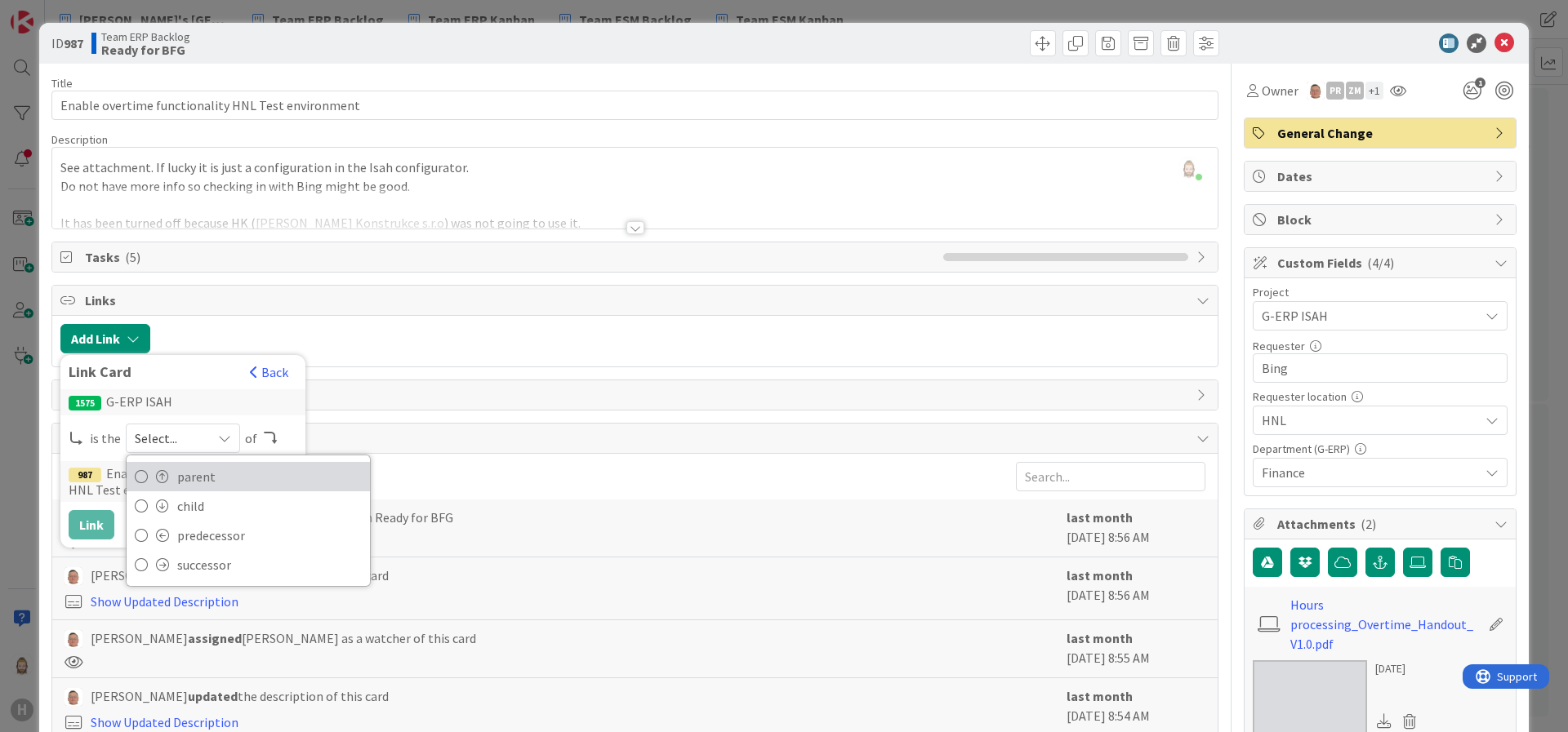
click at [214, 473] on span "parent" at bounding box center [269, 477] width 185 height 24
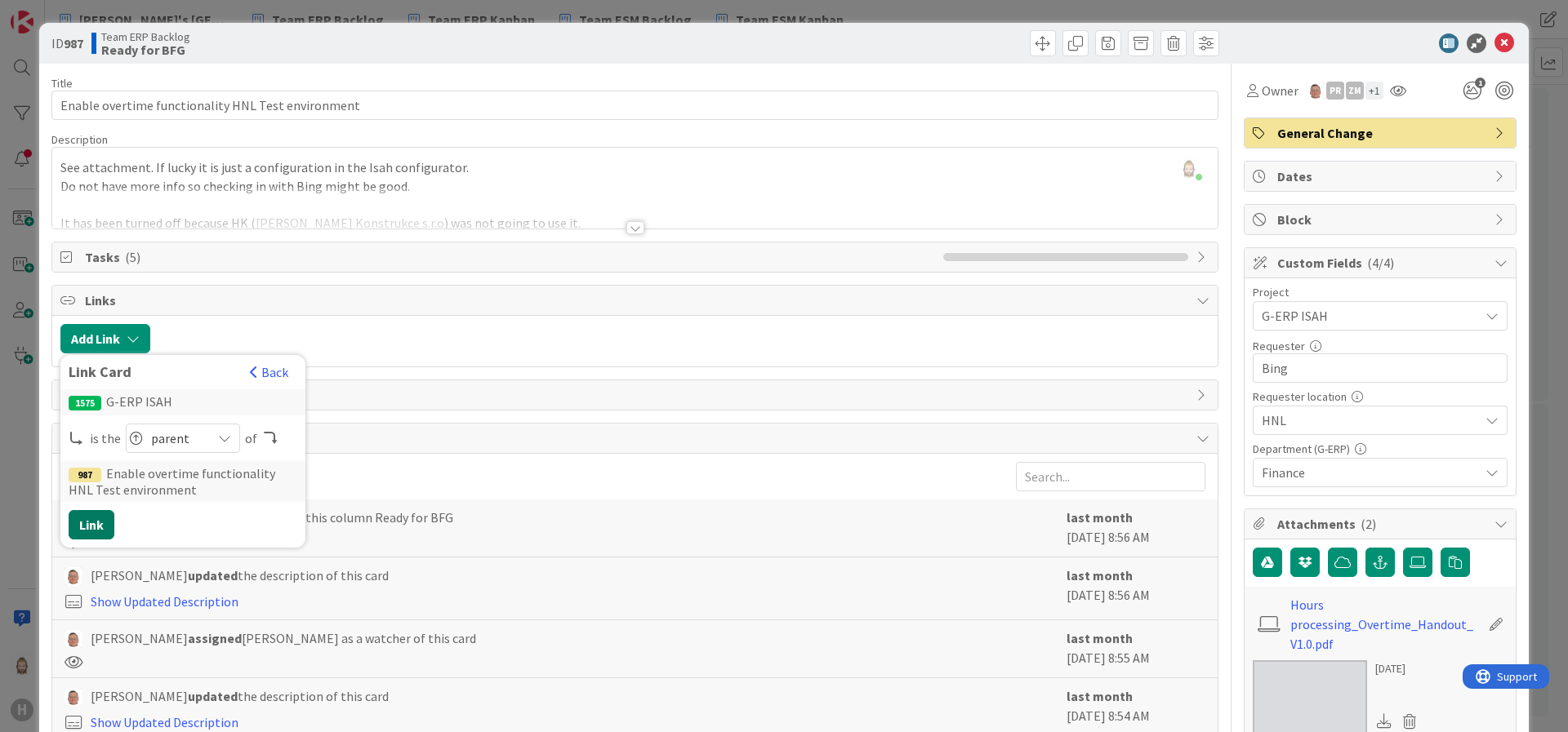
click at [92, 522] on button "Link" at bounding box center [91, 525] width 46 height 29
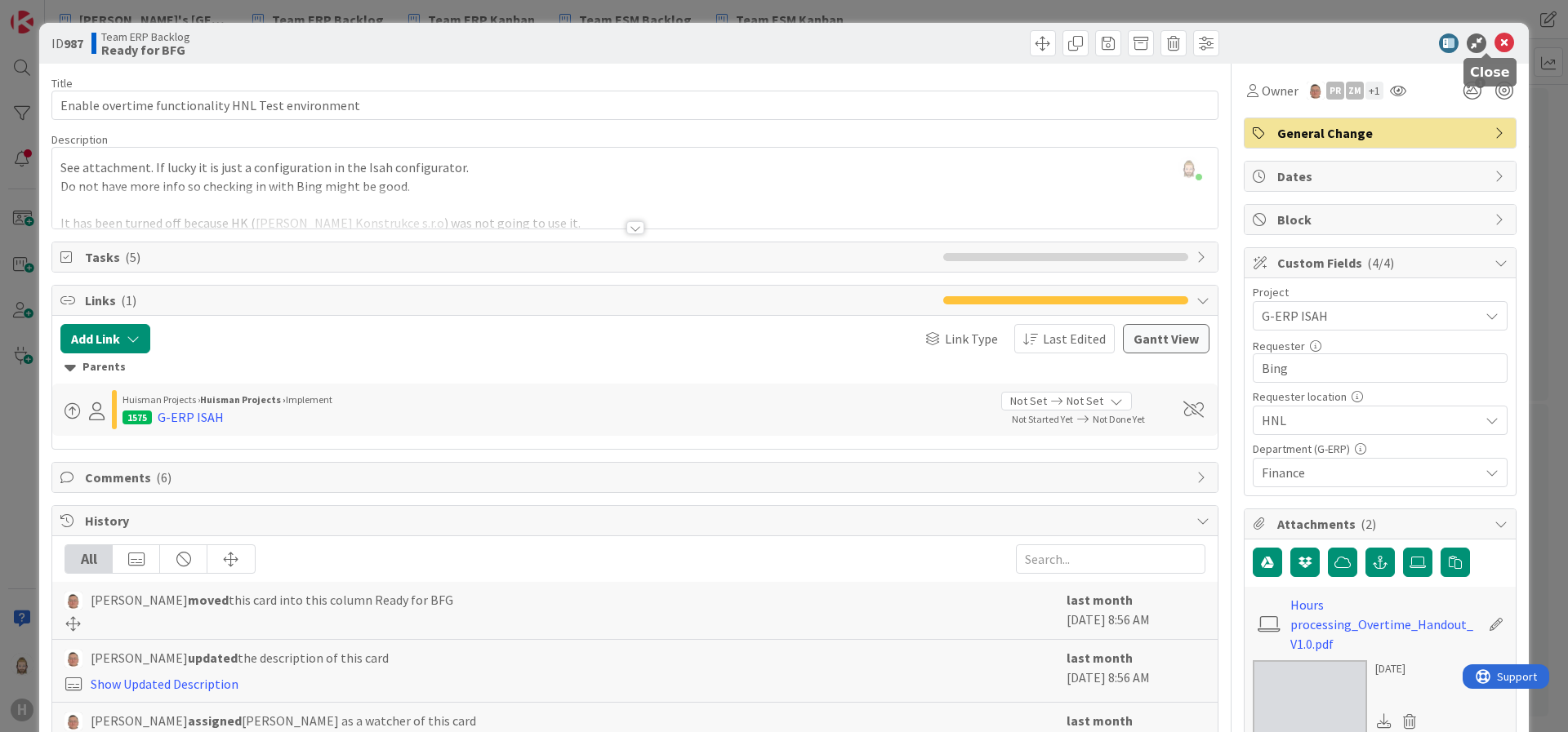
click at [1394, 41] on icon at bounding box center [1505, 43] width 20 height 20
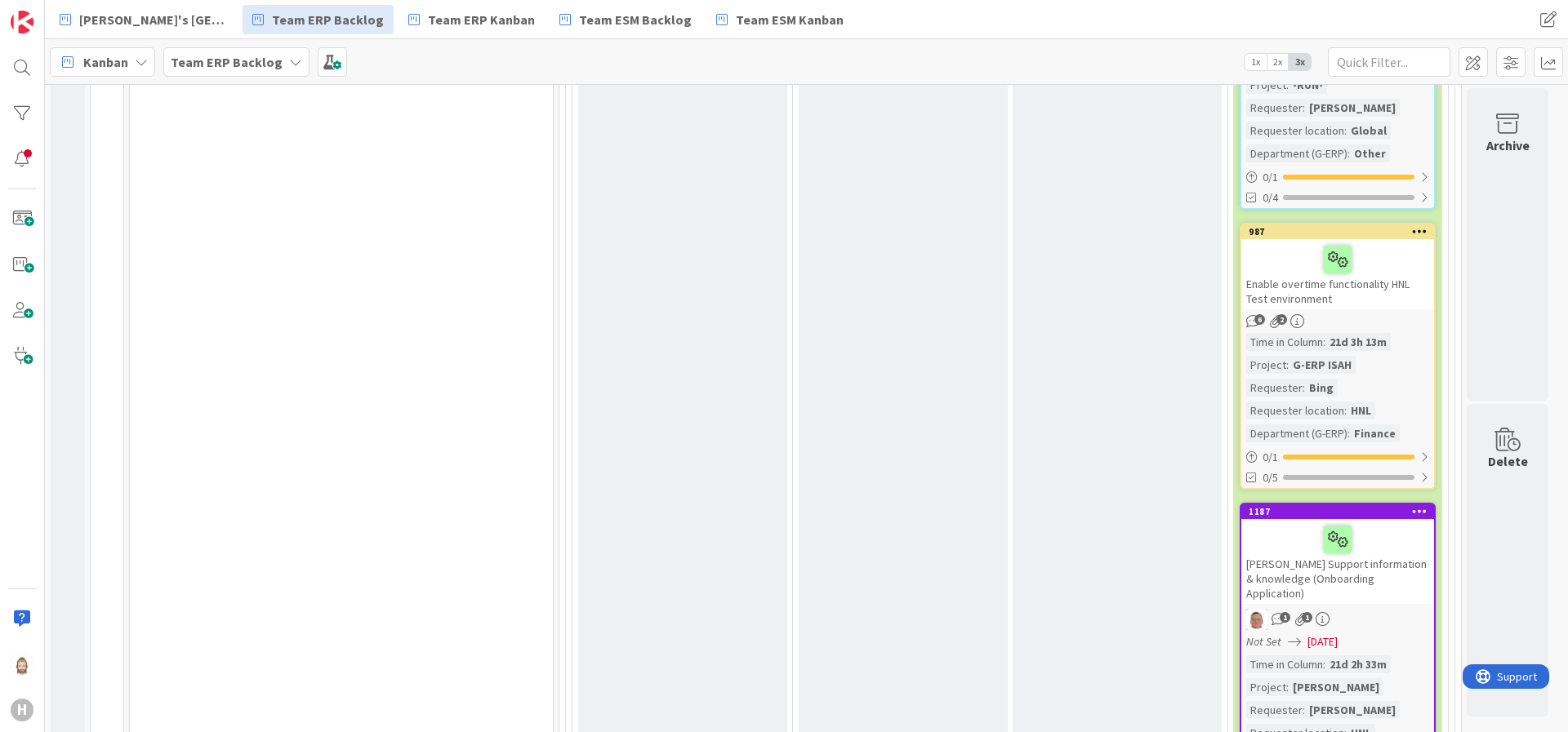
scroll to position [1346, 0]
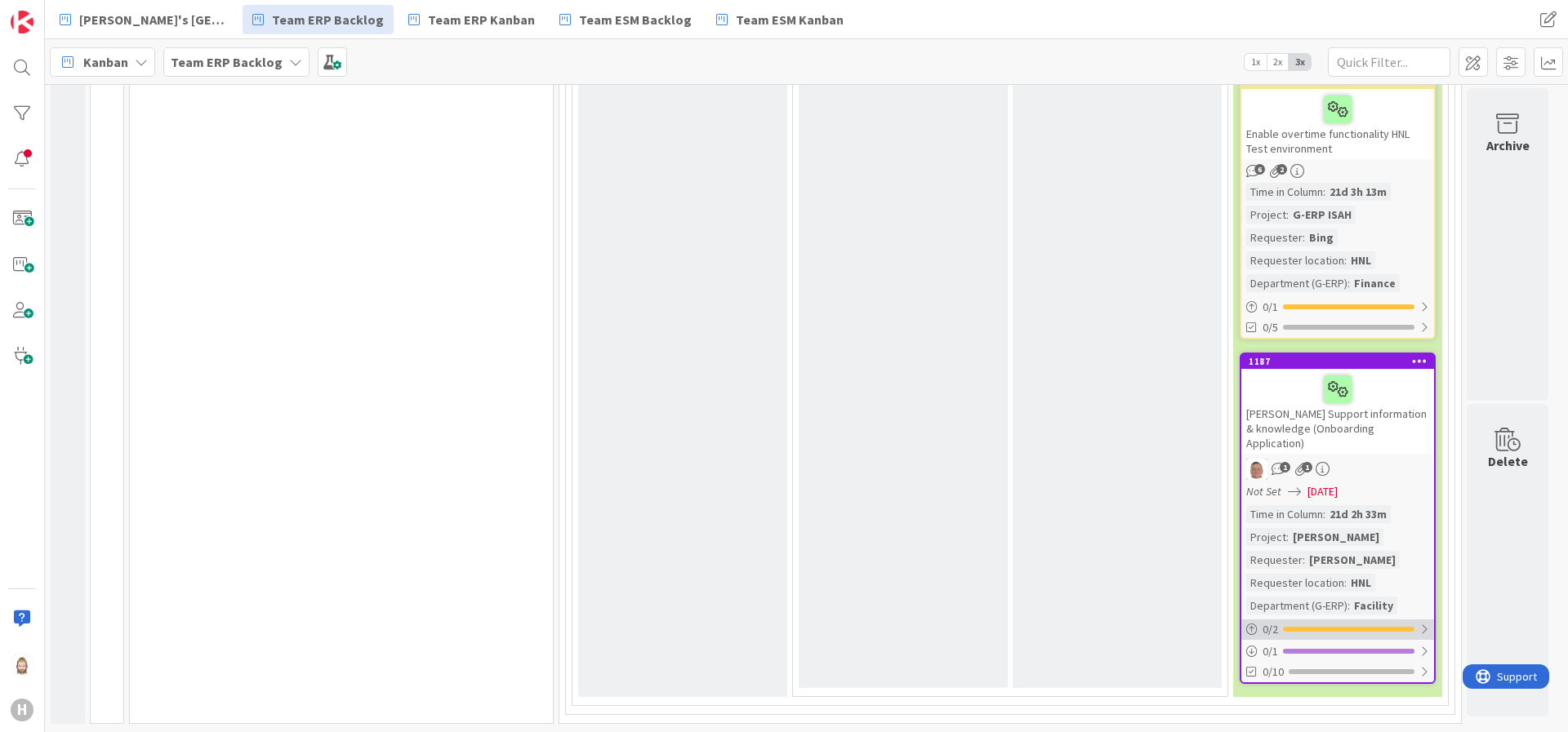
click at [1322, 627] on div at bounding box center [1349, 630] width 132 height 5
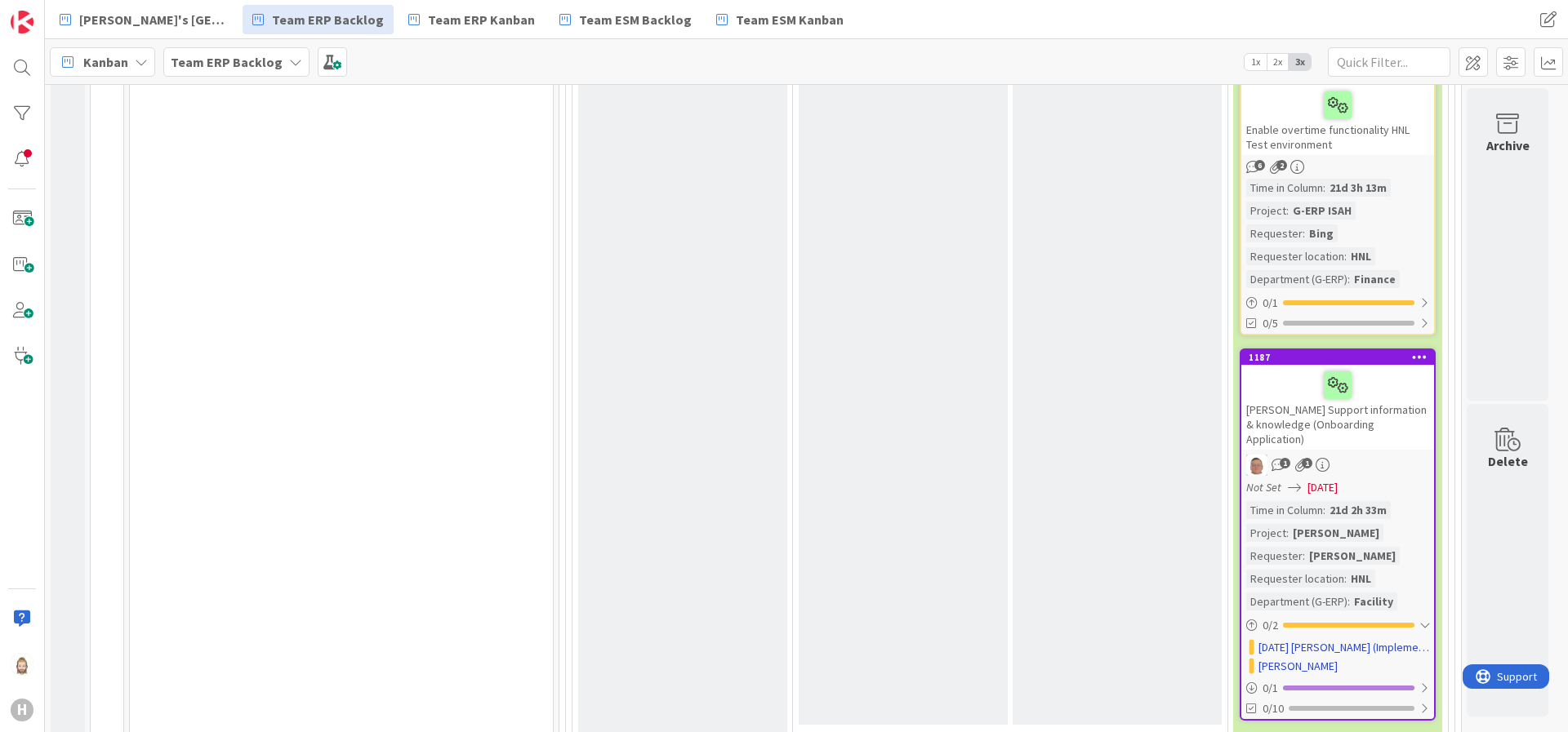
click at [1376, 424] on div "[PERSON_NAME] Support information & knowledge (Onboarding Application)" at bounding box center [1338, 408] width 193 height 85
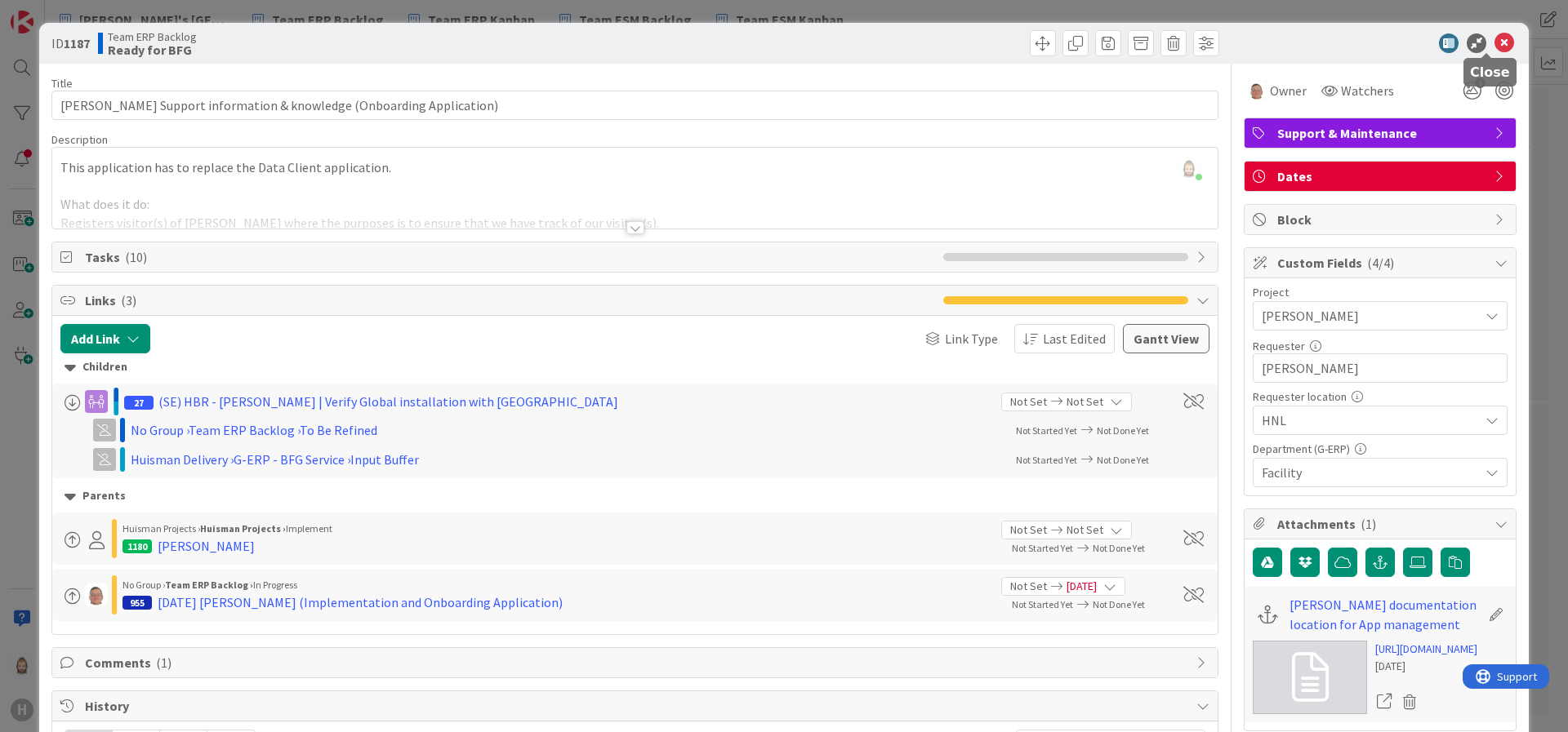
click at [1394, 42] on icon at bounding box center [1505, 43] width 20 height 20
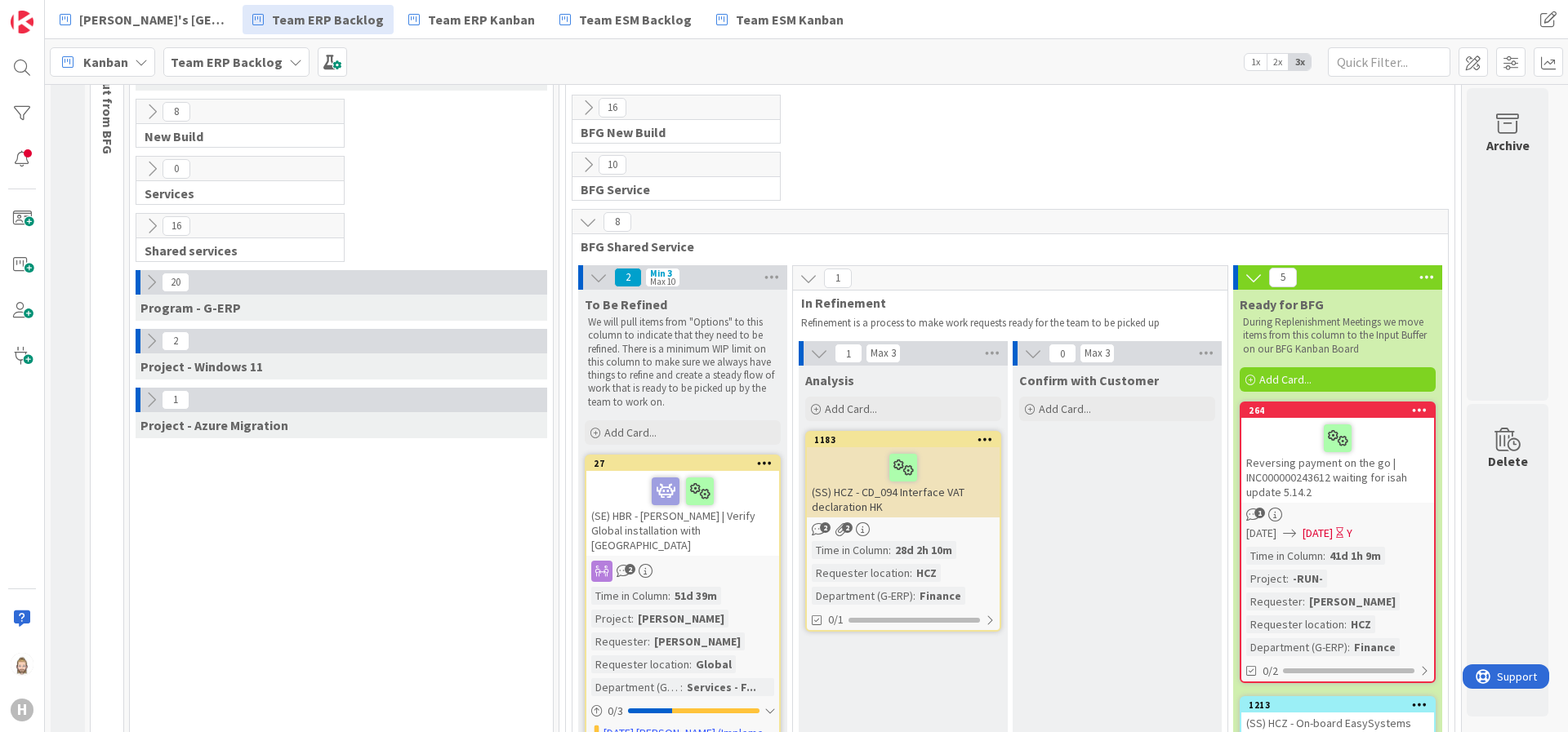
scroll to position [162, 0]
click at [591, 223] on icon at bounding box center [587, 223] width 18 height 18
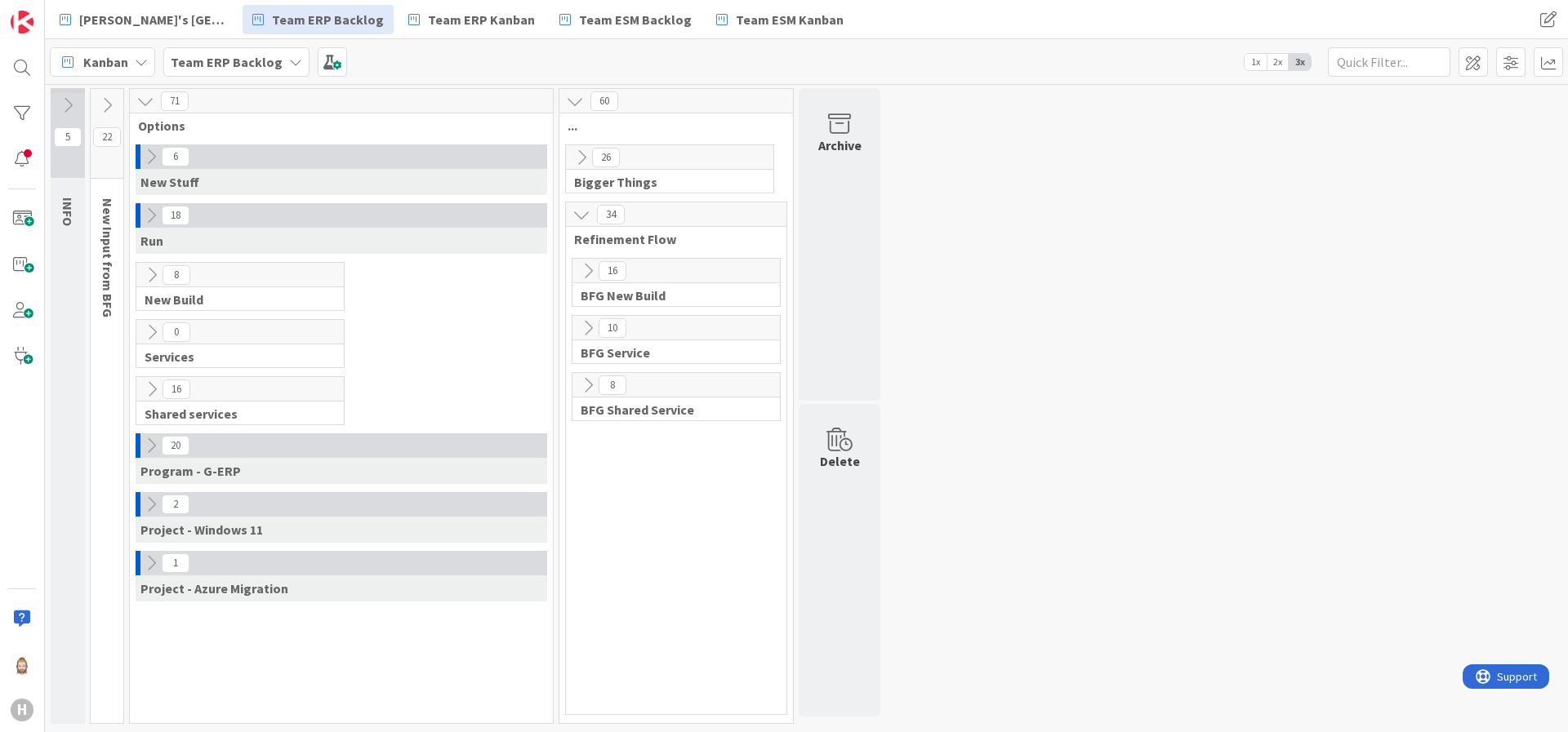
click at [589, 328] on icon at bounding box center [587, 328] width 18 height 18
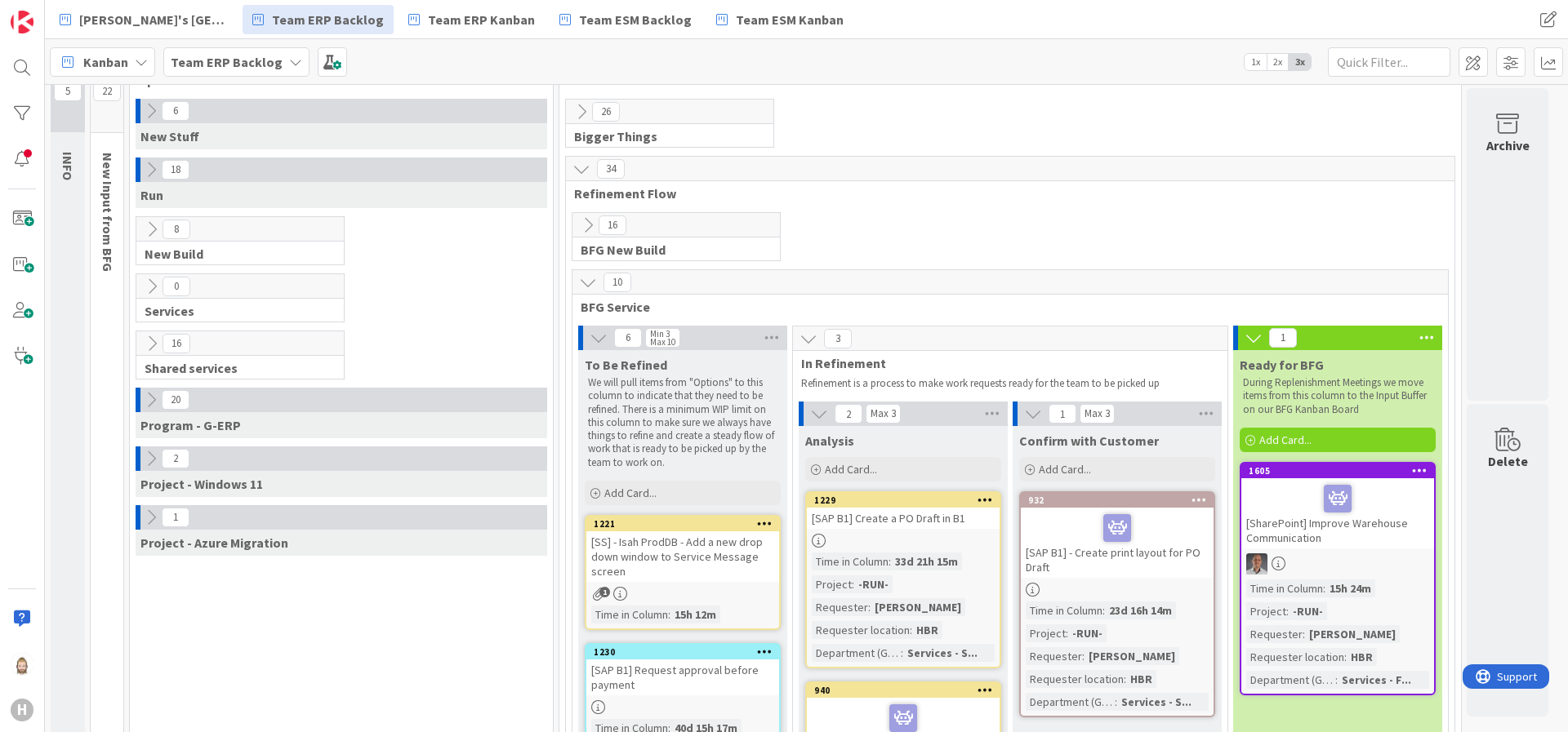
scroll to position [44, 0]
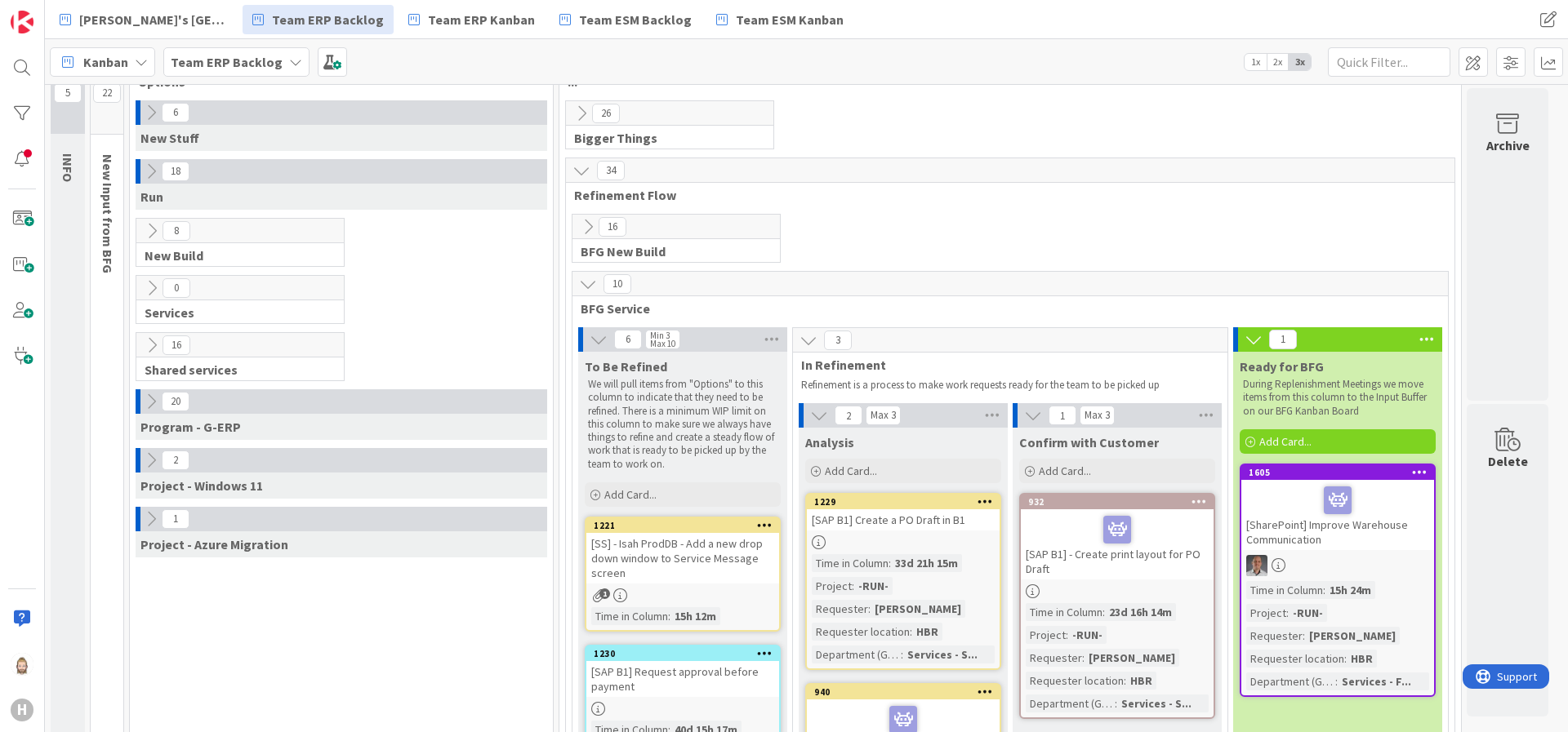
click at [590, 284] on icon at bounding box center [587, 284] width 18 height 18
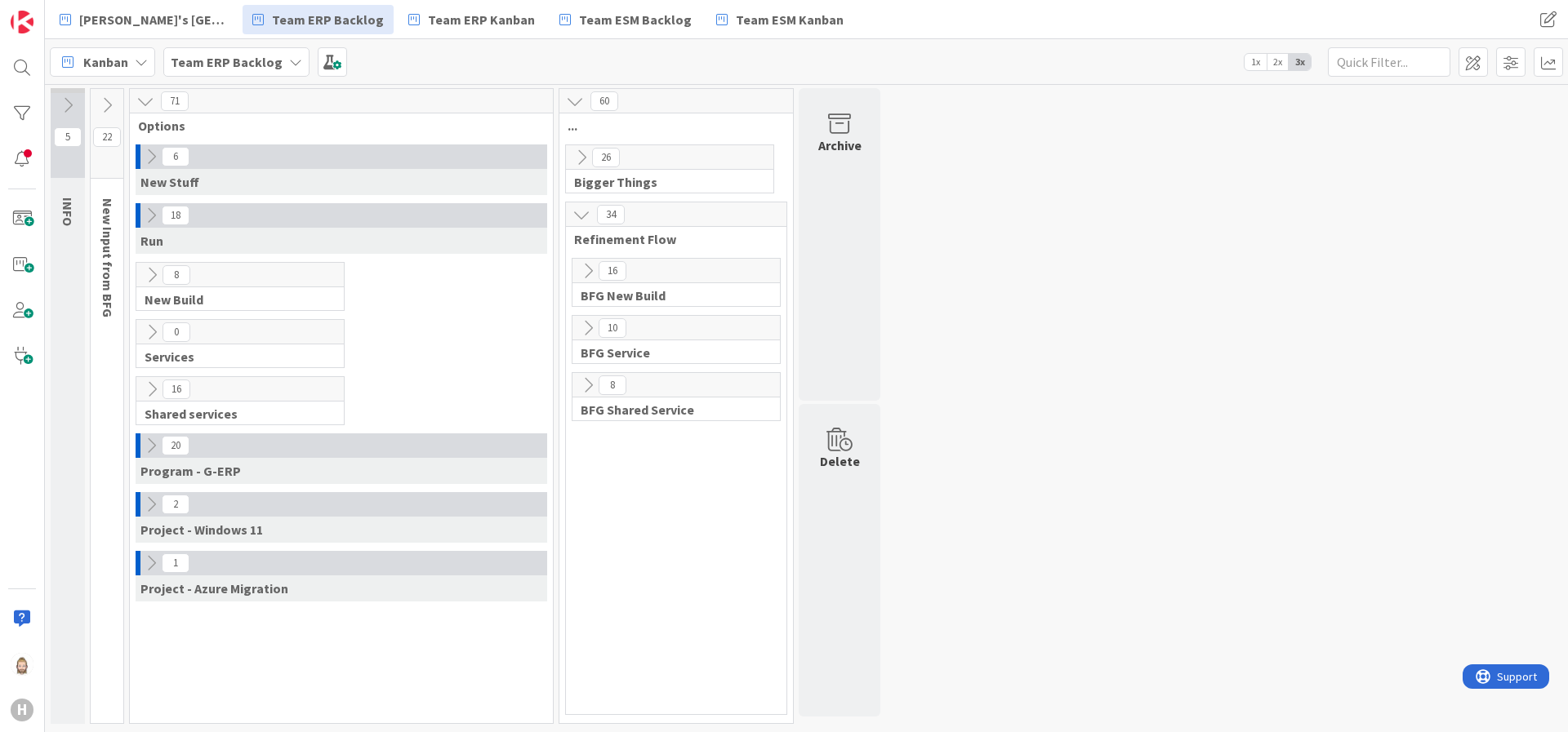
click at [587, 268] on icon at bounding box center [587, 271] width 18 height 18
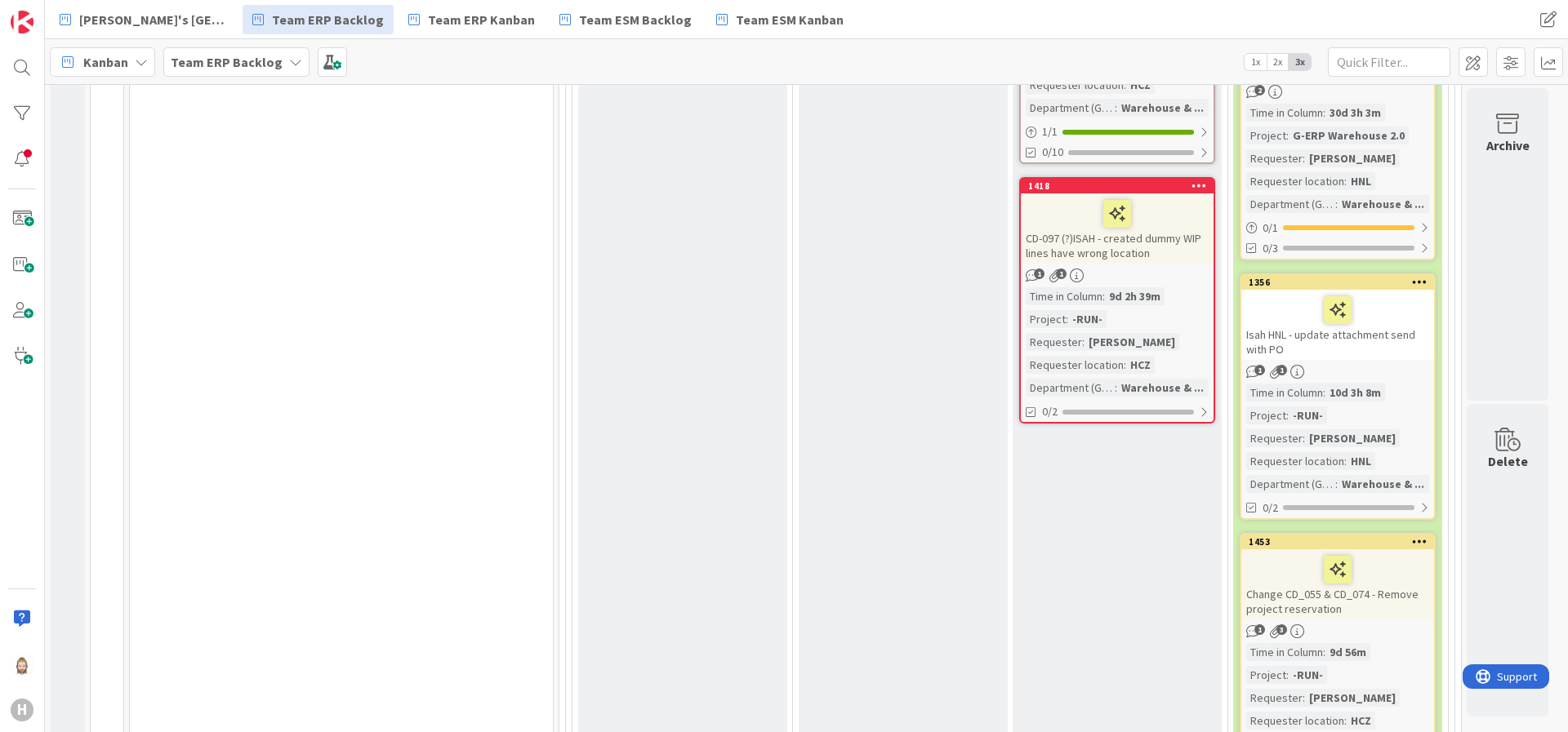
scroll to position [245, 0]
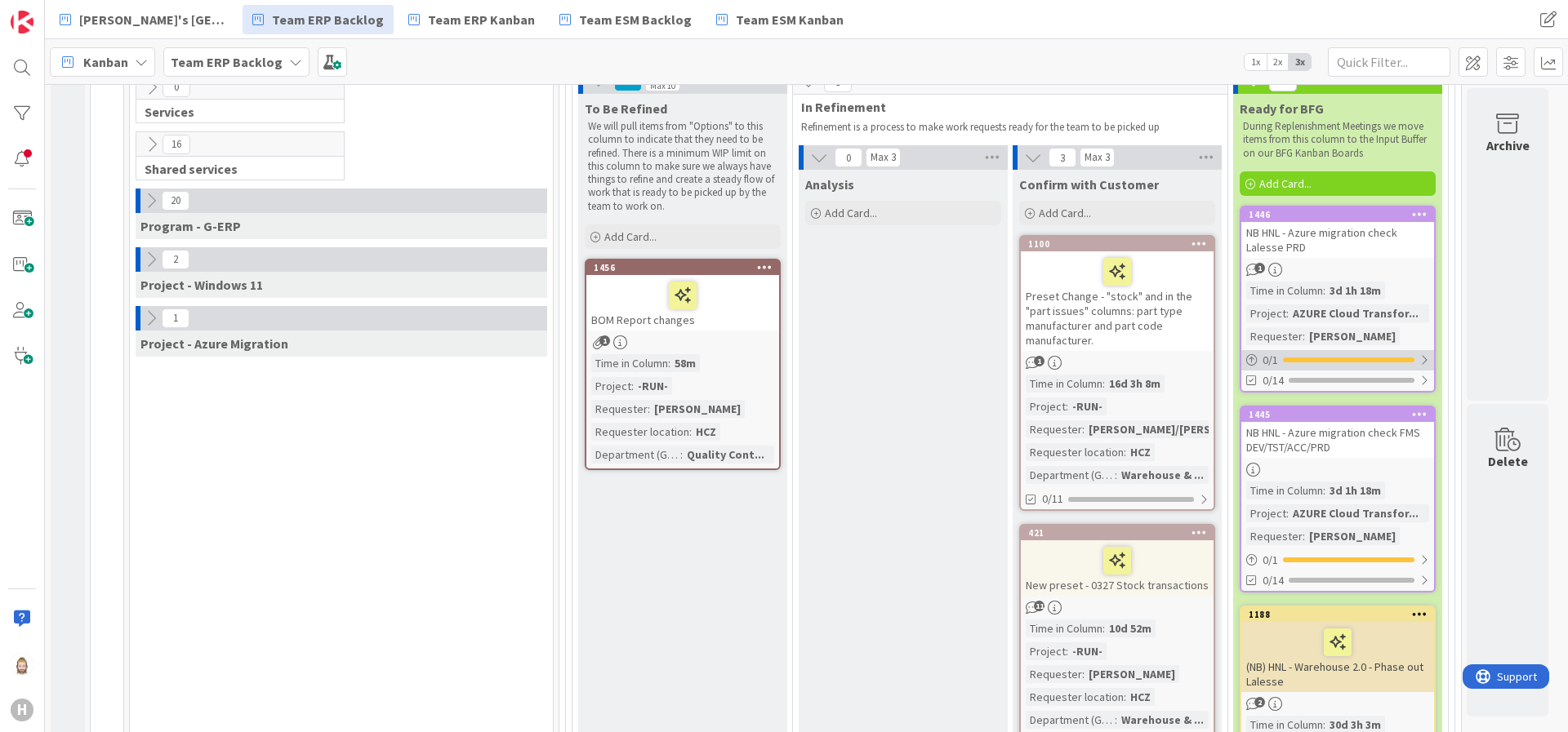
click at [1389, 362] on div at bounding box center [1349, 360] width 132 height 5
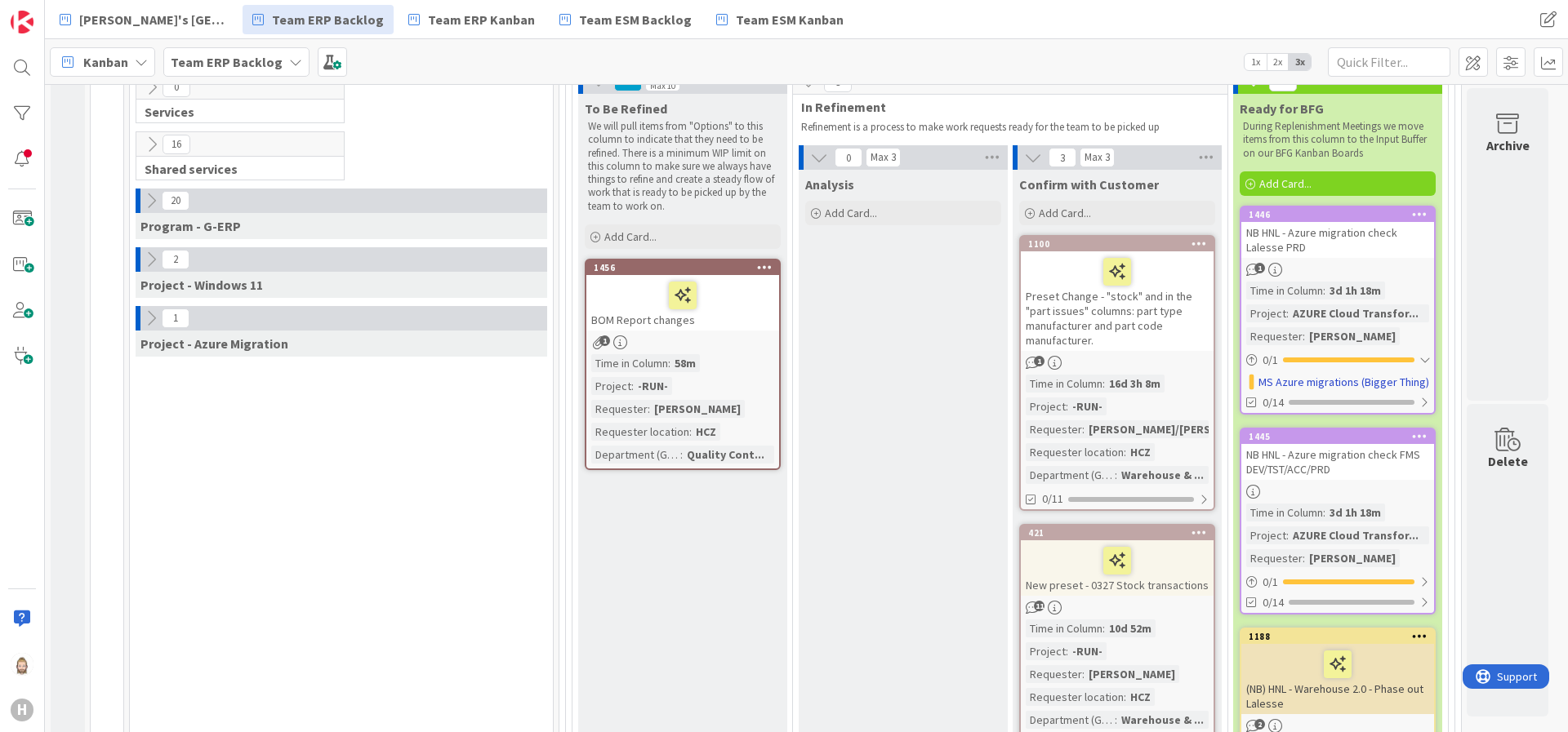
click at [1350, 243] on div "NB HNL - Azure migration check Lalesse PRD" at bounding box center [1338, 239] width 193 height 36
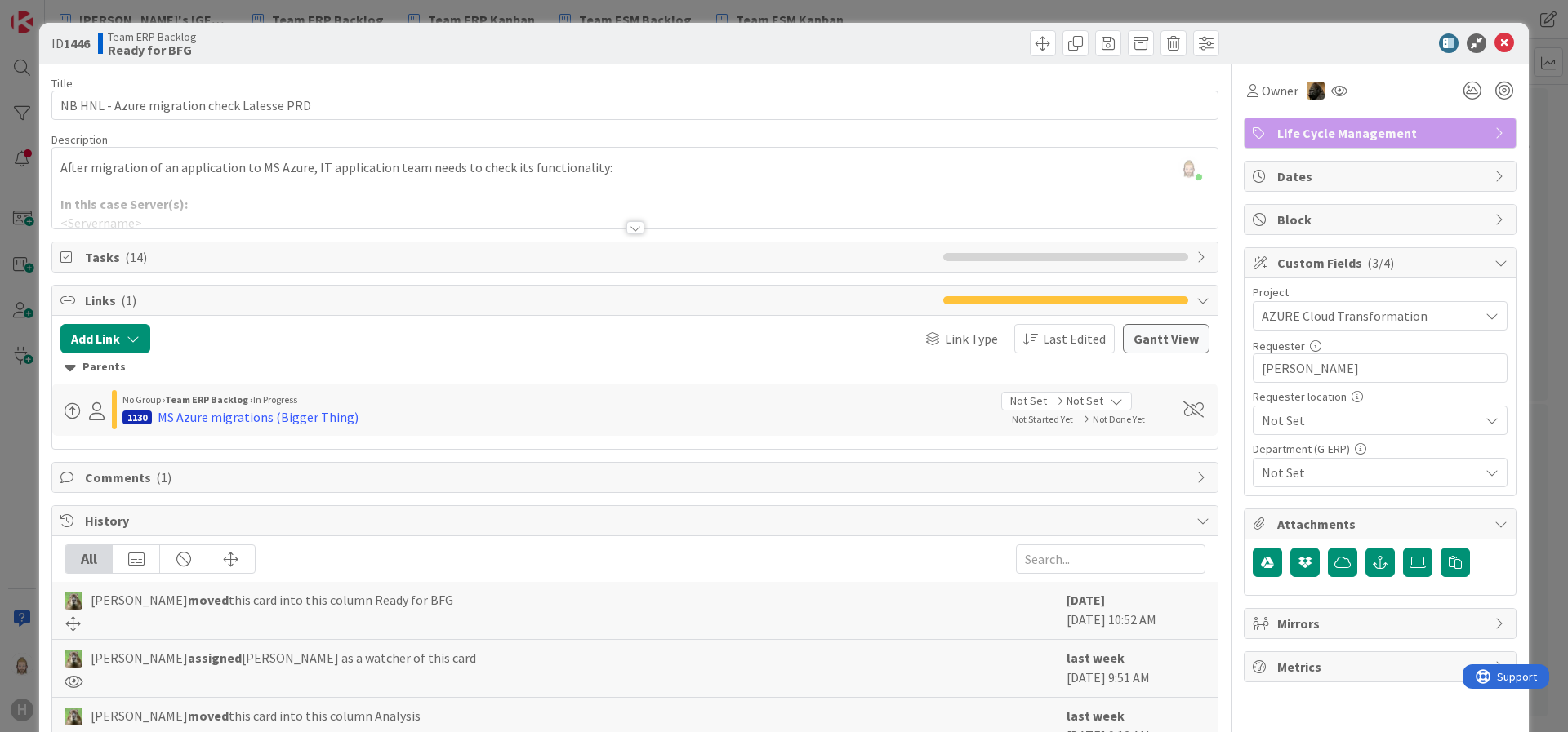
click at [133, 323] on div "Add Link Link Type Last Edited Gantt View Parents No Group › Team ERP Backlog ›…" at bounding box center [634, 382] width 1165 height 133
click at [130, 327] on button "Add Link" at bounding box center [106, 339] width 90 height 29
click at [239, 391] on div "Existing" at bounding box center [239, 402] width 114 height 28
click at [228, 435] on span "Current Board" at bounding box center [168, 440] width 183 height 23
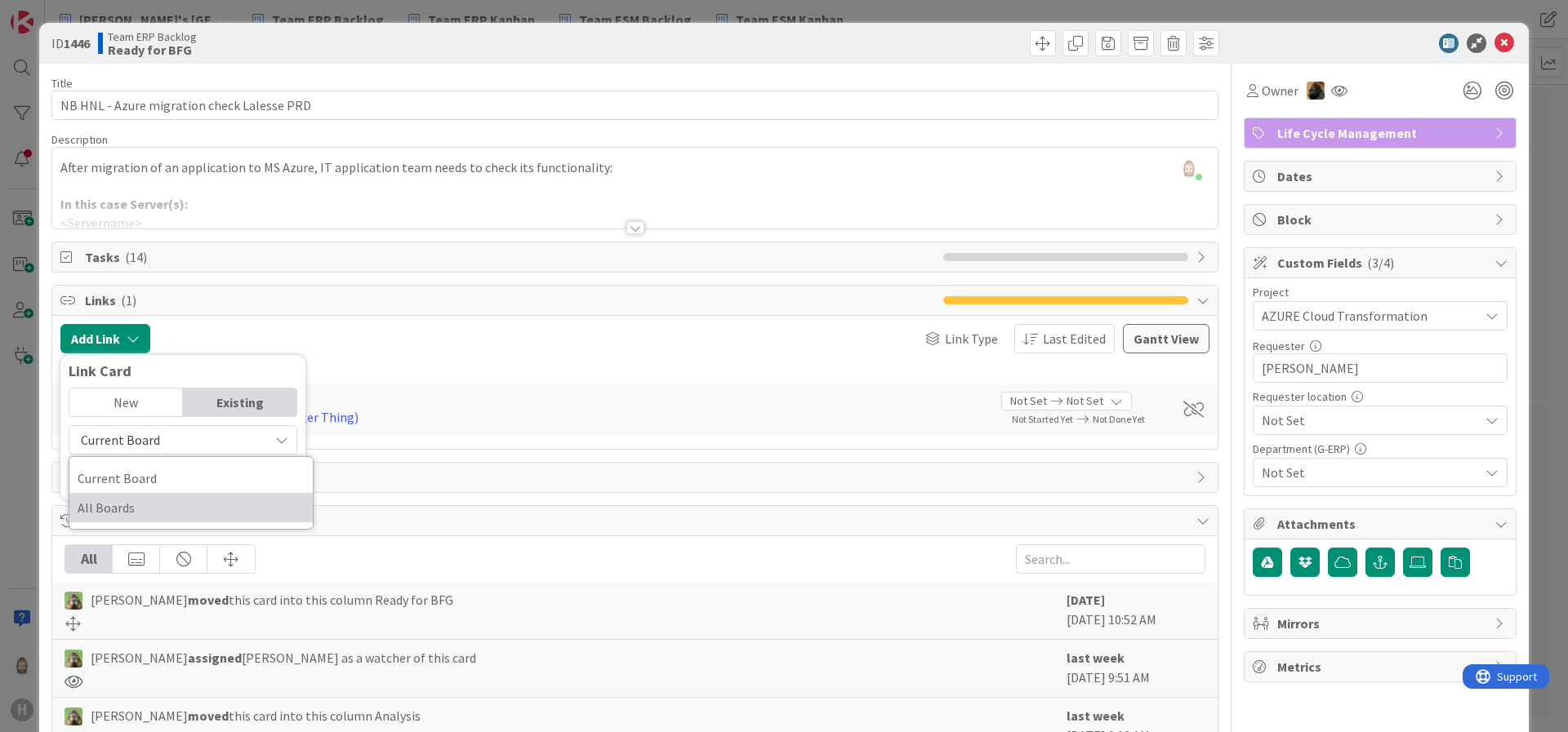
click at [223, 497] on span "All Boards" at bounding box center [191, 507] width 227 height 24
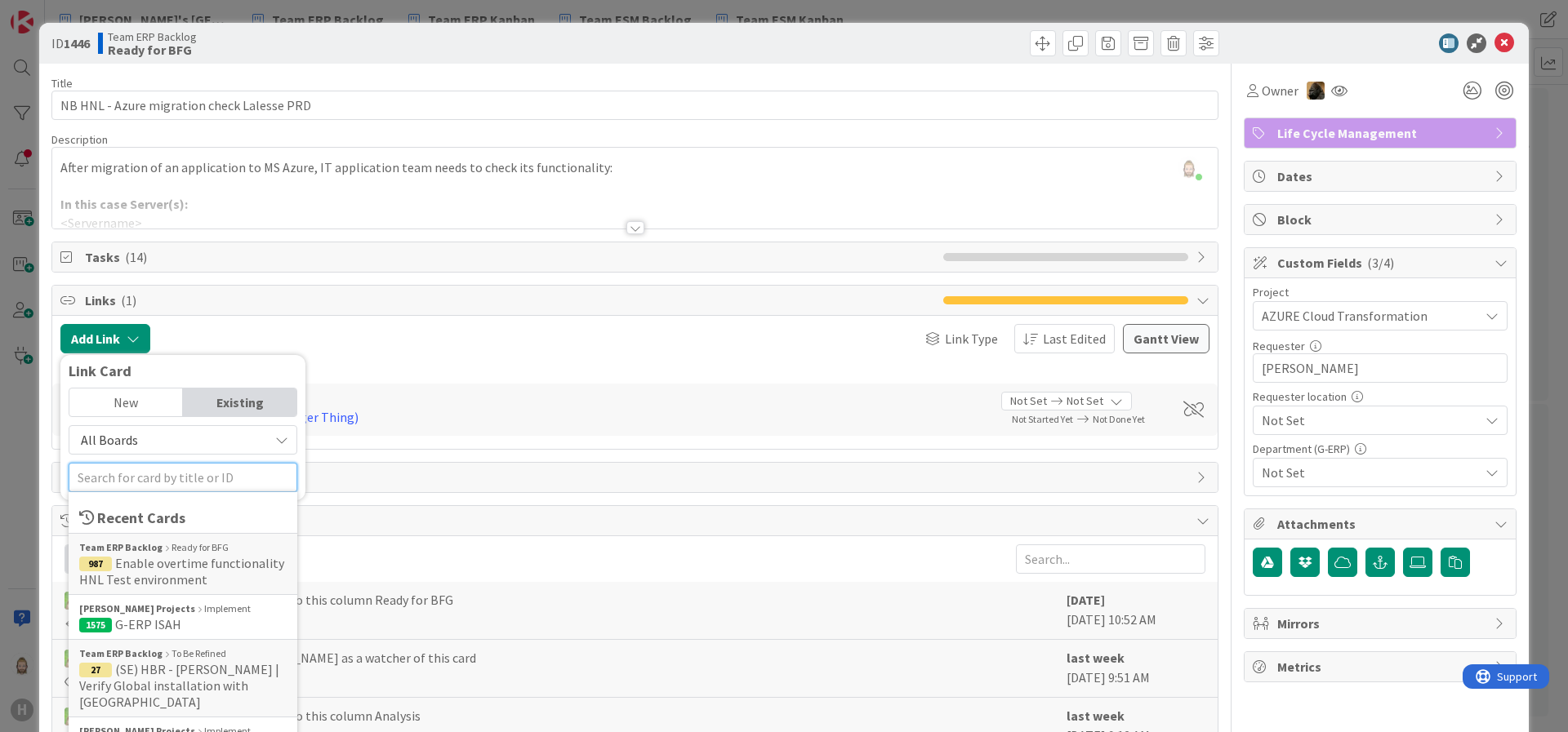
click at [228, 473] on input "text" at bounding box center [183, 478] width 229 height 29
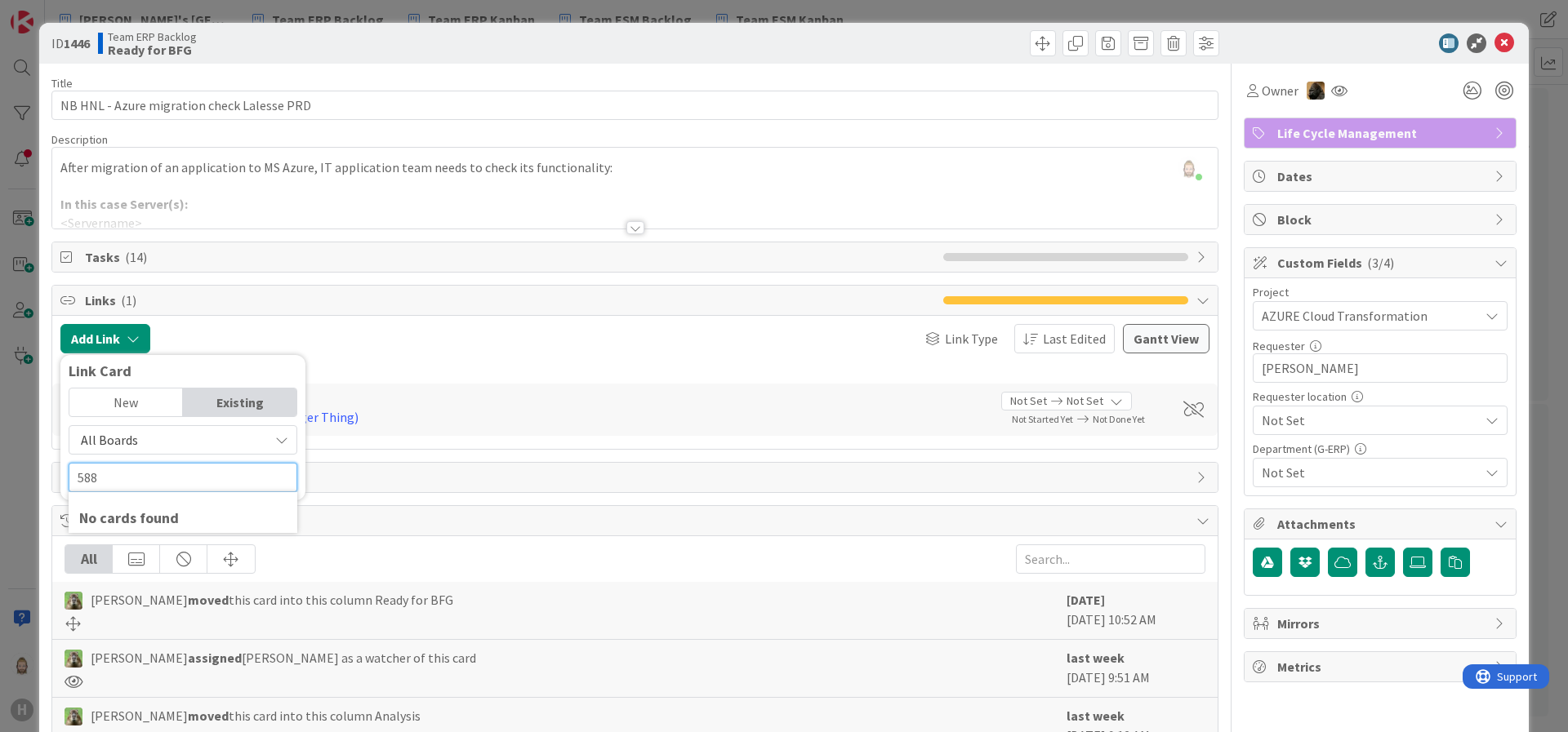
type input "588"
click at [106, 405] on div "New" at bounding box center [126, 402] width 114 height 28
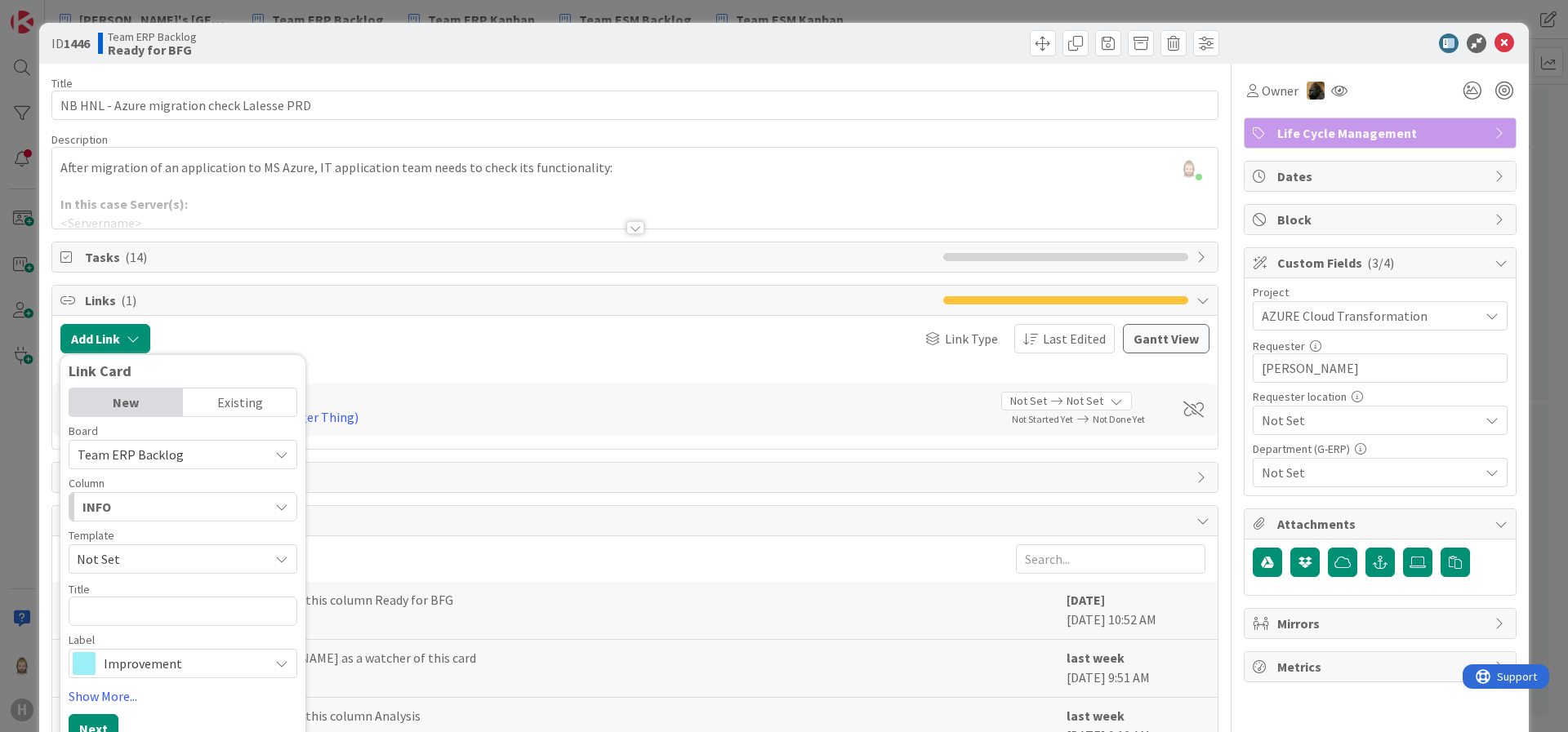
click at [241, 395] on div "Existing" at bounding box center [239, 402] width 114 height 28
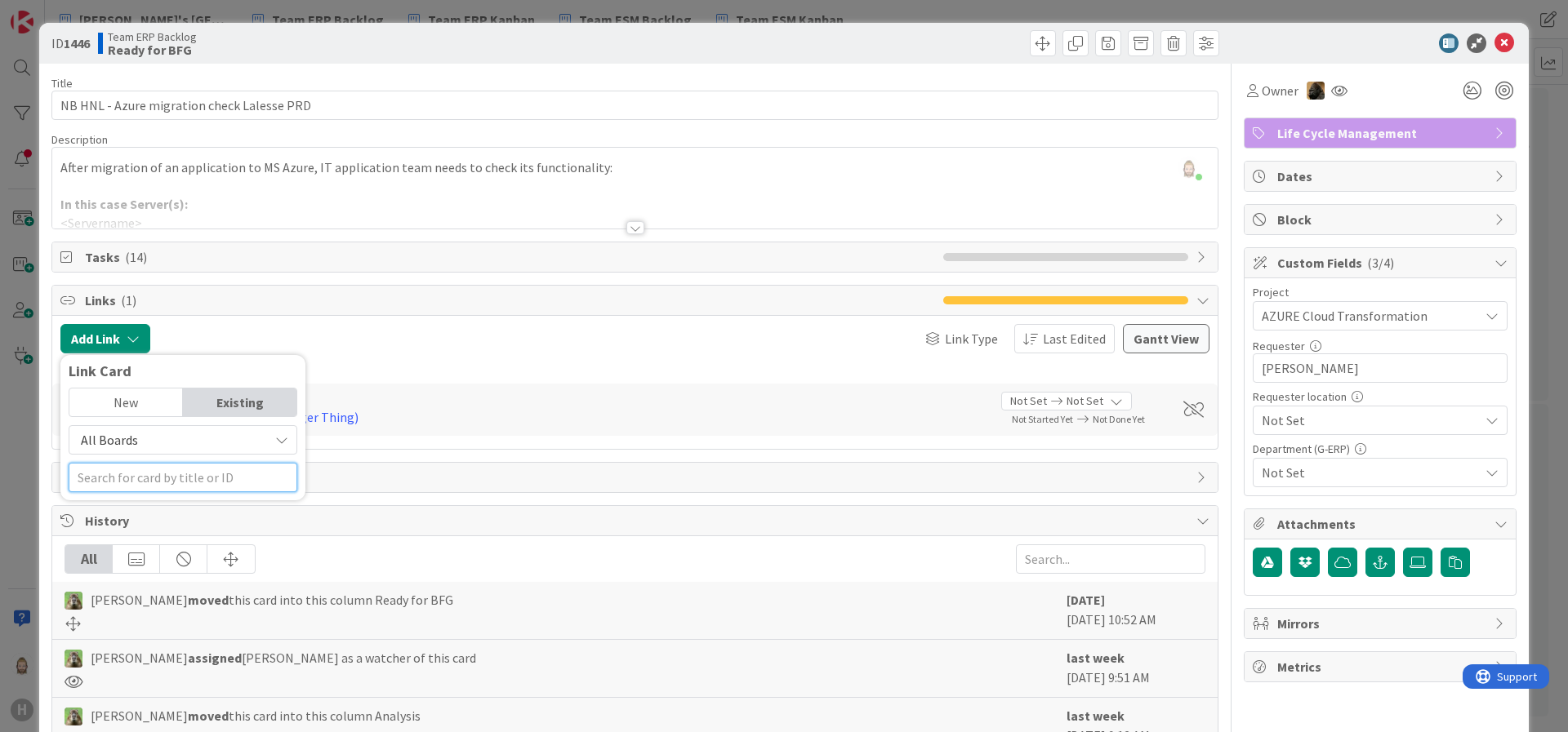
click at [234, 469] on input "text" at bounding box center [183, 478] width 229 height 29
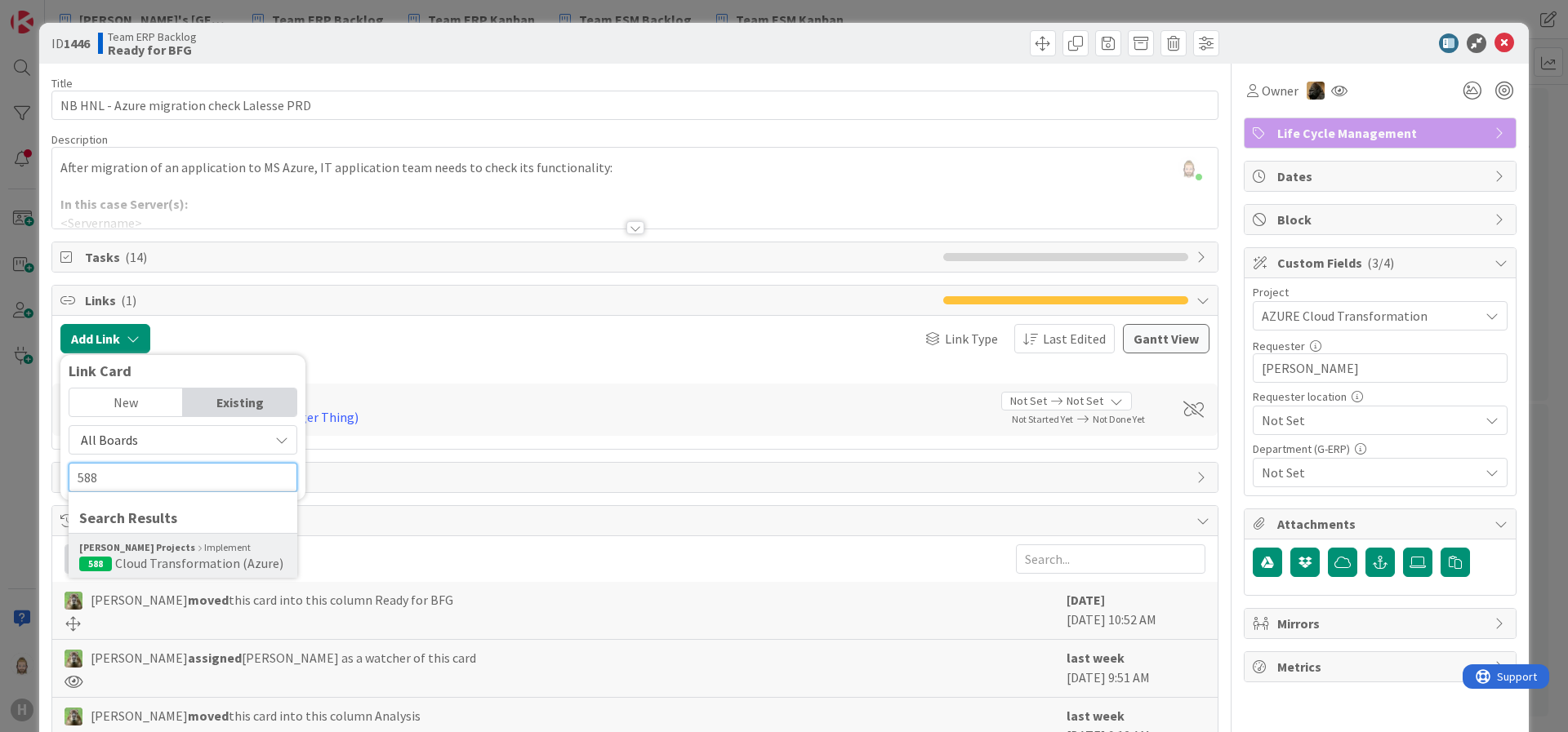
type input "588"
click at [205, 553] on div "Huisman Projects Implement" at bounding box center [182, 547] width 207 height 15
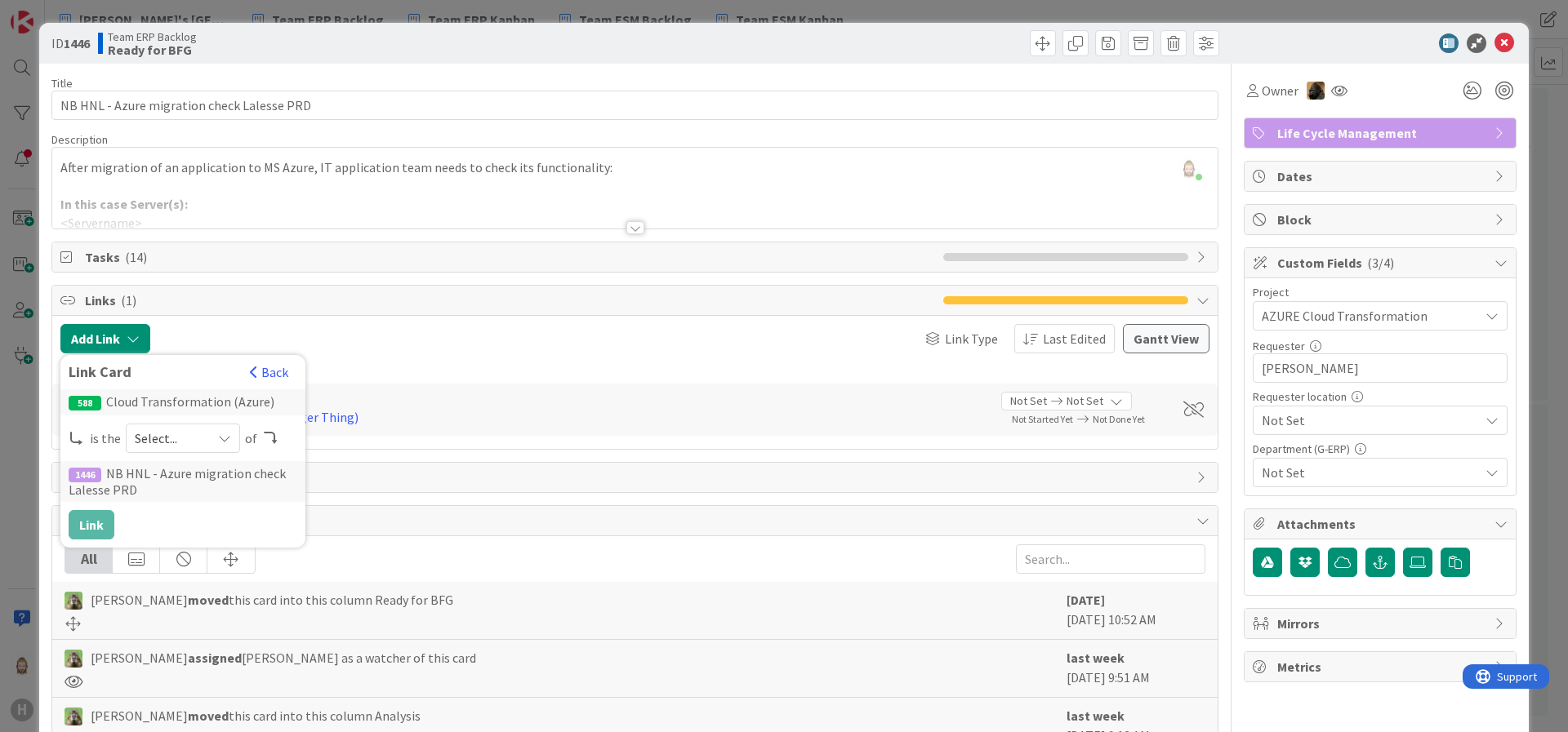
click at [193, 447] on span "Select..." at bounding box center [168, 438] width 69 height 23
click at [194, 467] on span "parent" at bounding box center [269, 477] width 185 height 24
click at [89, 523] on button "Link" at bounding box center [91, 525] width 46 height 29
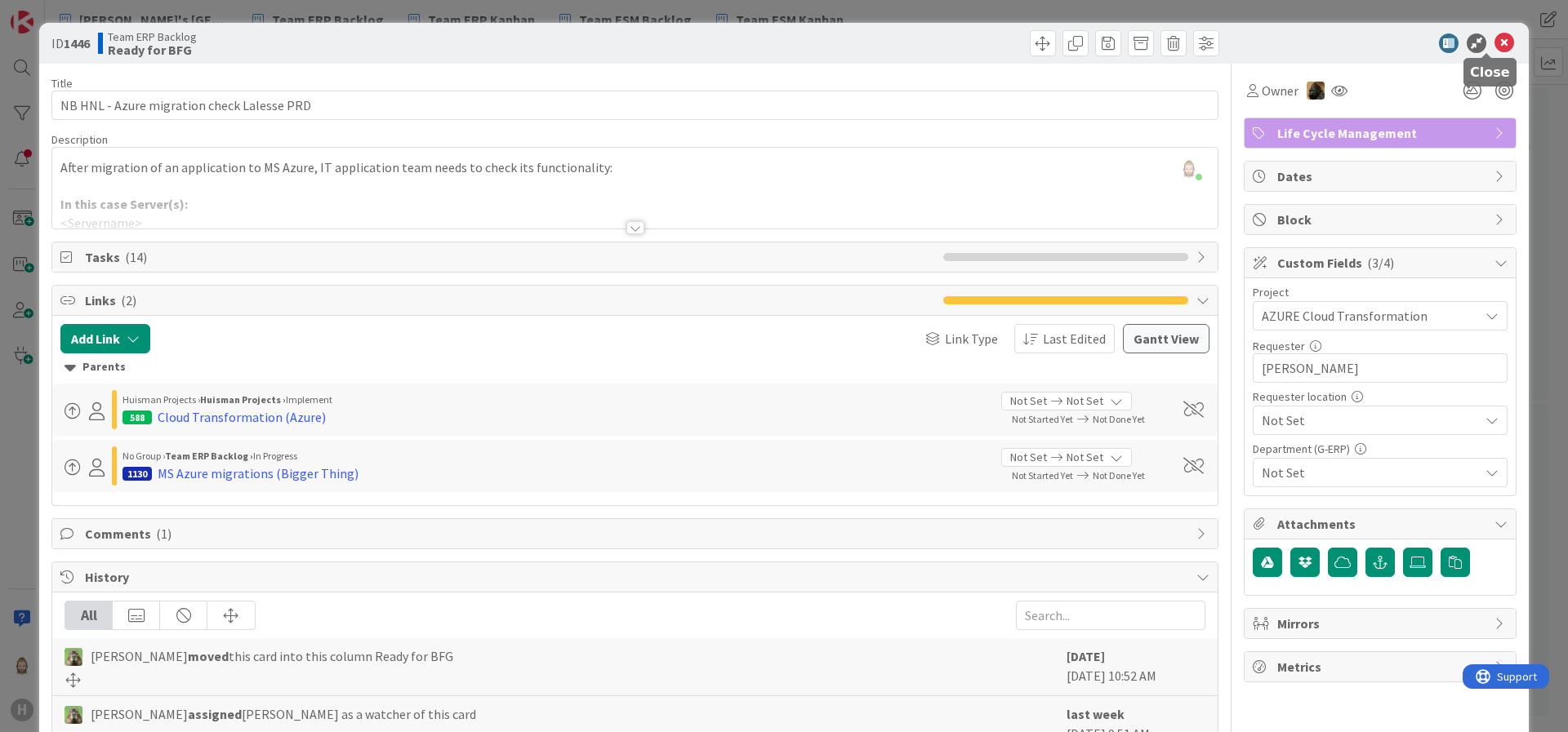
click at [1394, 41] on icon at bounding box center [1505, 43] width 20 height 20
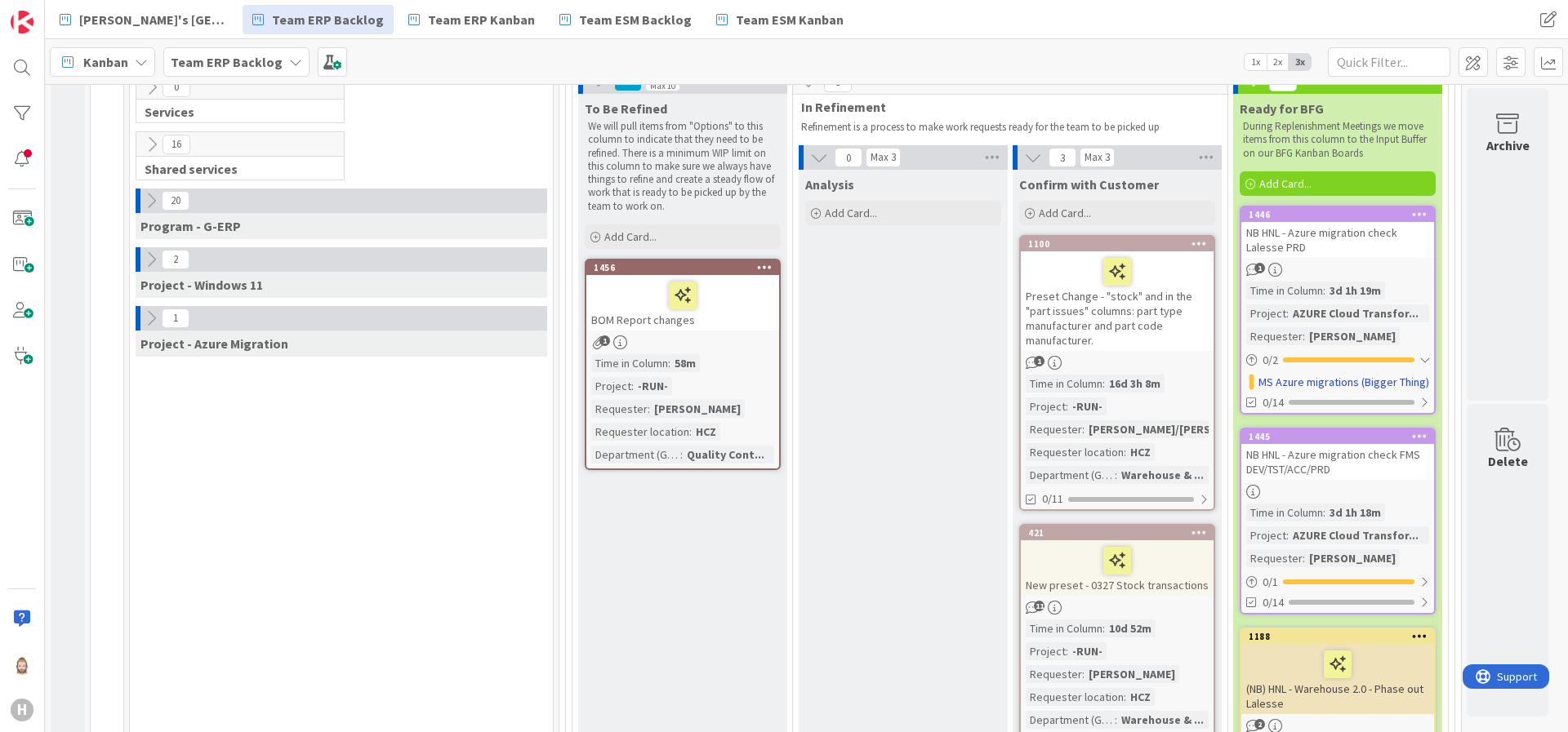
scroll to position [368, 0]
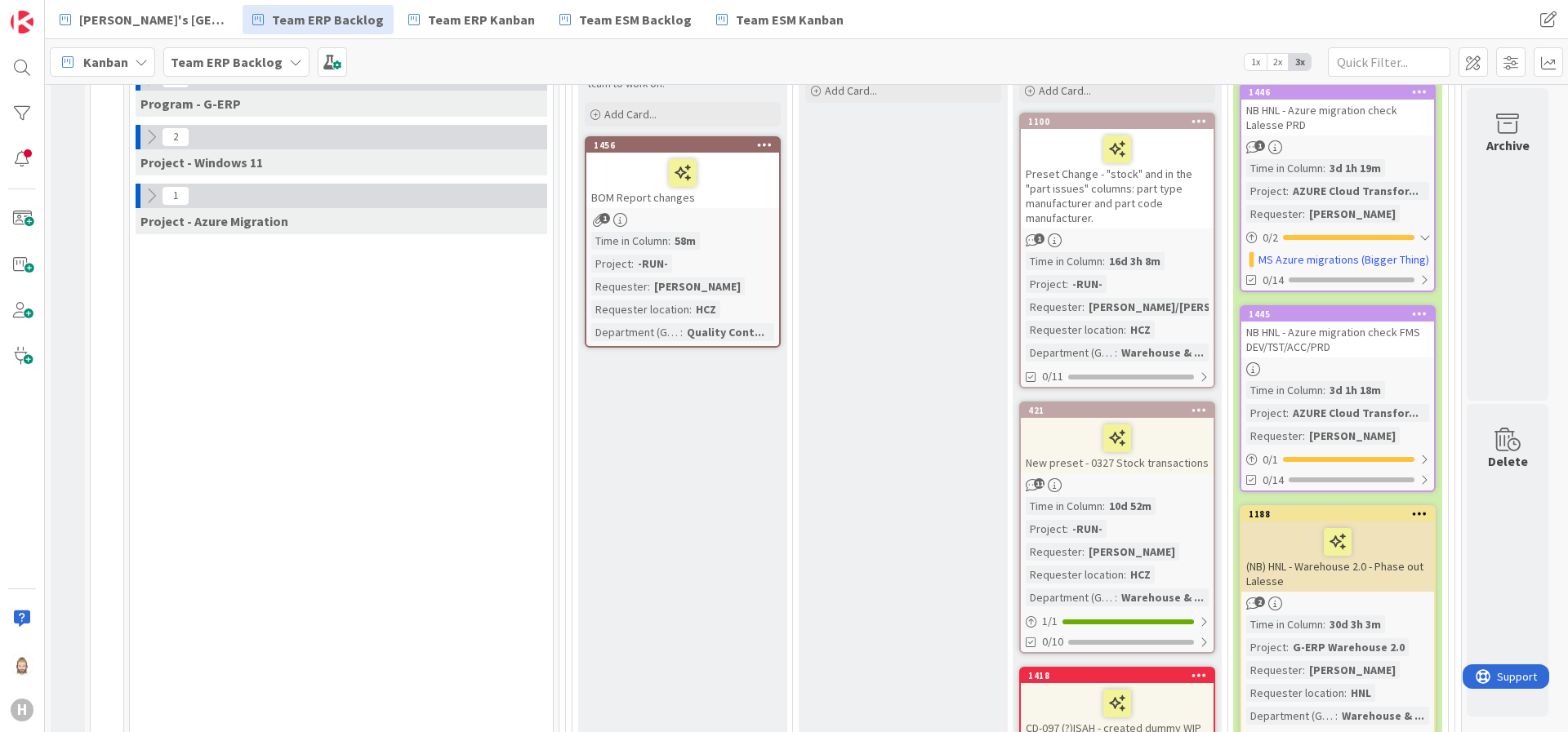
click at [1340, 448] on link "1445 NB HNL - Azure migration check FMS DEV/TST/ACC/PRD Time in Column : 3d 1h …" at bounding box center [1338, 399] width 196 height 187
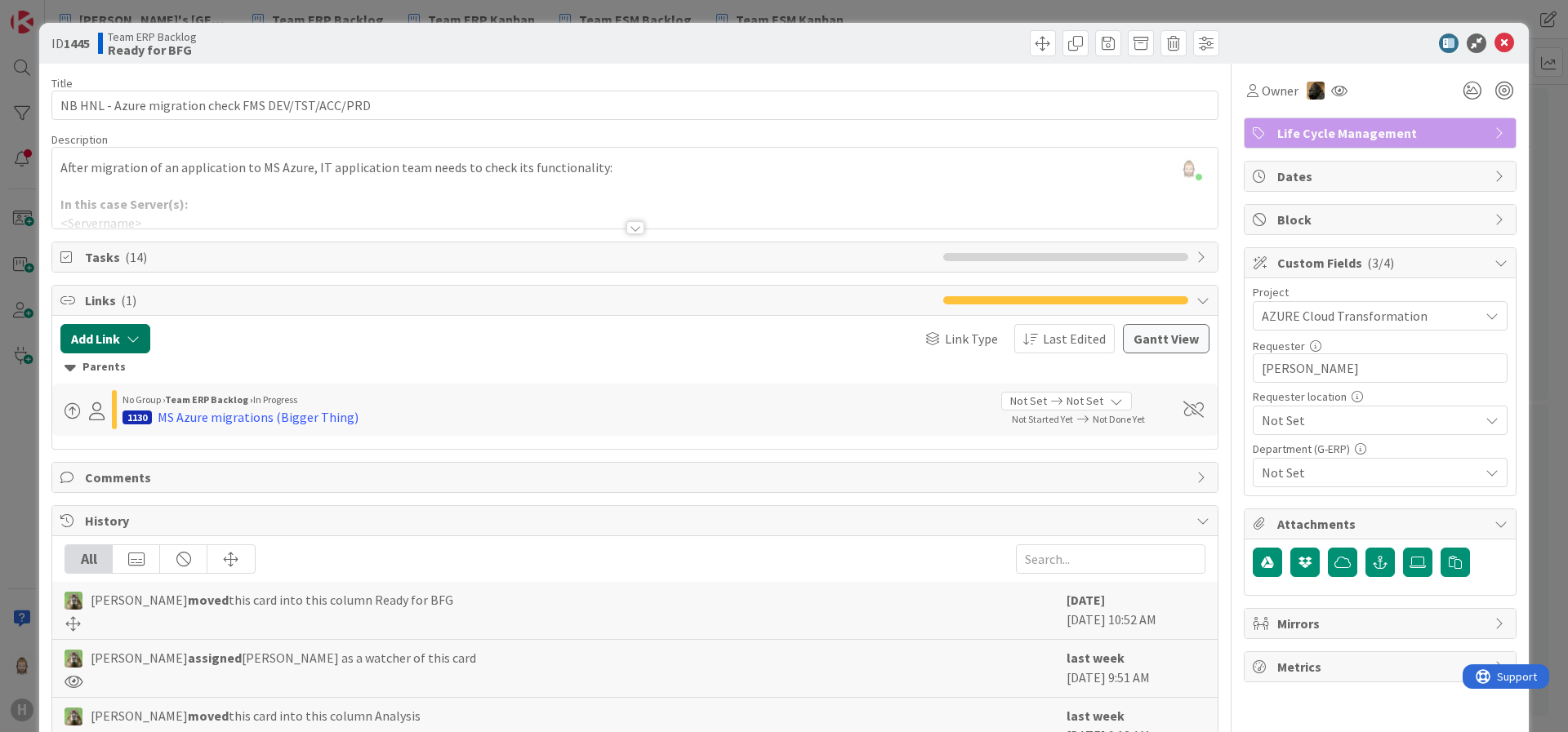
click at [128, 341] on icon "button" at bounding box center [133, 338] width 13 height 13
click at [228, 402] on div "Existing" at bounding box center [239, 402] width 114 height 28
click at [220, 449] on span "Current Board" at bounding box center [168, 440] width 183 height 23
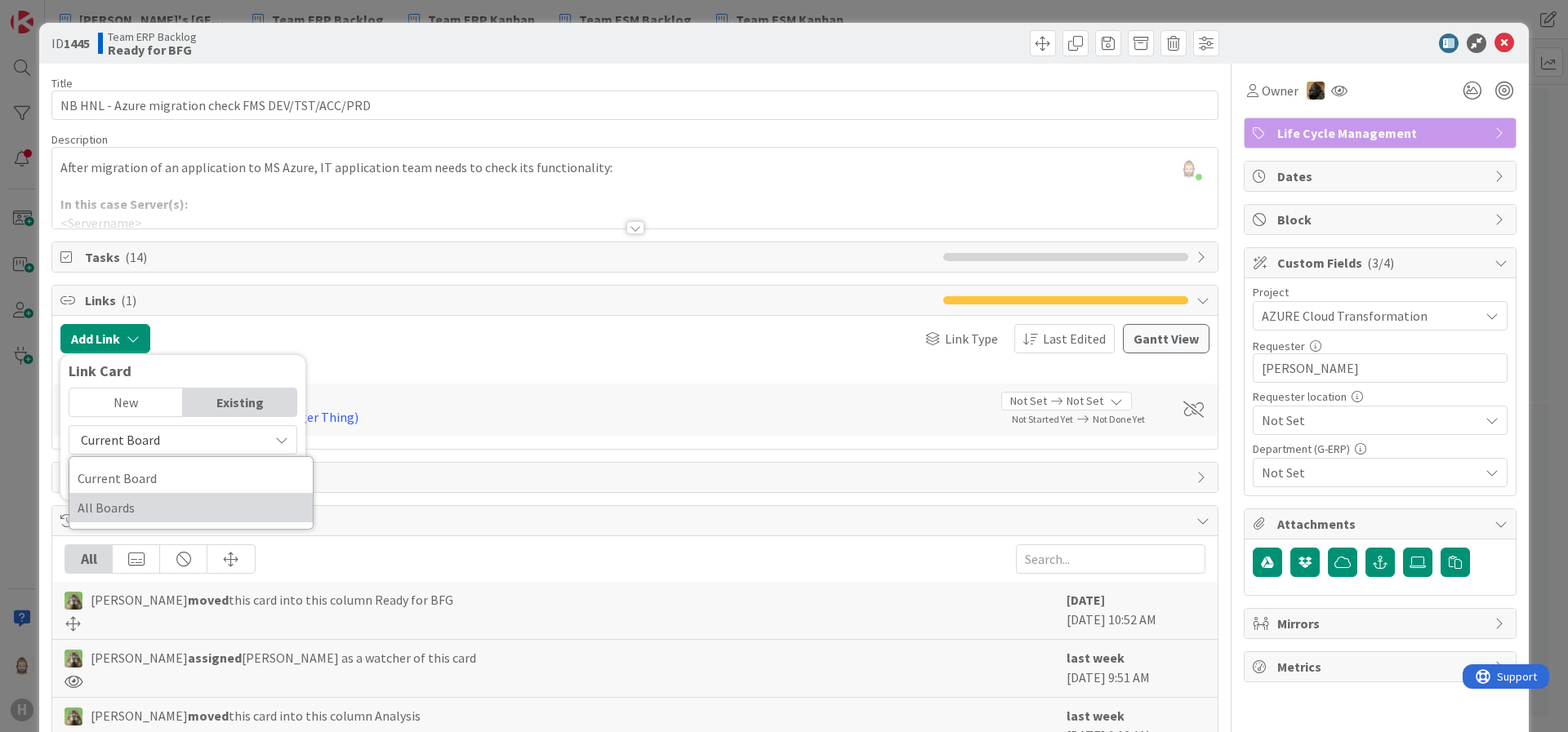
click at [213, 500] on span "All Boards" at bounding box center [191, 507] width 227 height 24
click at [215, 488] on input "text" at bounding box center [183, 478] width 229 height 29
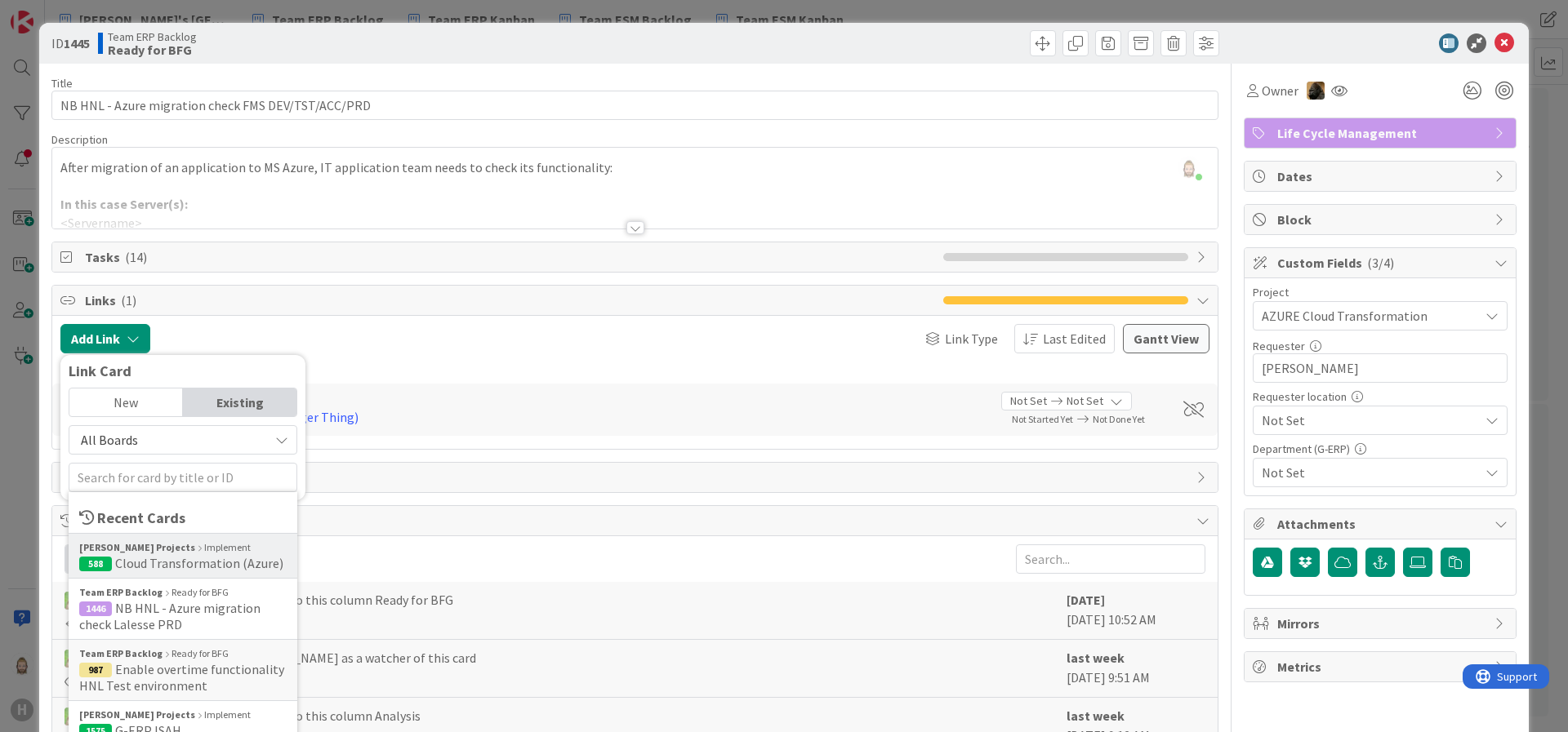
click at [213, 556] on span "Cloud Transformation (Azure)" at bounding box center [200, 563] width 168 height 16
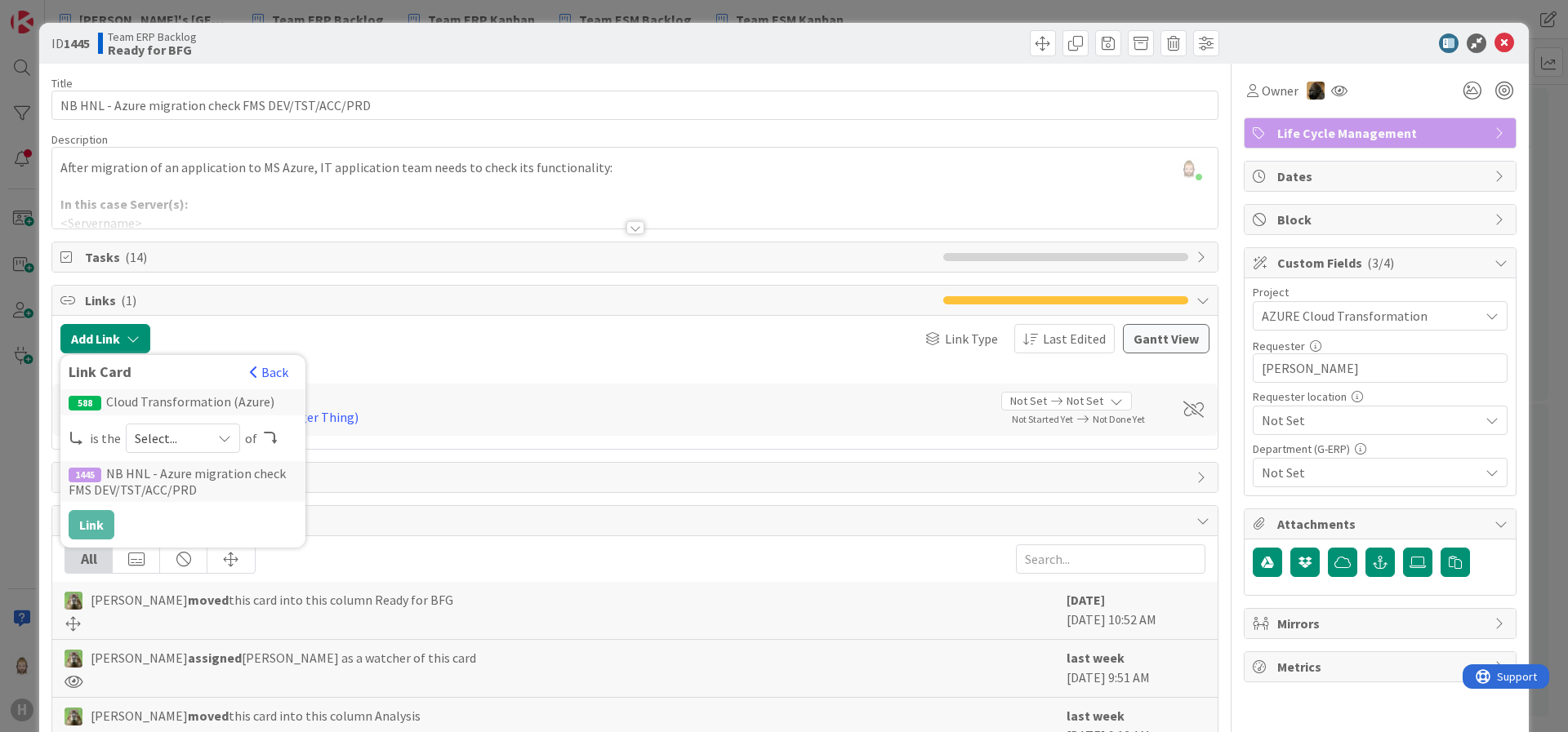
click at [211, 433] on div "Select..." at bounding box center [183, 439] width 115 height 29
click at [207, 469] on span "parent" at bounding box center [269, 477] width 185 height 24
click at [97, 519] on button "Link" at bounding box center [91, 525] width 46 height 29
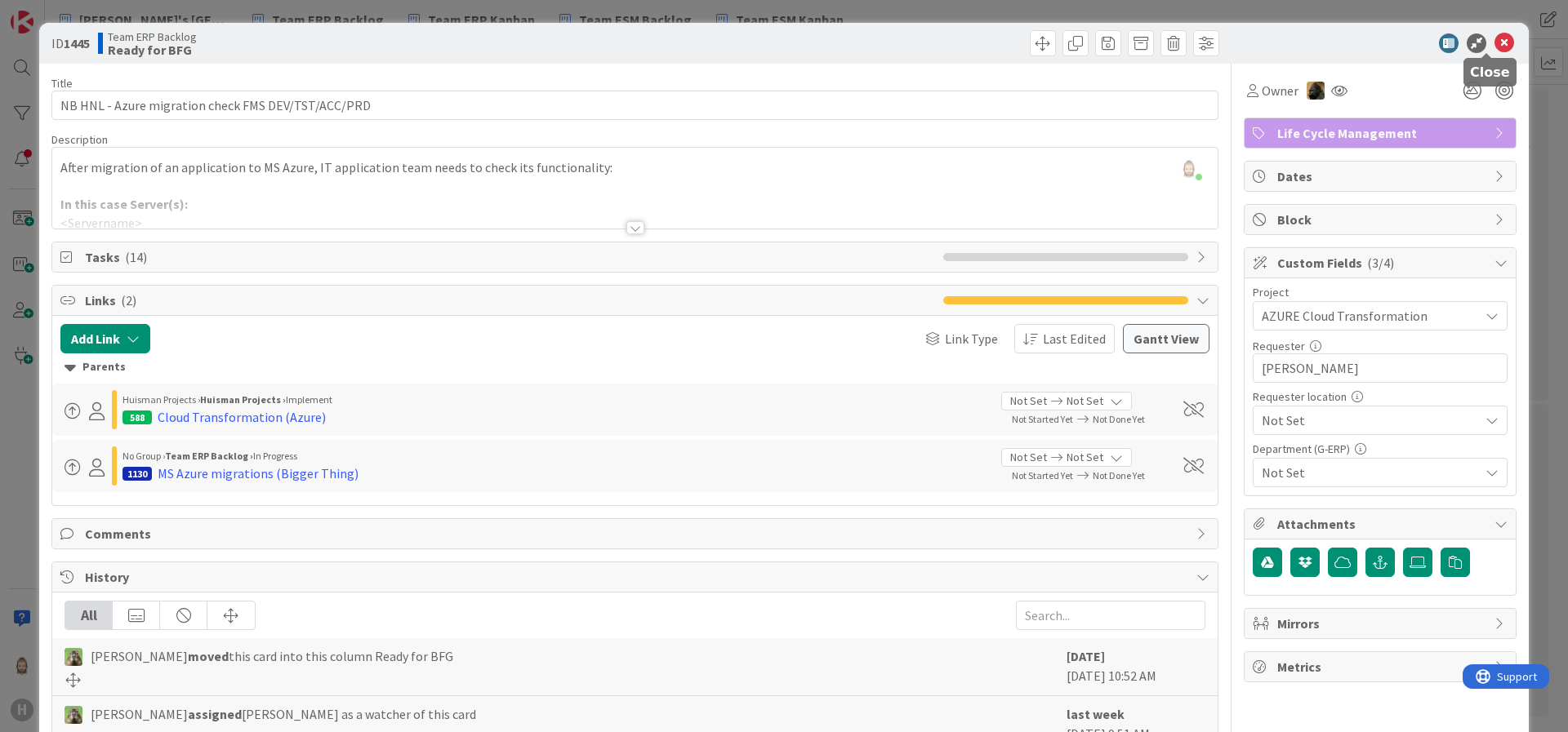
click at [1394, 36] on icon at bounding box center [1505, 43] width 20 height 20
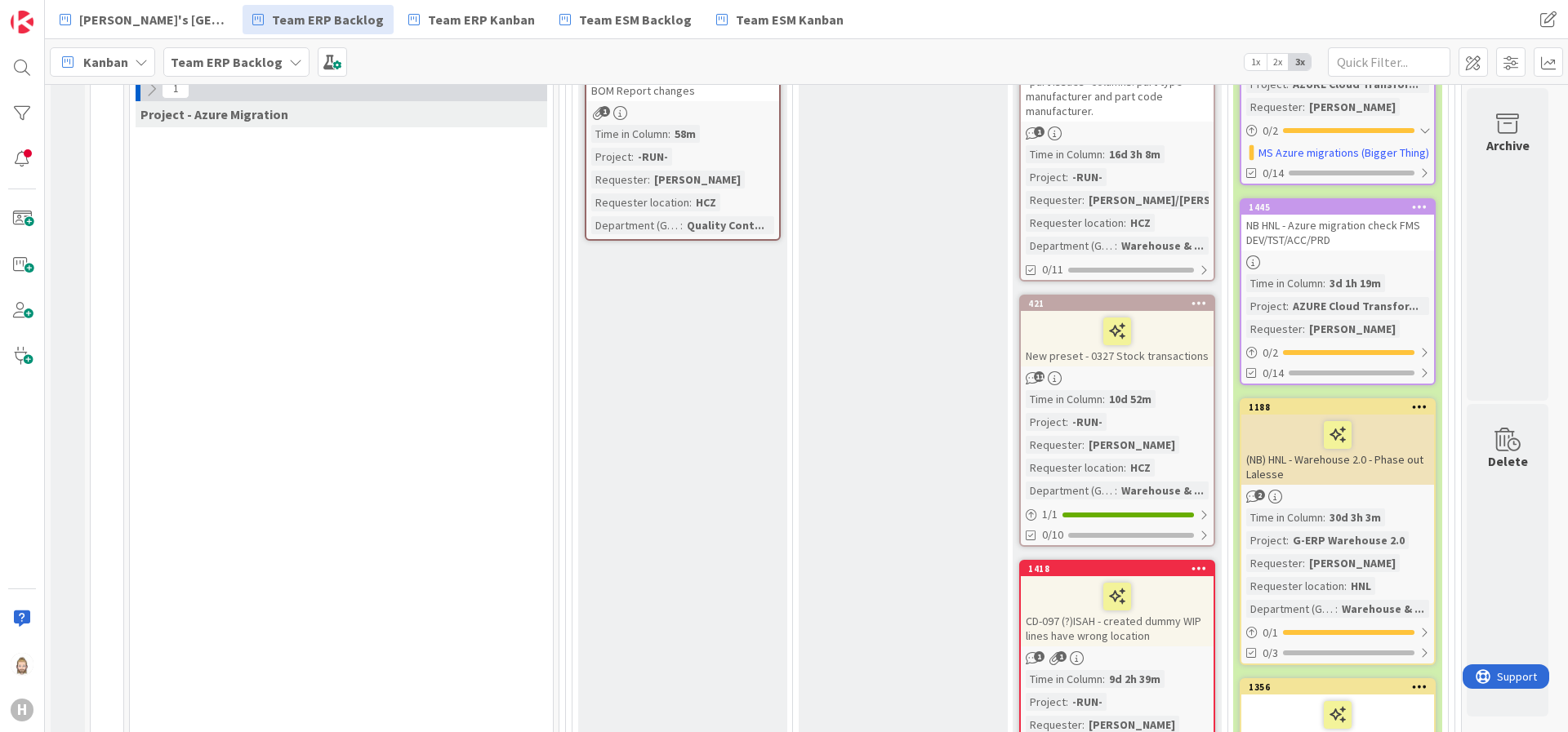
scroll to position [612, 0]
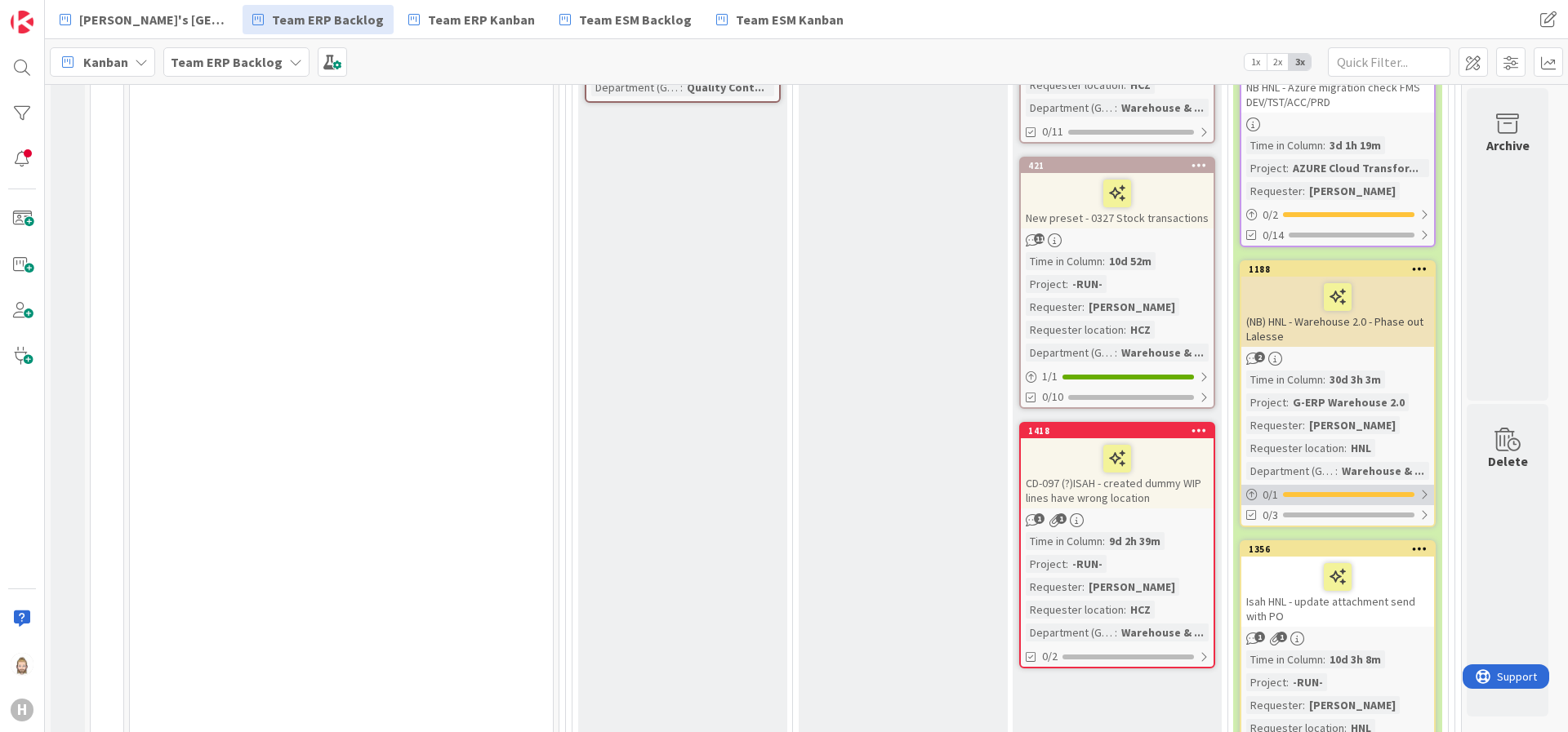
click at [1384, 487] on div "0 / 1" at bounding box center [1338, 495] width 193 height 21
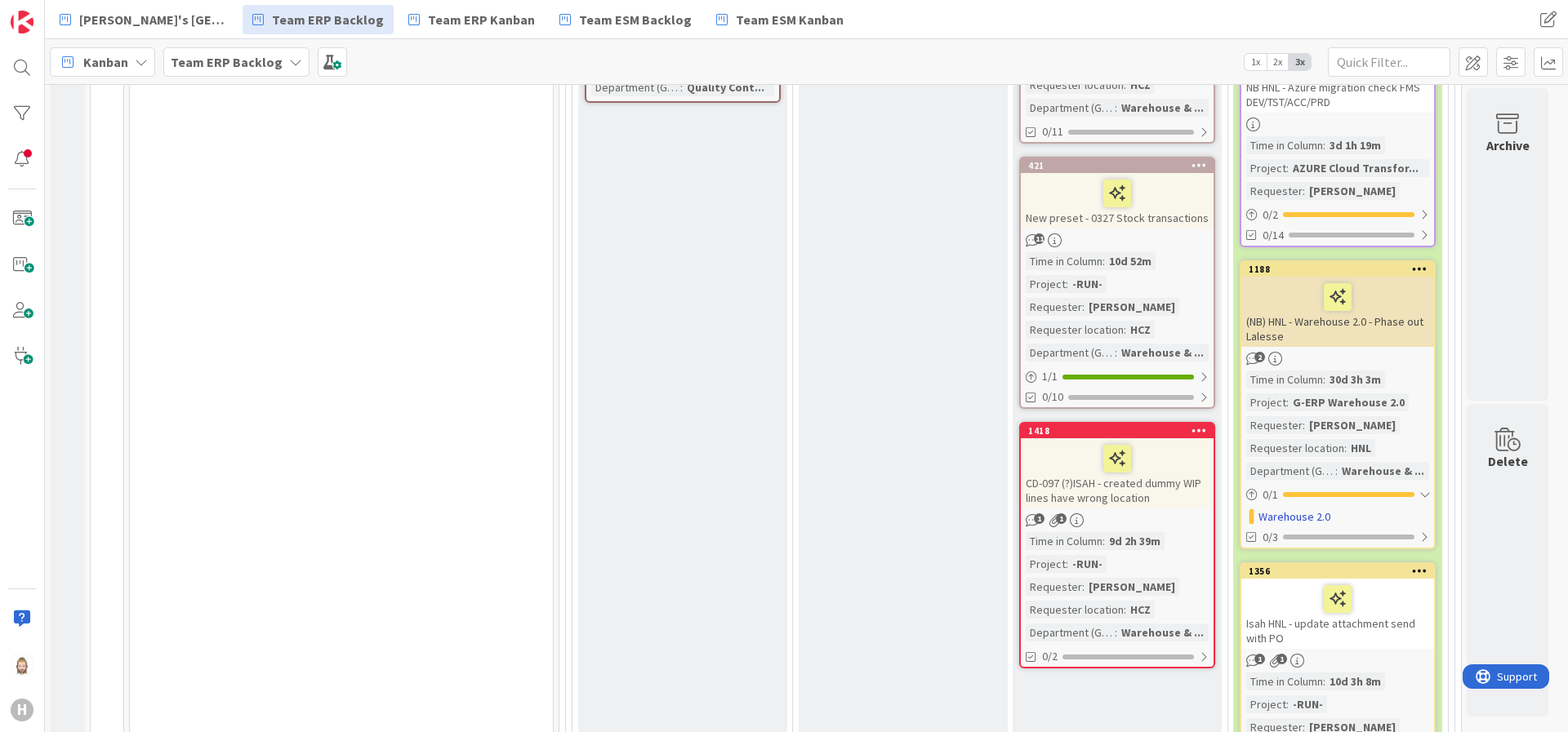
click at [1309, 327] on div "(NB) HNL - Warehouse 2.0 - Phase out Lalesse" at bounding box center [1338, 311] width 193 height 70
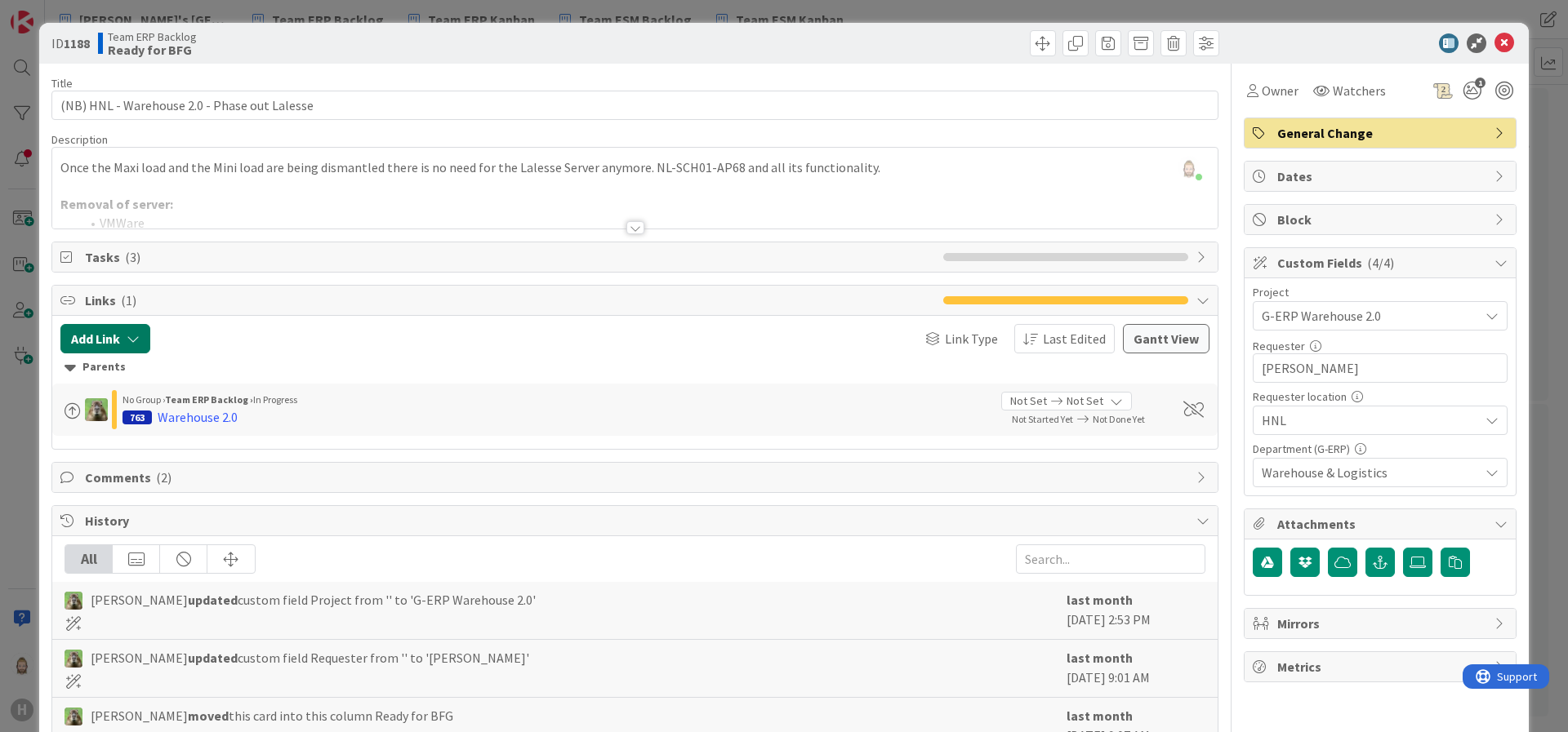
click at [119, 330] on button "Add Link" at bounding box center [106, 339] width 90 height 29
click at [247, 395] on div "Existing" at bounding box center [239, 402] width 114 height 28
click at [220, 435] on span "Current Board" at bounding box center [168, 440] width 183 height 23
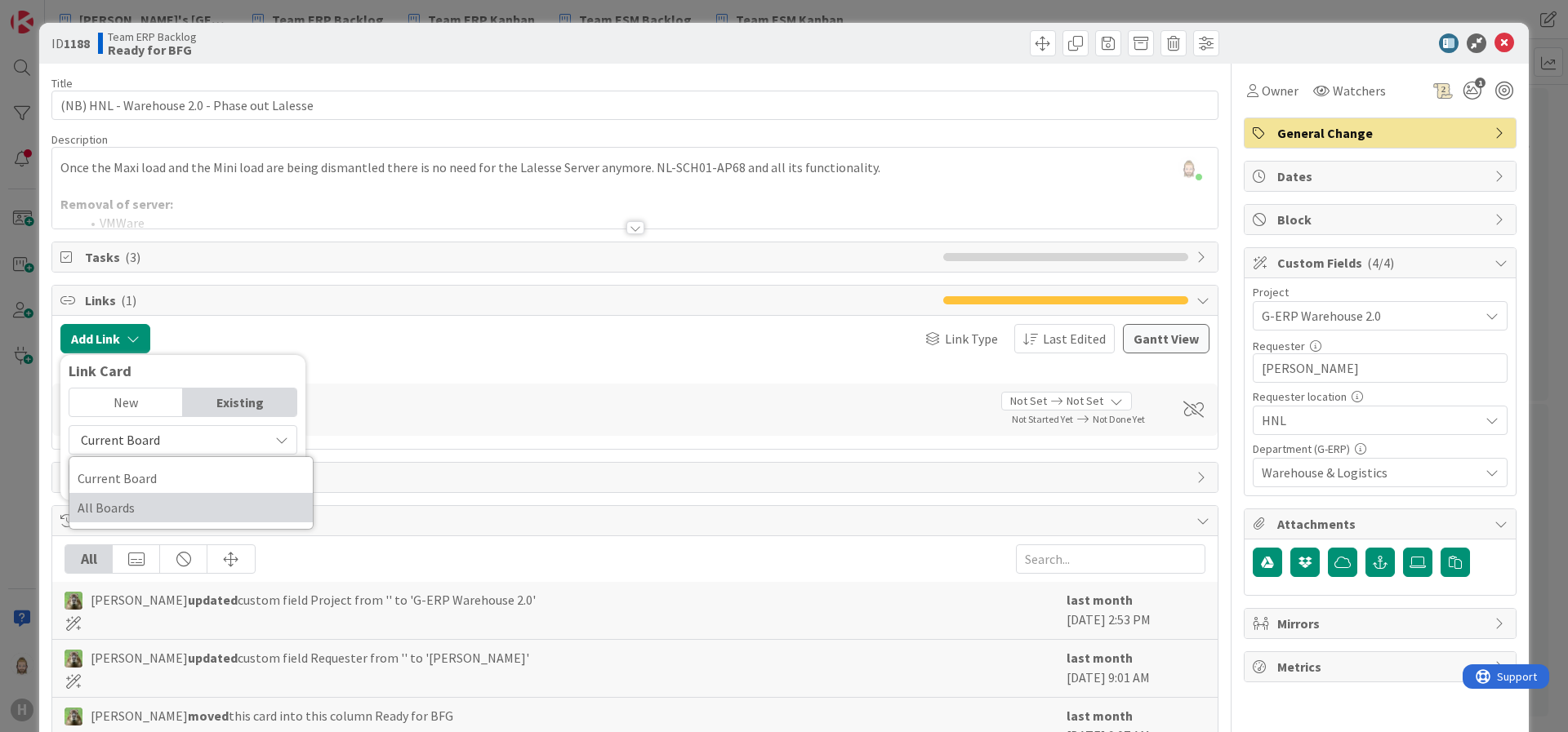
click at [202, 502] on span "All Boards" at bounding box center [191, 507] width 227 height 24
click at [203, 480] on input "text" at bounding box center [183, 478] width 229 height 29
type input "1129"
click at [131, 399] on div "New" at bounding box center [126, 402] width 114 height 28
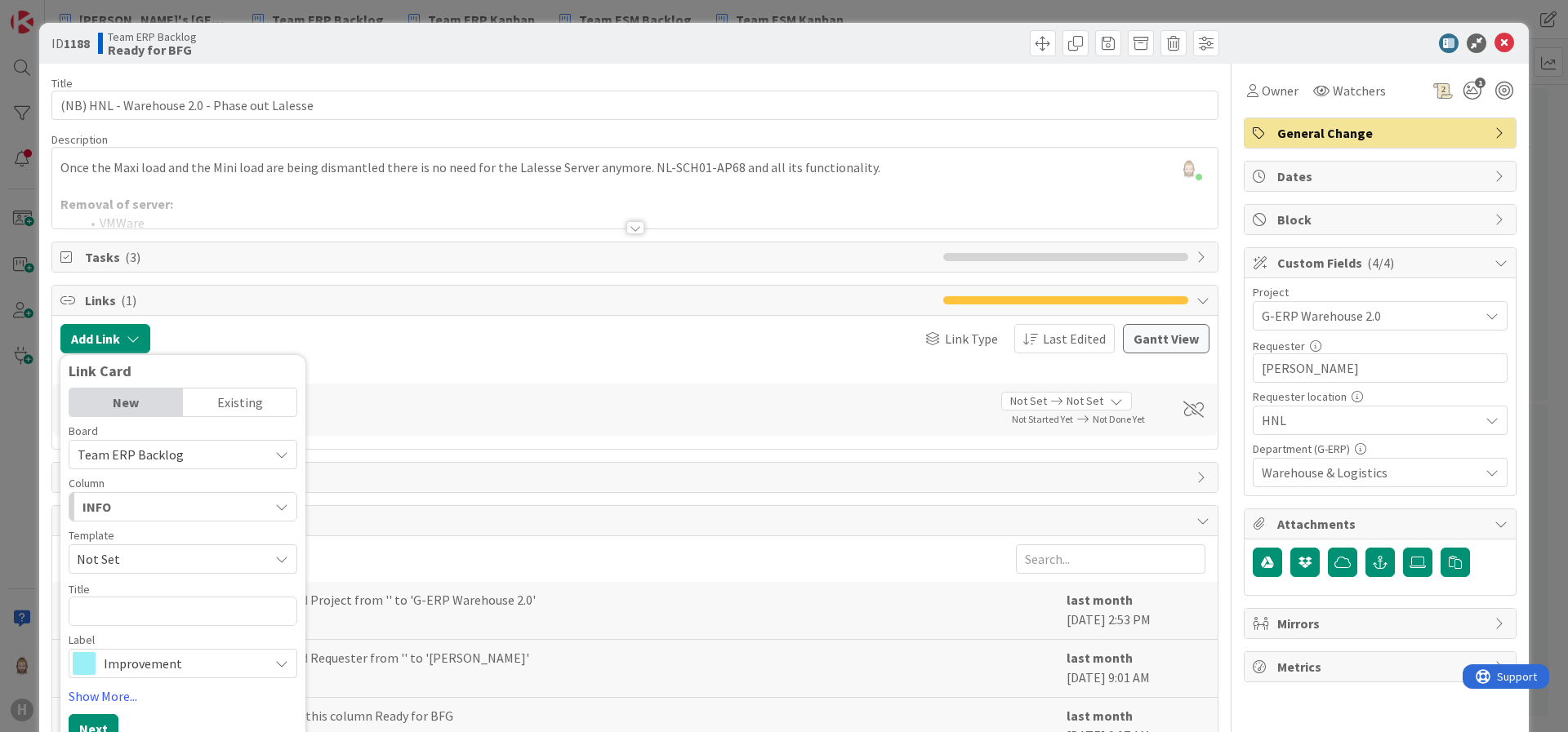
click at [220, 389] on div "Existing" at bounding box center [239, 402] width 114 height 28
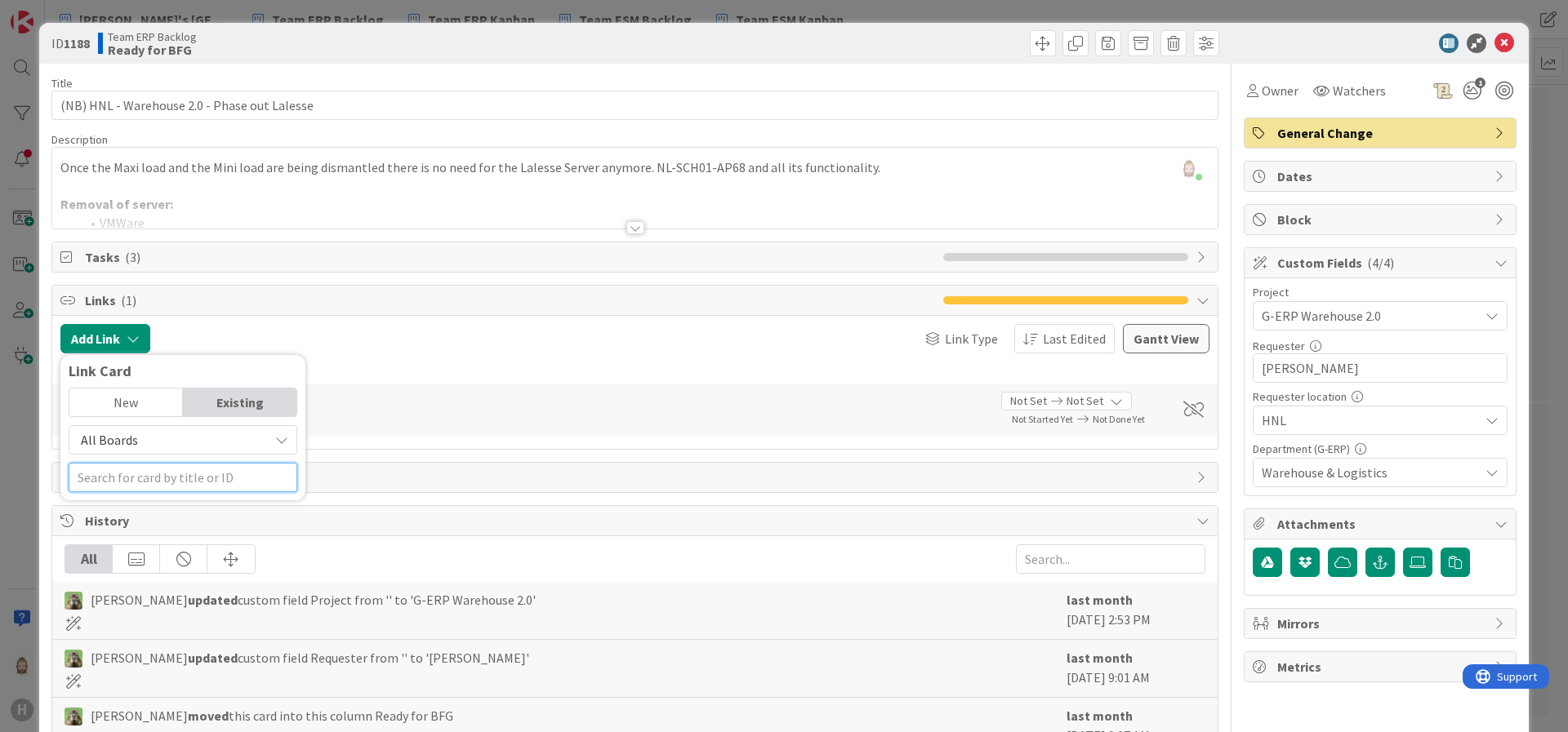
click at [180, 472] on input "text" at bounding box center [183, 478] width 229 height 29
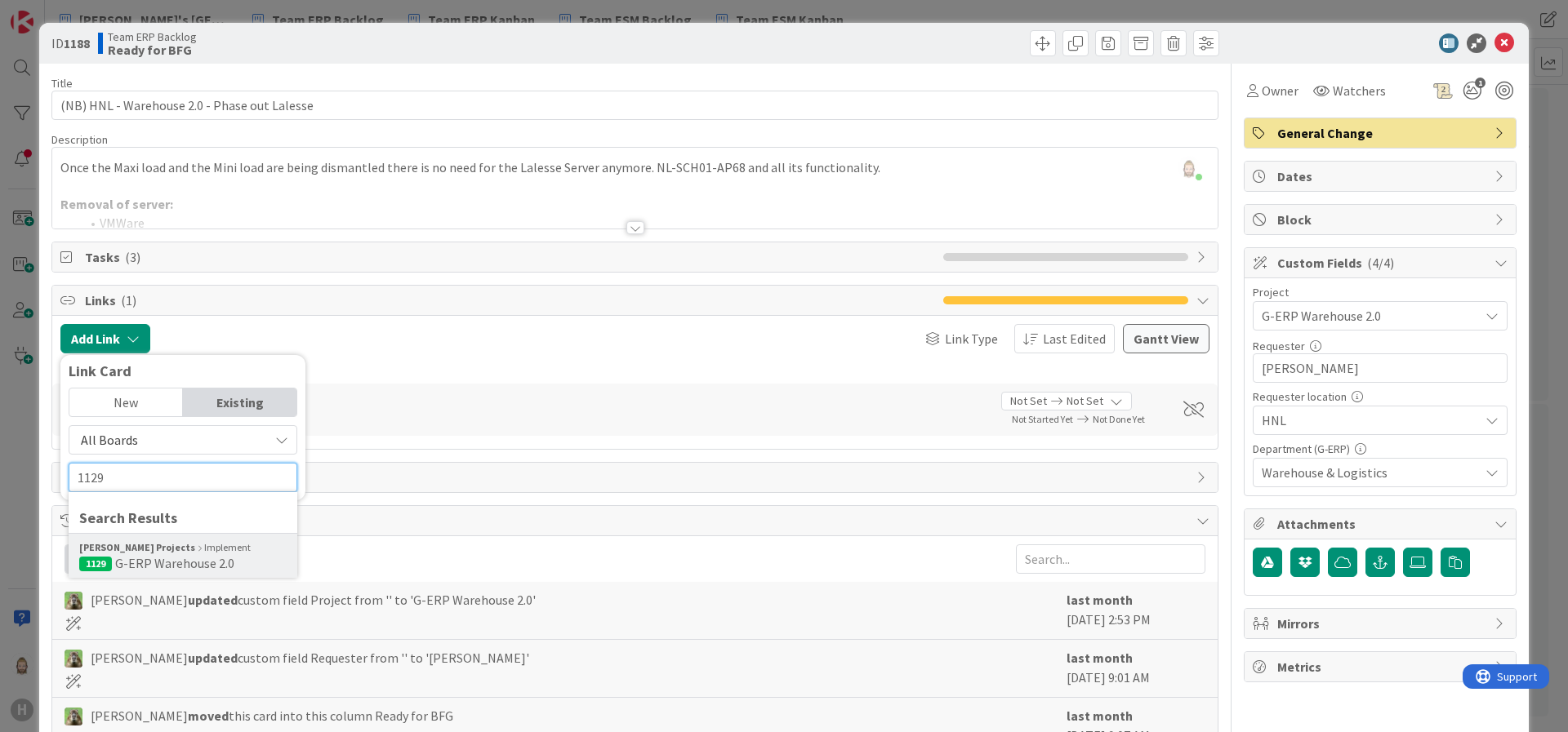
type input "1129"
click at [174, 552] on div "Huisman Projects Implement" at bounding box center [182, 547] width 207 height 15
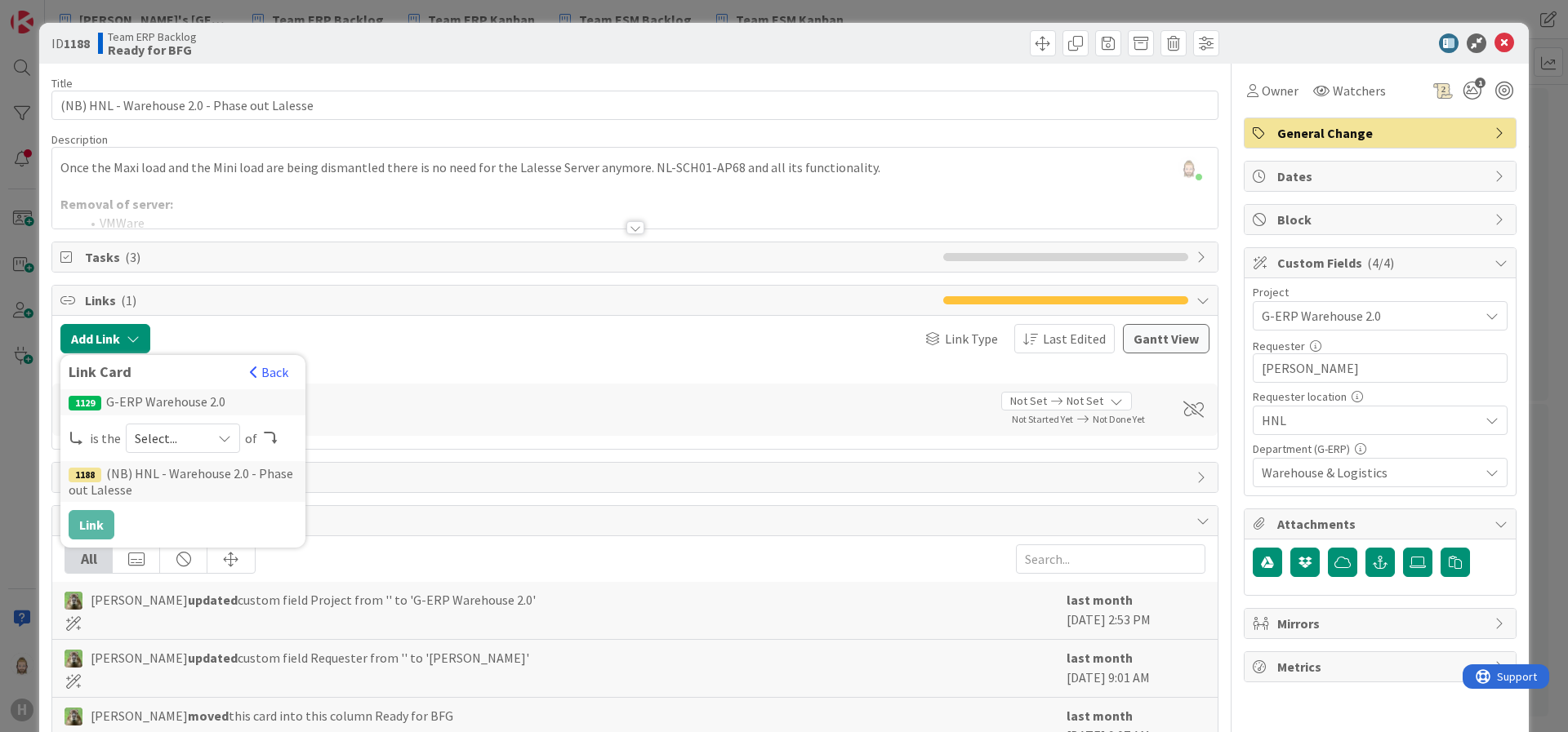
click at [187, 445] on span "Select..." at bounding box center [168, 438] width 69 height 23
click at [187, 470] on span "parent" at bounding box center [269, 477] width 185 height 24
click at [102, 522] on button "Link" at bounding box center [91, 525] width 46 height 29
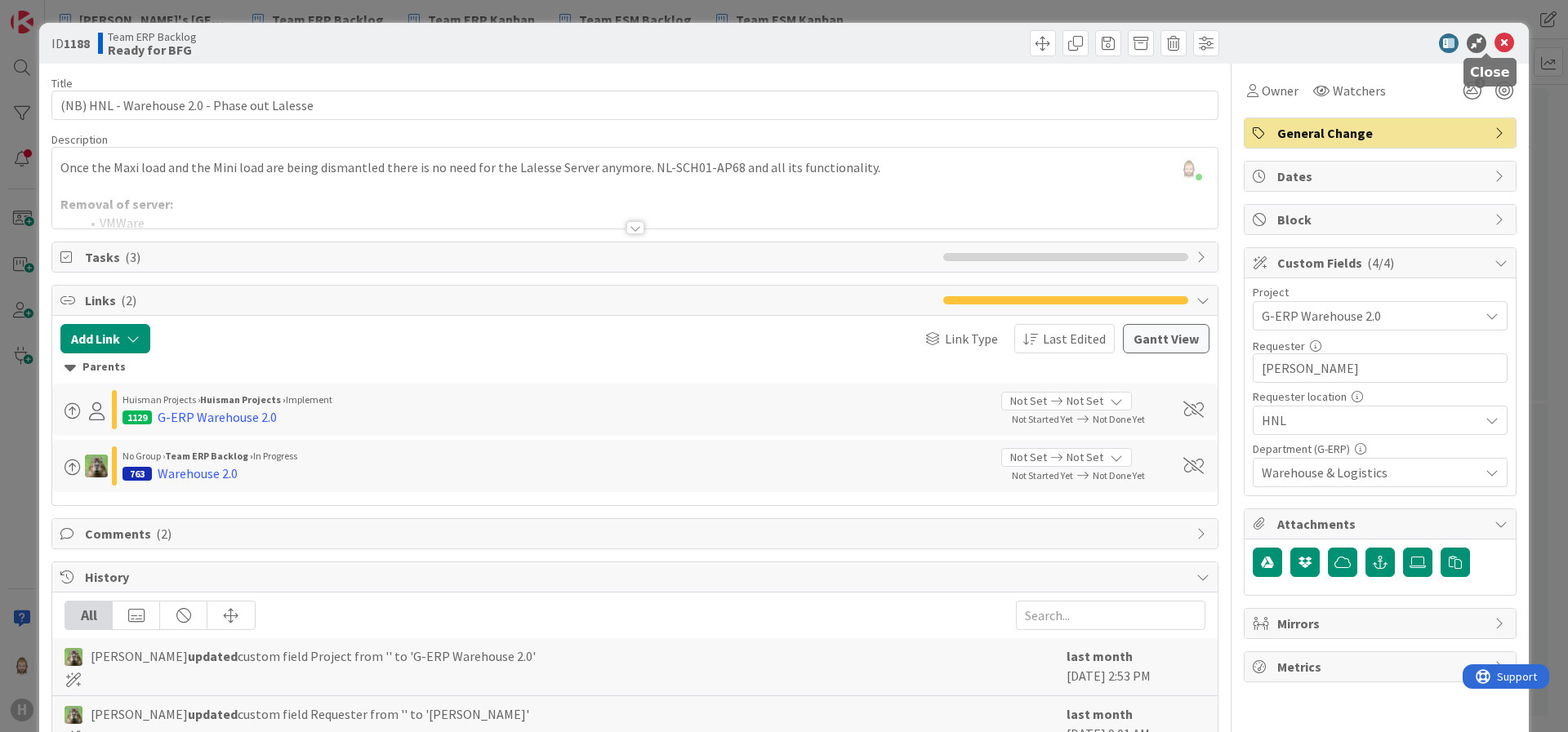
click at [1394, 42] on icon at bounding box center [1505, 43] width 20 height 20
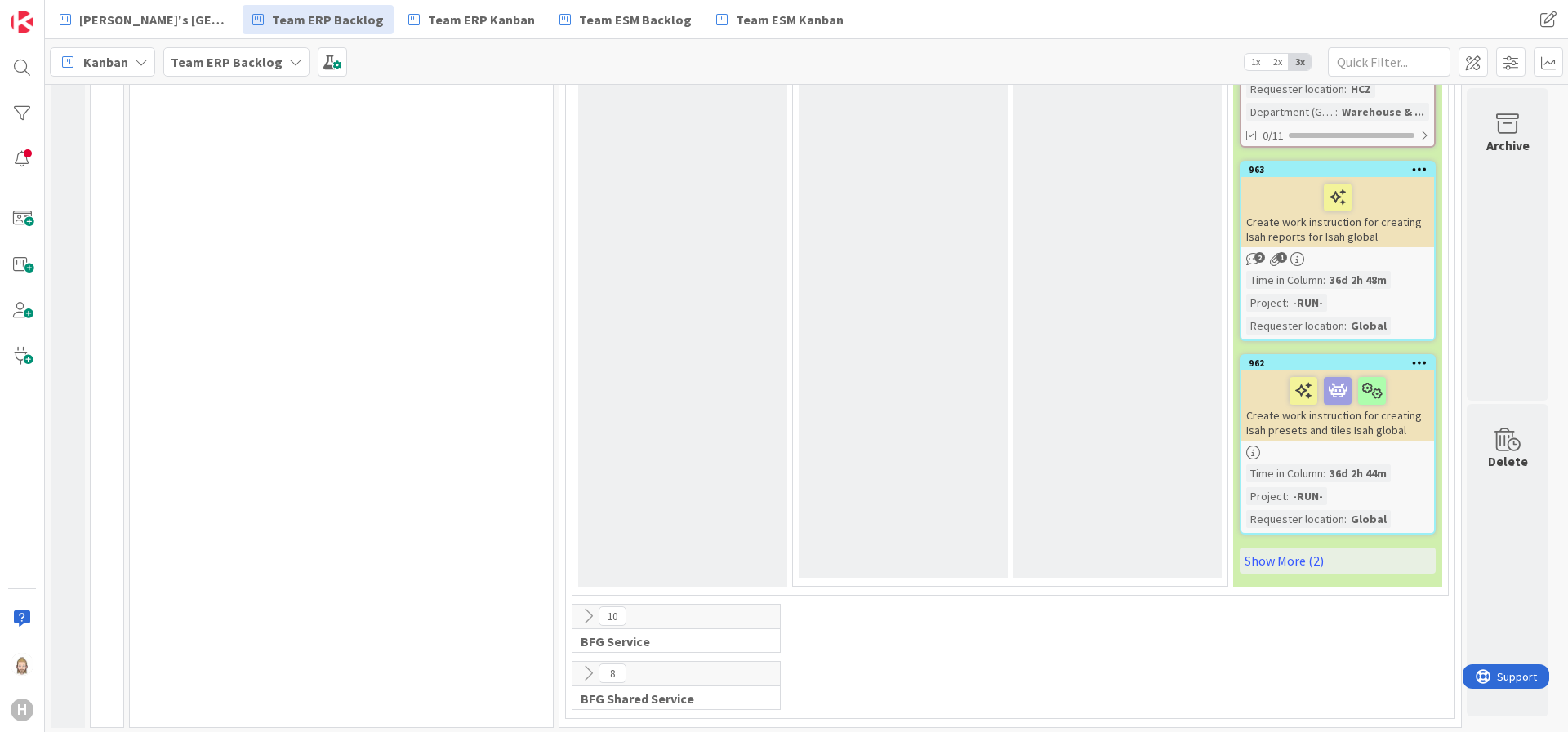
scroll to position [2500, 0]
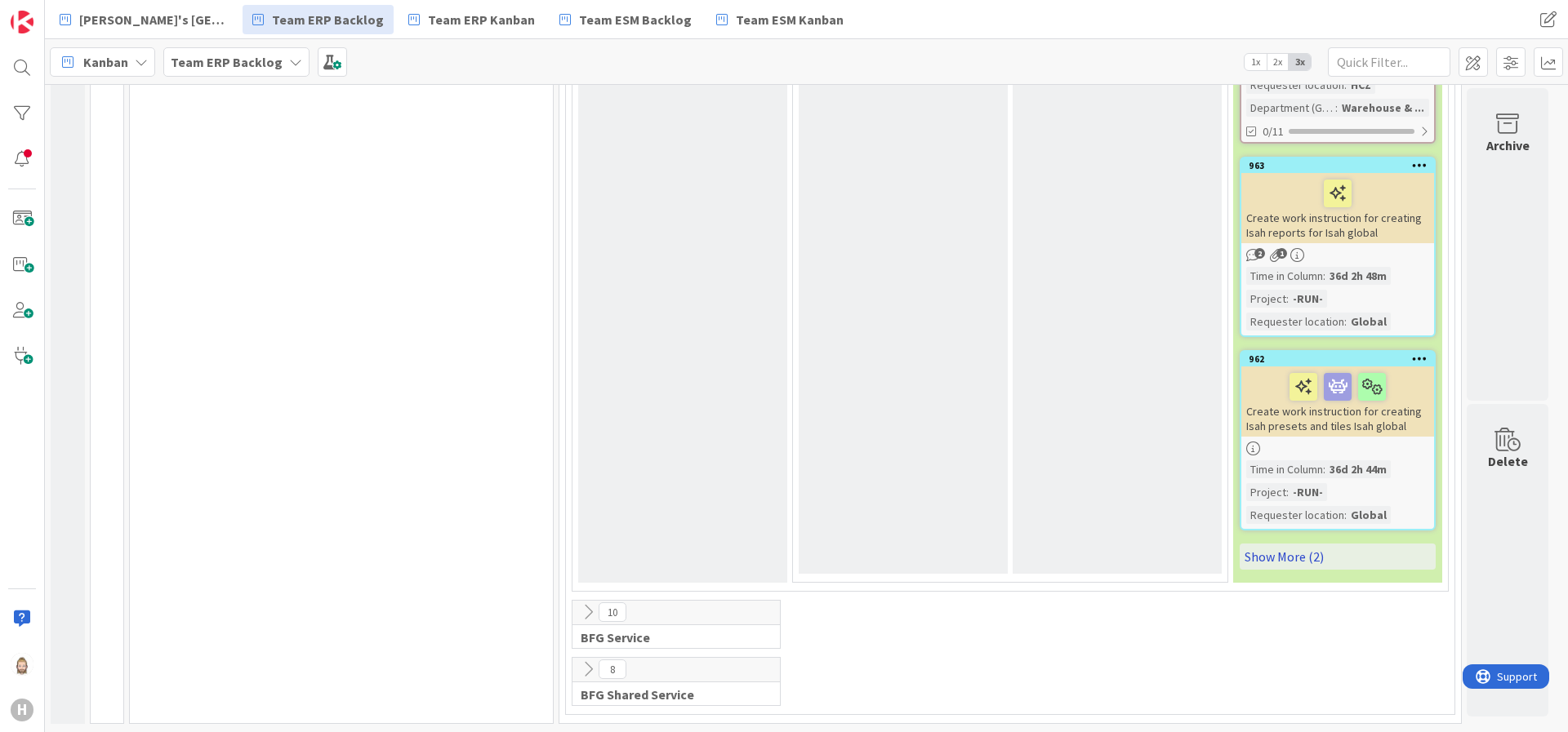
click at [1325, 544] on link "Show More (2)" at bounding box center [1338, 557] width 196 height 26
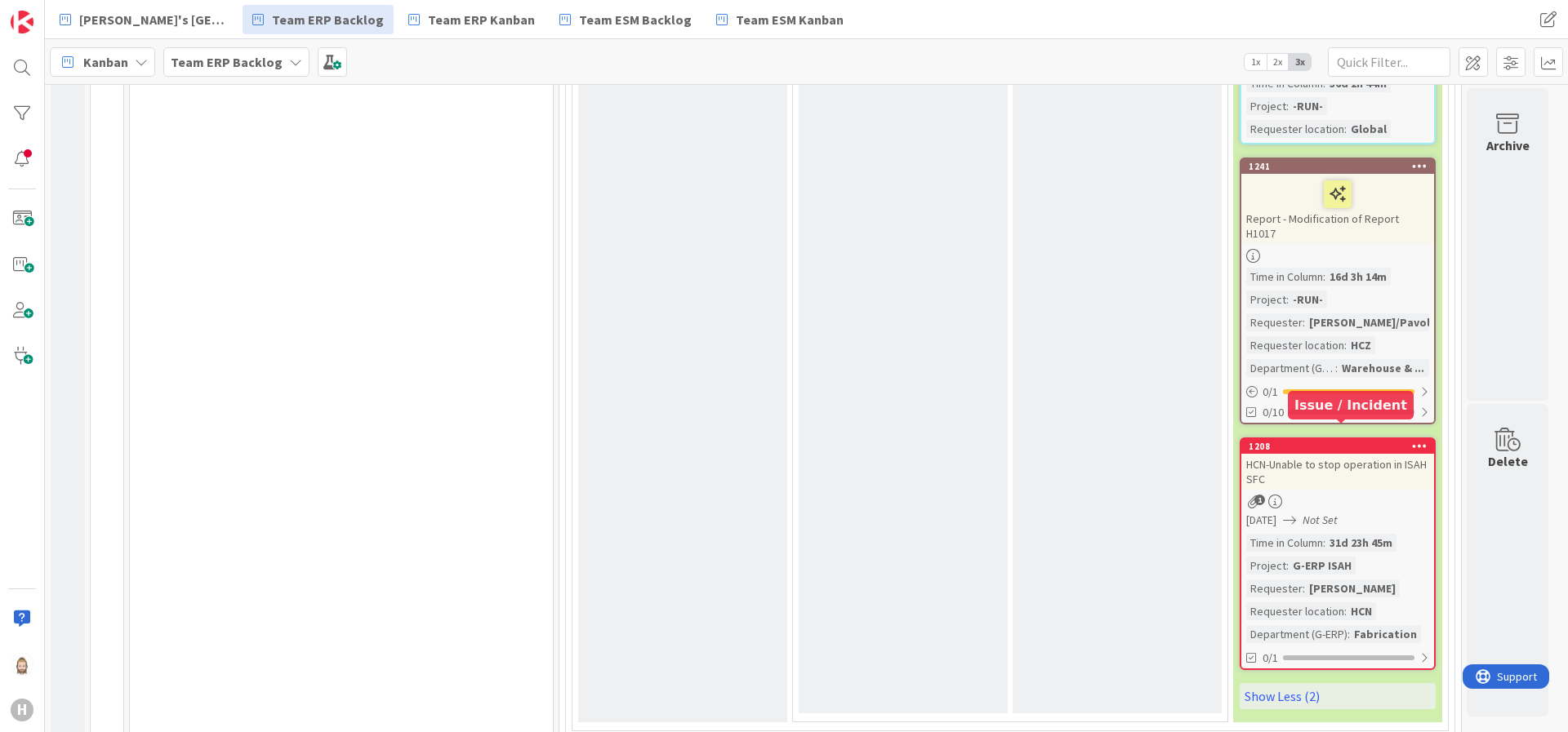
scroll to position [2990, 0]
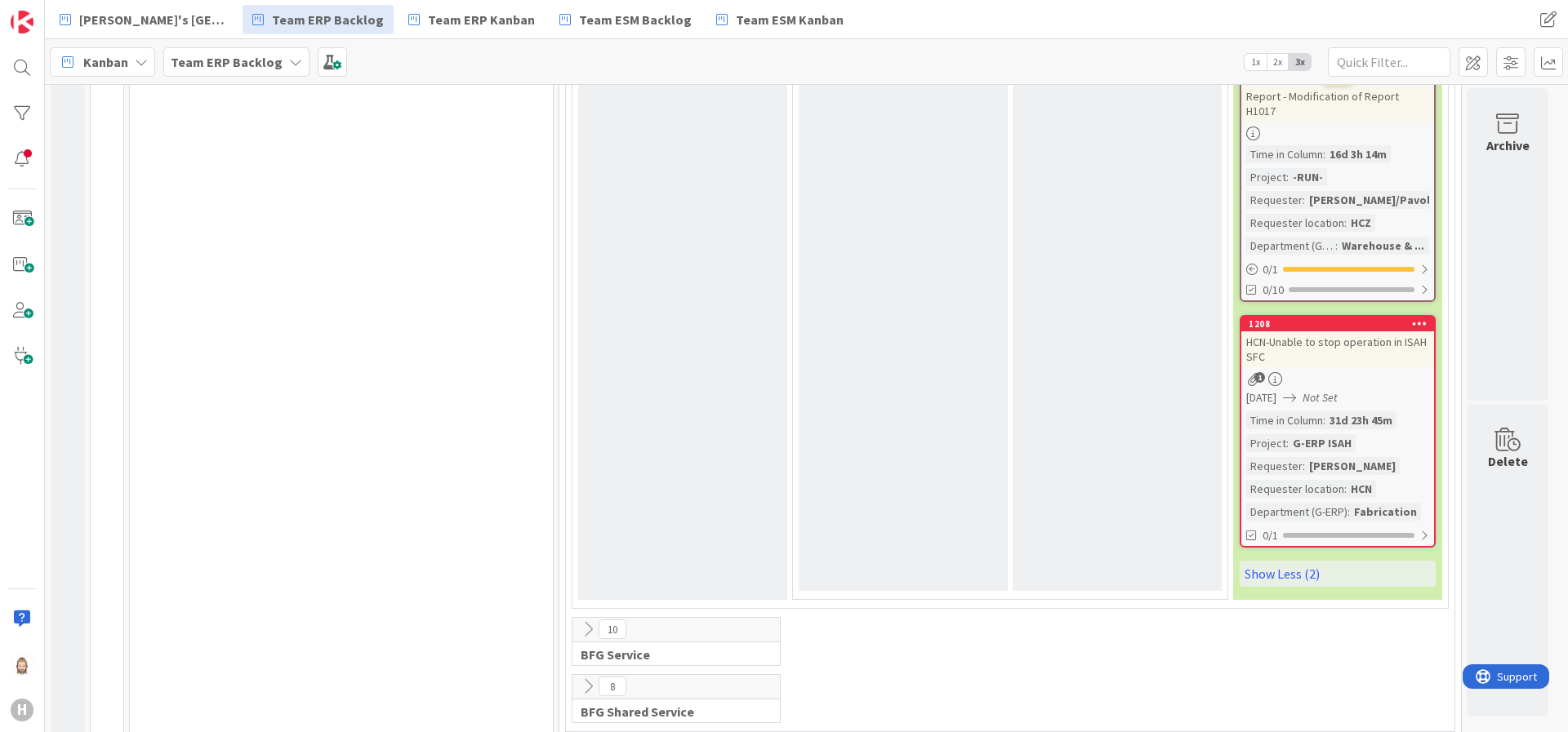
click at [1339, 337] on div "HCN-Unable to stop operation in ISAH SFC" at bounding box center [1338, 349] width 193 height 36
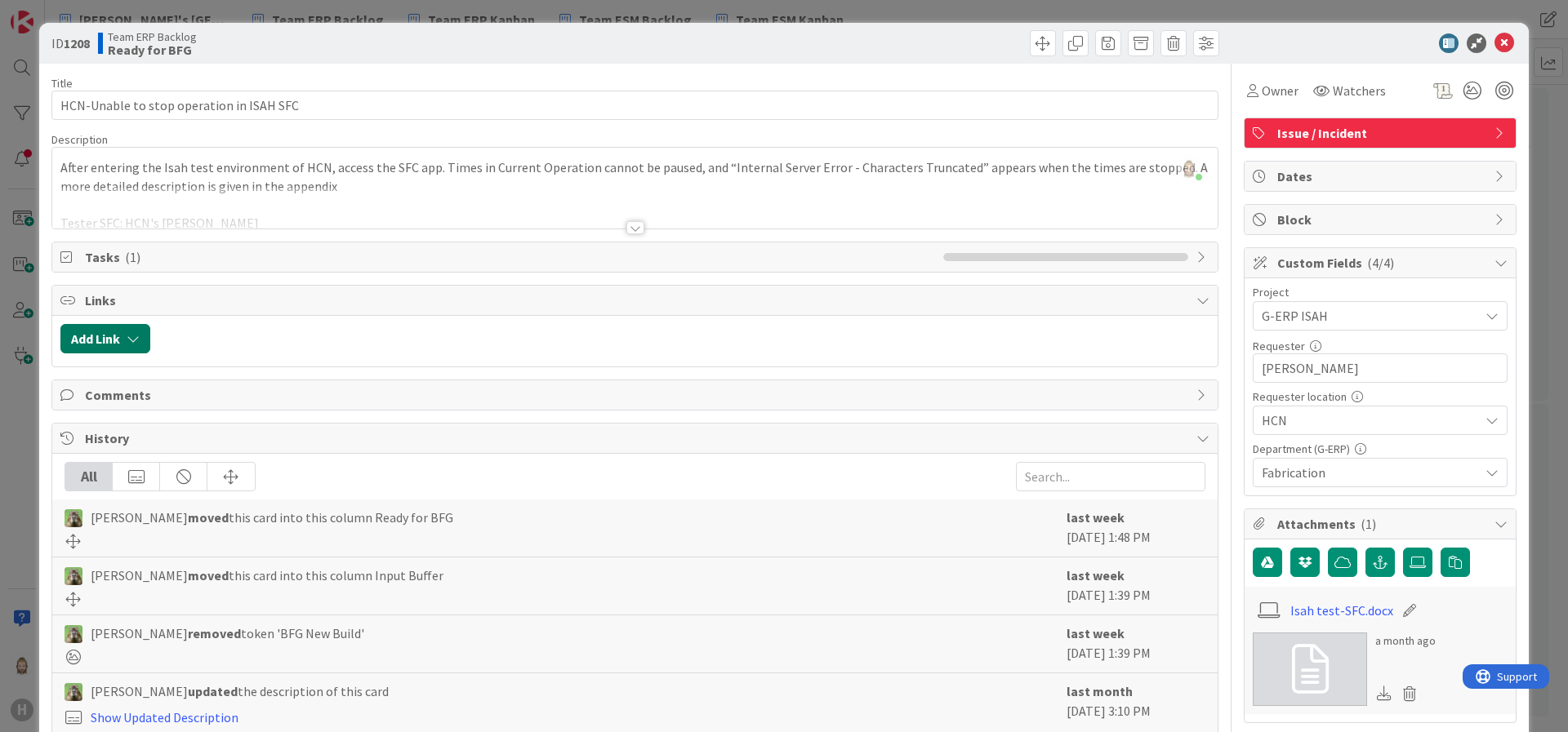
click at [108, 343] on button "Add Link" at bounding box center [106, 339] width 90 height 29
click at [230, 402] on div "Existing" at bounding box center [239, 402] width 114 height 28
click at [235, 445] on span "Current Board" at bounding box center [168, 440] width 183 height 23
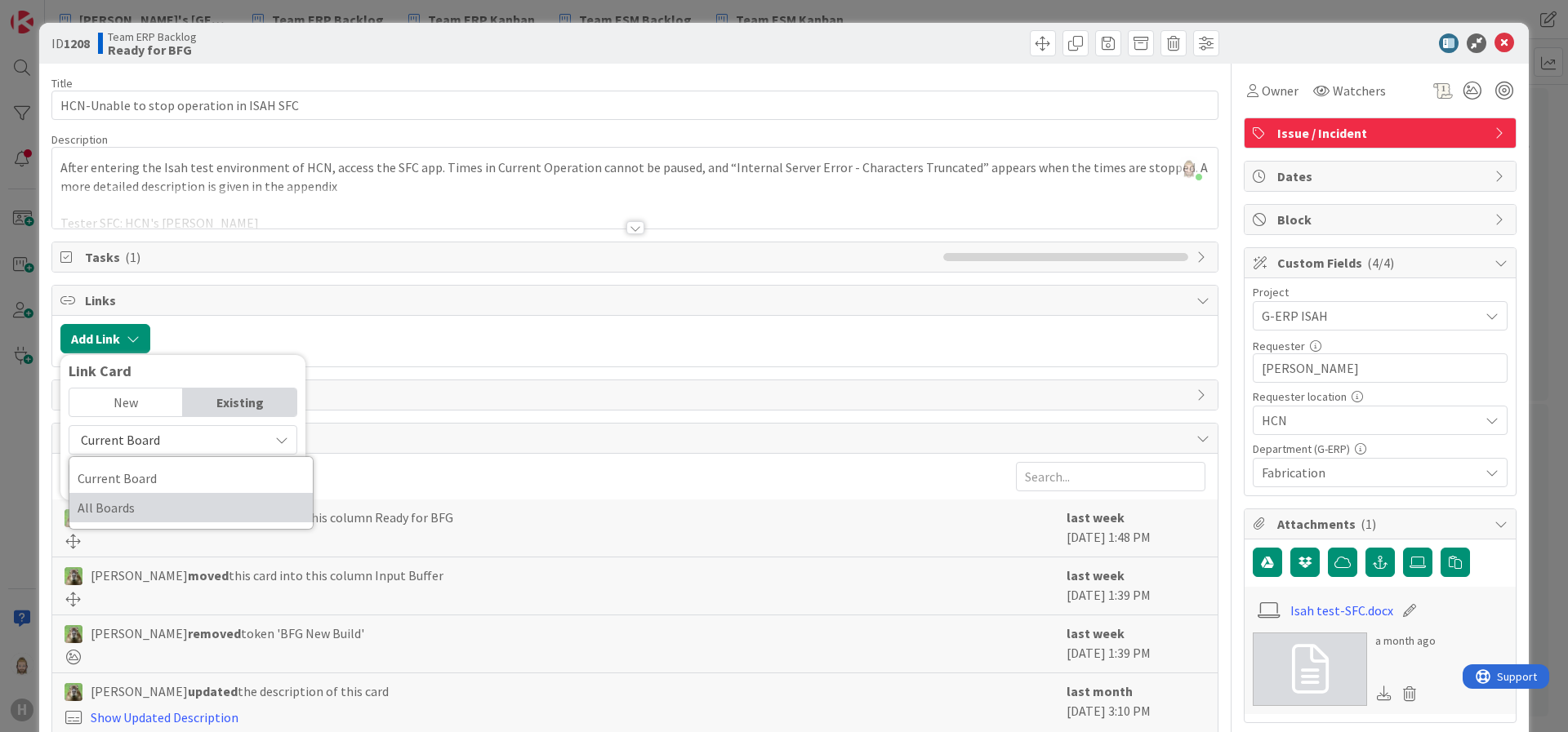
click at [229, 504] on span "All Boards" at bounding box center [191, 507] width 227 height 24
click at [218, 474] on input "text" at bounding box center [183, 478] width 229 height 29
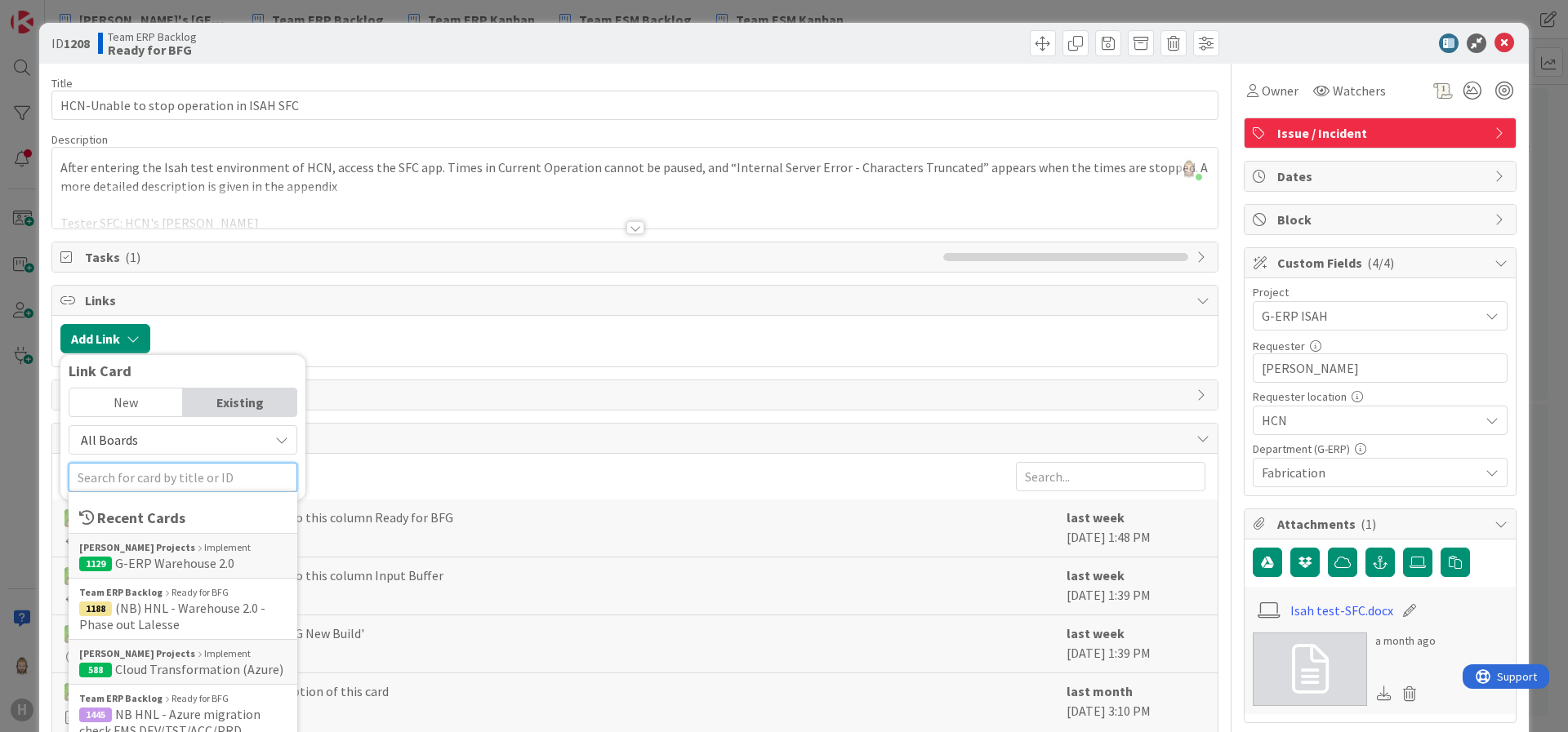
scroll to position [133, 0]
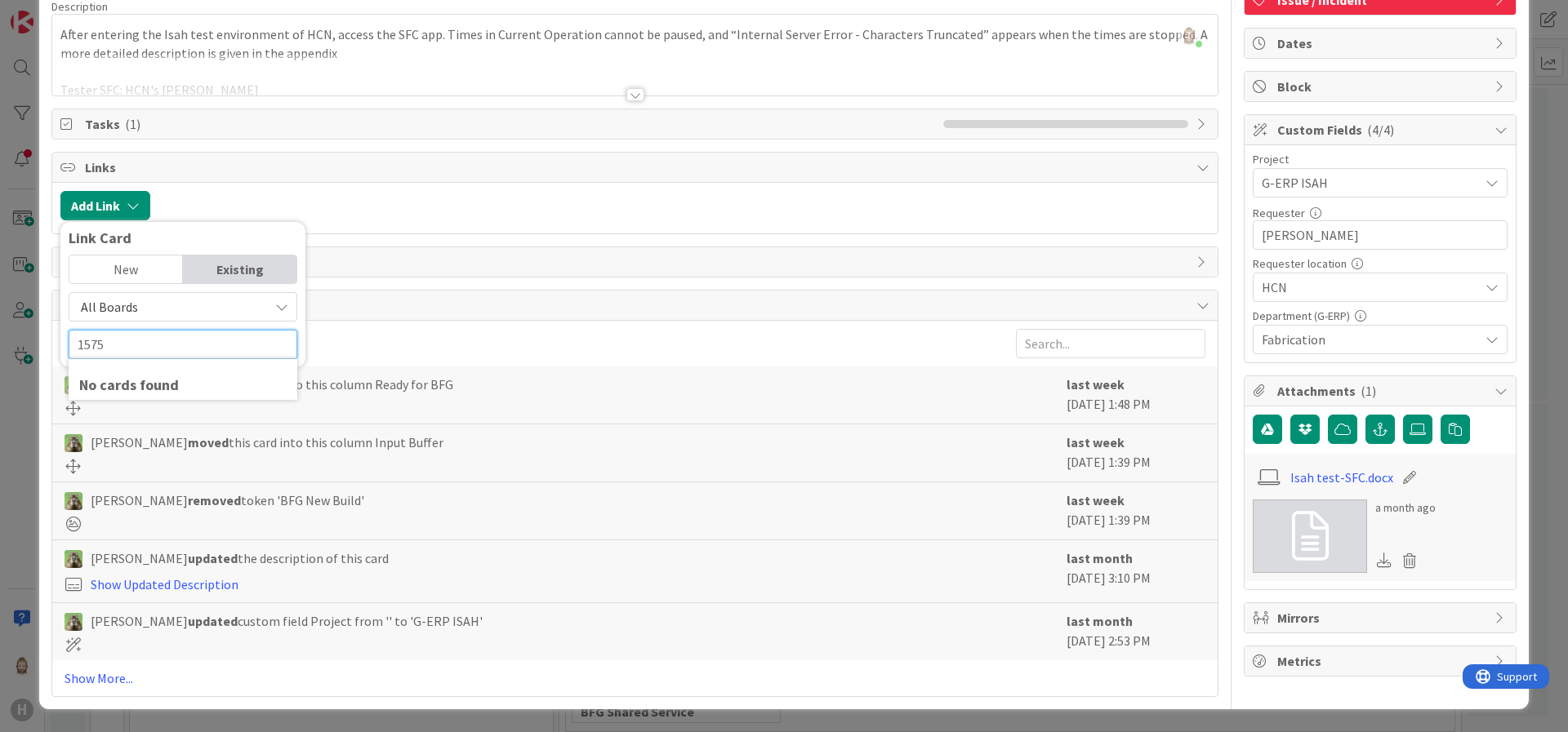
type input "1575"
click at [149, 269] on div "New" at bounding box center [126, 270] width 114 height 28
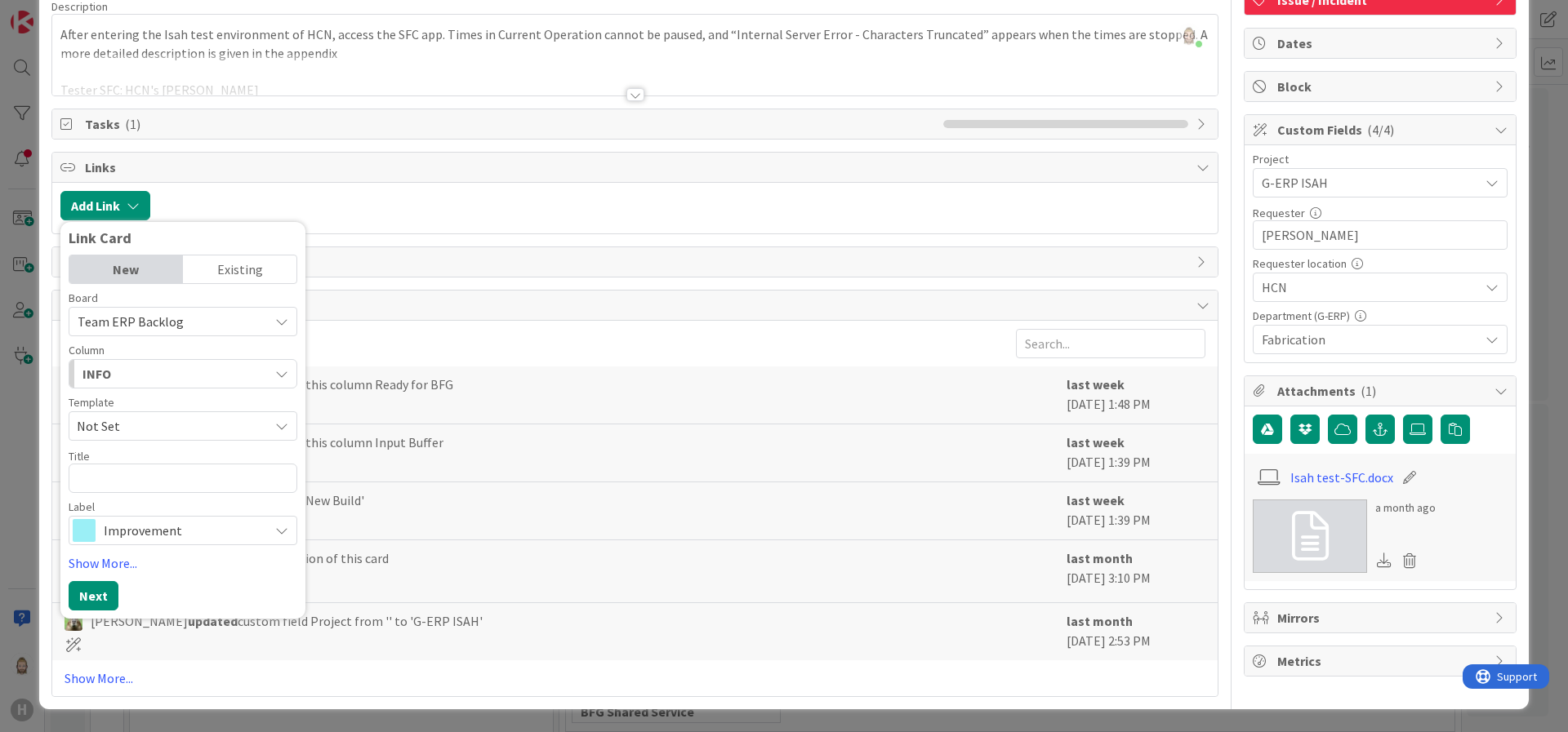
click at [220, 258] on div "Existing" at bounding box center [239, 270] width 114 height 28
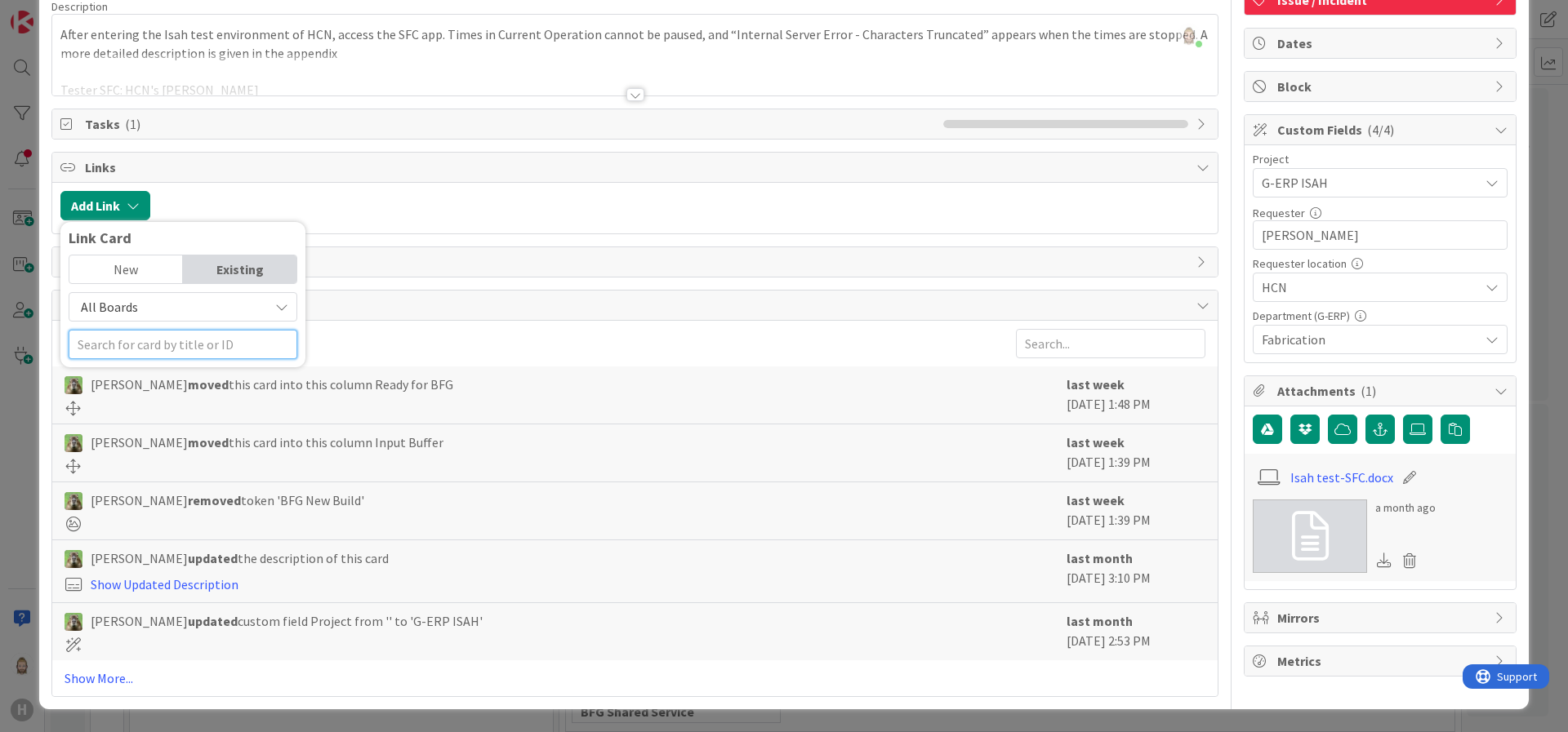
click at [186, 356] on input "text" at bounding box center [183, 344] width 229 height 29
type input "1575"
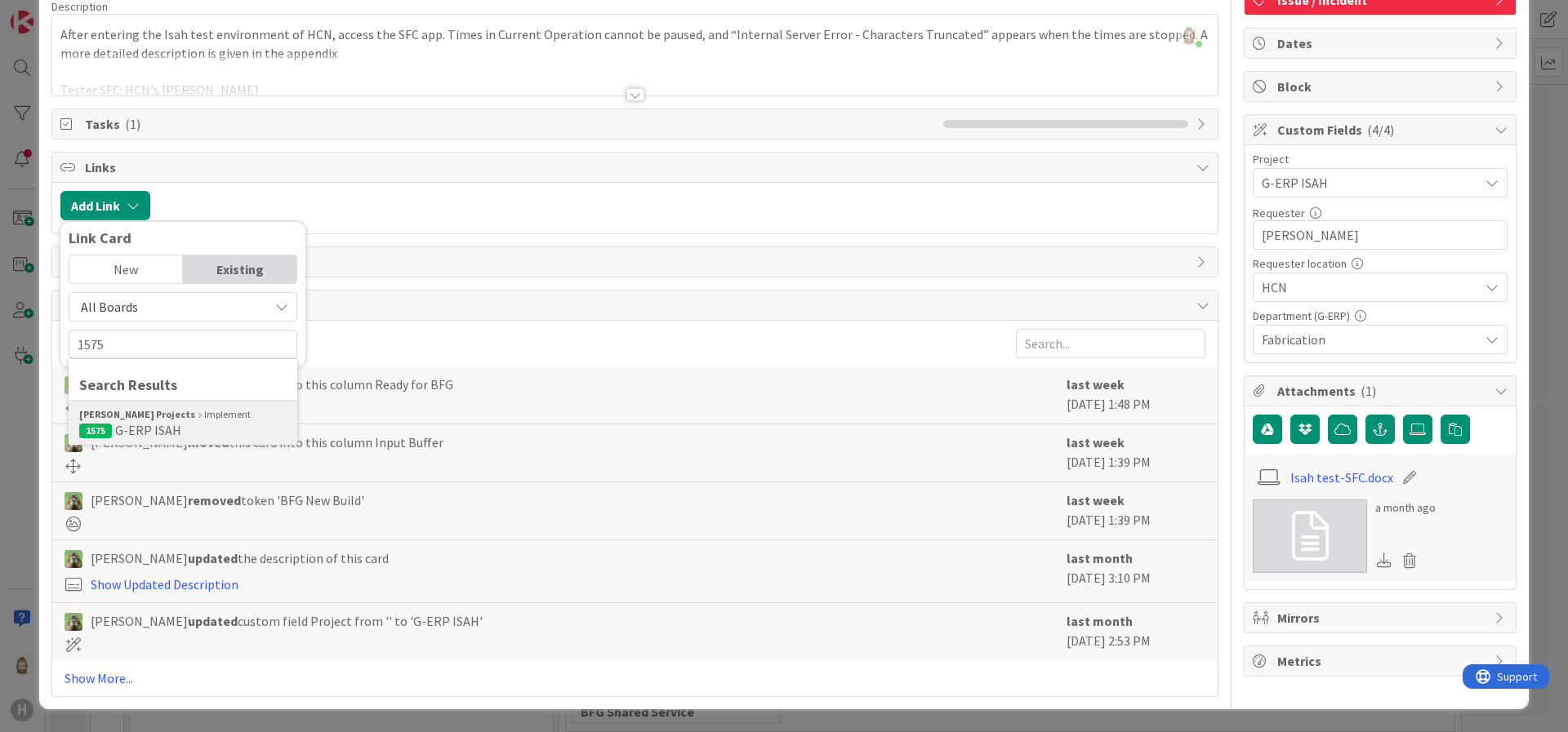
click at [193, 415] on div "Huisman Projects Implement" at bounding box center [182, 415] width 207 height 15
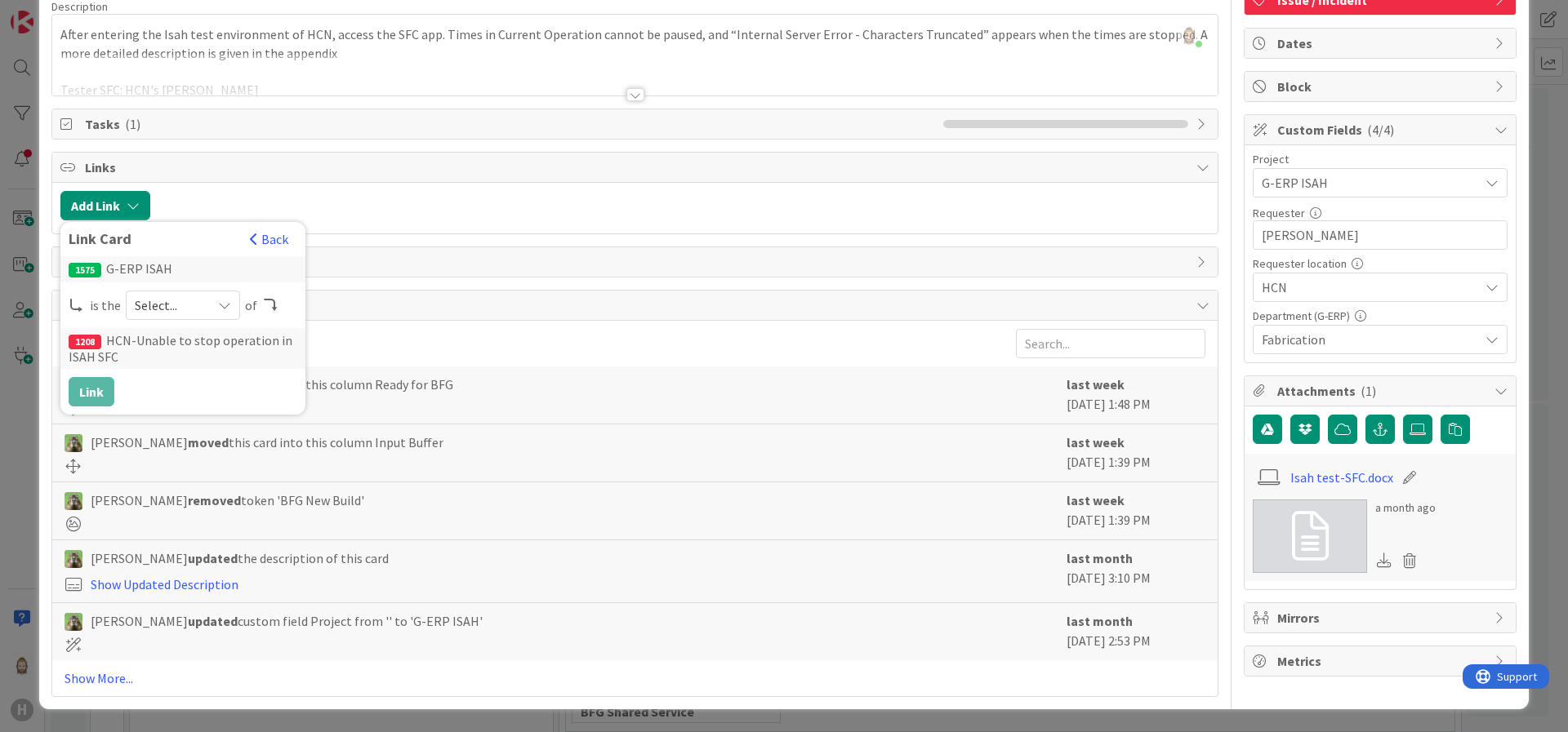
click at [190, 308] on span "Select..." at bounding box center [168, 305] width 69 height 23
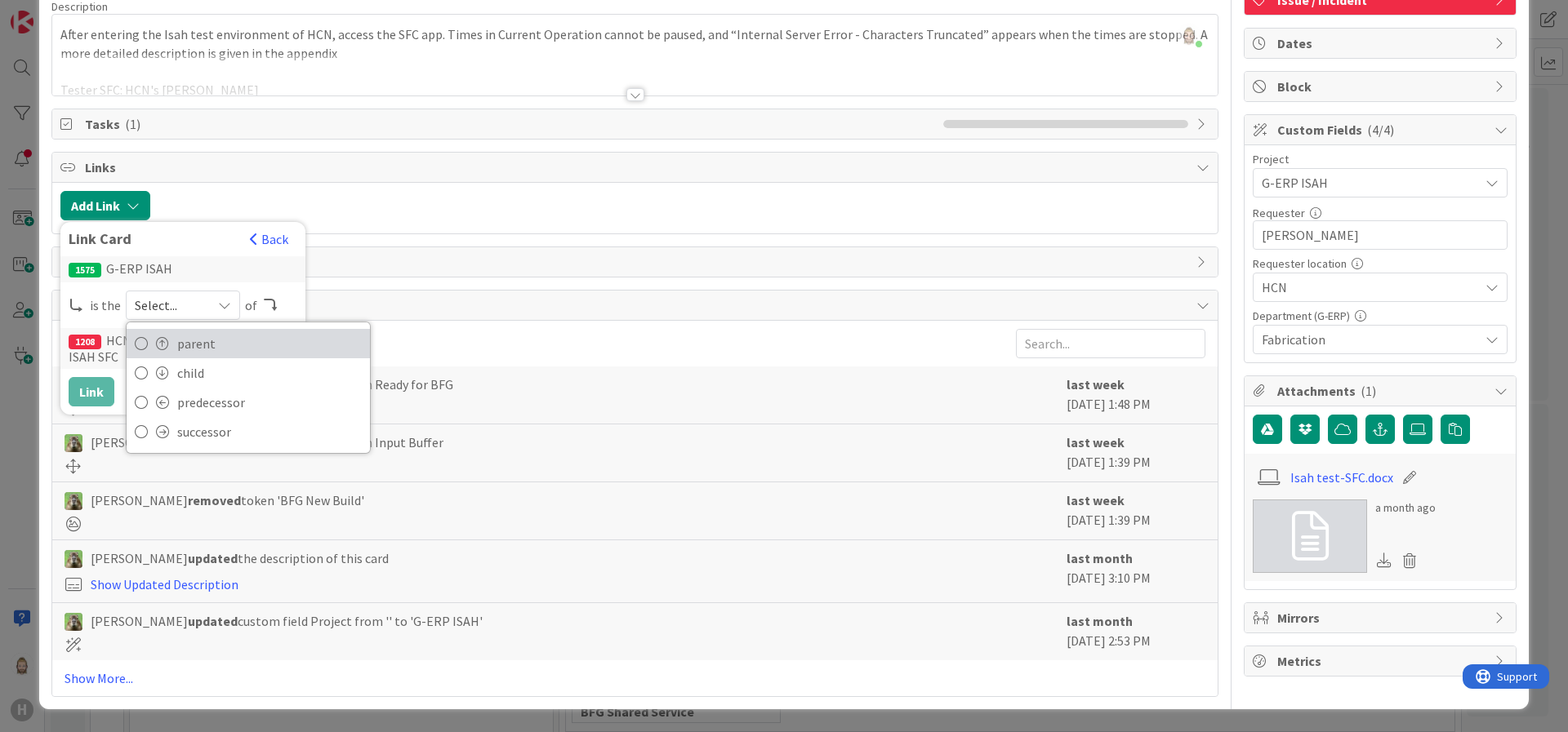
click at [185, 338] on span "parent" at bounding box center [269, 343] width 185 height 24
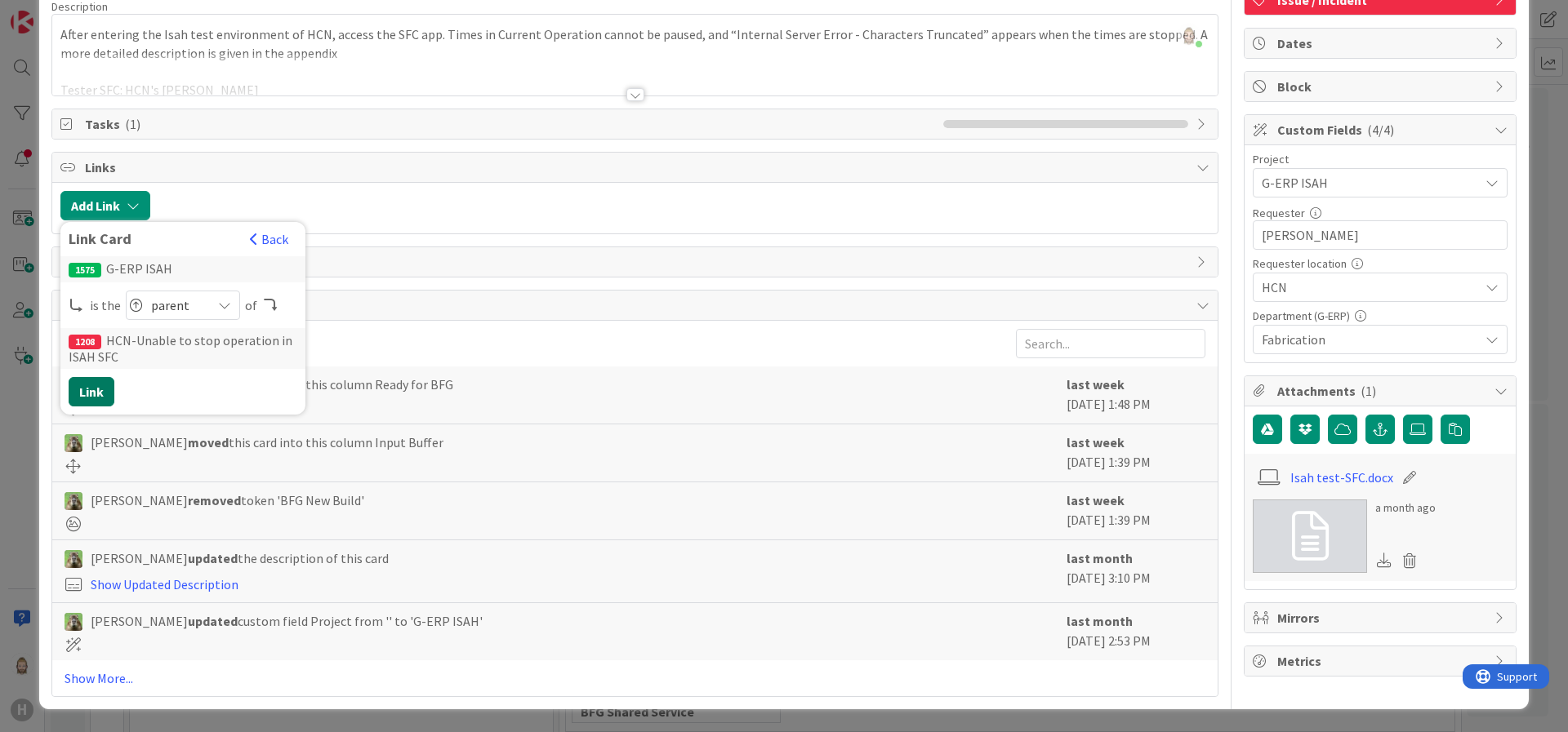
click at [104, 395] on button "Link" at bounding box center [91, 392] width 46 height 29
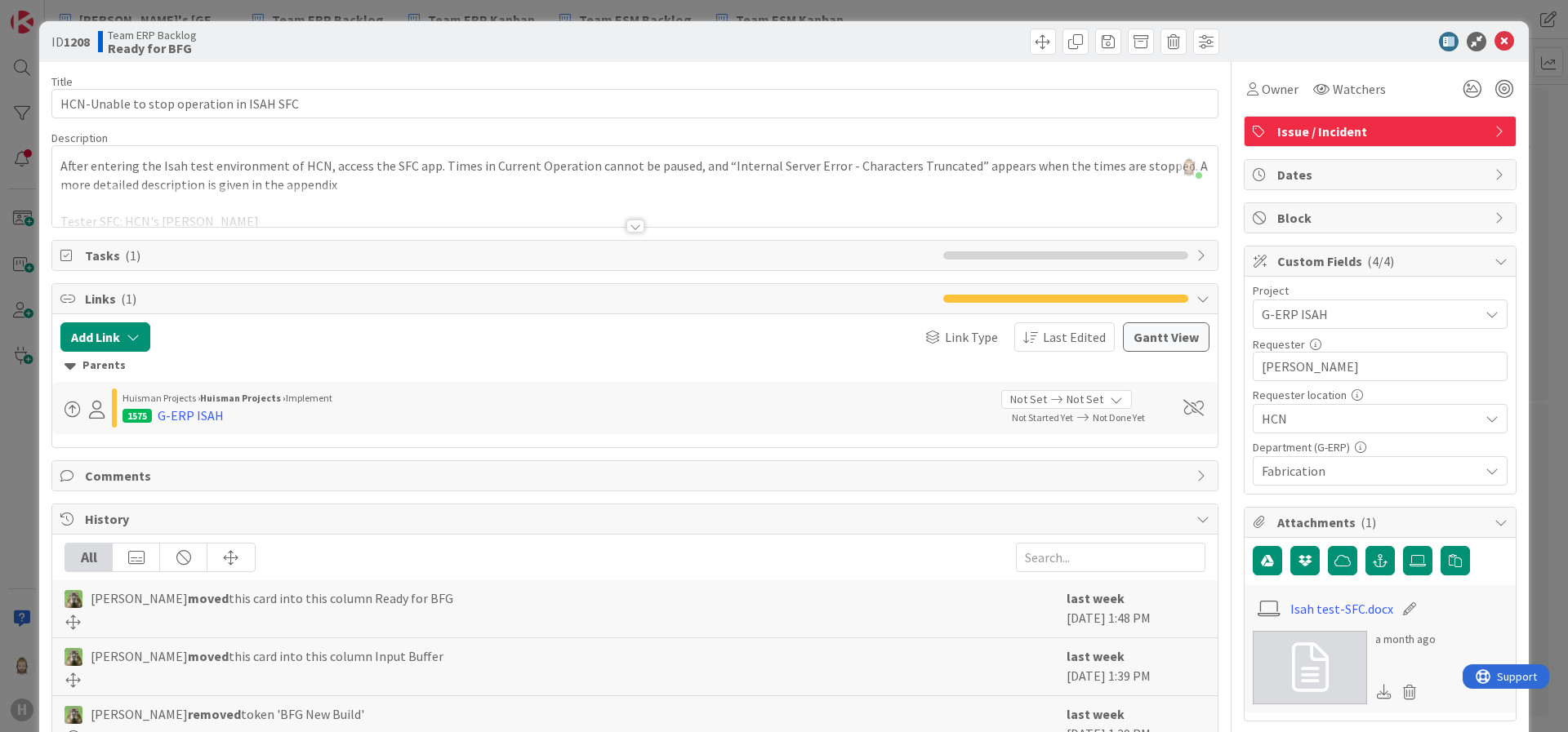
scroll to position [0, 0]
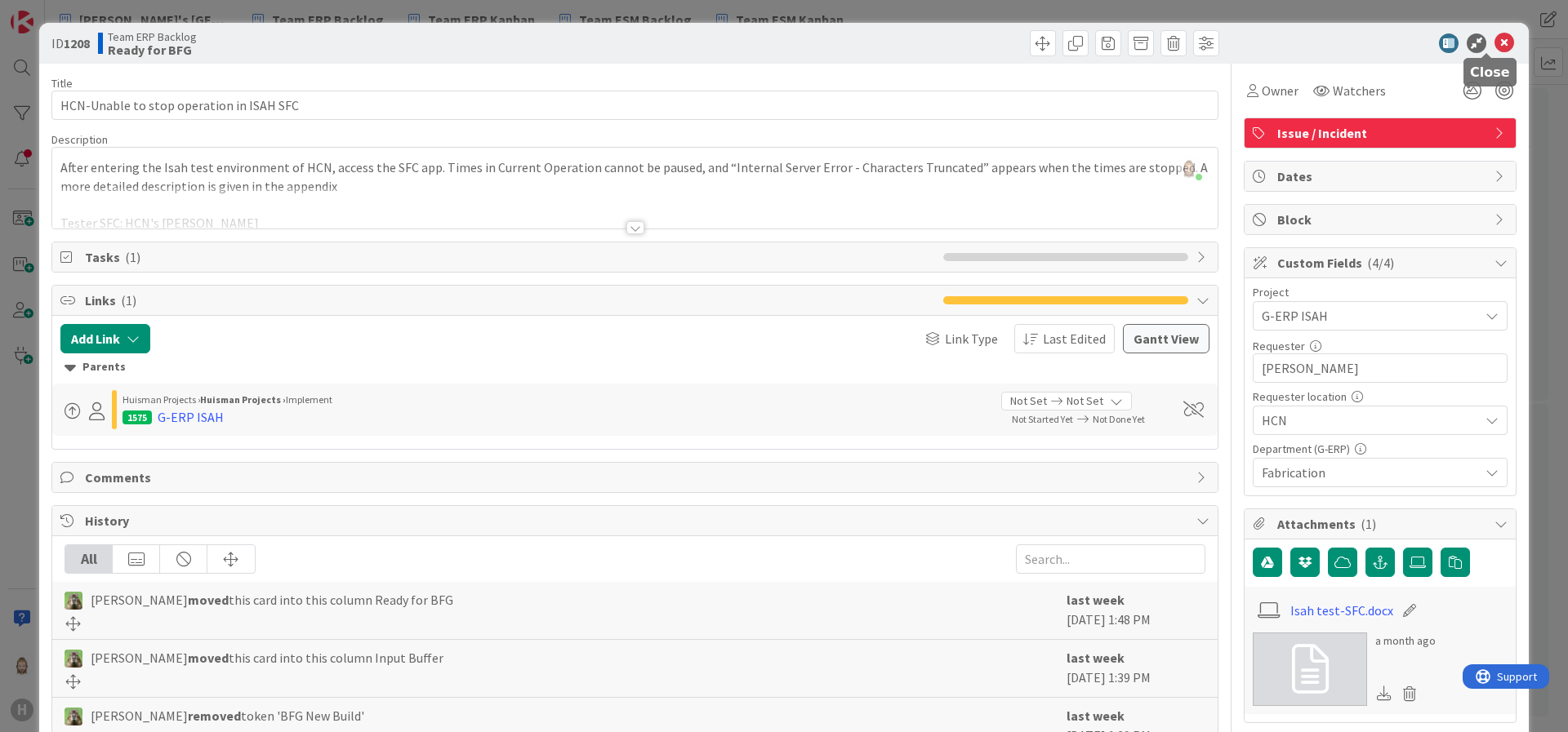
click at [1394, 41] on icon at bounding box center [1505, 43] width 20 height 20
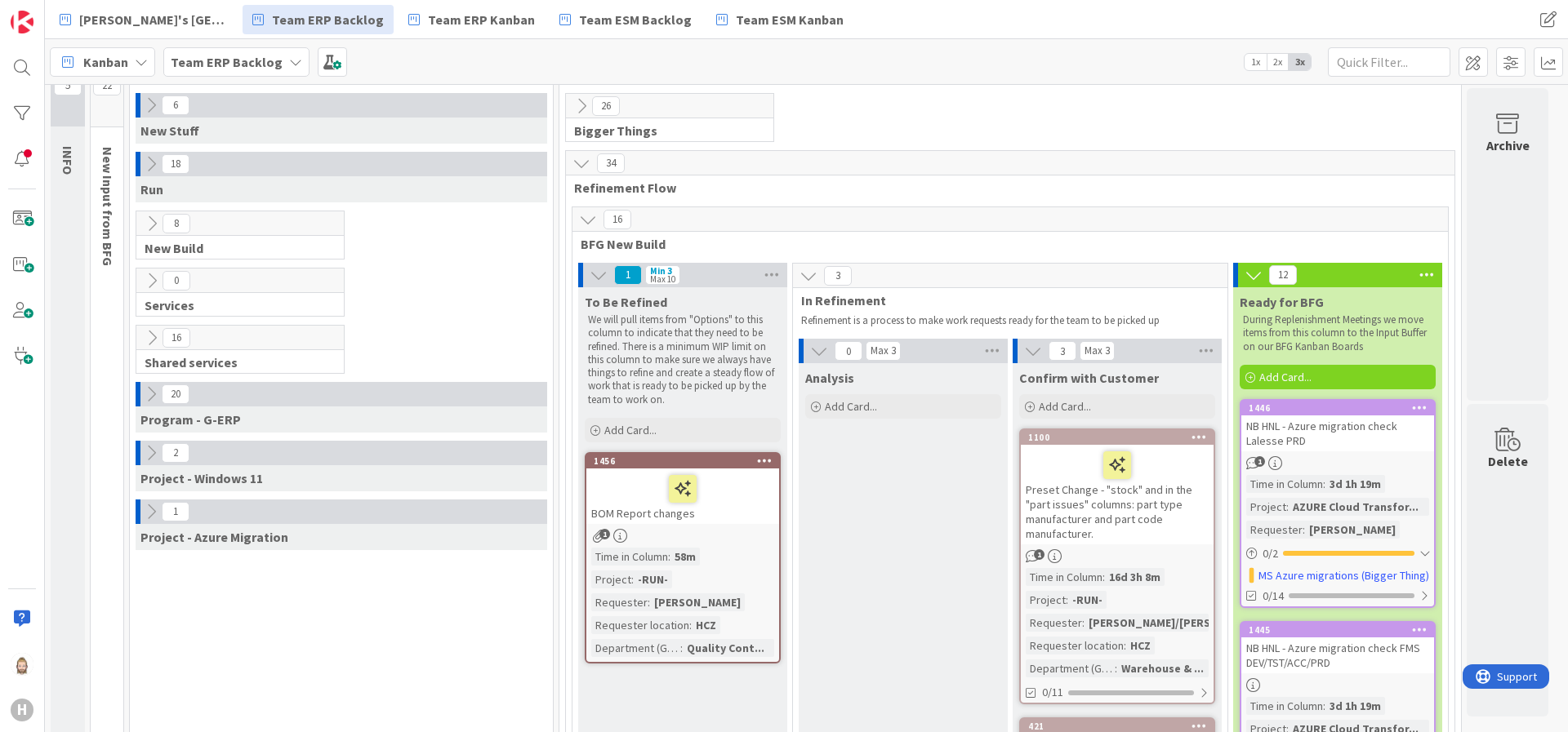
scroll to position [50, 0]
click at [578, 214] on button at bounding box center [587, 220] width 21 height 21
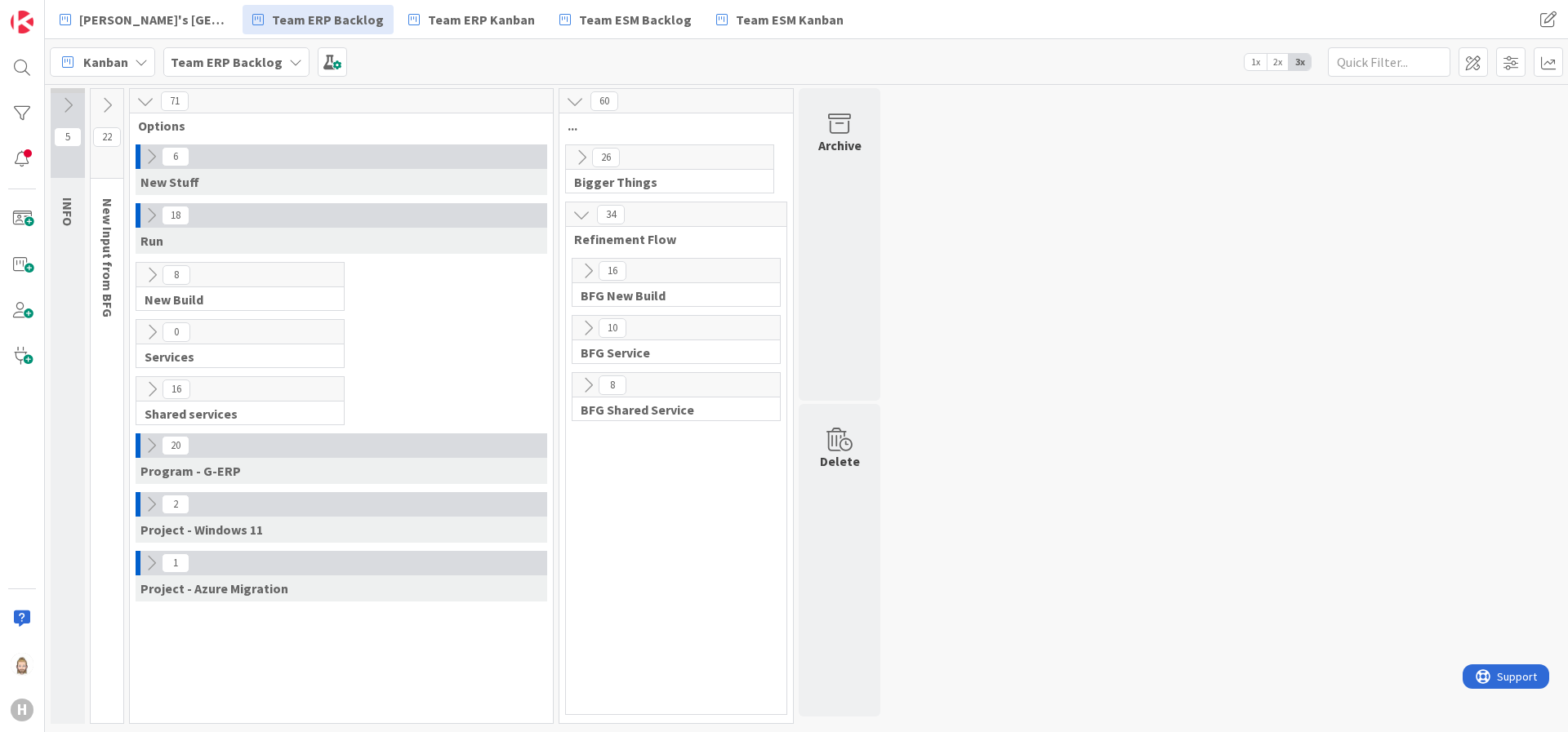
click at [254, 62] on b "Team ERP Backlog" at bounding box center [226, 62] width 112 height 16
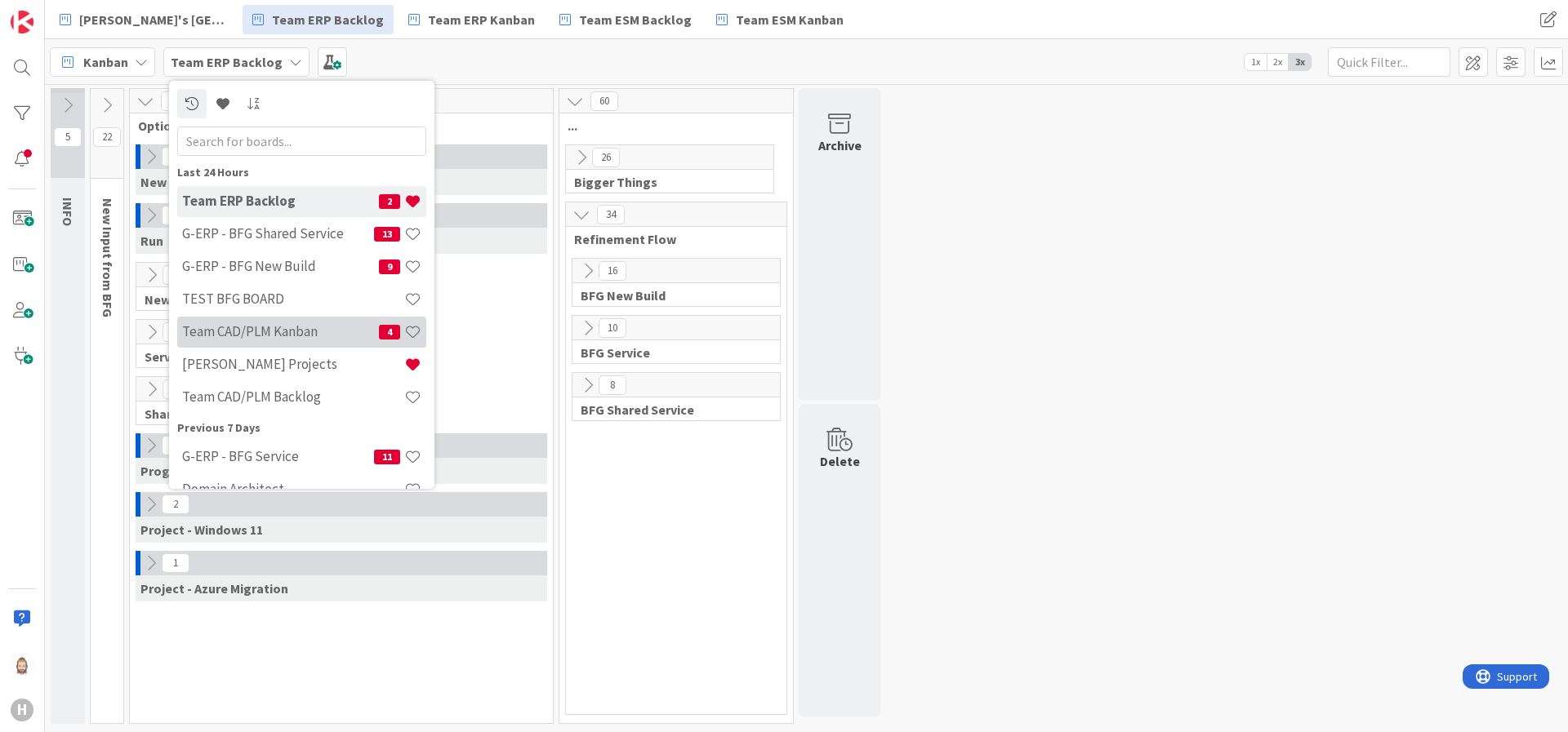
click at [275, 324] on h4 "Team CAD/PLM Kanban" at bounding box center [280, 331] width 197 height 16
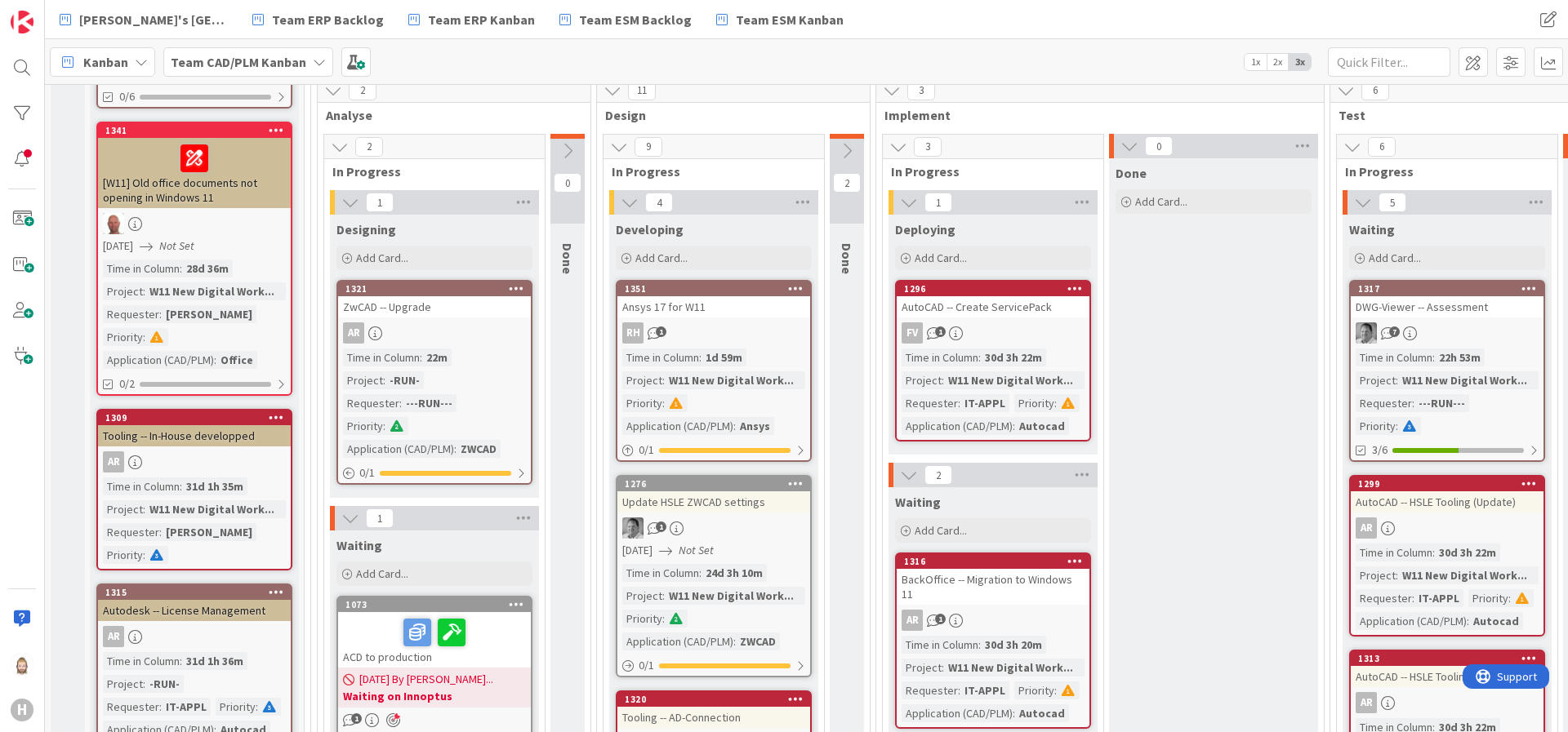
scroll to position [245, 0]
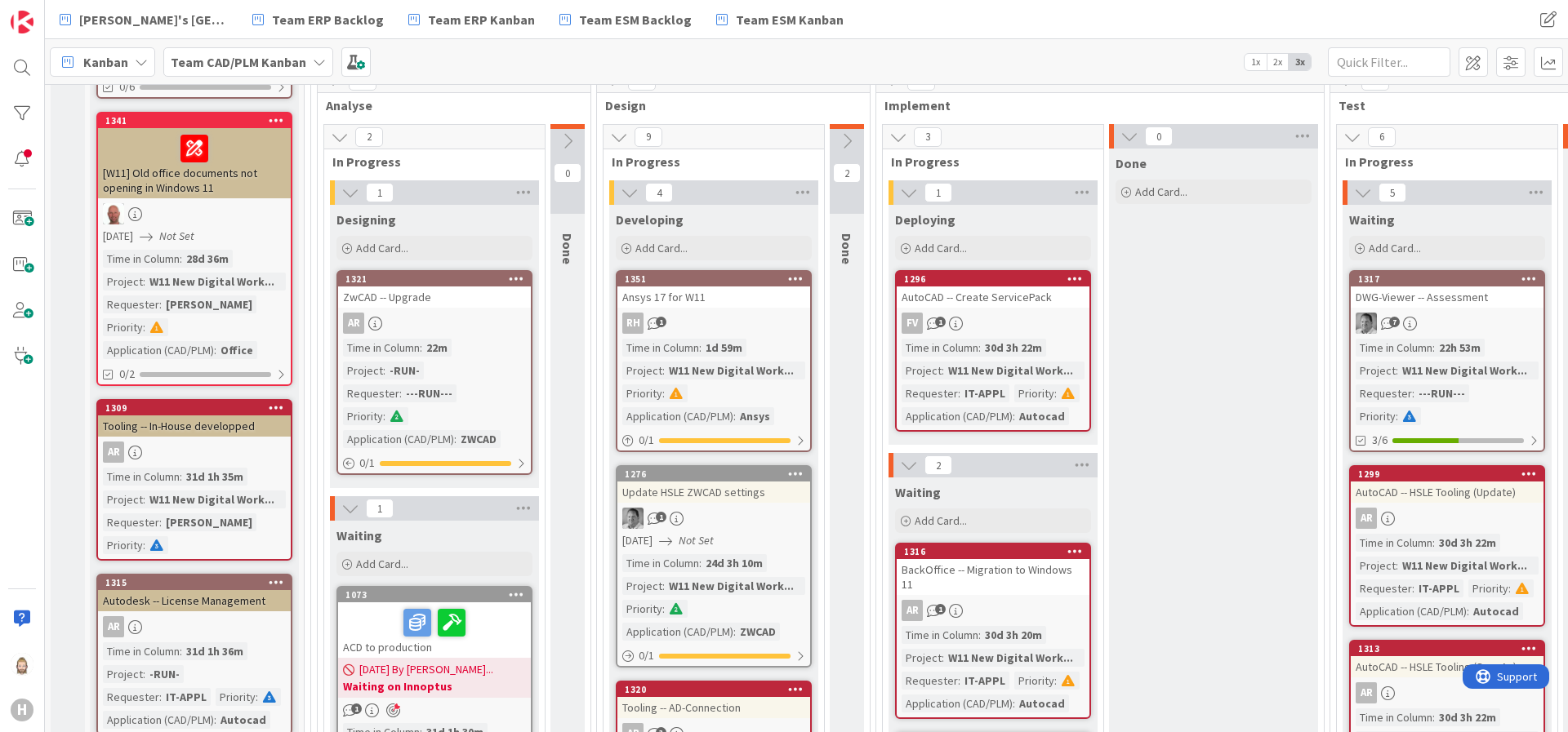
click at [256, 225] on div at bounding box center [194, 213] width 193 height 21
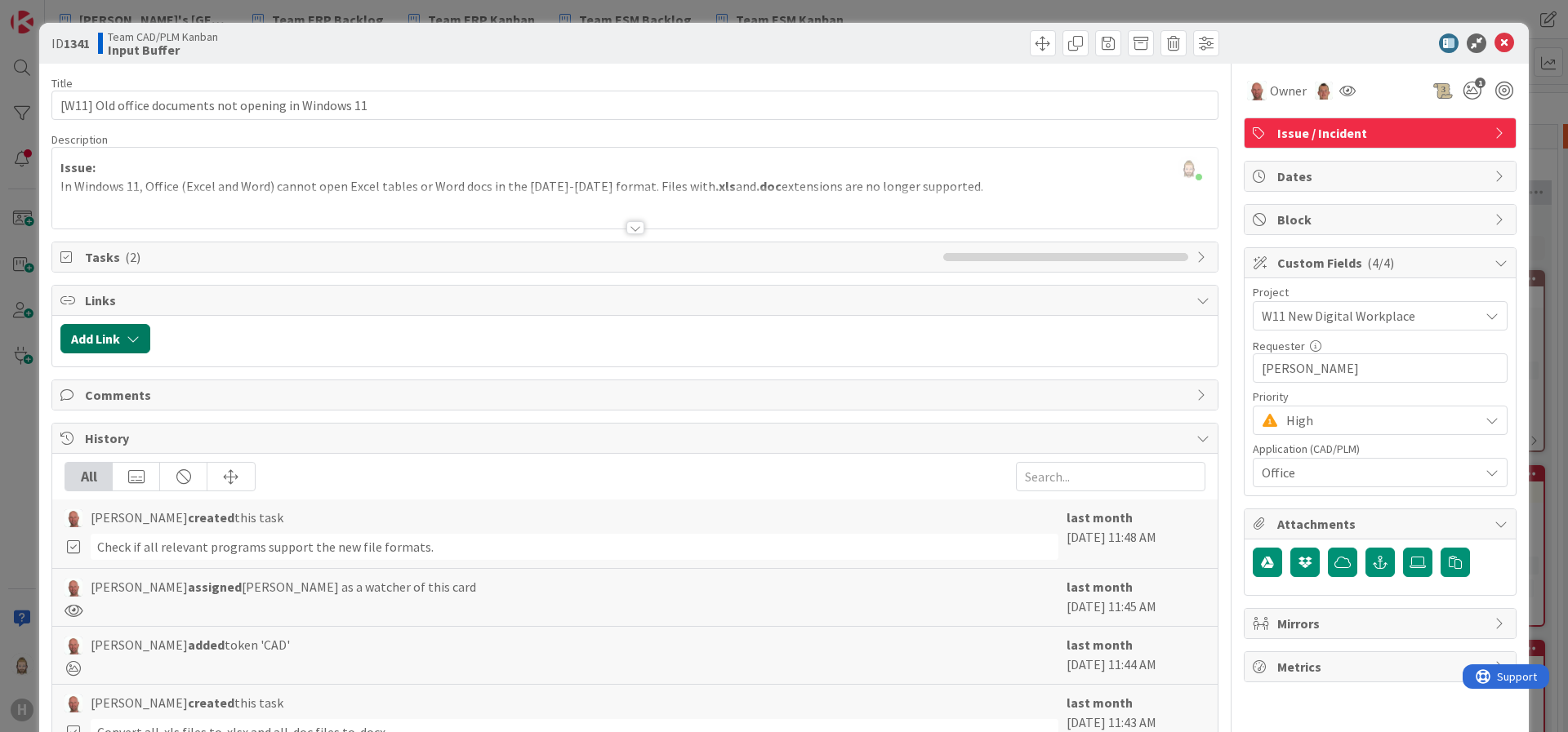
click at [121, 335] on button "Add Link" at bounding box center [106, 339] width 90 height 29
click at [226, 395] on div "Existing" at bounding box center [239, 402] width 114 height 28
click at [219, 428] on span "Current Board" at bounding box center [168, 440] width 183 height 23
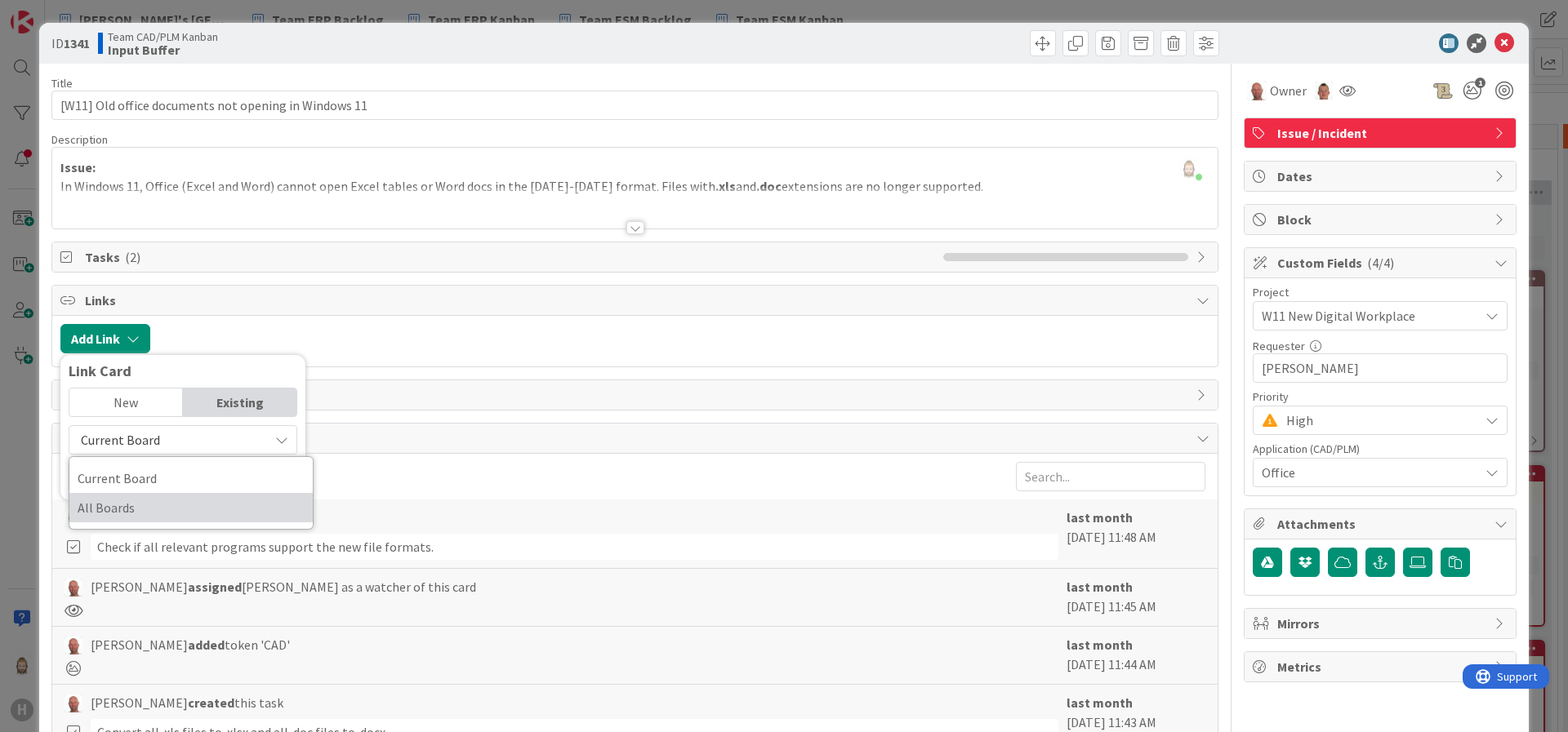
click at [206, 501] on span "All Boards" at bounding box center [191, 507] width 227 height 24
click at [207, 477] on input "text" at bounding box center [183, 478] width 229 height 29
type input "407"
click at [139, 396] on div "New" at bounding box center [126, 402] width 114 height 28
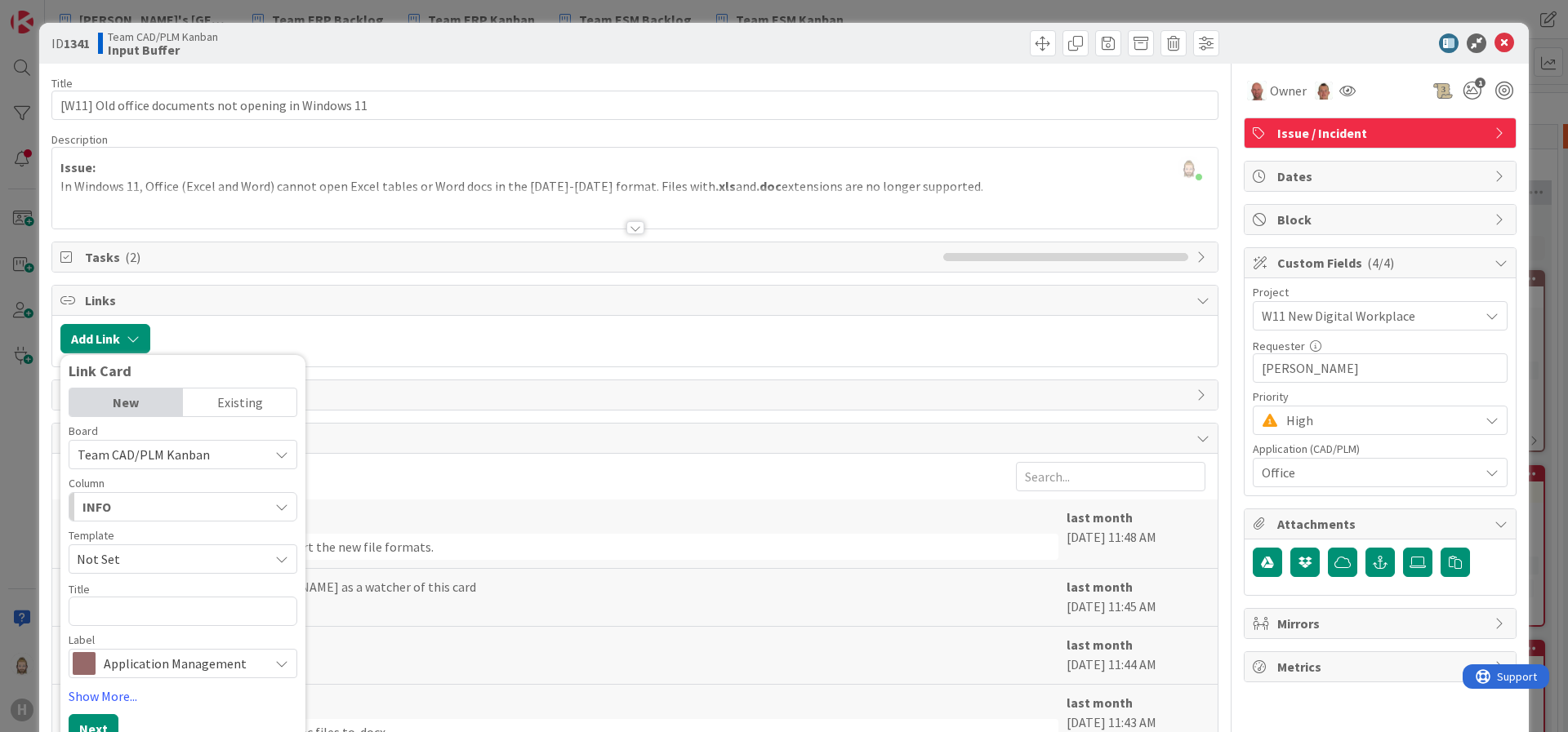
click at [226, 396] on div "Existing" at bounding box center [239, 402] width 114 height 28
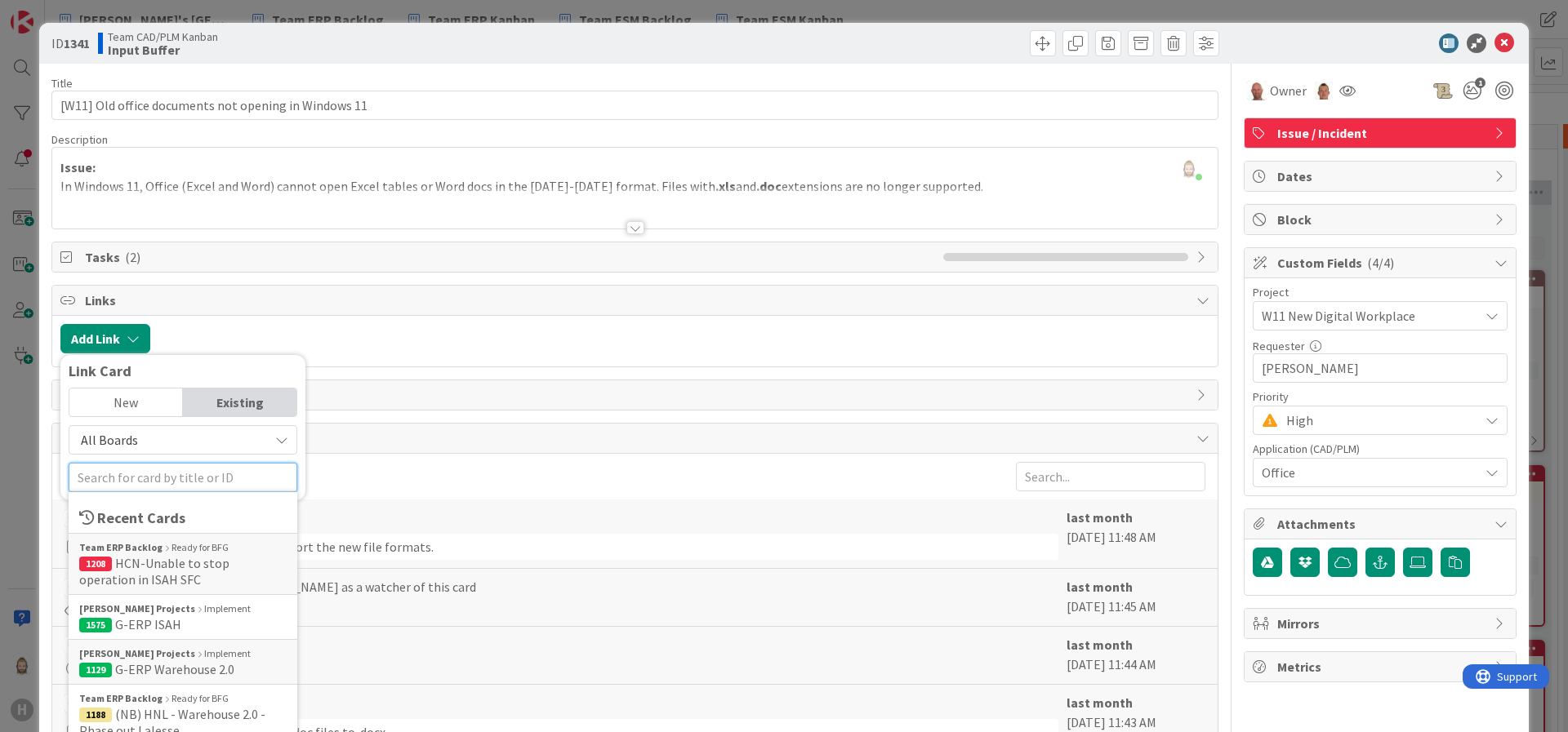
click at [170, 481] on input "text" at bounding box center [183, 478] width 229 height 29
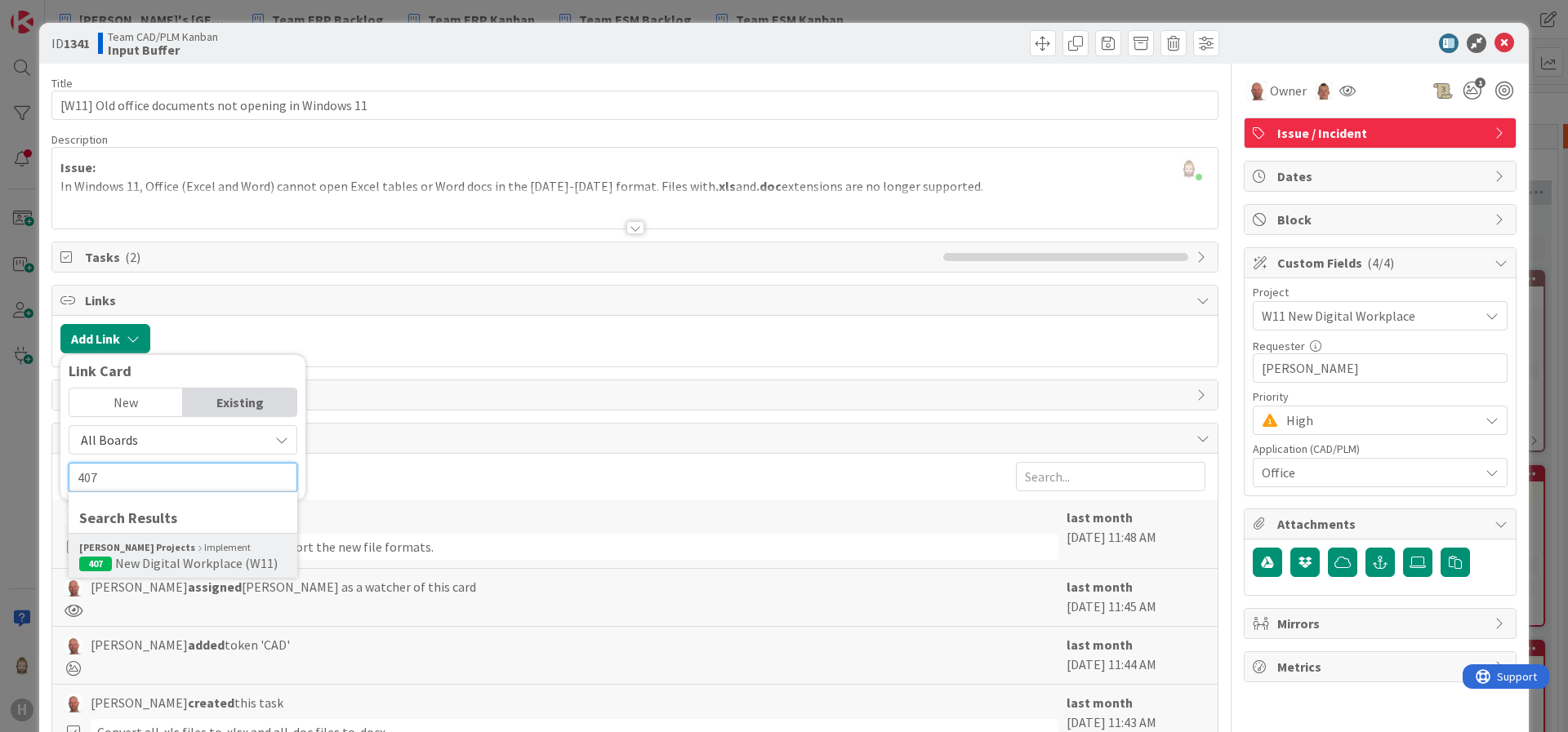
type input "407"
click at [180, 547] on div "Huisman Projects Implement" at bounding box center [182, 547] width 207 height 15
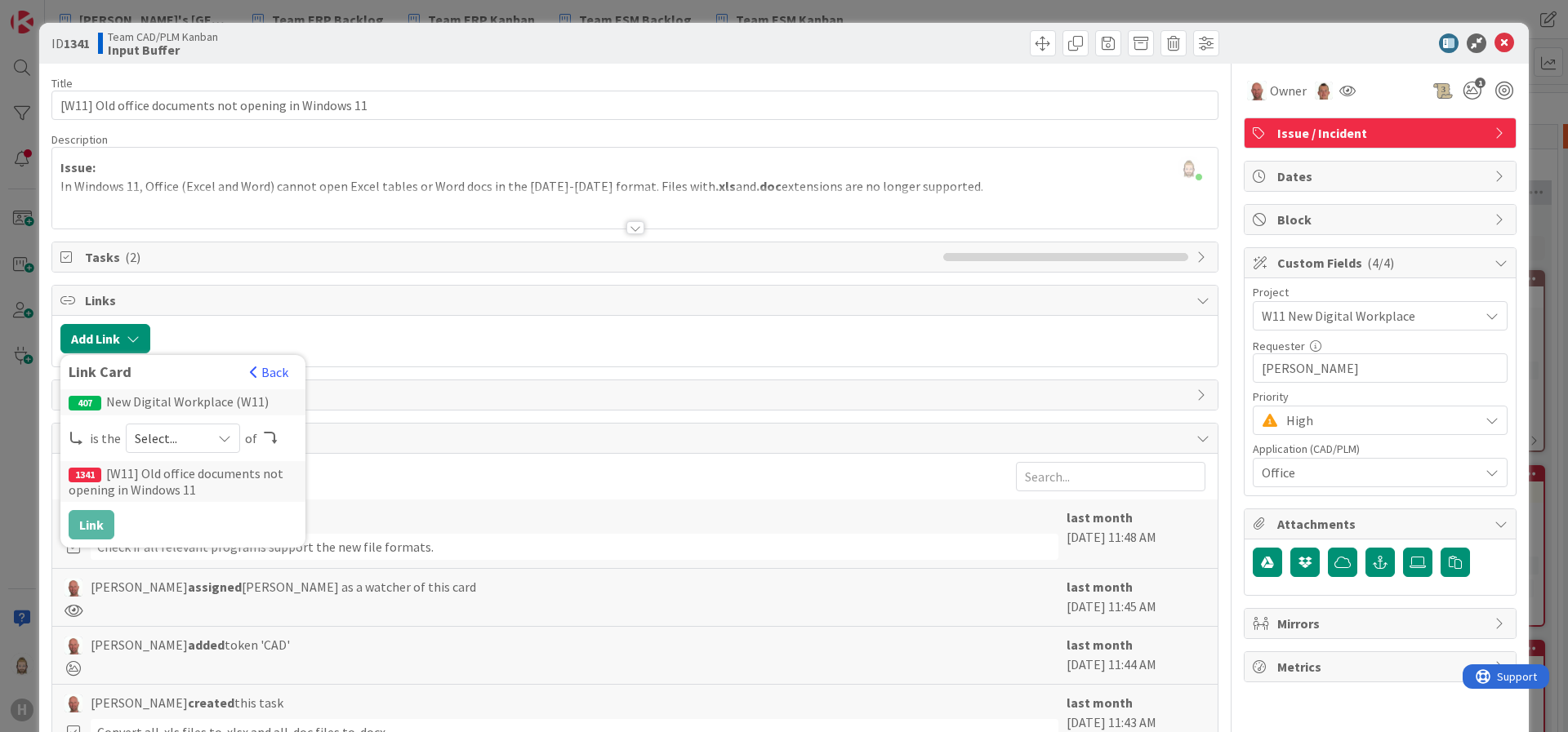
click at [180, 434] on span "Select..." at bounding box center [168, 438] width 69 height 23
click at [177, 474] on span "parent" at bounding box center [269, 477] width 185 height 24
click at [93, 525] on button "Link" at bounding box center [91, 525] width 46 height 29
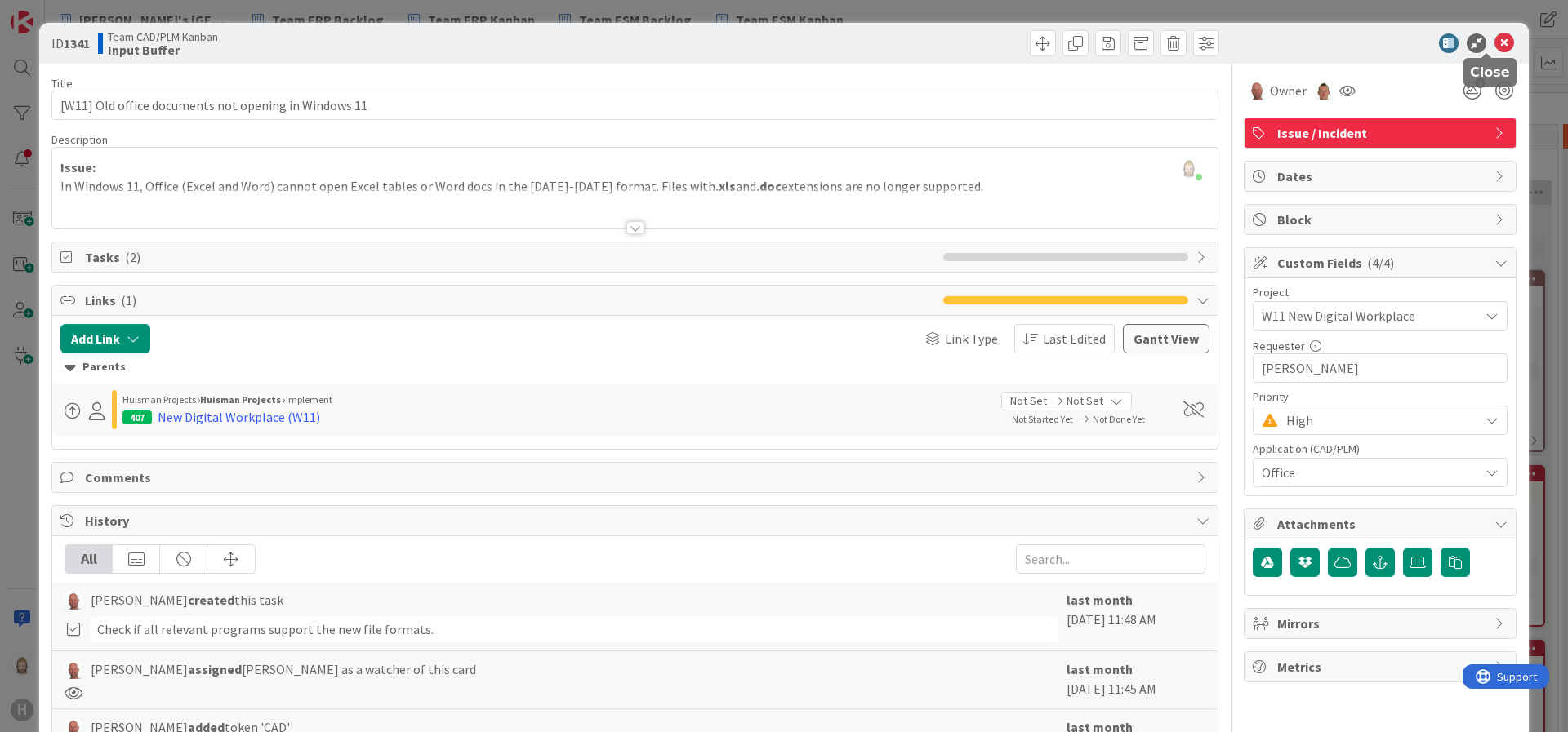
click at [1394, 34] on icon at bounding box center [1505, 43] width 20 height 20
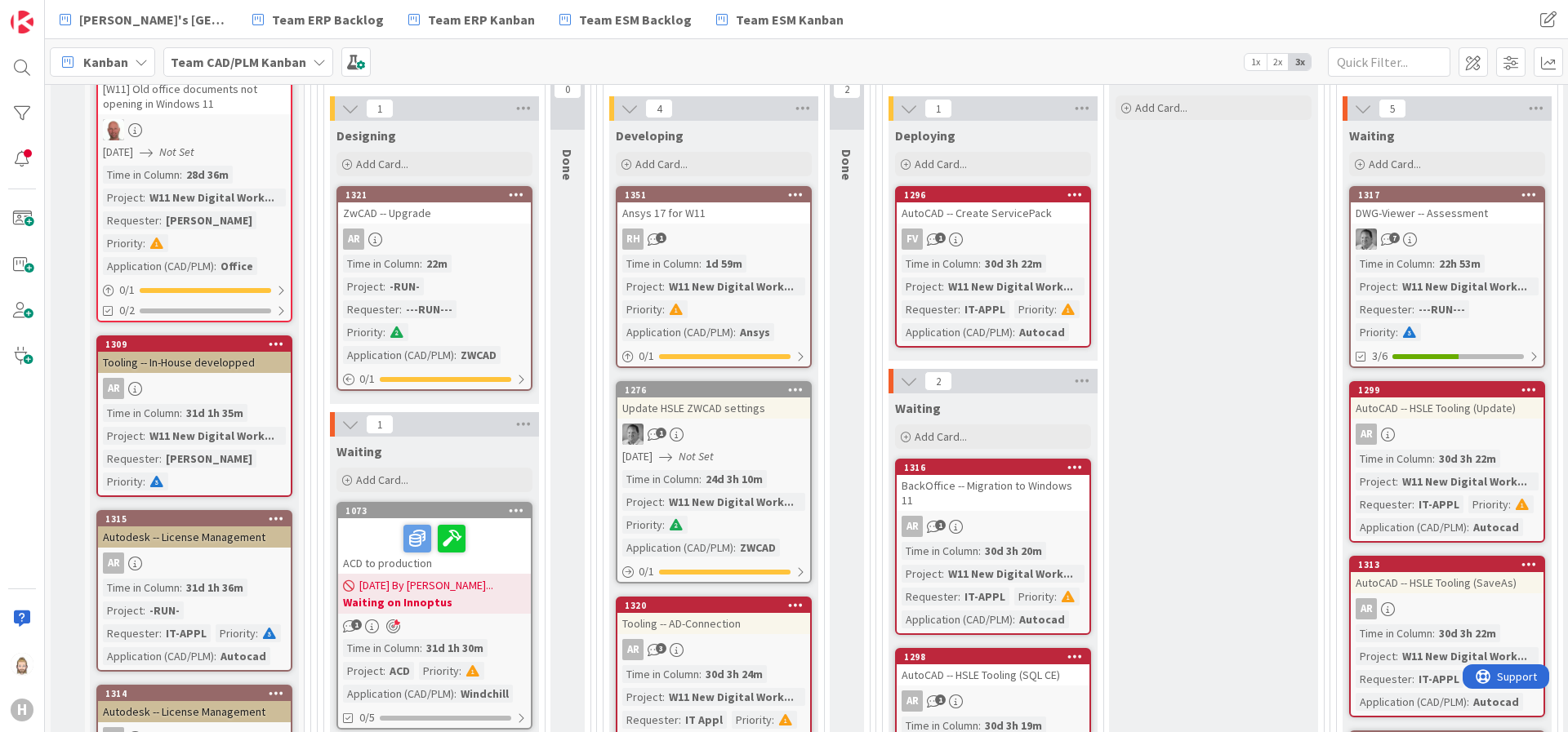
scroll to position [368, 0]
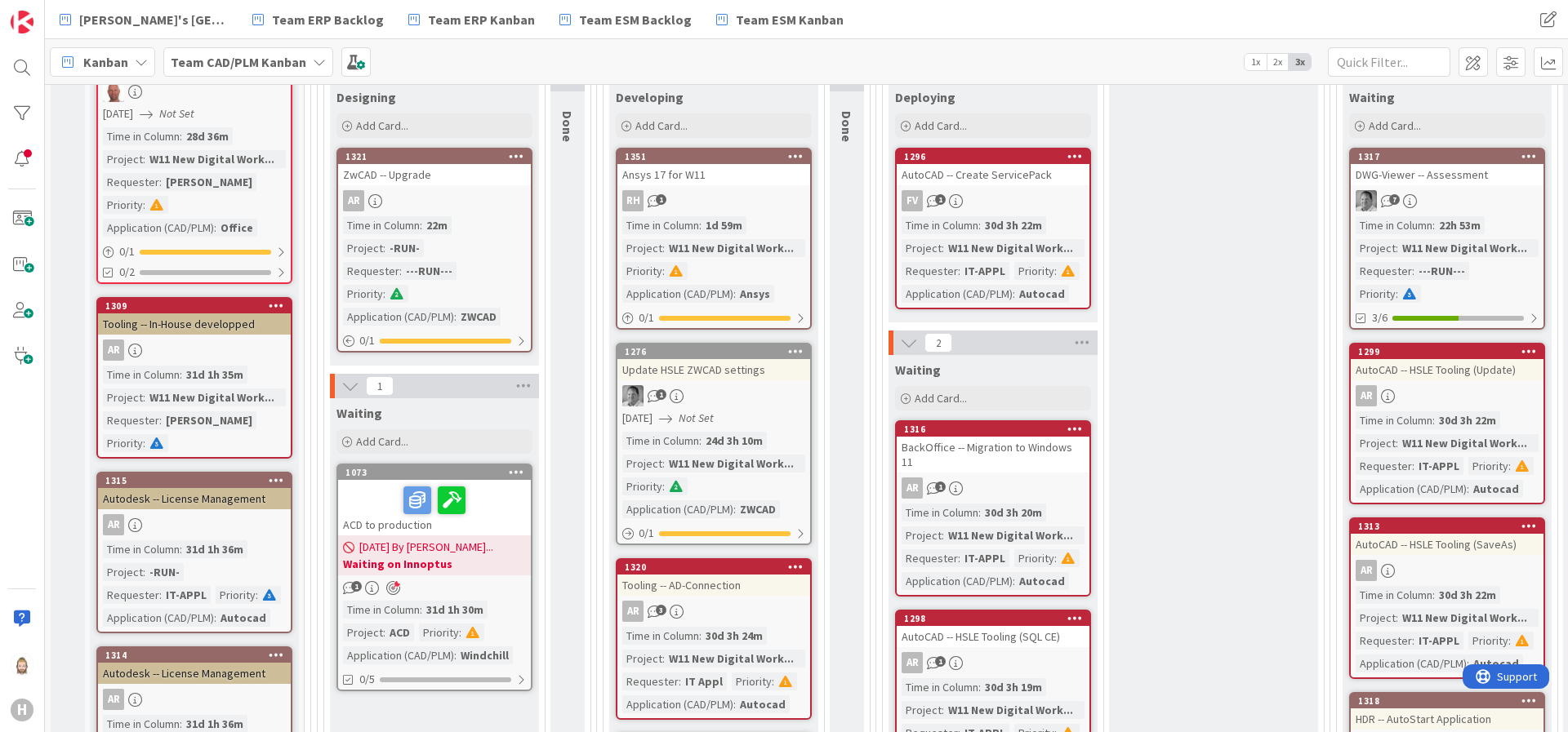
click at [188, 357] on div "AR" at bounding box center [194, 350] width 193 height 21
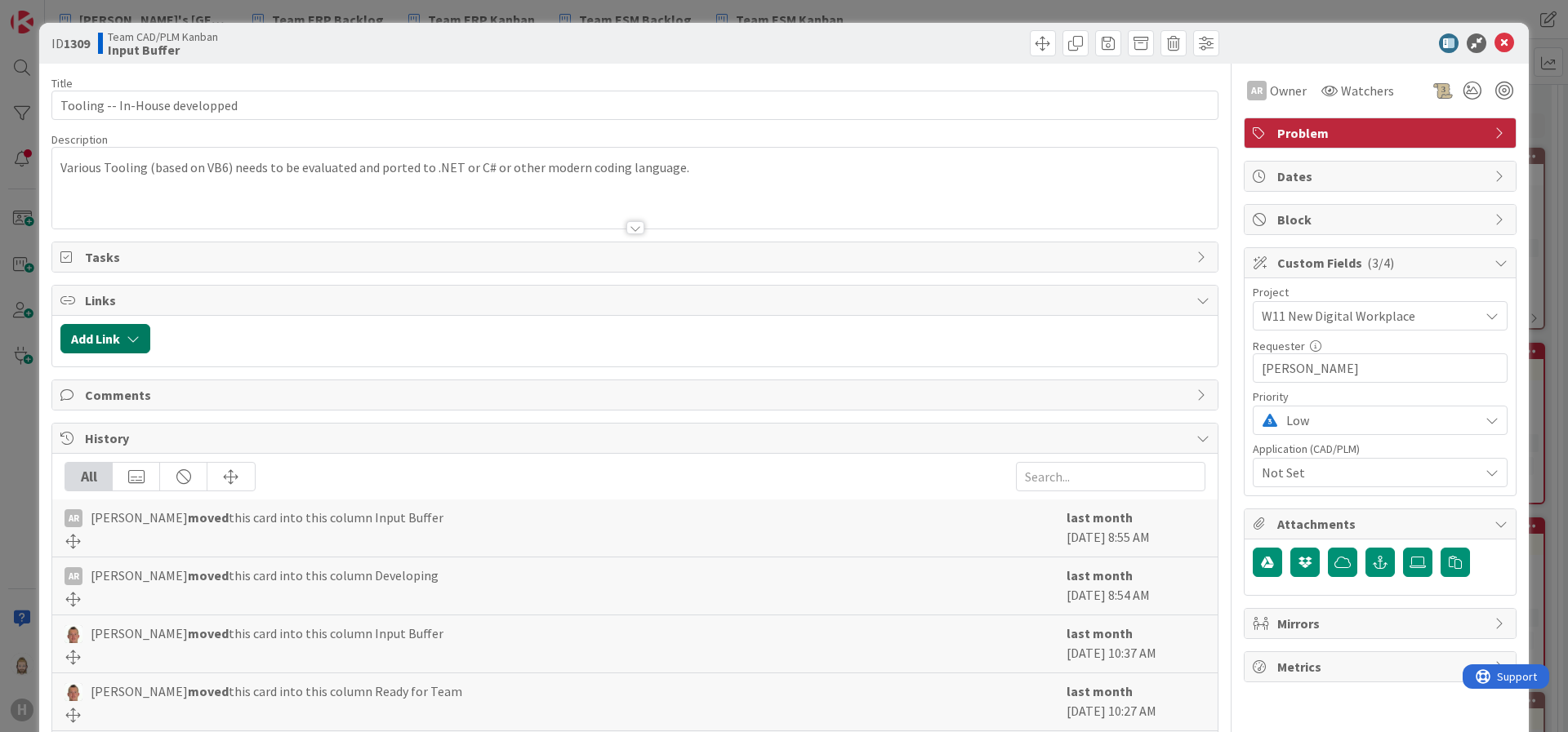
click at [131, 339] on icon "button" at bounding box center [133, 338] width 13 height 13
click at [235, 395] on div "Existing" at bounding box center [239, 402] width 114 height 28
click at [227, 450] on span "Current Board" at bounding box center [168, 440] width 183 height 23
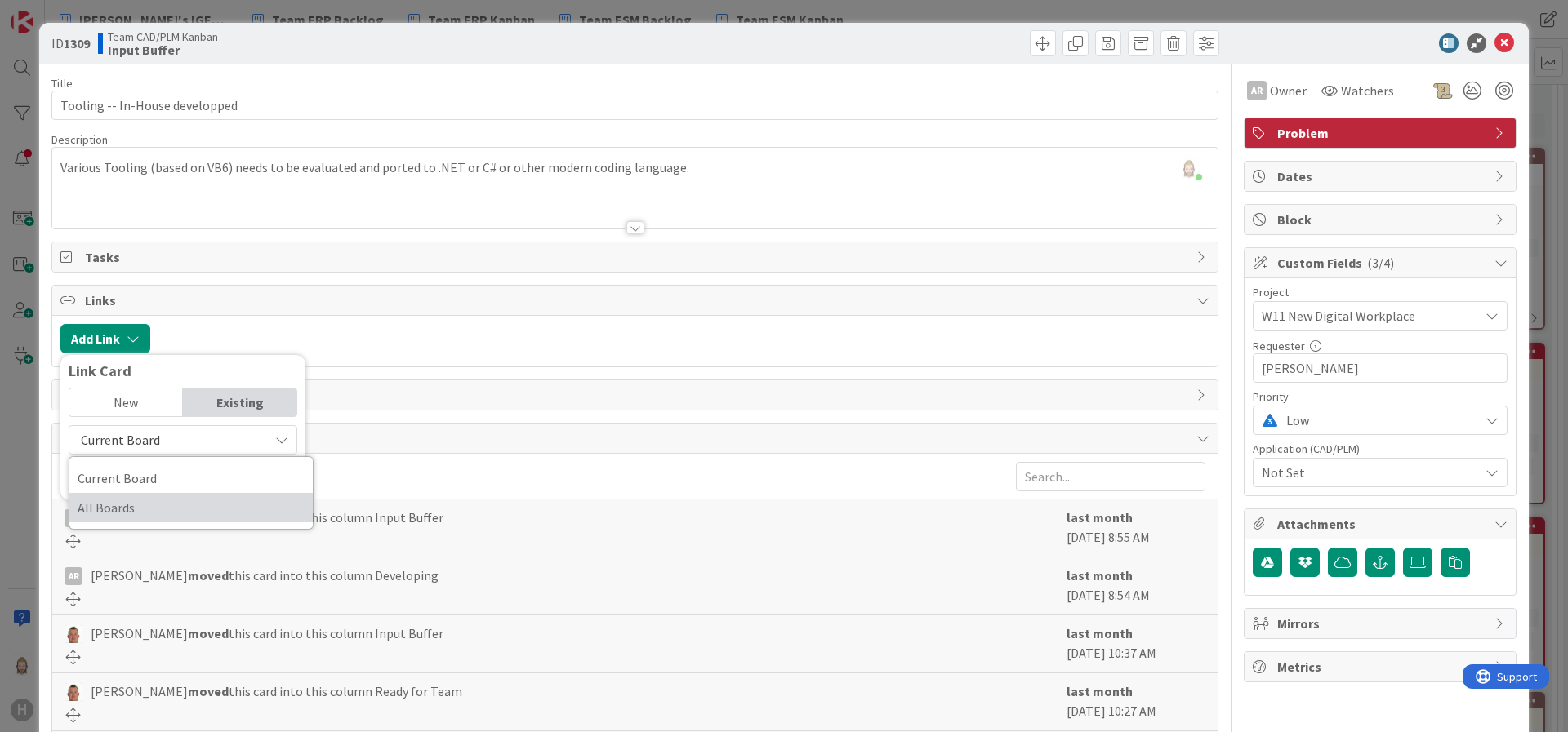
click at [212, 502] on span "All Boards" at bounding box center [191, 507] width 227 height 24
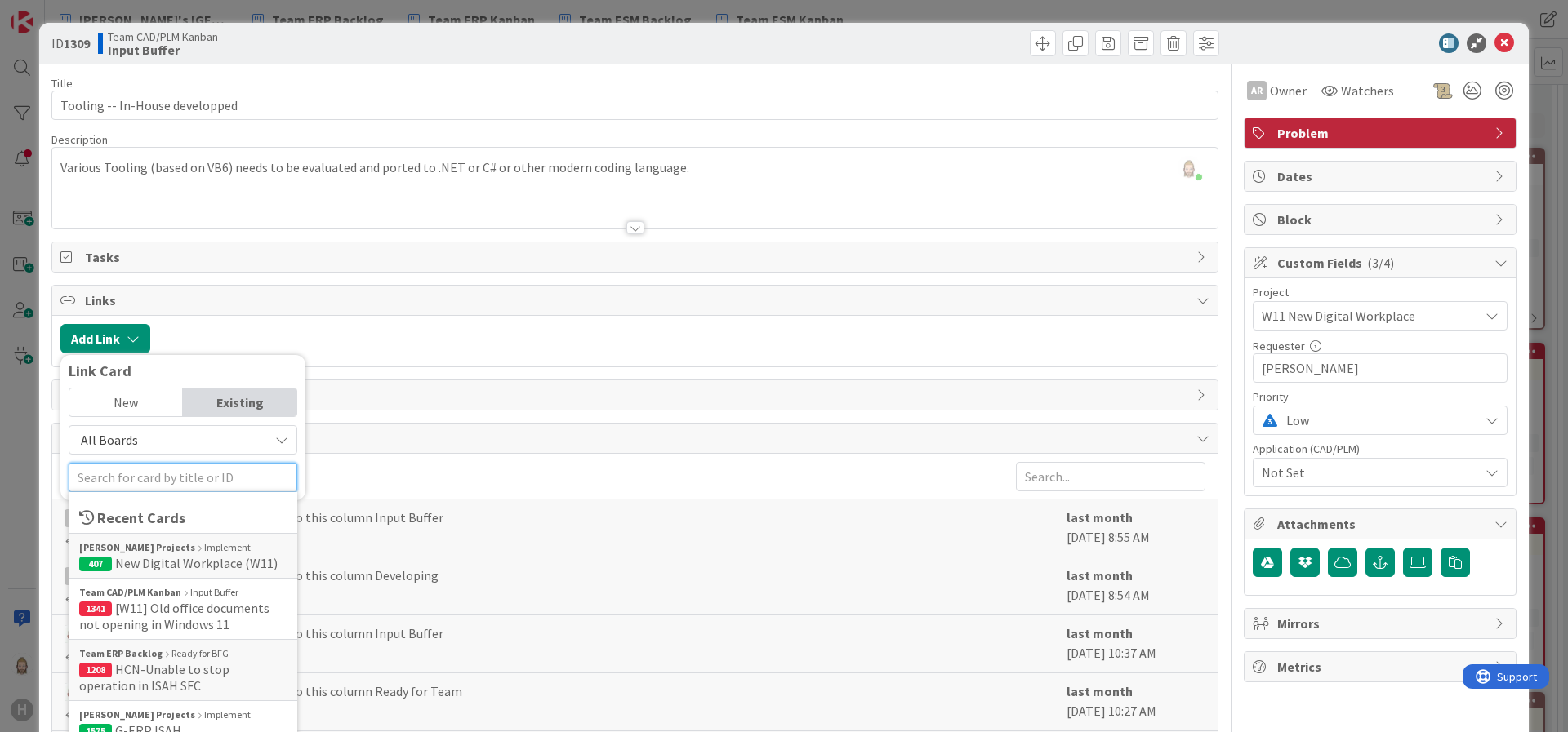
click at [188, 477] on input "text" at bounding box center [183, 478] width 229 height 29
click at [197, 549] on div "Huisman Projects Implement" at bounding box center [182, 547] width 207 height 15
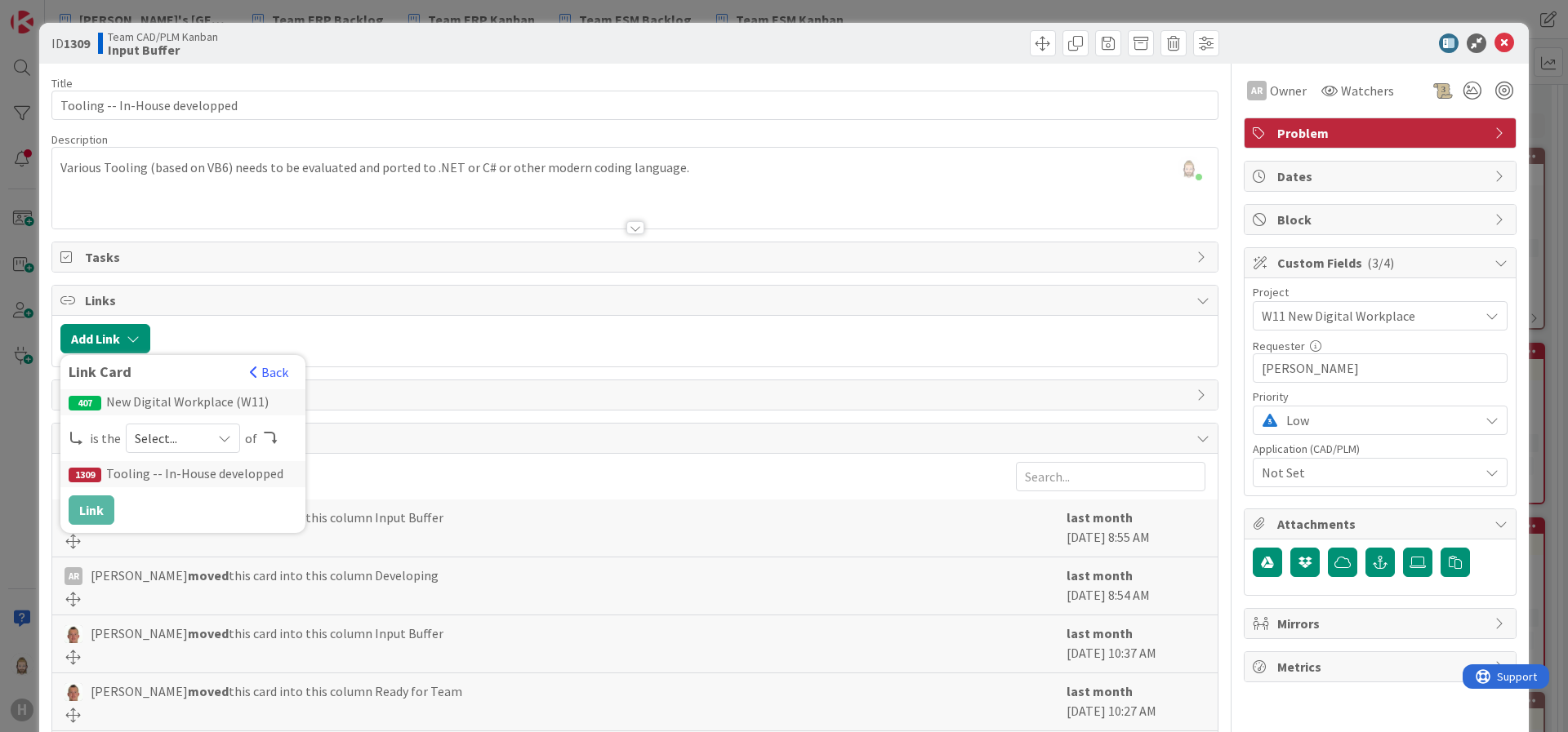
click at [177, 436] on span "Select..." at bounding box center [168, 438] width 69 height 23
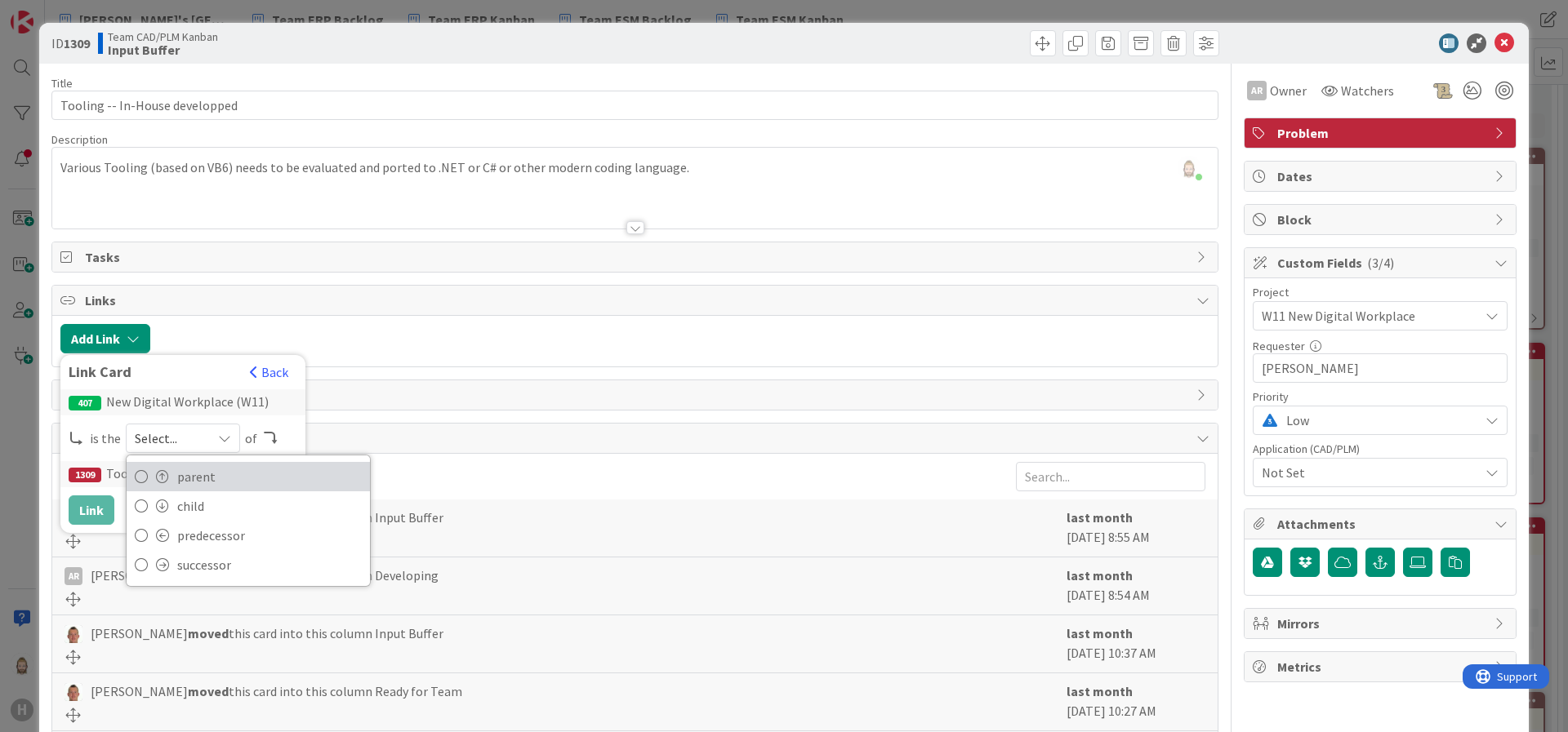
click at [190, 476] on span "parent" at bounding box center [269, 477] width 185 height 24
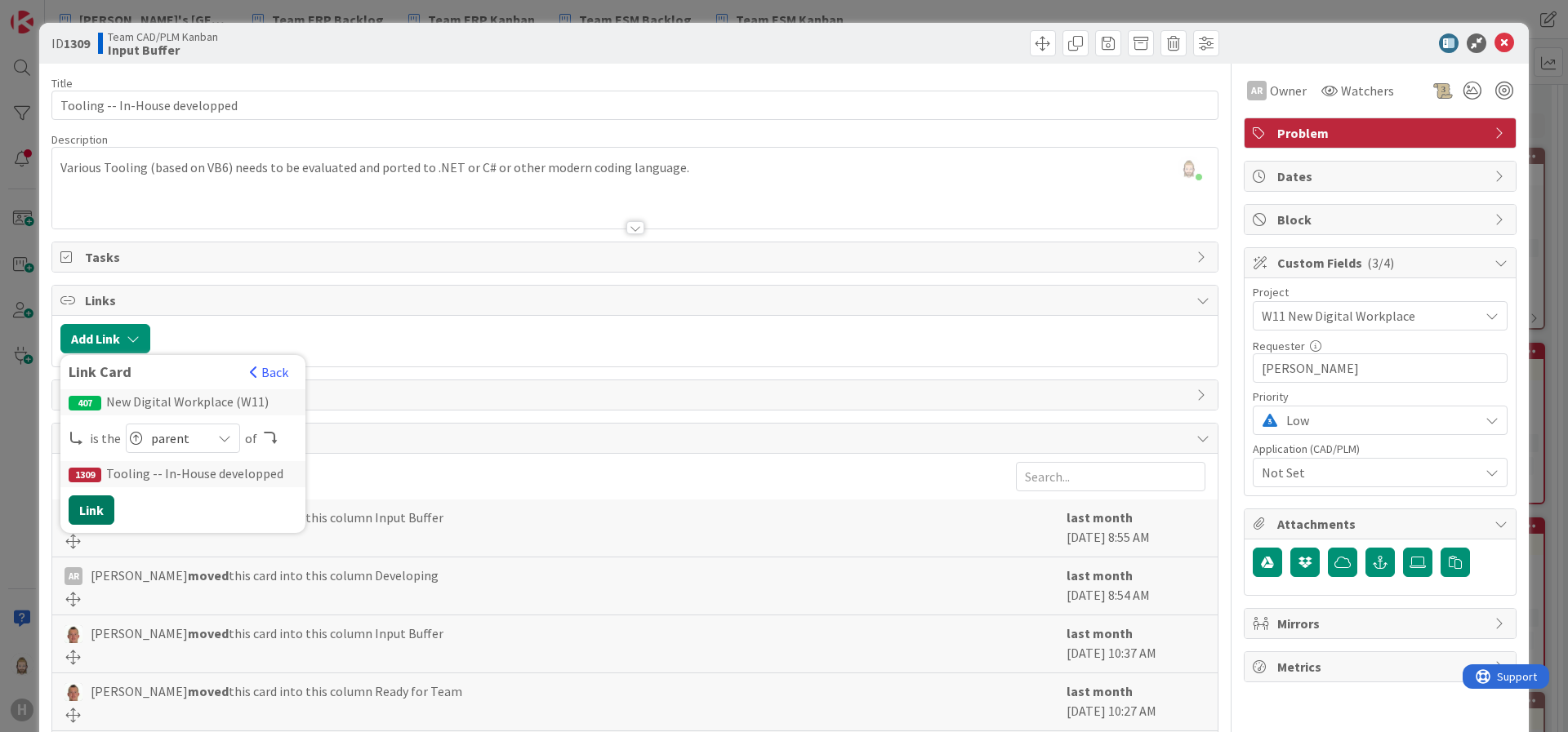
click at [90, 506] on button "Link" at bounding box center [91, 510] width 46 height 29
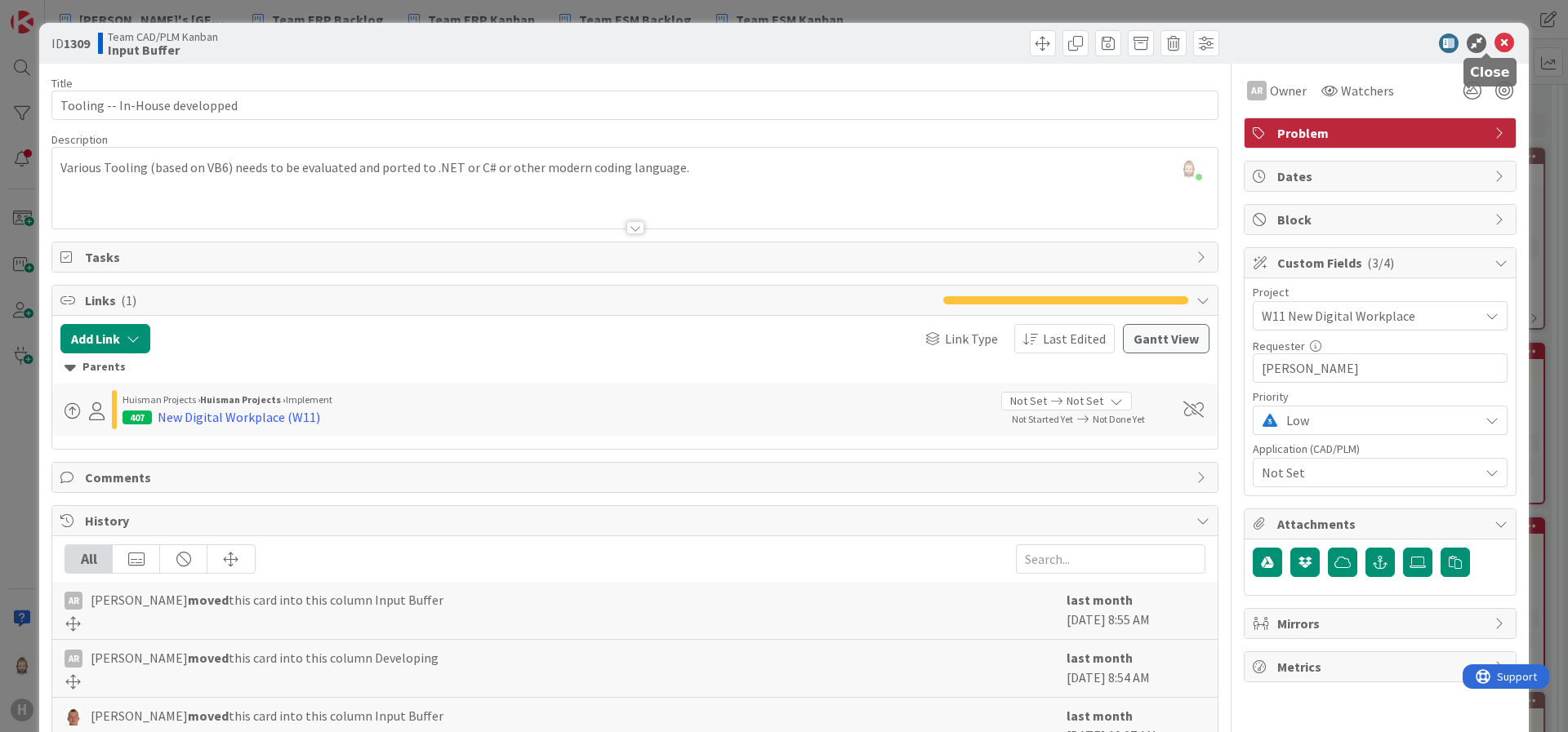
click at [1394, 36] on icon at bounding box center [1505, 43] width 20 height 20
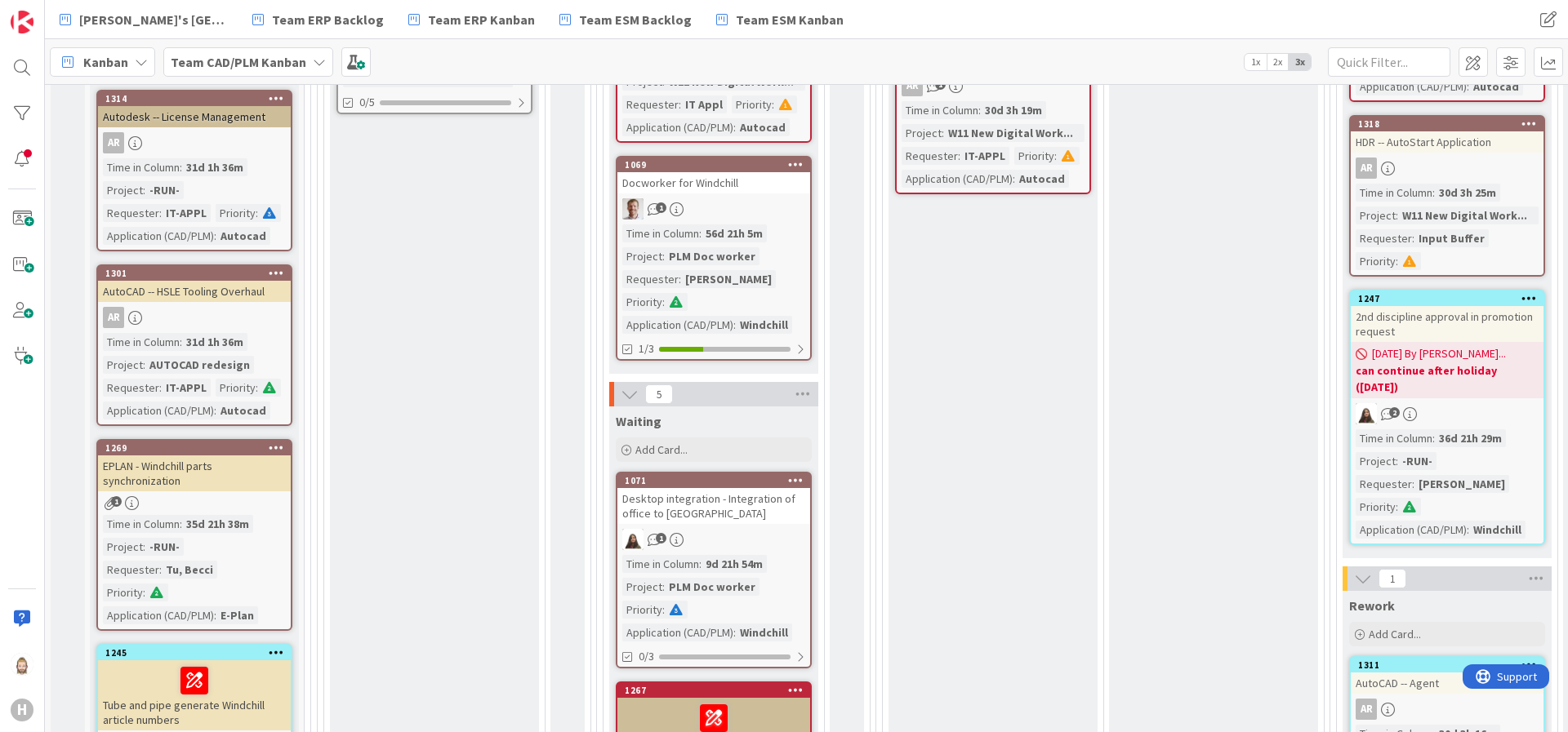
scroll to position [980, 0]
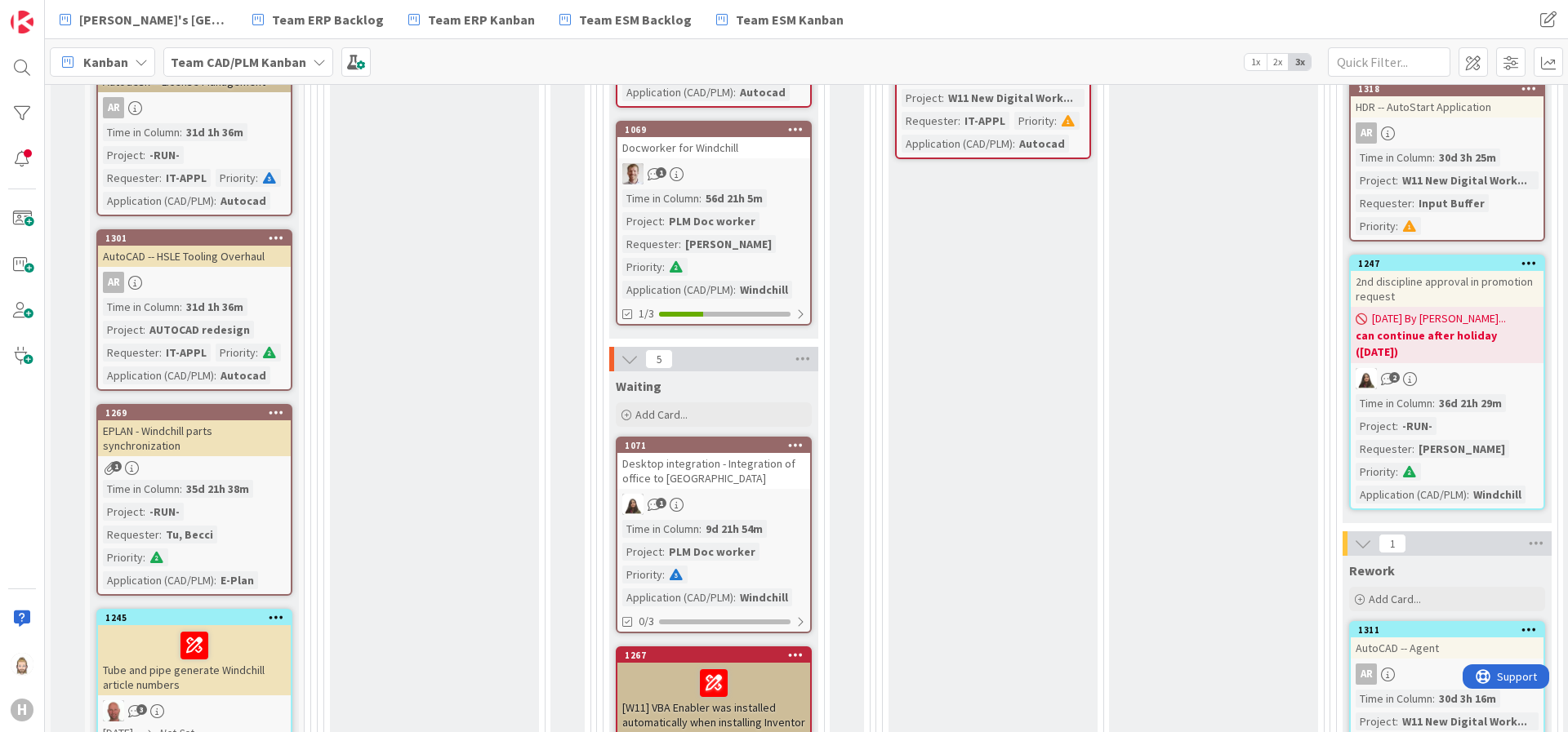
click at [259, 293] on div "AR" at bounding box center [194, 282] width 193 height 21
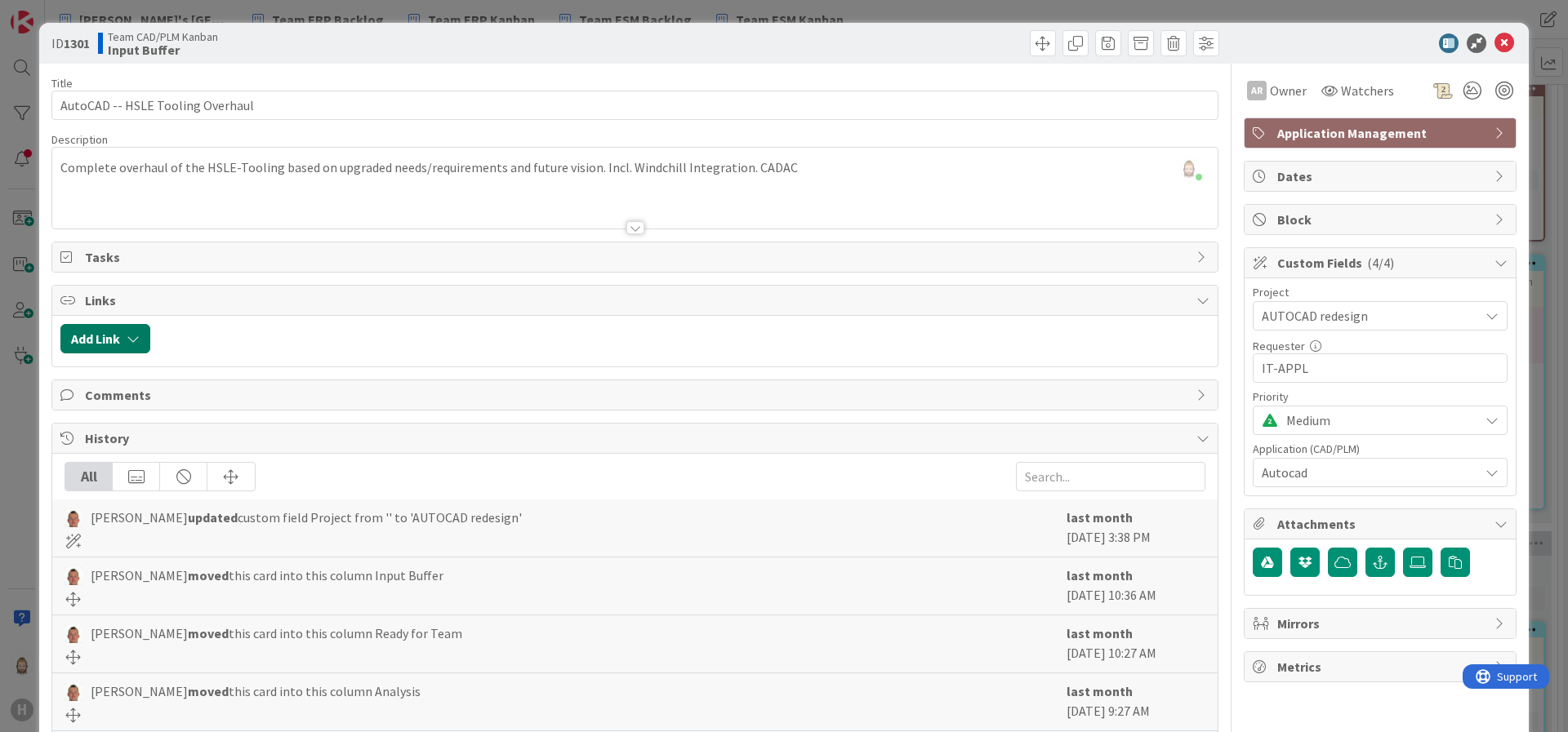
click at [129, 337] on icon "button" at bounding box center [133, 338] width 13 height 13
click at [230, 402] on div "Existing" at bounding box center [239, 402] width 114 height 28
click at [231, 434] on span "Current Board" at bounding box center [168, 440] width 183 height 23
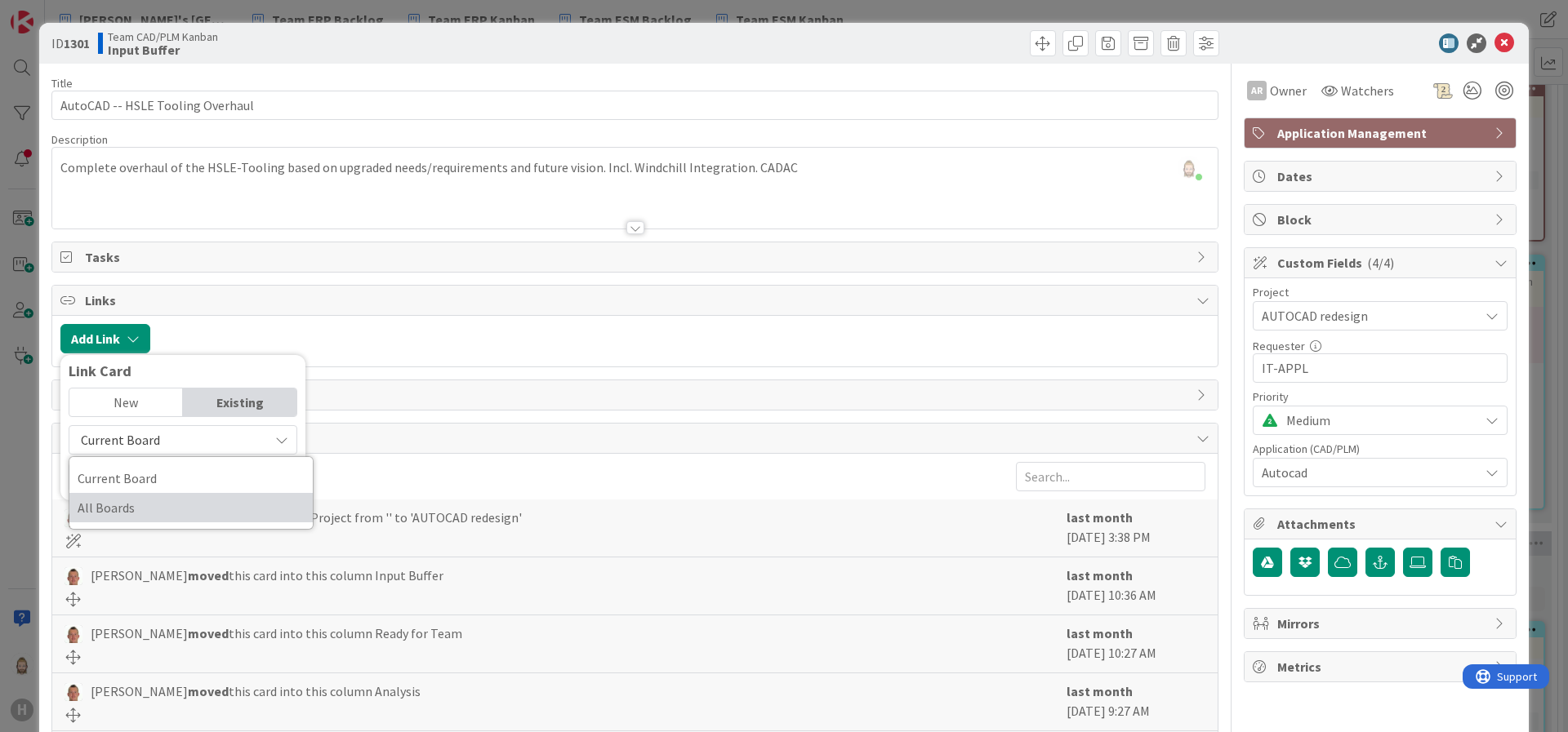
click at [217, 503] on span "All Boards" at bounding box center [191, 507] width 227 height 24
click at [217, 483] on input "text" at bounding box center [183, 478] width 229 height 29
type input "586"
click at [146, 399] on div "New" at bounding box center [126, 402] width 114 height 28
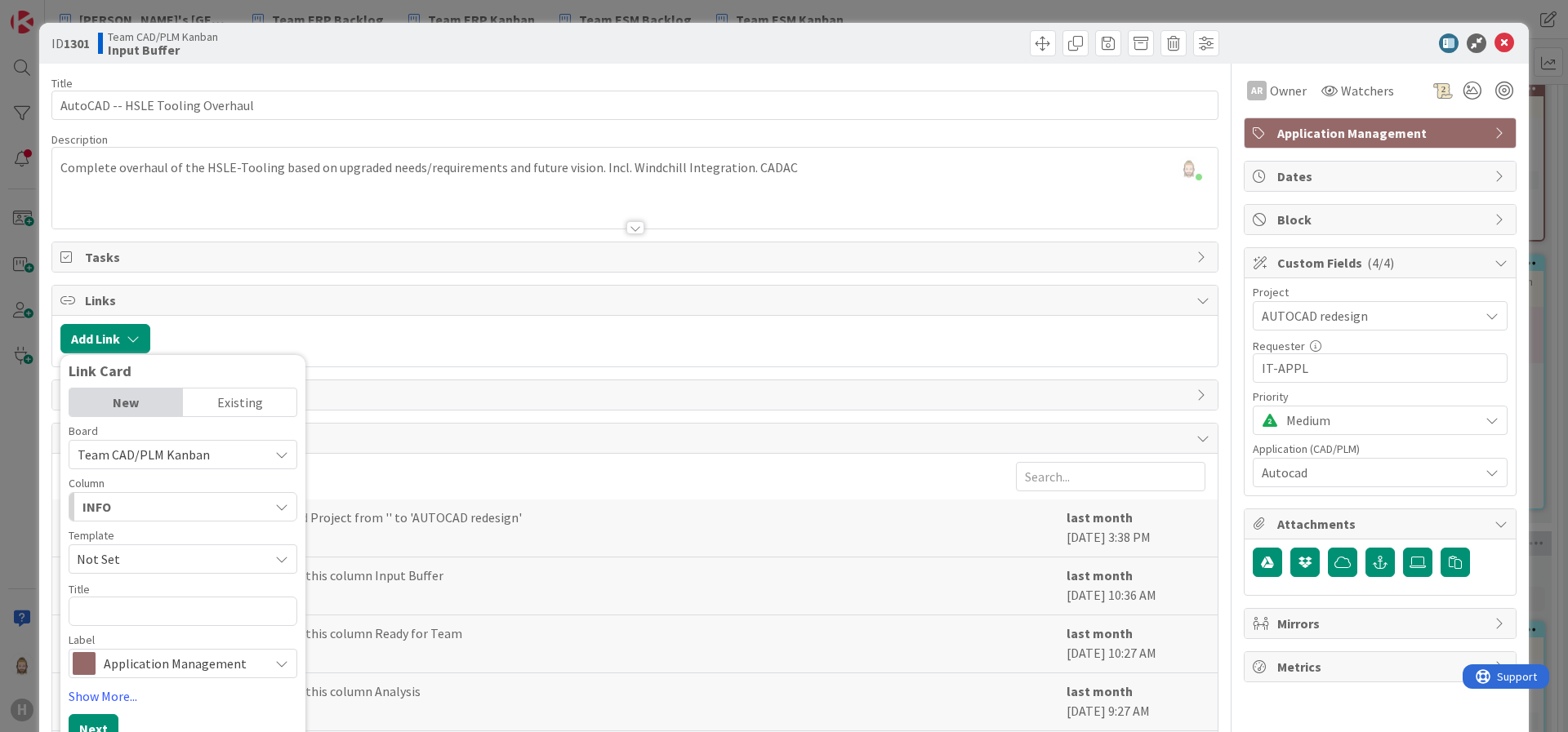
click at [230, 396] on div "Existing" at bounding box center [239, 402] width 114 height 28
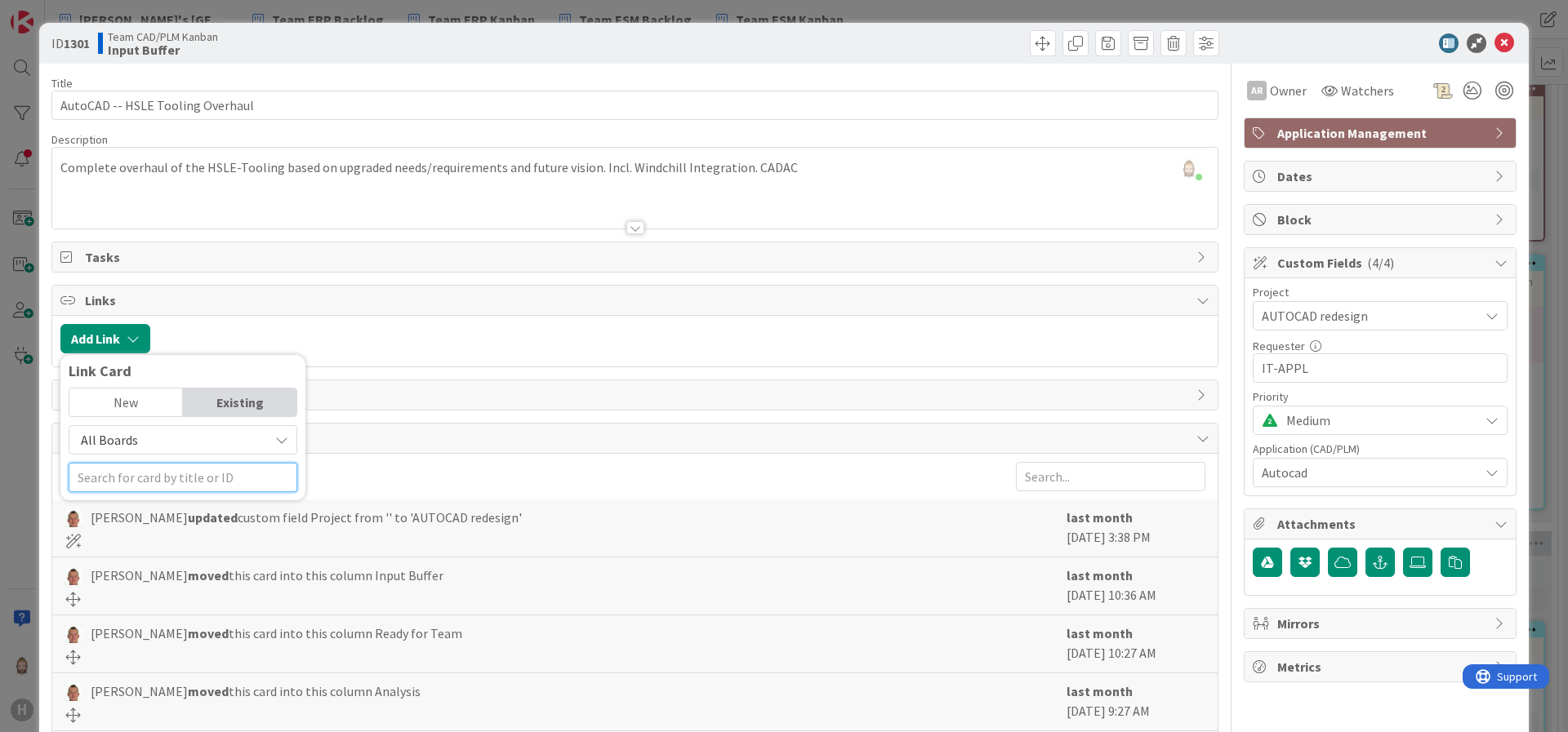
click at [167, 479] on input "text" at bounding box center [183, 478] width 229 height 29
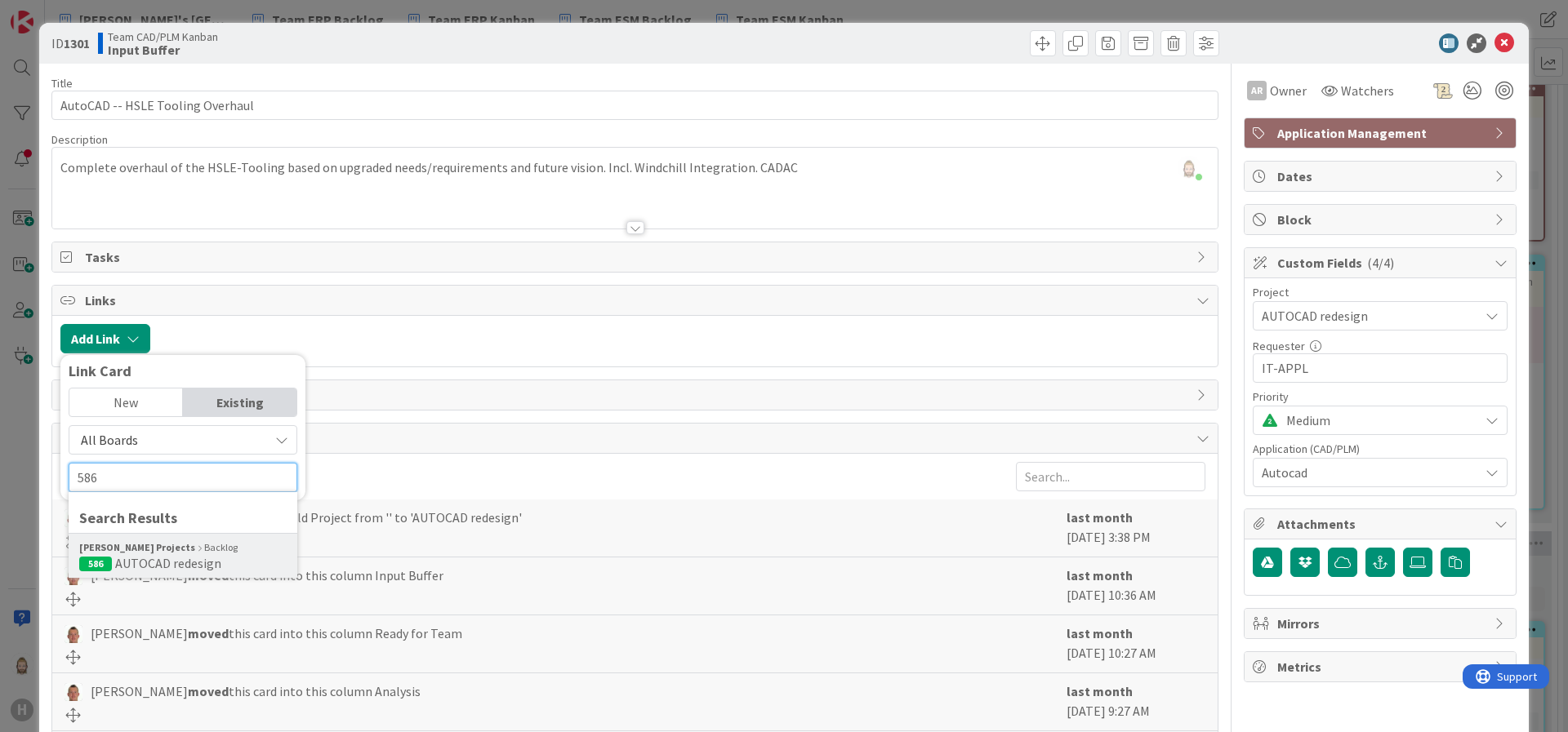
type input "586"
click at [173, 555] on span "AUTOCAD redesign" at bounding box center [168, 563] width 106 height 16
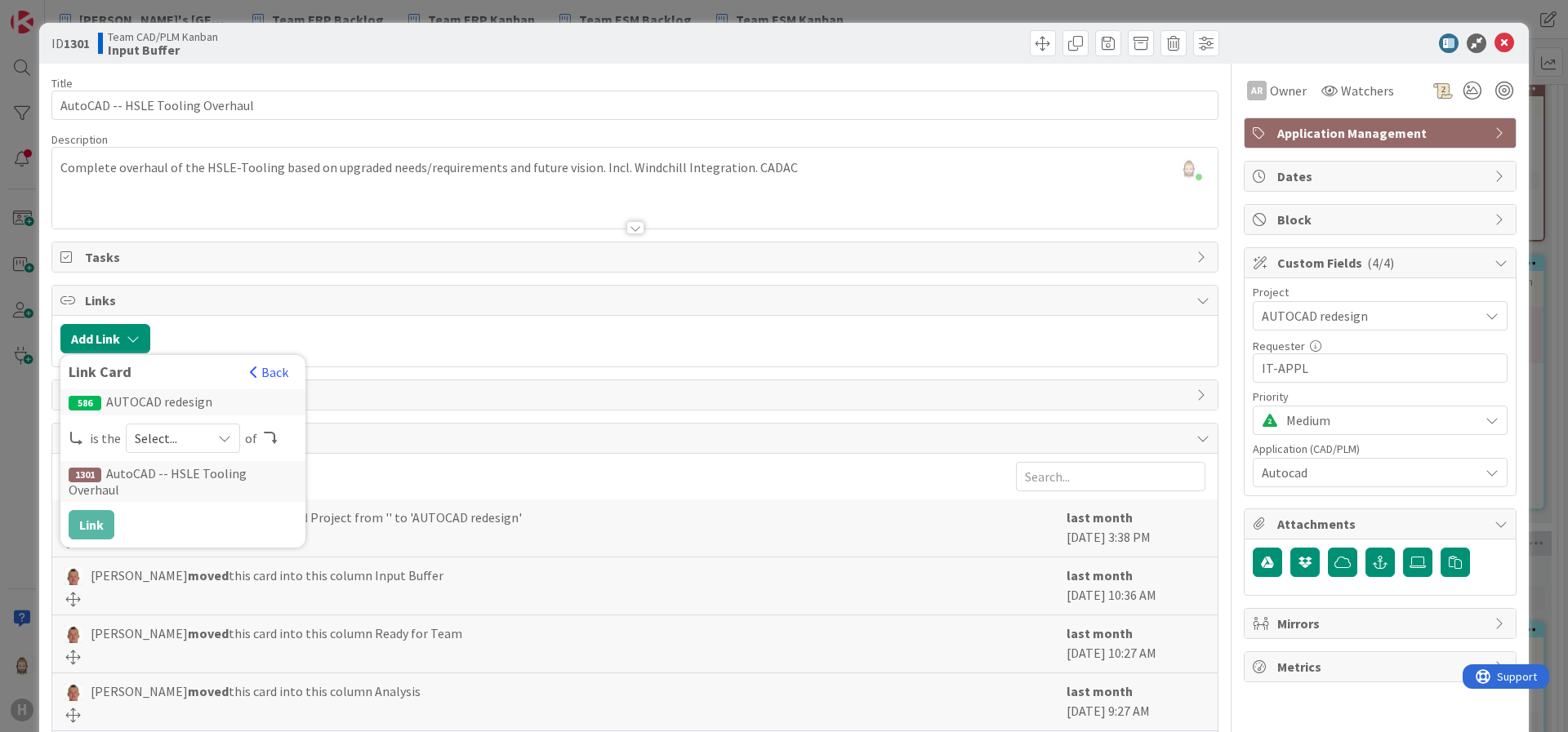
click at [184, 434] on span "Select..." at bounding box center [168, 438] width 69 height 23
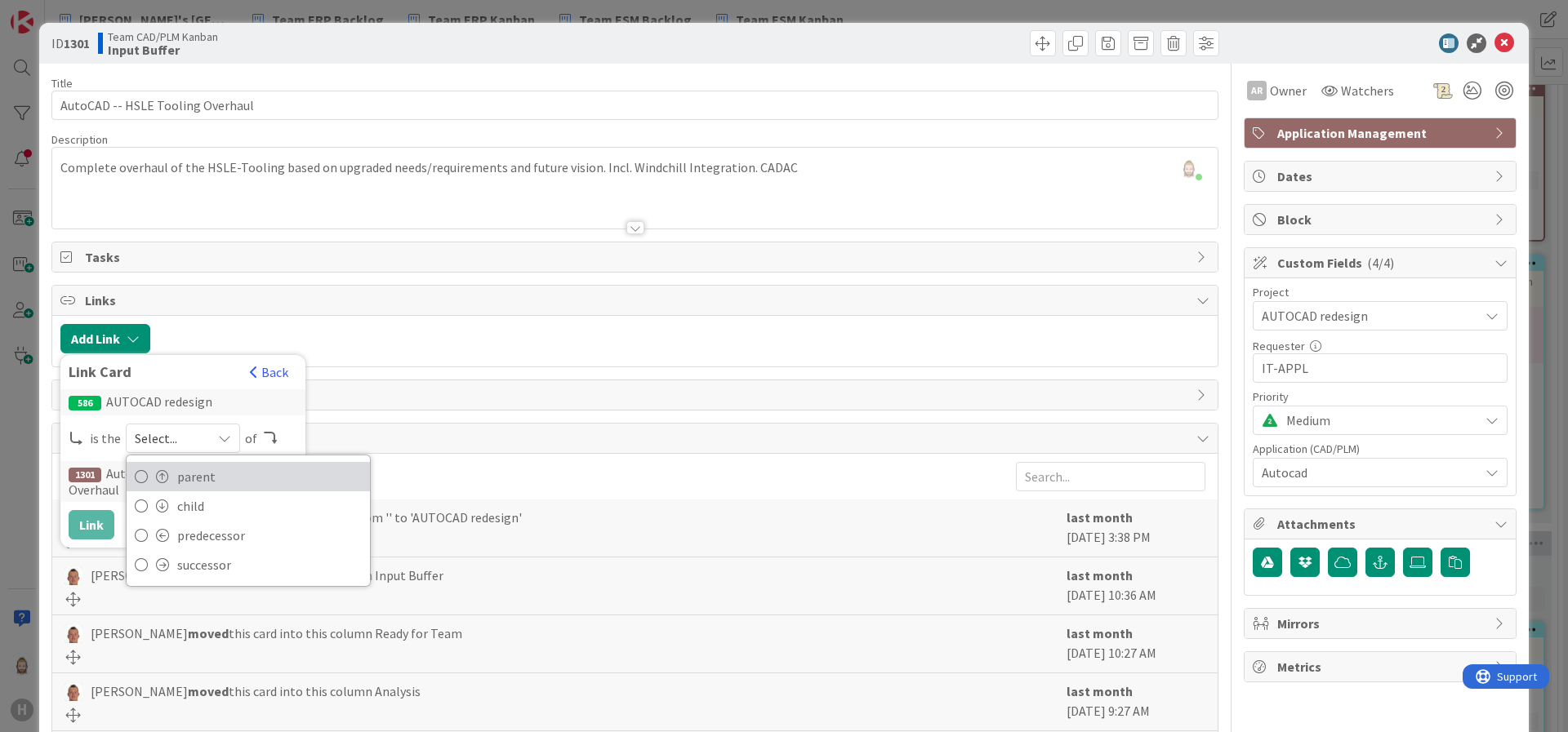
click at [187, 471] on span "parent" at bounding box center [269, 477] width 185 height 24
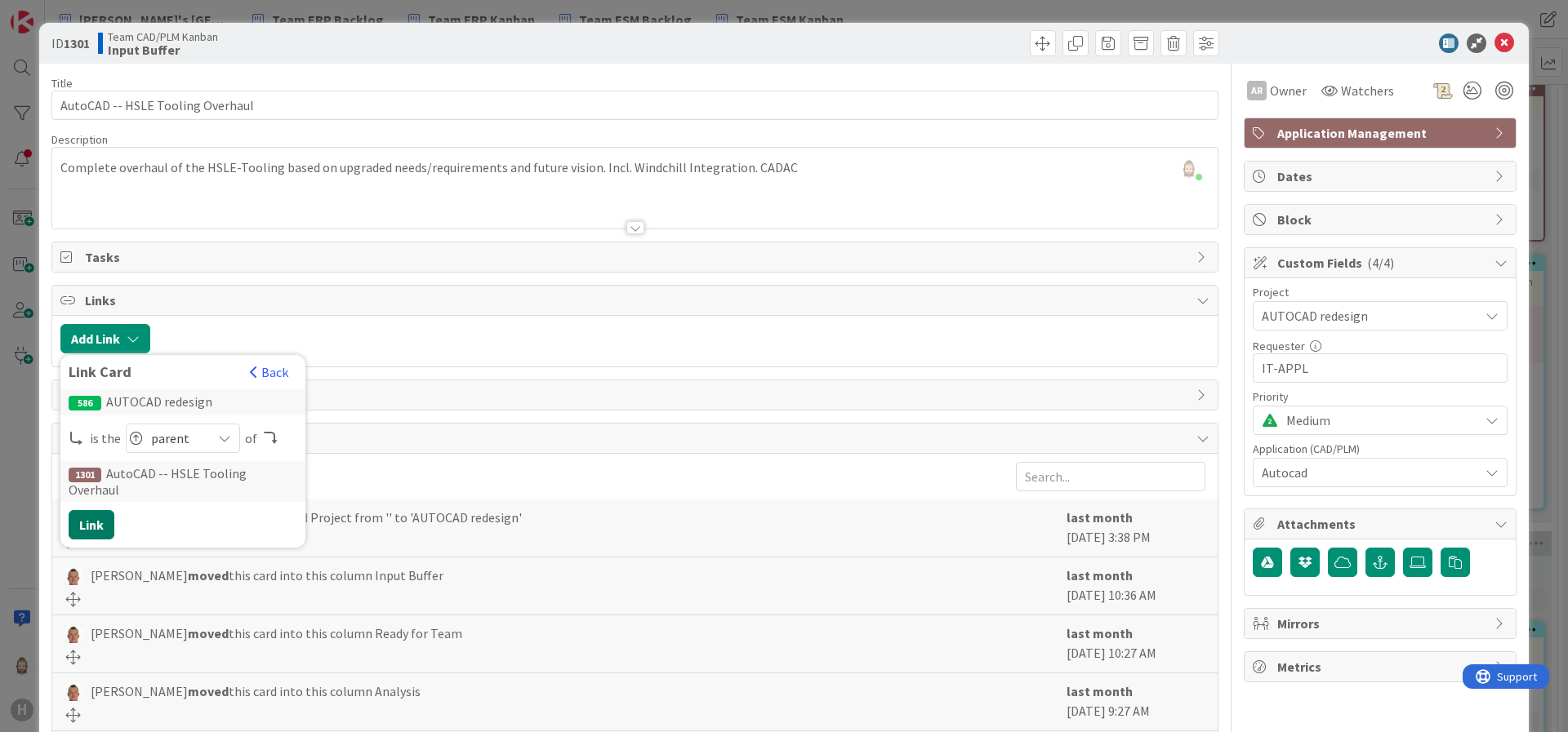
click at [74, 510] on button "Link" at bounding box center [91, 525] width 46 height 29
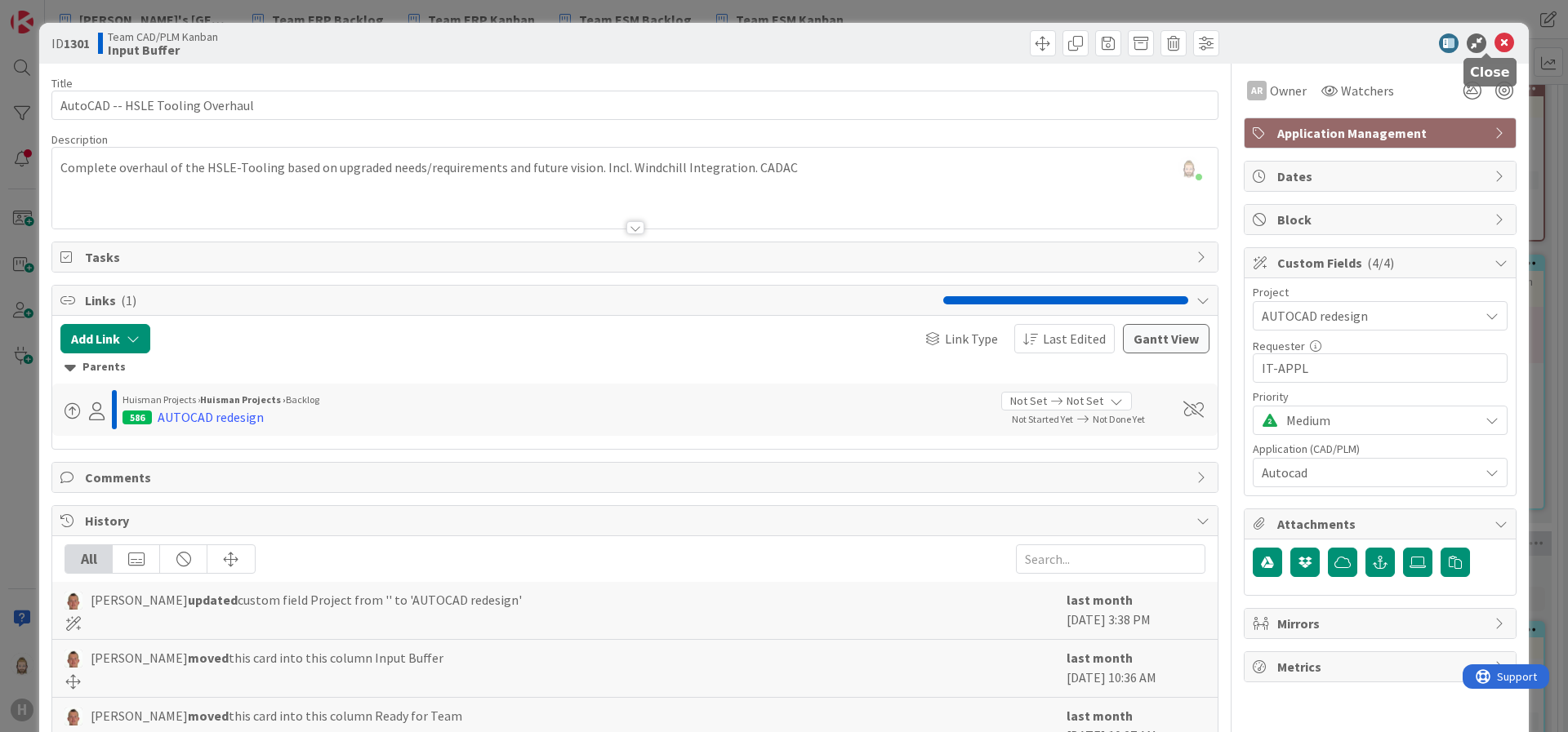
click at [1394, 41] on icon at bounding box center [1505, 43] width 20 height 20
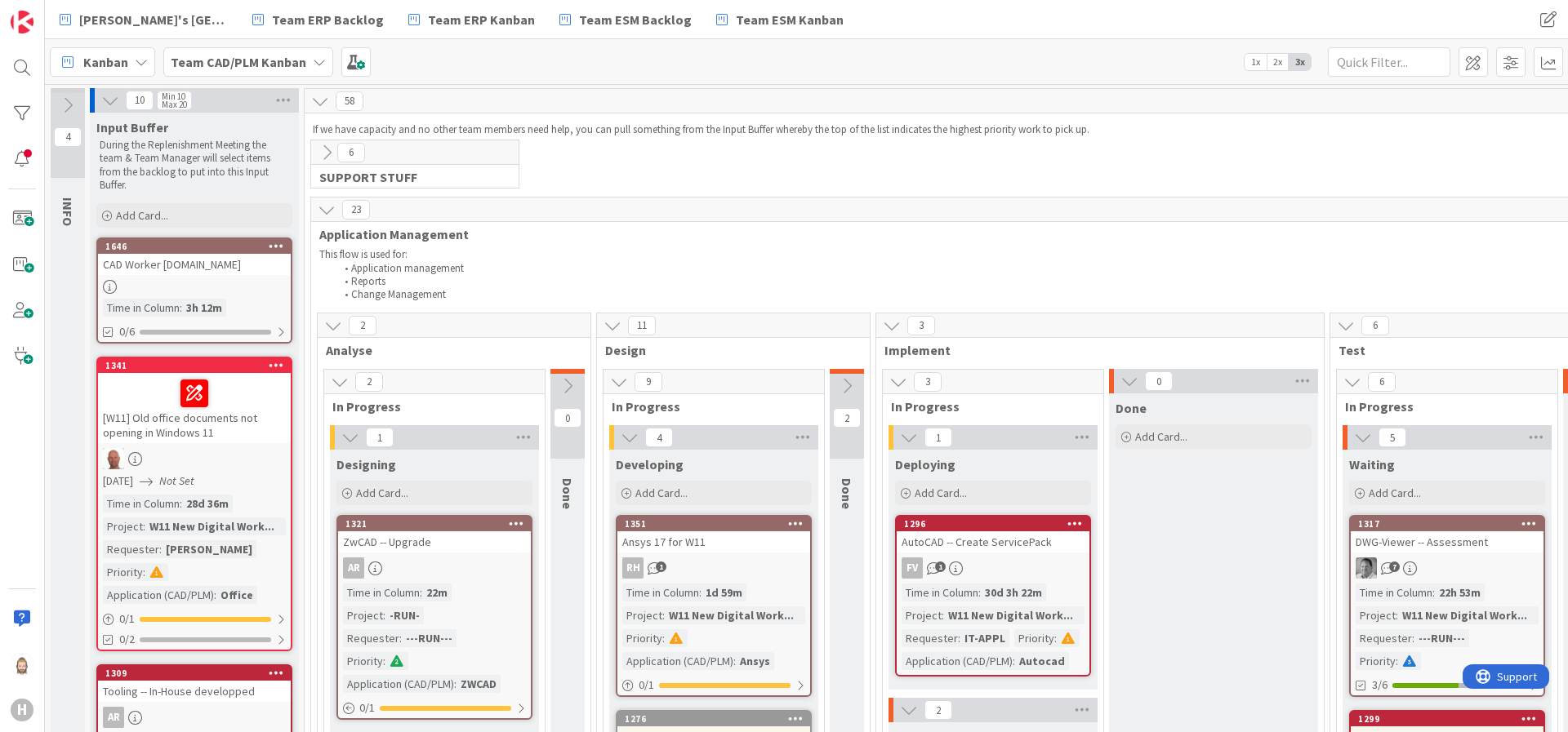
click at [321, 206] on icon at bounding box center [326, 210] width 18 height 18
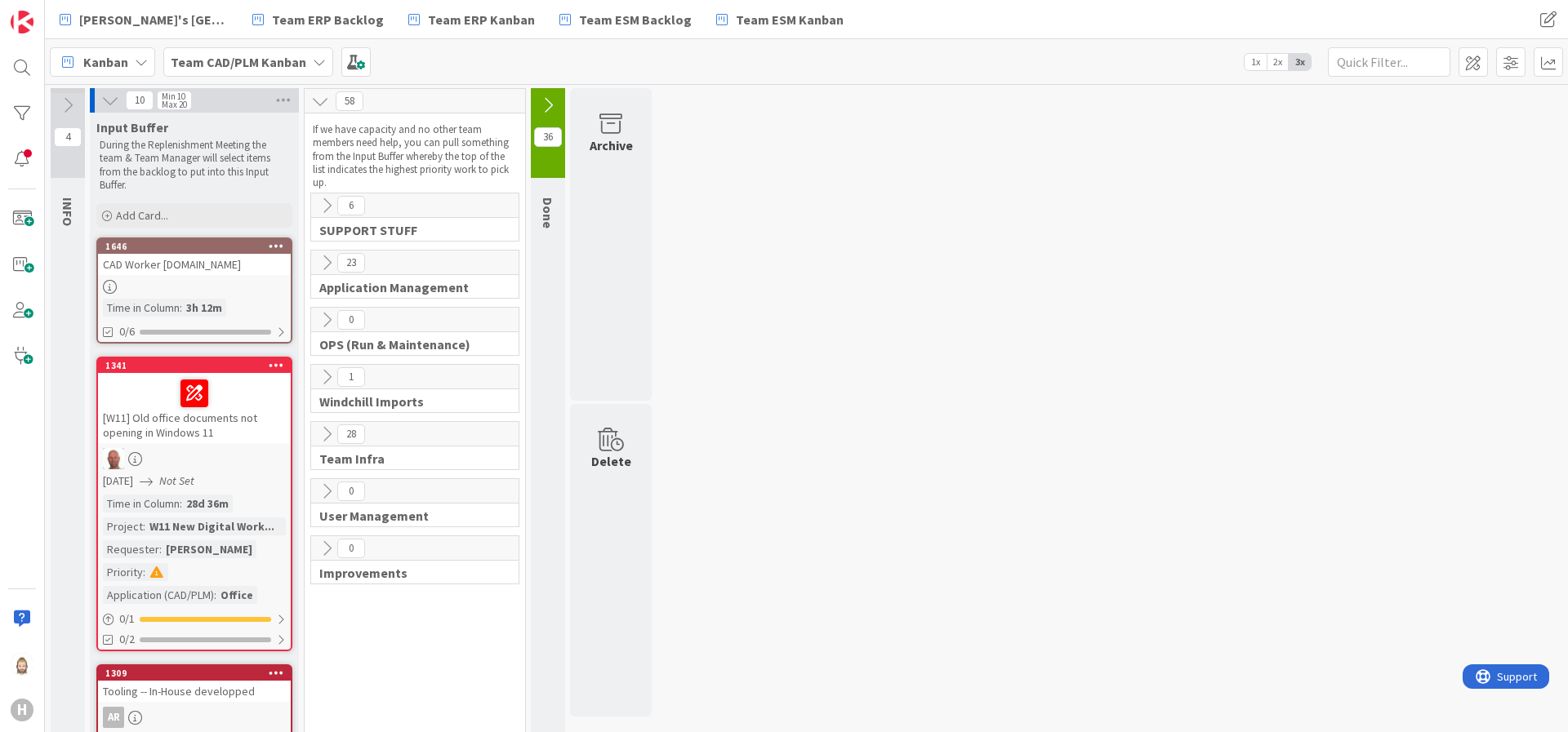
click at [320, 205] on icon at bounding box center [326, 206] width 18 height 18
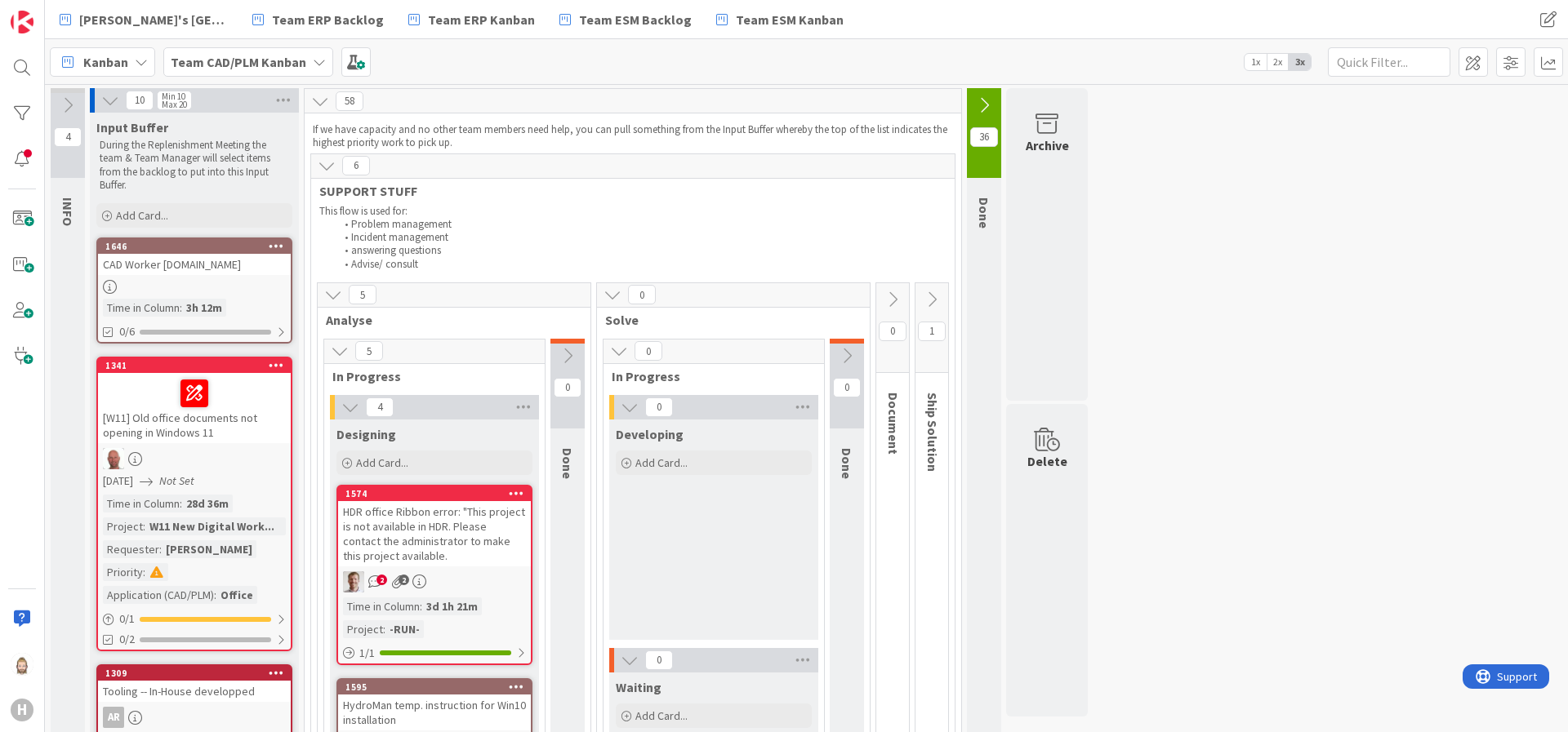
click at [939, 296] on icon at bounding box center [932, 299] width 18 height 18
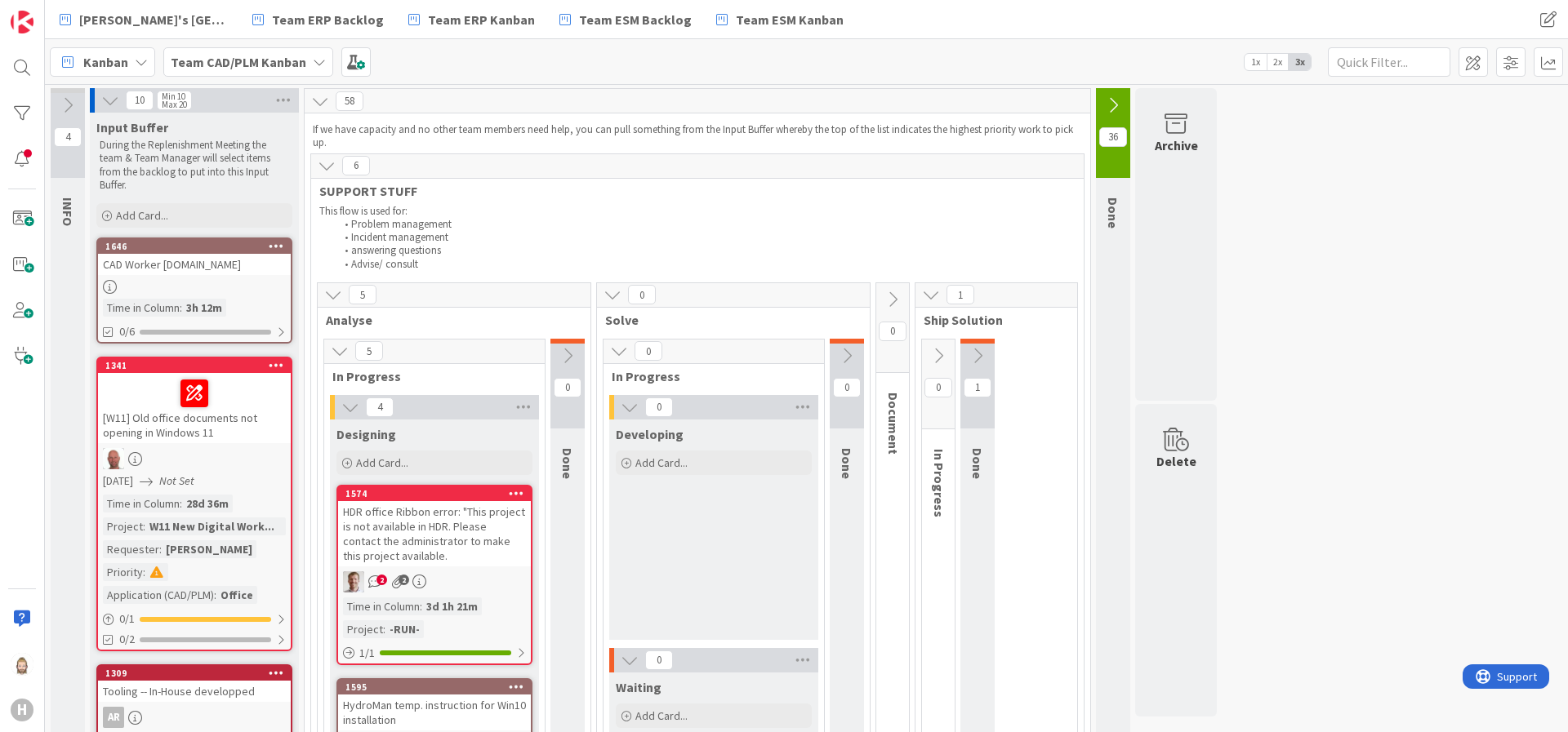
click at [970, 350] on icon at bounding box center [977, 356] width 18 height 18
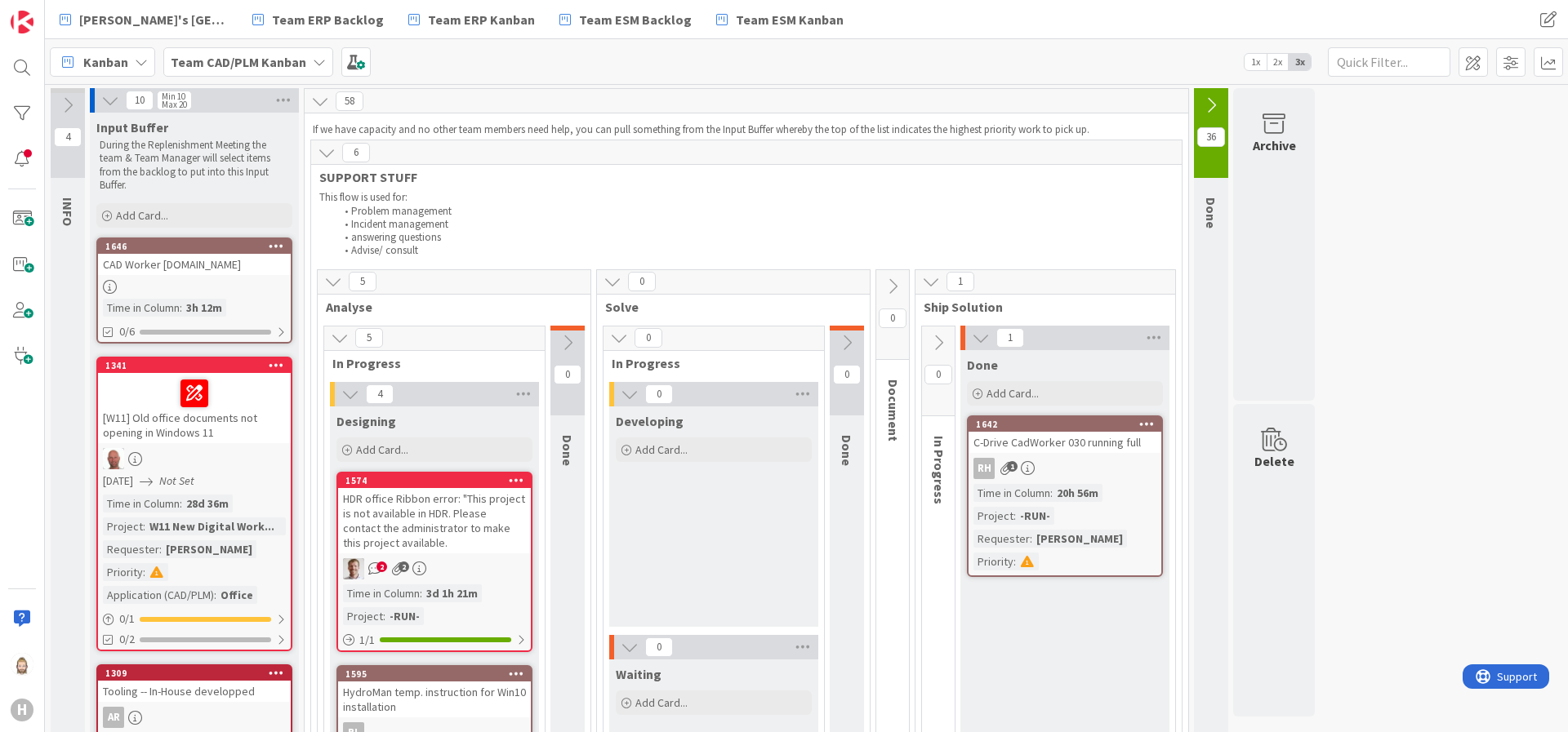
click at [983, 333] on icon at bounding box center [981, 337] width 18 height 18
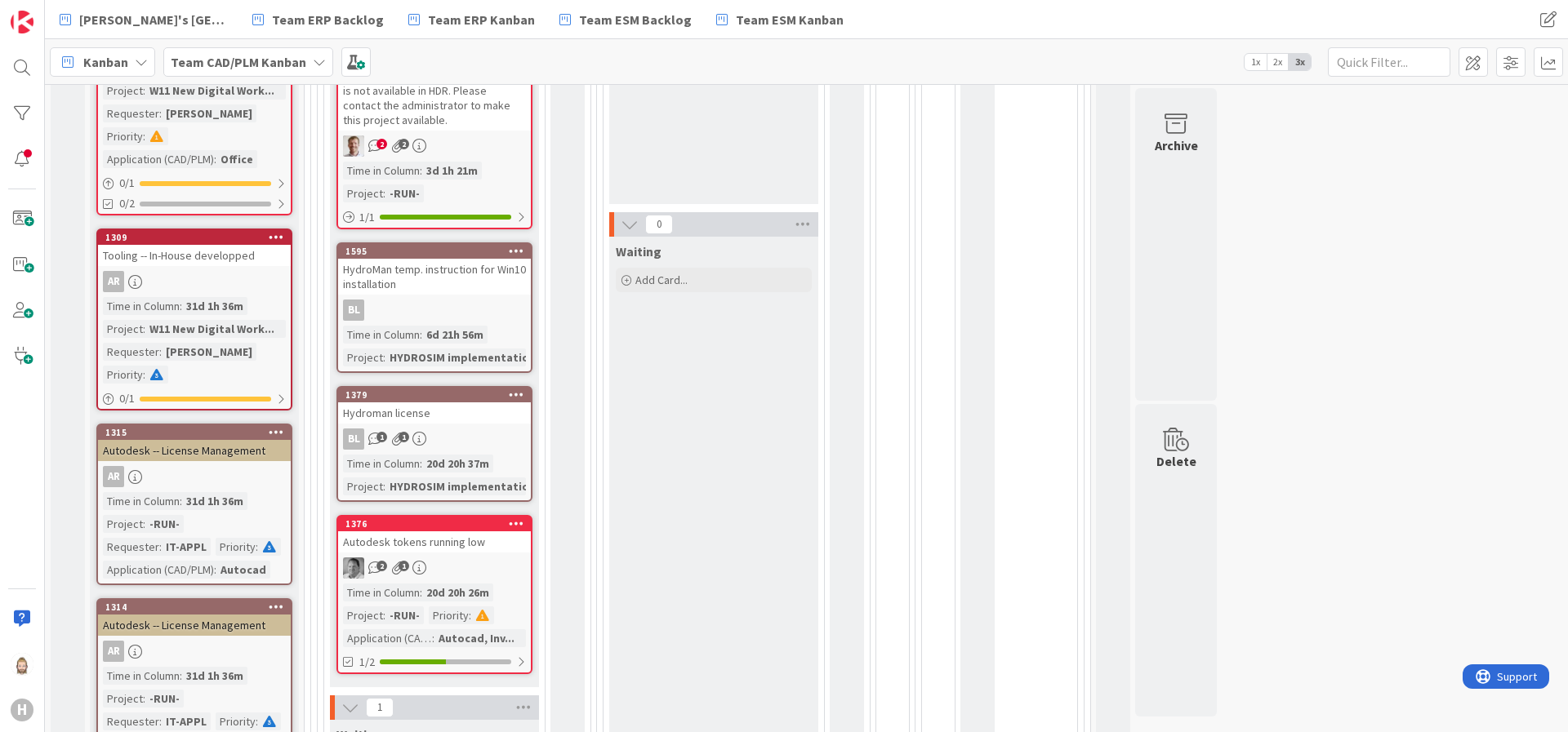
scroll to position [490, 0]
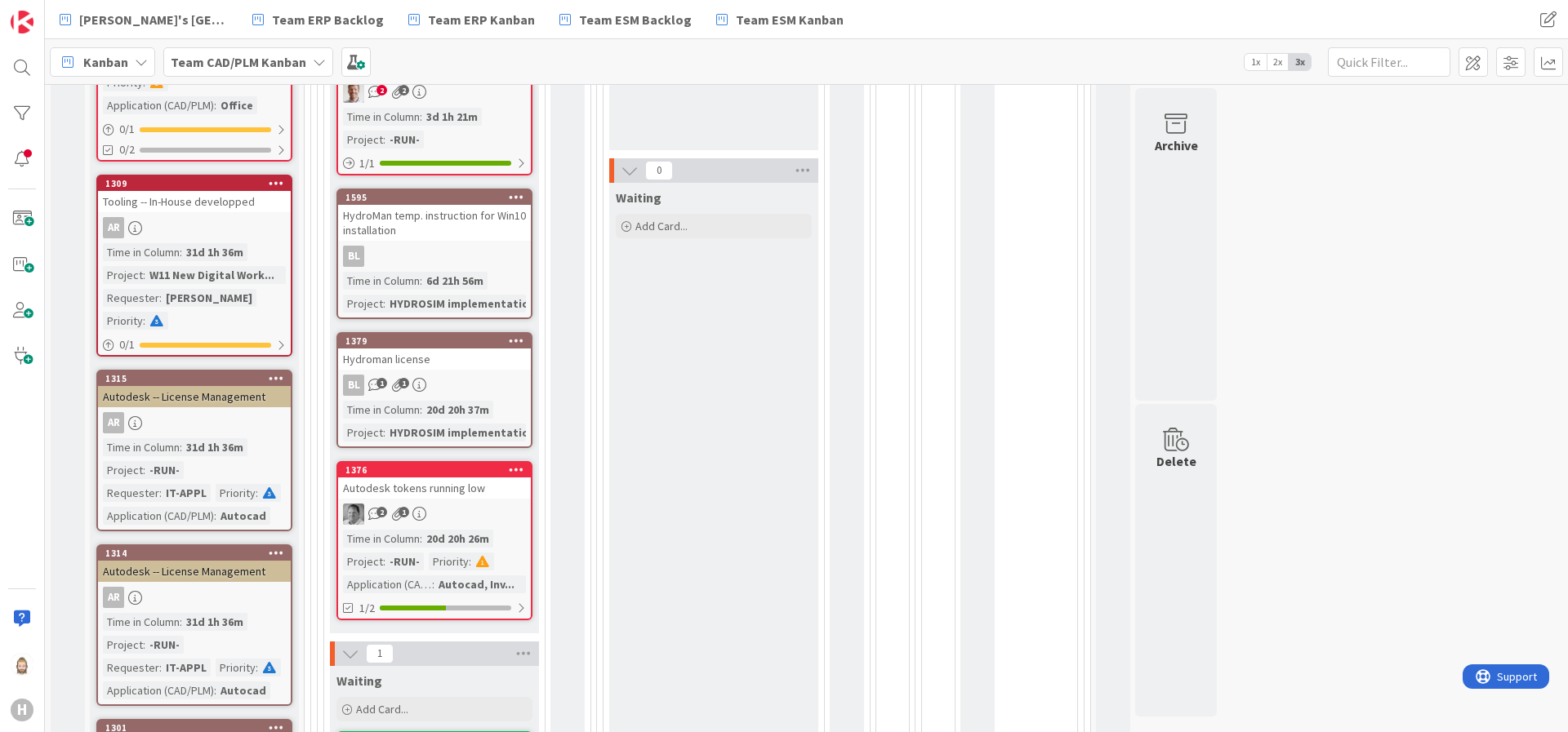
click at [450, 229] on div "HydroMan temp. instruction for Win10 installation" at bounding box center [435, 222] width 193 height 36
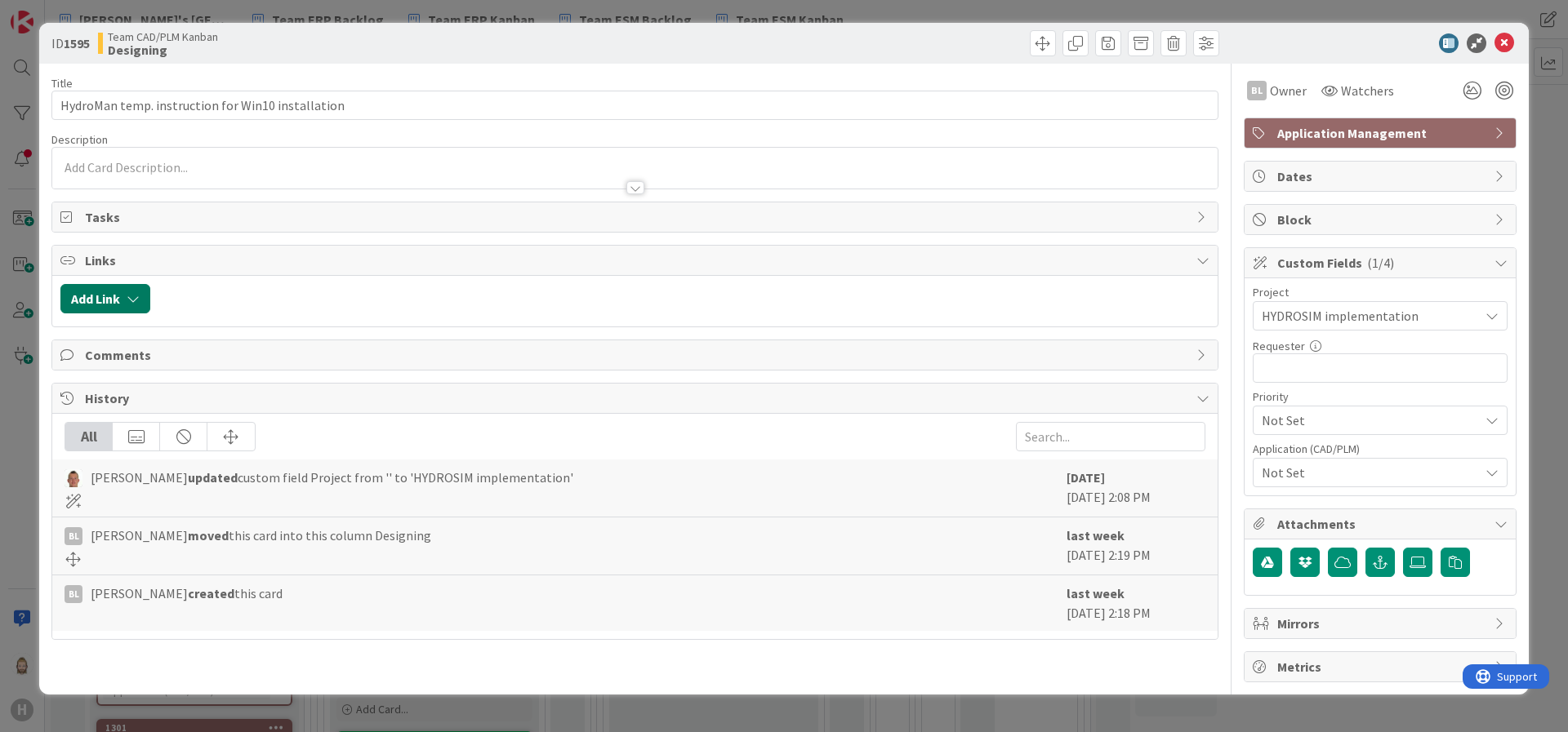
click at [121, 300] on button "Add Link" at bounding box center [106, 299] width 90 height 29
click at [221, 389] on span "Current Board" at bounding box center [168, 400] width 183 height 23
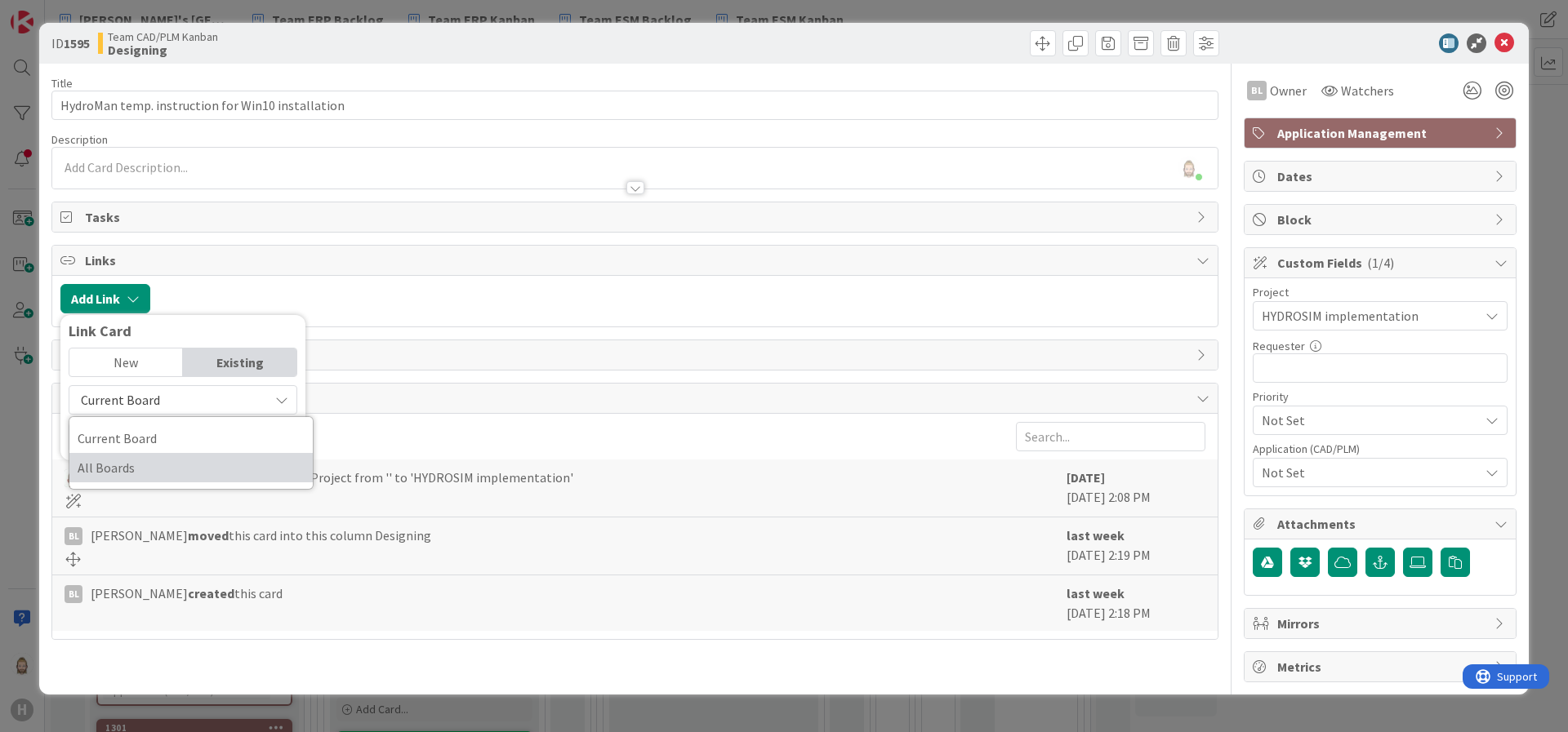
click at [131, 466] on span "All Boards" at bounding box center [191, 467] width 227 height 24
click at [141, 441] on input "text" at bounding box center [183, 438] width 229 height 29
type input "582"
click at [146, 357] on div "New" at bounding box center [126, 363] width 114 height 28
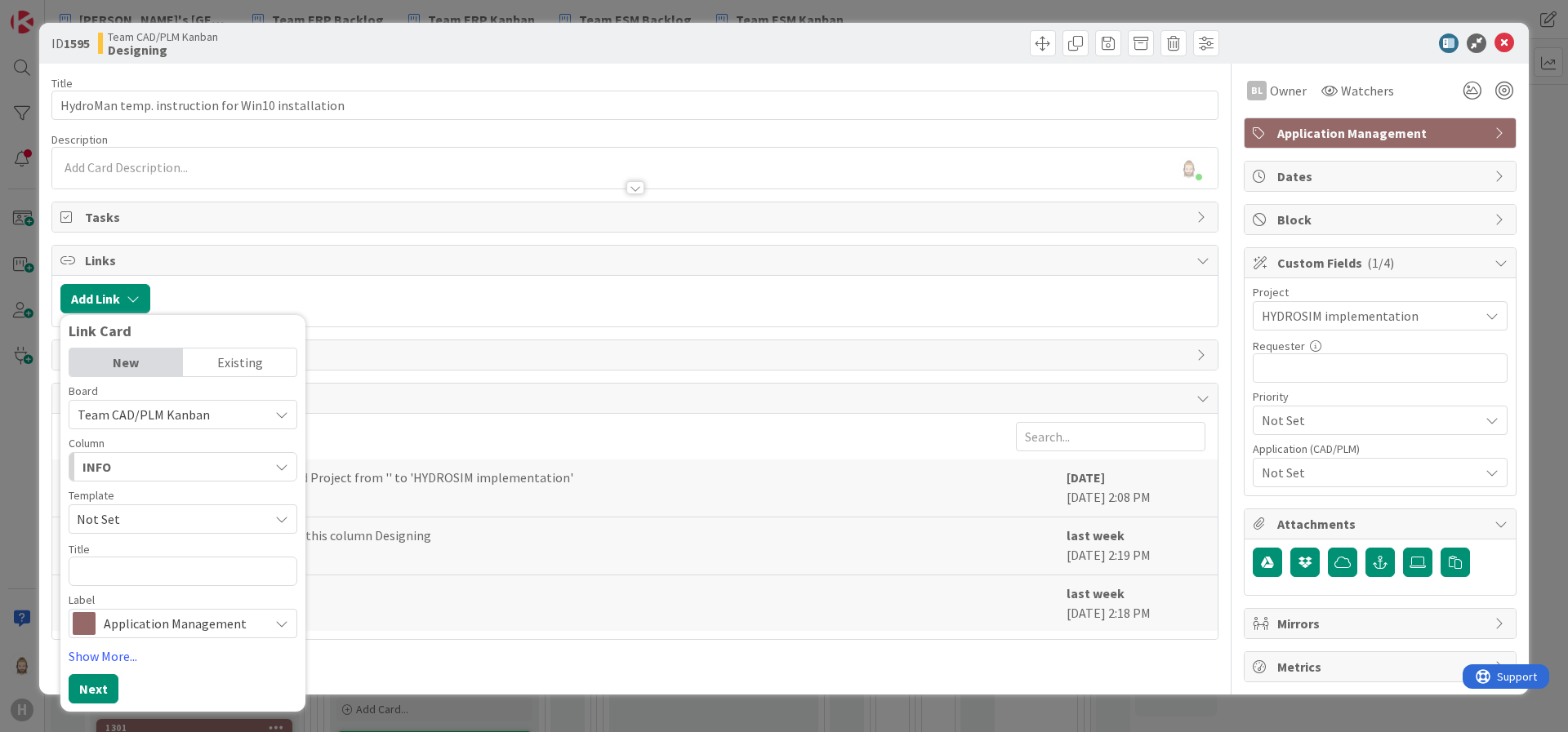
click at [223, 355] on div "Existing" at bounding box center [239, 363] width 114 height 28
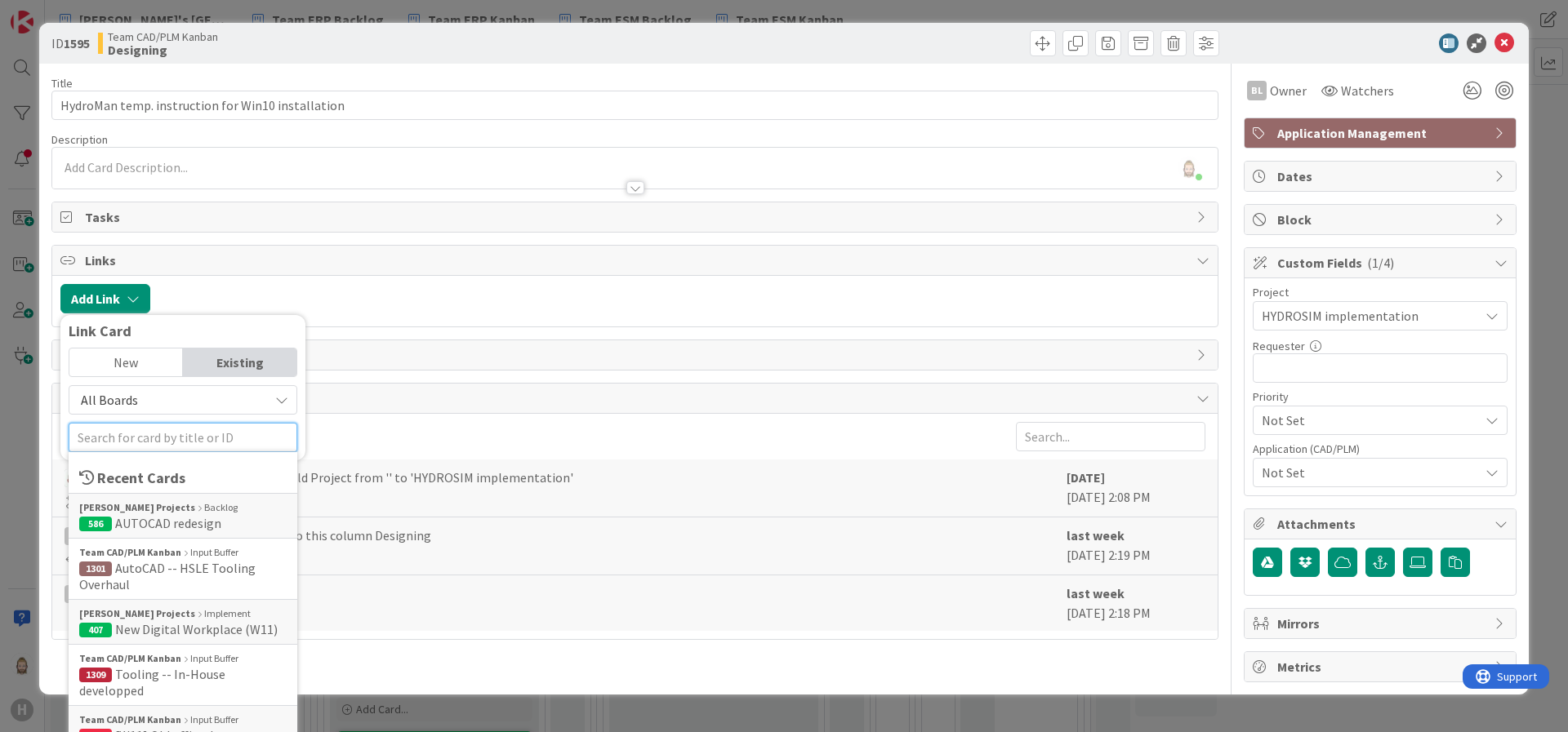
click at [174, 438] on input "text" at bounding box center [183, 438] width 229 height 29
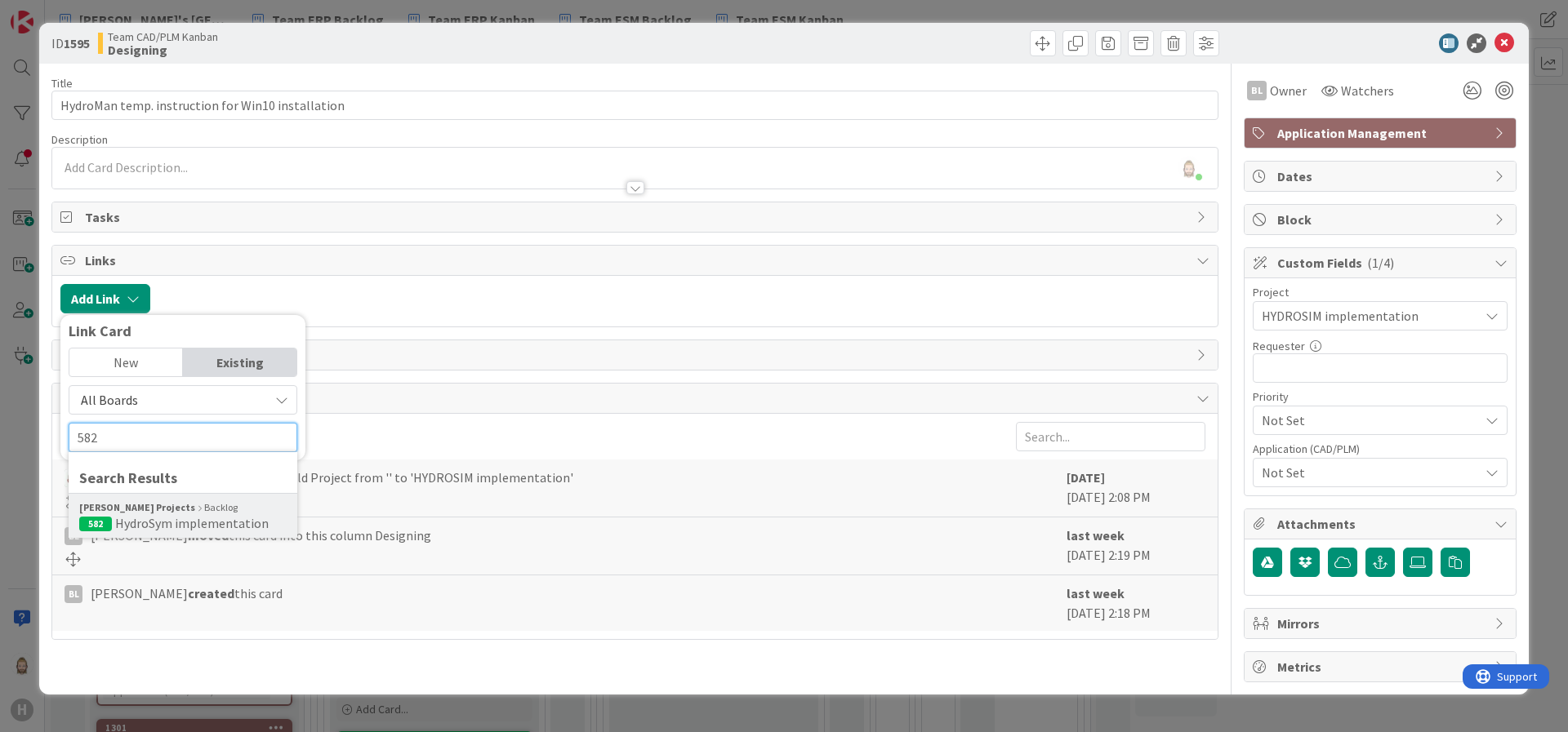
type input "582"
click at [178, 516] on span "HydroSym implementation" at bounding box center [192, 523] width 154 height 16
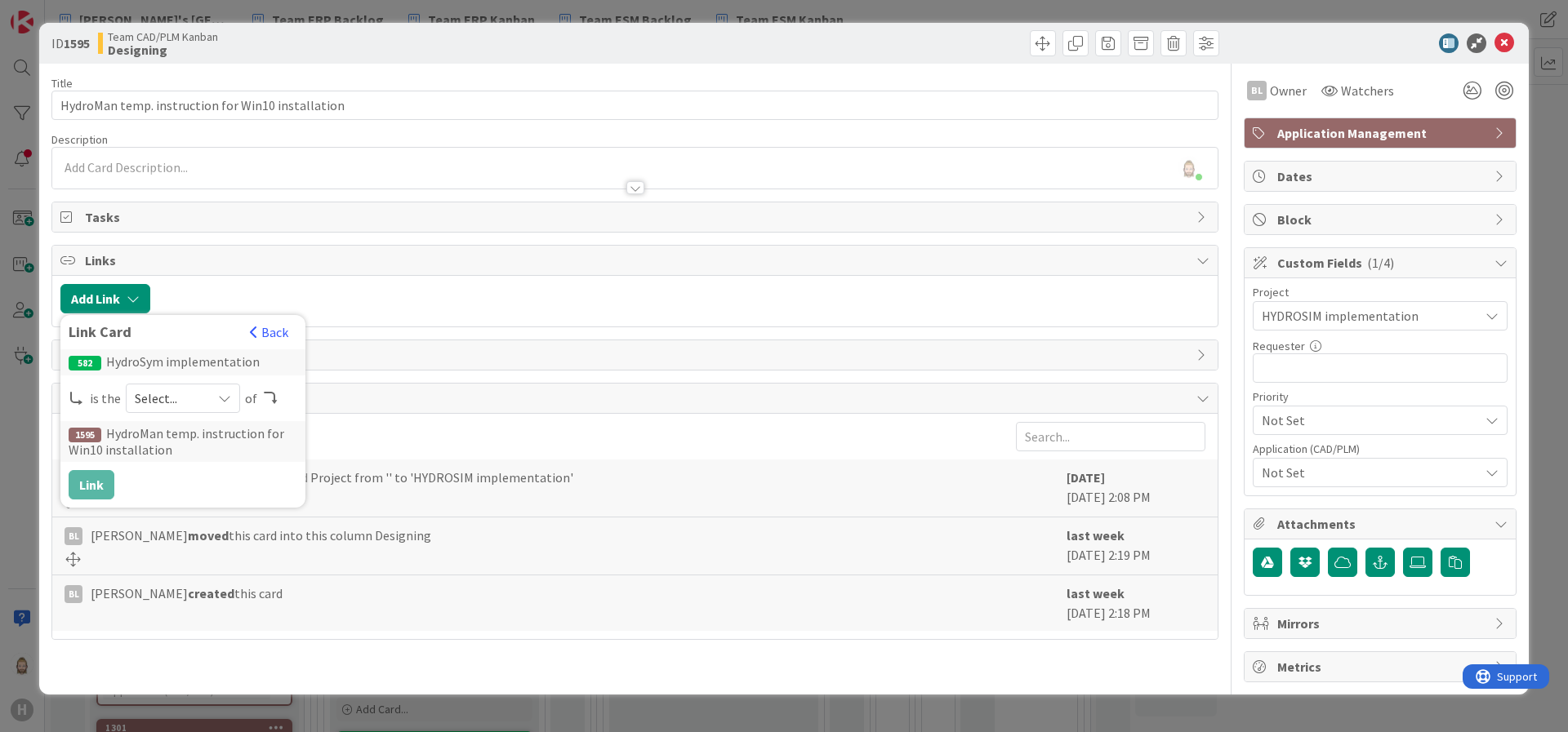
click at [203, 402] on div "Select..." at bounding box center [183, 398] width 115 height 29
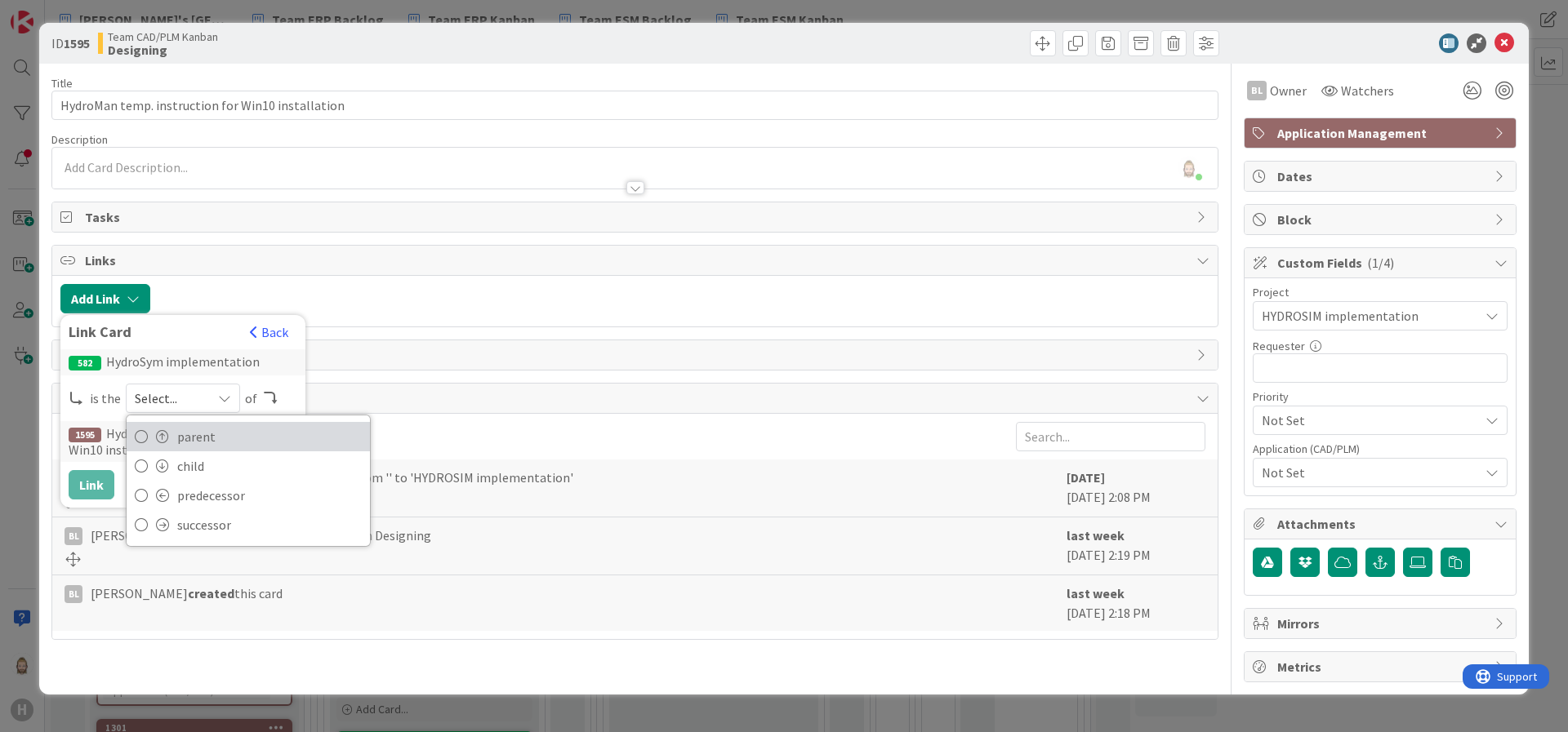
click at [202, 435] on span "parent" at bounding box center [269, 436] width 185 height 24
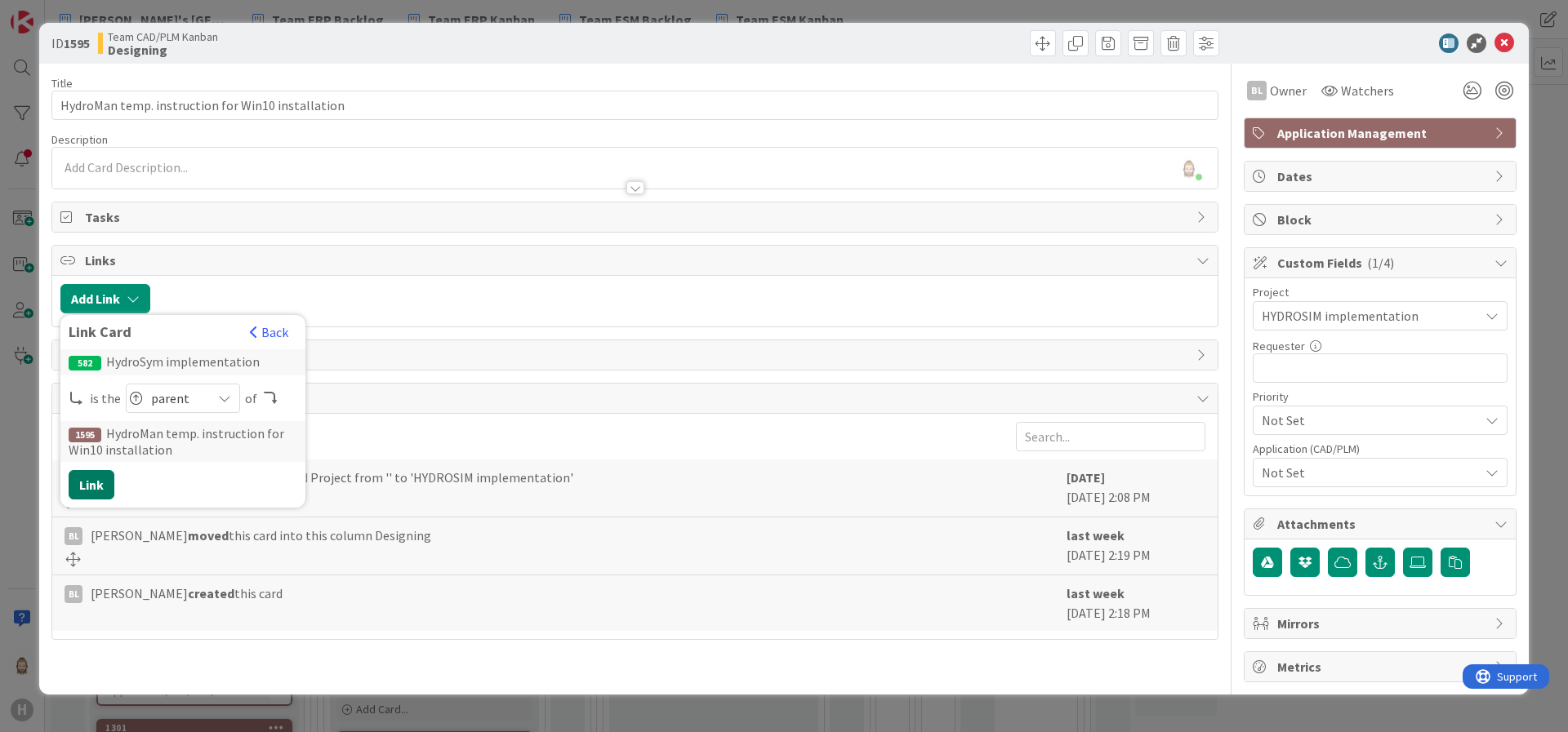
click at [86, 487] on button "Link" at bounding box center [91, 485] width 46 height 29
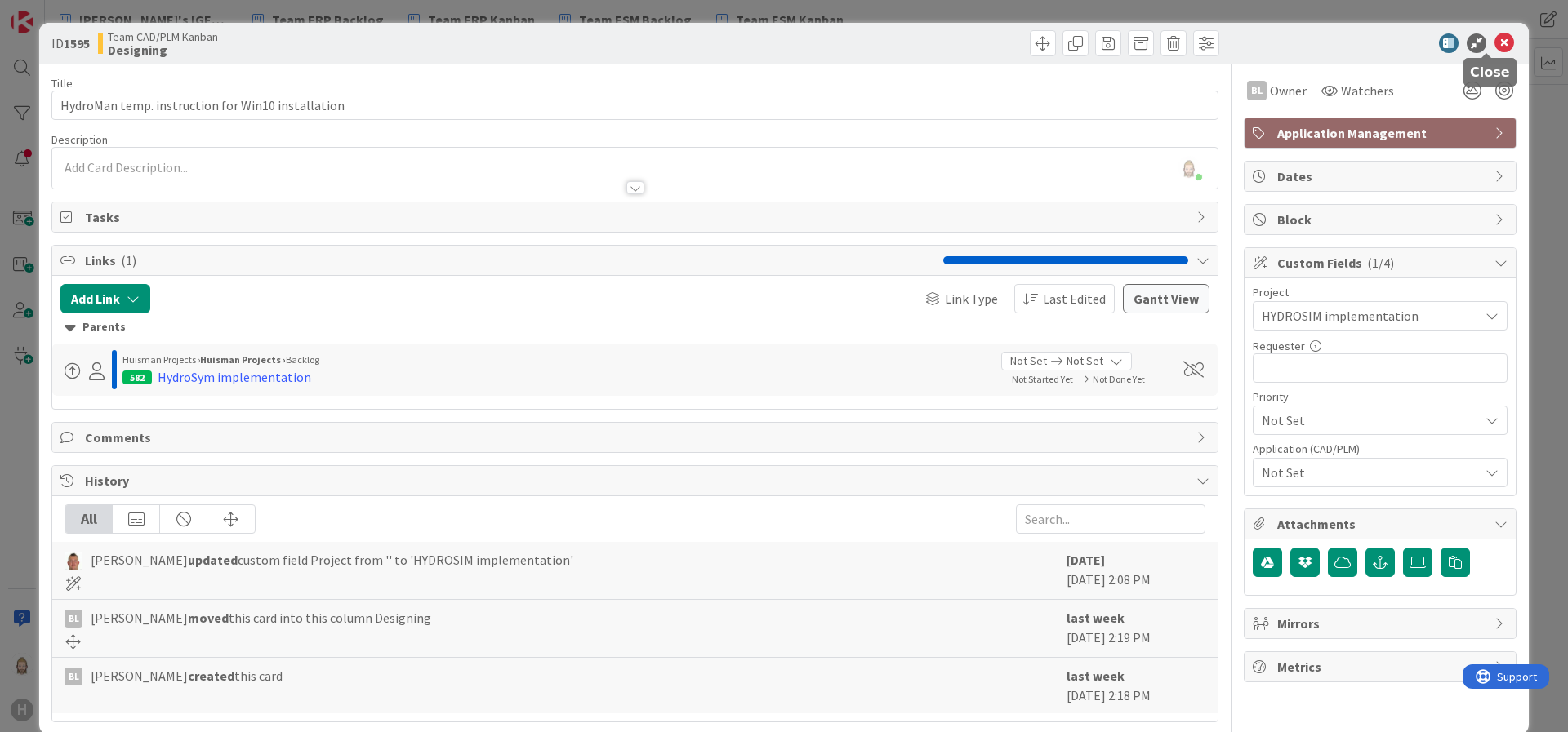
click at [1394, 45] on icon at bounding box center [1505, 43] width 20 height 20
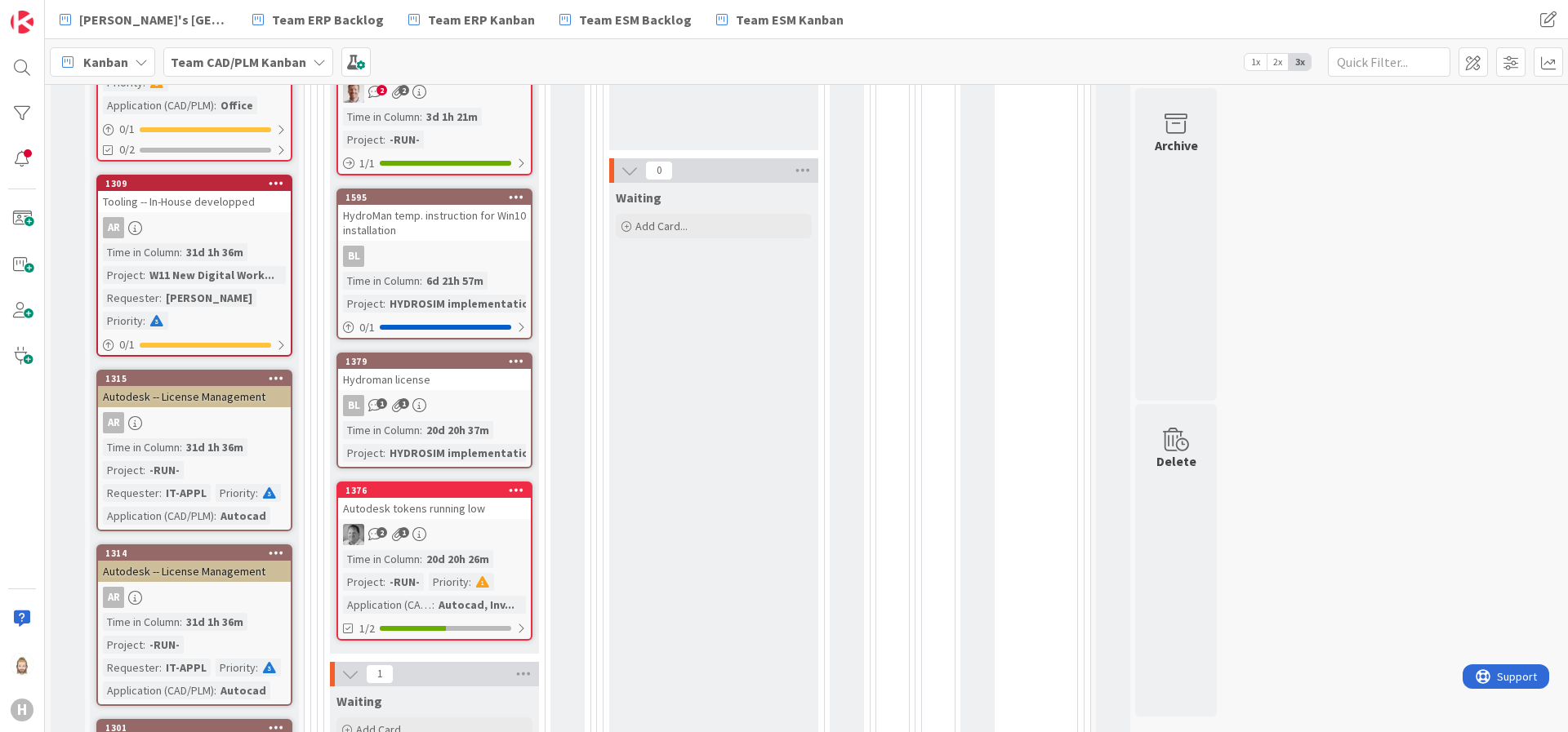
click at [456, 380] on div "Hydroman license" at bounding box center [435, 379] width 193 height 21
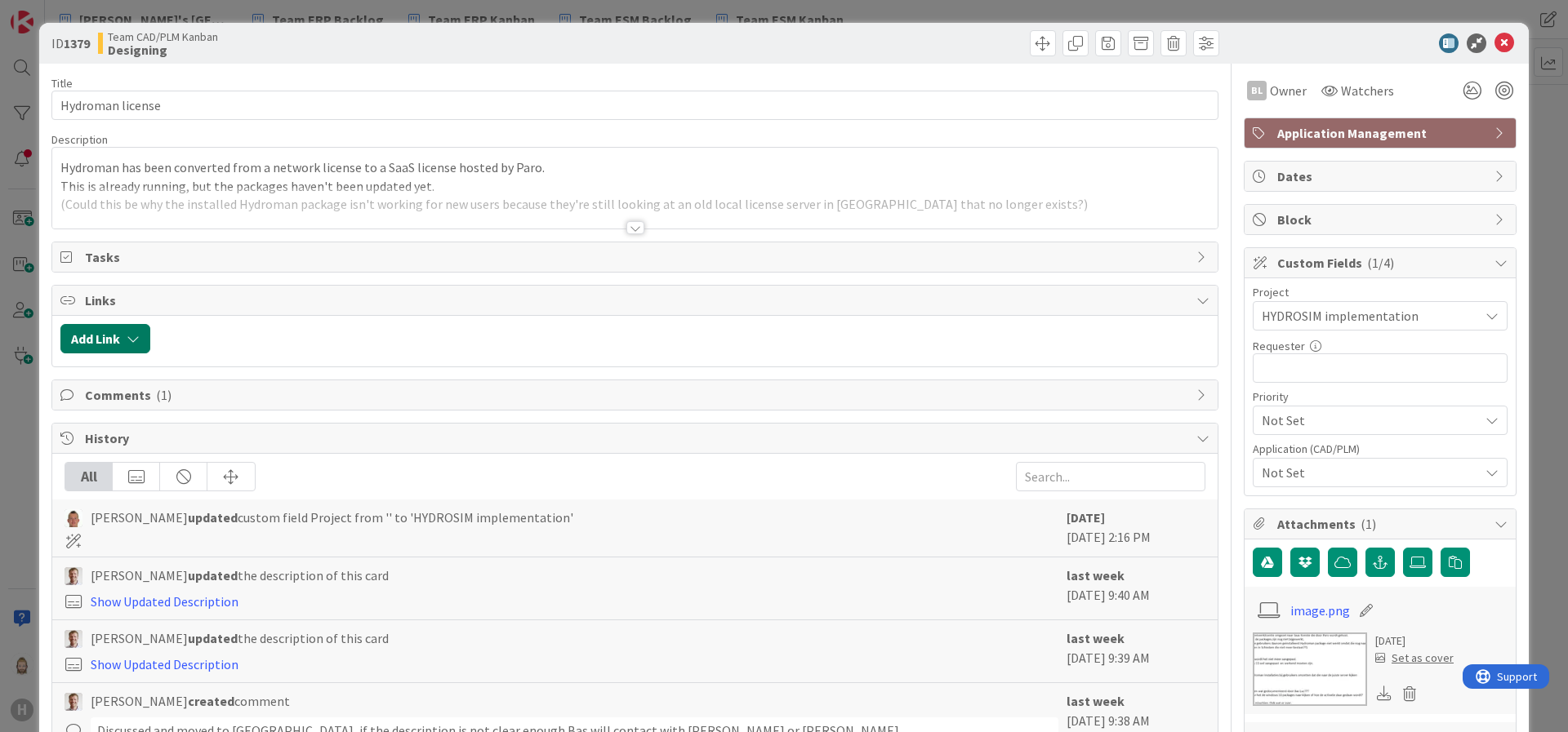
click at [134, 340] on icon "button" at bounding box center [133, 338] width 13 height 13
click at [222, 443] on span "Current Board" at bounding box center [168, 440] width 183 height 23
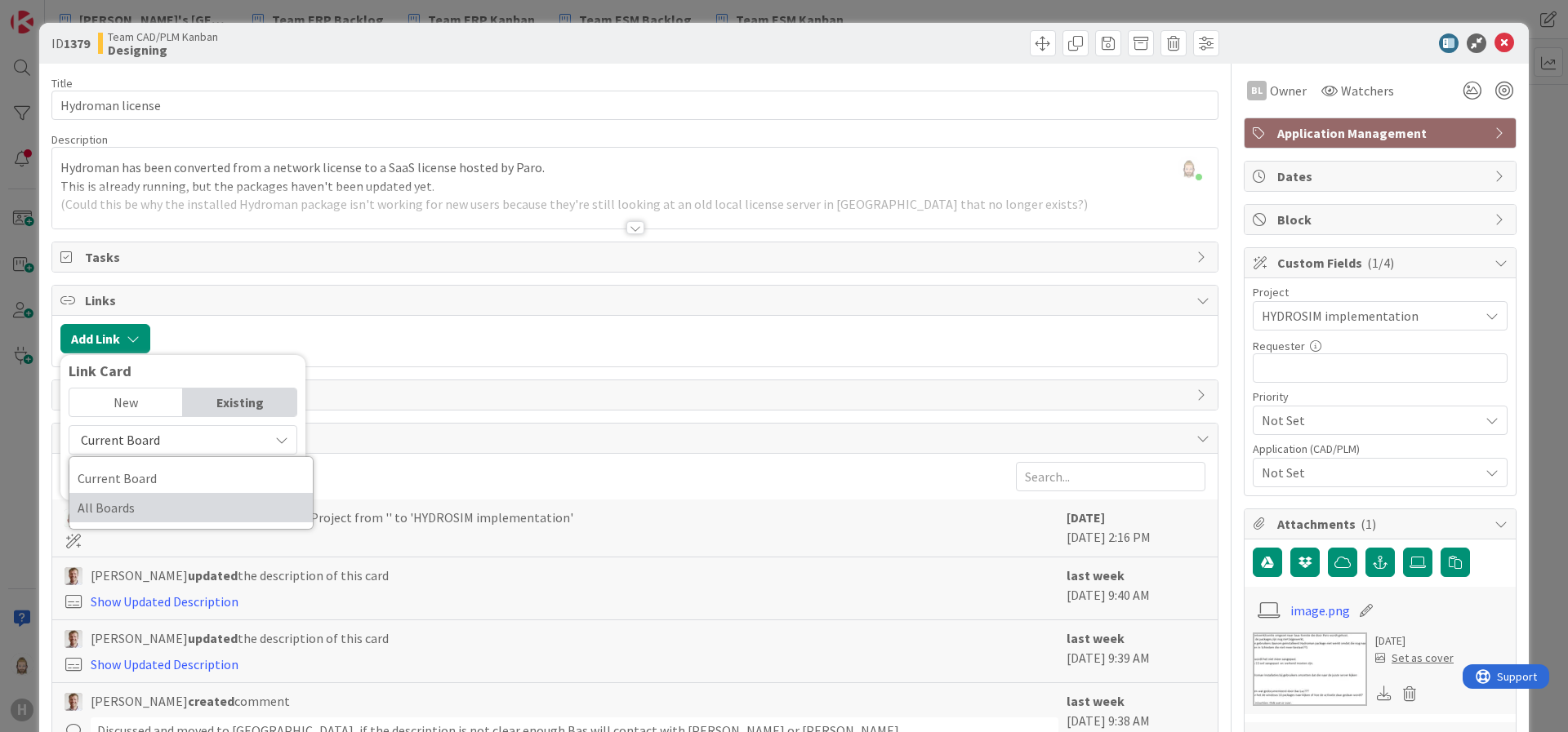
click at [198, 508] on span "All Boards" at bounding box center [191, 507] width 227 height 24
click at [209, 474] on input "text" at bounding box center [183, 478] width 229 height 29
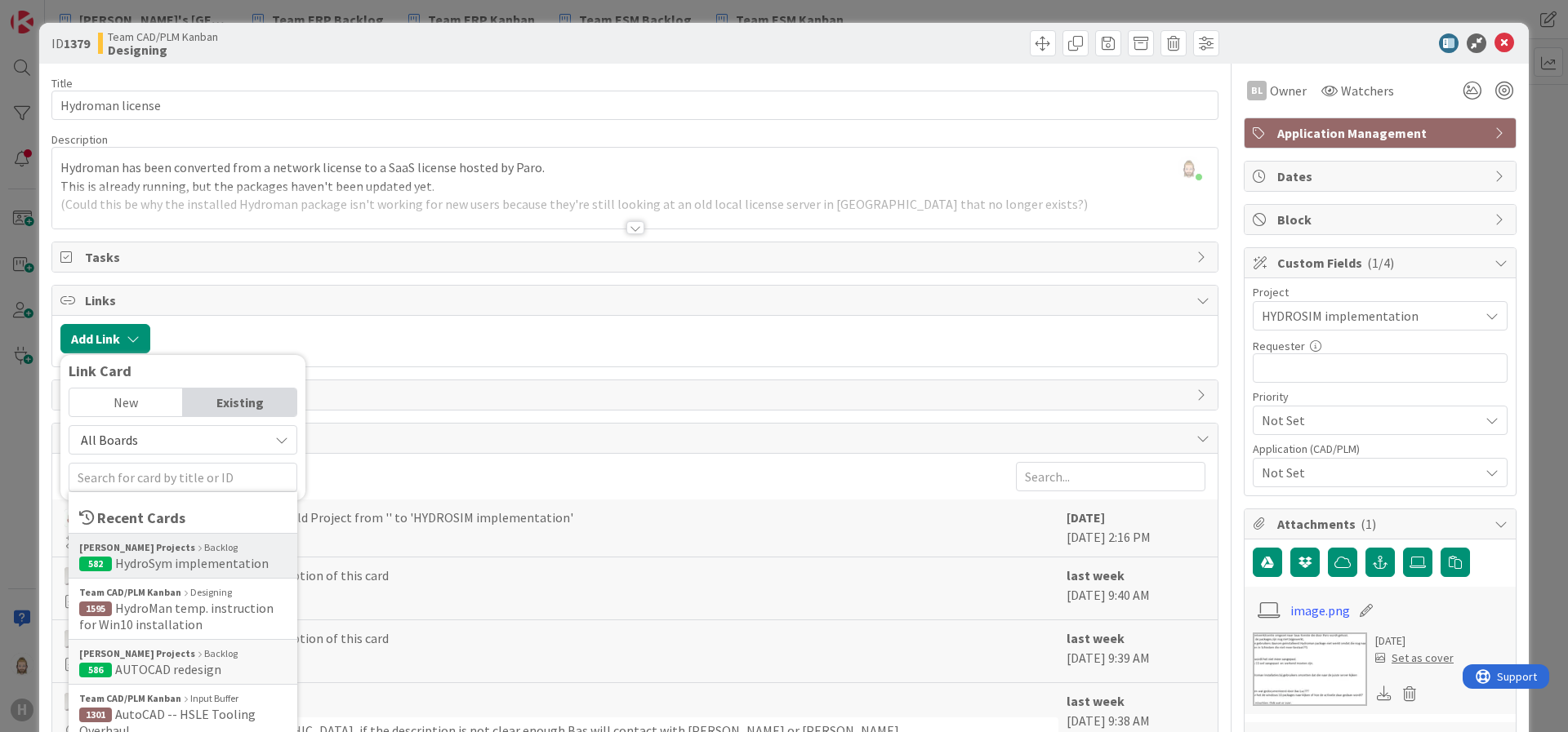
click at [209, 555] on span "HydroSym implementation" at bounding box center [192, 563] width 154 height 16
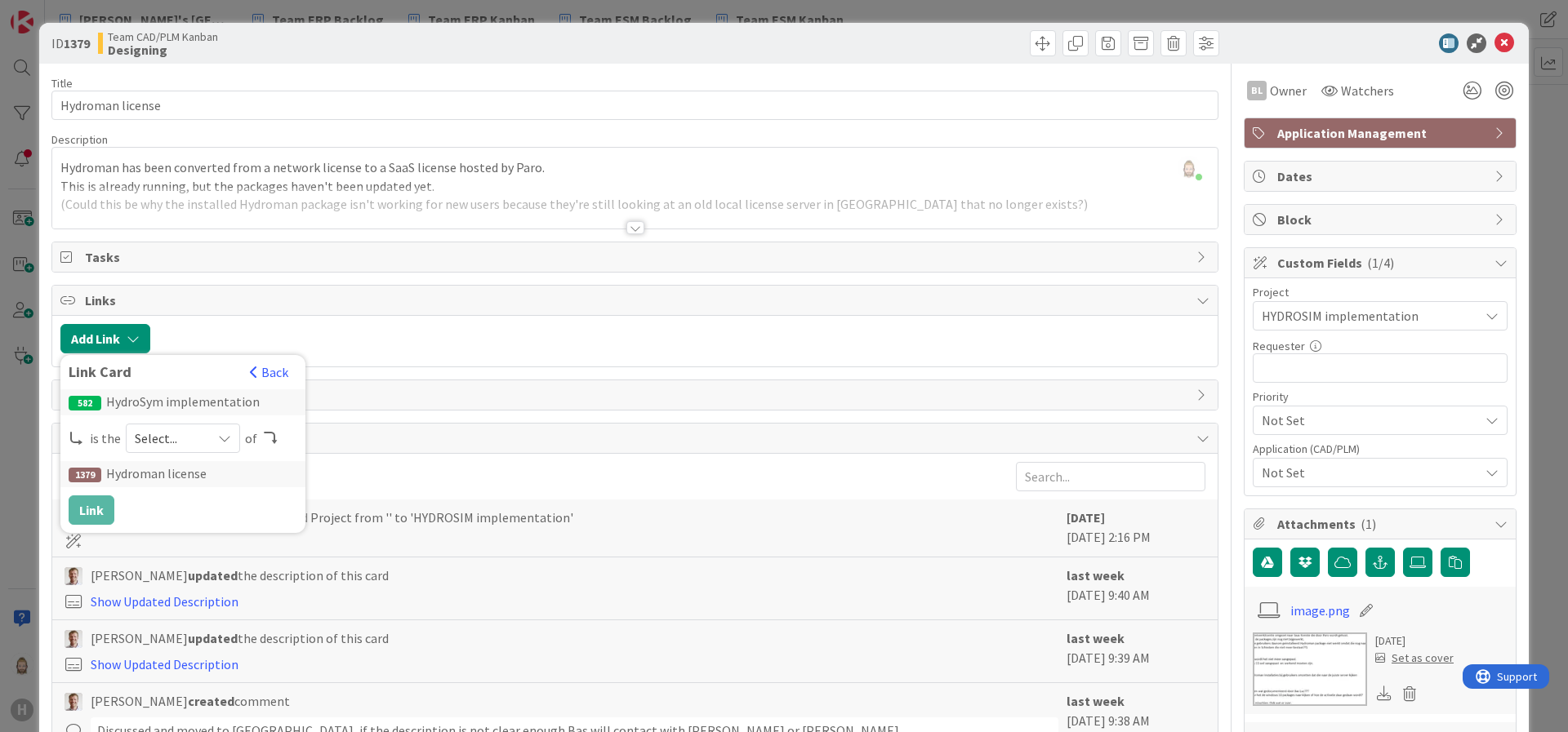
click at [189, 453] on div "582 HydroSym implementation is the Select... of 1379 Hydroman license Link" at bounding box center [183, 457] width 229 height 135
click at [194, 438] on span "Select..." at bounding box center [168, 438] width 69 height 23
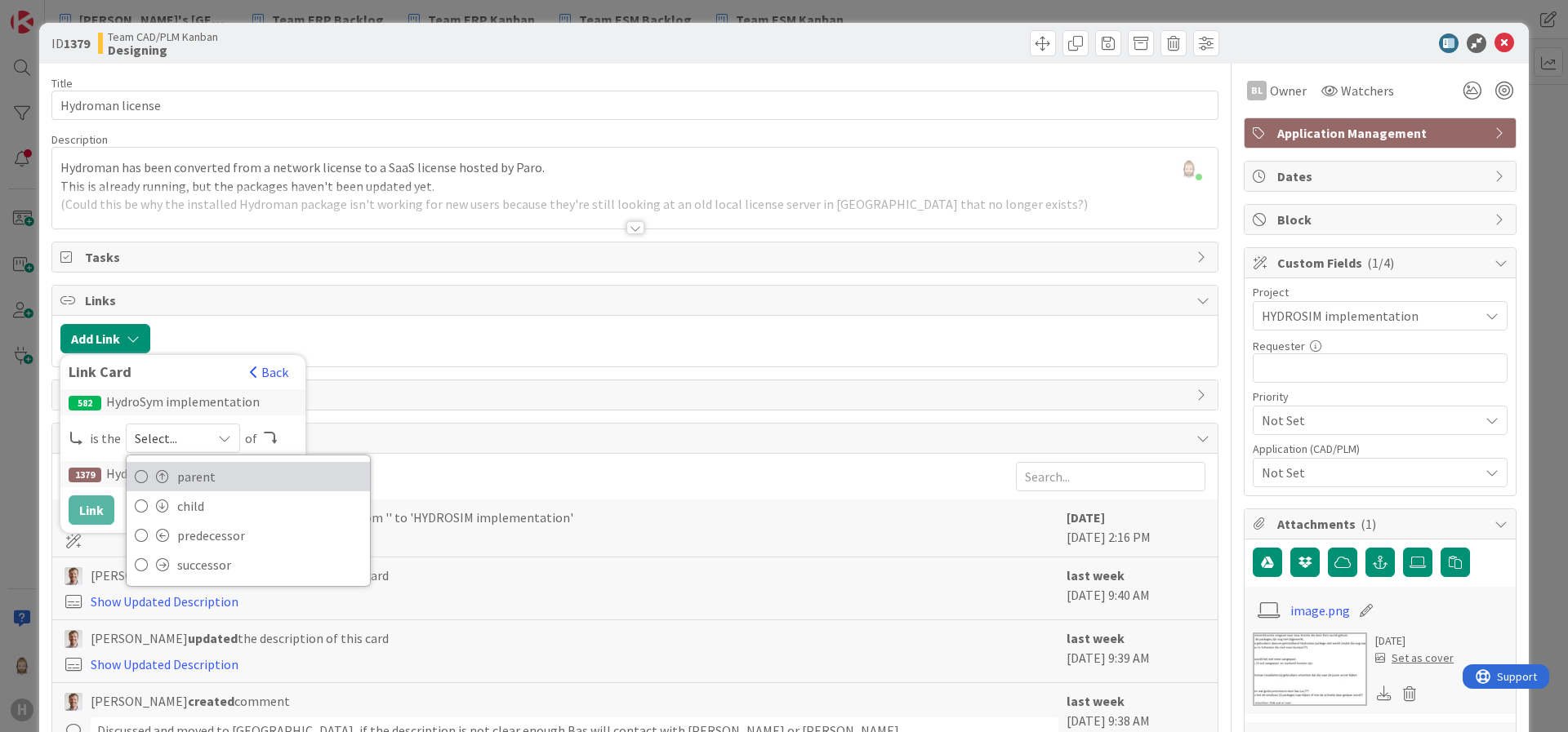
click at [194, 468] on span "parent" at bounding box center [269, 477] width 185 height 24
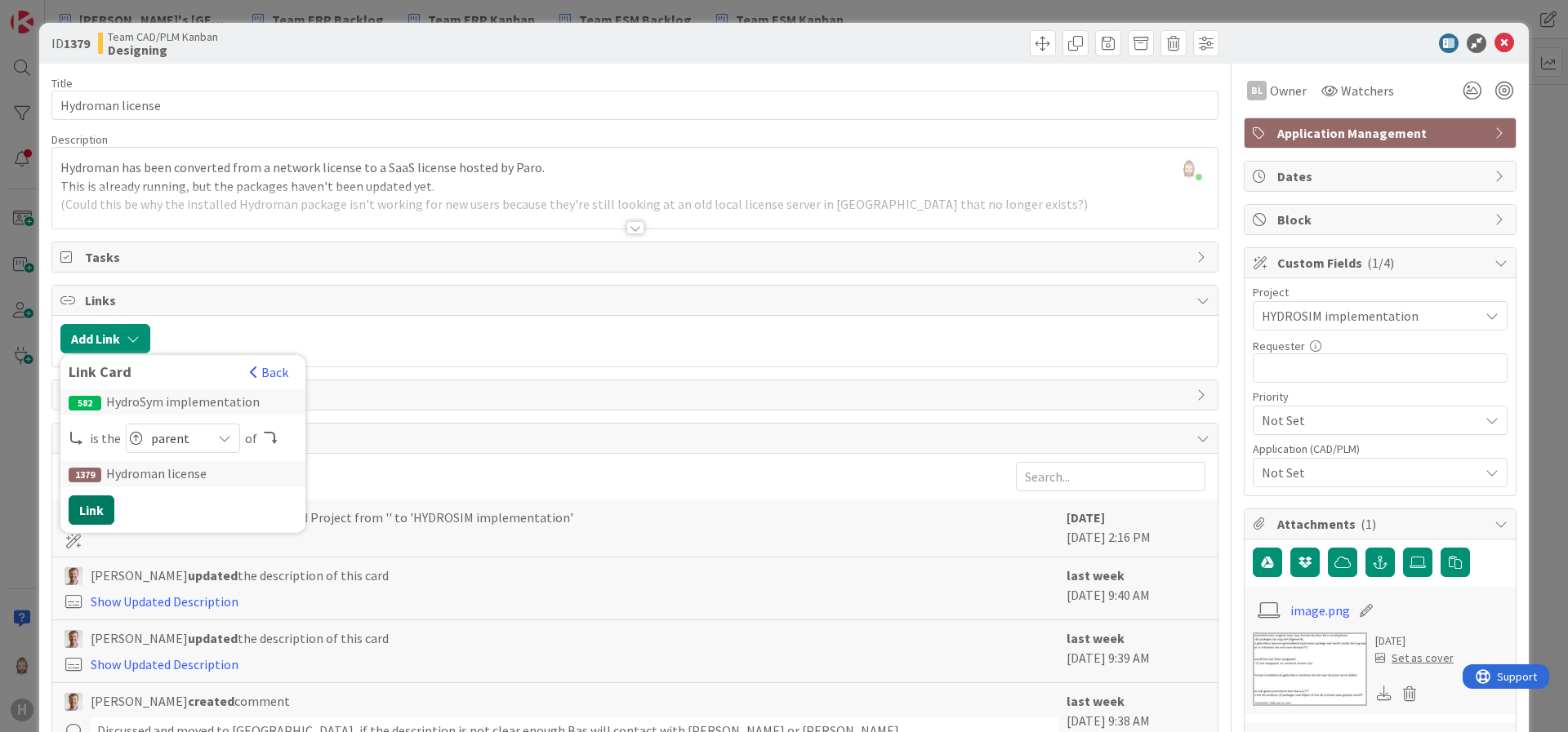
click at [99, 507] on button "Link" at bounding box center [91, 510] width 46 height 29
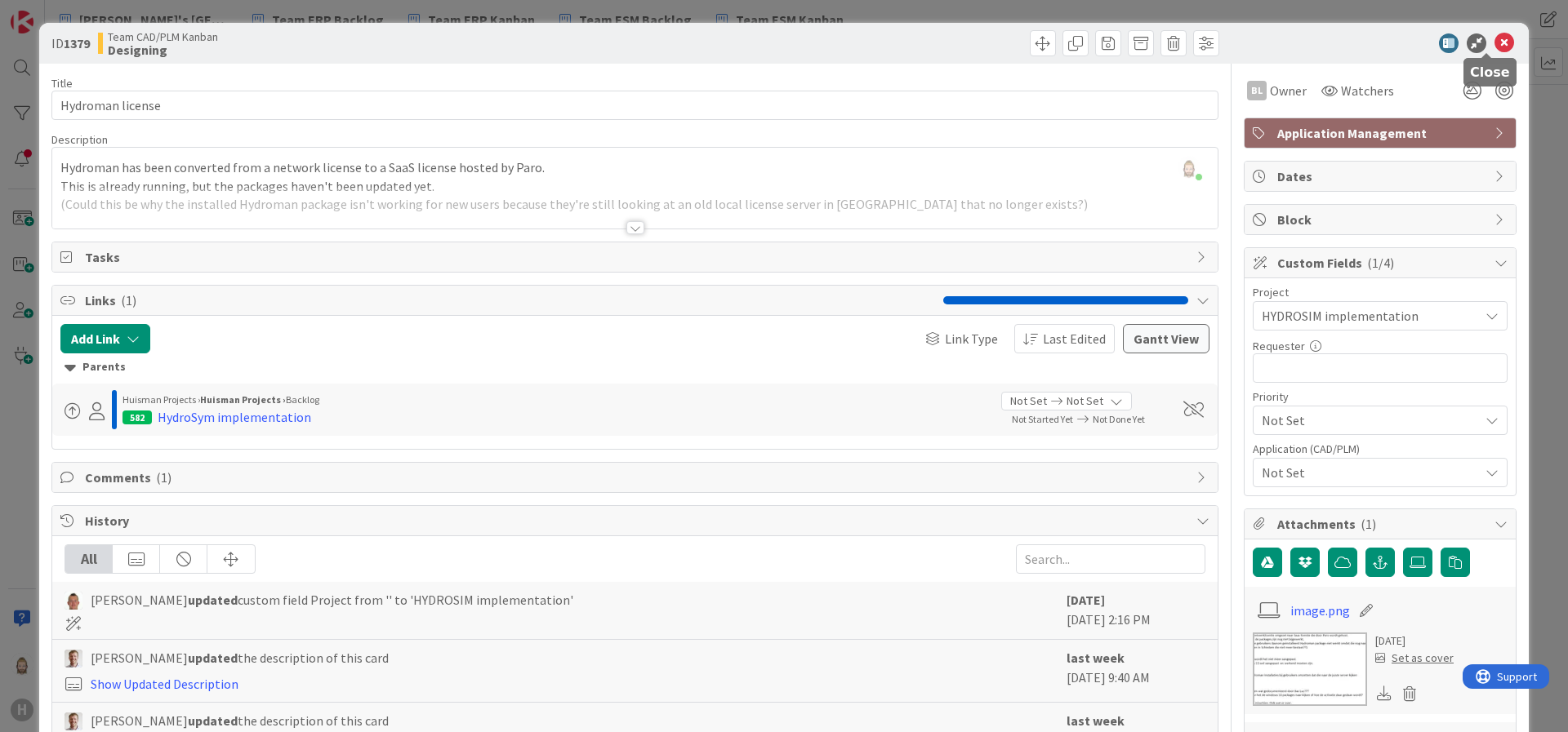
click at [1394, 41] on icon at bounding box center [1505, 43] width 20 height 20
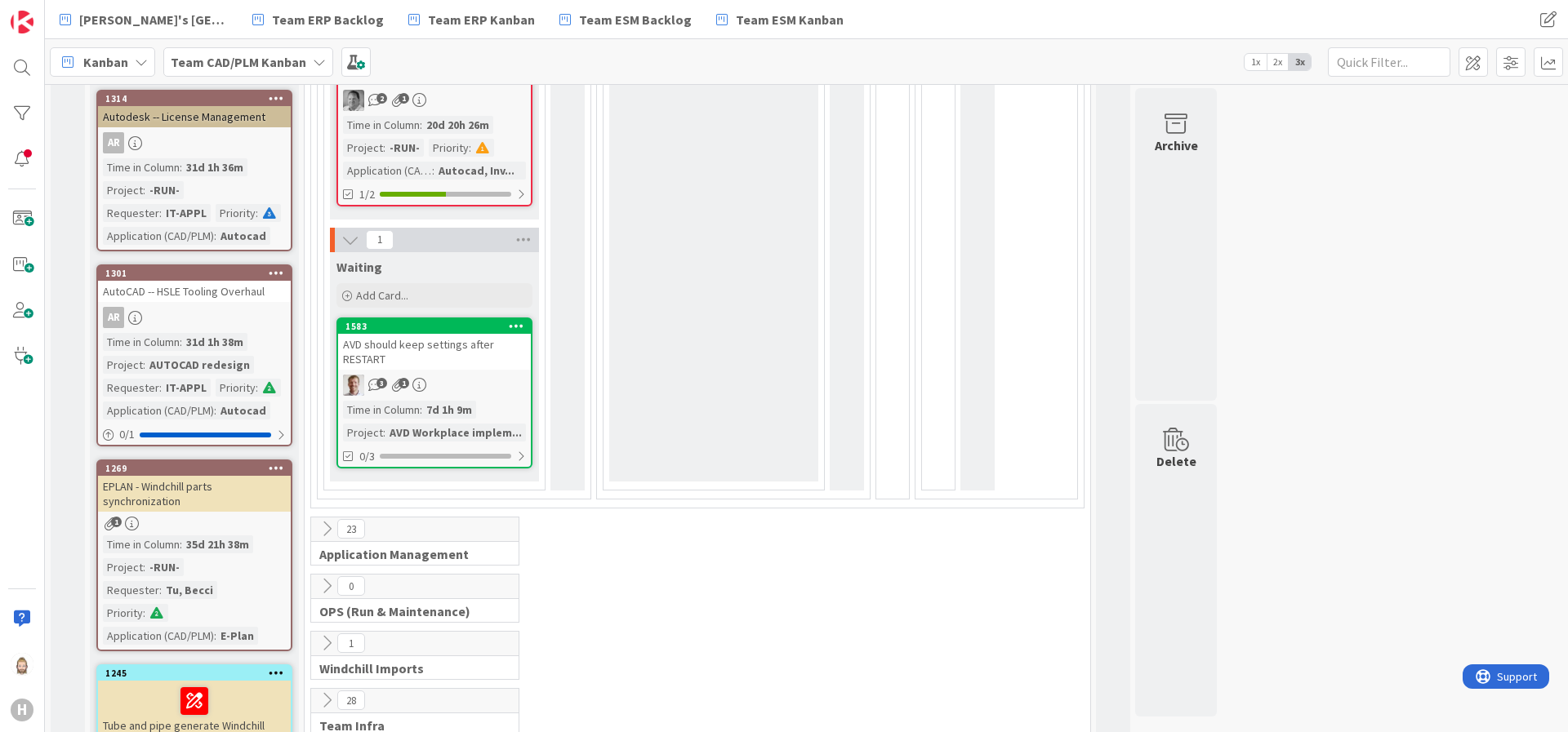
scroll to position [980, 0]
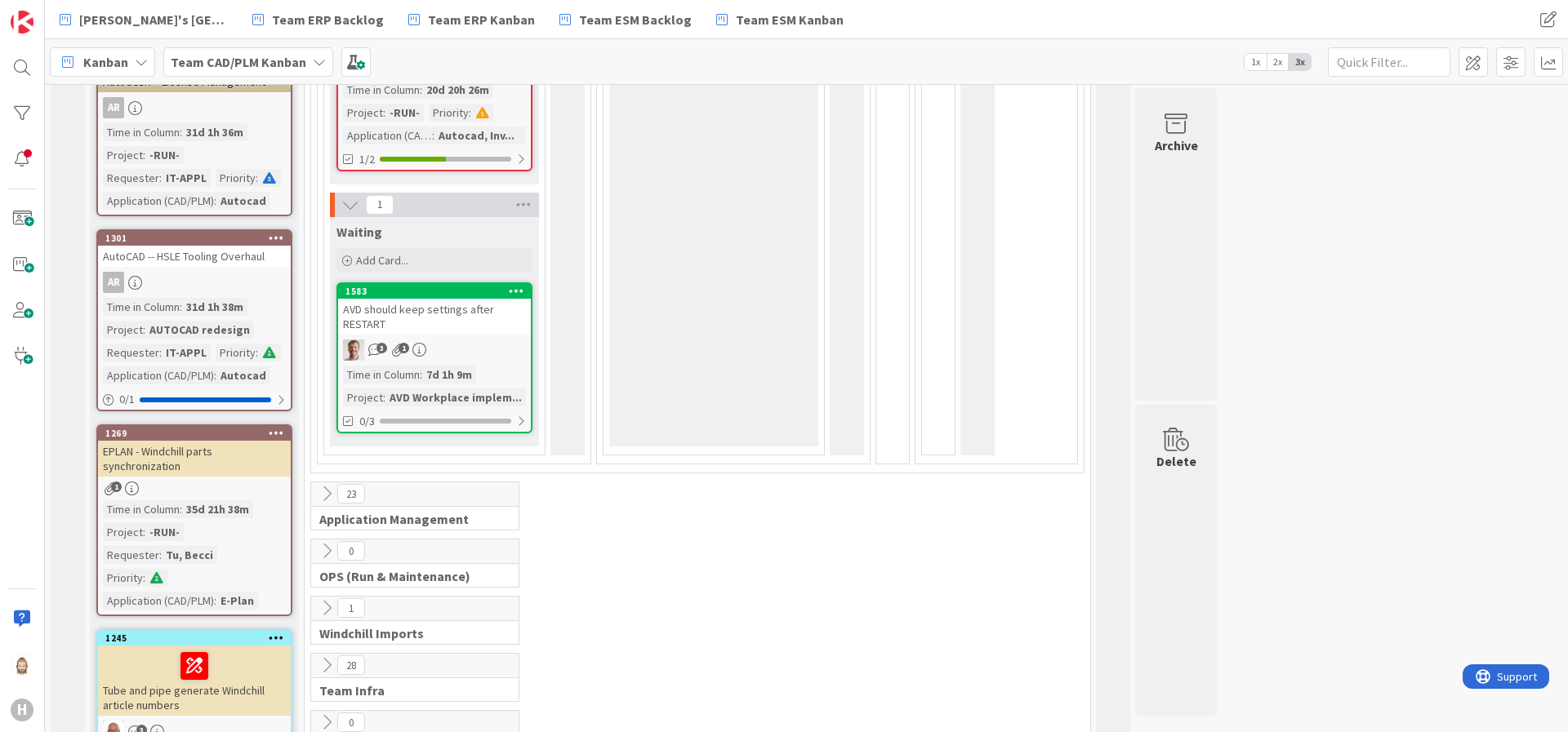
click at [476, 330] on div "AVD should keep settings after RESTART" at bounding box center [435, 317] width 193 height 36
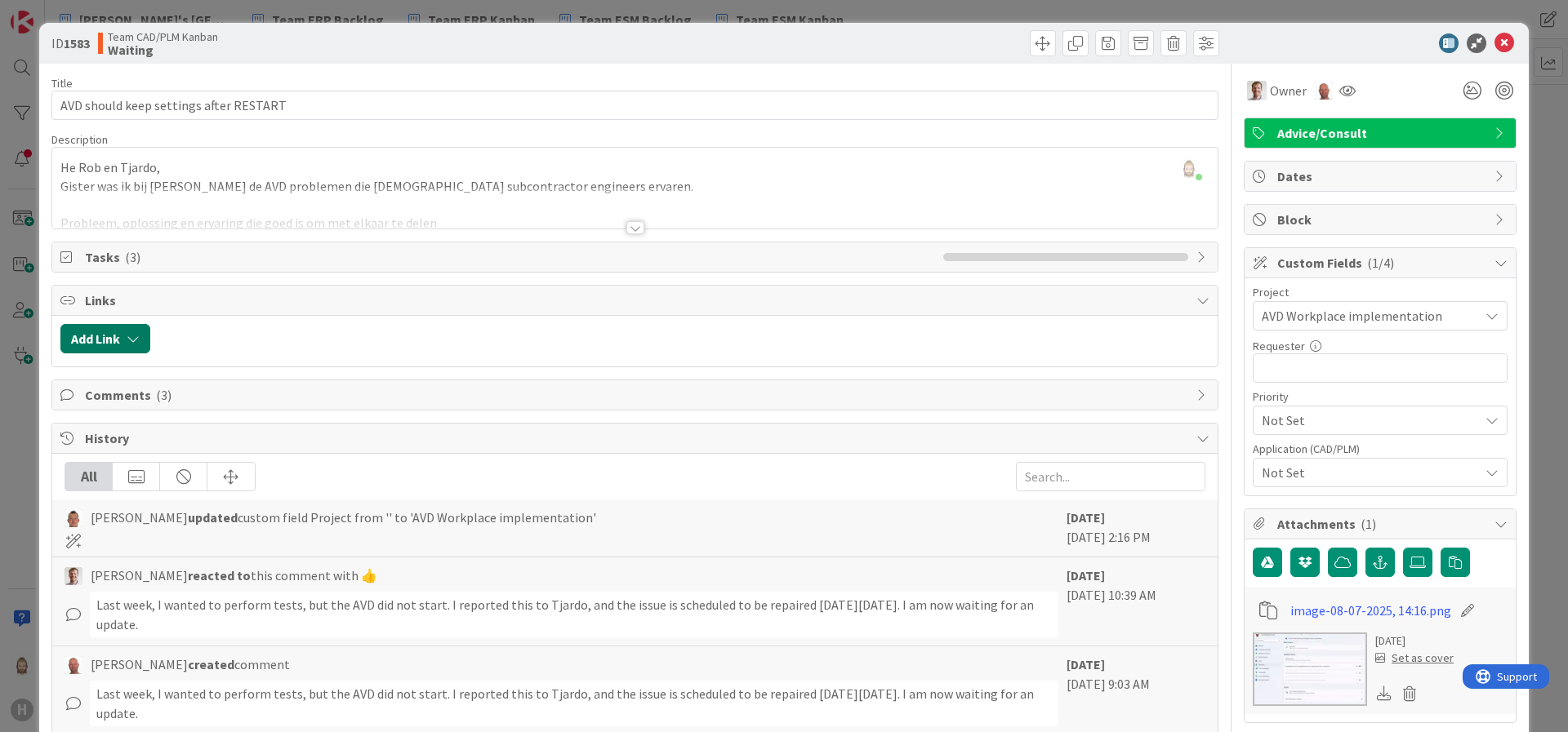
click at [97, 330] on button "Add Link" at bounding box center [106, 339] width 90 height 29
click at [230, 438] on span "Current Board" at bounding box center [168, 440] width 183 height 23
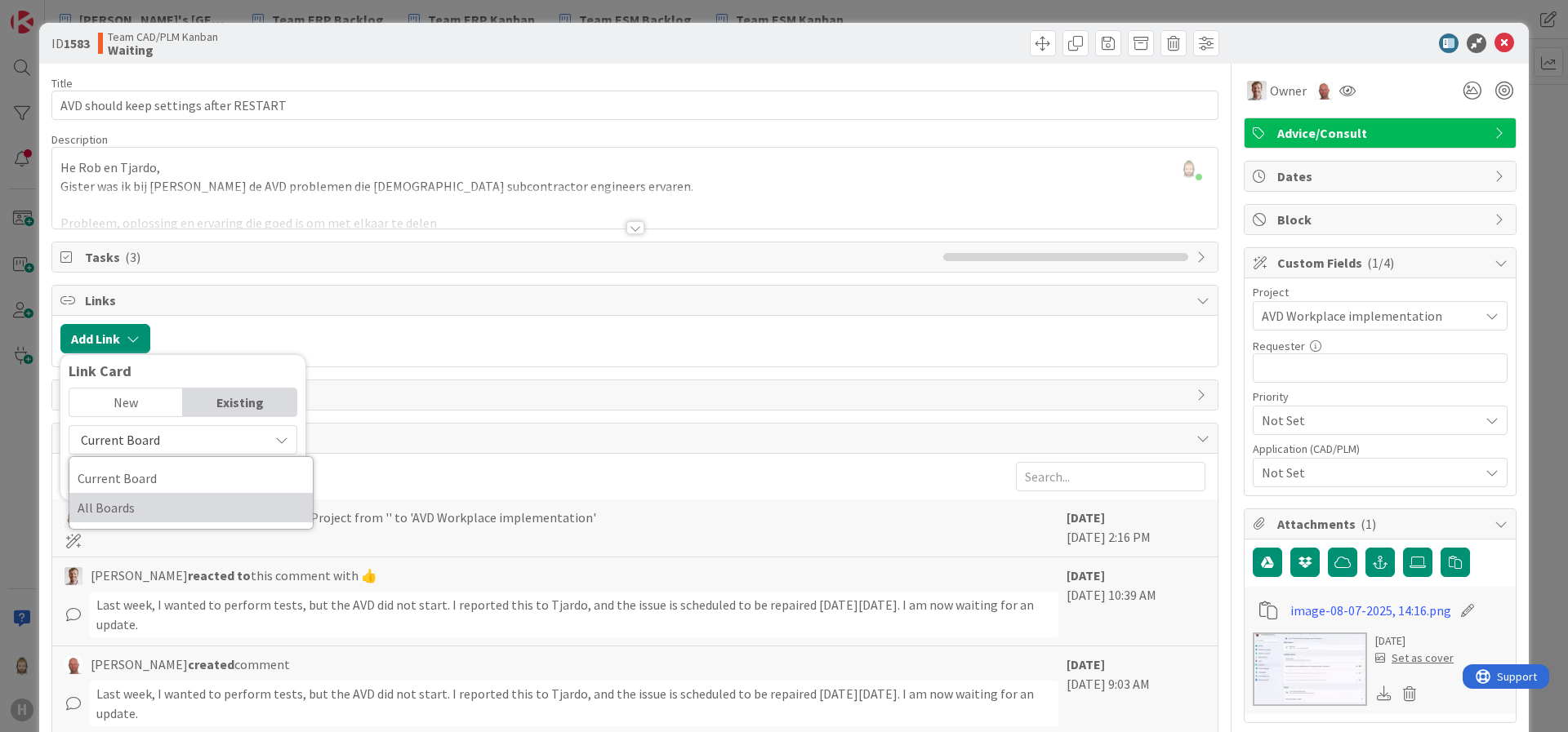
click at [211, 495] on span "All Boards" at bounding box center [191, 507] width 227 height 24
click at [210, 481] on input "text" at bounding box center [183, 478] width 229 height 29
type input "1588"
click at [147, 389] on div "New" at bounding box center [126, 402] width 114 height 28
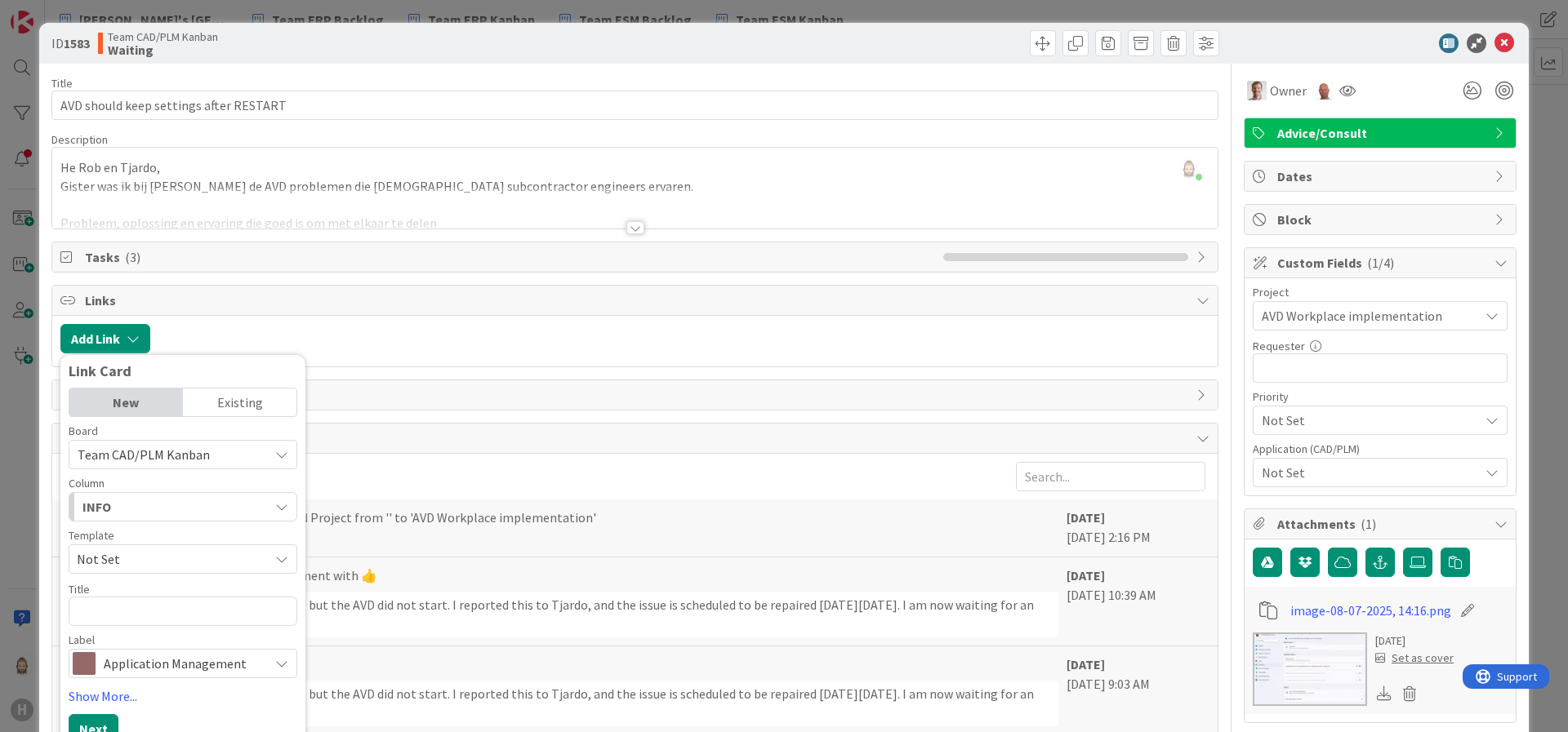
click at [224, 396] on div "Existing" at bounding box center [239, 402] width 114 height 28
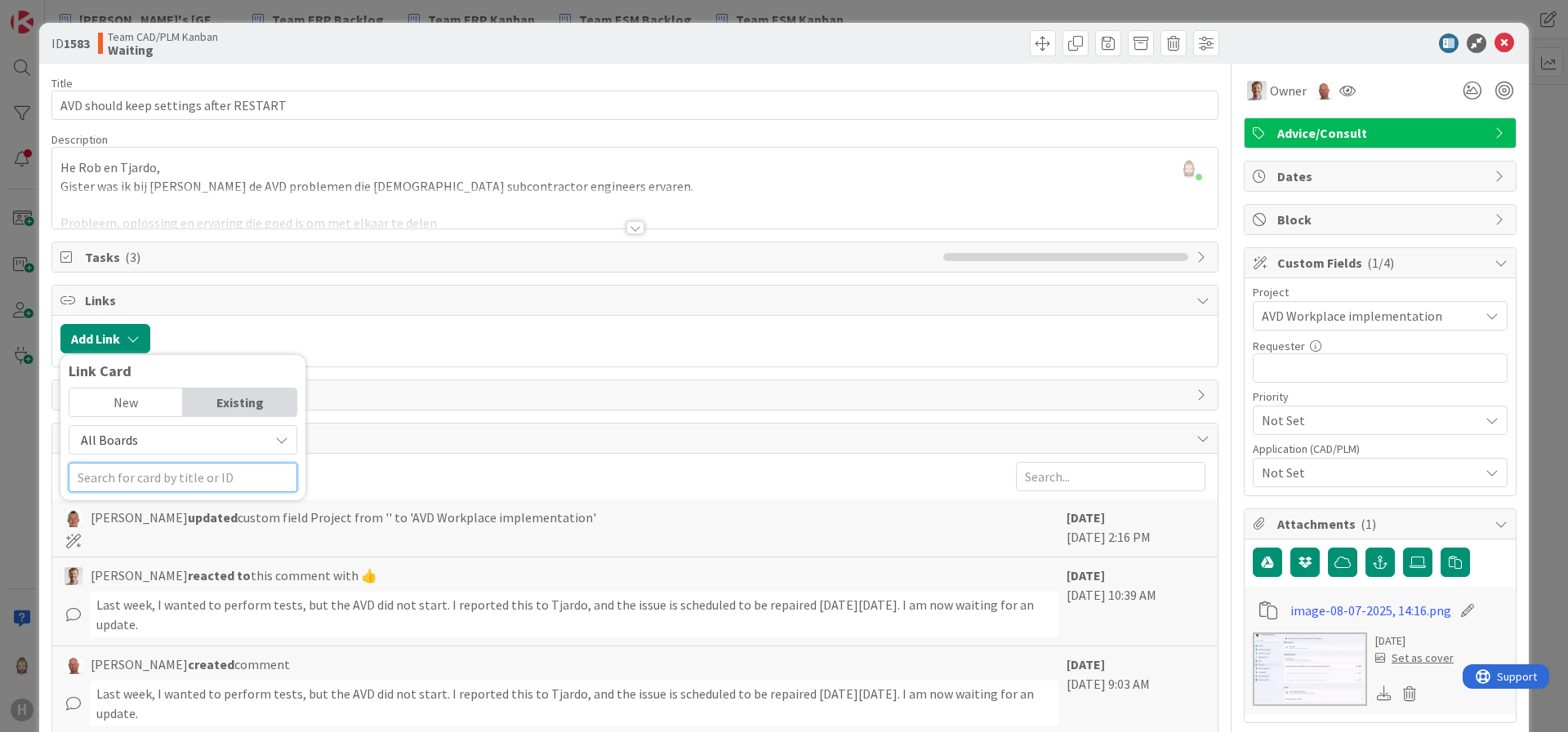
click at [153, 477] on input "text" at bounding box center [183, 478] width 229 height 29
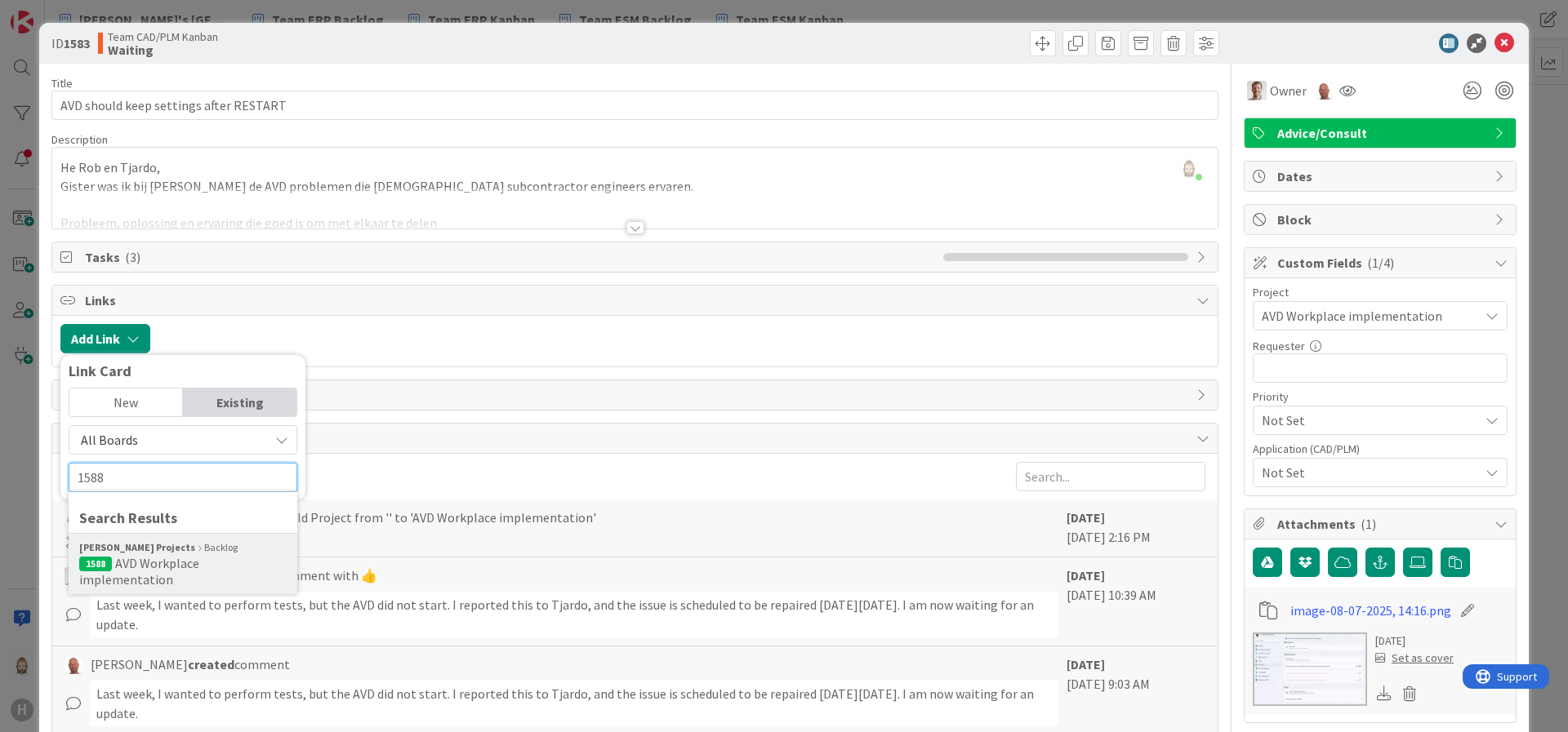
type input "1588"
click at [168, 555] on span "AVD Workplace implementation" at bounding box center [139, 572] width 120 height 33
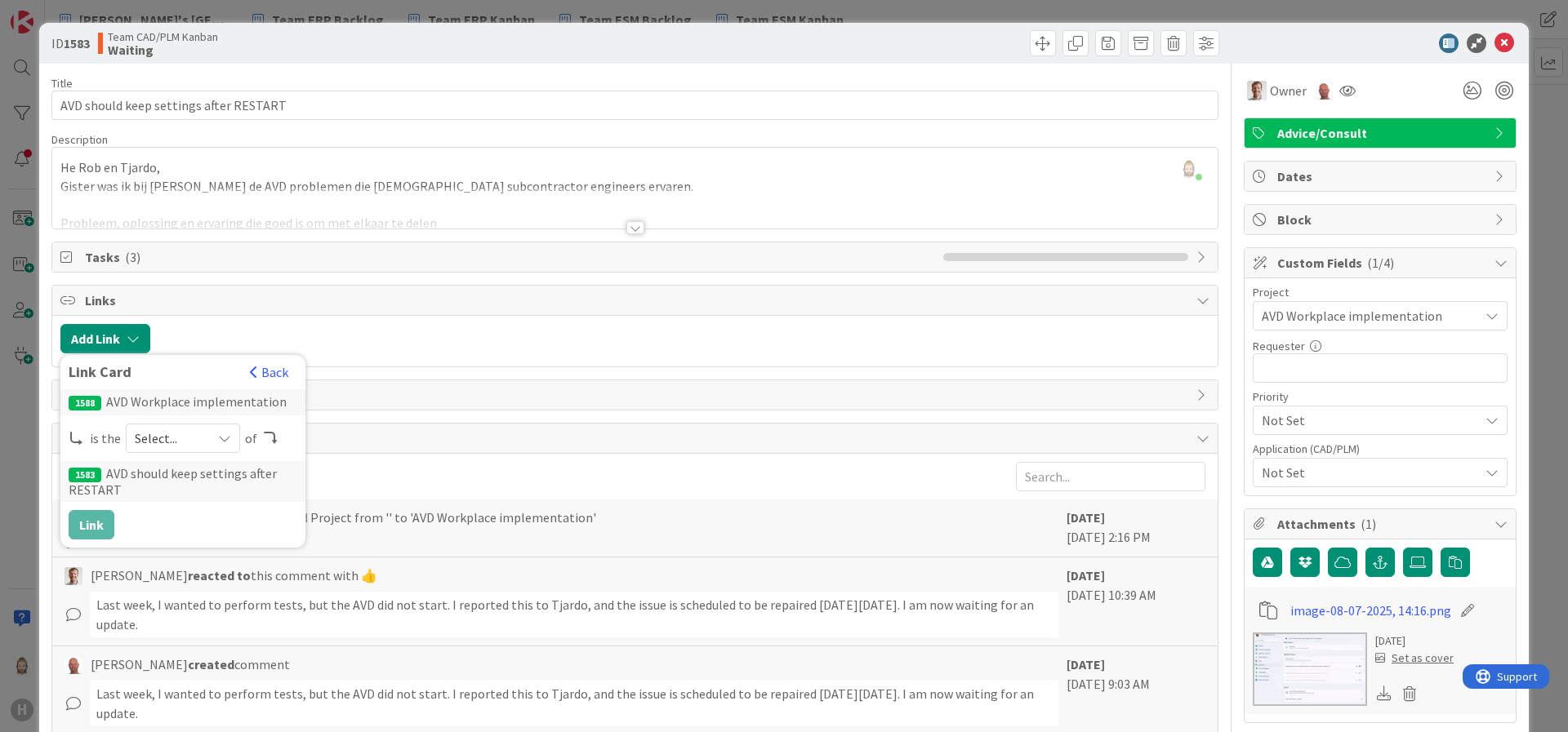
click at [180, 437] on span "Select..." at bounding box center [168, 438] width 69 height 23
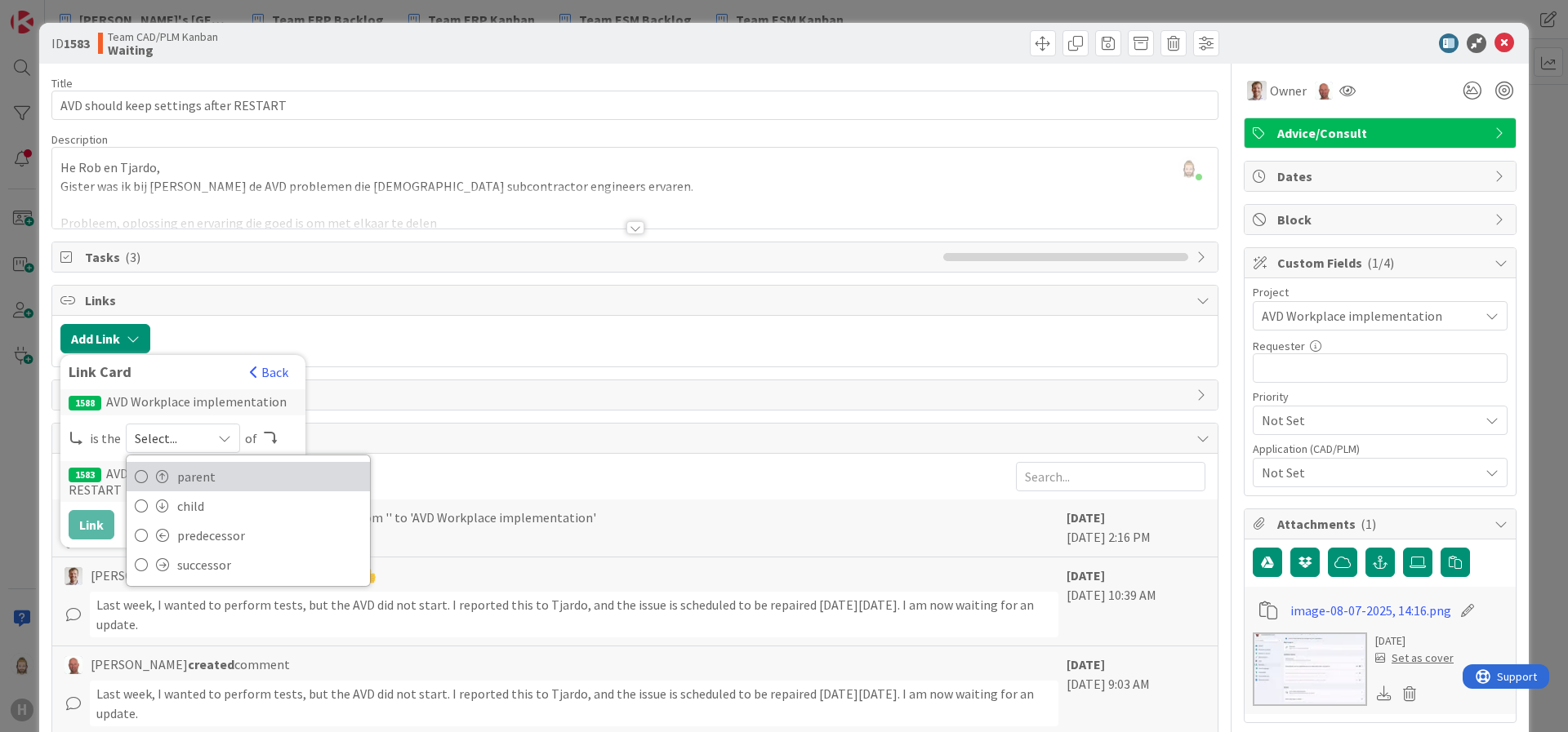
click at [180, 476] on span "parent" at bounding box center [269, 477] width 185 height 24
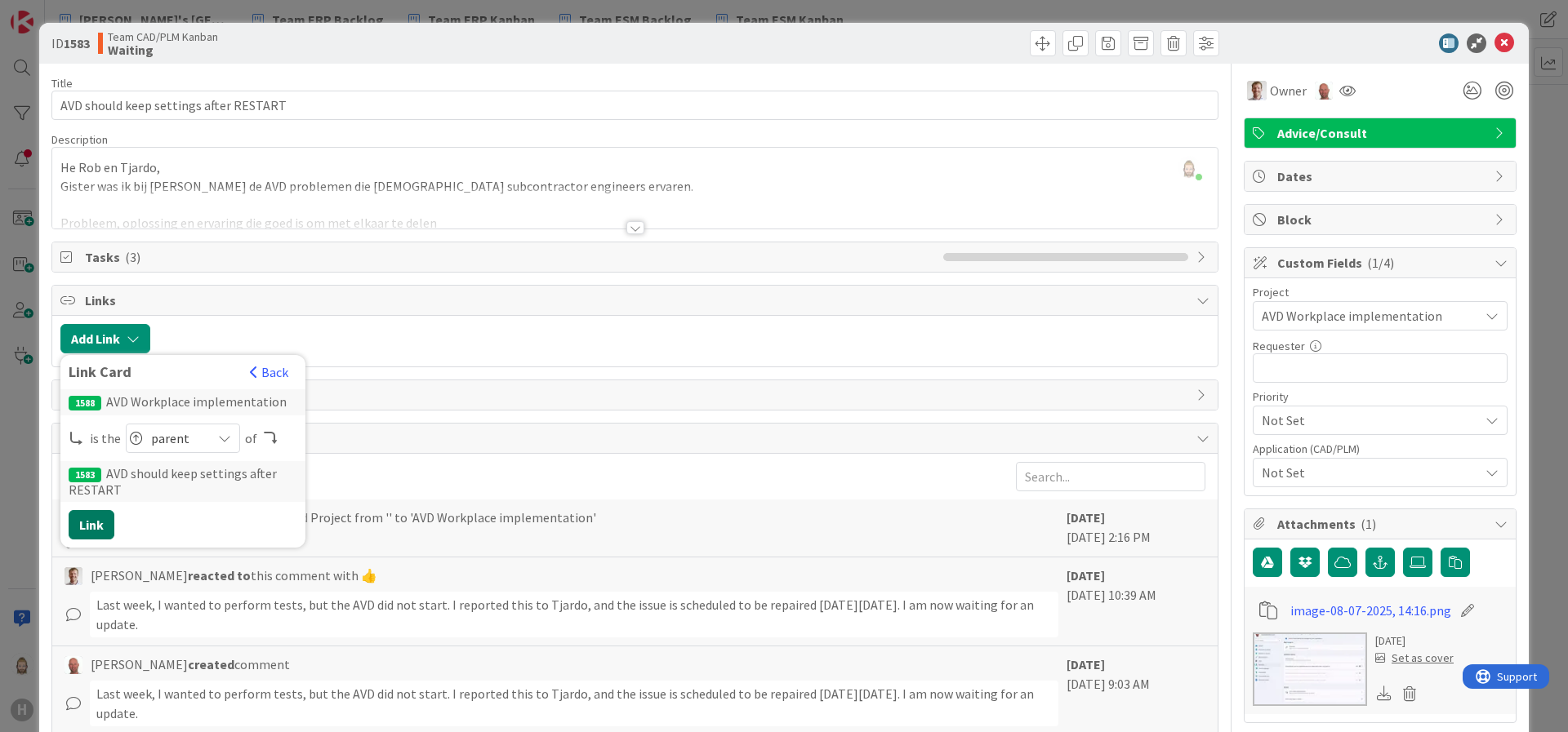
click at [89, 524] on button "Link" at bounding box center [91, 525] width 46 height 29
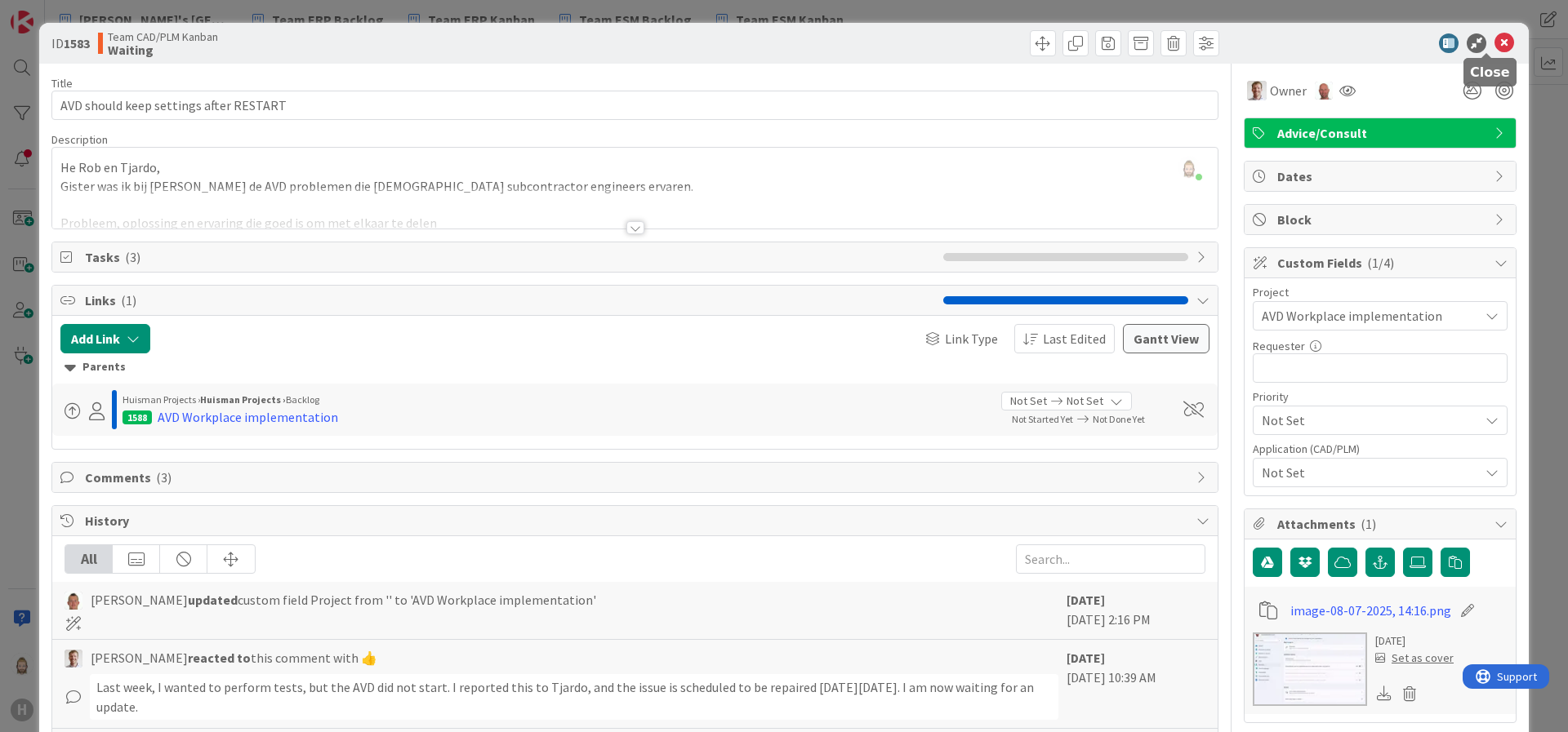
click at [1394, 41] on icon at bounding box center [1505, 43] width 20 height 20
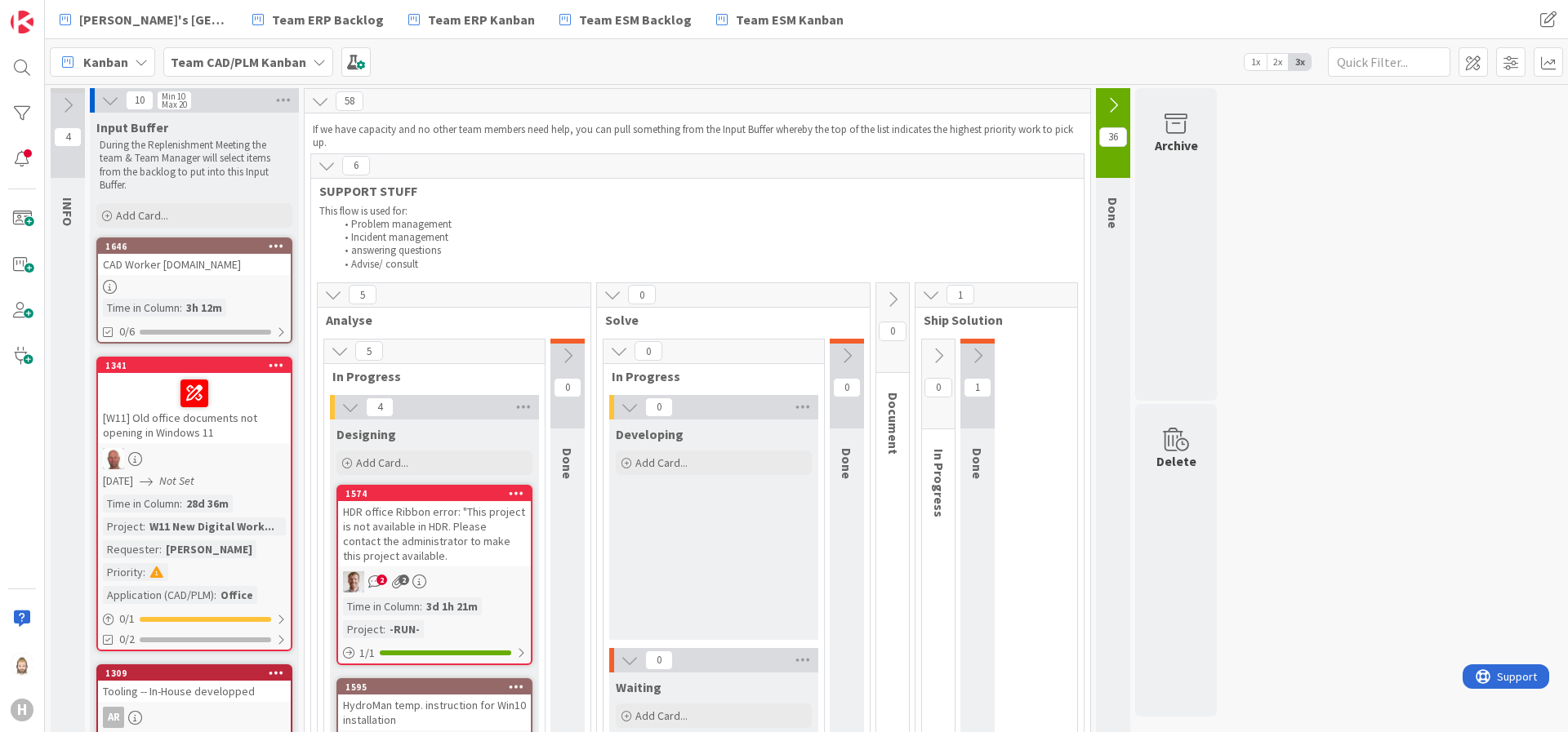
click at [323, 165] on icon at bounding box center [326, 166] width 18 height 18
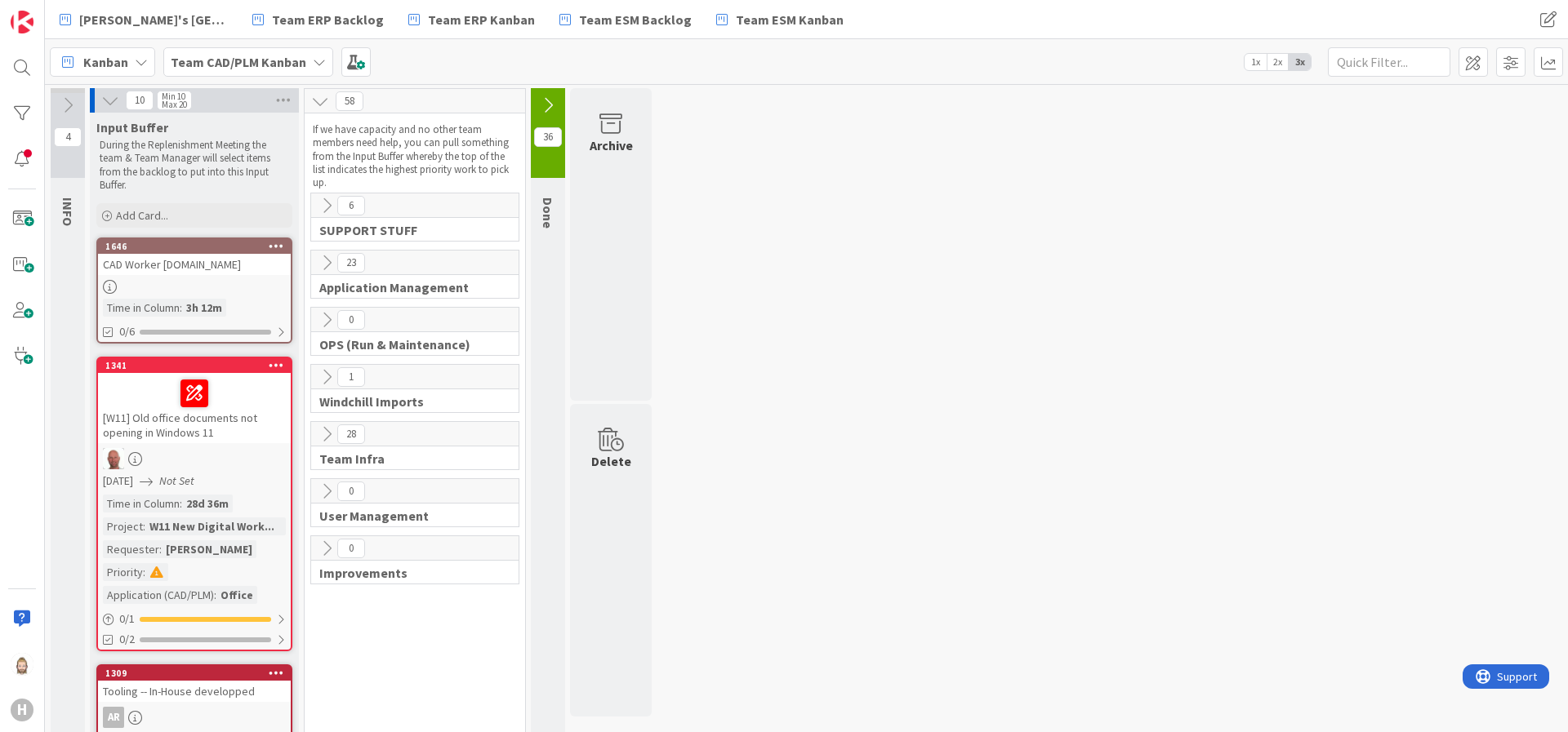
click at [112, 101] on icon at bounding box center [110, 100] width 18 height 18
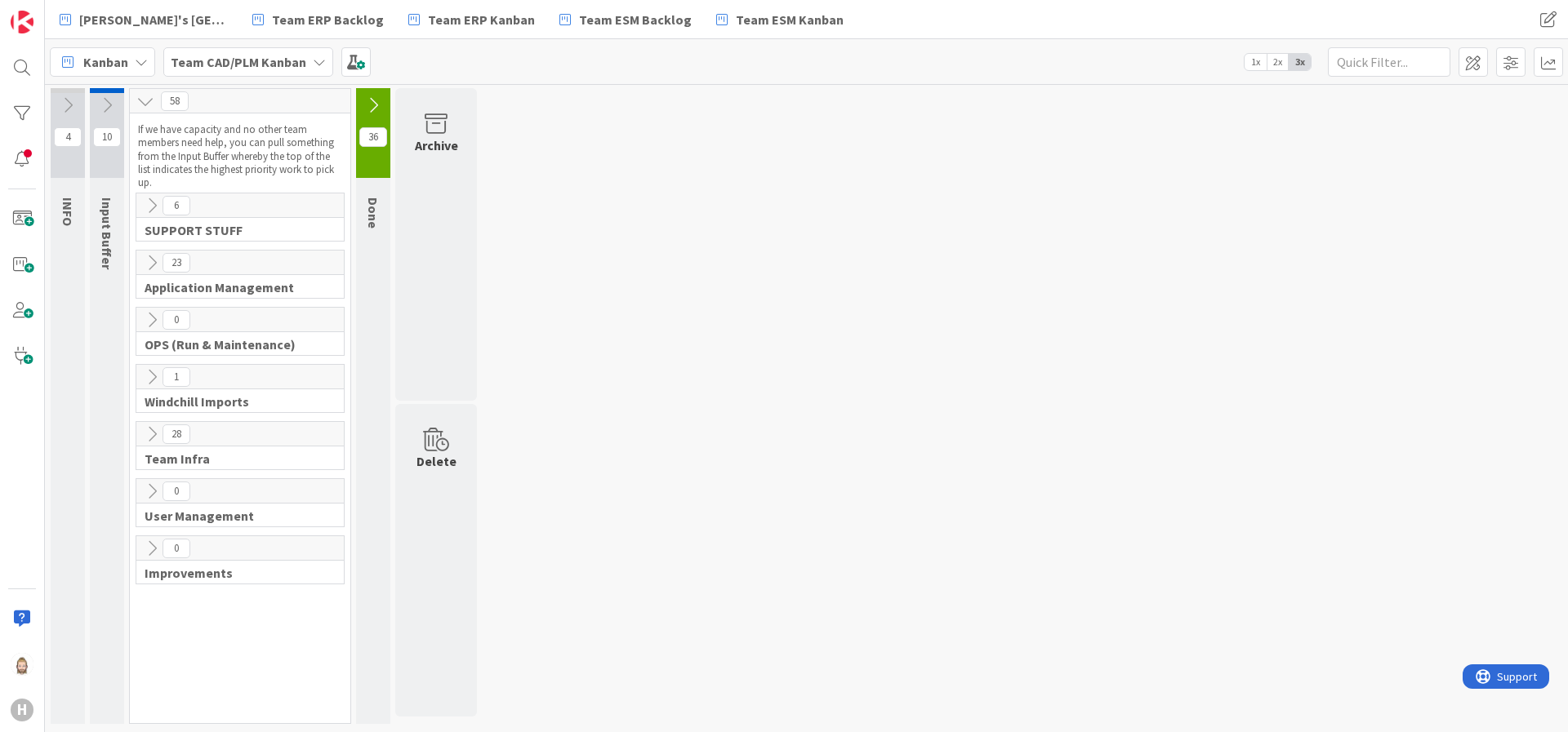
click at [149, 376] on icon at bounding box center [152, 377] width 18 height 18
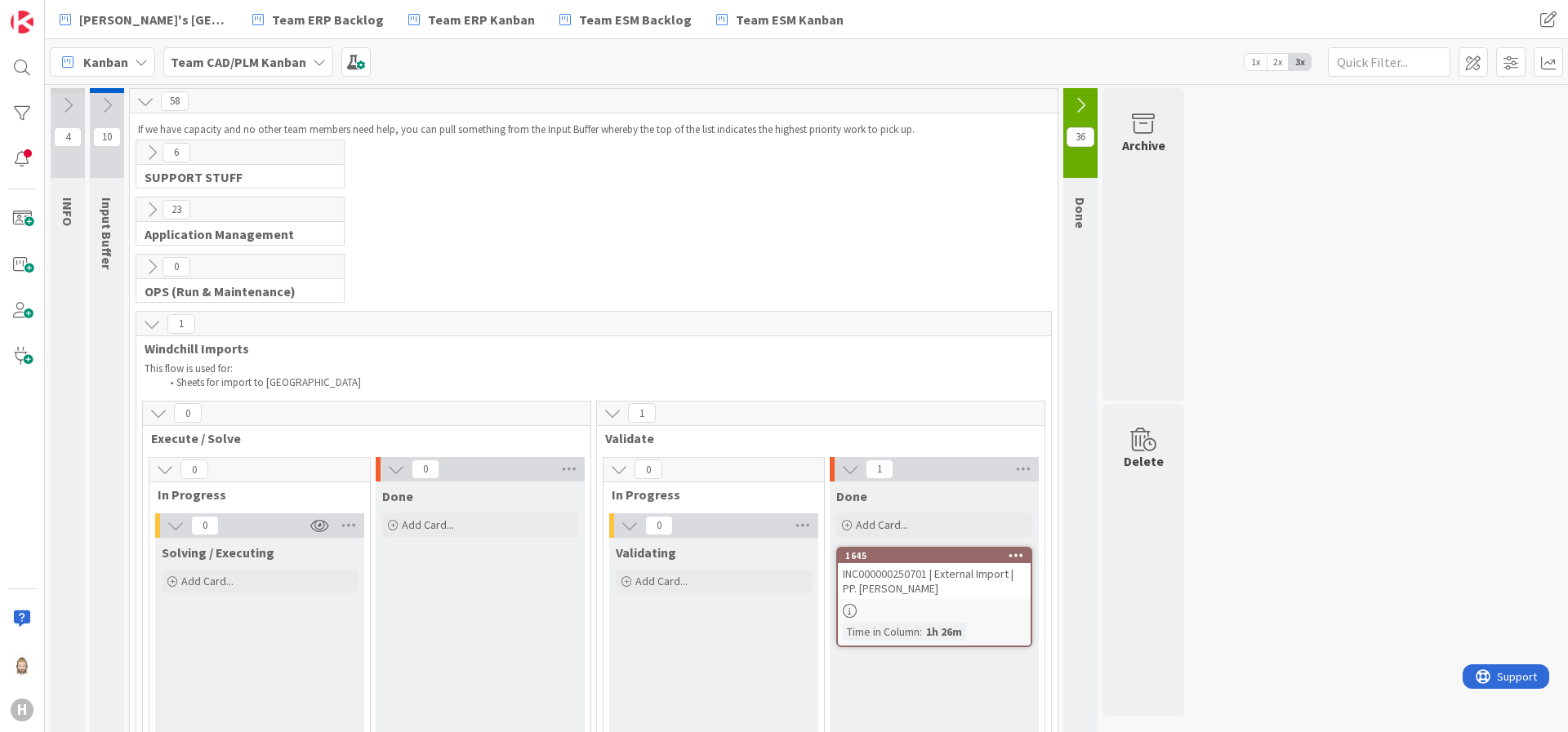
click at [150, 324] on icon at bounding box center [152, 324] width 18 height 18
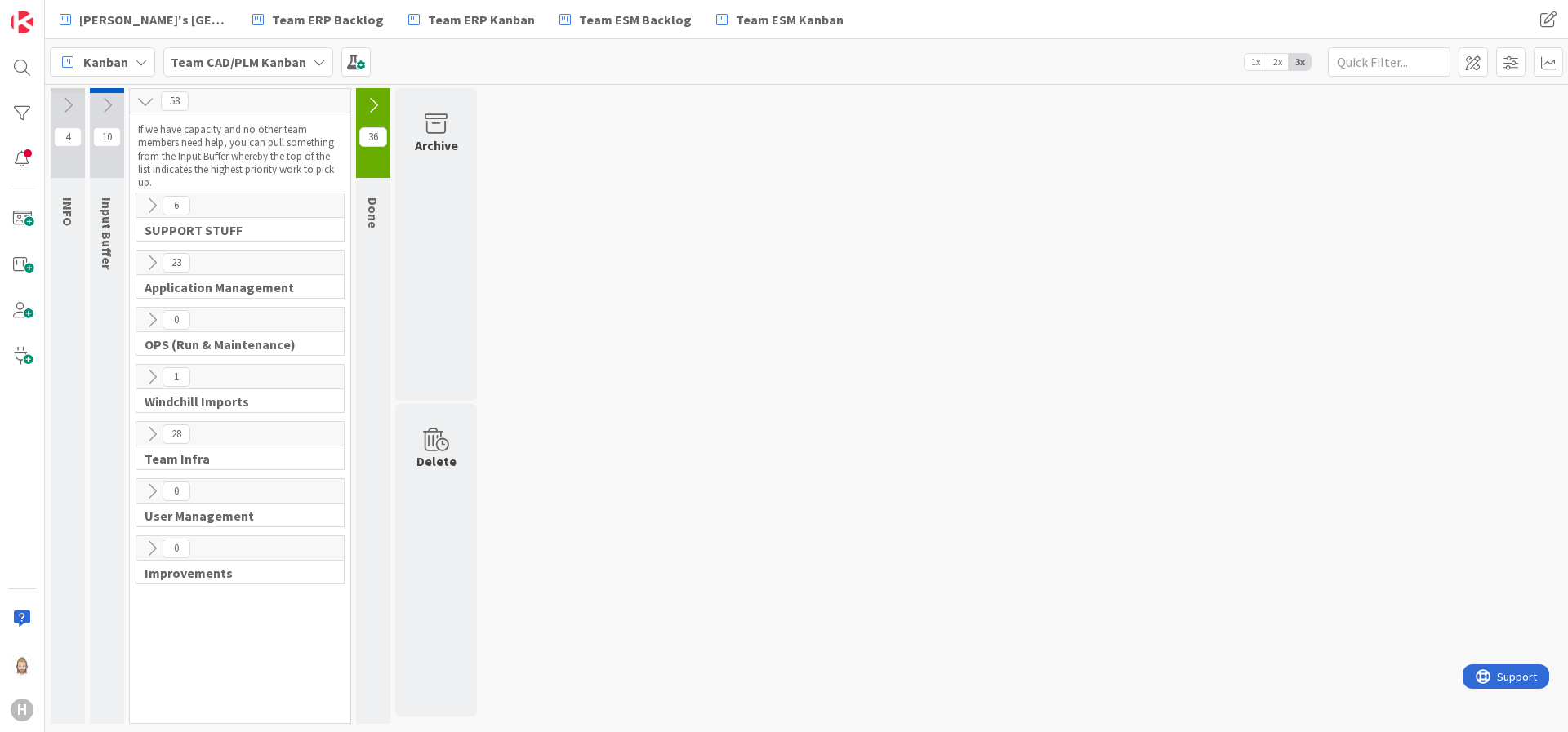
click at [156, 432] on icon at bounding box center [152, 434] width 18 height 18
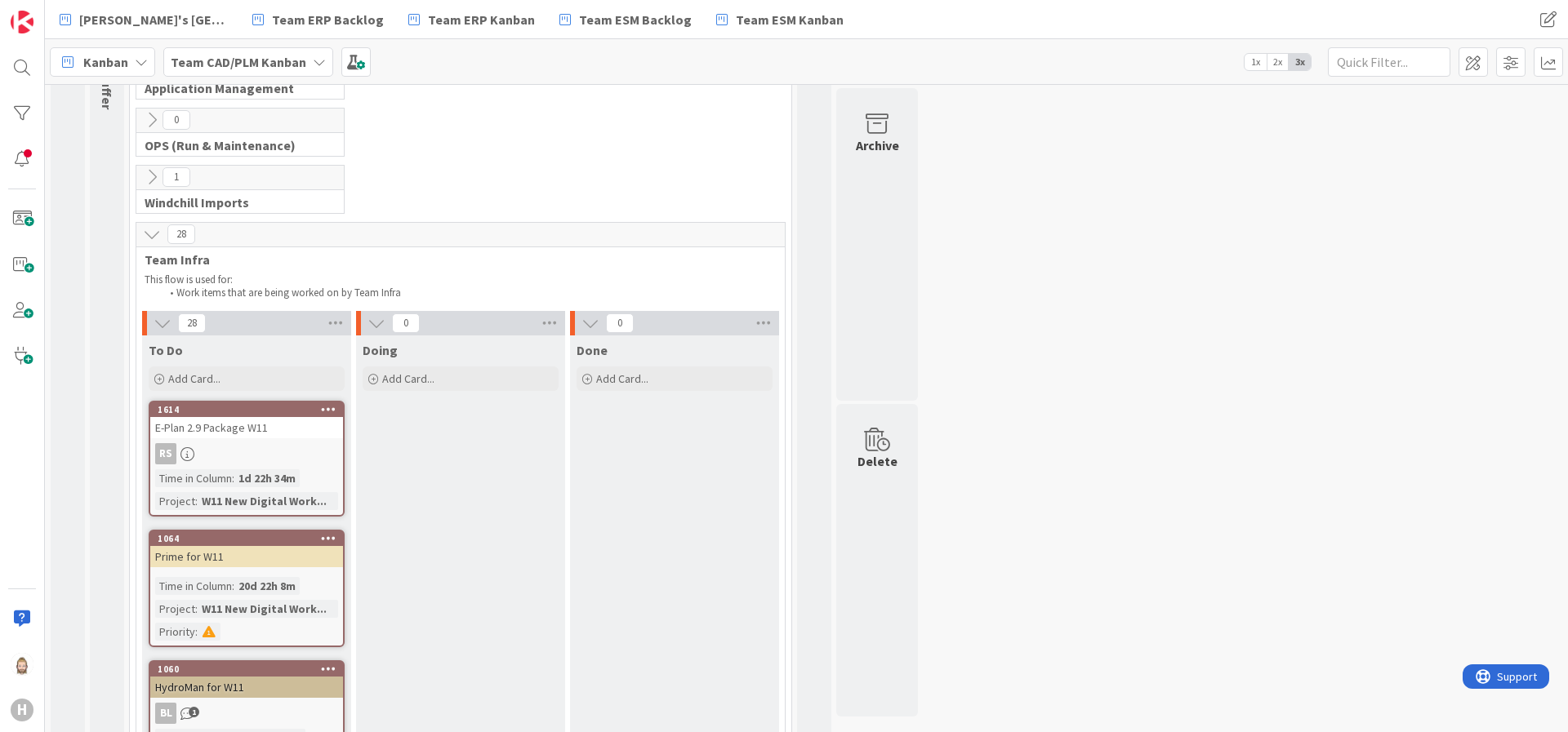
scroll to position [245, 0]
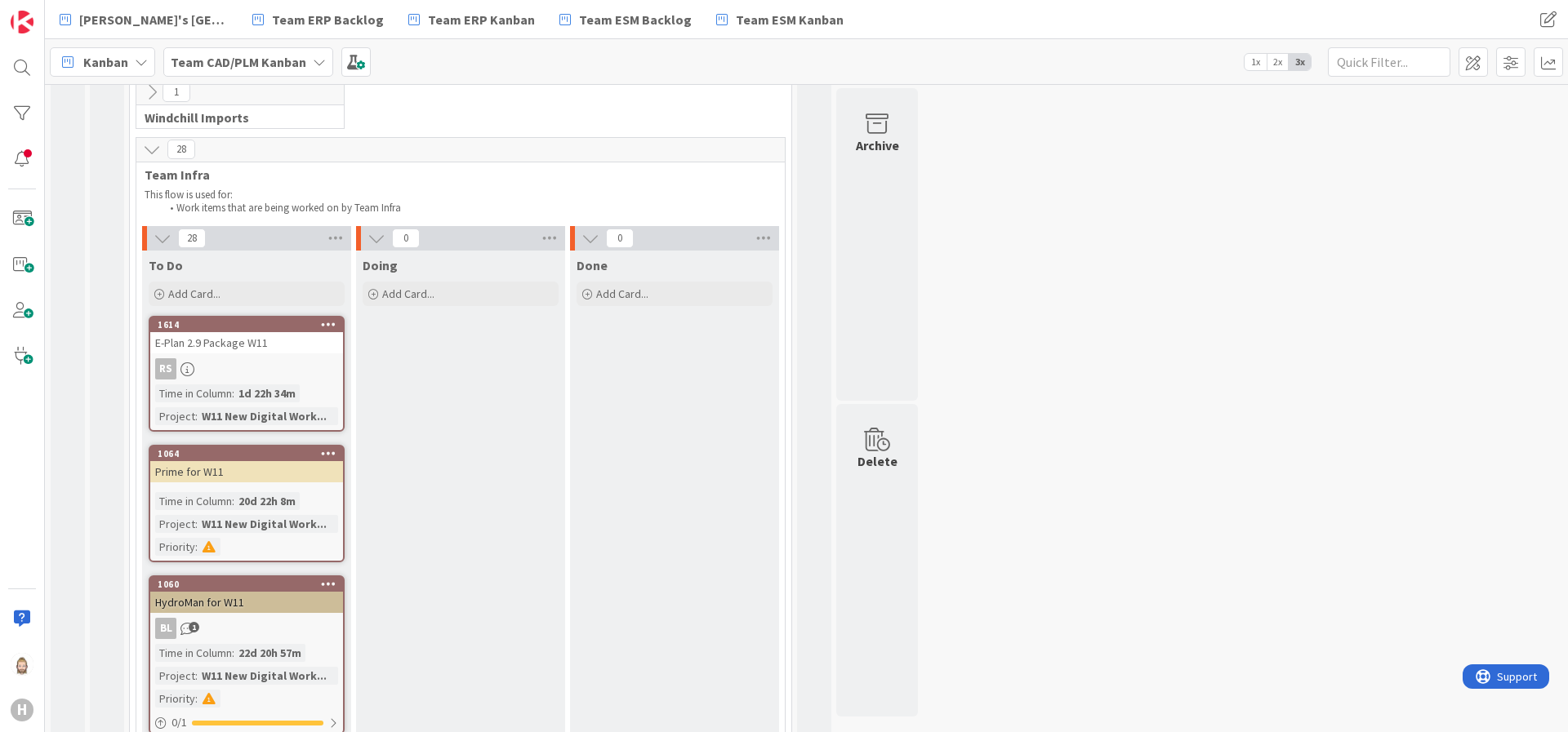
click at [302, 355] on link "1614 E-Plan 2.9 Package W11 RS Time in Column : 1d 22h 34m Project : W11 New Di…" at bounding box center [246, 374] width 196 height 116
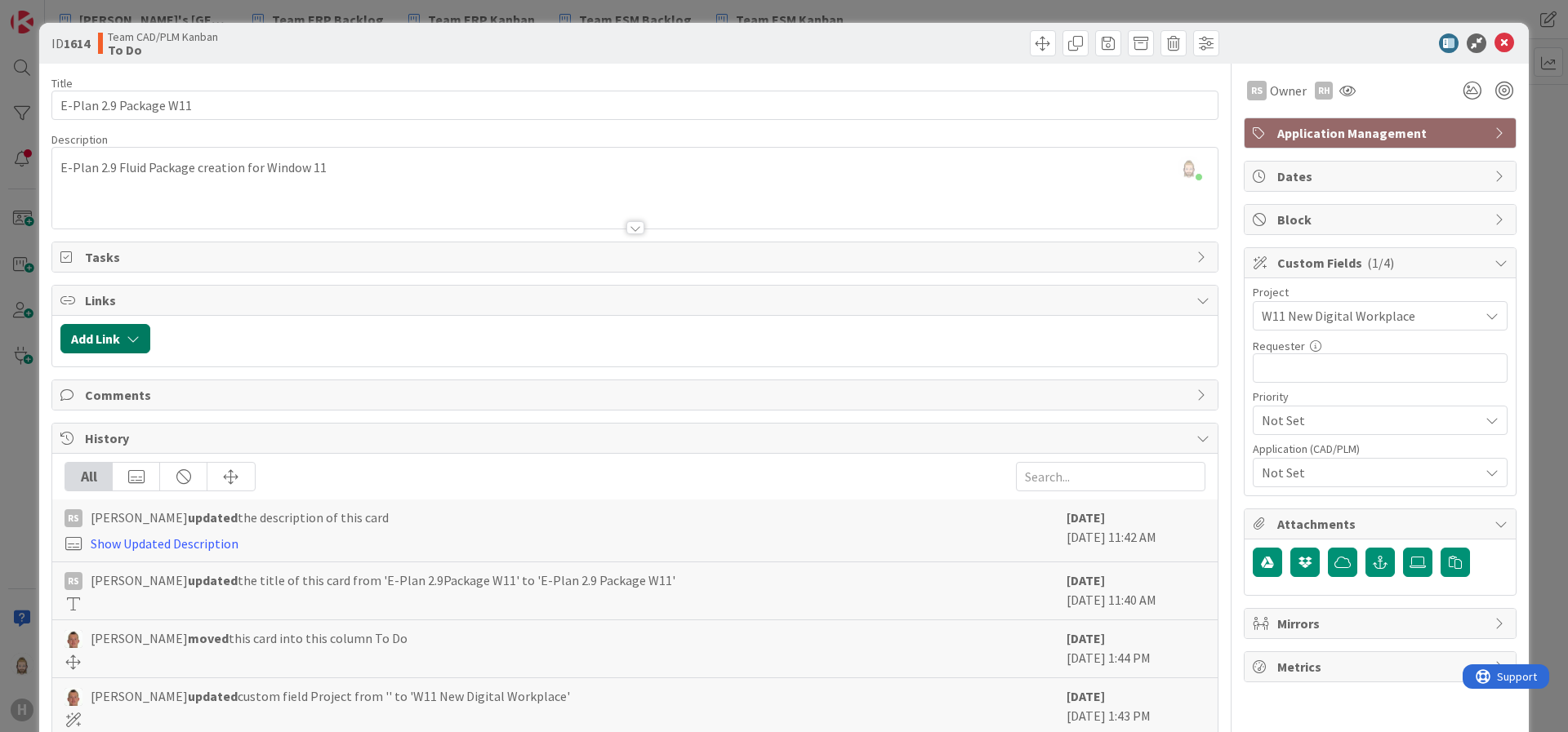
click at [129, 330] on button "Add Link" at bounding box center [106, 339] width 90 height 29
click at [245, 396] on div "Existing" at bounding box center [239, 402] width 114 height 28
click at [233, 428] on span "Current Board" at bounding box center [168, 440] width 183 height 23
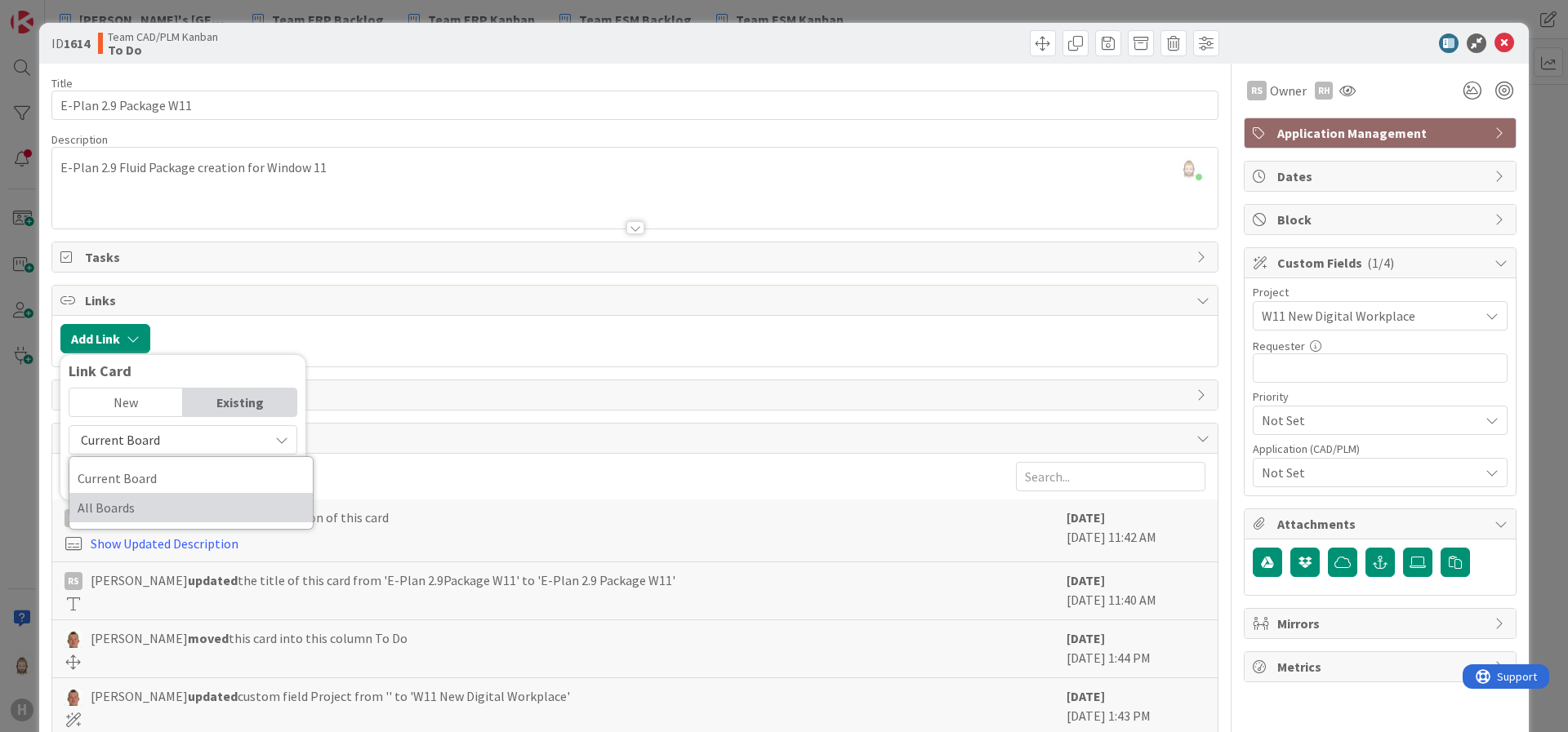
click at [223, 498] on span "All Boards" at bounding box center [191, 507] width 227 height 24
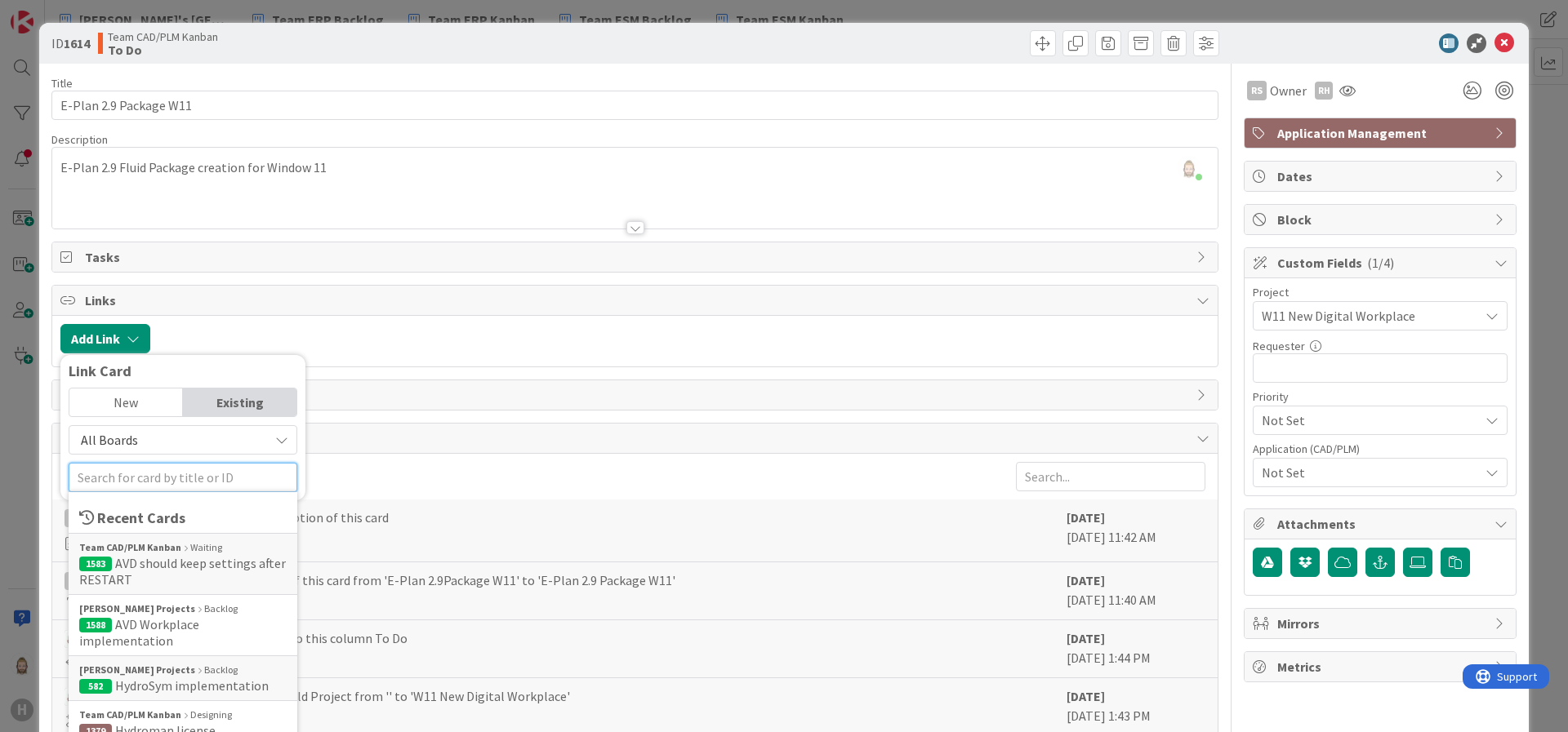
click at [216, 474] on input "text" at bounding box center [183, 478] width 229 height 29
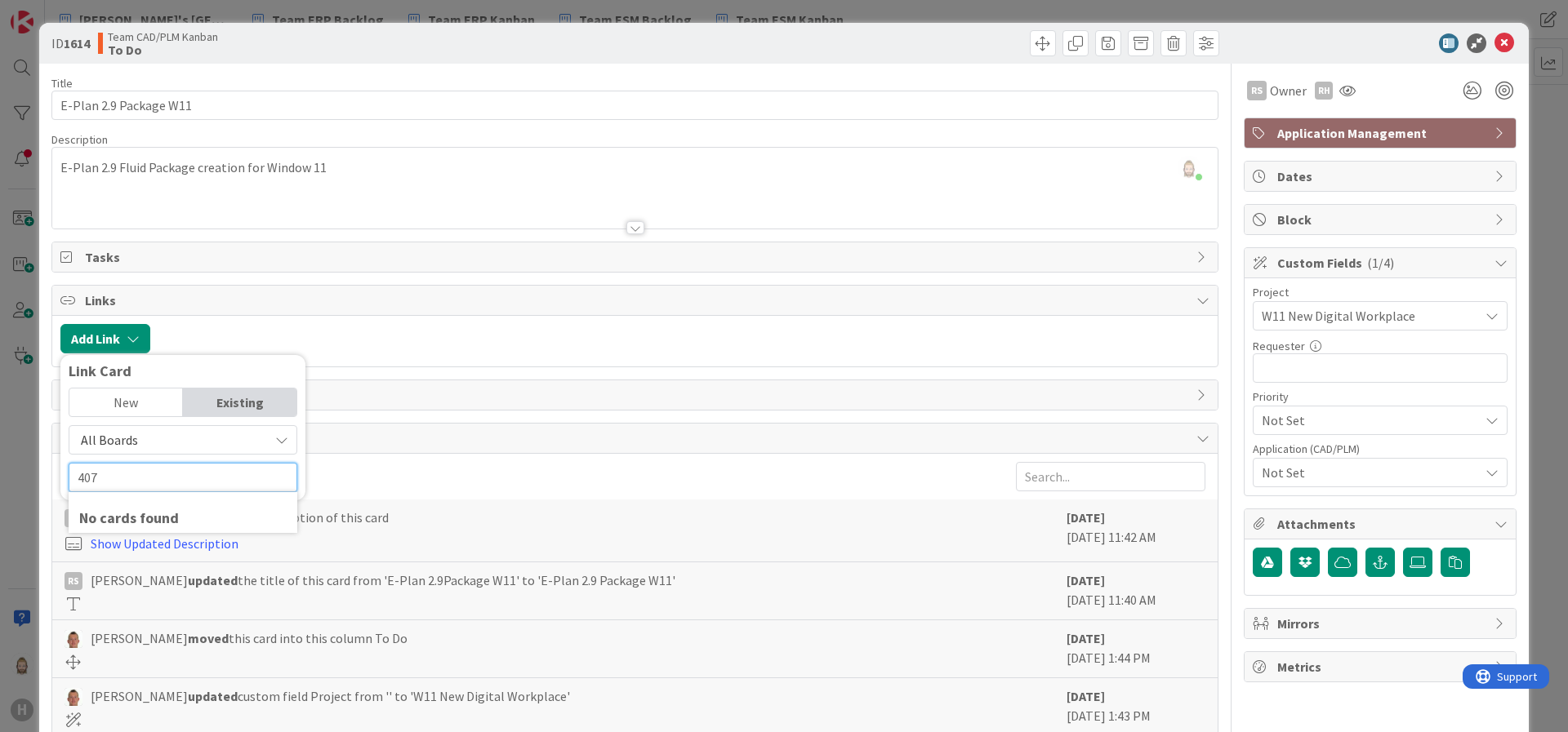
type input "407"
click at [138, 400] on div "New" at bounding box center [126, 402] width 114 height 28
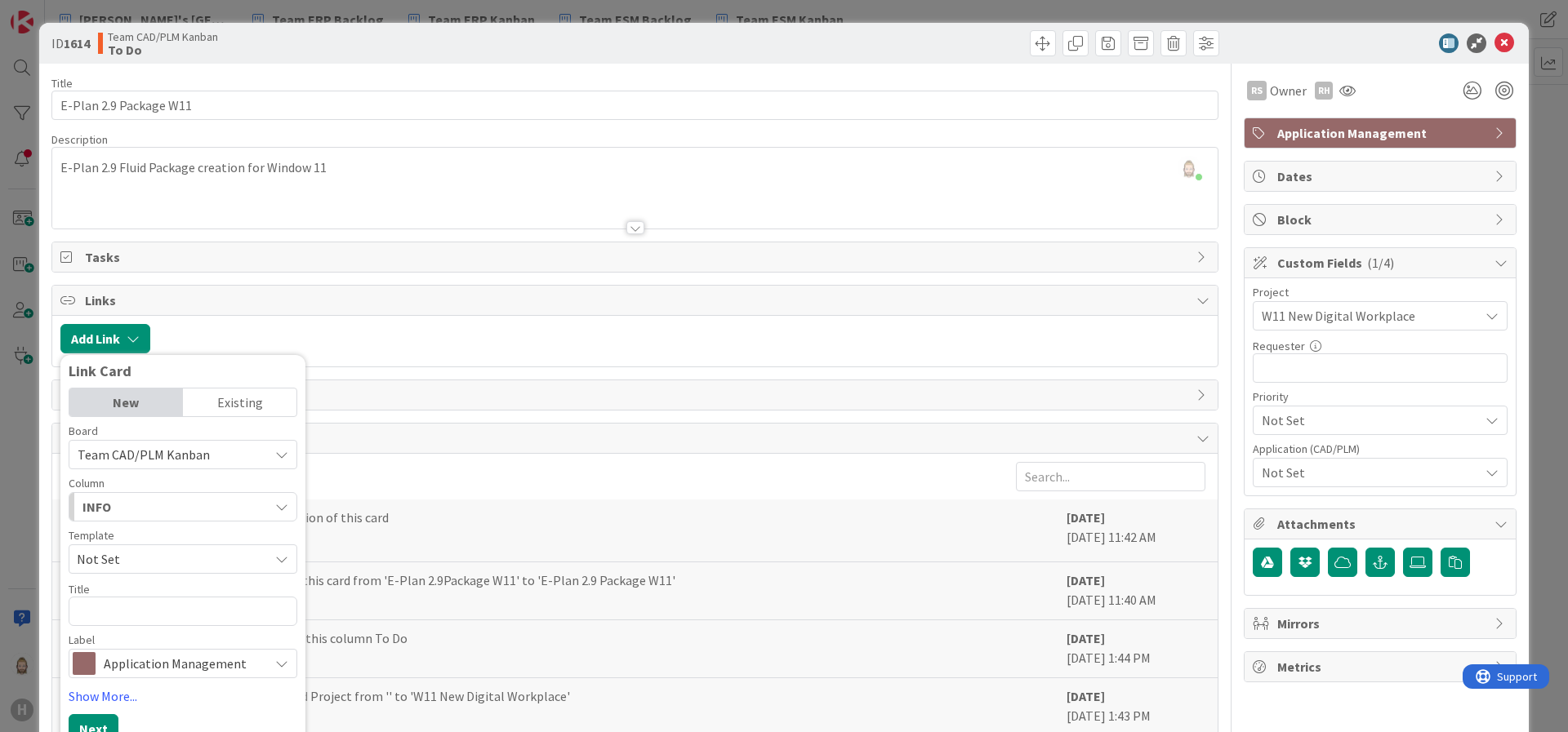
click at [230, 396] on div "Existing" at bounding box center [239, 402] width 114 height 28
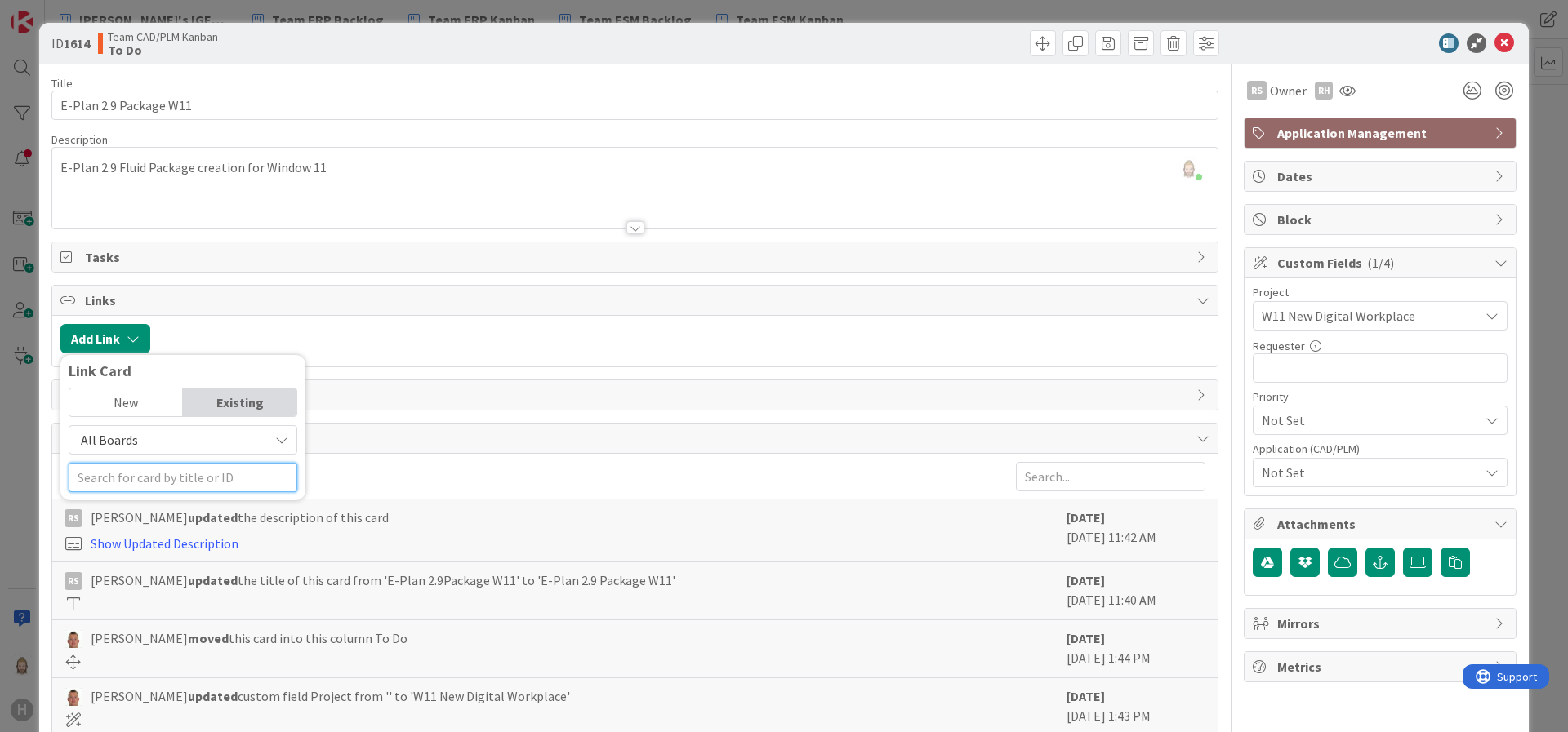
click at [223, 478] on input "text" at bounding box center [183, 478] width 229 height 29
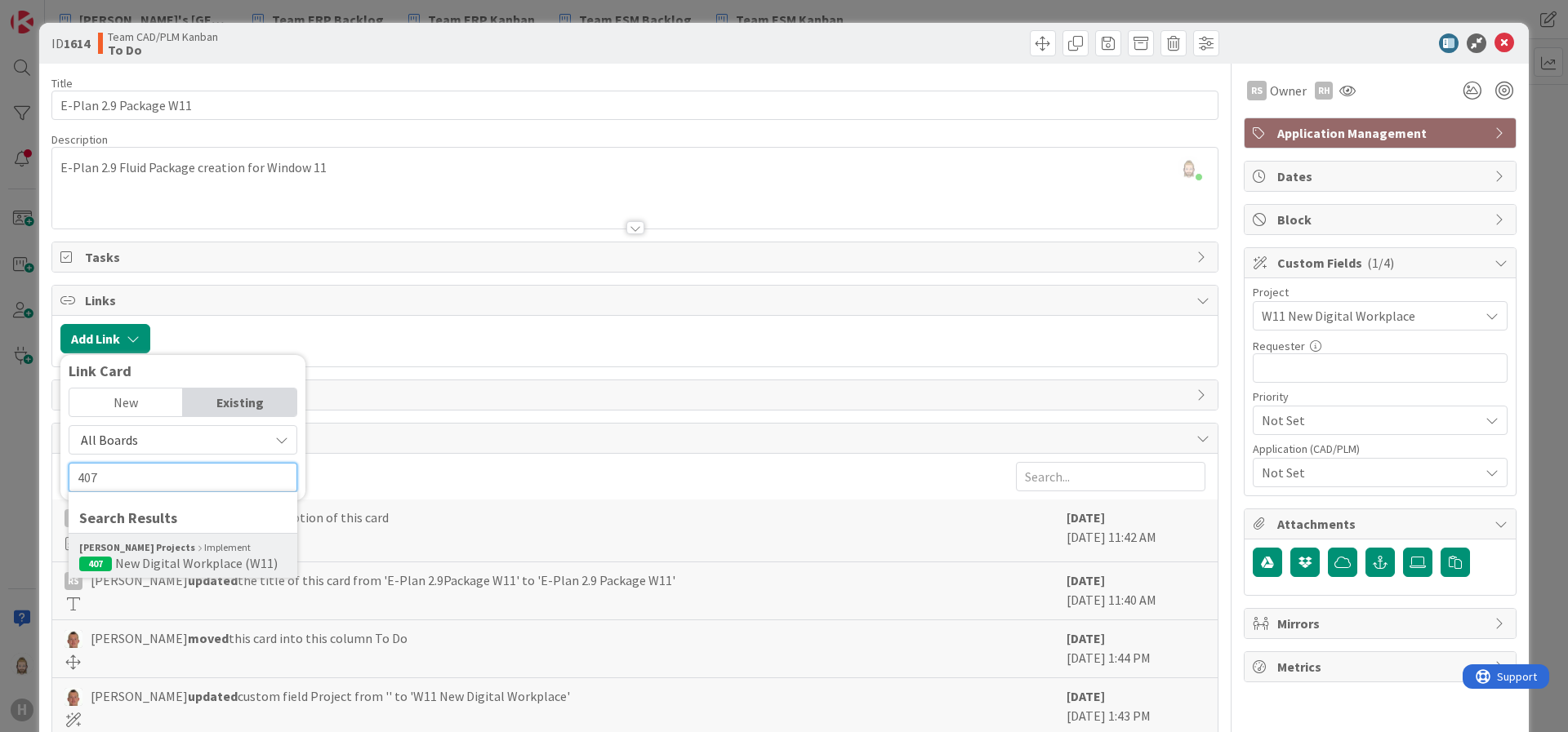
type input "407"
click at [191, 555] on span "New Digital Workplace (W11)" at bounding box center [196, 563] width 162 height 16
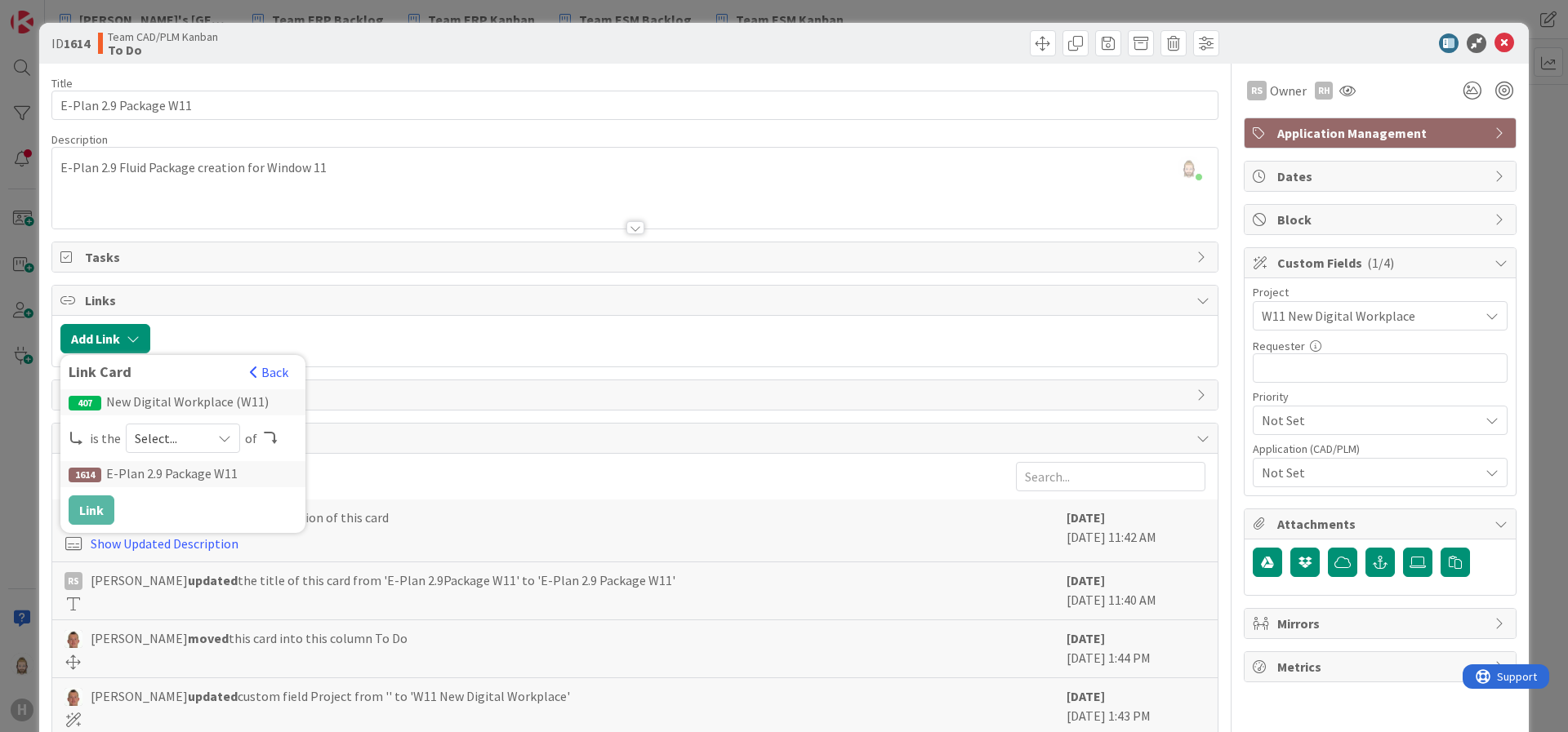
click at [213, 441] on div "Select..." at bounding box center [183, 439] width 115 height 29
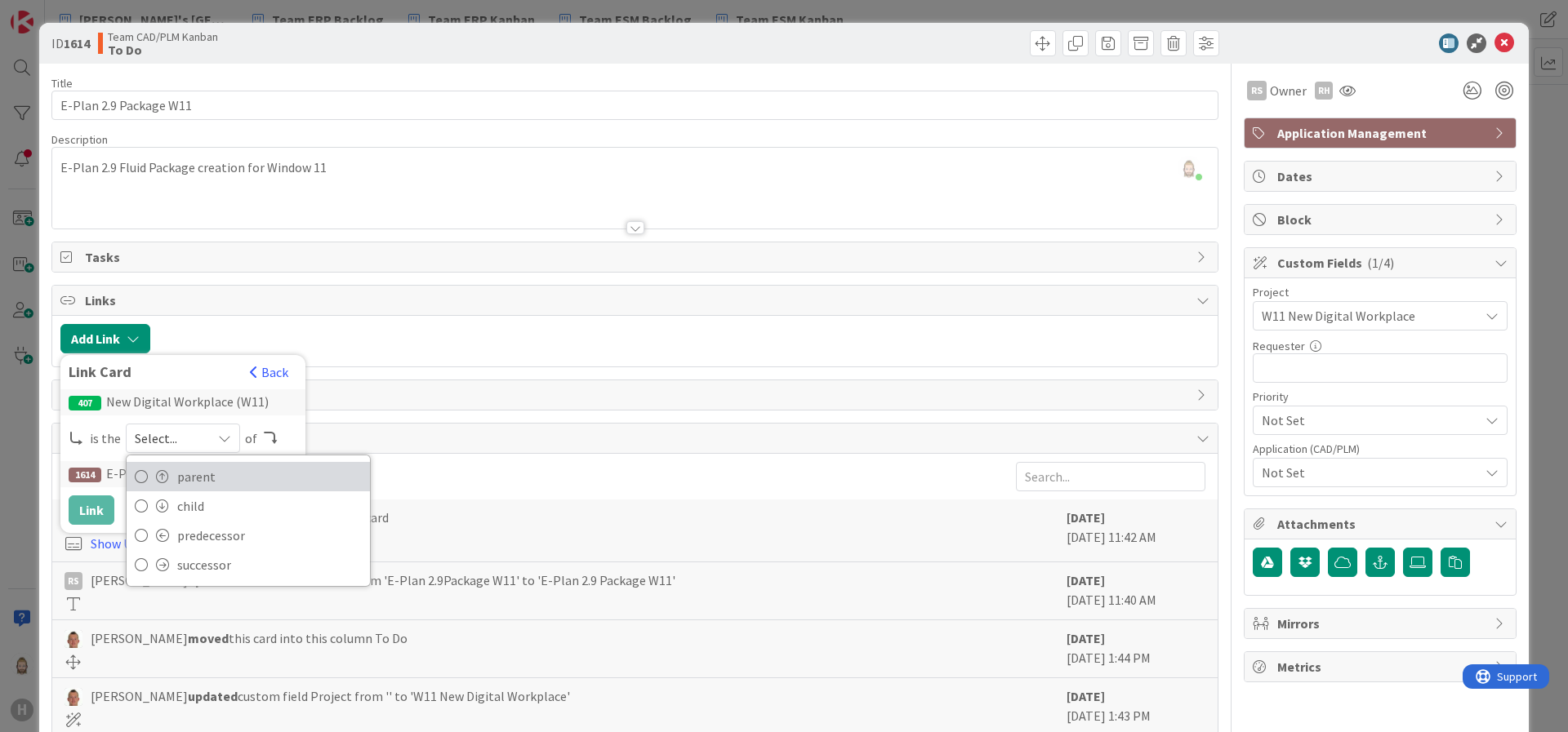
click at [206, 469] on span "parent" at bounding box center [269, 477] width 185 height 24
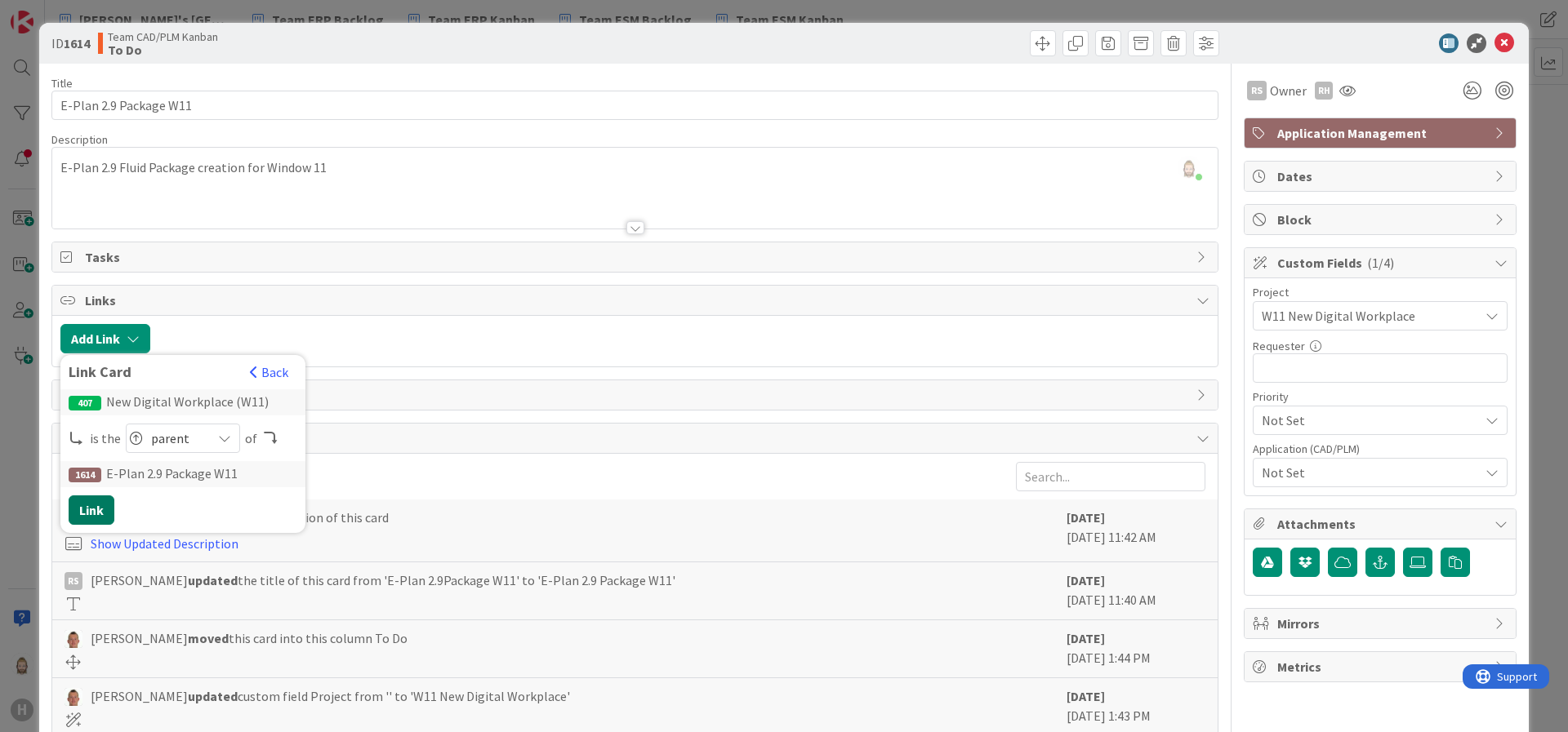
click at [91, 504] on button "Link" at bounding box center [91, 510] width 46 height 29
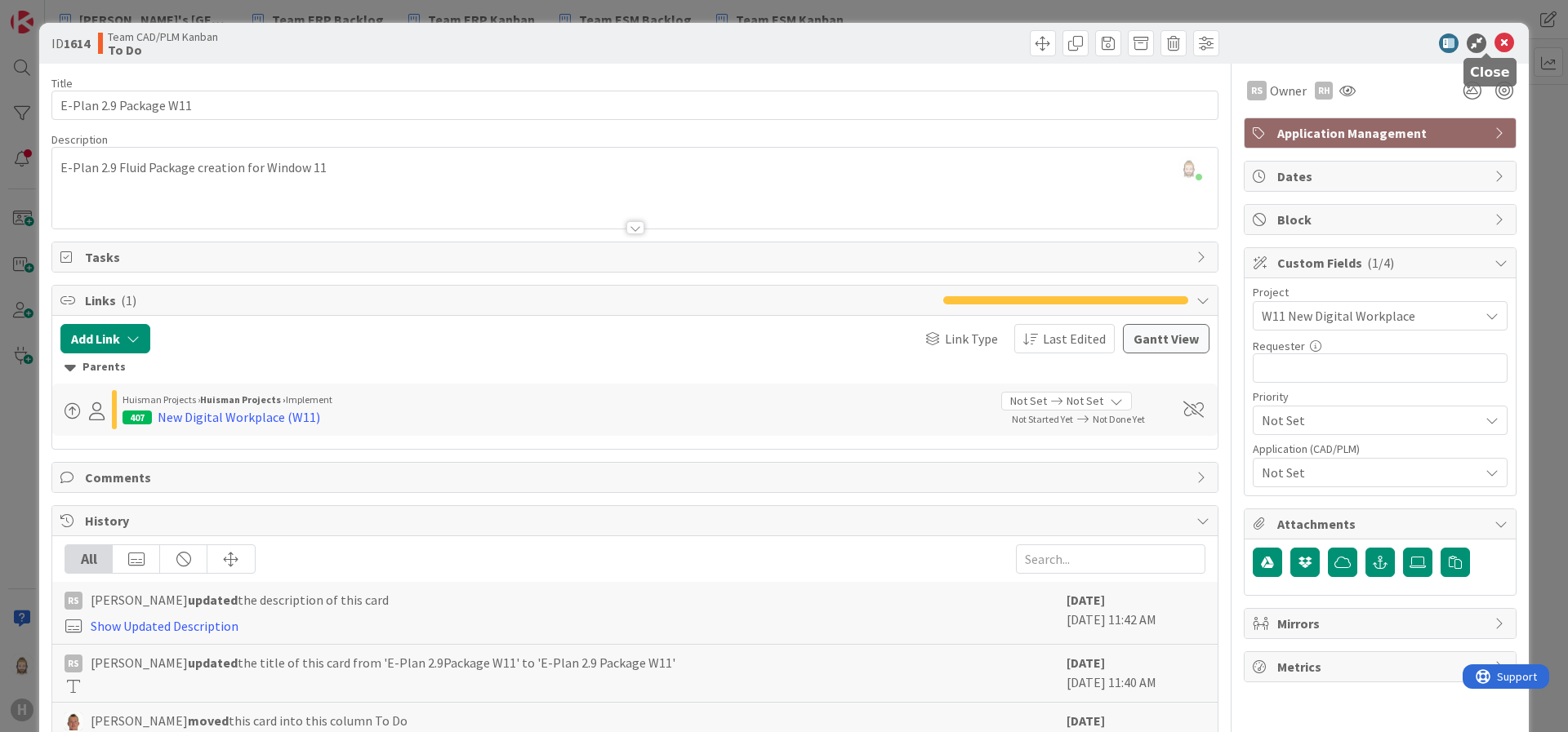
click at [1394, 36] on icon at bounding box center [1505, 43] width 20 height 20
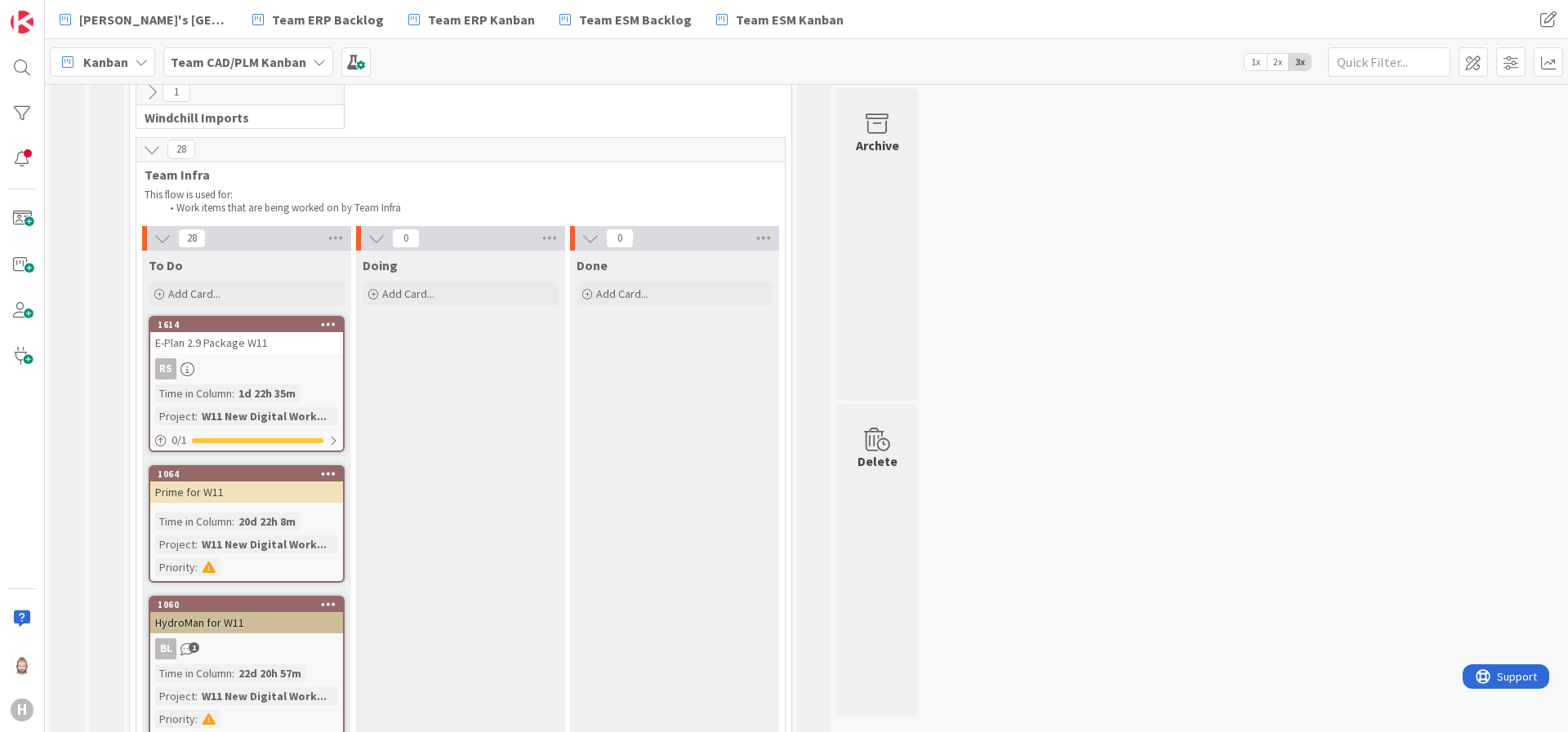
click at [288, 502] on div "Prime for W11" at bounding box center [246, 492] width 193 height 21
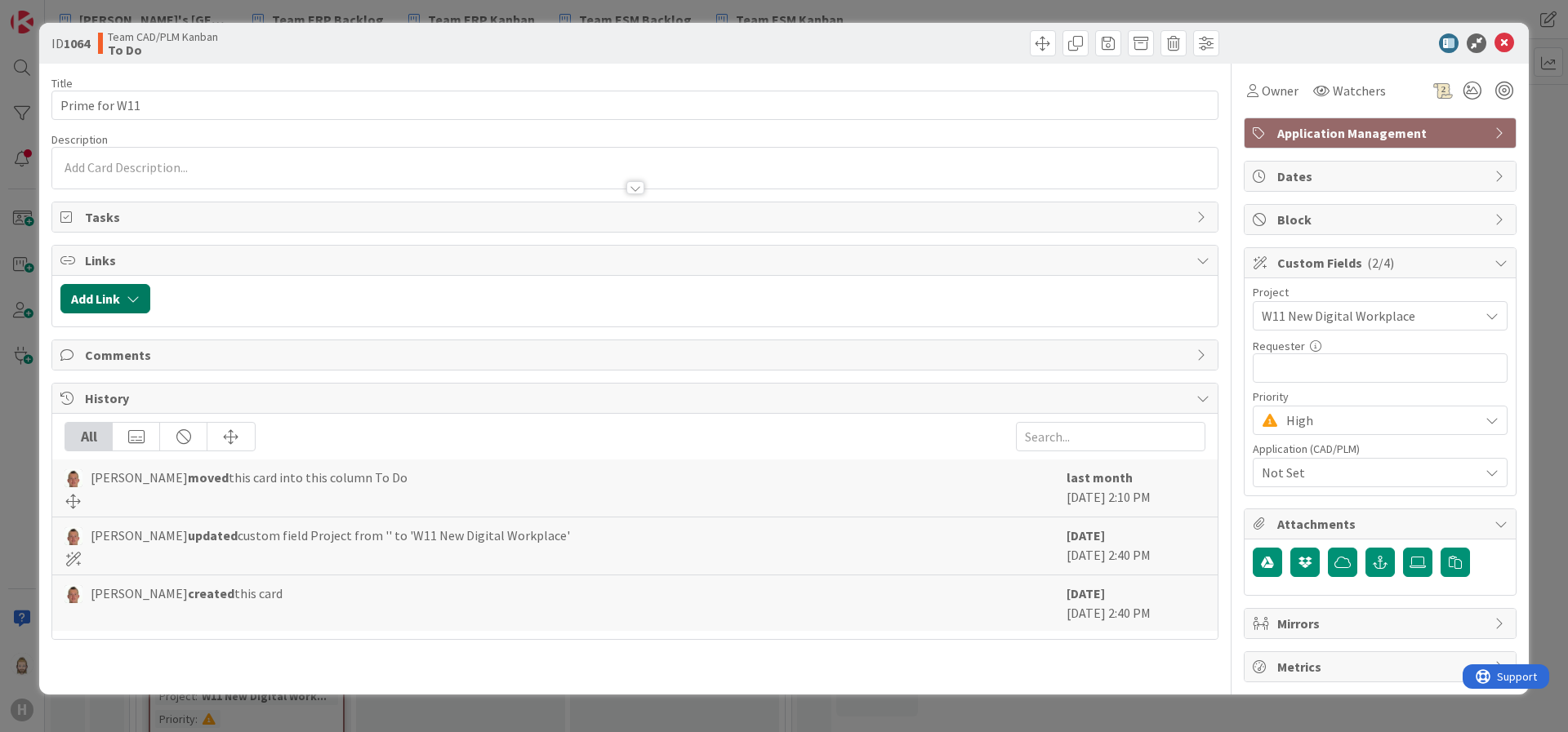
click at [127, 290] on button "Add Link" at bounding box center [106, 299] width 90 height 29
click at [229, 403] on span "Current Board" at bounding box center [168, 400] width 183 height 23
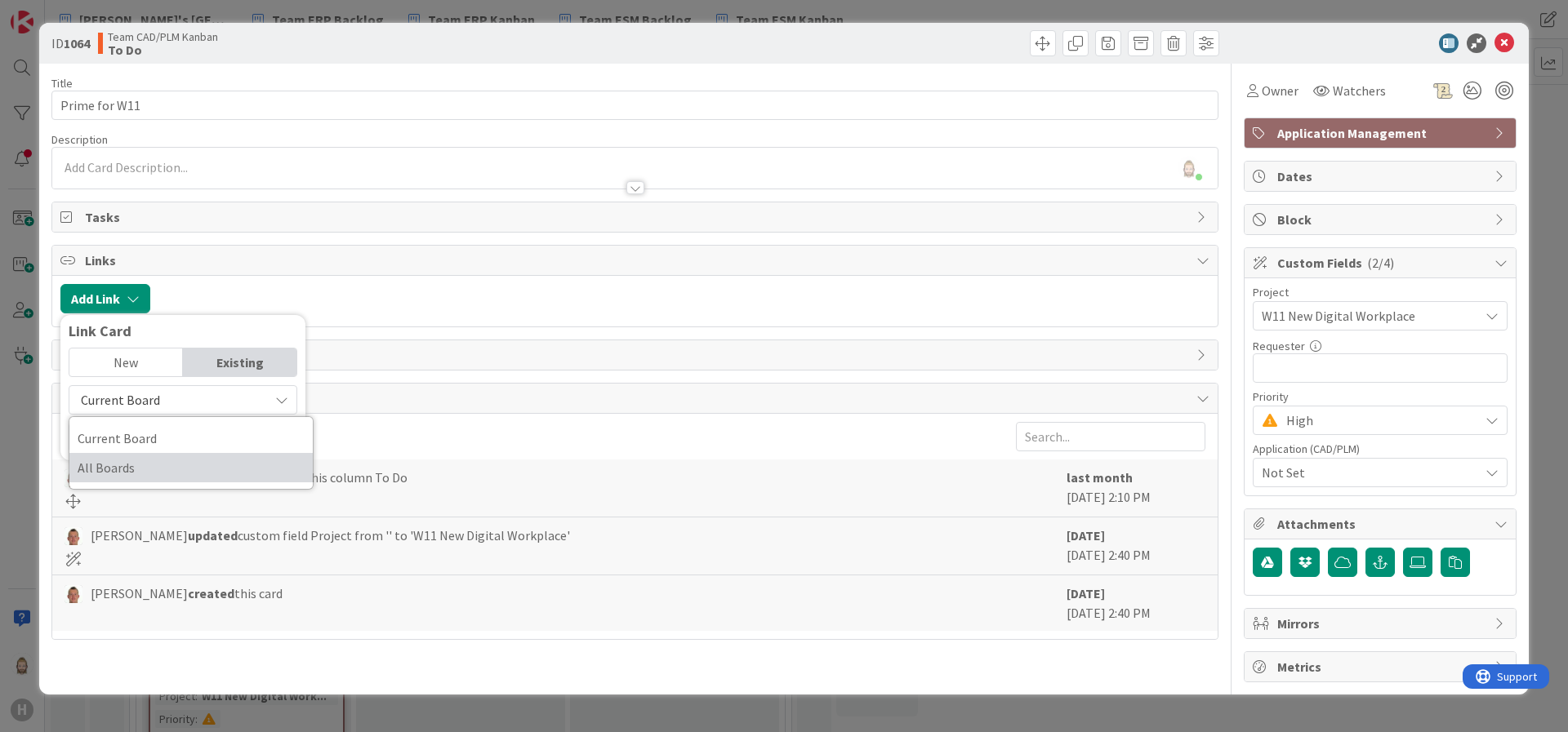
click at [215, 462] on span "All Boards" at bounding box center [191, 467] width 227 height 24
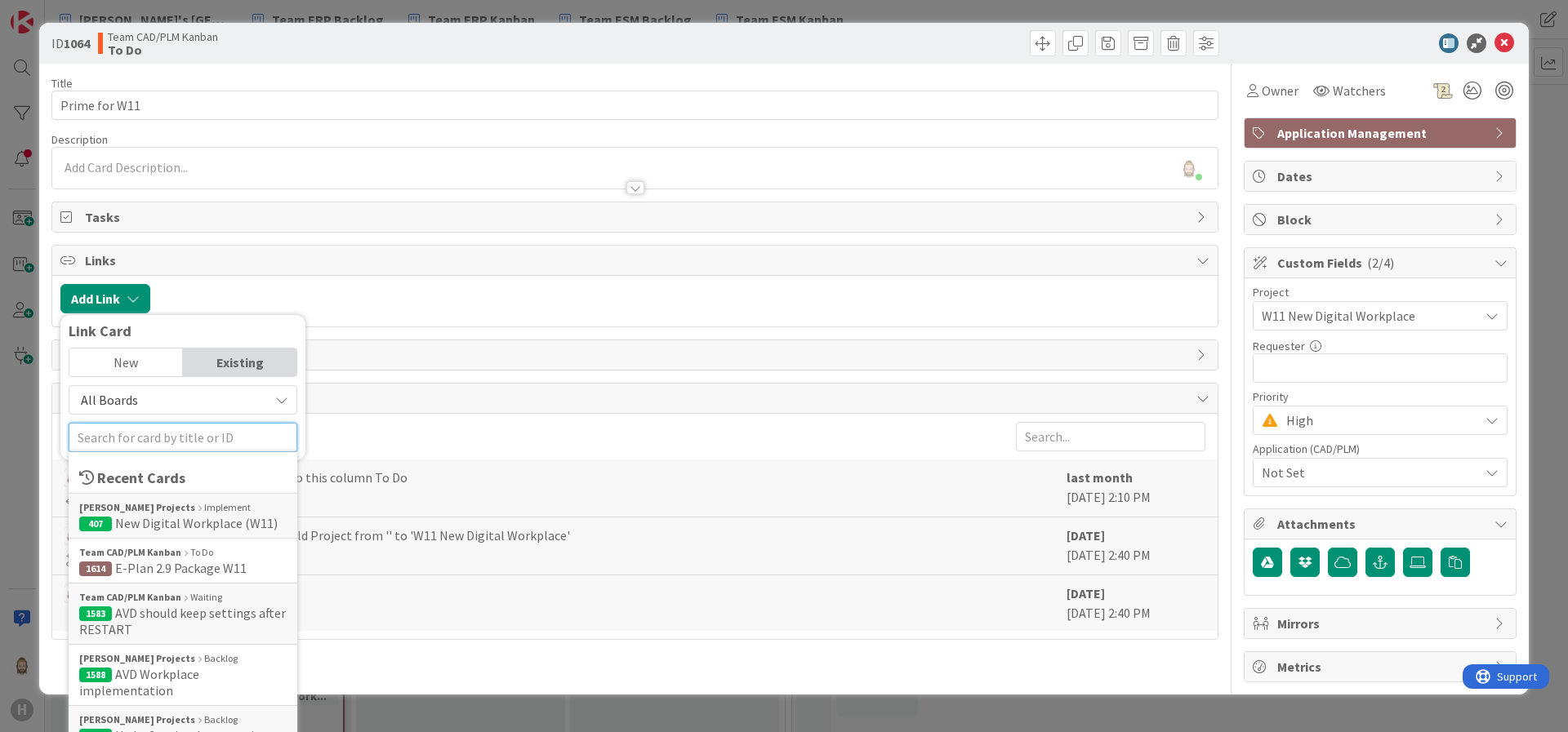
click at [225, 447] on input "text" at bounding box center [183, 438] width 229 height 29
click at [217, 511] on div "Huisman Projects Implement" at bounding box center [182, 507] width 207 height 15
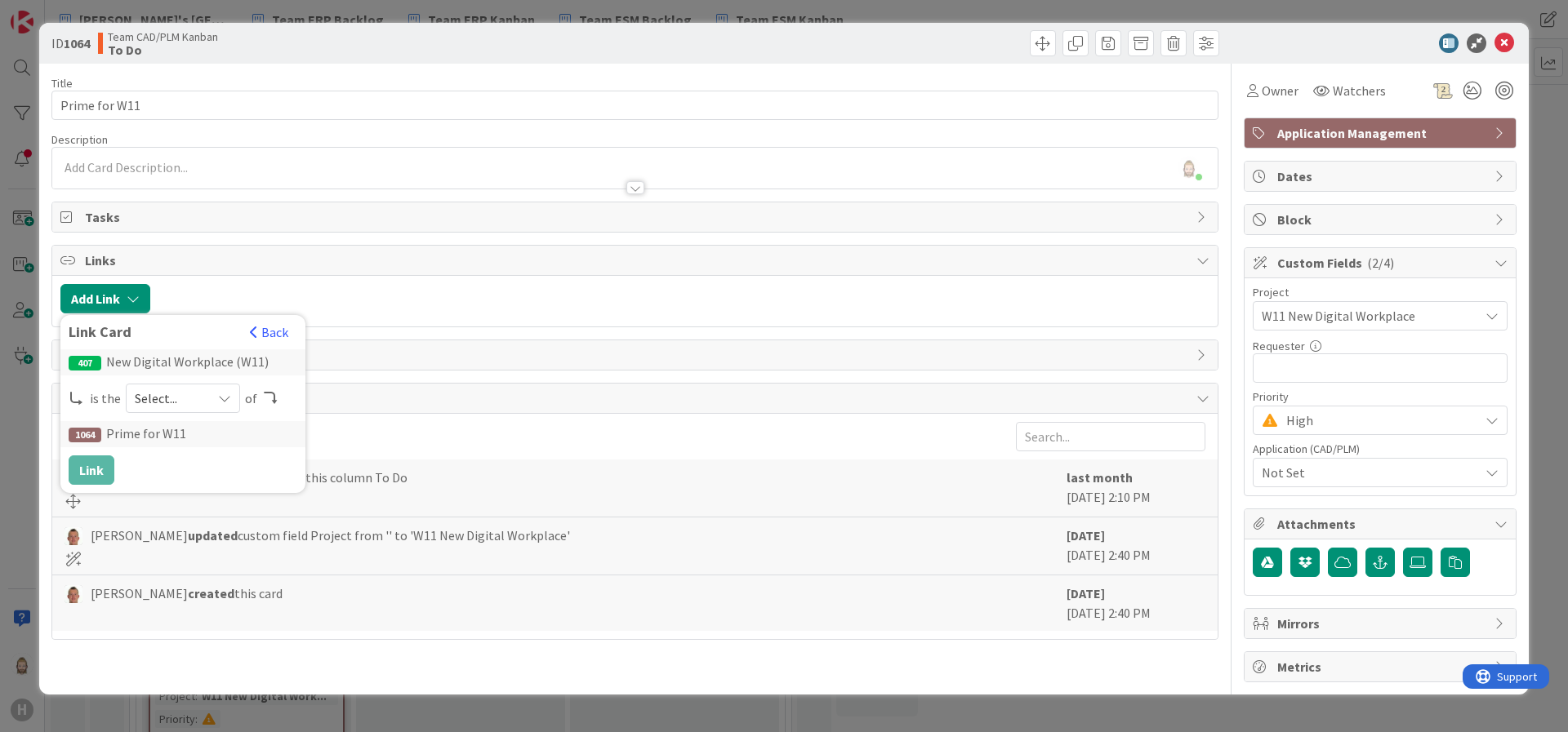
click at [205, 395] on div "Select..." at bounding box center [183, 398] width 115 height 29
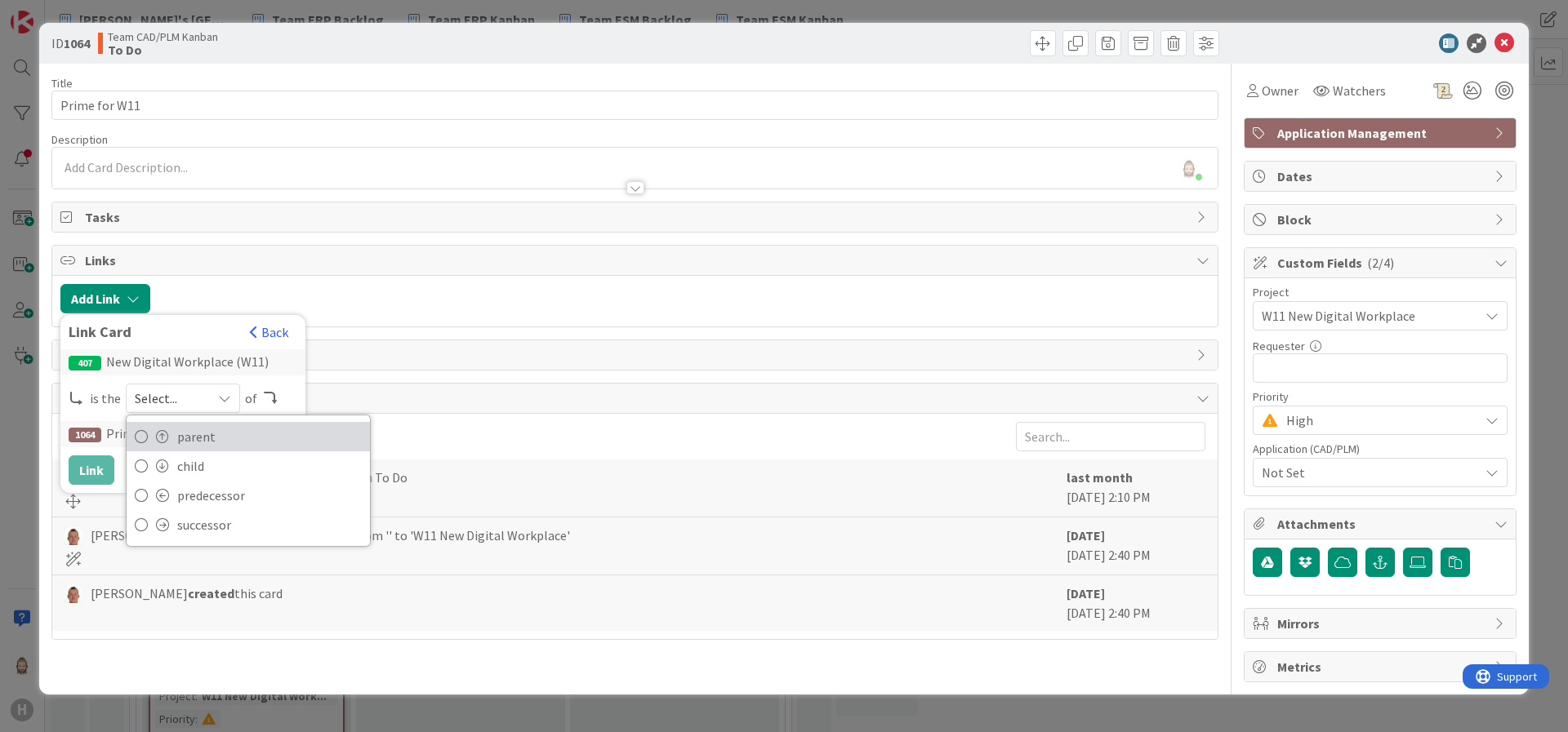
click at [204, 428] on span "parent" at bounding box center [269, 436] width 185 height 24
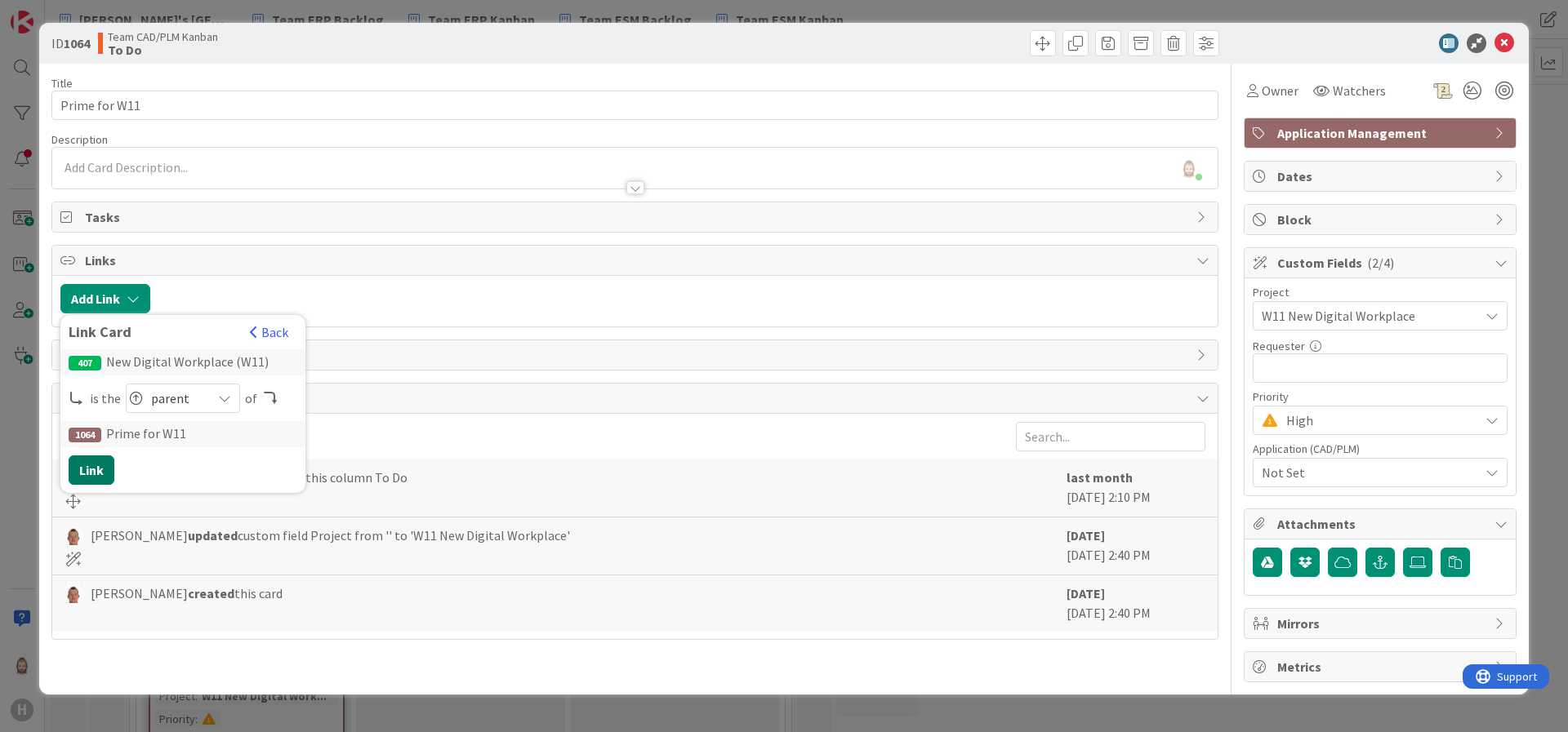
click at [97, 462] on button "Link" at bounding box center [91, 470] width 46 height 29
